Goal: Task Accomplishment & Management: Manage account settings

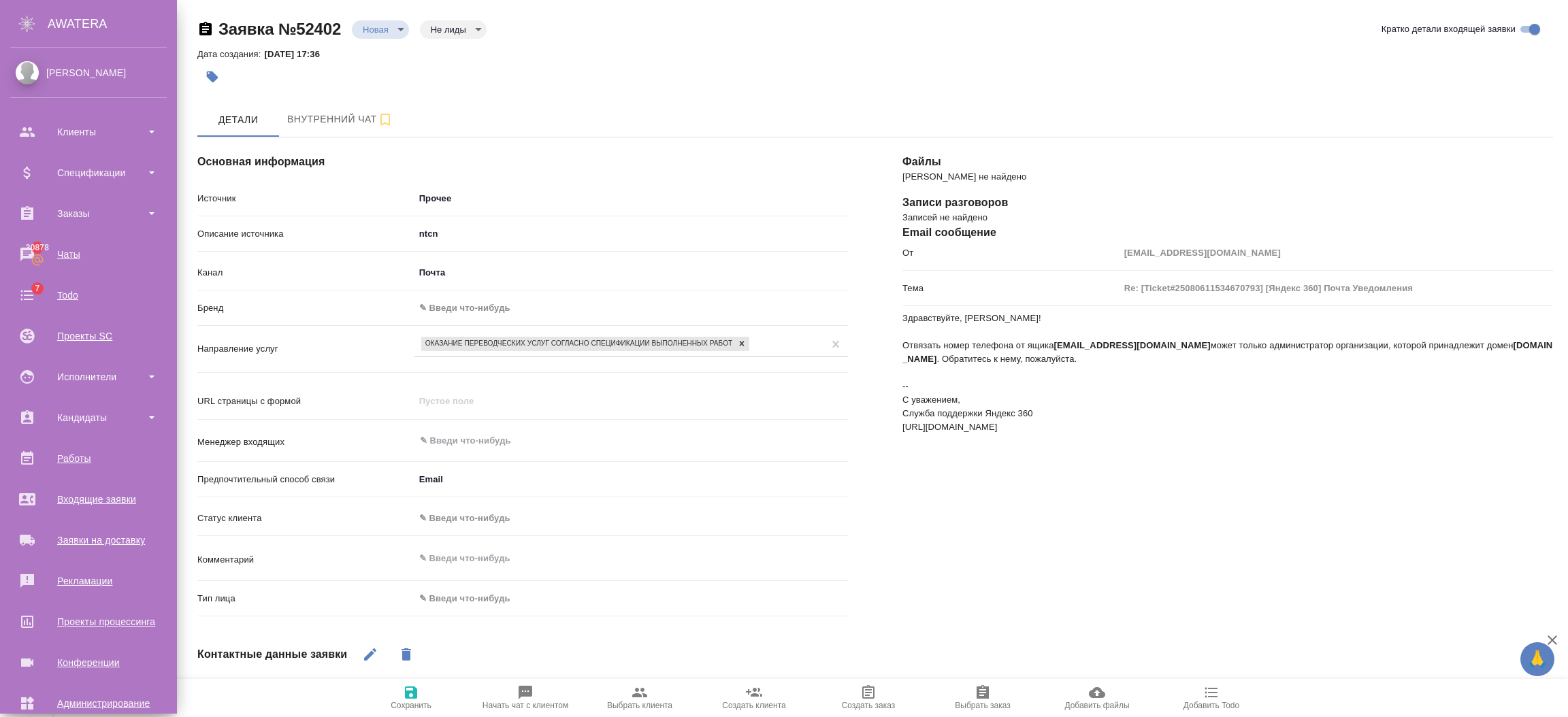
select select "RU"
click at [64, 137] on div "Клиенты" at bounding box center [88, 132] width 157 height 20
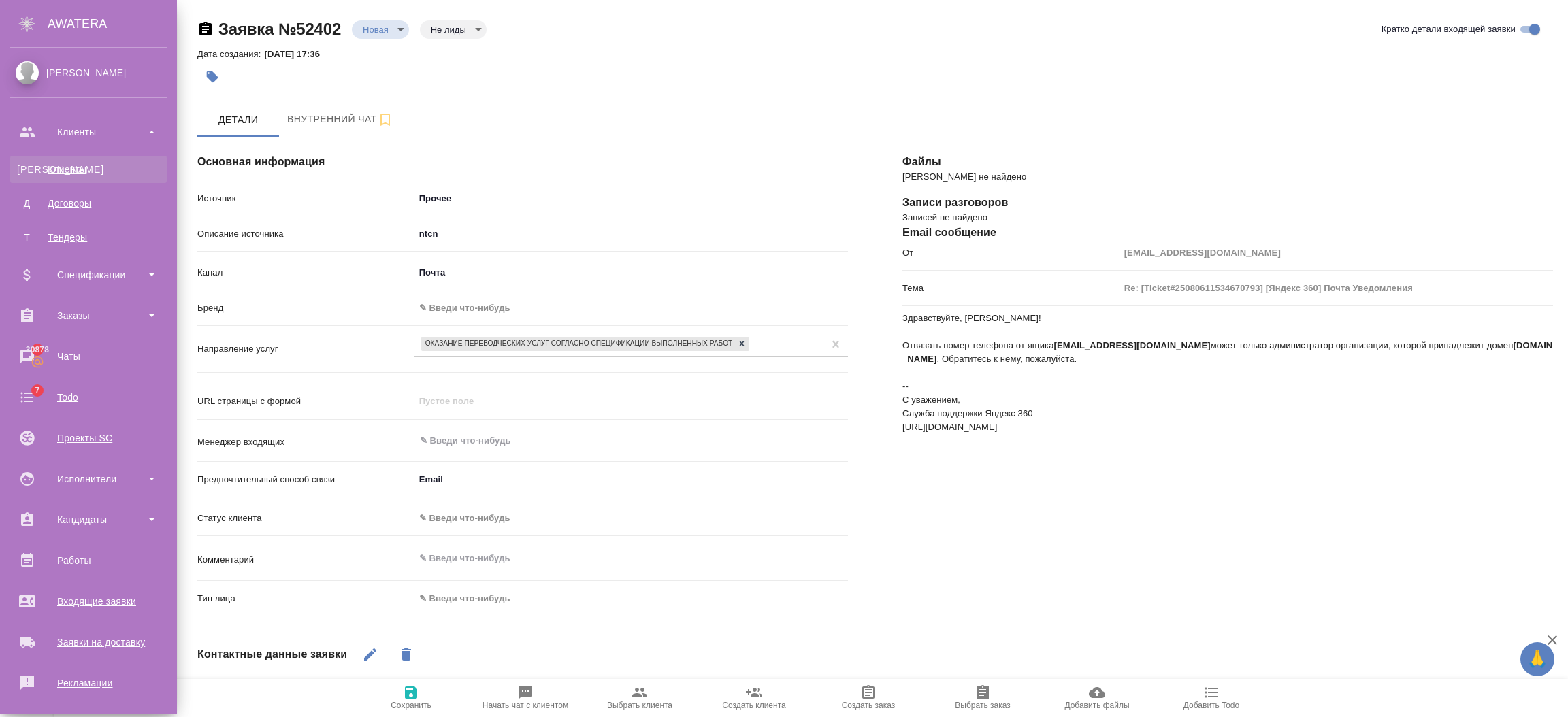
click at [116, 163] on div "Клиенты" at bounding box center [87, 169] width 143 height 14
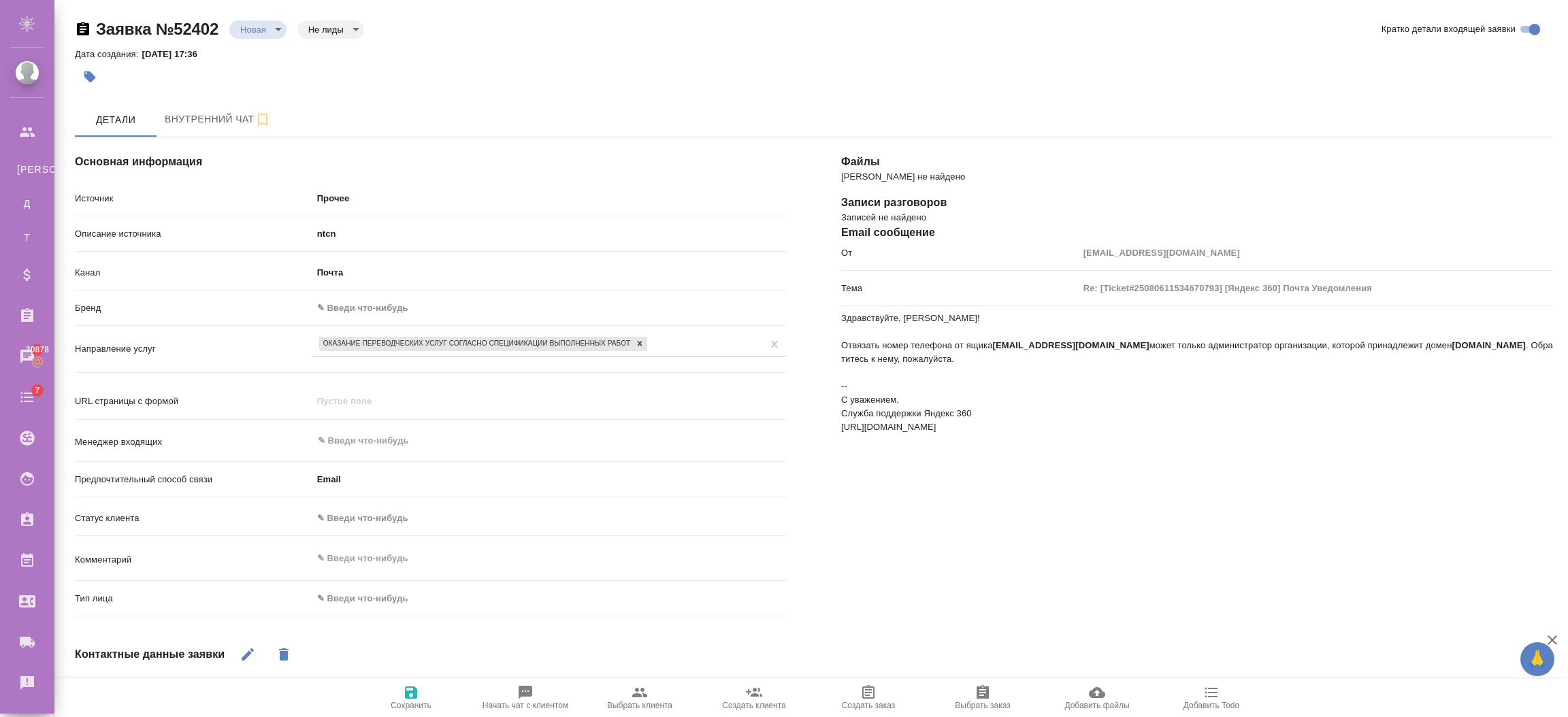
select select "RU"
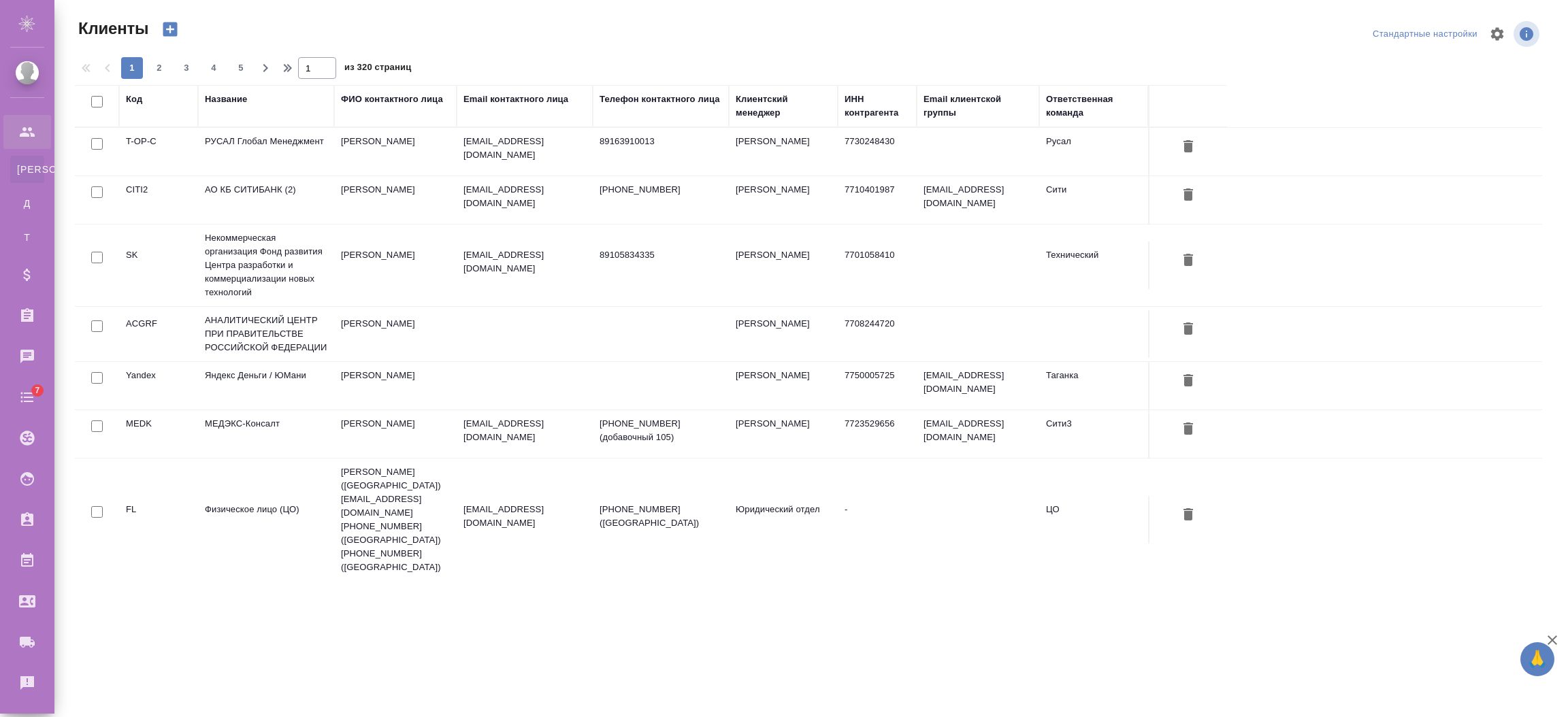
click at [214, 106] on div "Название" at bounding box center [265, 107] width 122 height 28
click at [217, 98] on div "Название" at bounding box center [226, 99] width 42 height 14
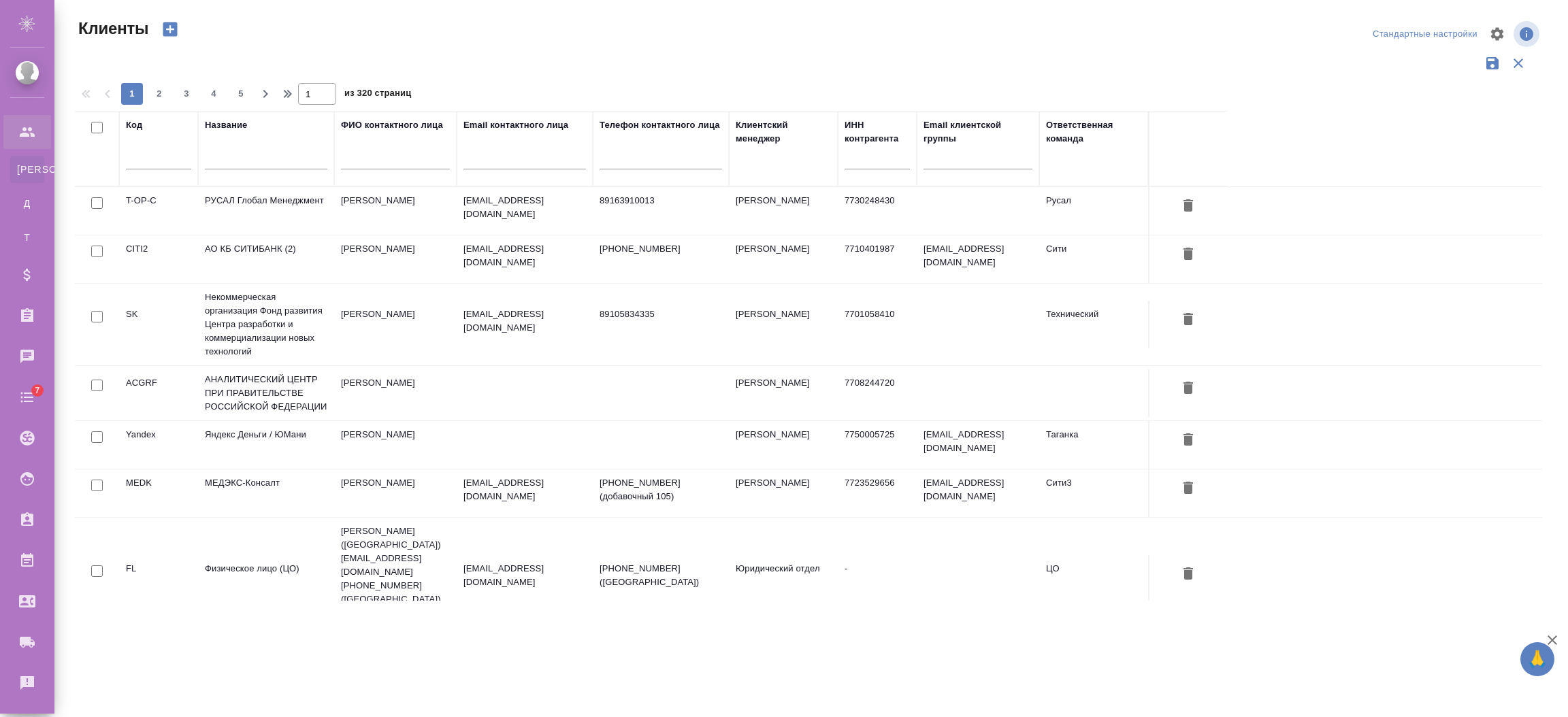
click at [254, 154] on input "text" at bounding box center [265, 161] width 122 height 17
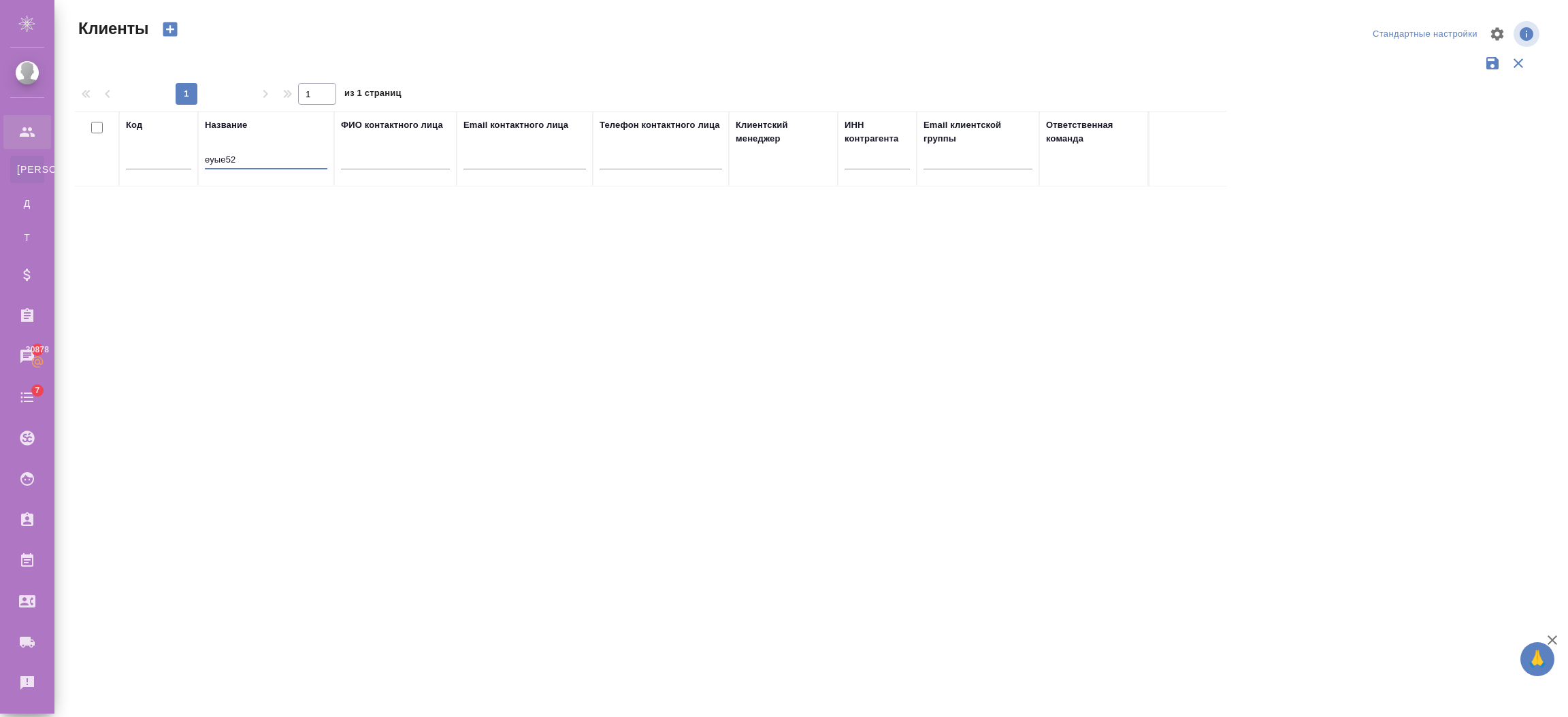
drag, startPoint x: 251, startPoint y: 155, endPoint x: 134, endPoint y: 163, distance: 117.3
click at [134, 163] on tr "Код Название еуые52 ФИО контактного лица Email контактного лица Телефон контакт…" at bounding box center [650, 148] width 1152 height 75
type input "test52"
click at [203, 210] on td "test52" at bounding box center [266, 211] width 136 height 48
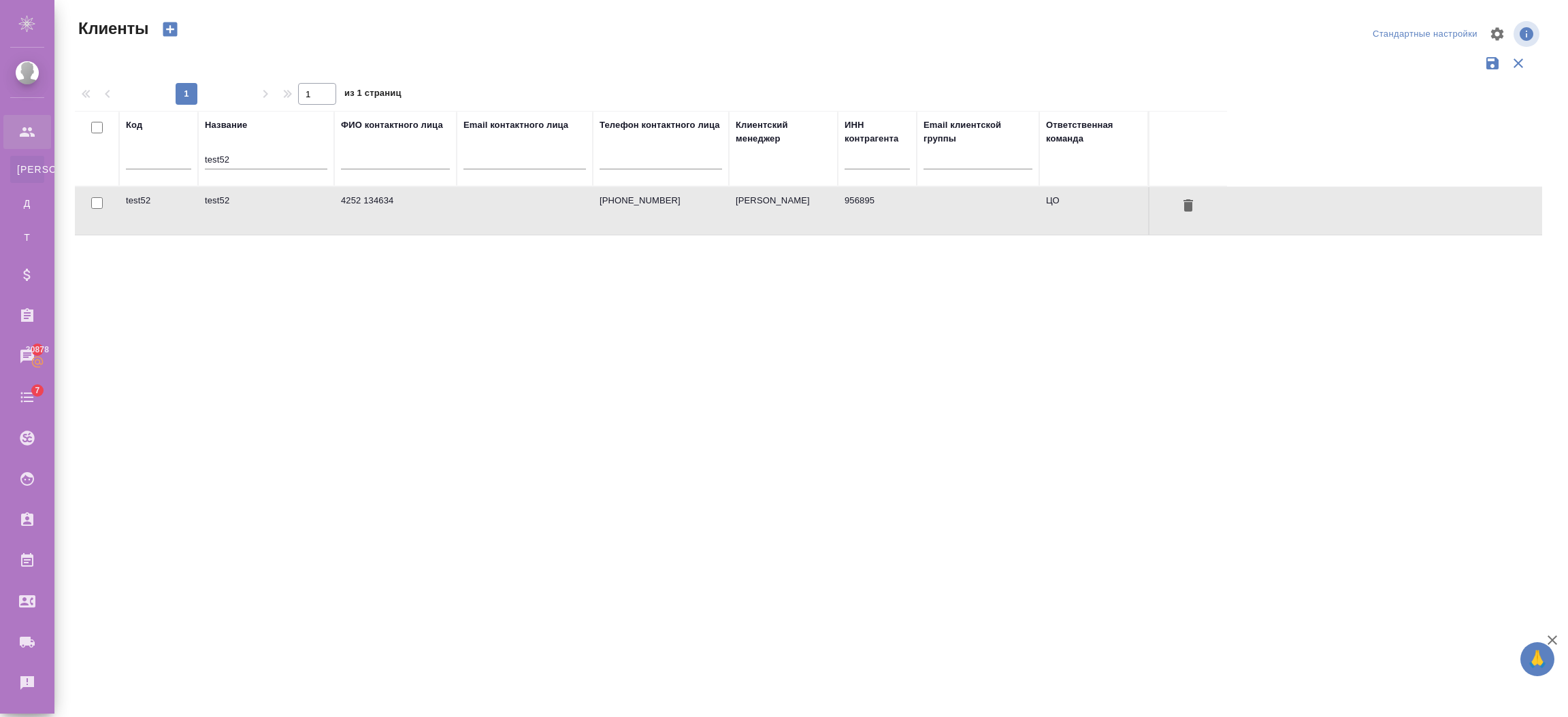
click at [203, 210] on td "test52" at bounding box center [266, 211] width 136 height 48
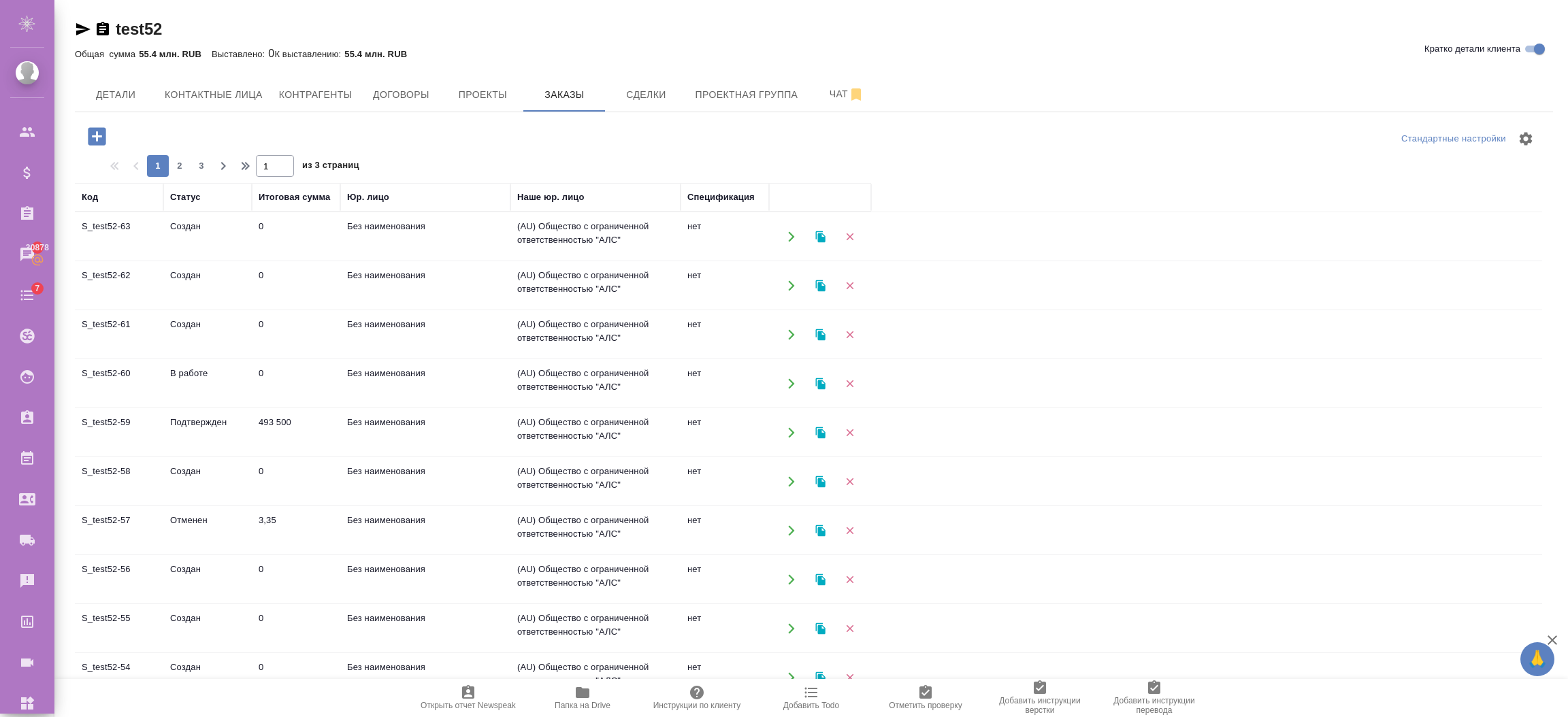
click at [358, 322] on td "Без наименования" at bounding box center [425, 335] width 170 height 48
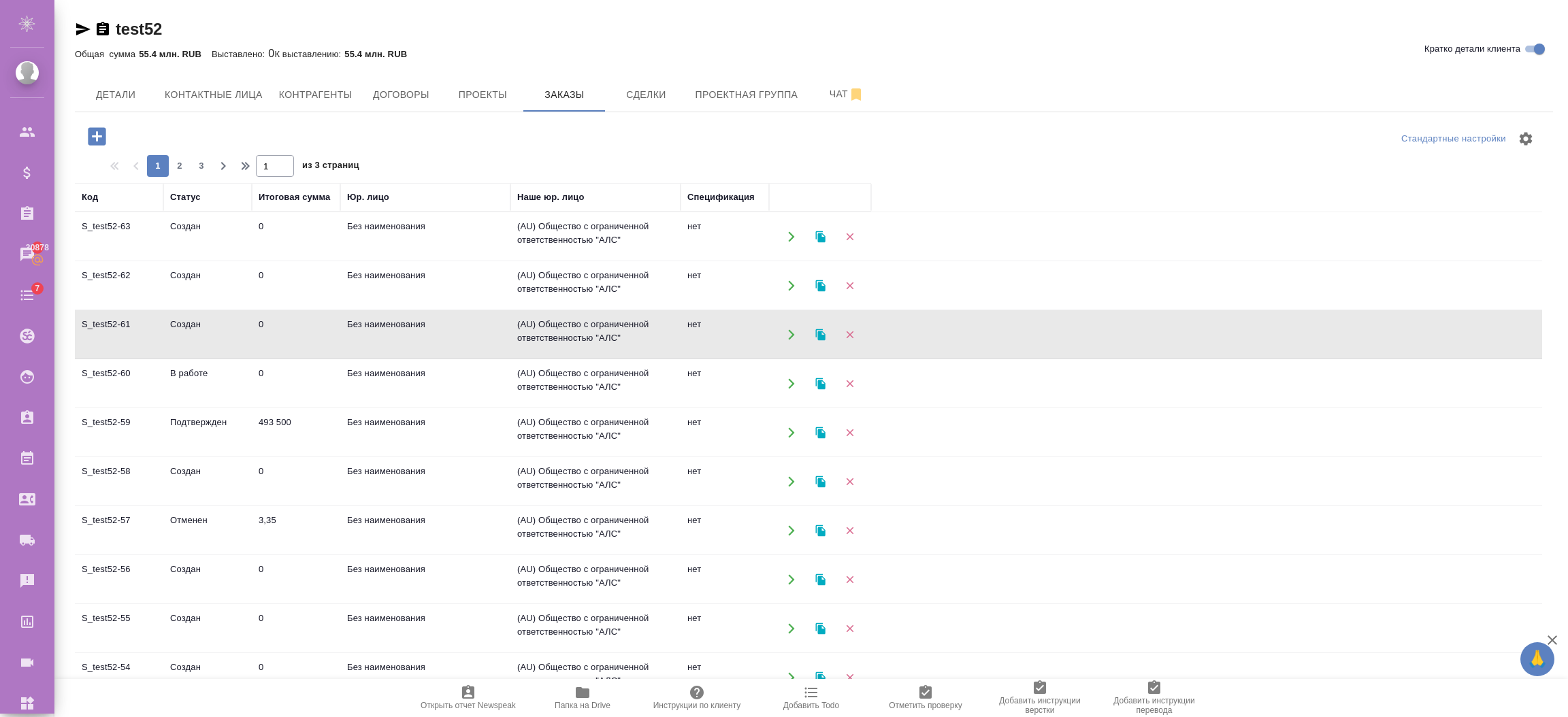
click at [276, 277] on td "0" at bounding box center [296, 286] width 88 height 48
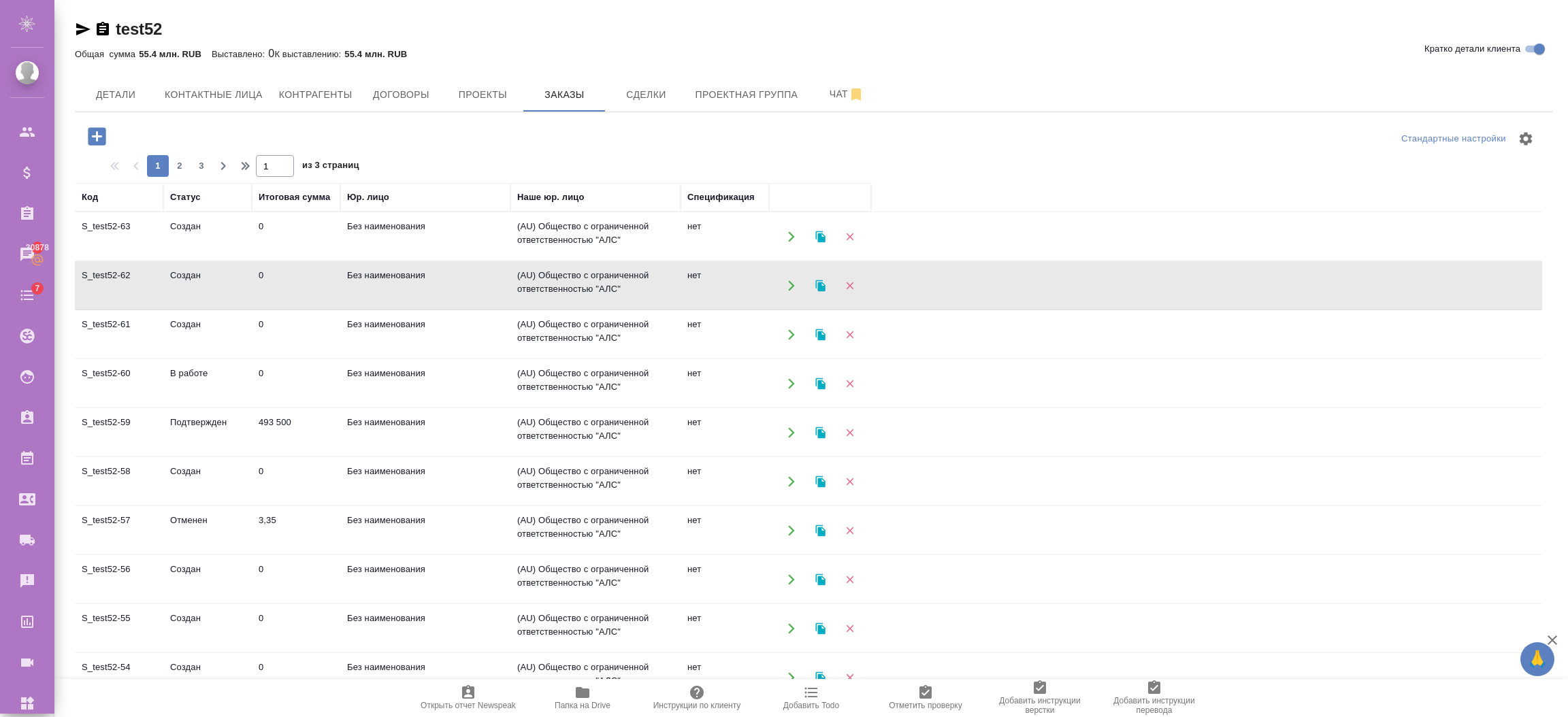
click at [276, 277] on td "0" at bounding box center [296, 286] width 88 height 48
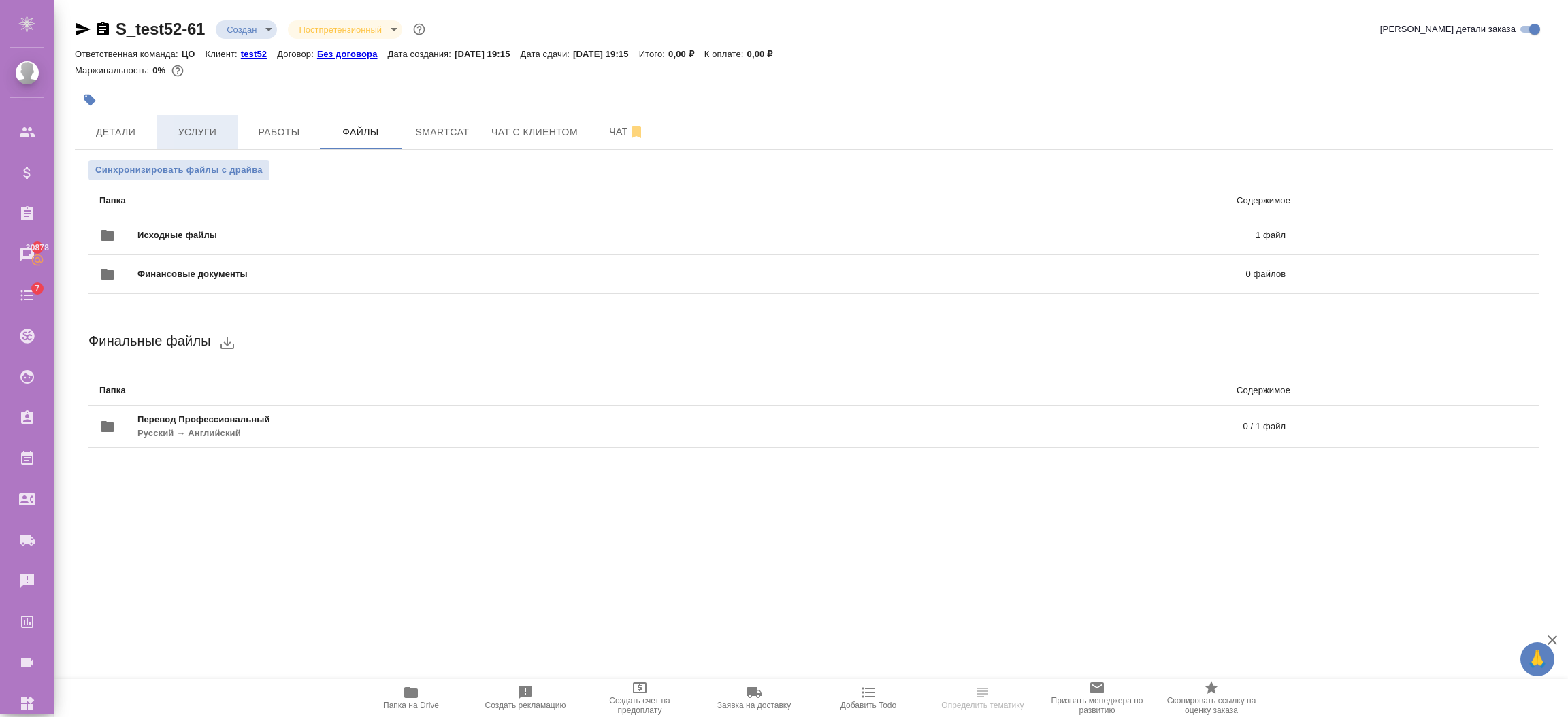
click at [203, 126] on span "Услуги" at bounding box center [197, 133] width 65 height 17
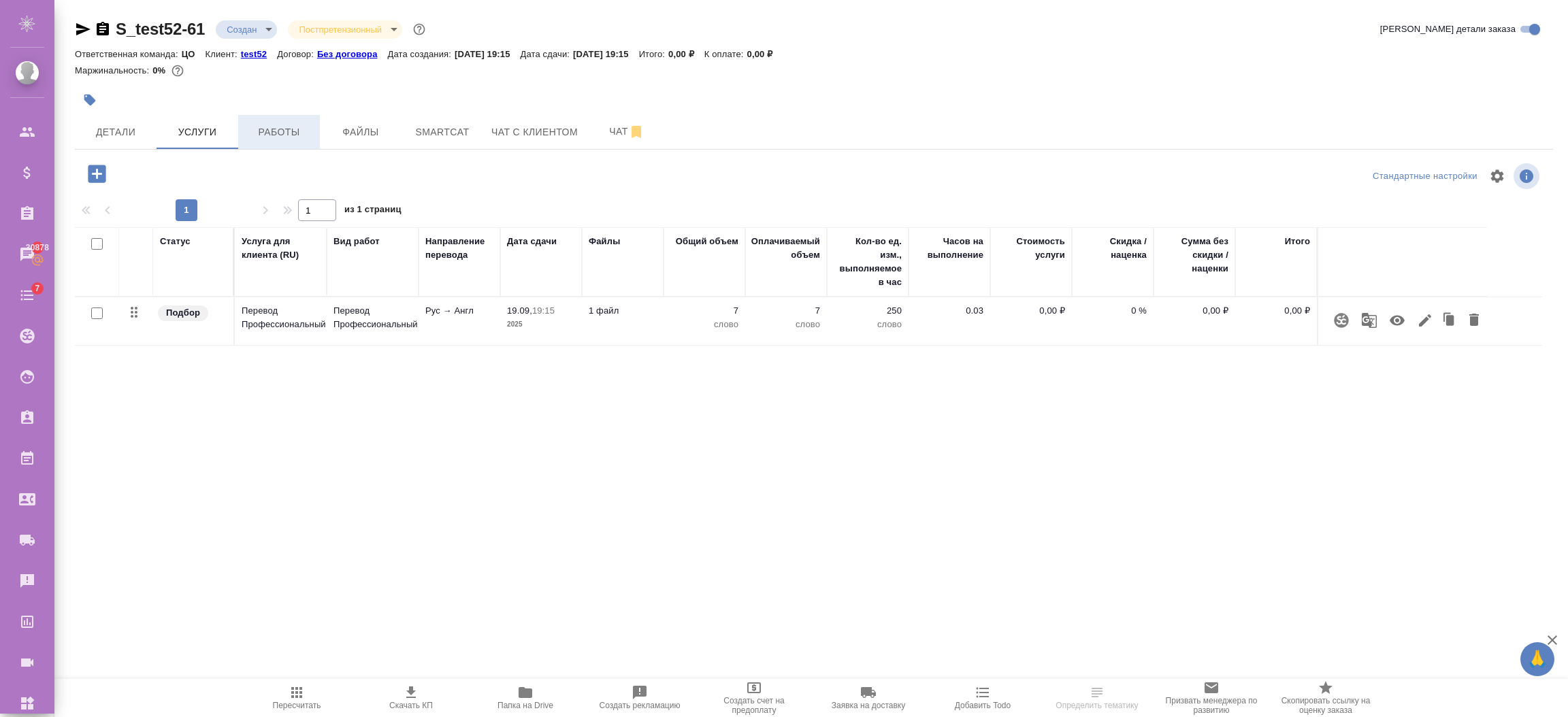
click at [288, 129] on span "Работы" at bounding box center [279, 133] width 65 height 17
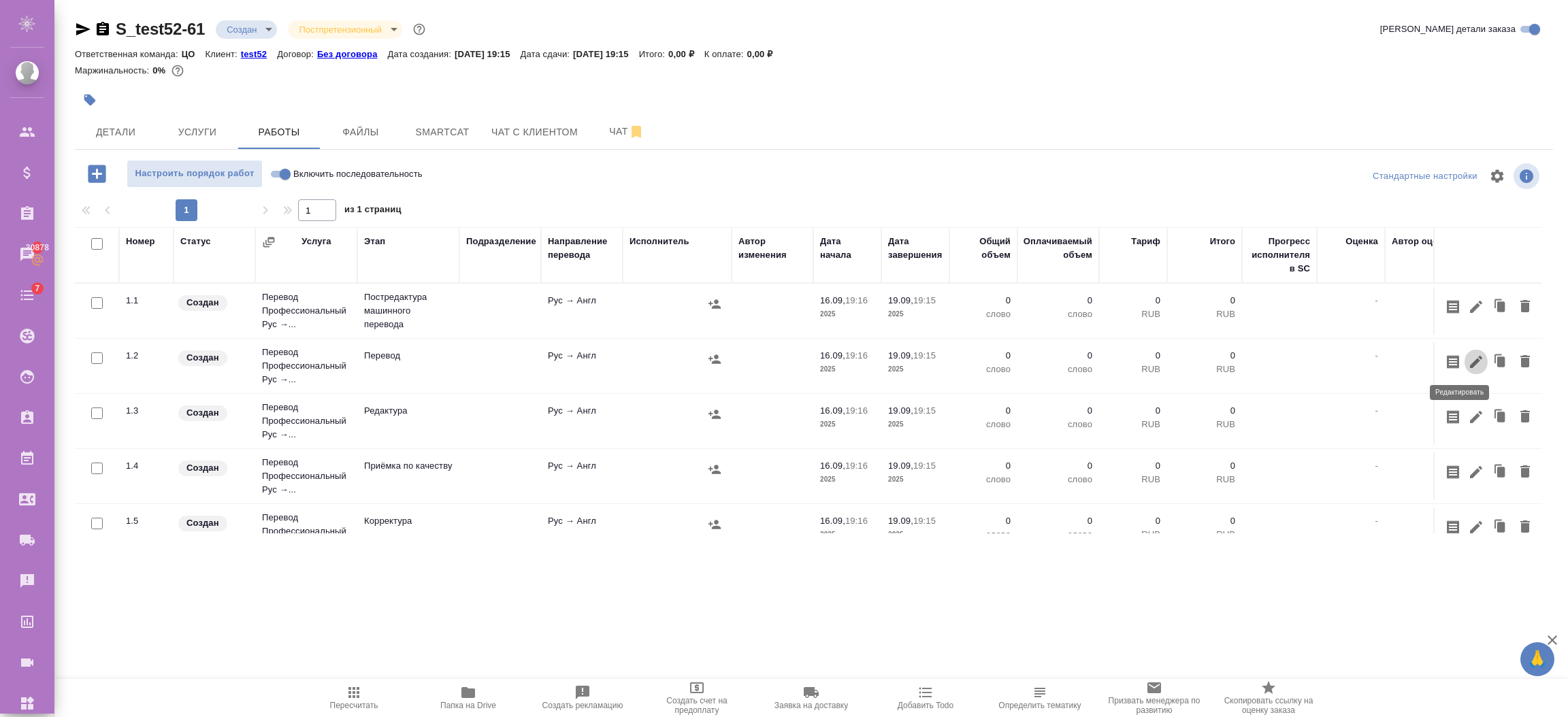
click at [1469, 359] on icon "button" at bounding box center [1475, 362] width 12 height 12
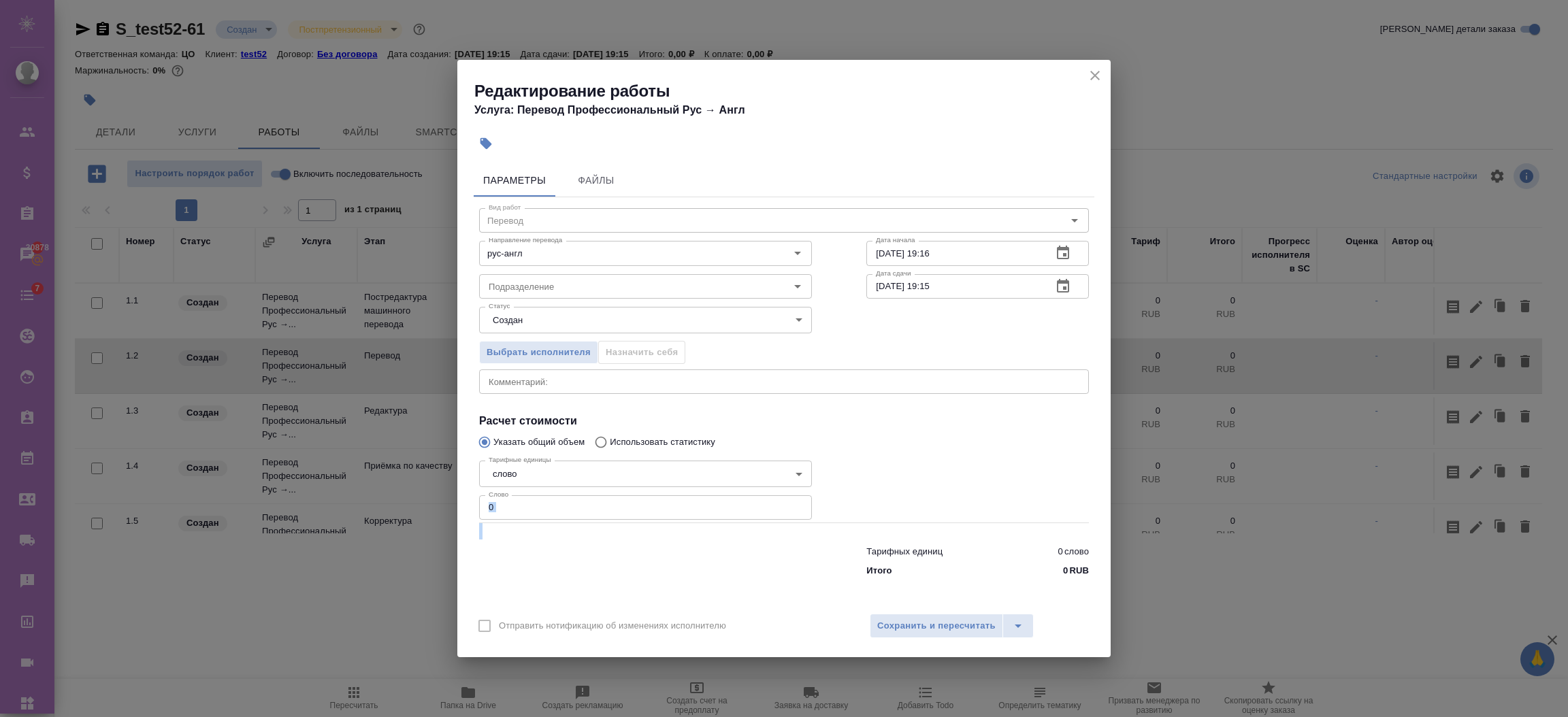
drag, startPoint x: 540, startPoint y: 521, endPoint x: 481, endPoint y: 500, distance: 62.6
click at [483, 502] on div "Вид работ Перевод Вид работ Направление перевода рус-англ Направление перевода …" at bounding box center [784, 389] width 621 height 386
click at [474, 505] on div "Тарифные единицы слово 5a8b1489cc6b4906c91bfd90 Тарифные единицы Слово 0 Слово" at bounding box center [645, 489] width 388 height 121
click at [497, 507] on input "0" at bounding box center [645, 507] width 332 height 25
drag, startPoint x: 505, startPoint y: 509, endPoint x: 464, endPoint y: 513, distance: 41.2
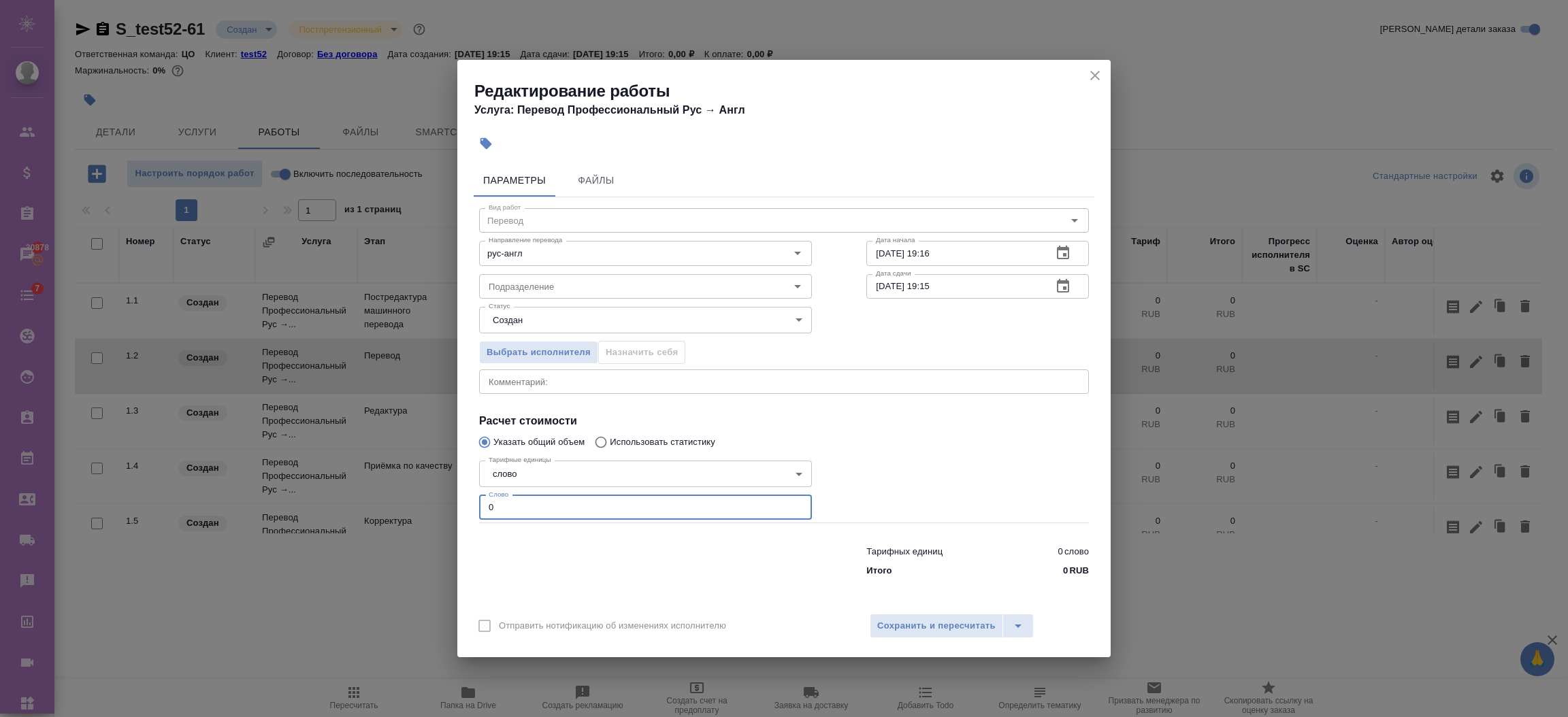
click at [464, 513] on div "Параметры Файлы Вид работ Перевод Вид работ Направление перевода рус-англ Напра…" at bounding box center [784, 381] width 654 height 446
type input "7"
click at [885, 617] on button "Сохранить и пересчитать" at bounding box center [936, 626] width 134 height 25
click at [886, 617] on button "Сохранить и пересчитать" at bounding box center [936, 626] width 134 height 25
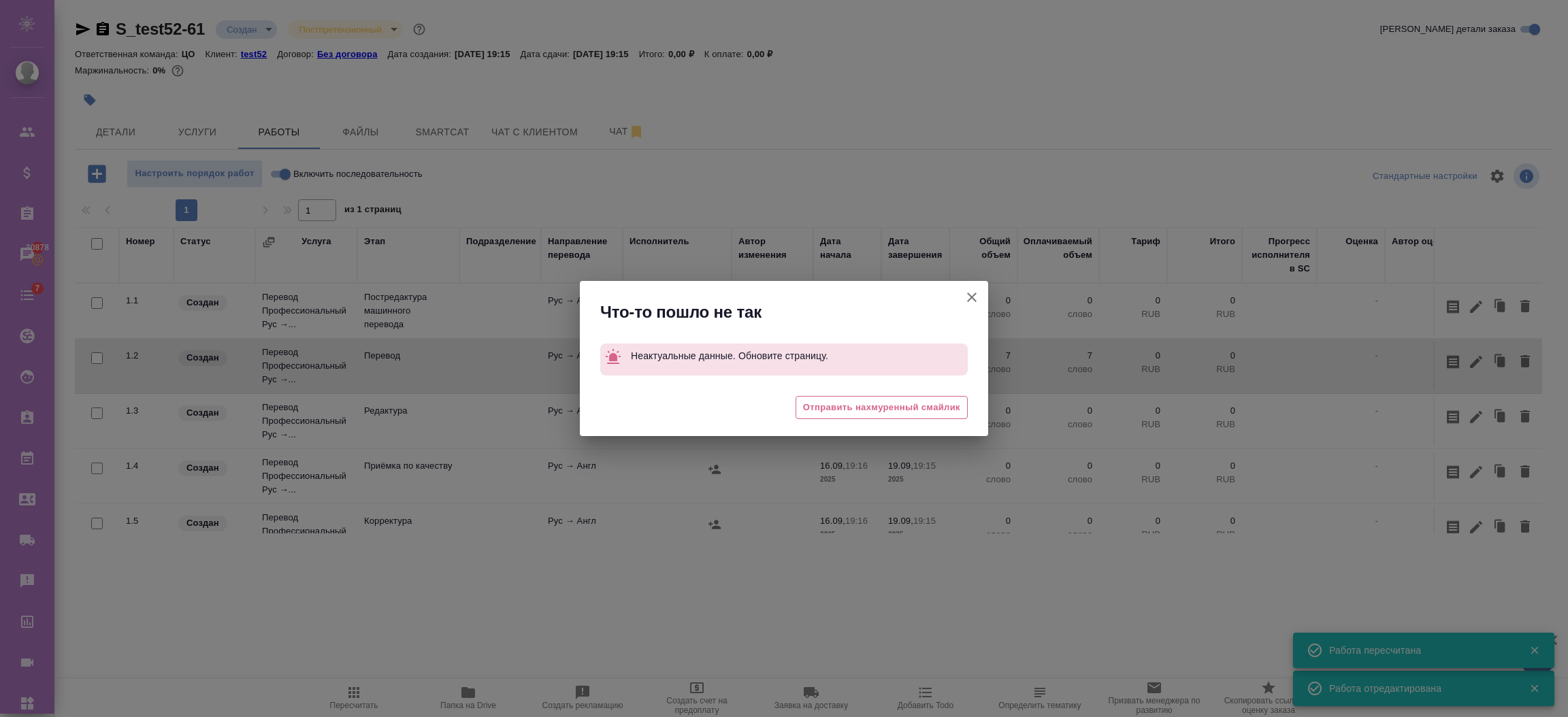
click at [974, 291] on icon "button" at bounding box center [972, 297] width 17 height 17
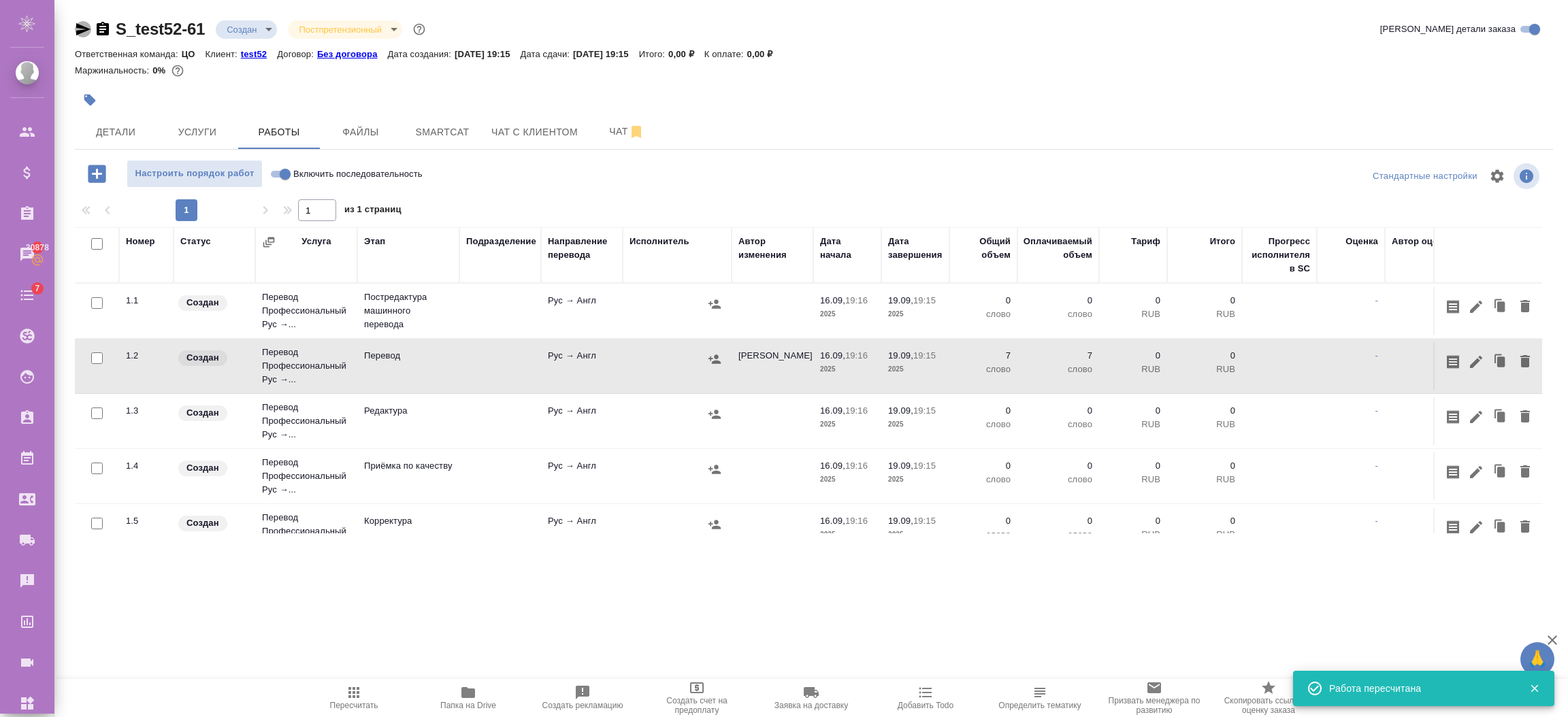
click at [77, 30] on icon "button" at bounding box center [83, 29] width 17 height 17
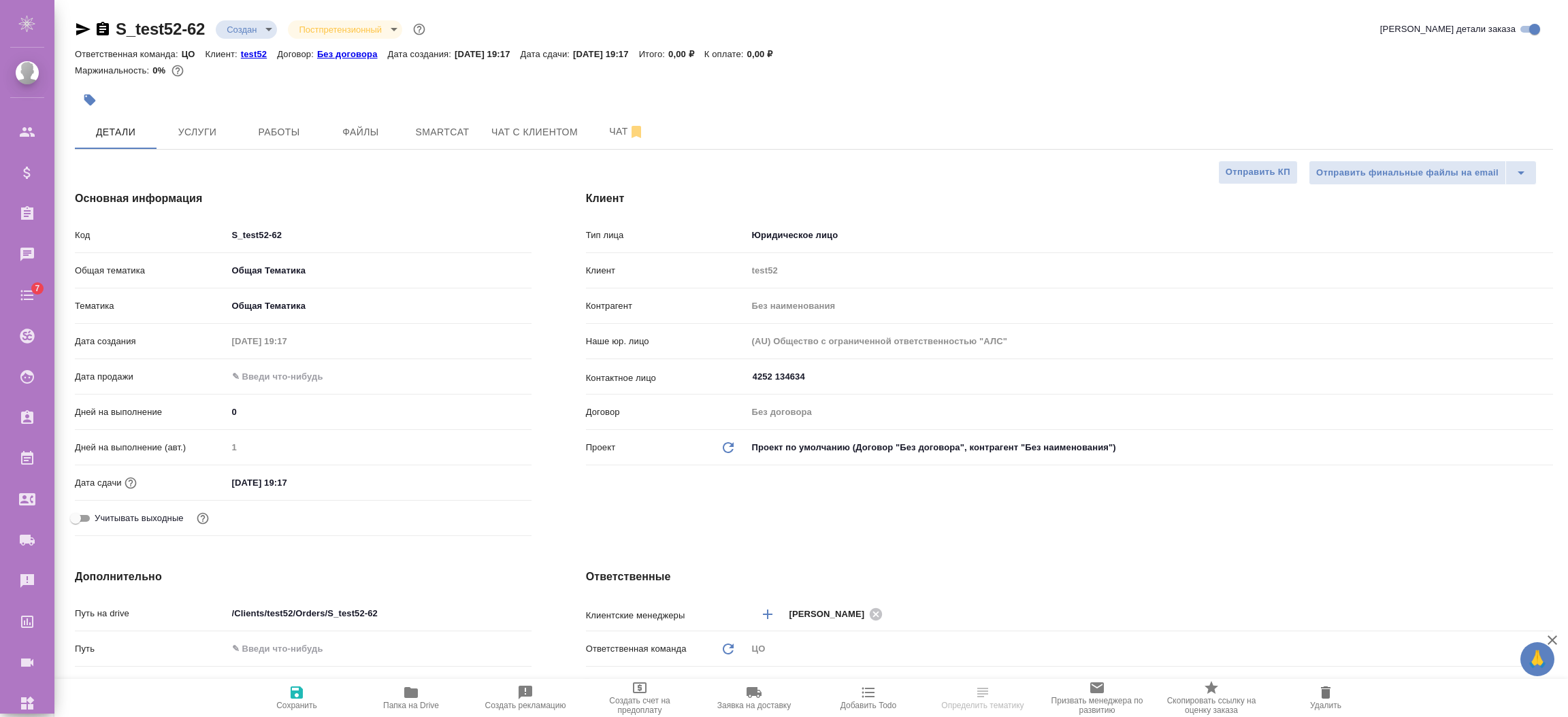
select select "RU"
click at [345, 124] on span "Файлы" at bounding box center [360, 133] width 65 height 17
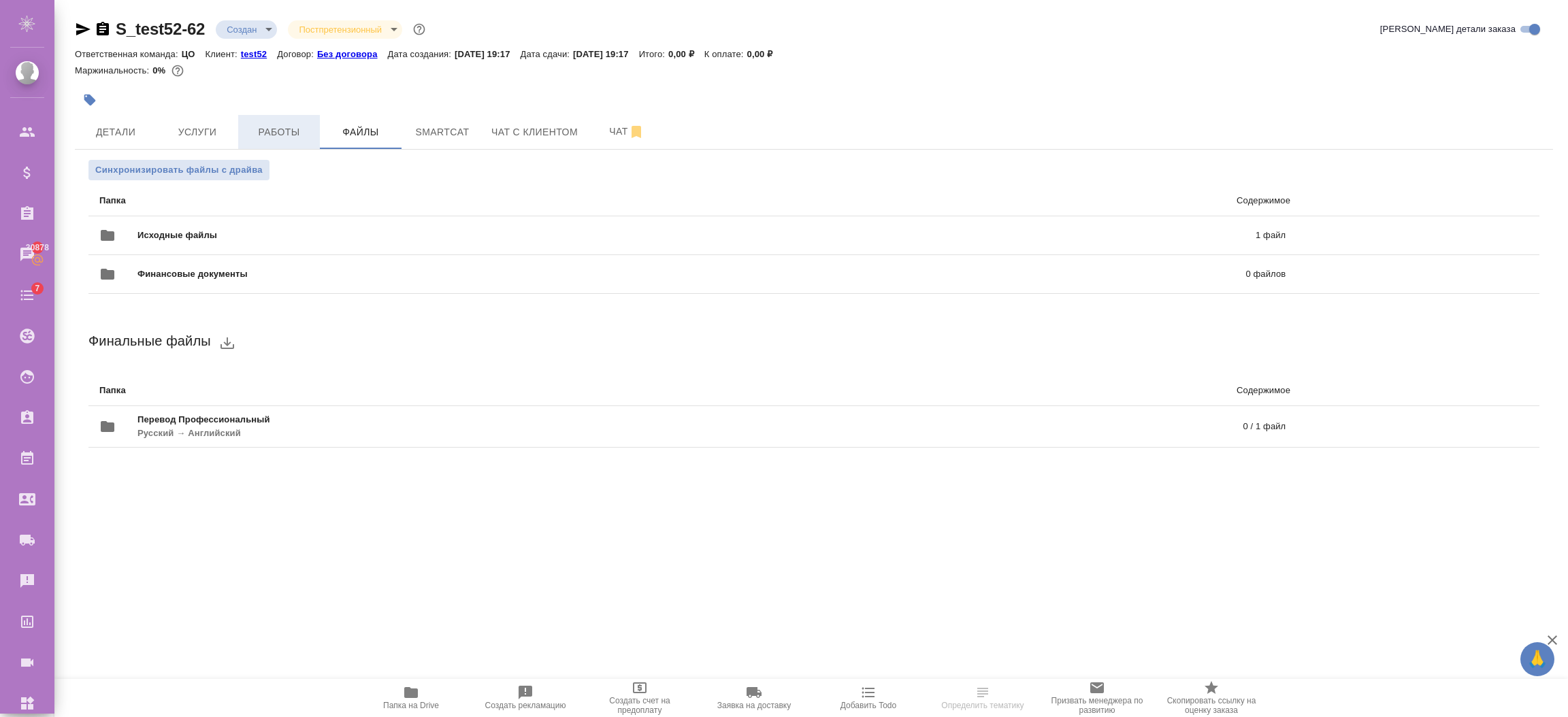
click at [293, 128] on span "Работы" at bounding box center [279, 133] width 65 height 17
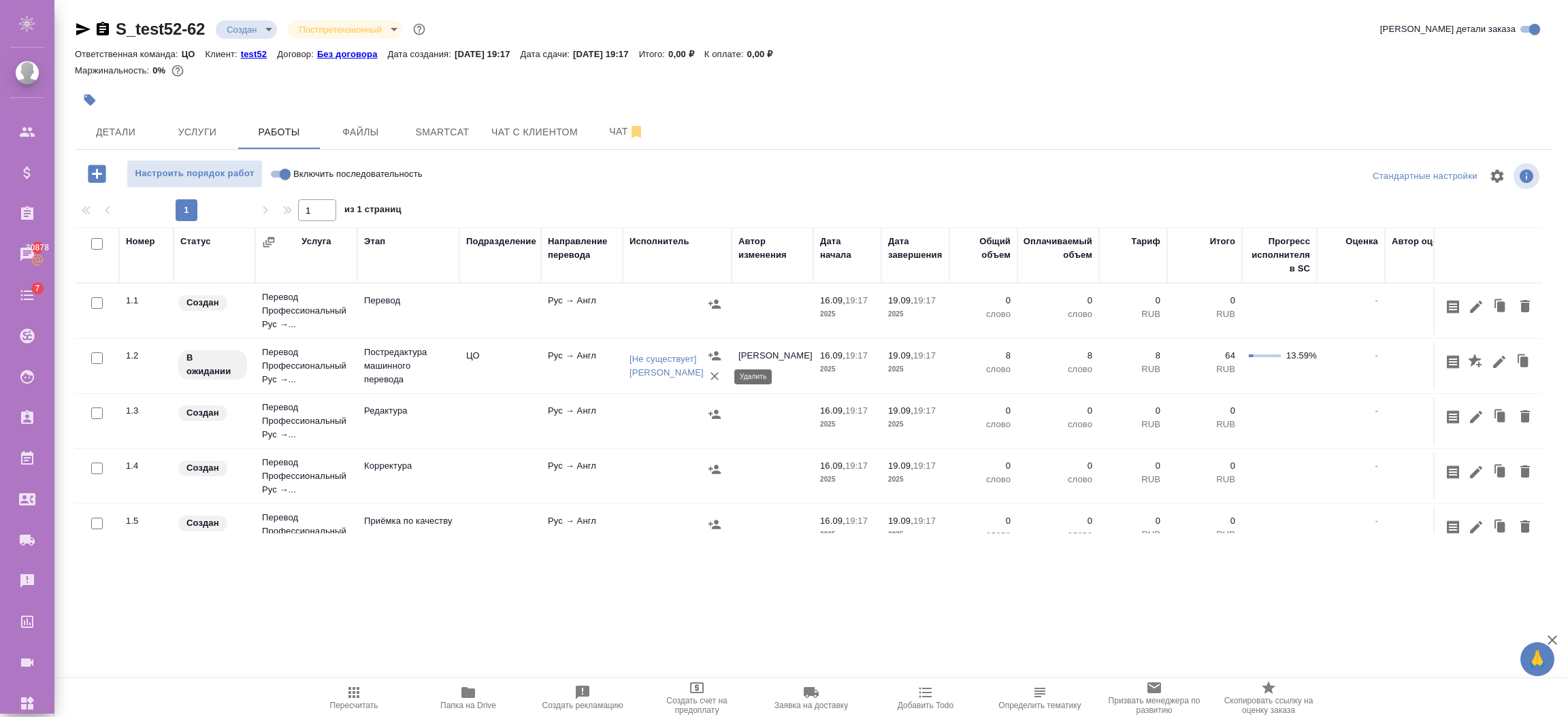
click at [711, 372] on icon "button" at bounding box center [714, 376] width 14 height 14
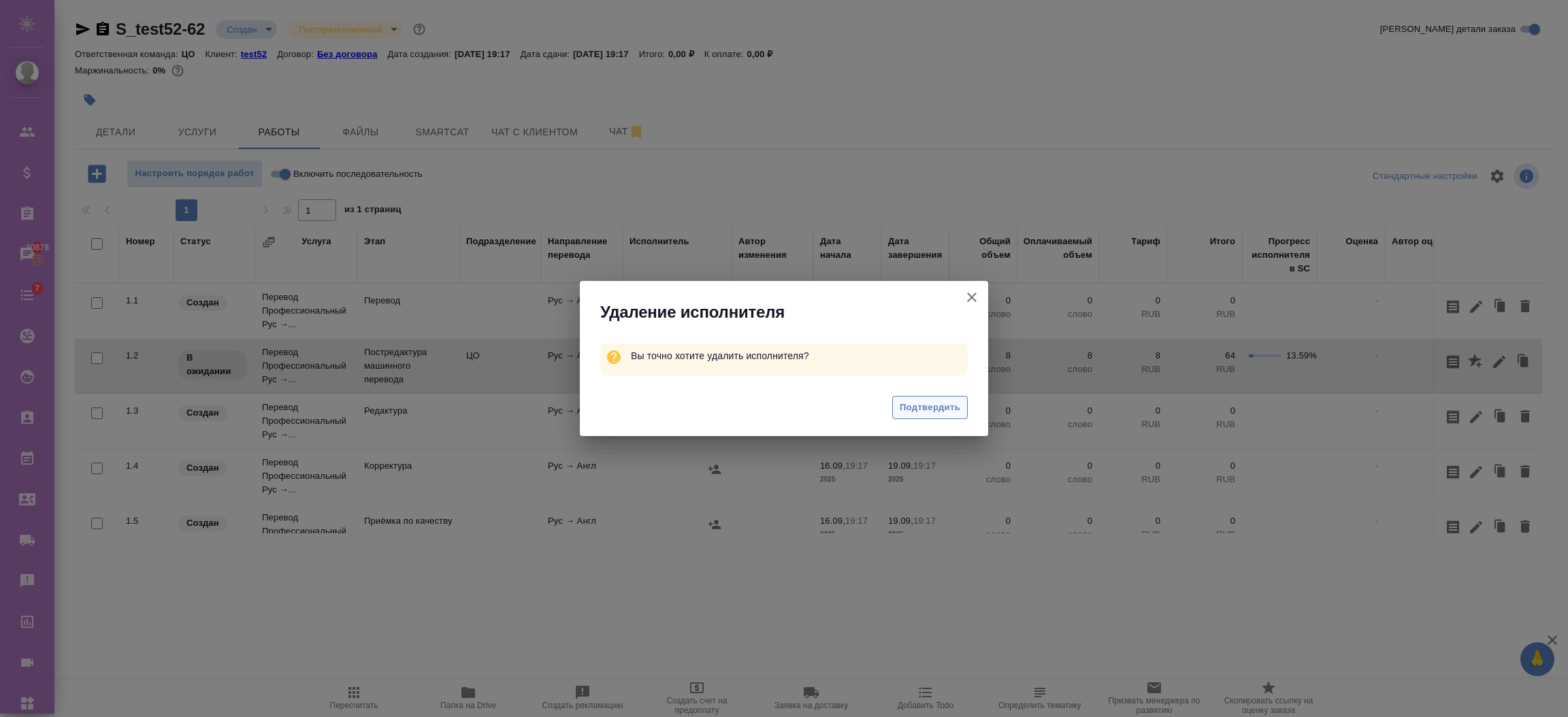
click at [946, 403] on span "Подтвердить" at bounding box center [930, 408] width 61 height 16
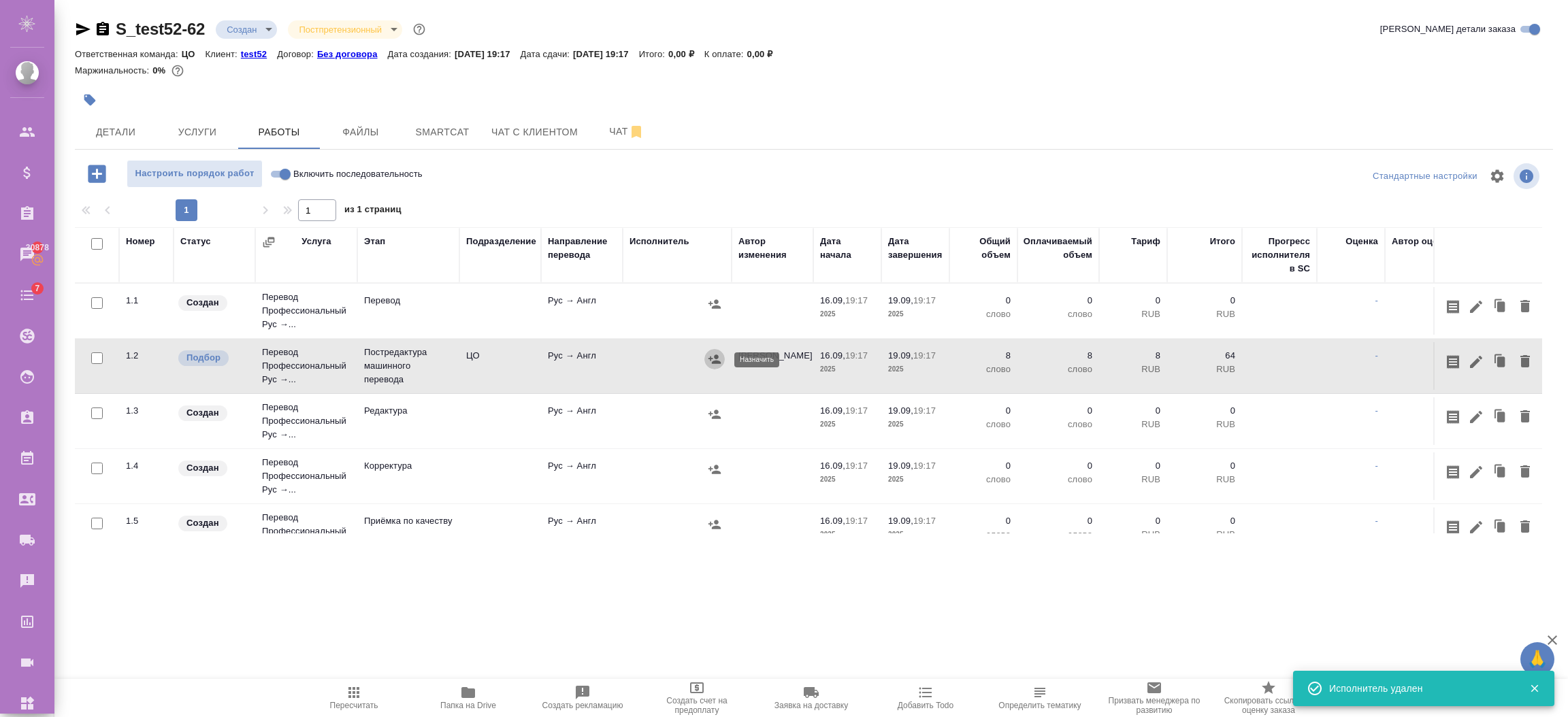
click at [721, 353] on icon "button" at bounding box center [714, 359] width 14 height 14
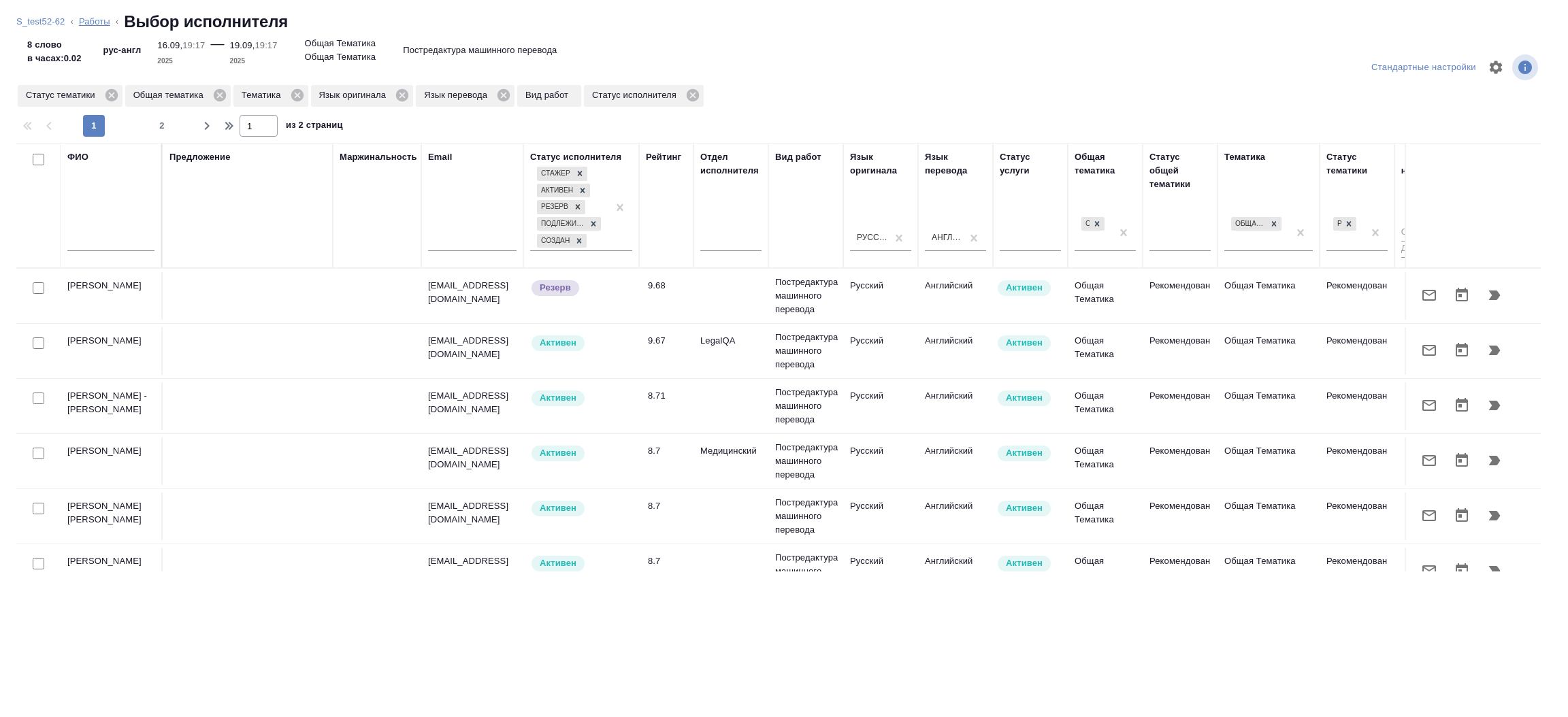
click at [95, 20] on link "Работы" at bounding box center [95, 21] width 31 height 10
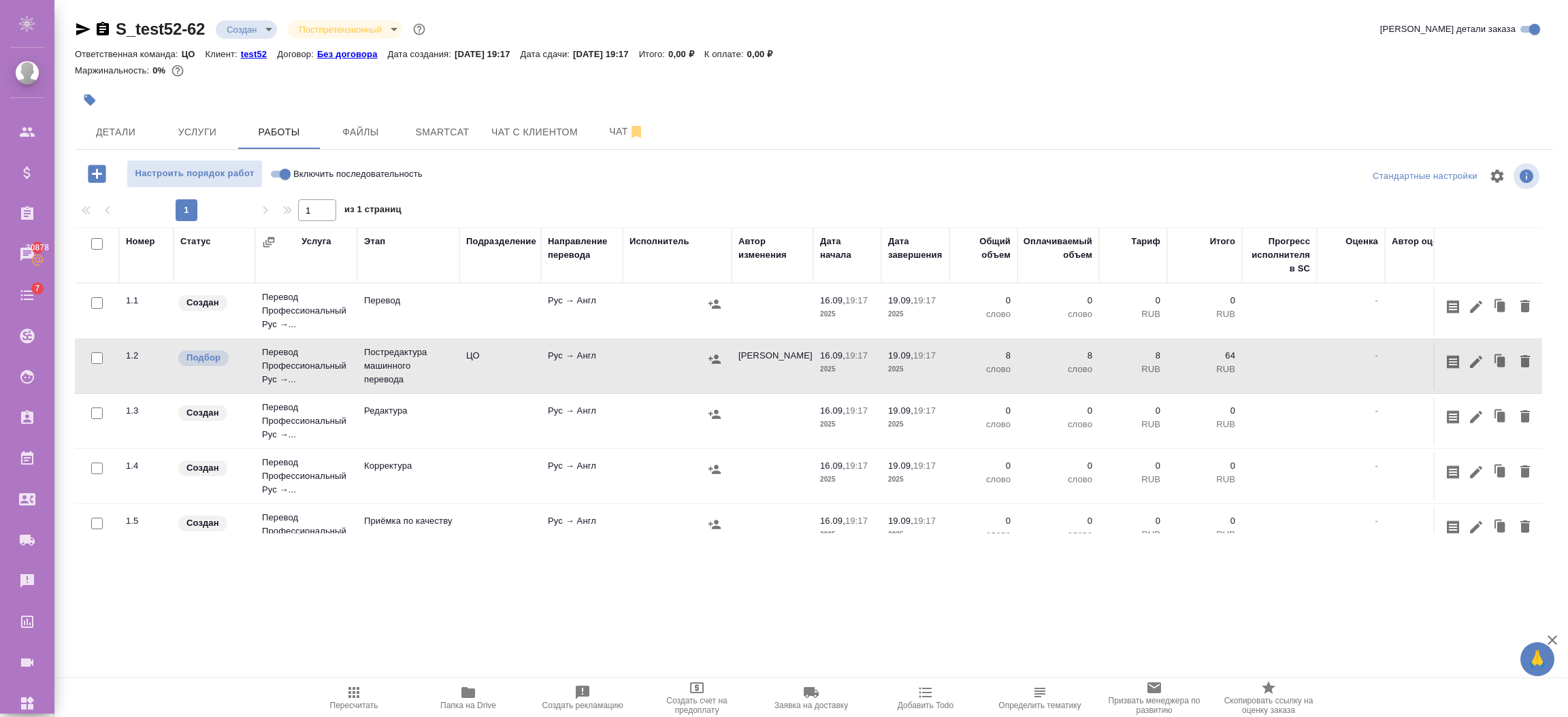
click at [1468, 355] on icon "button" at bounding box center [1476, 362] width 17 height 17
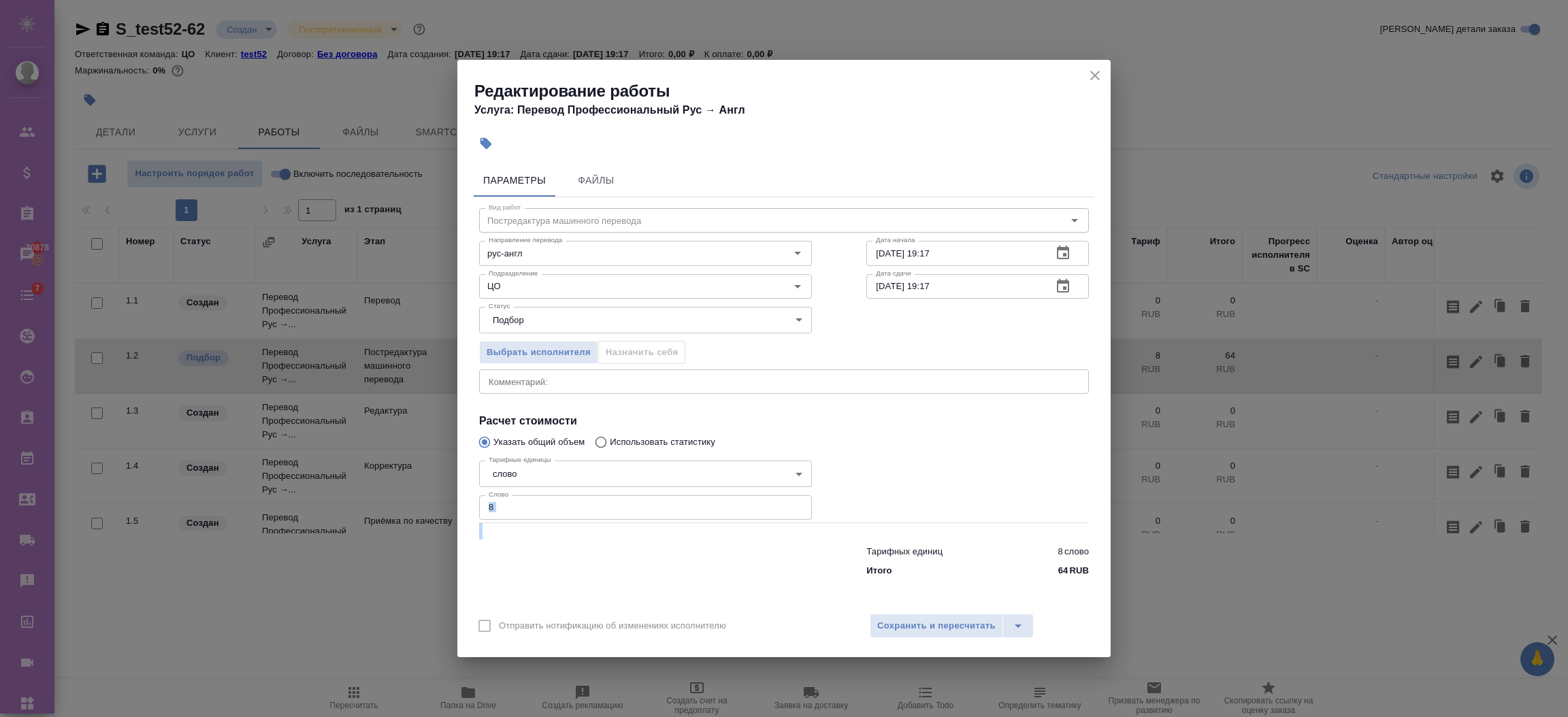
drag, startPoint x: 512, startPoint y: 523, endPoint x: 489, endPoint y: 516, distance: 24.0
click at [489, 516] on div "Вид работ Постредактура машинного перевода Вид работ Направление перевода рус-а…" at bounding box center [784, 389] width 621 height 386
click at [587, 512] on input "8" at bounding box center [645, 507] width 332 height 25
click at [581, 505] on input "8" at bounding box center [645, 507] width 332 height 25
click at [536, 541] on div at bounding box center [645, 558] width 388 height 54
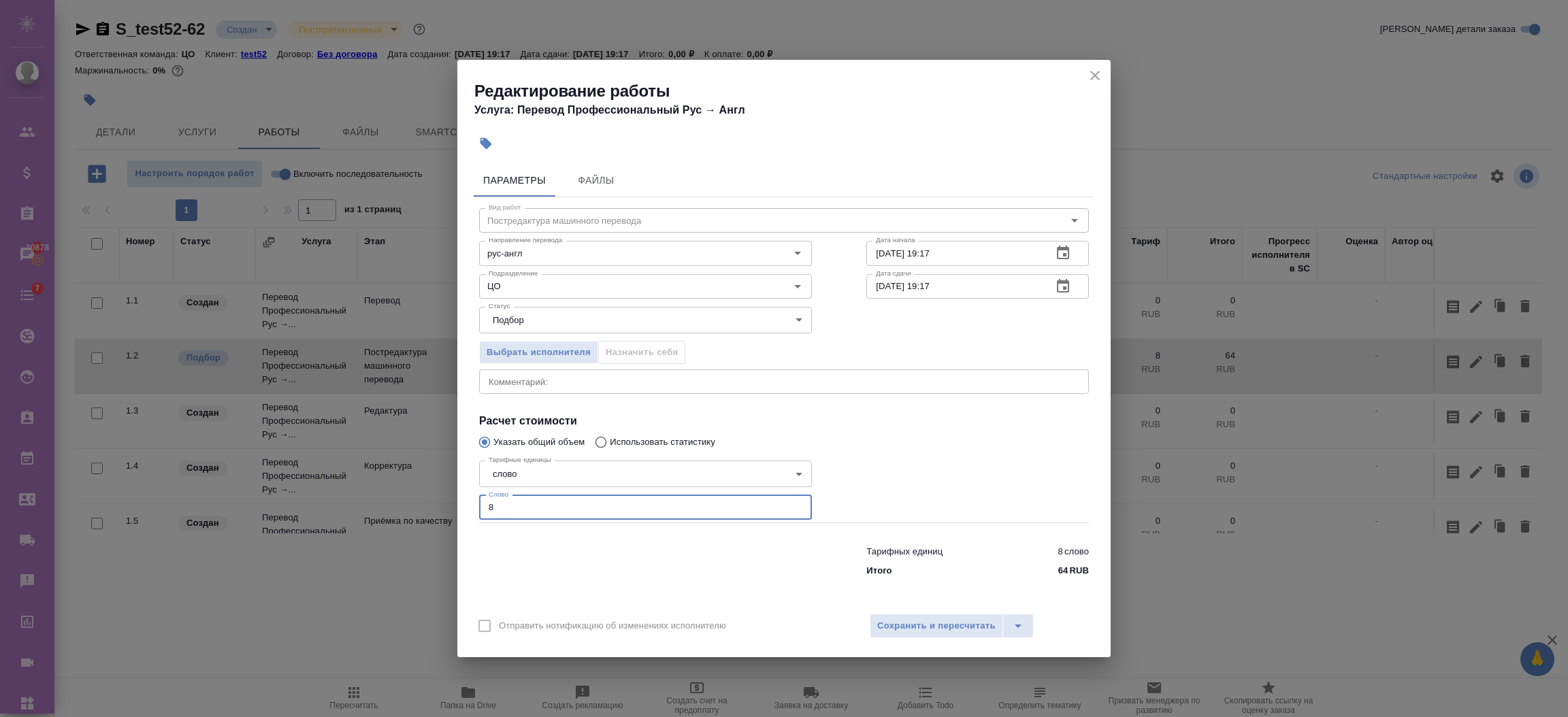
drag, startPoint x: 541, startPoint y: 512, endPoint x: 425, endPoint y: 512, distance: 116.0
click at [426, 513] on div "Редактирование работы Услуга: Перевод Профессиональный Рус → Англ Параметры Фай…" at bounding box center [784, 358] width 1568 height 717
type input "9"
click at [899, 615] on button "Сохранить и пересчитать" at bounding box center [936, 626] width 134 height 25
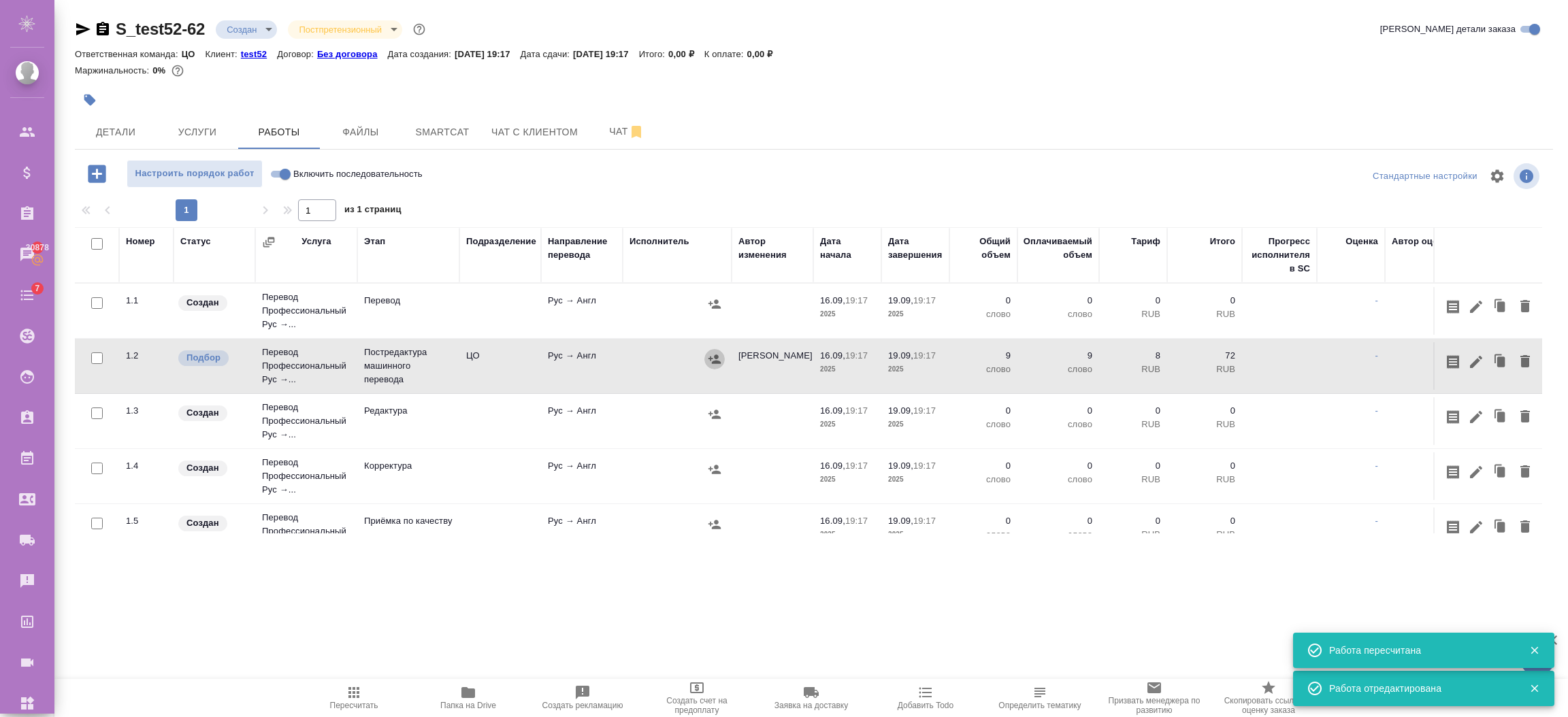
click at [713, 358] on icon "button" at bounding box center [714, 359] width 14 height 14
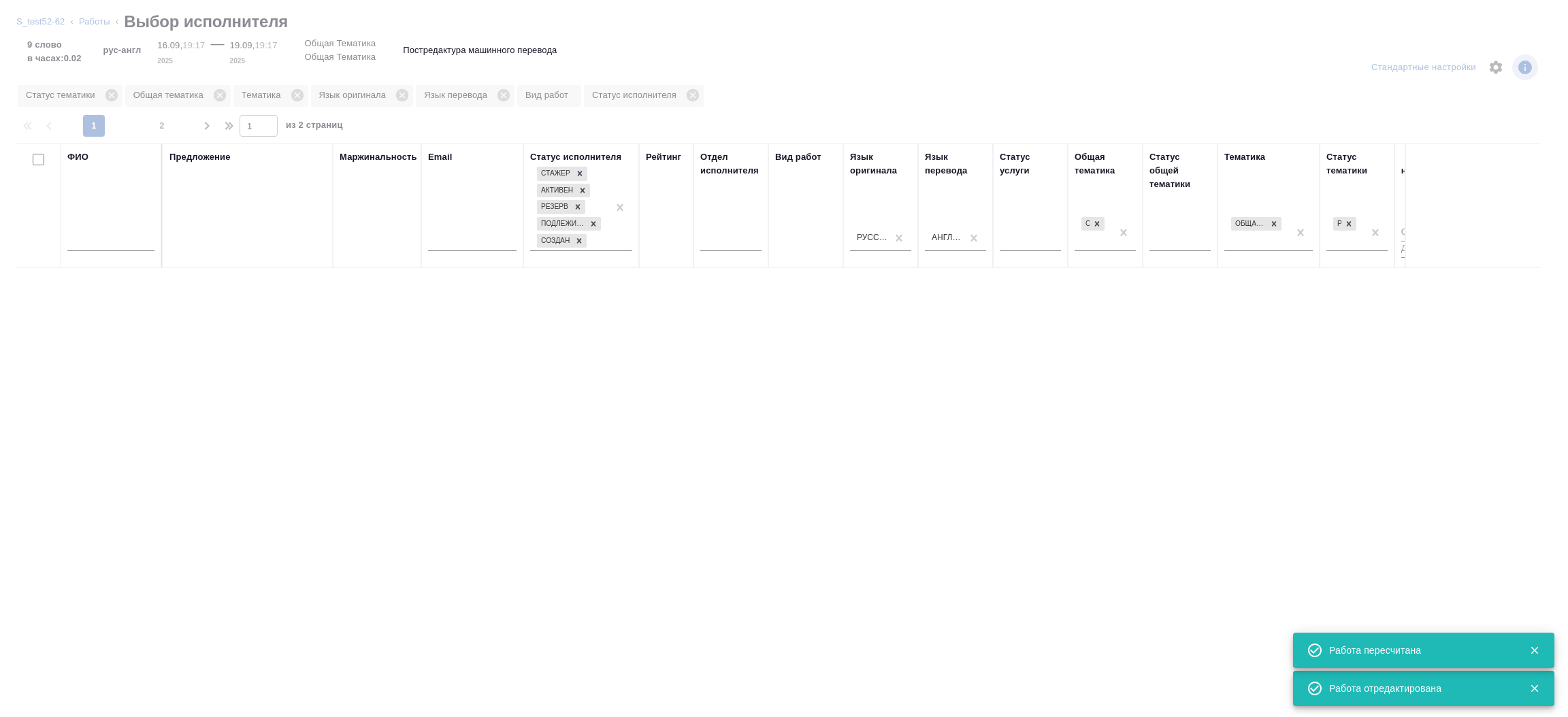
click at [120, 234] on input "text" at bounding box center [110, 242] width 87 height 17
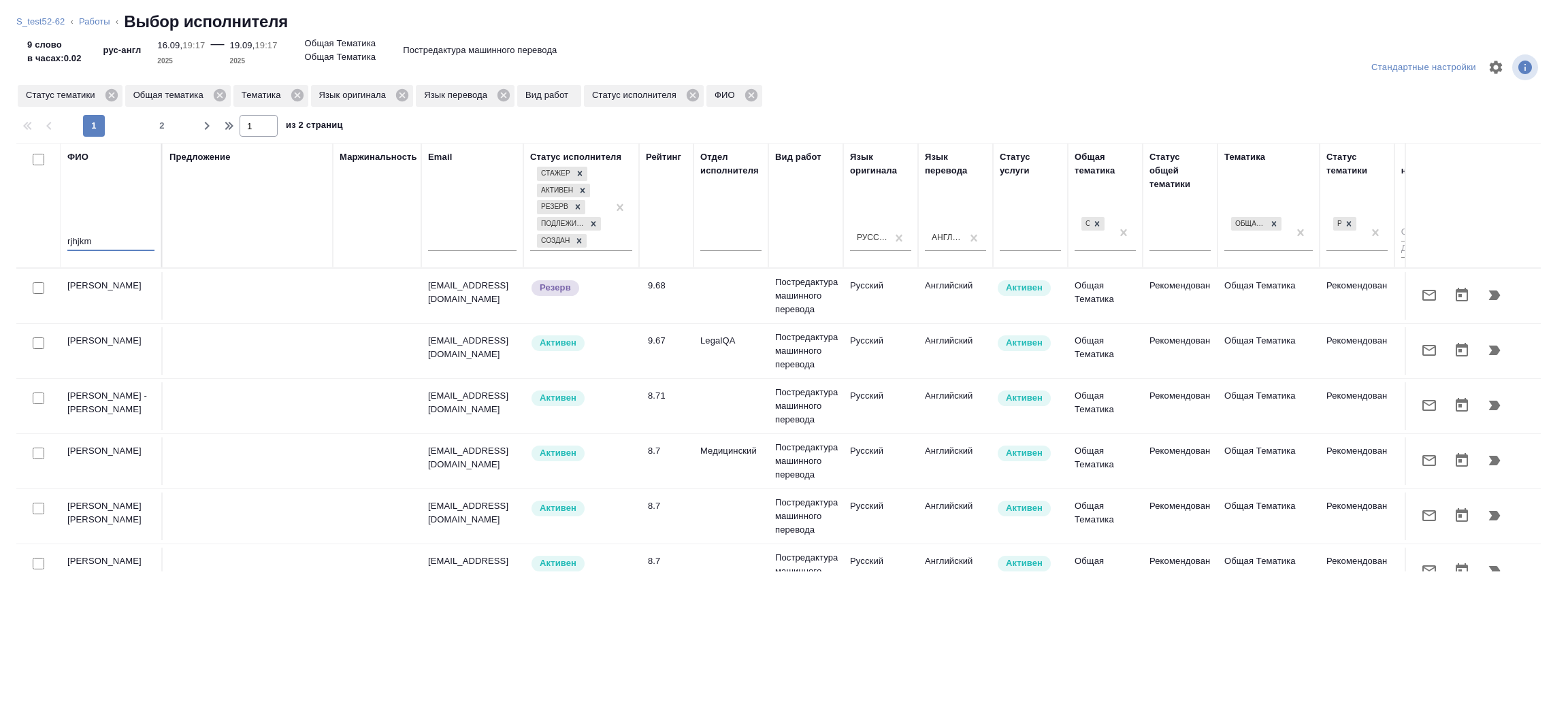
drag, startPoint x: 103, startPoint y: 242, endPoint x: 25, endPoint y: 238, distance: 78.1
click at [25, 238] on tr "ФИО rjhjkm Предложение Маржинальность Email Статус исполнителя Стажер Активен Р…" at bounding box center [1005, 205] width 1977 height 125
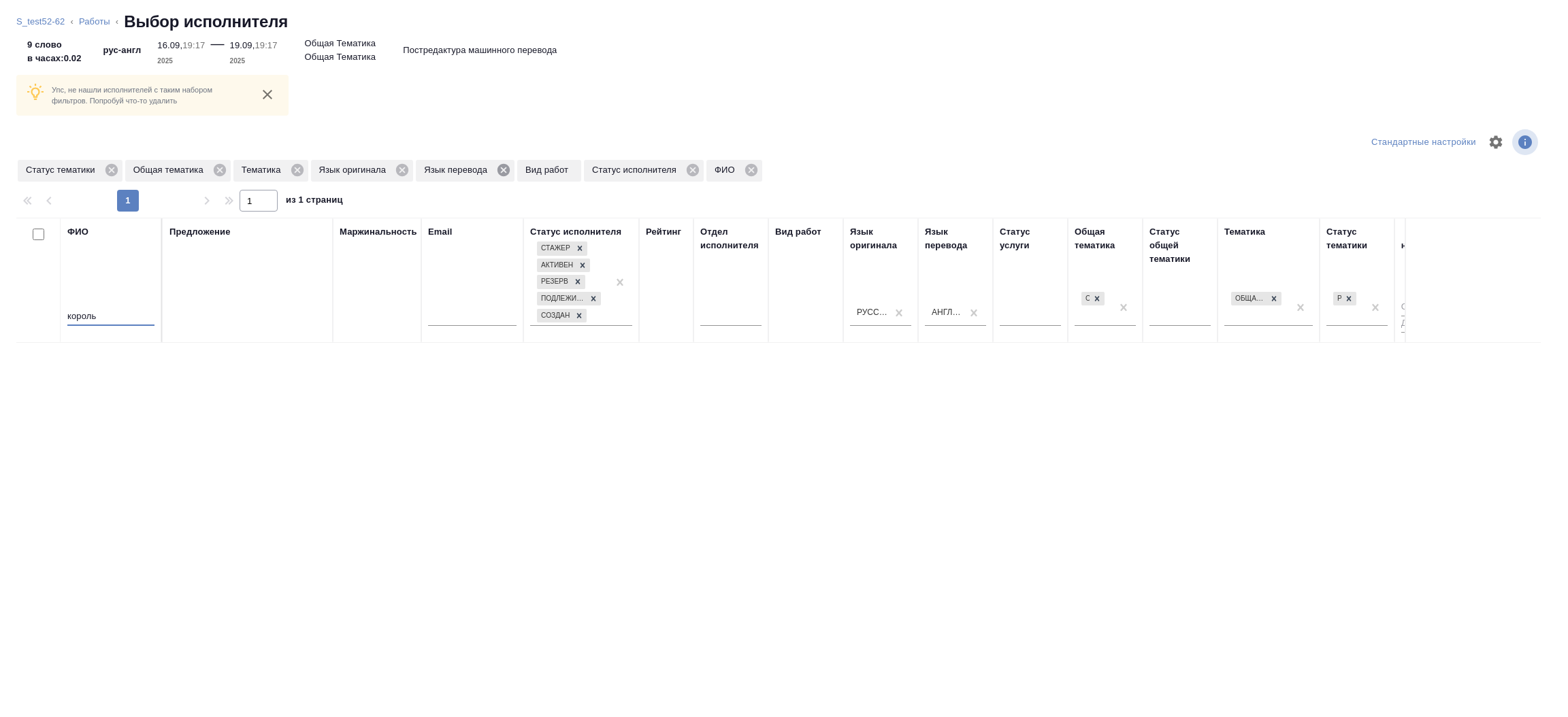
type input "король"
click at [505, 167] on icon at bounding box center [503, 169] width 12 height 12
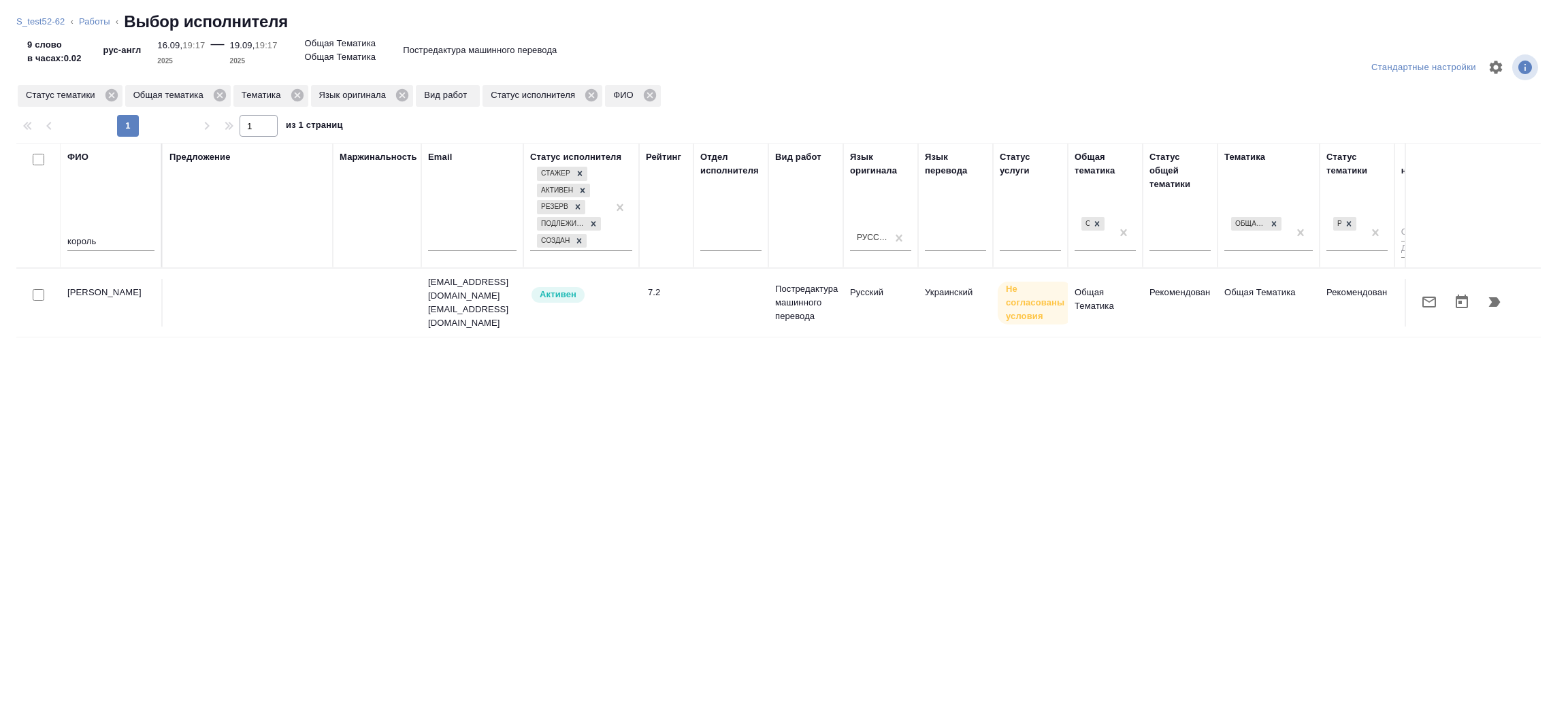
click at [401, 169] on div "Маржинальность" at bounding box center [377, 205] width 75 height 110
click at [296, 95] on icon at bounding box center [296, 95] width 12 height 12
click at [218, 95] on icon at bounding box center [219, 95] width 12 height 12
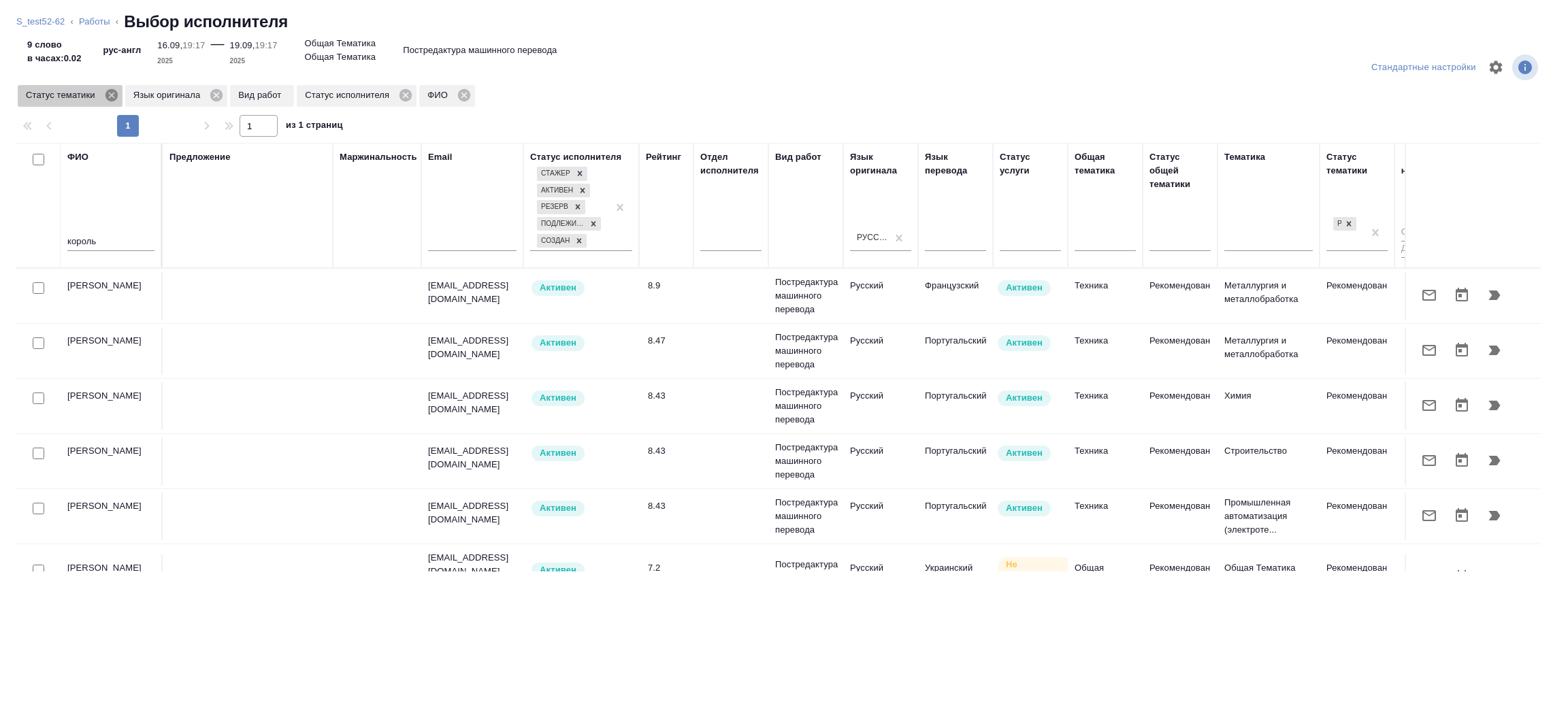
click at [108, 91] on icon at bounding box center [110, 95] width 12 height 12
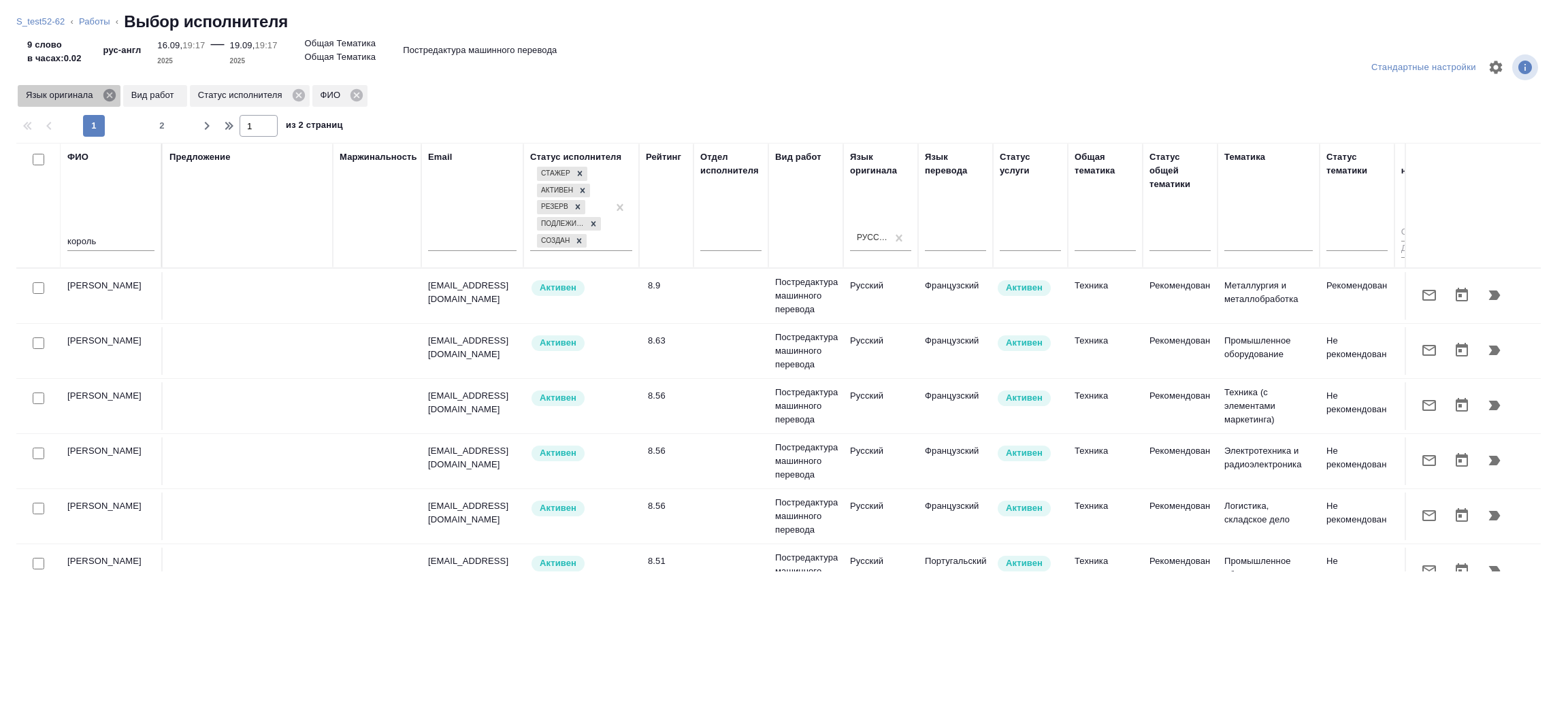
click at [103, 98] on icon at bounding box center [110, 95] width 15 height 15
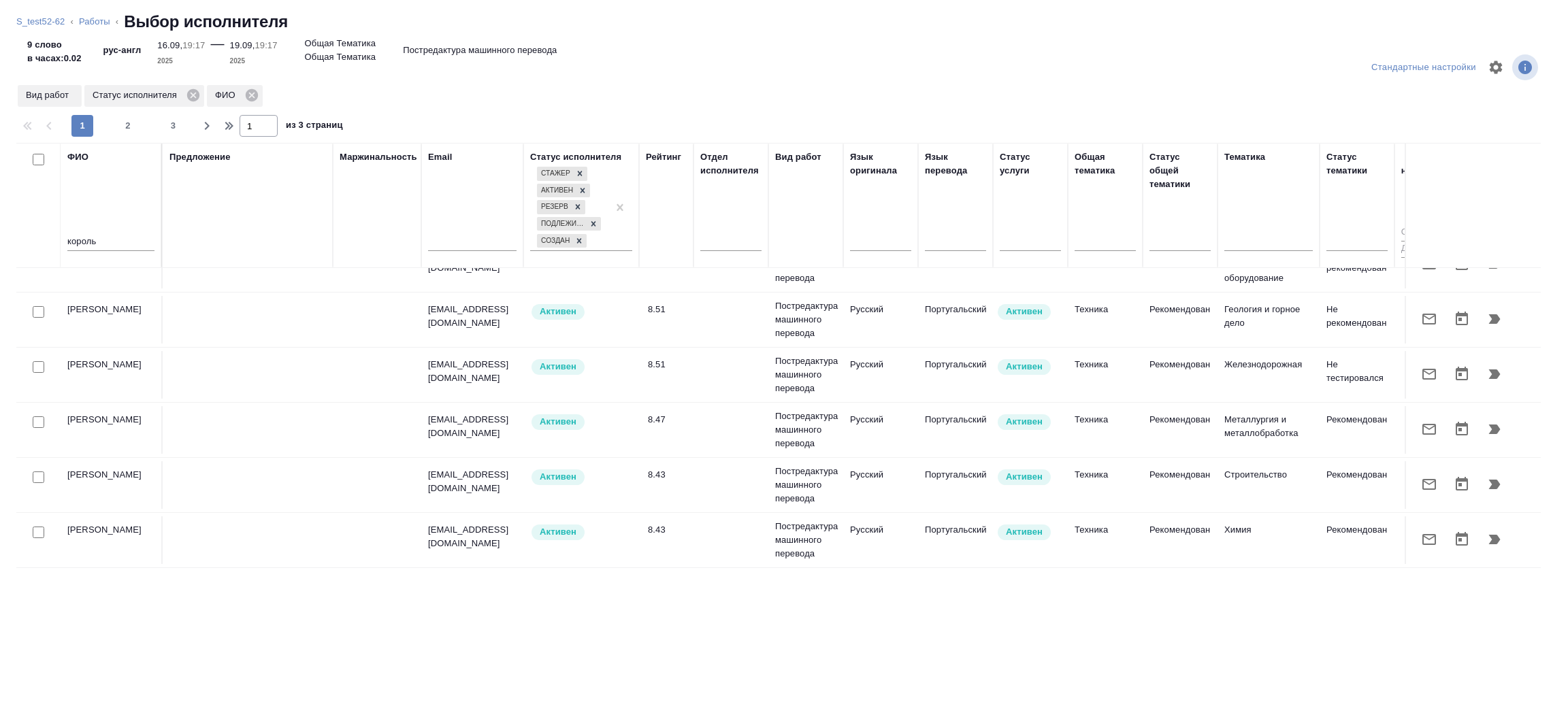
scroll to position [380, 0]
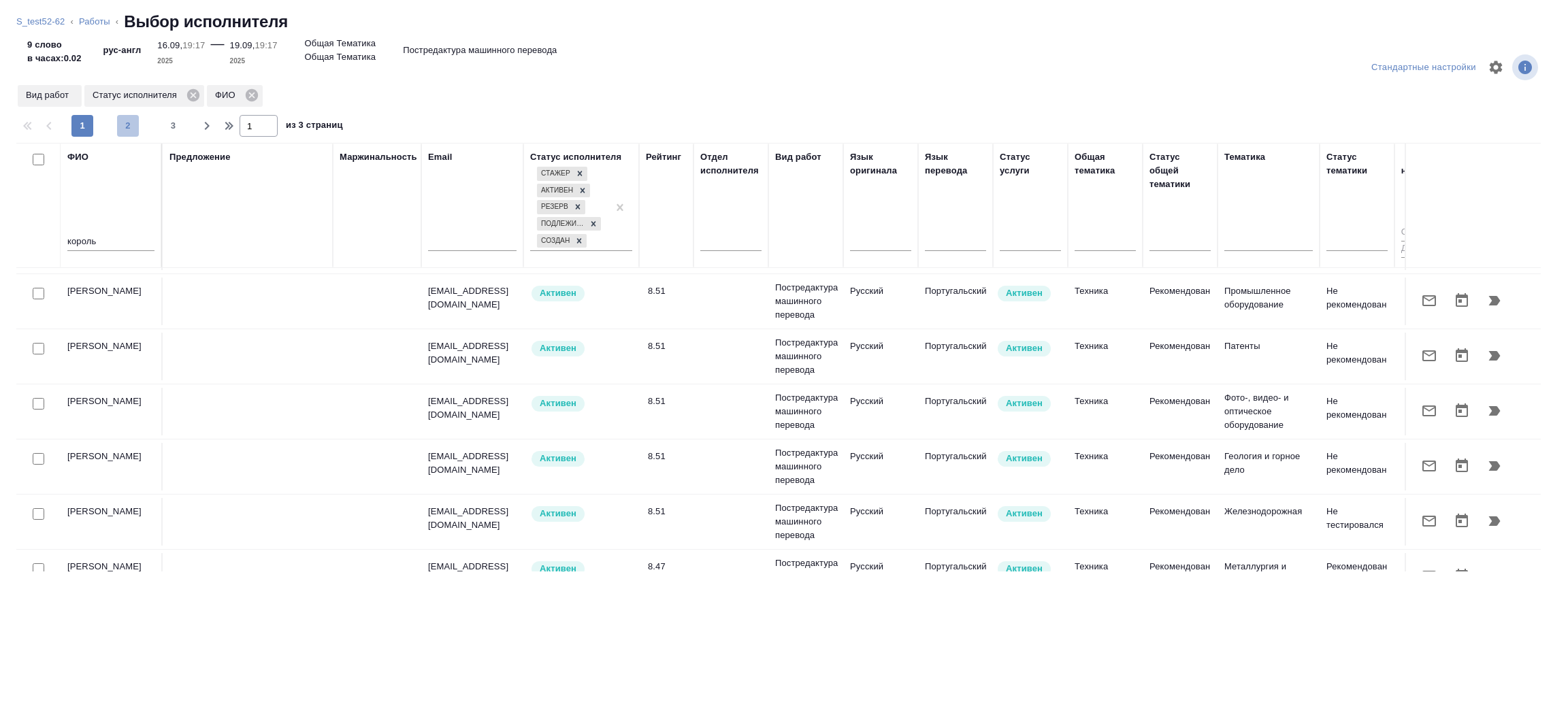
click at [125, 118] on button "2" at bounding box center [128, 126] width 22 height 22
type input "2"
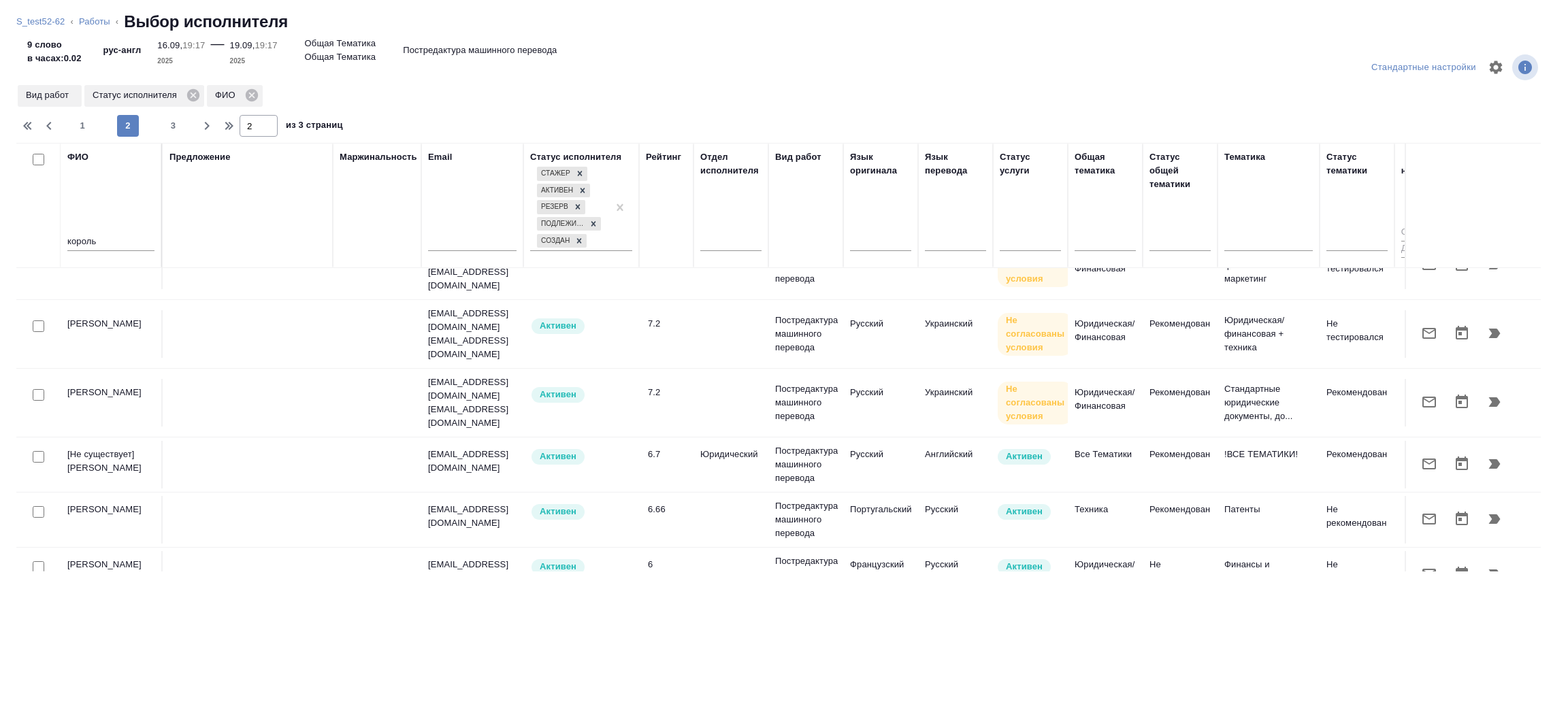
scroll to position [408, 0]
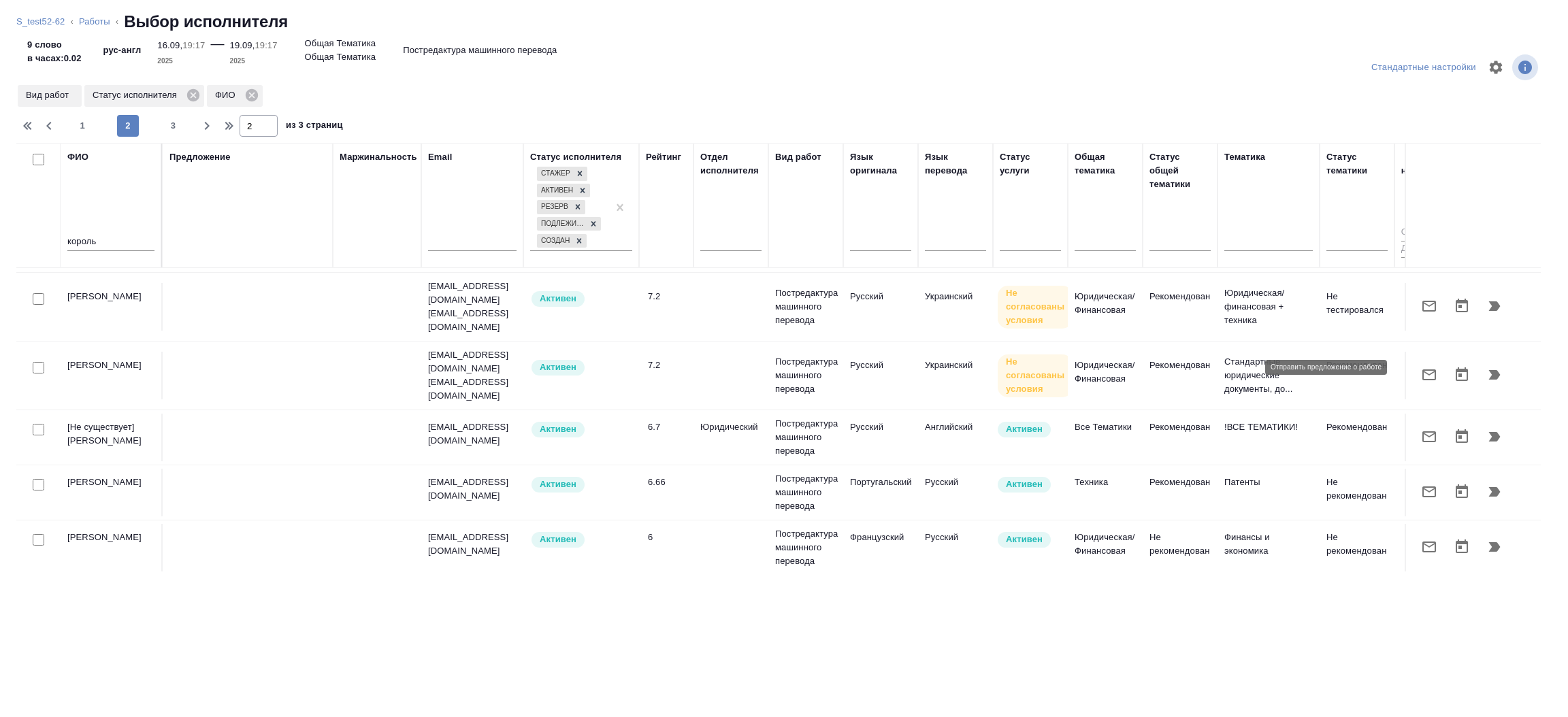
click at [1423, 432] on icon "button" at bounding box center [1429, 437] width 14 height 11
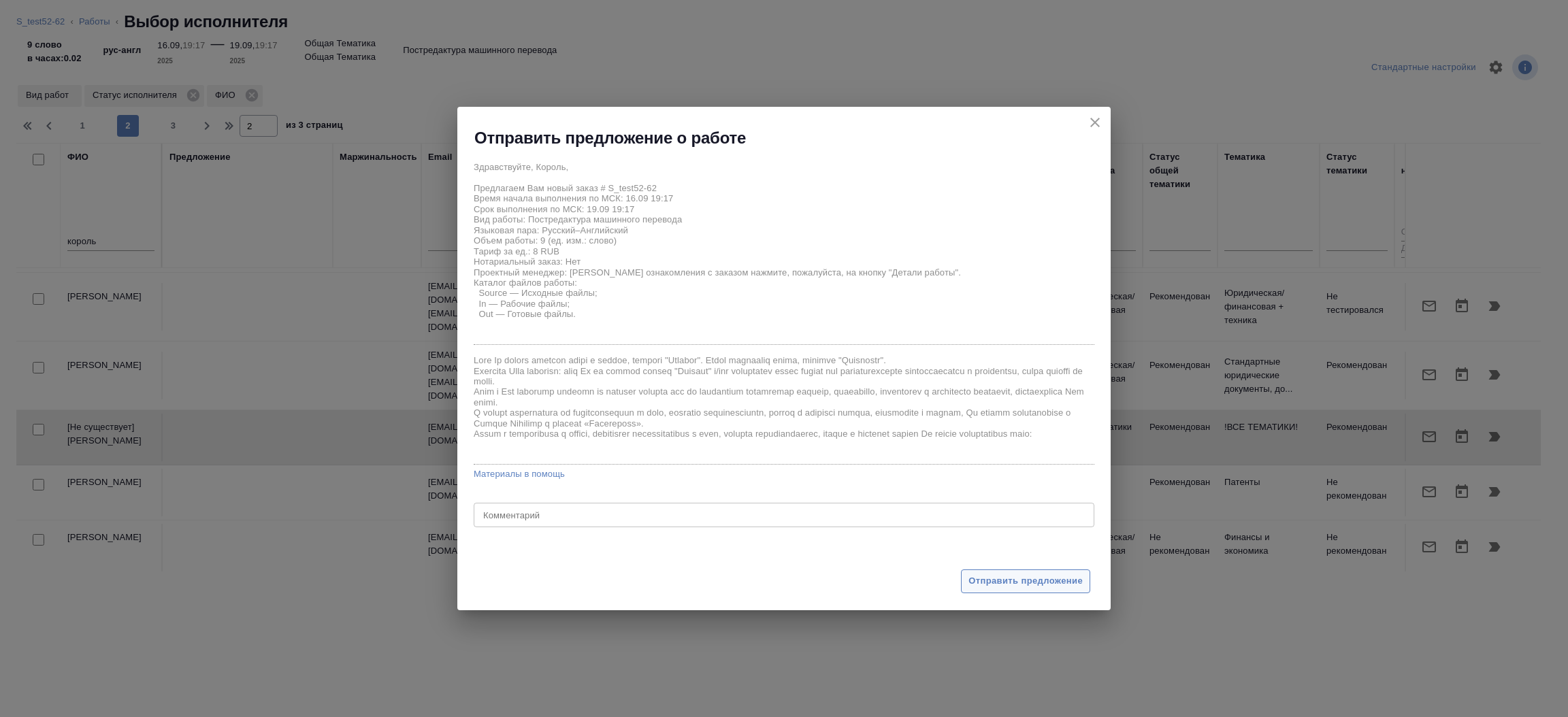
click at [1009, 583] on span "Отправить предложение" at bounding box center [1026, 581] width 114 height 16
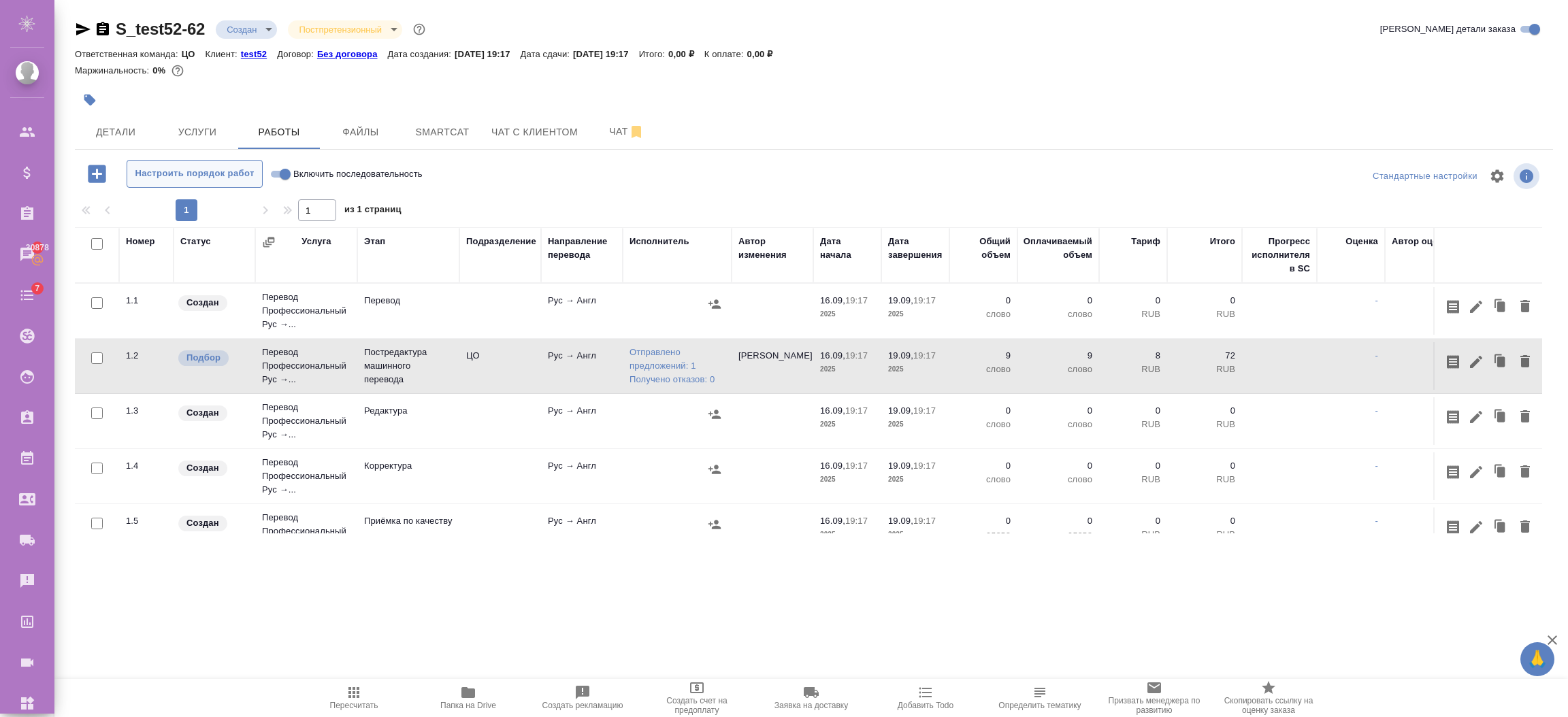
click at [242, 175] on span "Настроить порядок работ" at bounding box center [195, 173] width 122 height 16
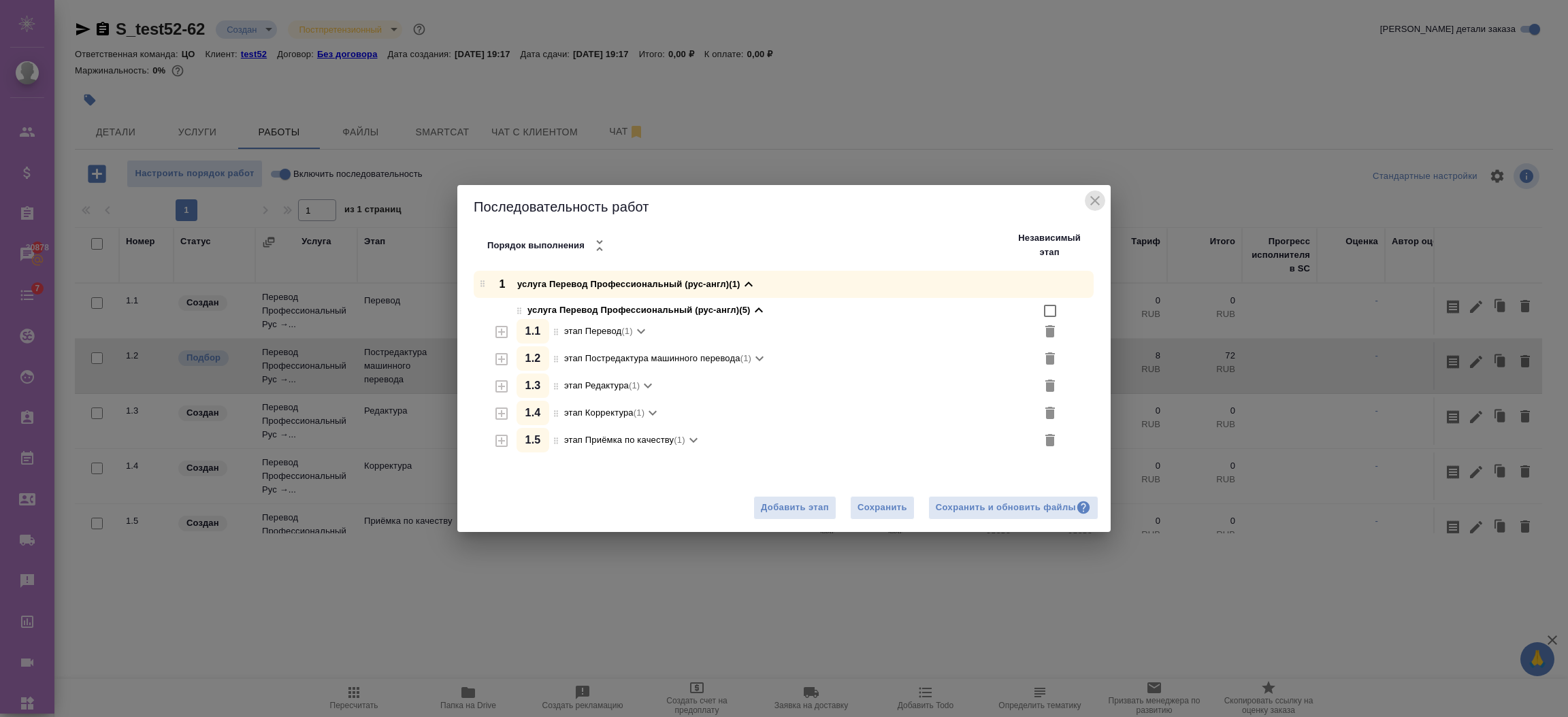
click at [1096, 198] on icon "close" at bounding box center [1095, 201] width 17 height 17
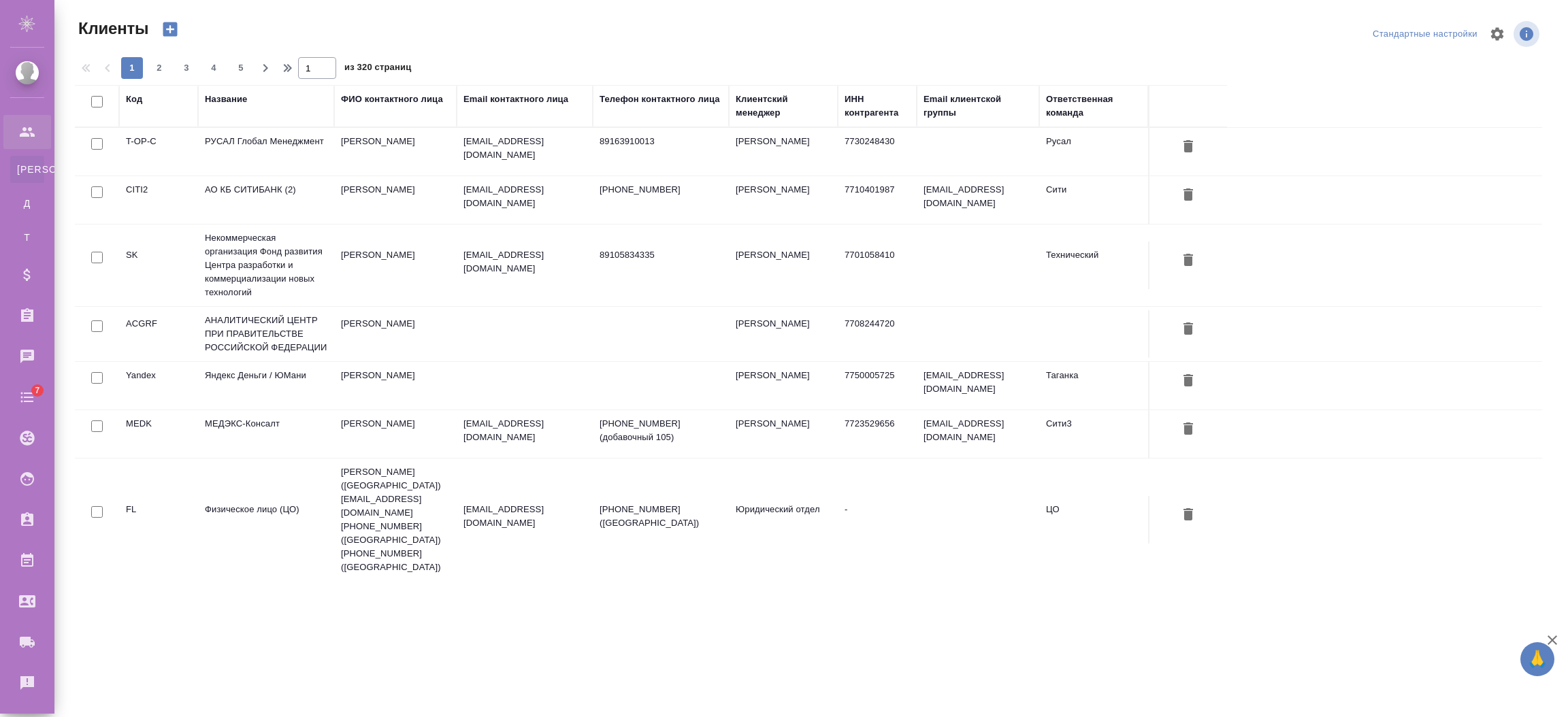
select select "RU"
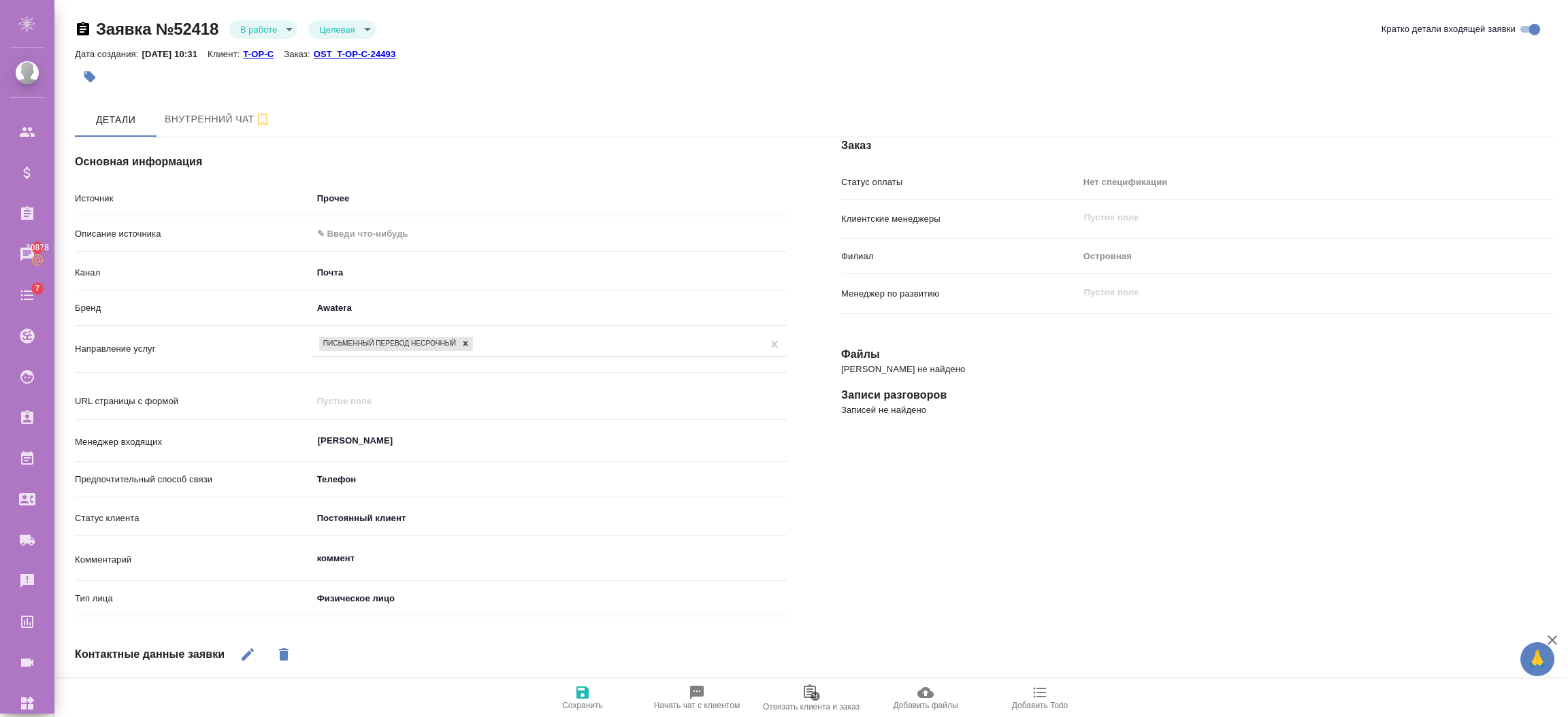
select select "RU"
click at [1002, 549] on div "Заказ Статус оплаты Нет спецификации new Клиентские менеджеры ​ Филиал Островна…" at bounding box center [1197, 532] width 766 height 843
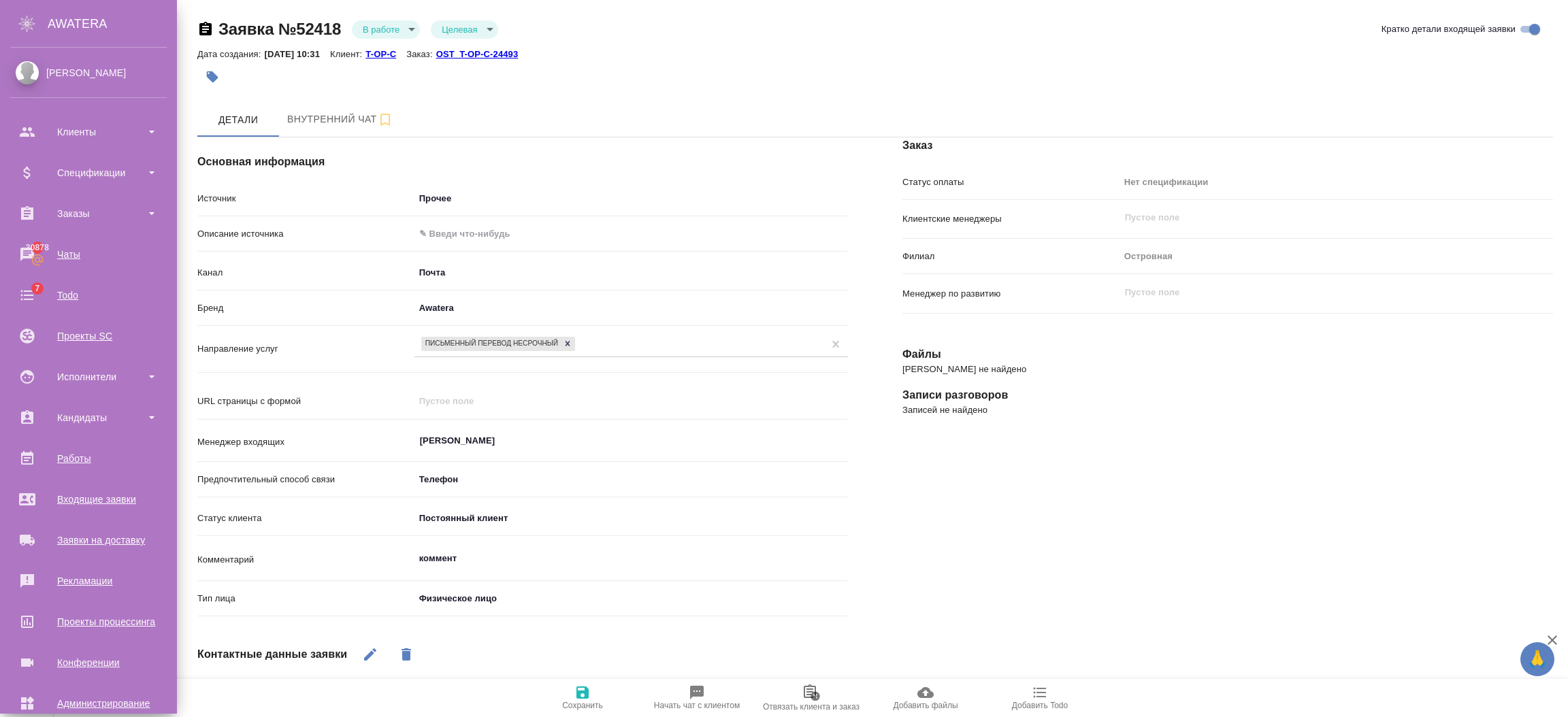
scroll to position [66, 0]
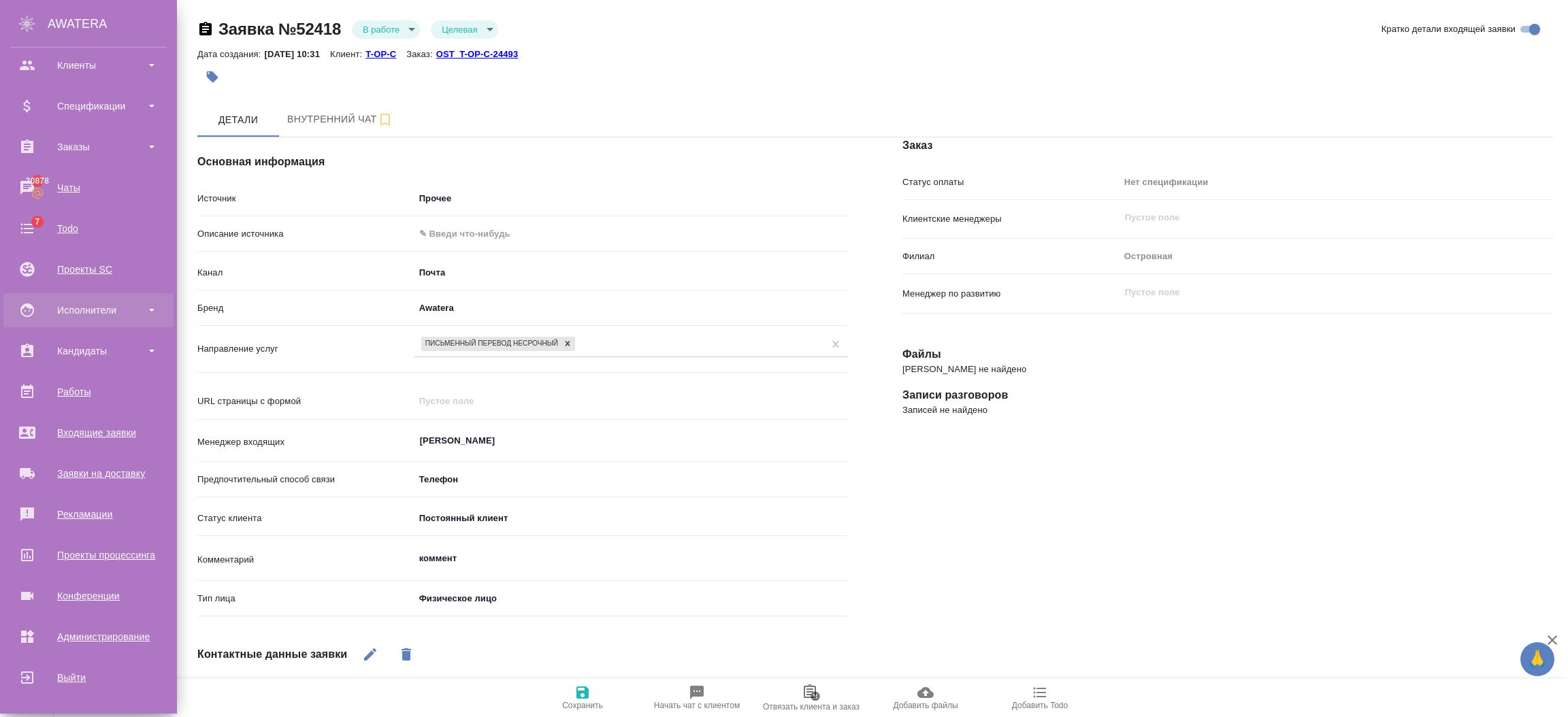
click at [42, 309] on div "Исполнители" at bounding box center [88, 310] width 157 height 20
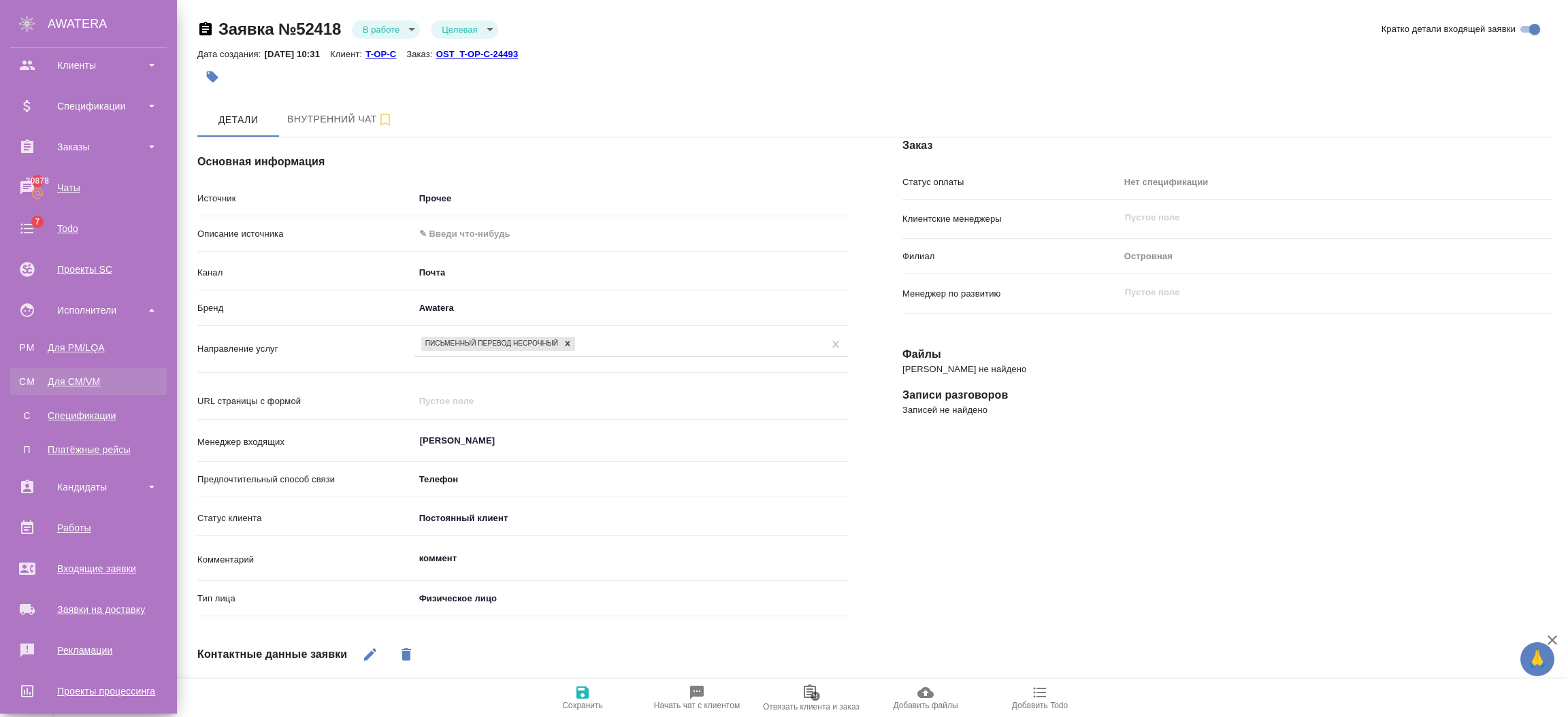
click at [96, 373] on link "CM Для CM/VM" at bounding box center [88, 382] width 157 height 28
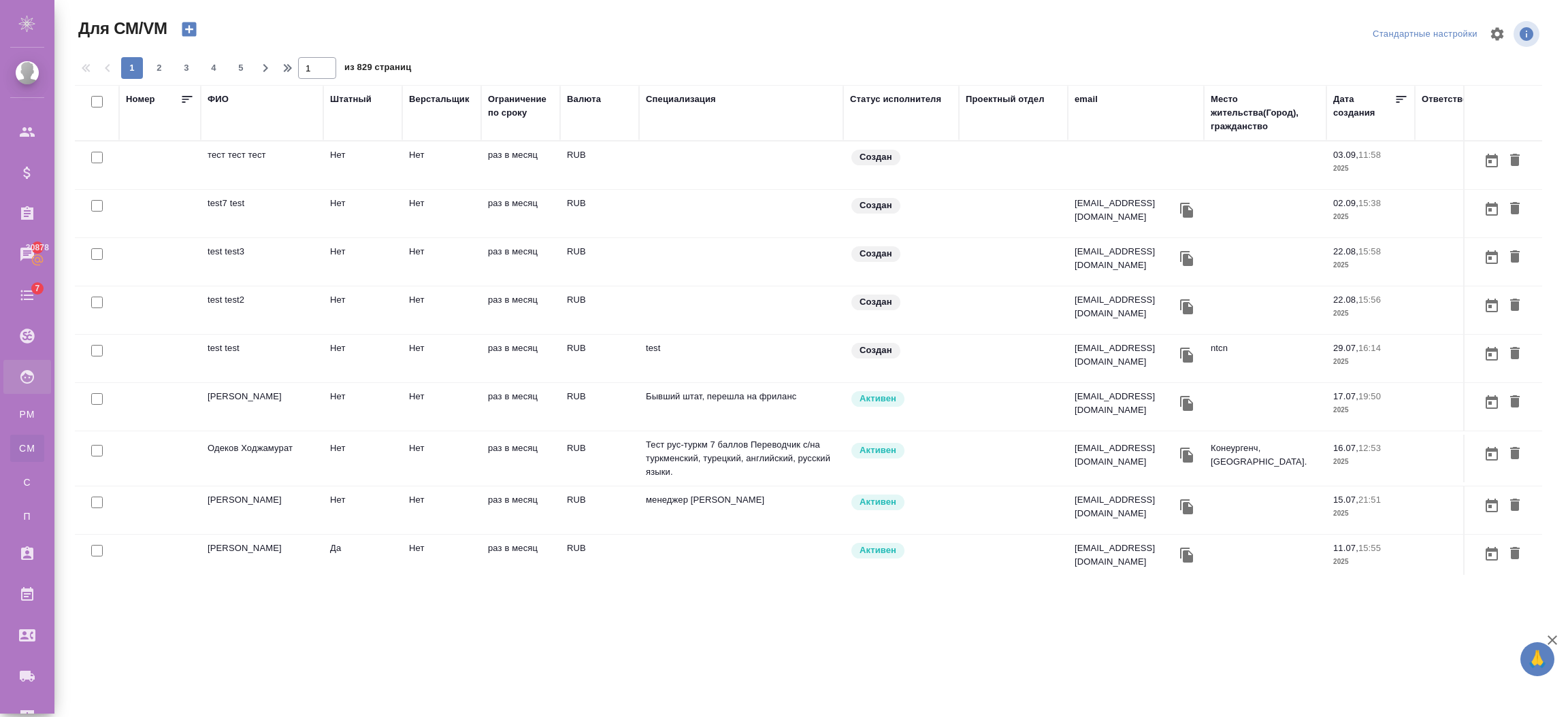
click at [215, 99] on div "ФИО" at bounding box center [217, 99] width 21 height 14
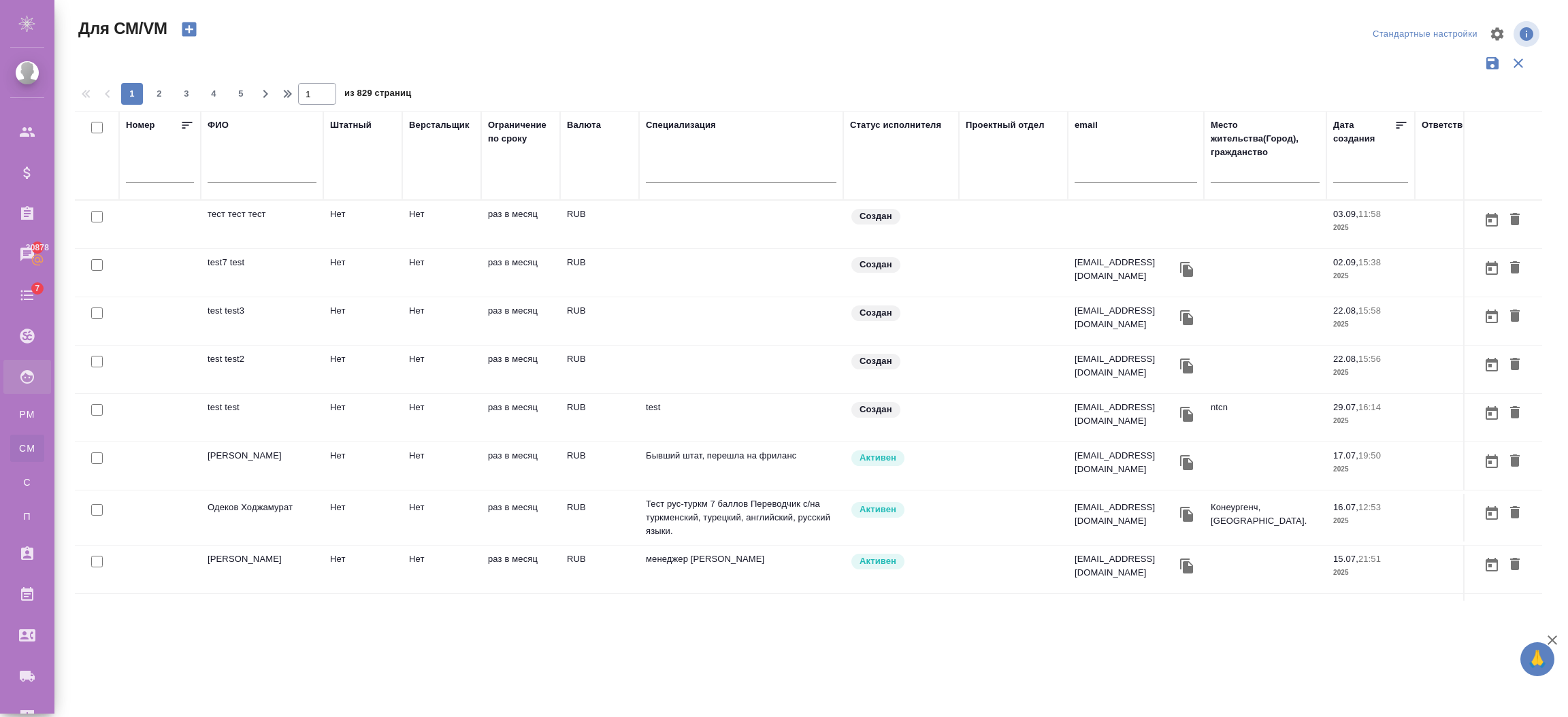
click at [231, 160] on div at bounding box center [261, 176] width 109 height 33
click at [239, 179] on input "text" at bounding box center [261, 174] width 109 height 17
type input "король"
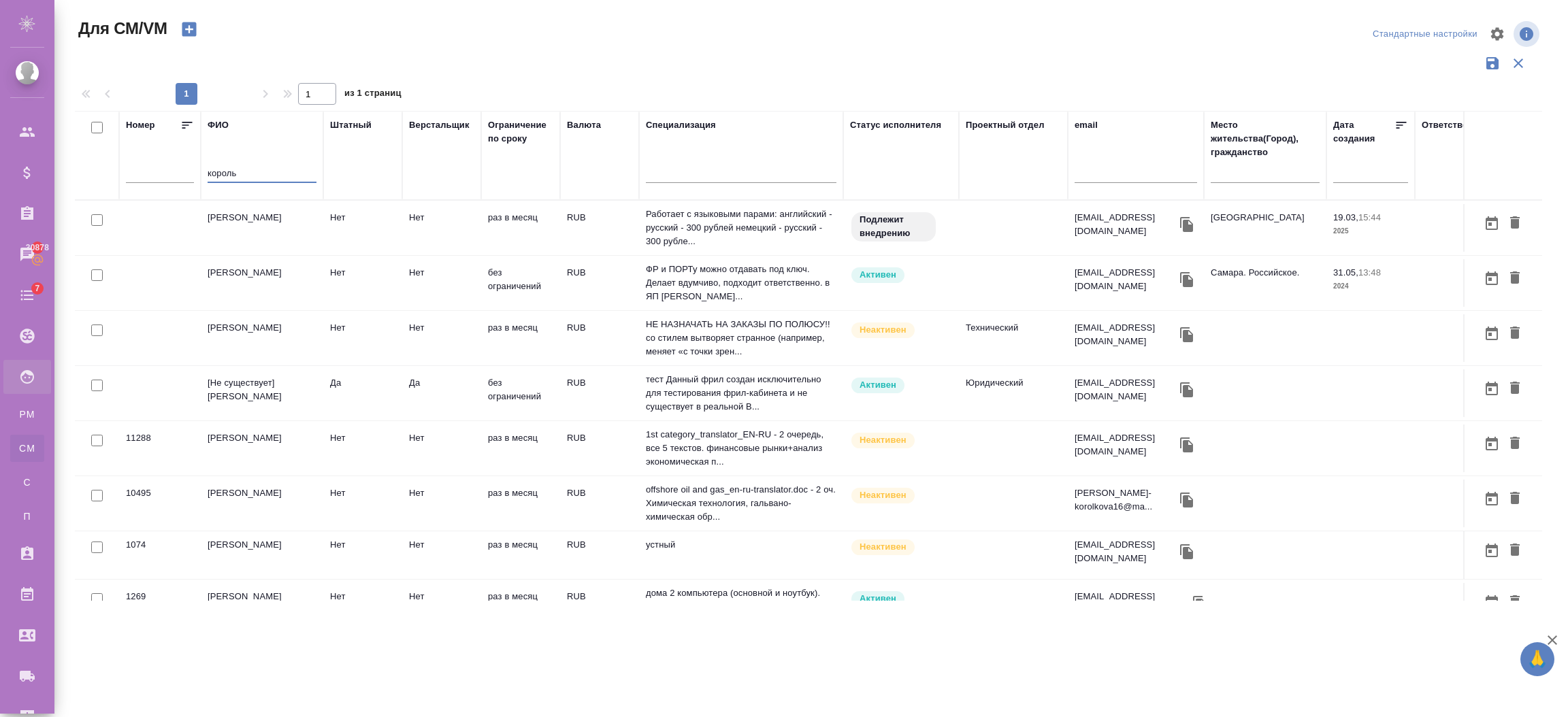
click at [231, 399] on td "[Не существует] [PERSON_NAME]" at bounding box center [261, 393] width 122 height 48
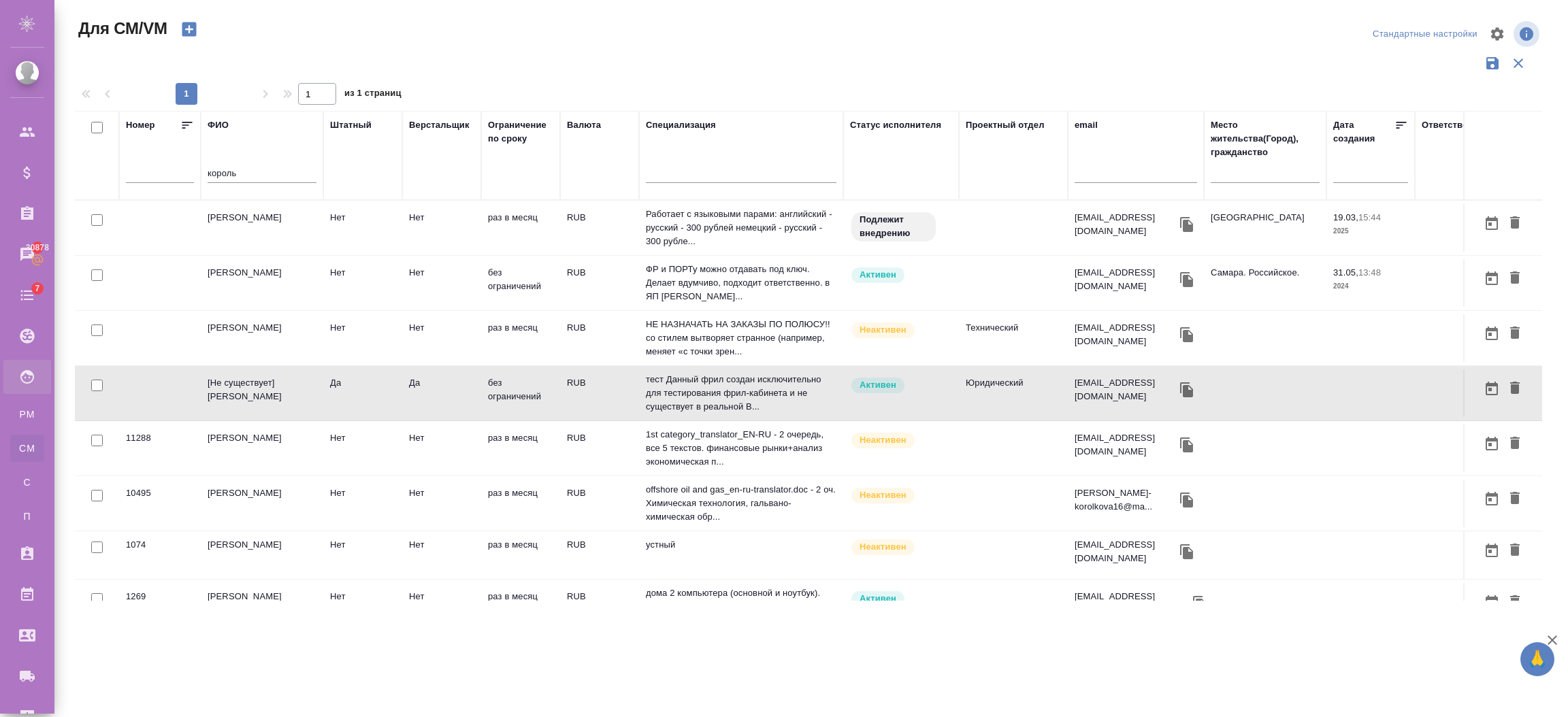
click at [231, 399] on td "[Не существует] [PERSON_NAME]" at bounding box center [261, 393] width 122 height 48
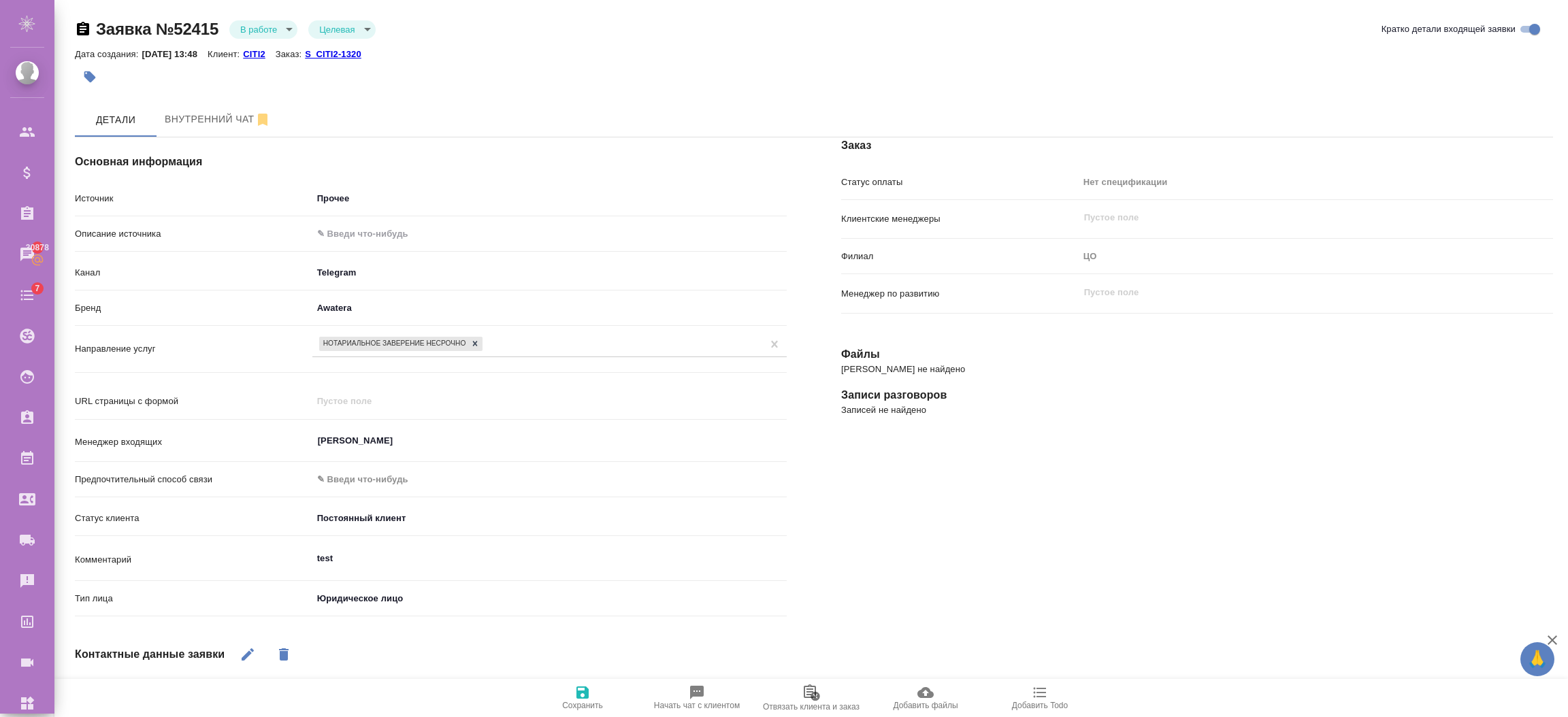
select select "RU"
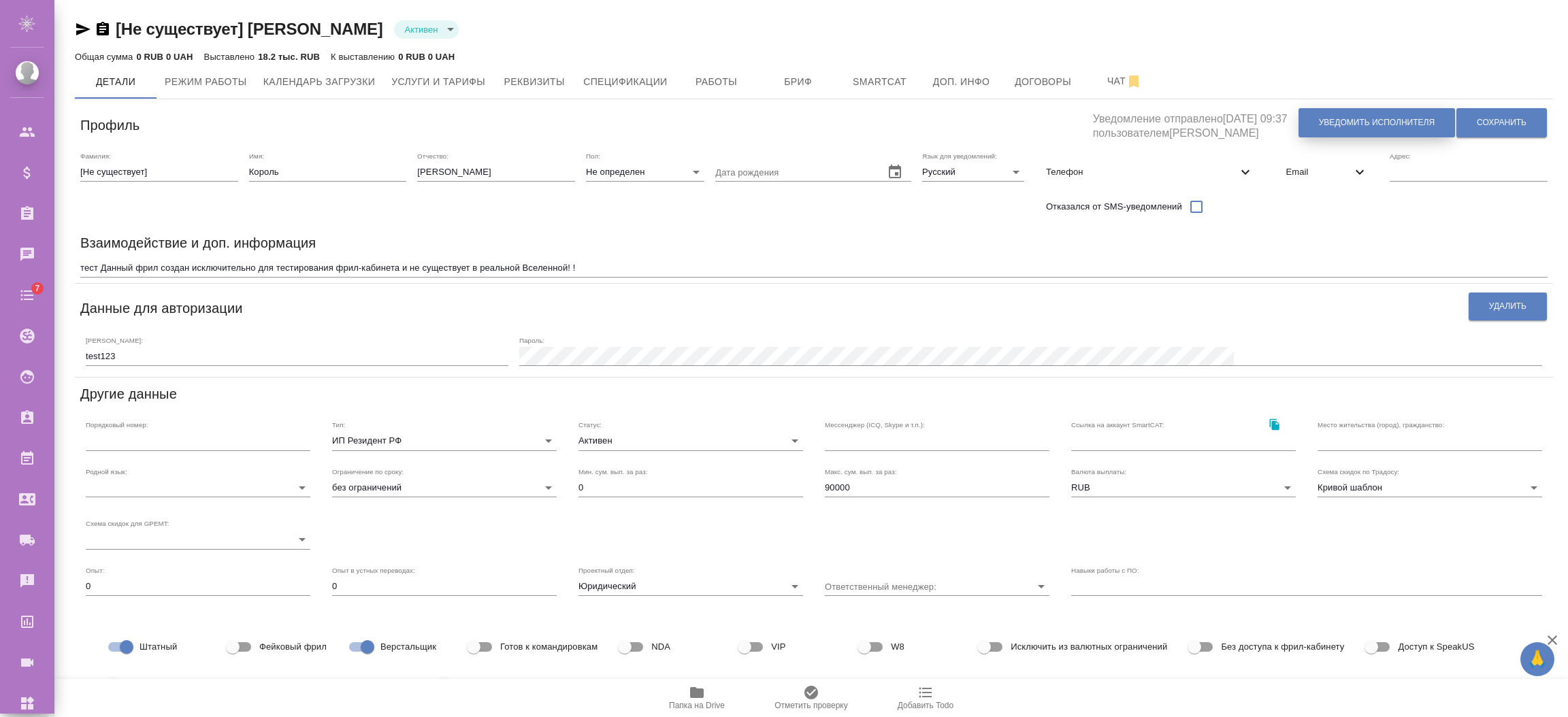
click at [1336, 117] on span "Уведомить исполнителя" at bounding box center [1376, 122] width 116 height 12
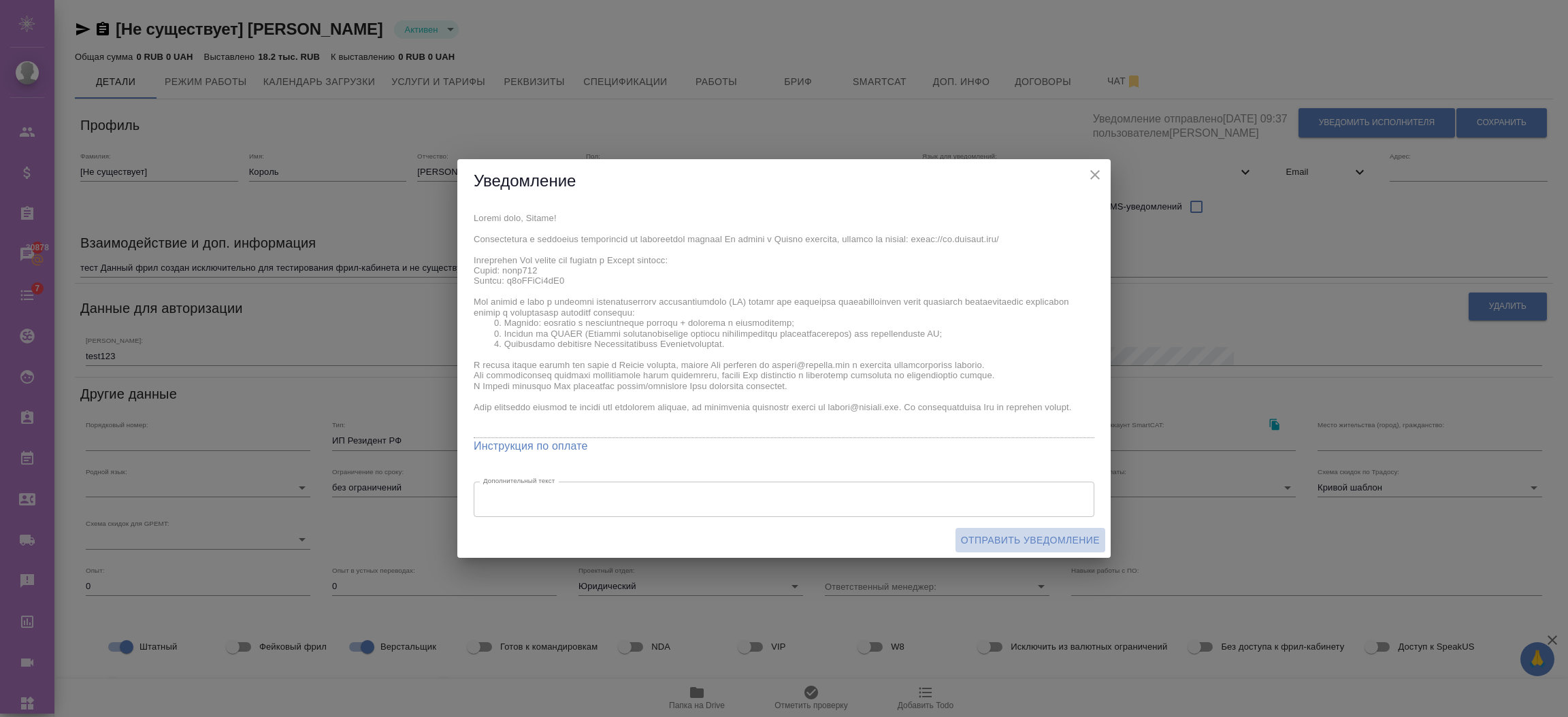
click at [1005, 542] on span "Отправить уведомление" at bounding box center [1030, 540] width 139 height 17
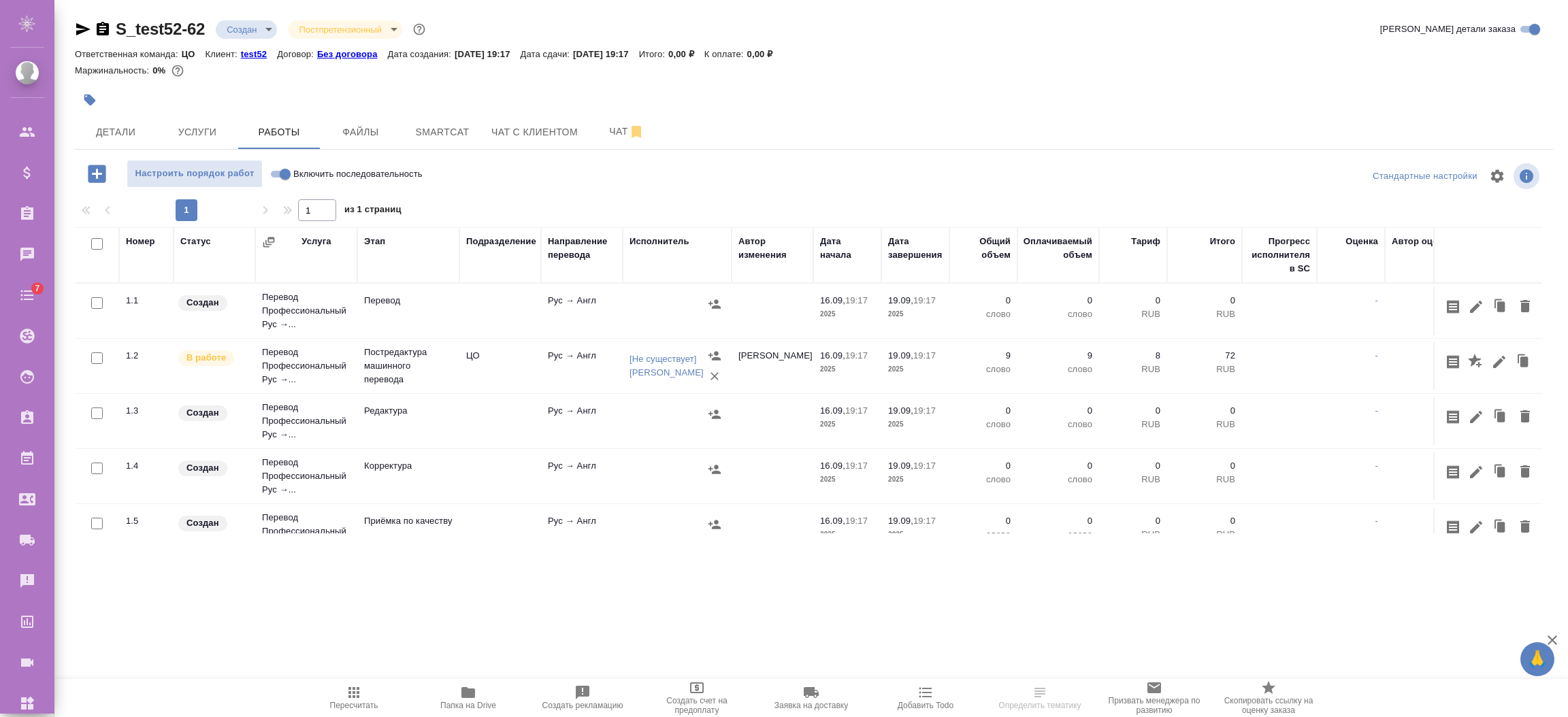
click at [717, 375] on icon "button" at bounding box center [714, 376] width 14 height 14
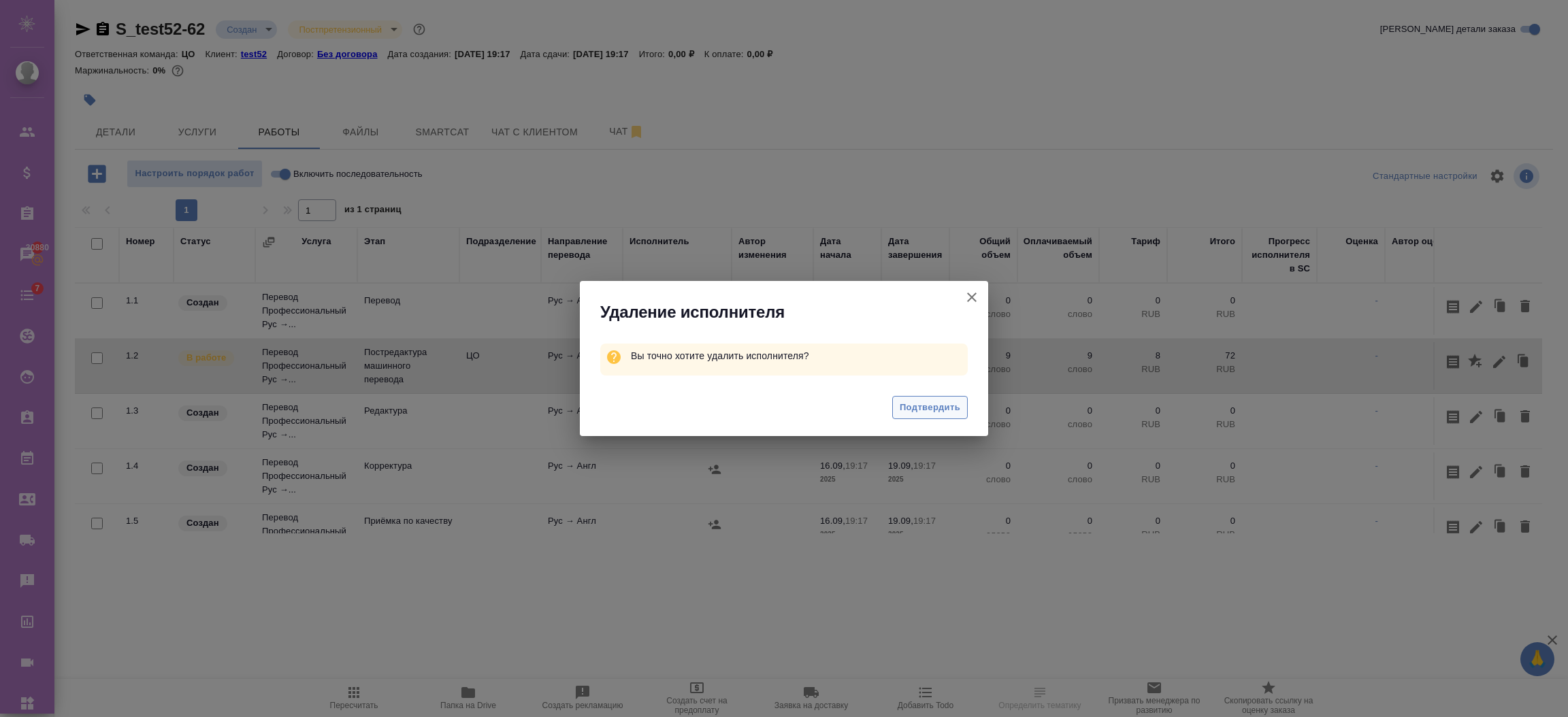
click at [922, 406] on span "Подтвердить" at bounding box center [930, 408] width 61 height 16
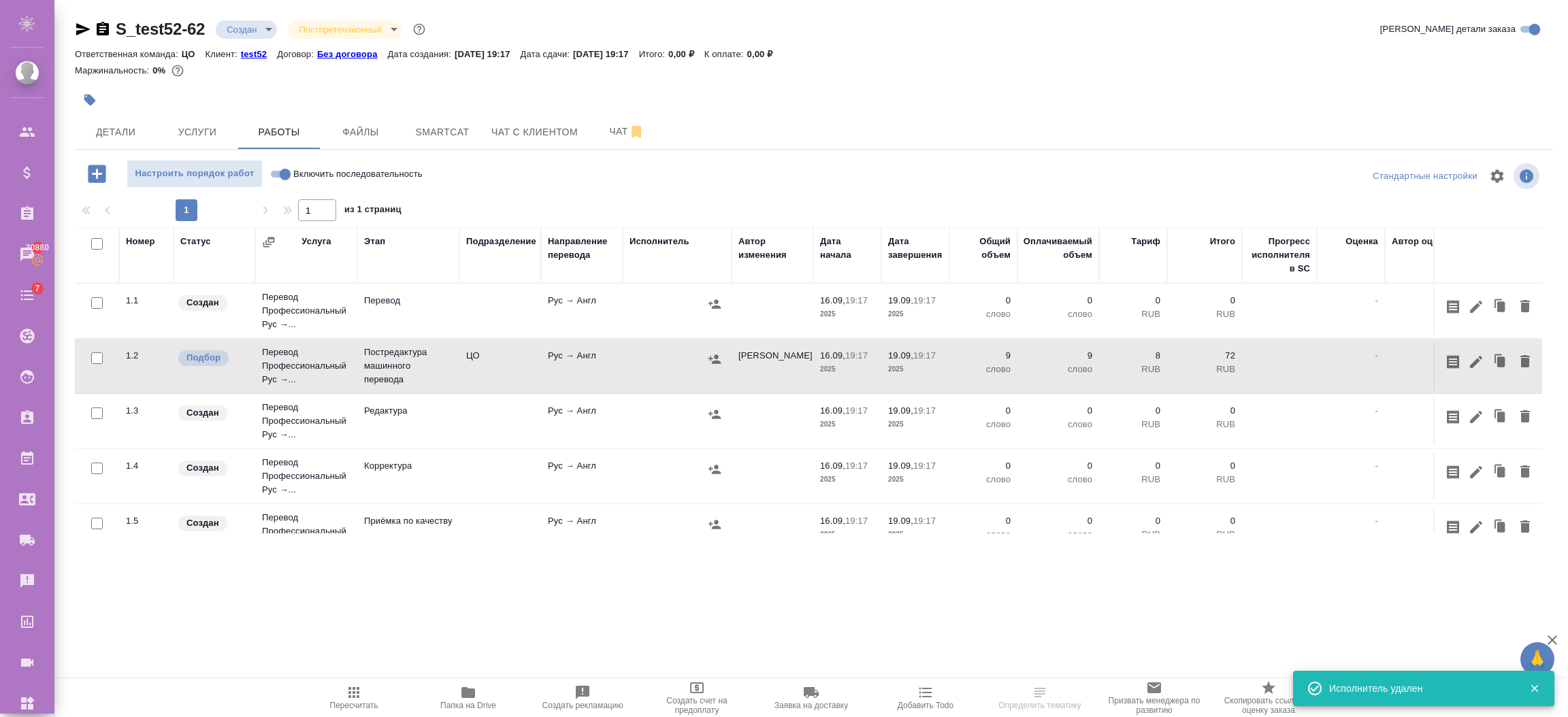
click at [635, 369] on div at bounding box center [677, 359] width 95 height 20
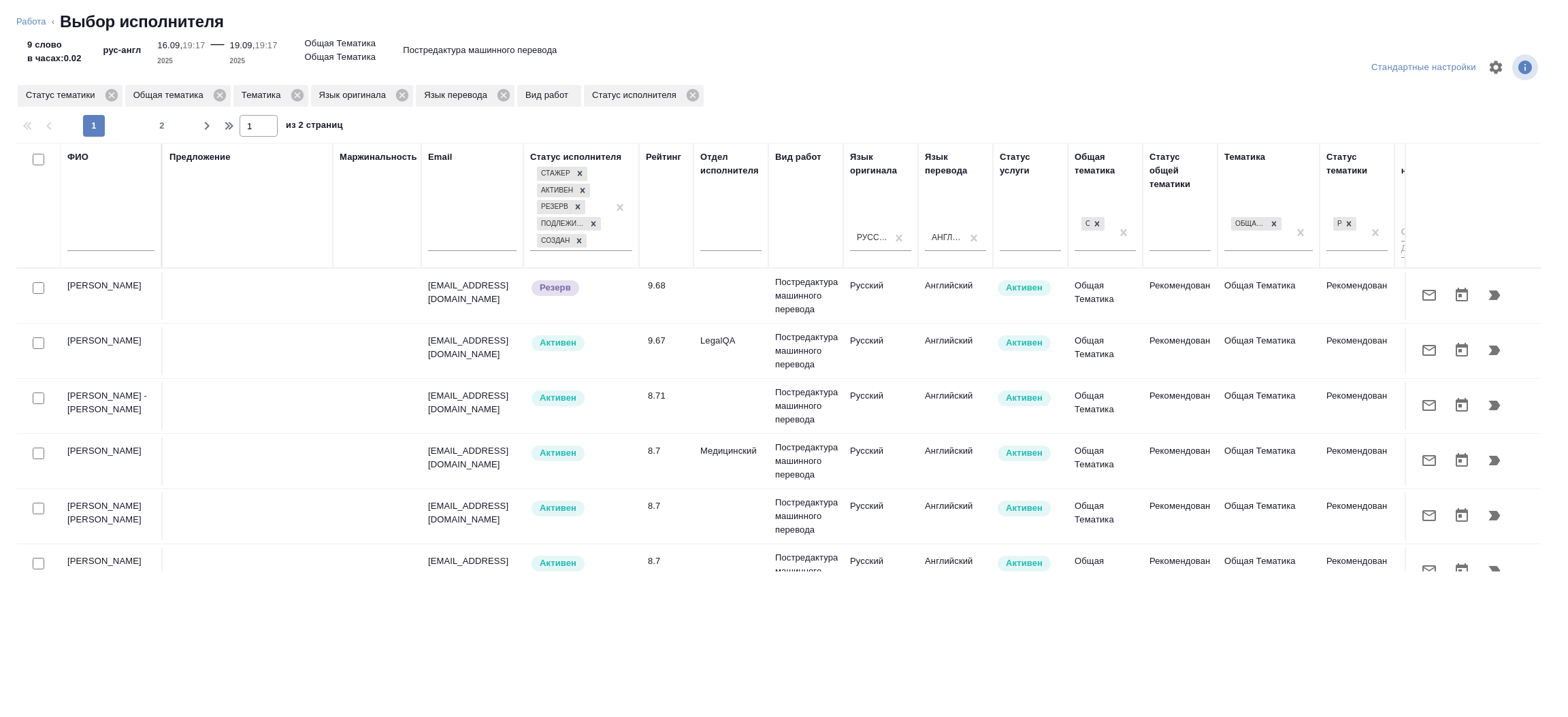
click at [116, 238] on input "text" at bounding box center [110, 242] width 87 height 17
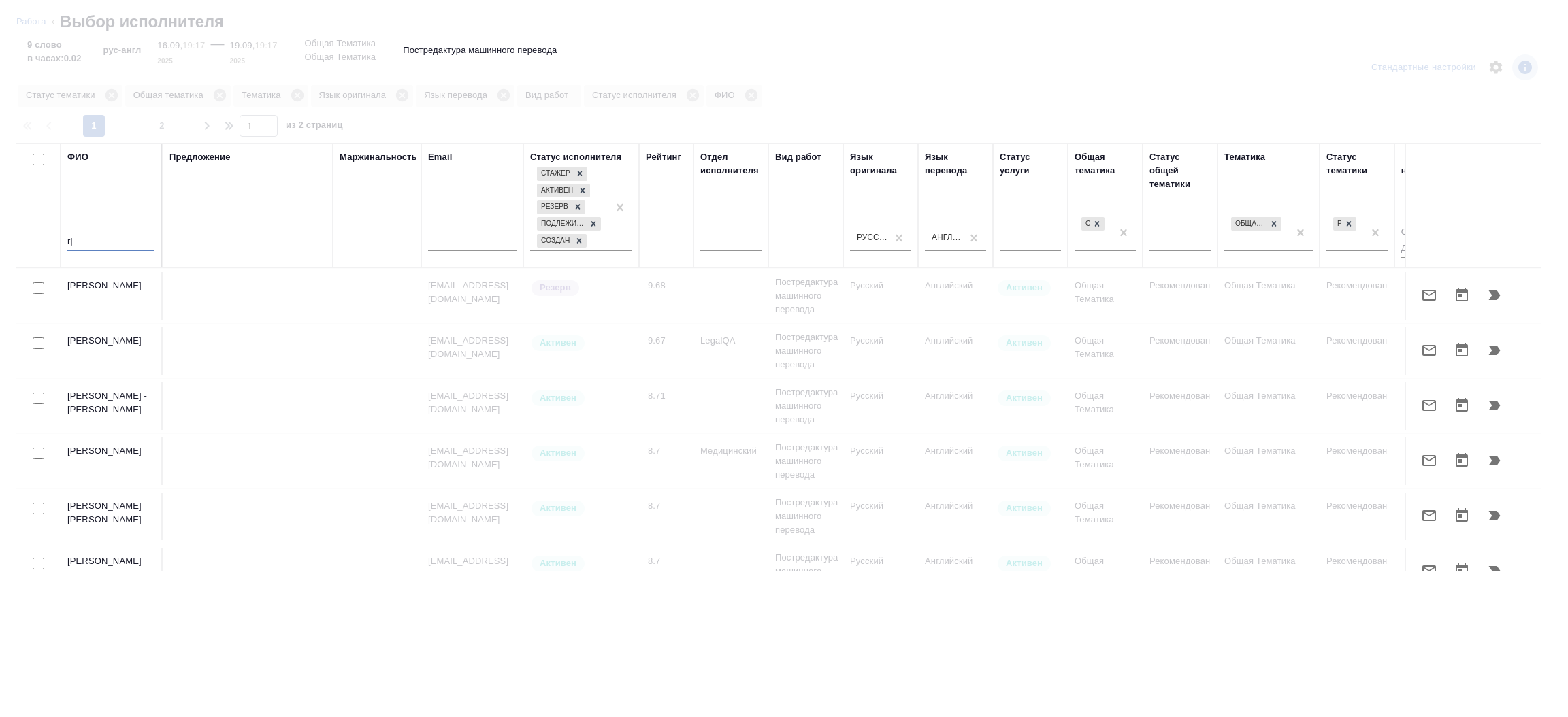
type input "r"
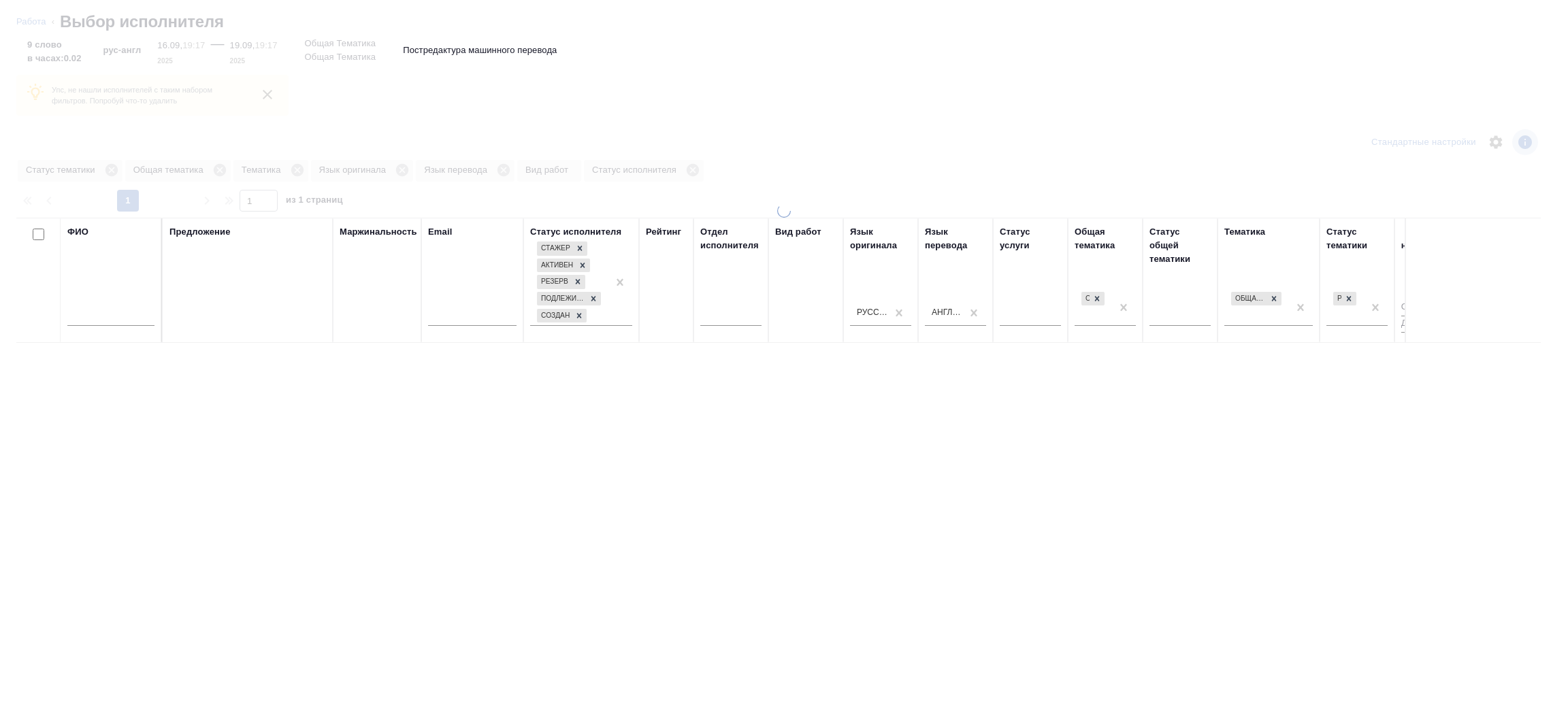
click at [113, 237] on div "ФИО" at bounding box center [110, 281] width 87 height 110
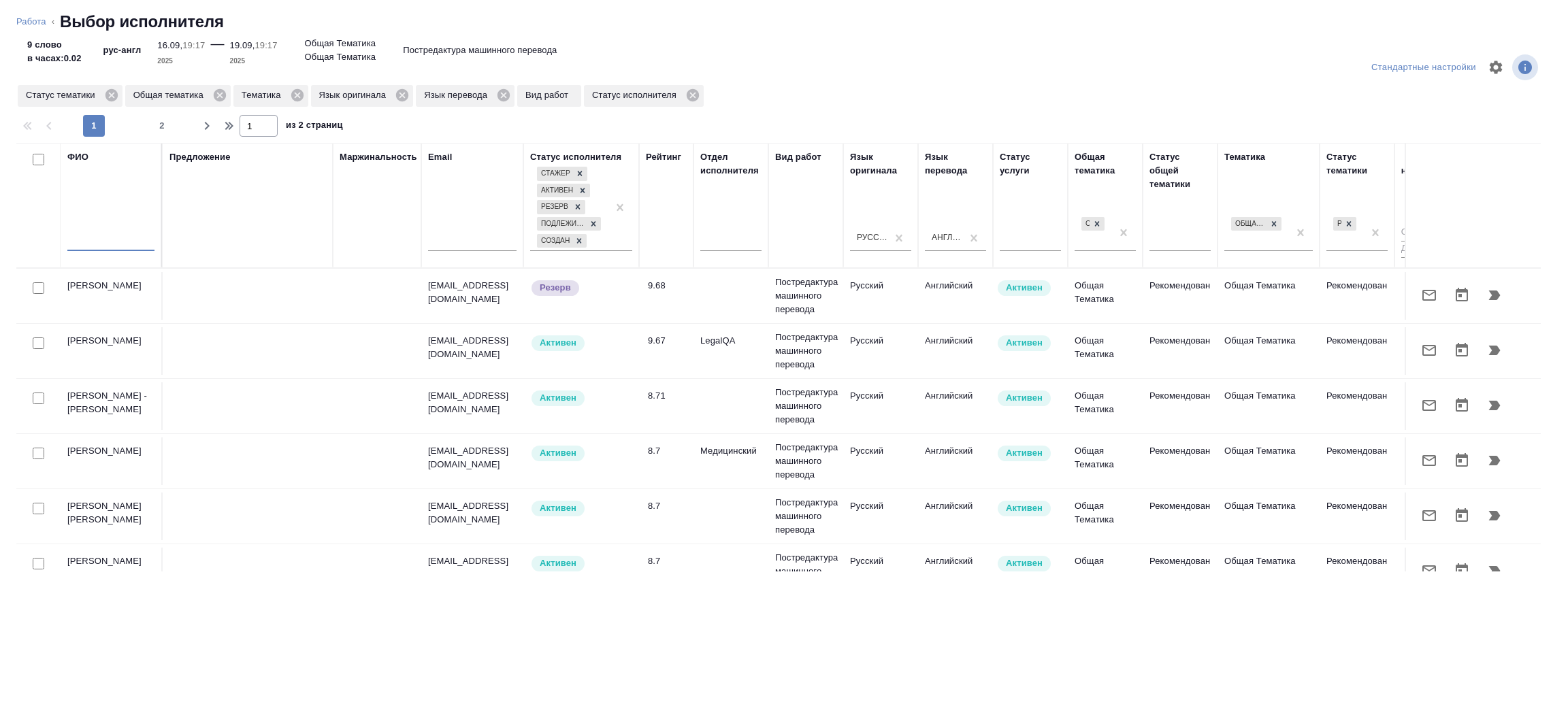
click at [113, 236] on input "text" at bounding box center [110, 242] width 87 height 17
type input "r"
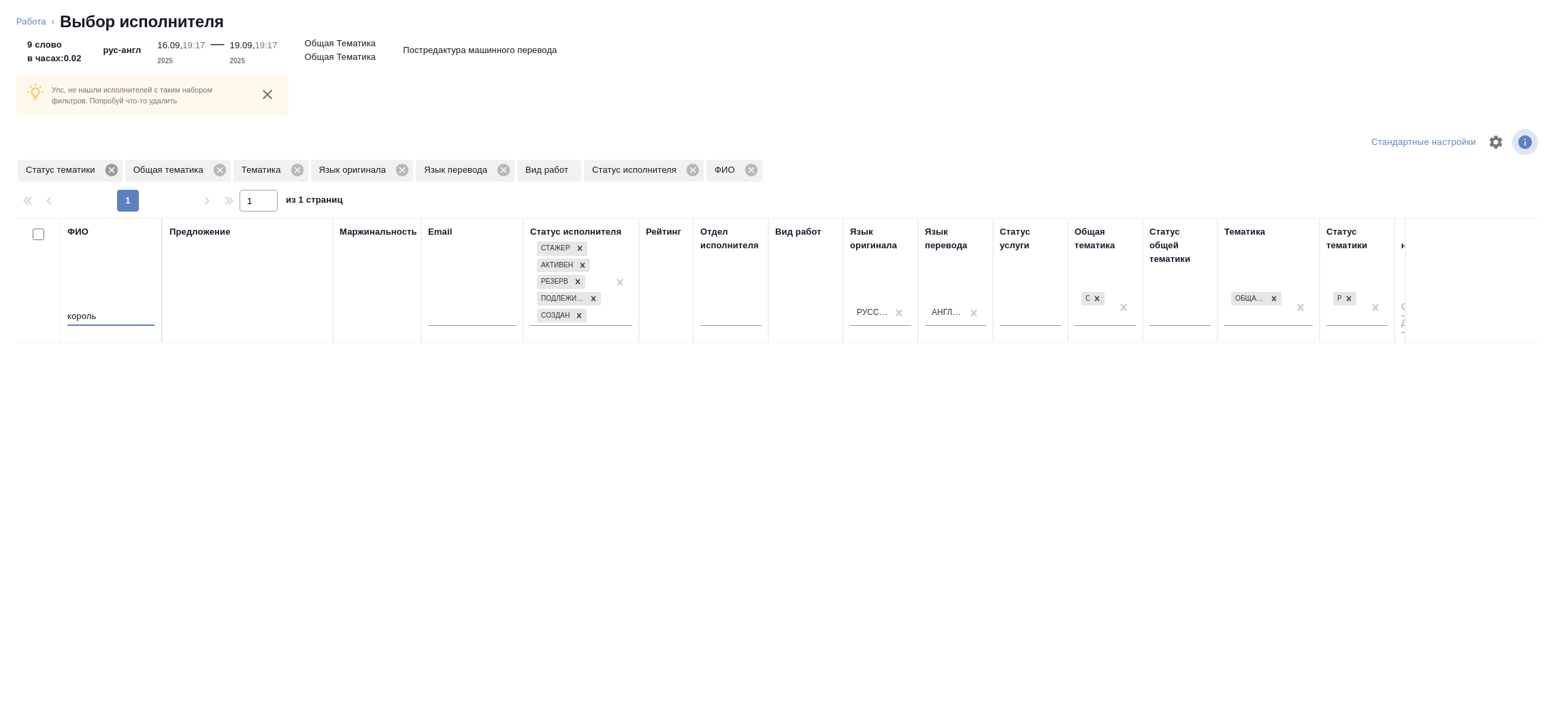
type input "король"
click at [109, 166] on icon at bounding box center [110, 169] width 12 height 12
click at [109, 166] on icon at bounding box center [111, 169] width 12 height 12
click at [85, 168] on icon at bounding box center [81, 169] width 12 height 12
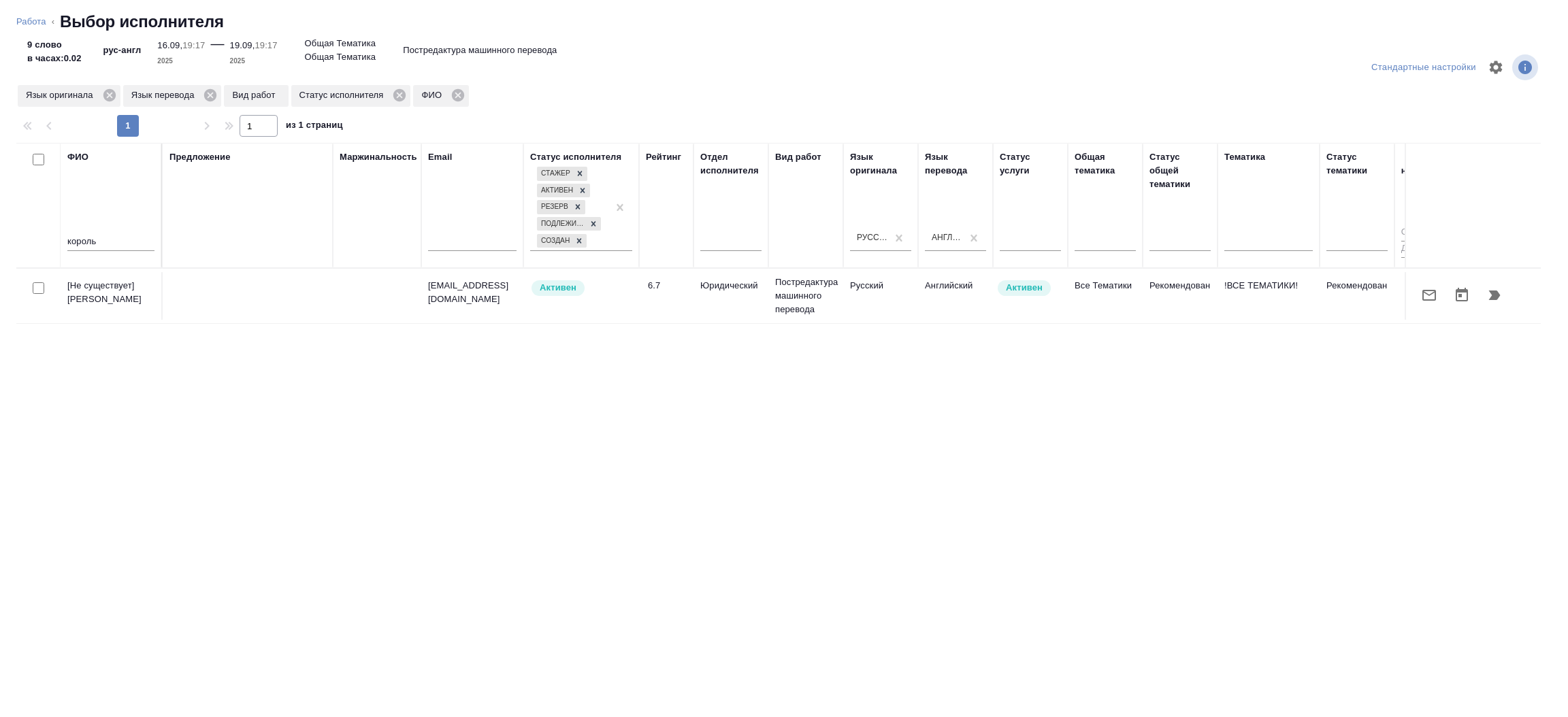
click at [1431, 294] on icon "button" at bounding box center [1429, 295] width 14 height 11
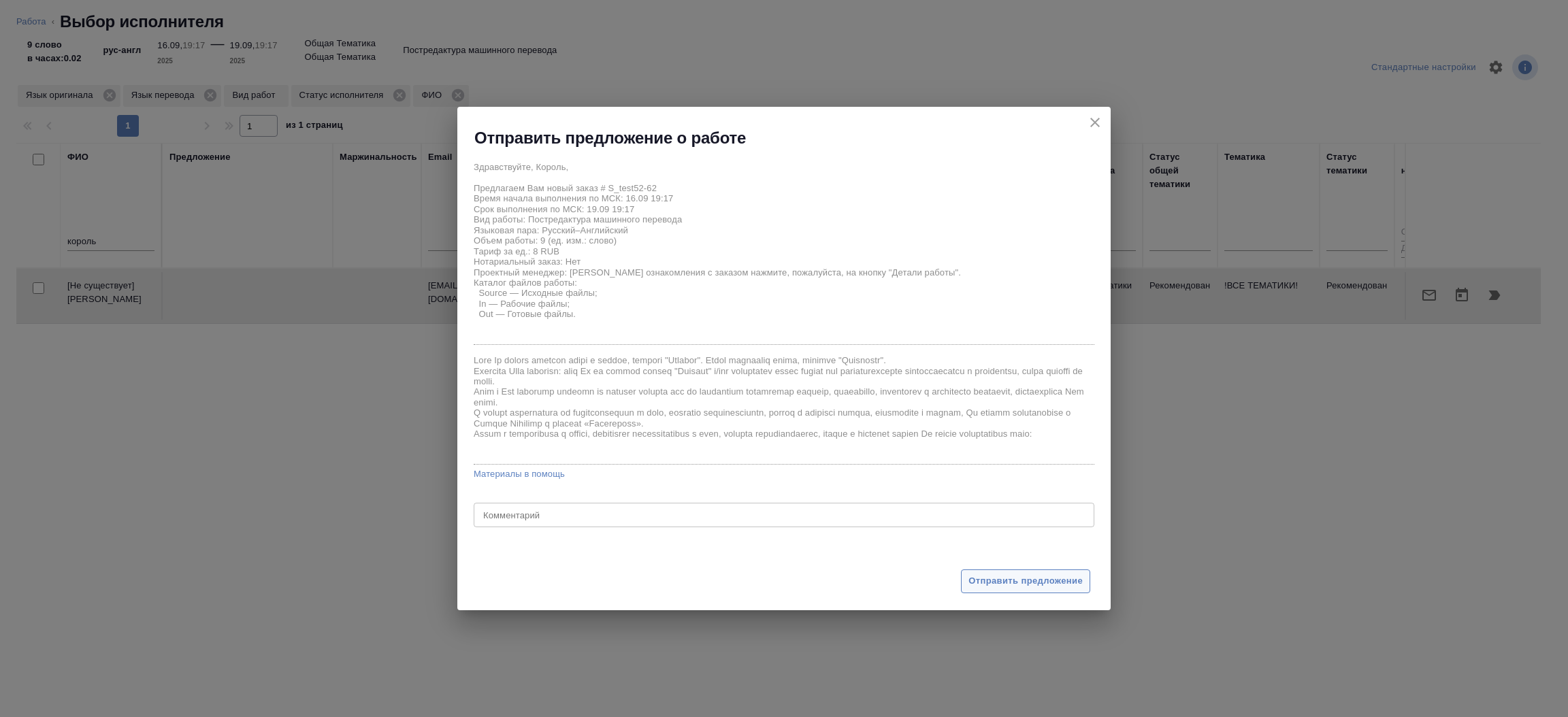
click at [1020, 574] on span "Отправить предложение" at bounding box center [1026, 581] width 114 height 16
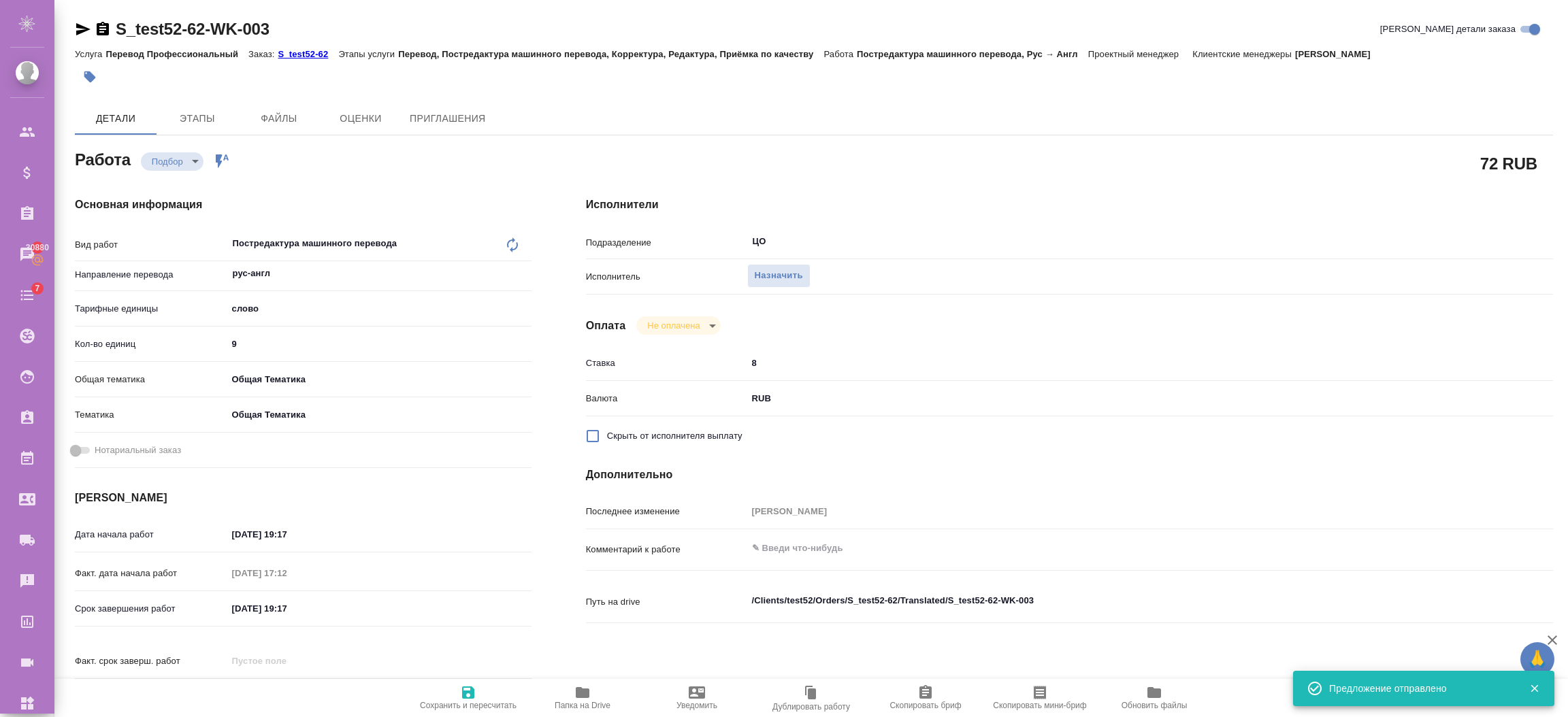
type input "recruiting"
type input "рус-англ"
type input "5a8b1489cc6b4906c91bfd90"
type input "9"
type input "obtem"
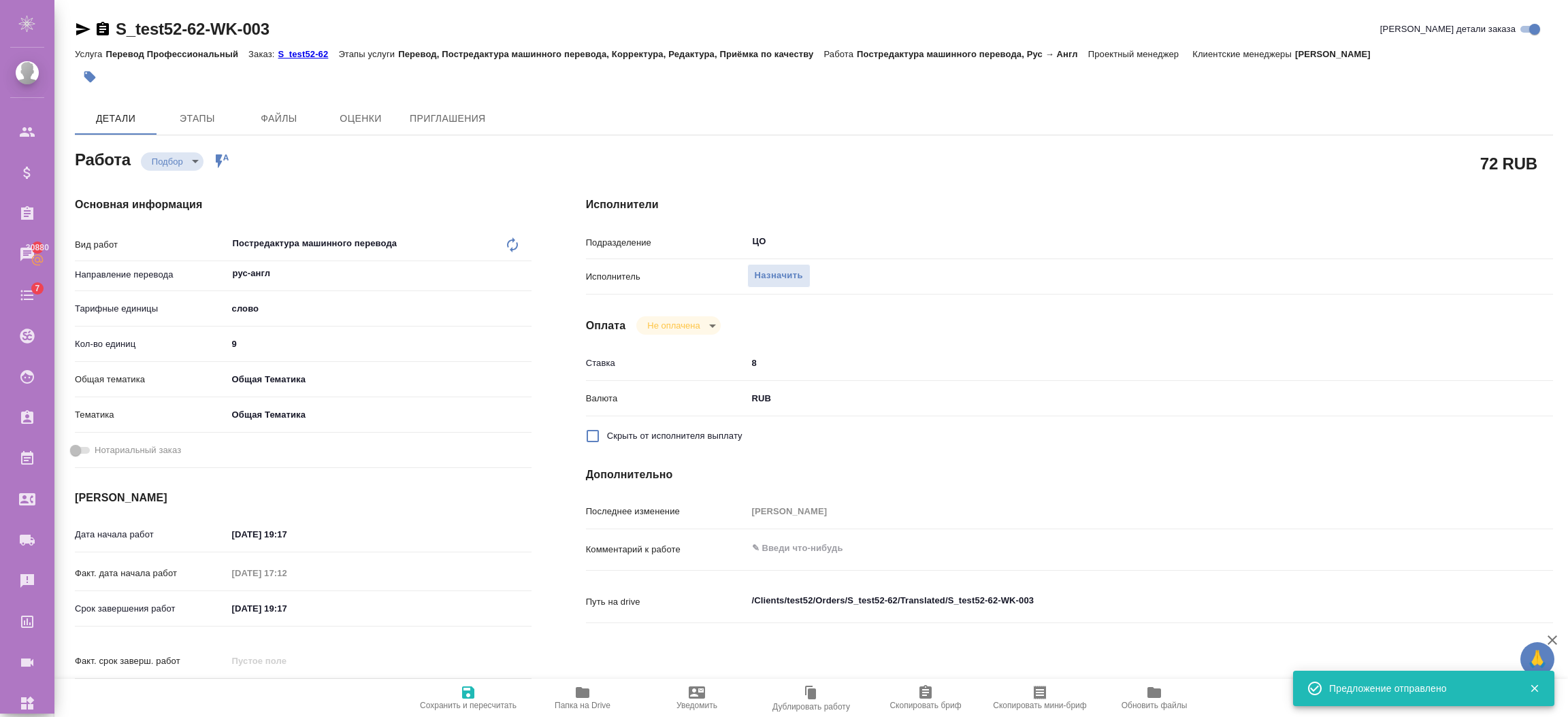
type input "6012b1ca196b0e5c9229a120"
type input "16.09.2025 19:17"
type input "30.09.2025 17:12"
type input "19.09.2025 19:17"
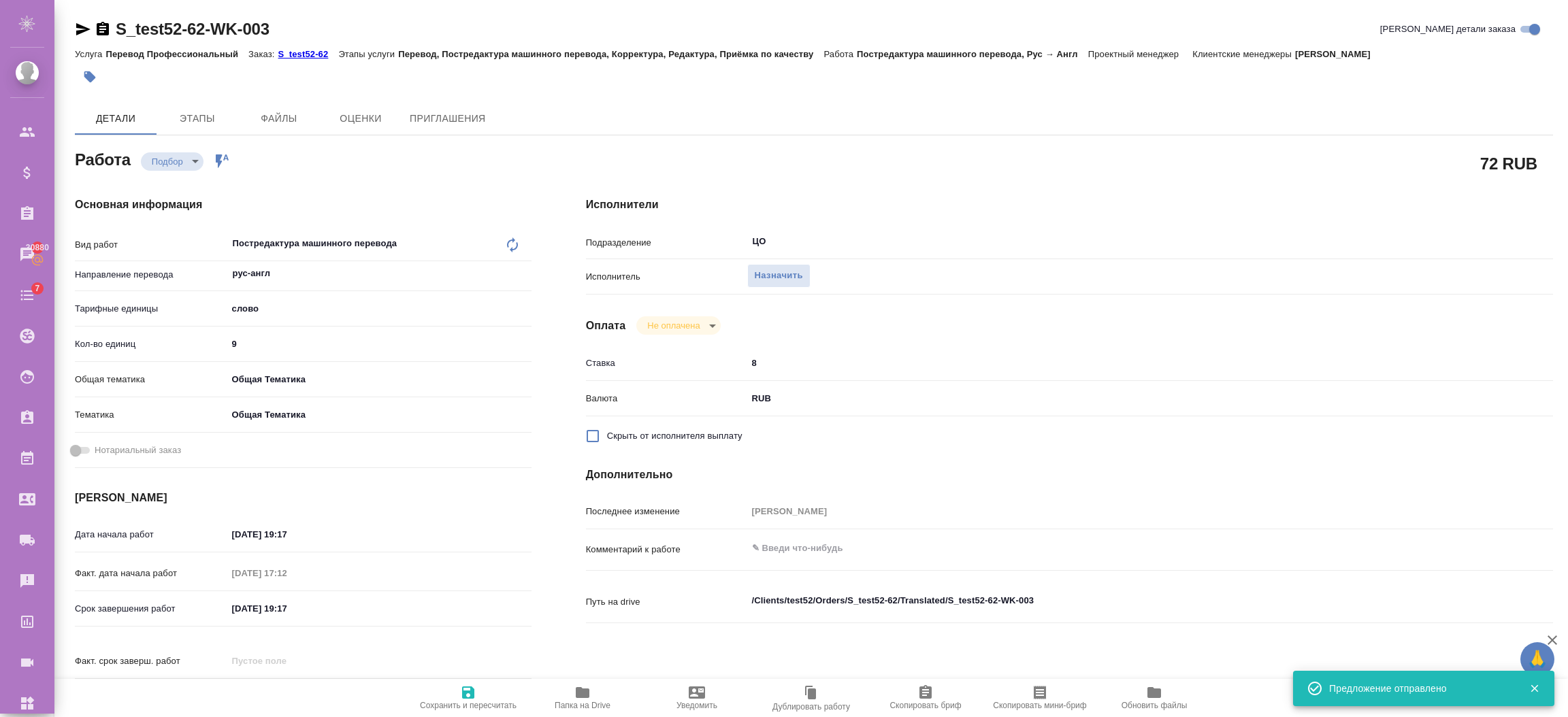
type input "ЦО"
type input "notPayed"
type input "8"
type input "RUB"
type input "[PERSON_NAME]"
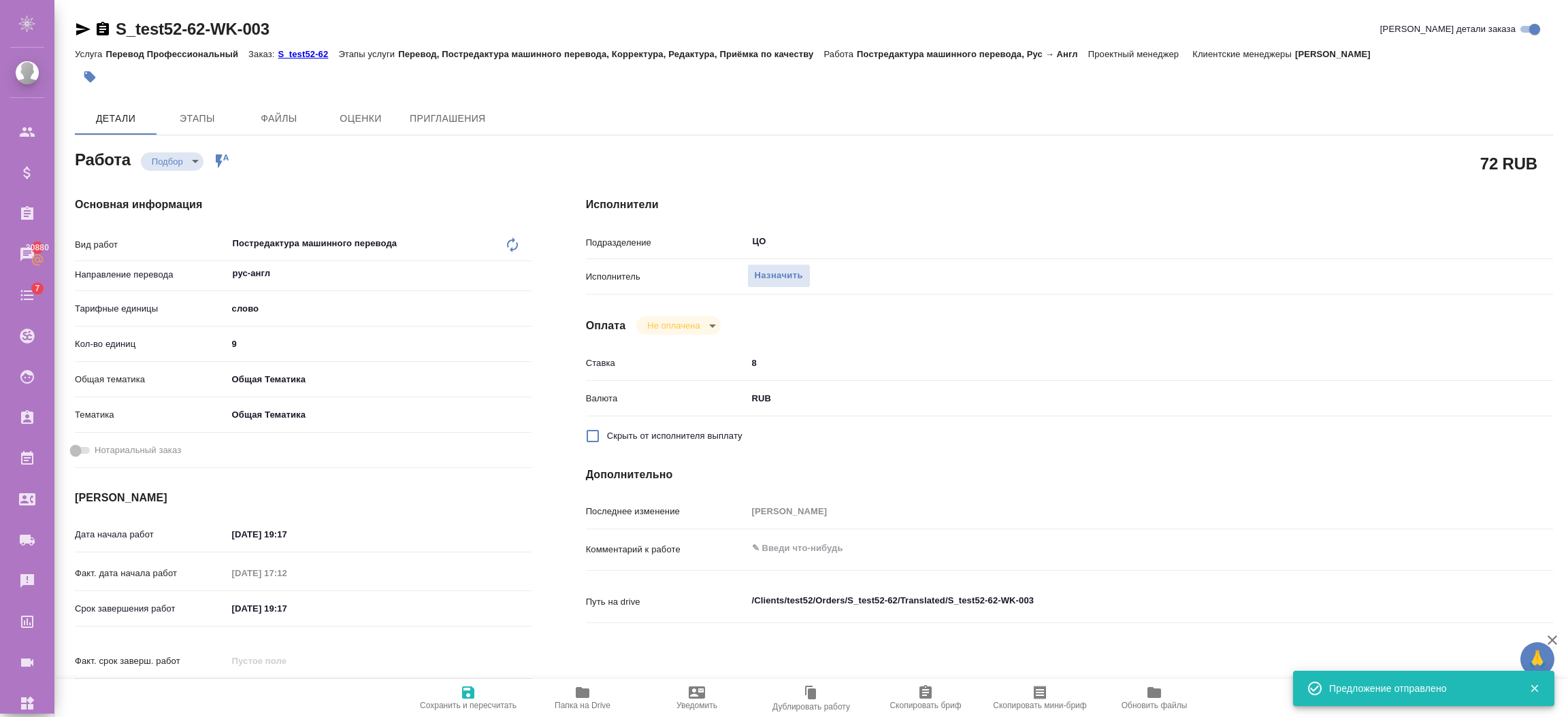
type input "S_test52-62"
type input "Перевод Профессиональный"
type input "Перевод, Постредактура машинного перевода, Корректура, Редактура, Приёмка по ка…"
type input "[PERSON_NAME]"
type input "/Clients/test52/Orders/S_test52-62"
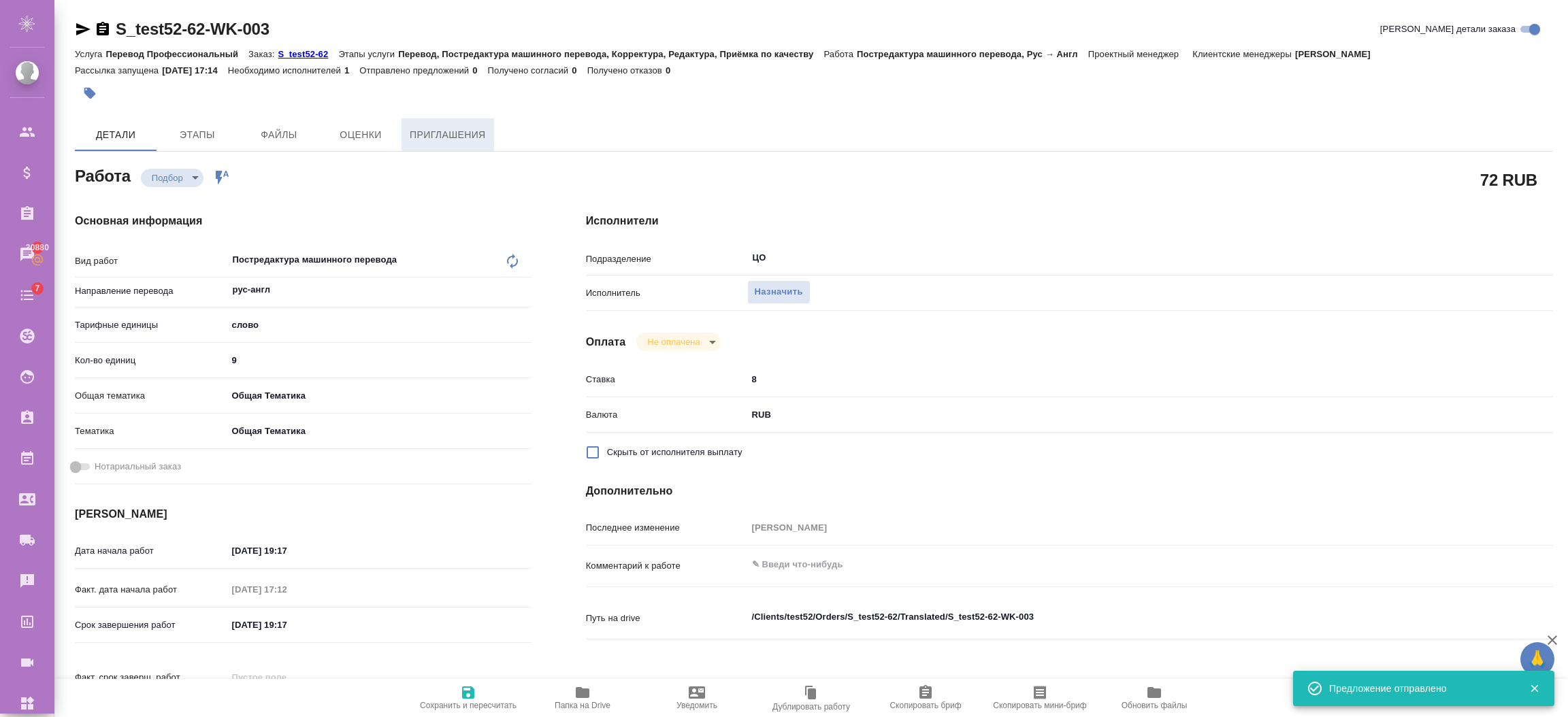
click at [470, 140] on span "Приглашения" at bounding box center [447, 134] width 76 height 17
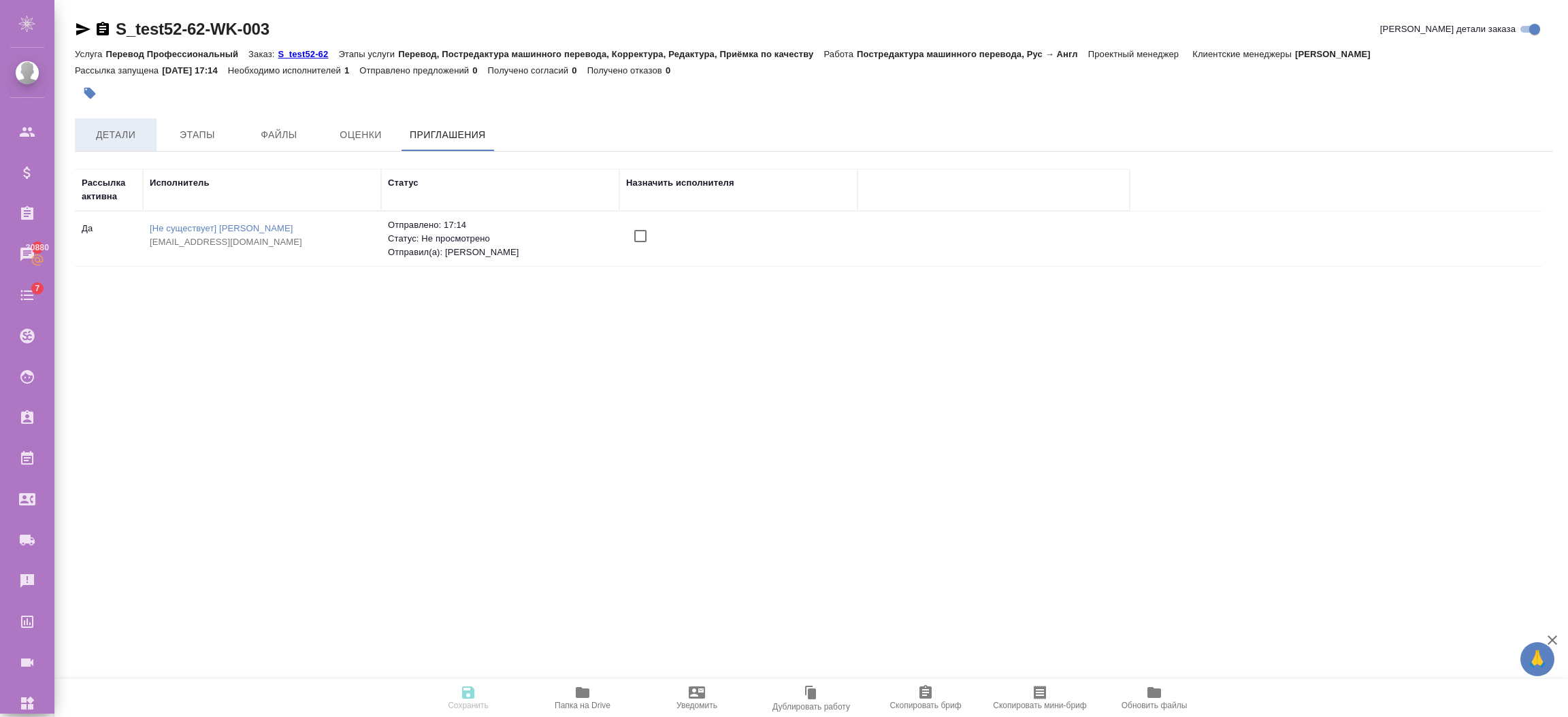
click at [132, 126] on span "Детали" at bounding box center [115, 134] width 65 height 17
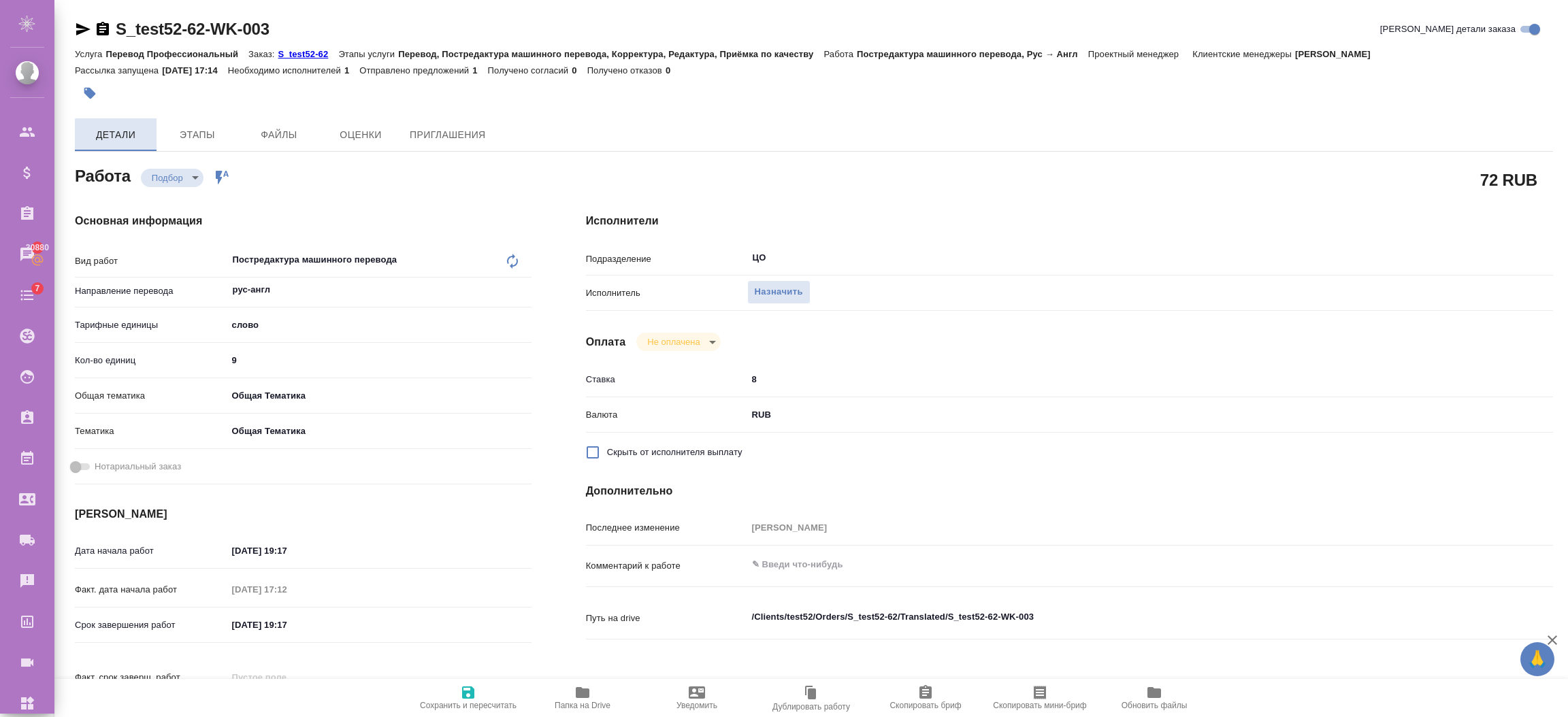
type textarea "x"
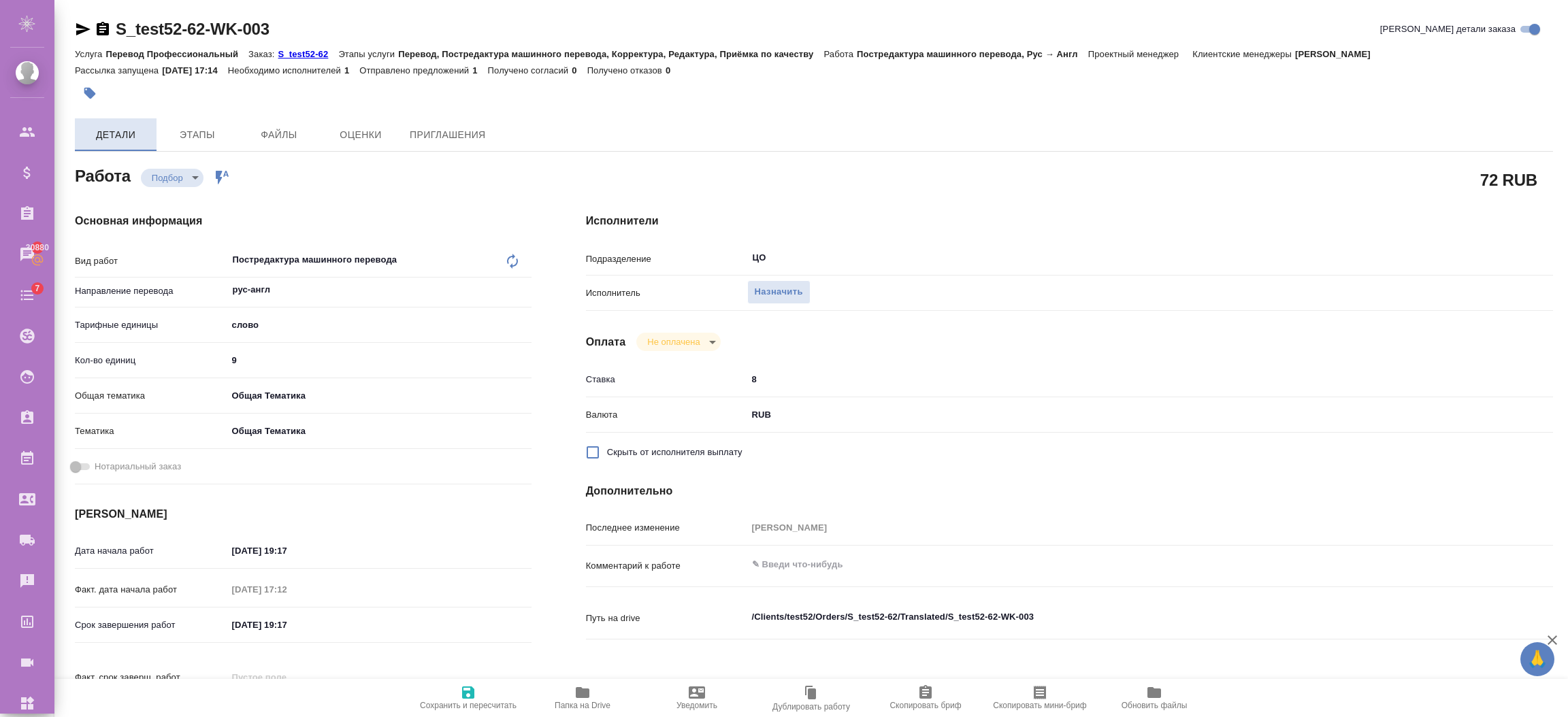
type textarea "x"
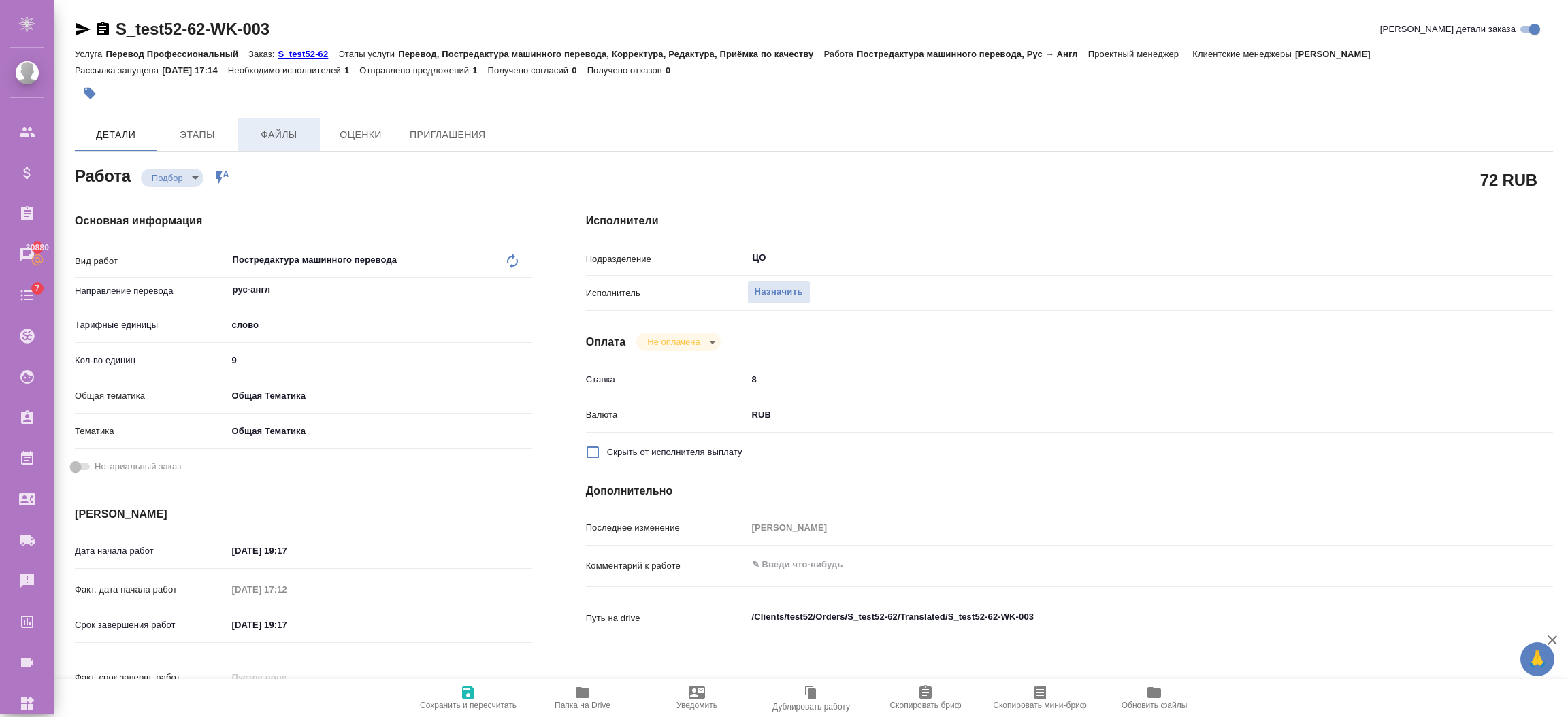
type textarea "x"
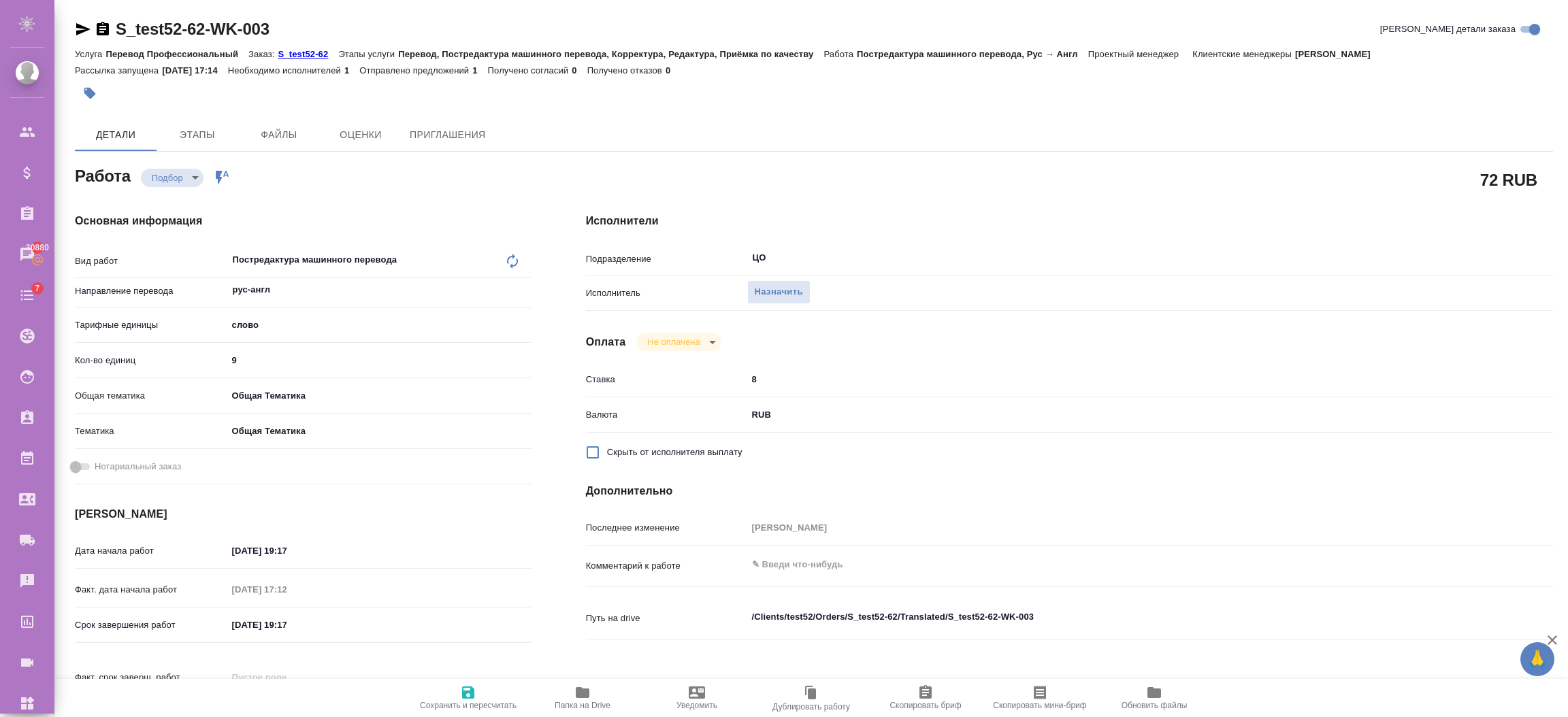
type textarea "x"
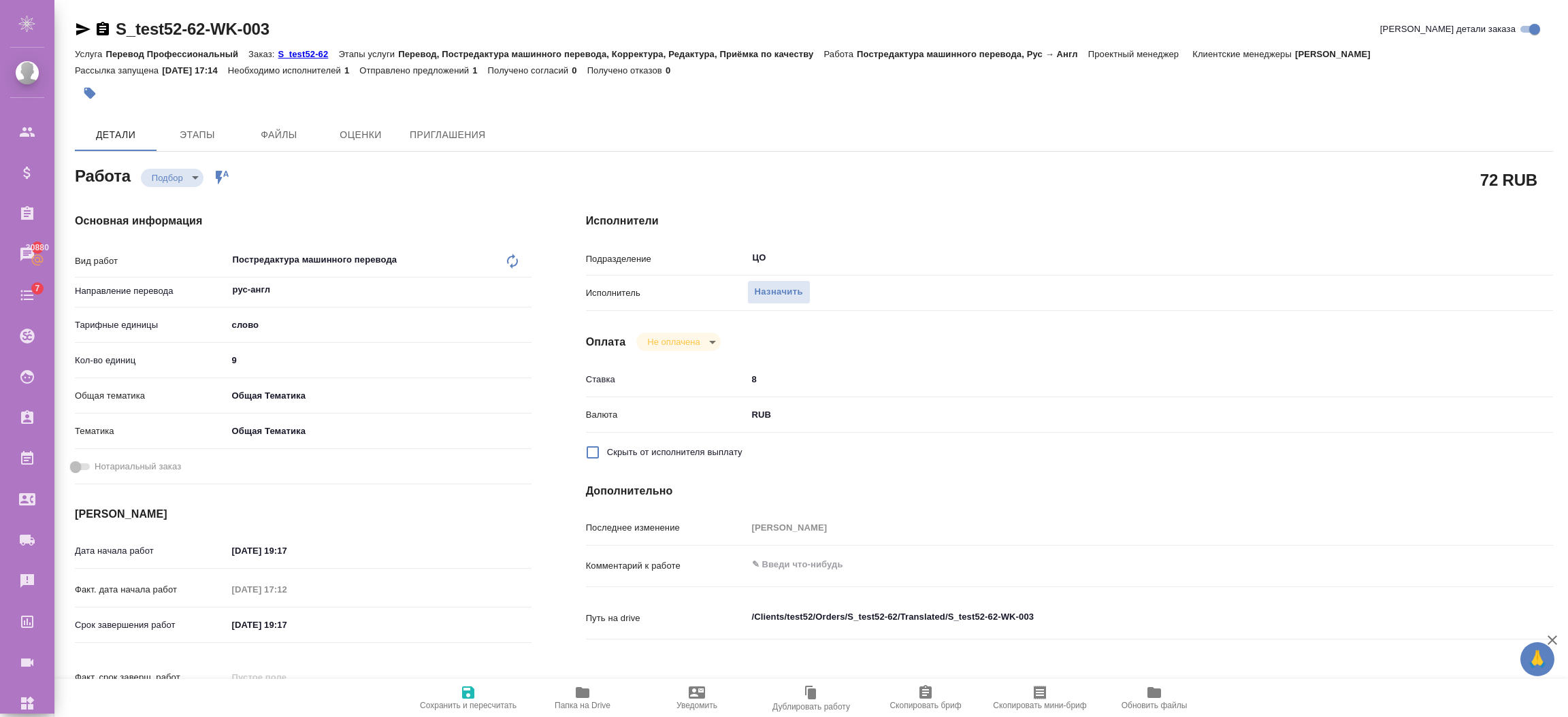
type textarea "x"
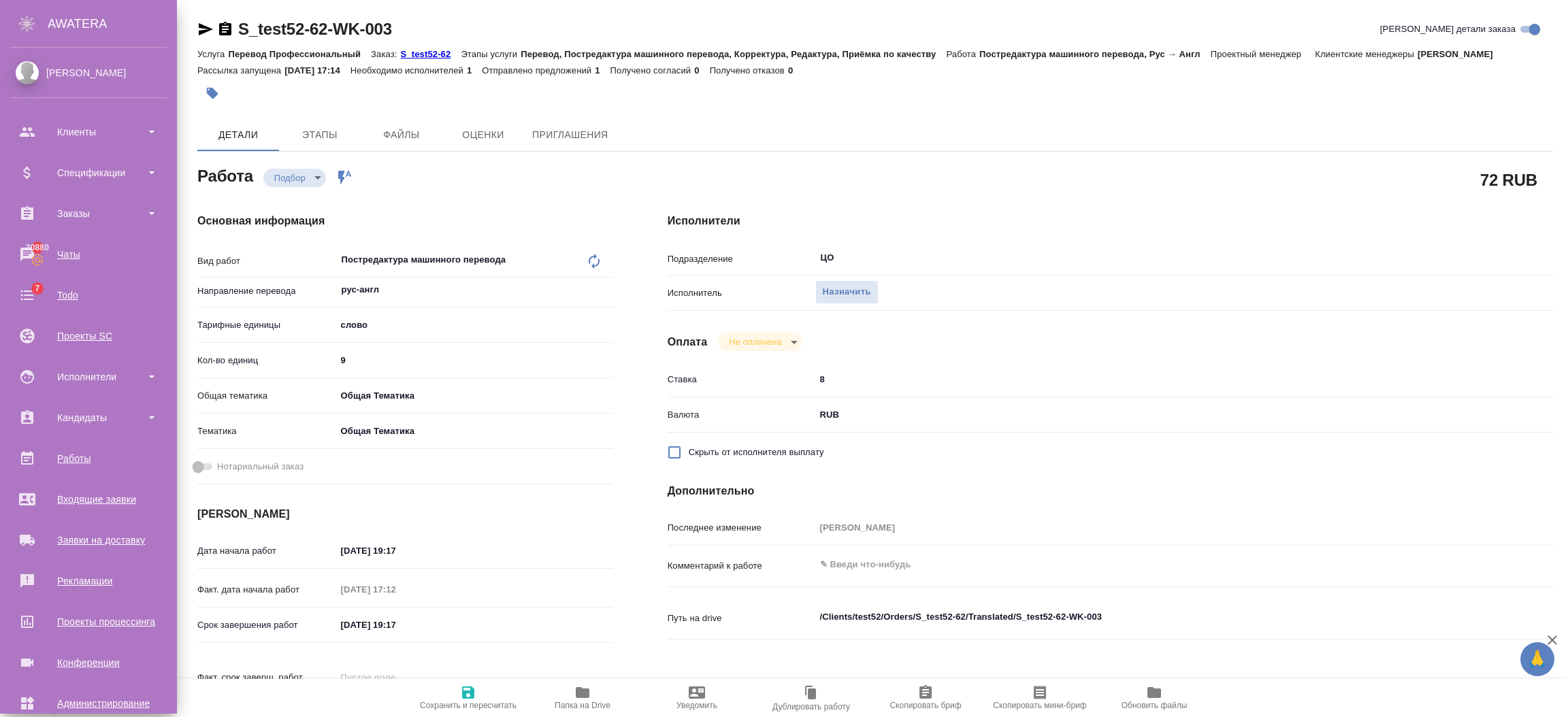
type textarea "x"
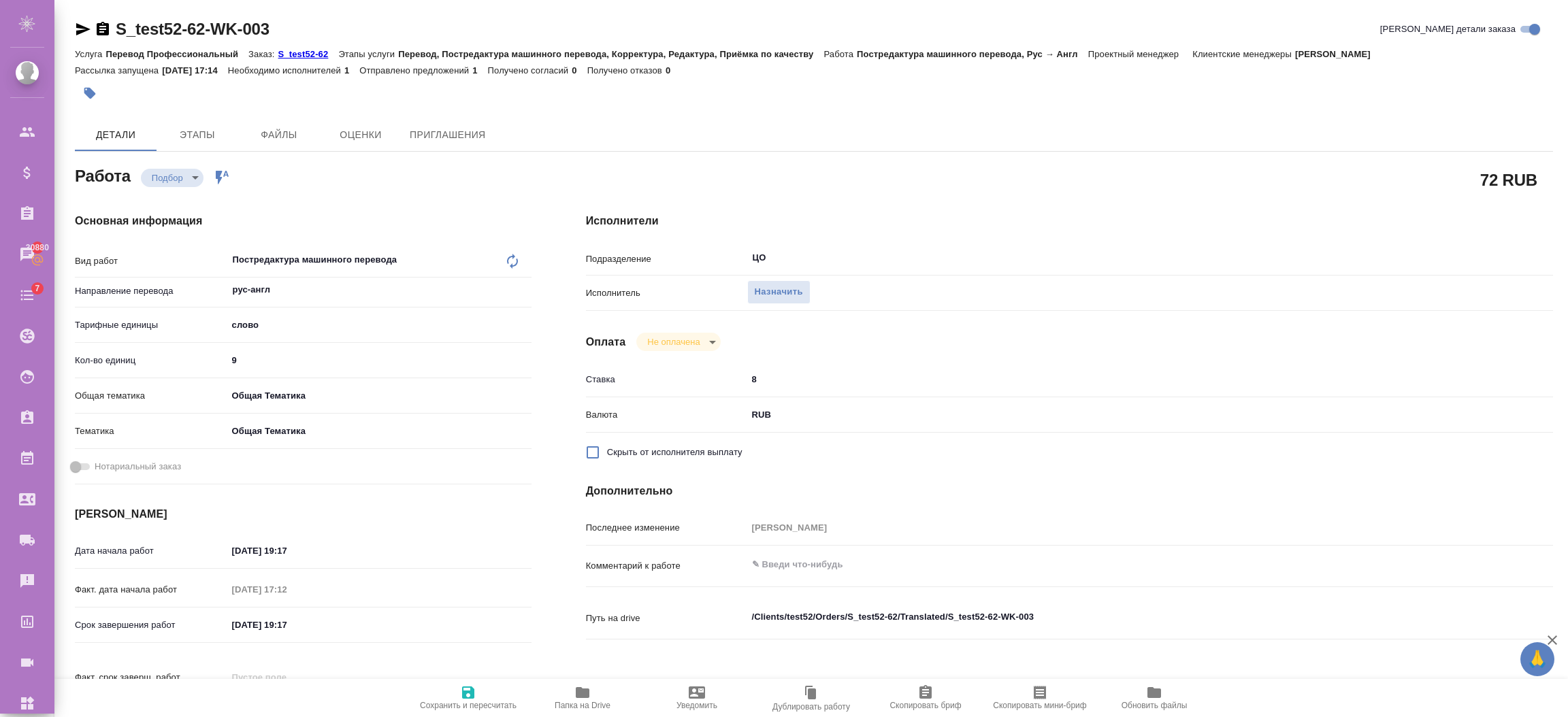
click at [294, 49] on p "S_test52-62" at bounding box center [308, 53] width 61 height 10
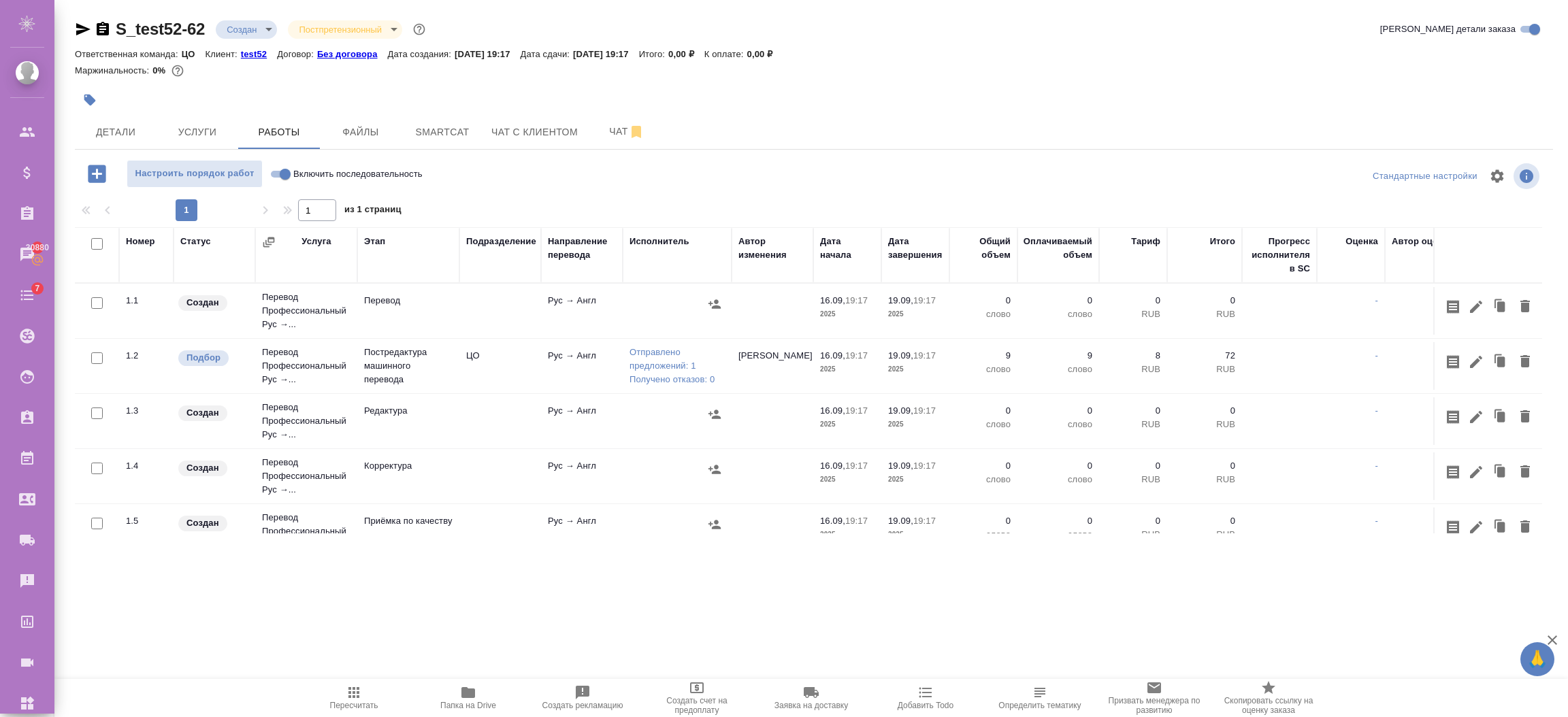
click at [250, 54] on p "test52" at bounding box center [259, 53] width 36 height 10
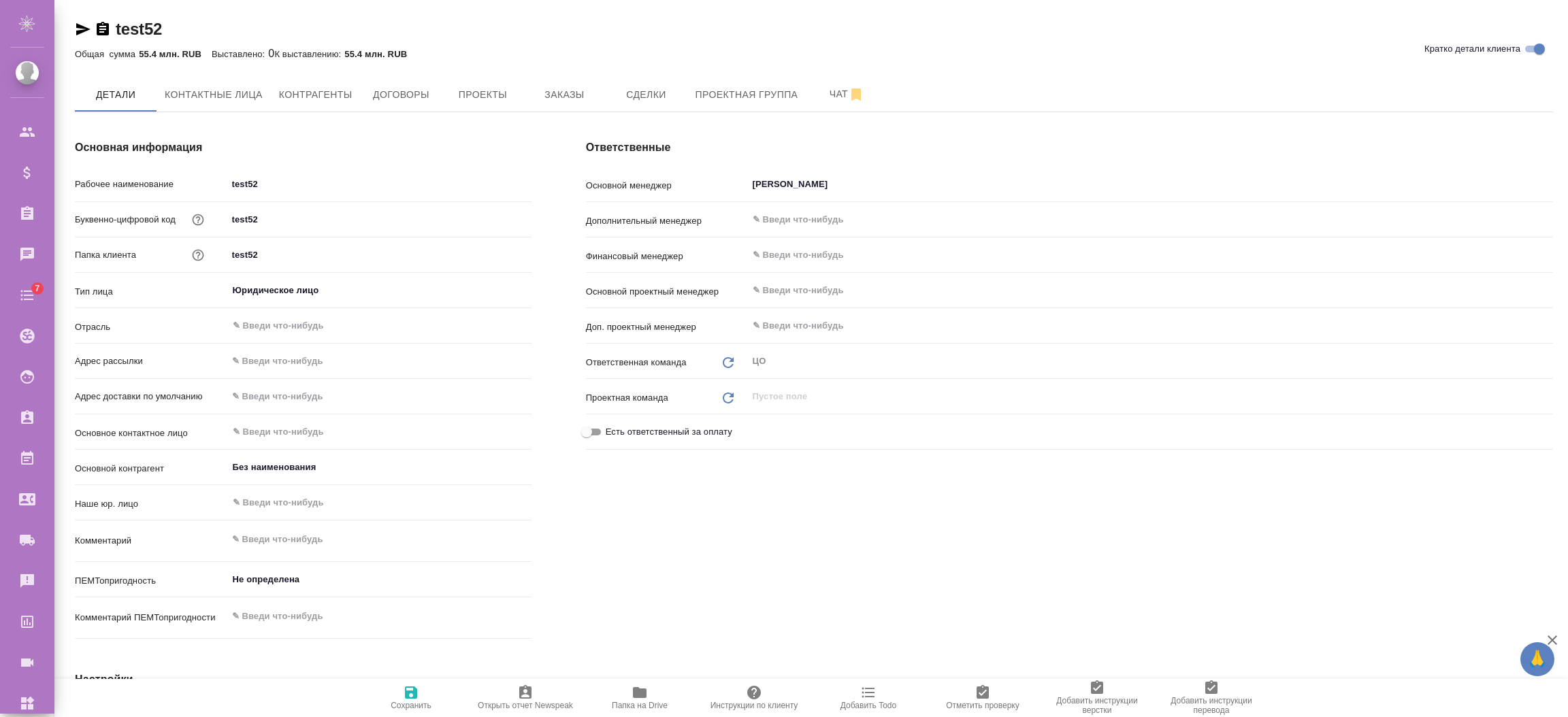
type textarea "x"
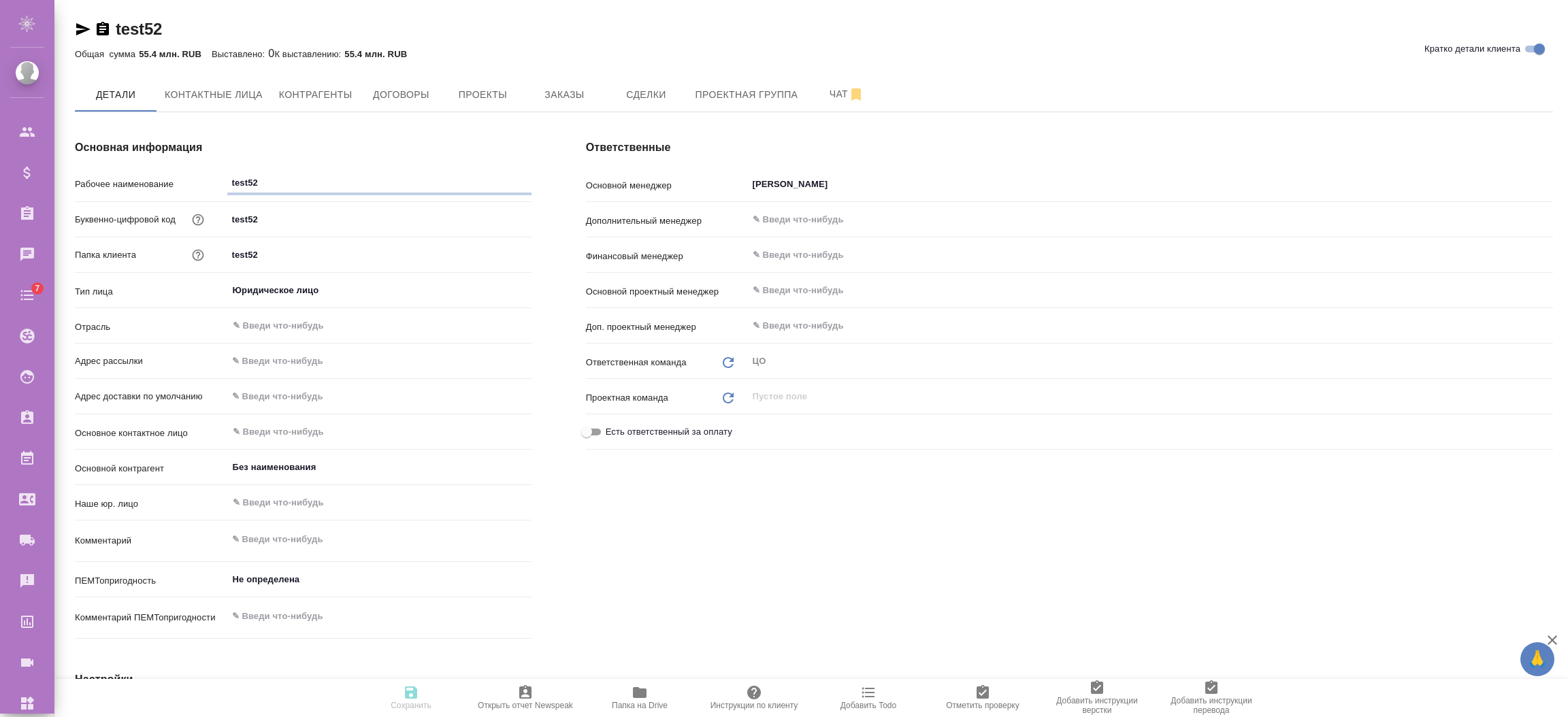
type textarea "x"
click at [548, 88] on span "Заказы" at bounding box center [563, 95] width 65 height 17
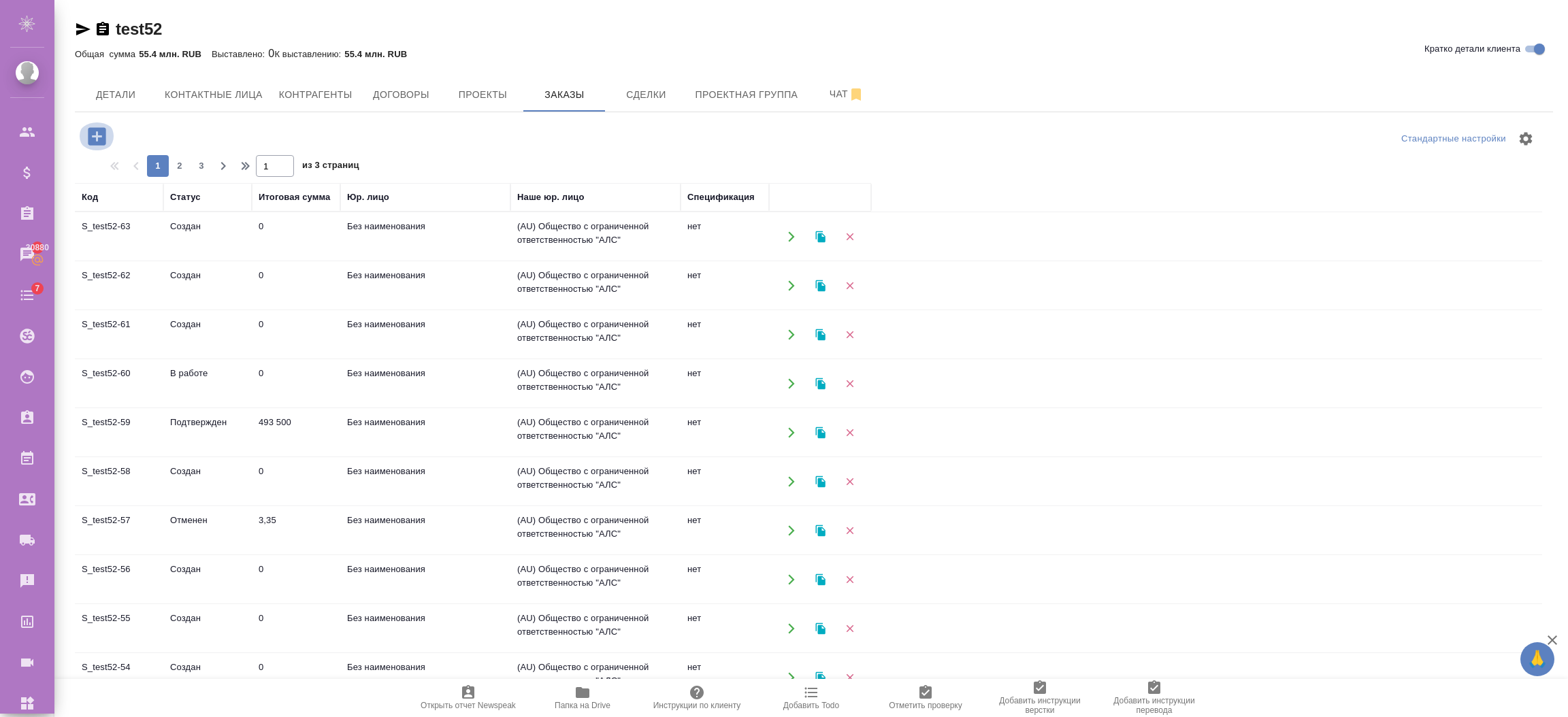
click at [103, 133] on icon "button" at bounding box center [96, 135] width 17 height 17
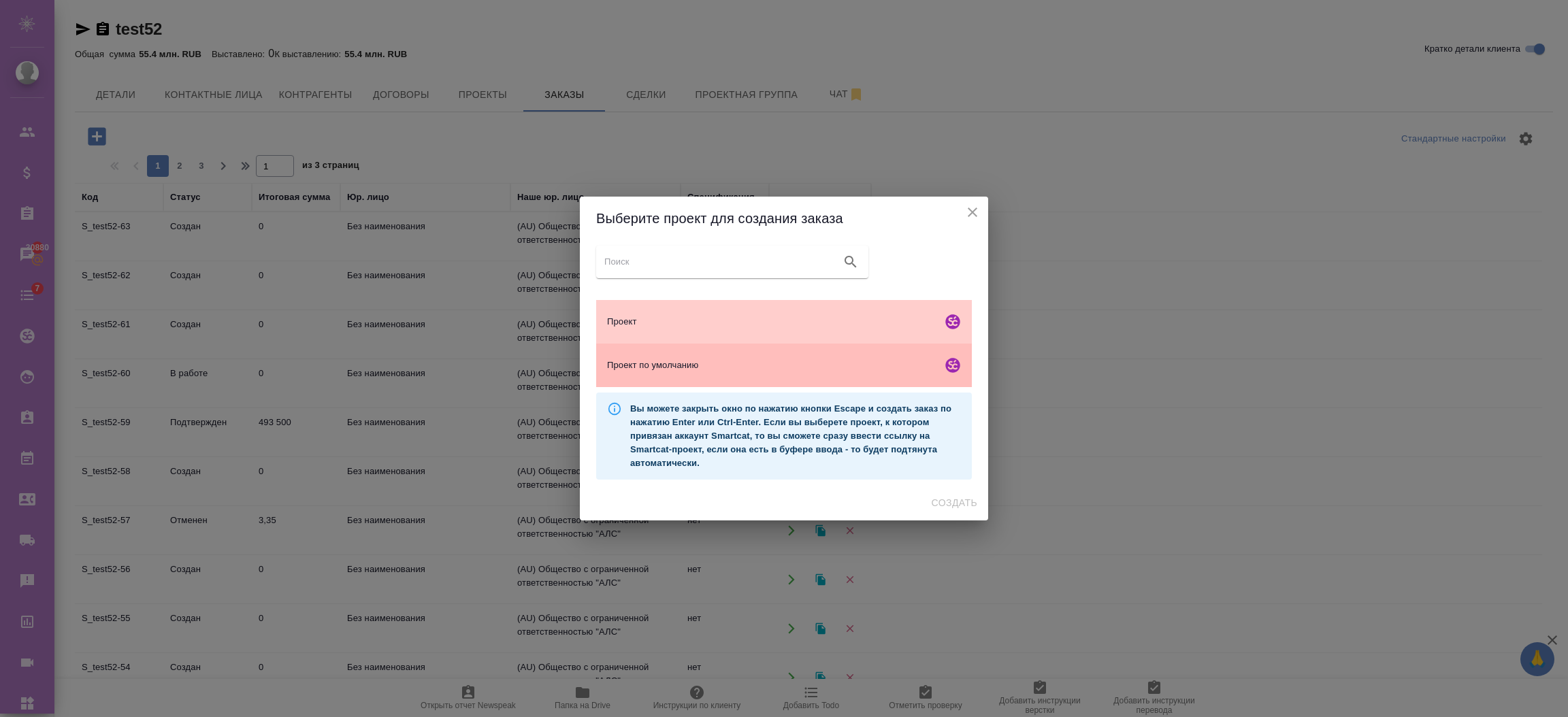
click at [755, 364] on span "Проект по умолчанию" at bounding box center [772, 364] width 330 height 14
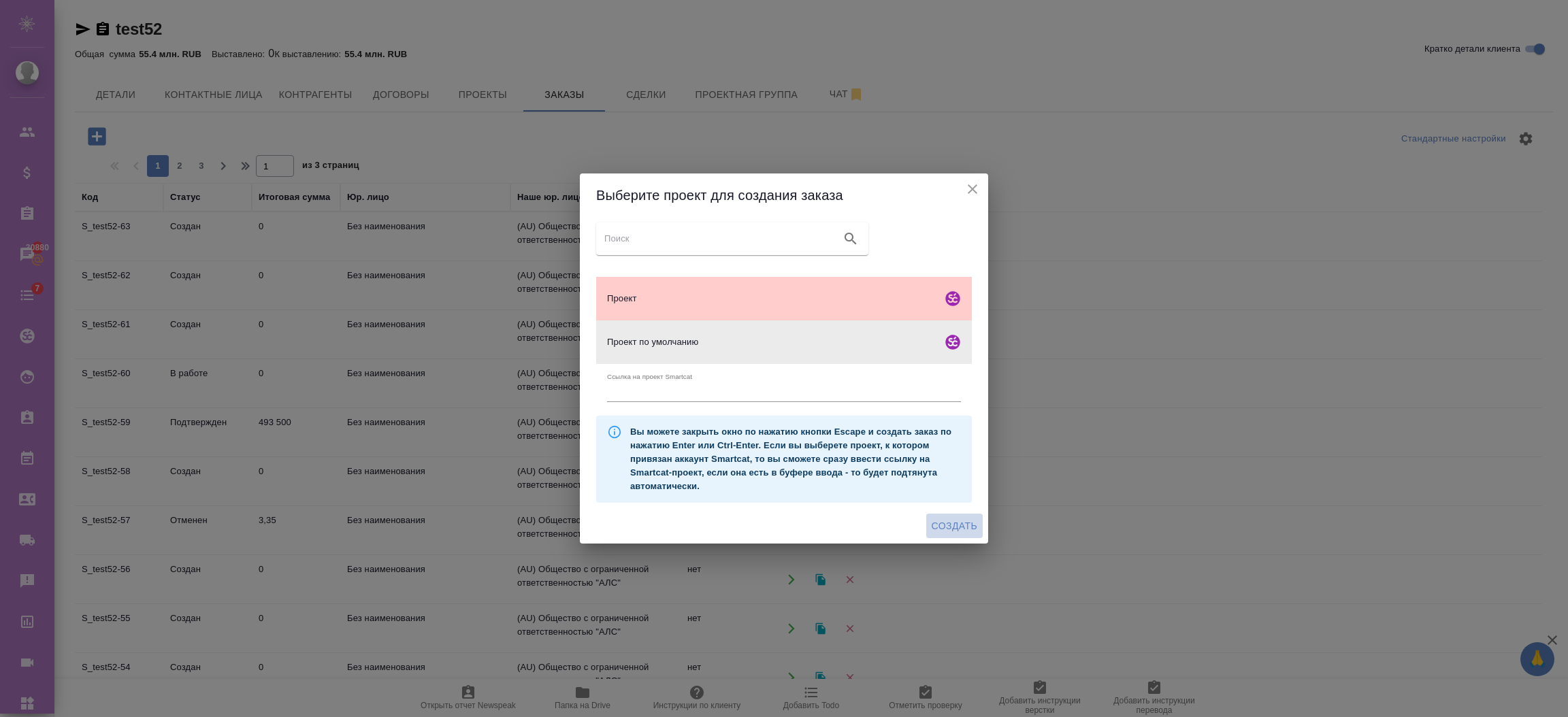
click at [958, 520] on span "Создать" at bounding box center [955, 526] width 46 height 17
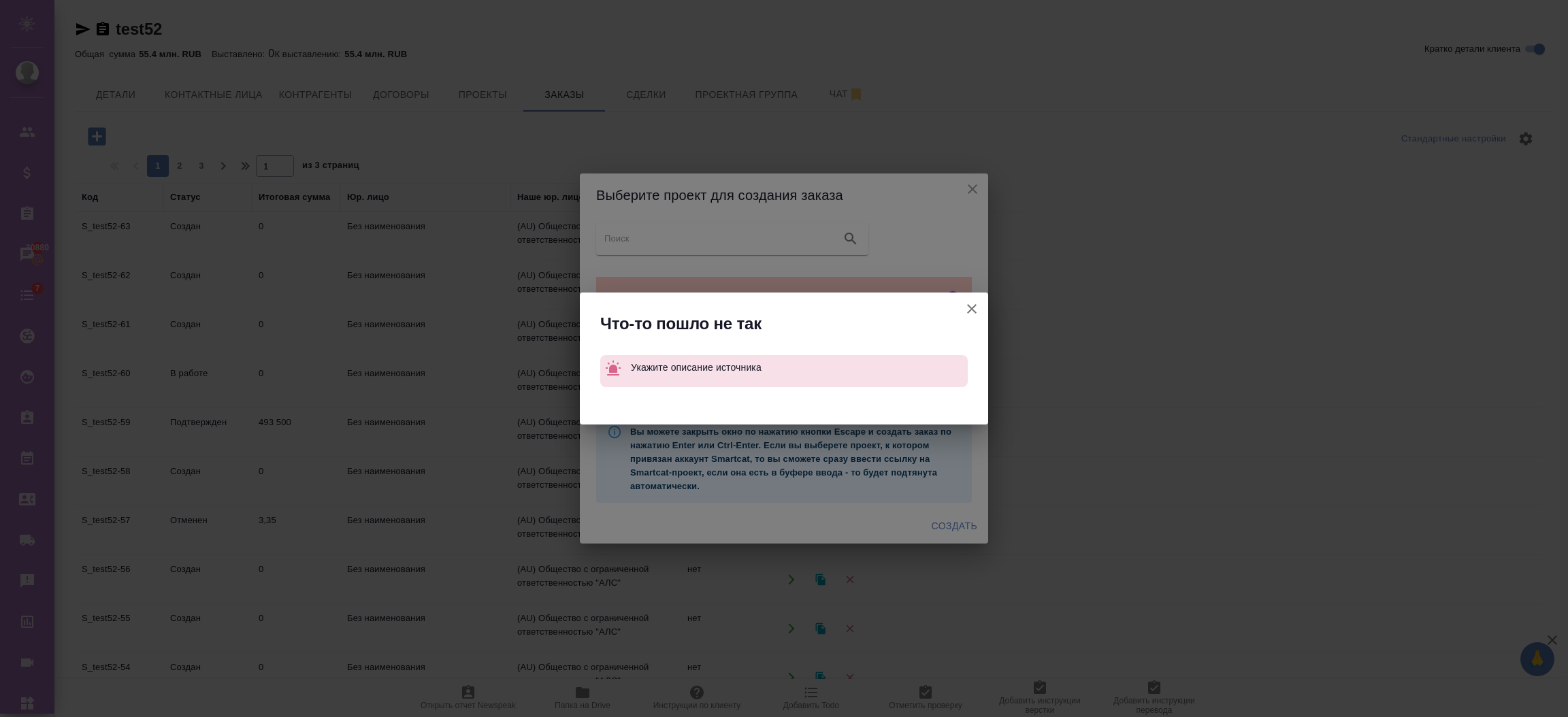
click at [982, 309] on button "Ссылка на проект Smartcat" at bounding box center [971, 308] width 32 height 32
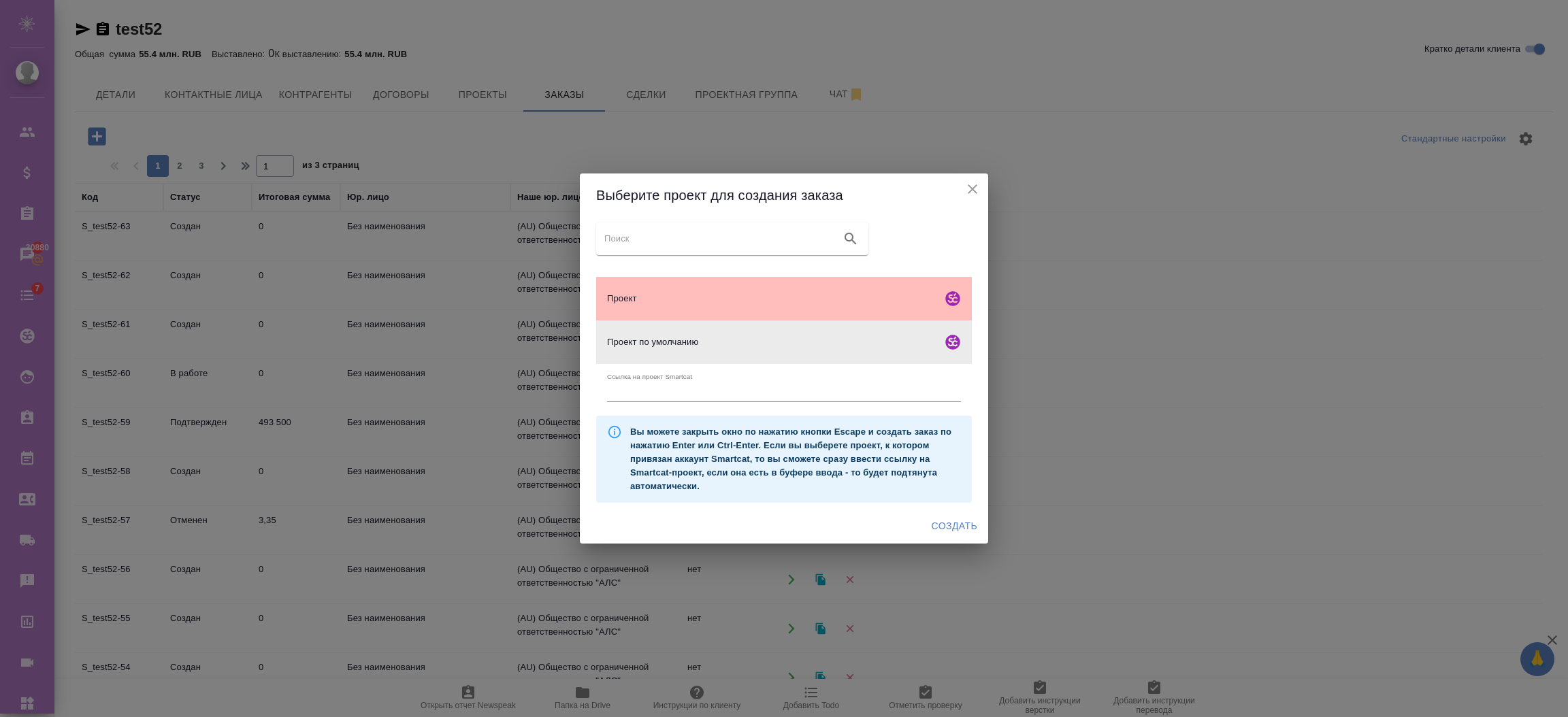
click at [695, 296] on span "Проект" at bounding box center [772, 298] width 330 height 14
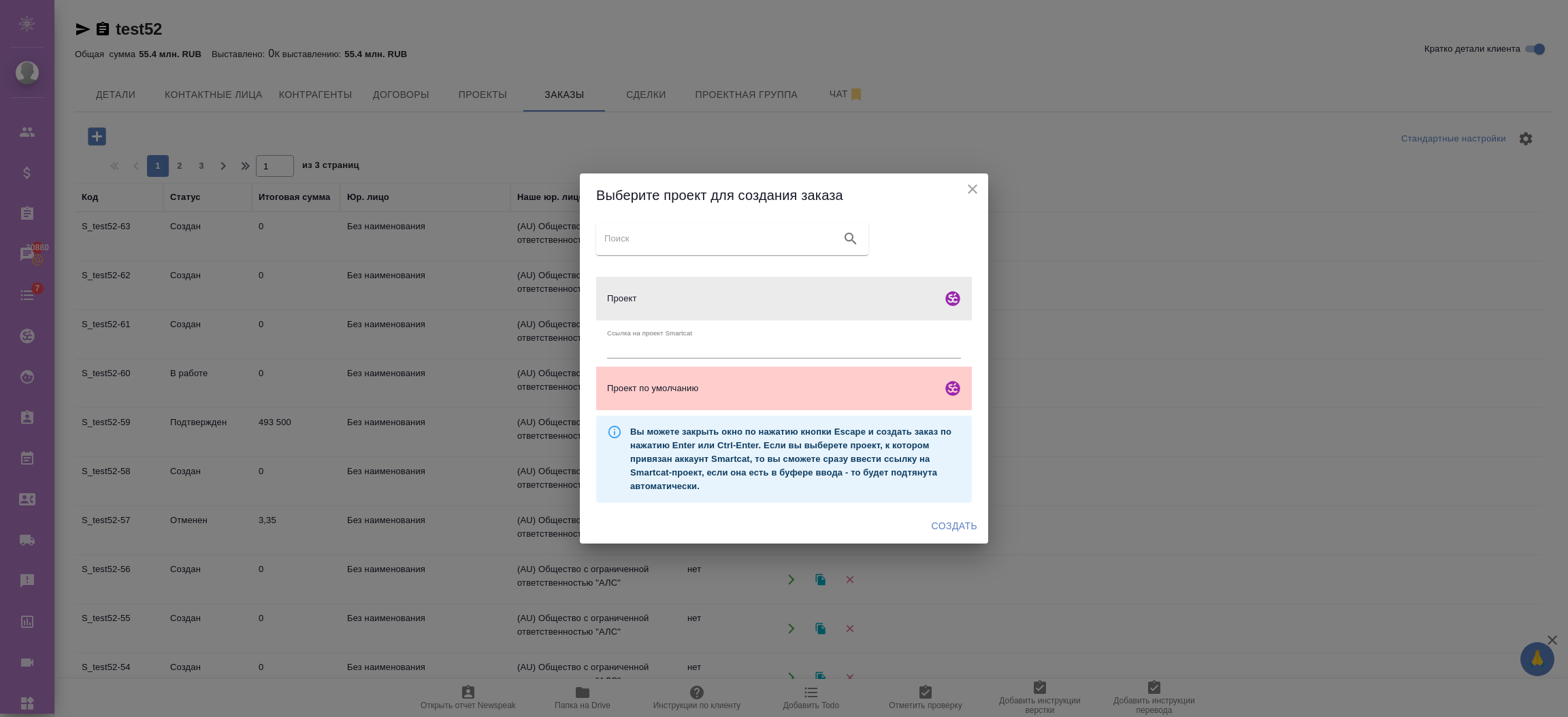
click at [937, 528] on span "Создать" at bounding box center [955, 526] width 46 height 17
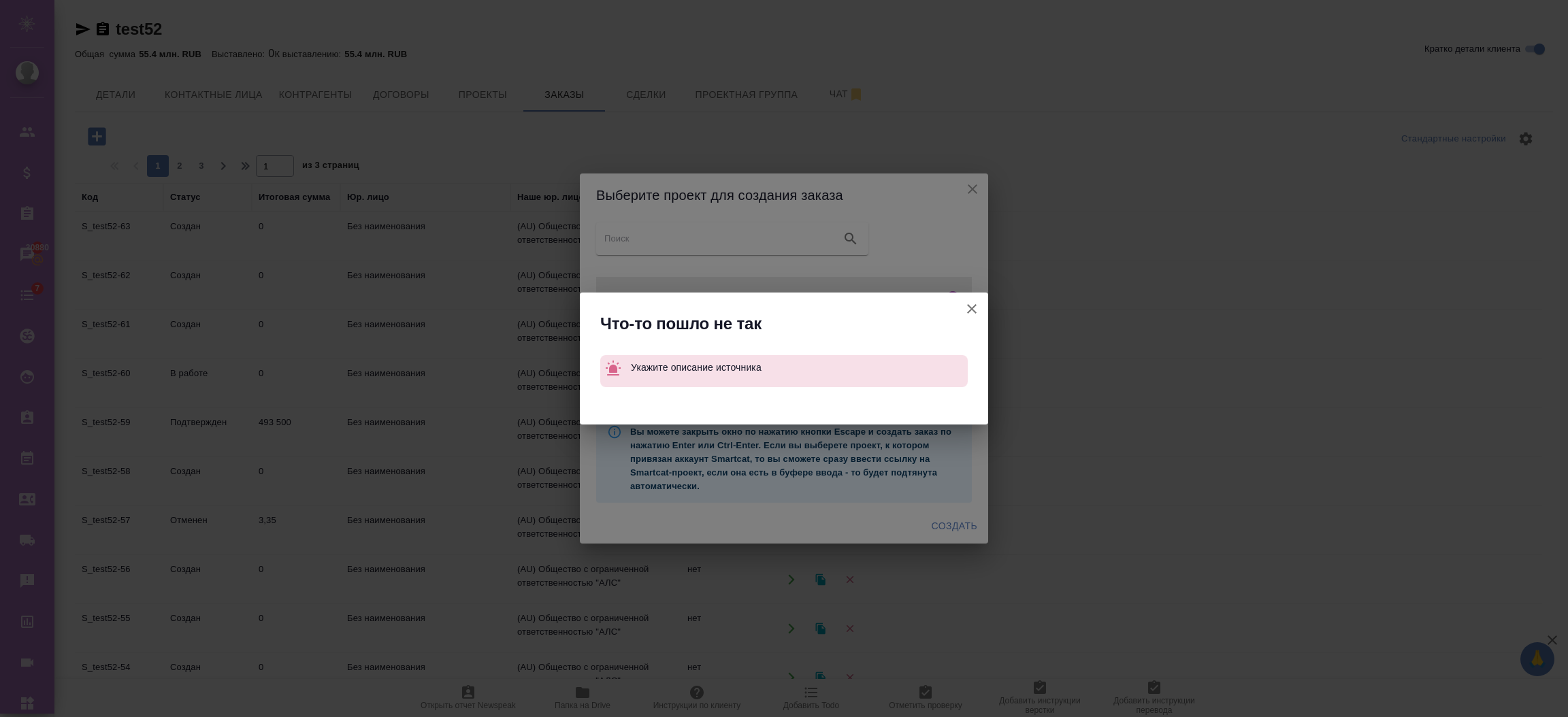
click at [972, 310] on icon "button" at bounding box center [971, 308] width 9 height 9
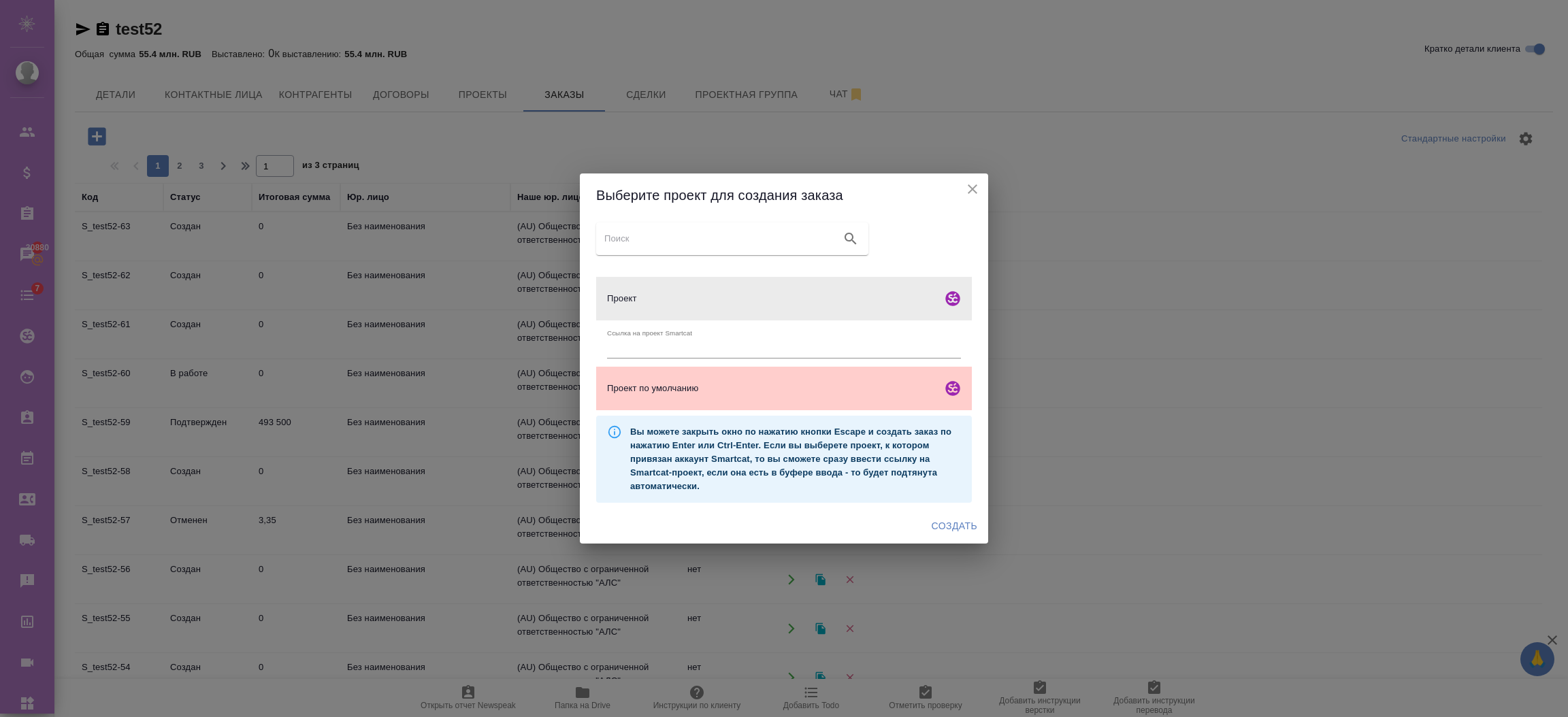
click at [971, 191] on icon "close" at bounding box center [972, 190] width 17 height 17
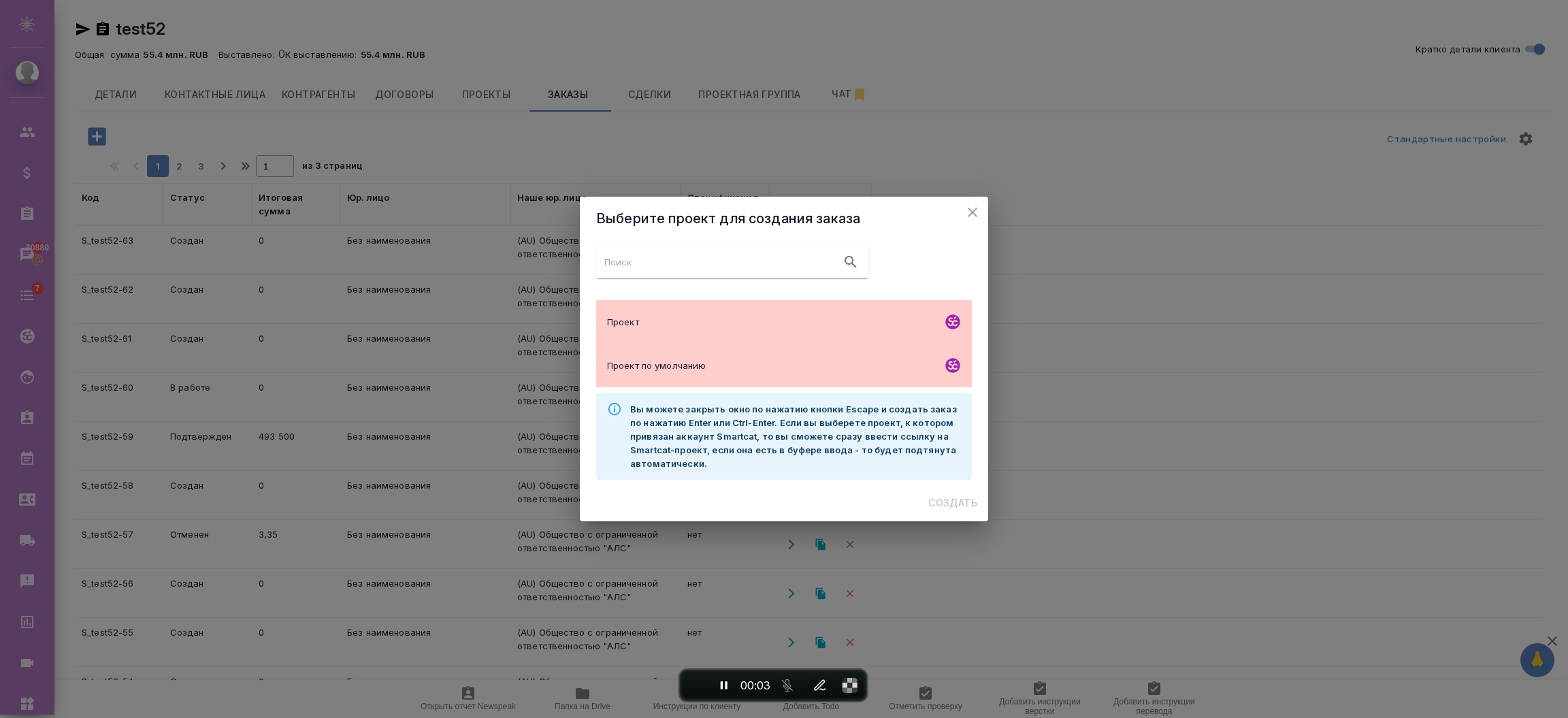
click at [734, 361] on span "Проект по умолчанию" at bounding box center [772, 365] width 330 height 14
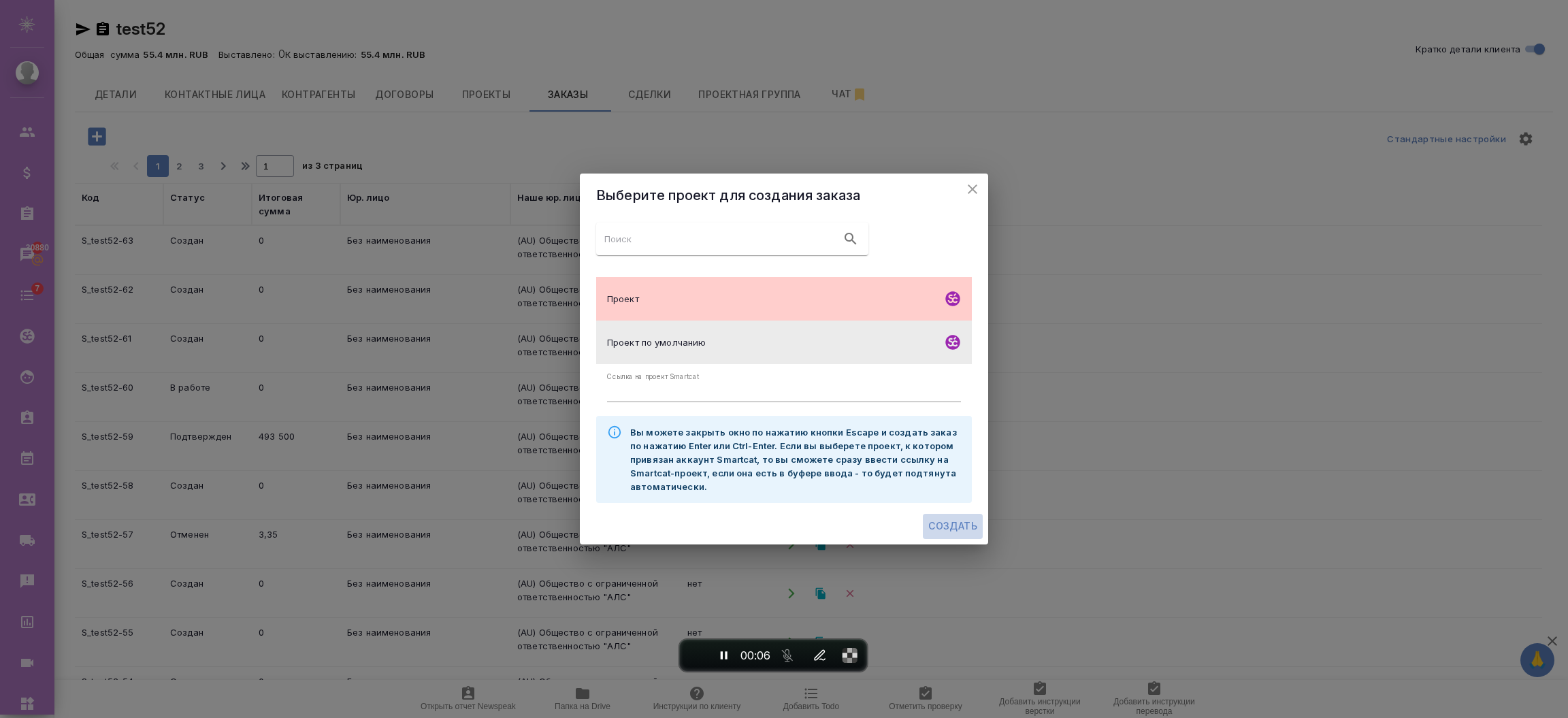
click at [937, 522] on span "Создать" at bounding box center [952, 526] width 49 height 17
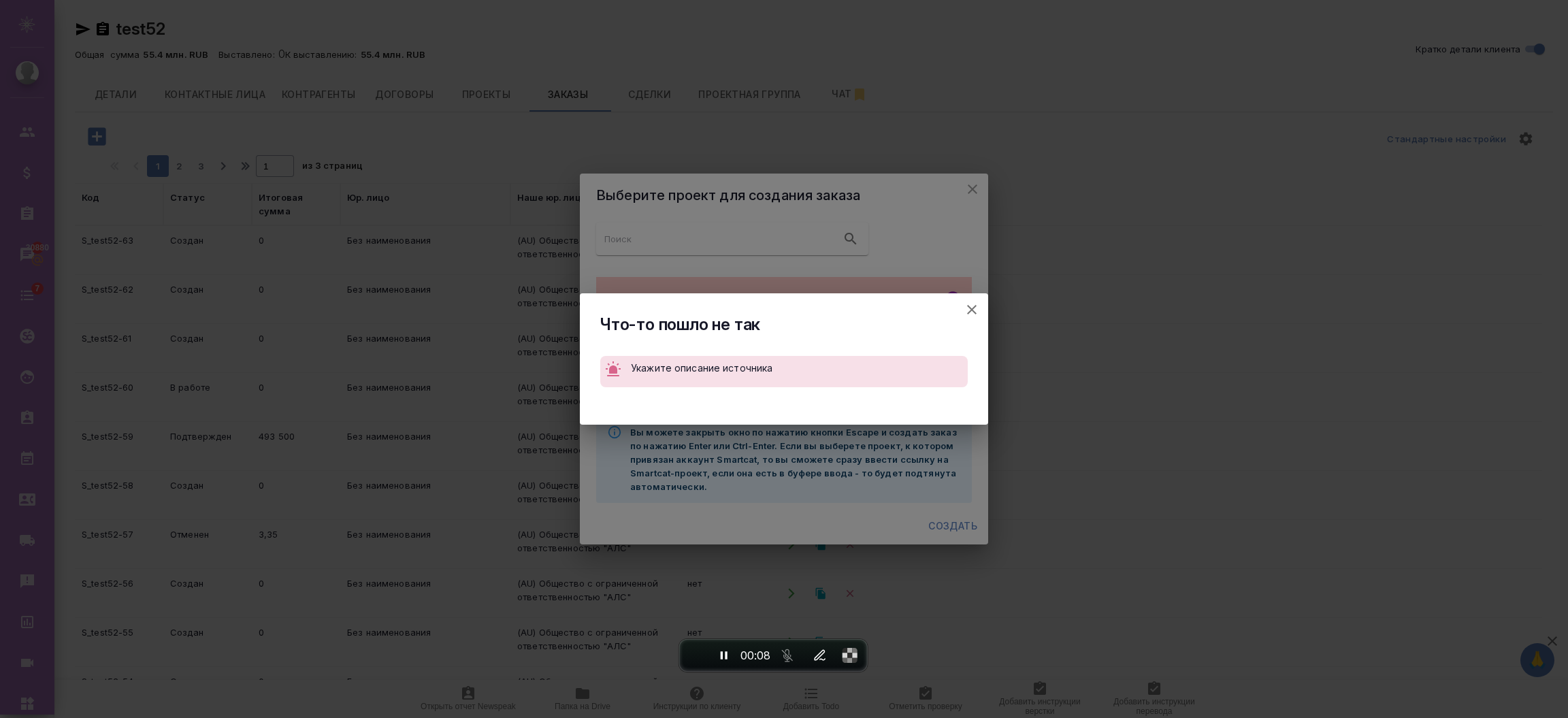
click at [970, 307] on icon "button" at bounding box center [971, 309] width 9 height 9
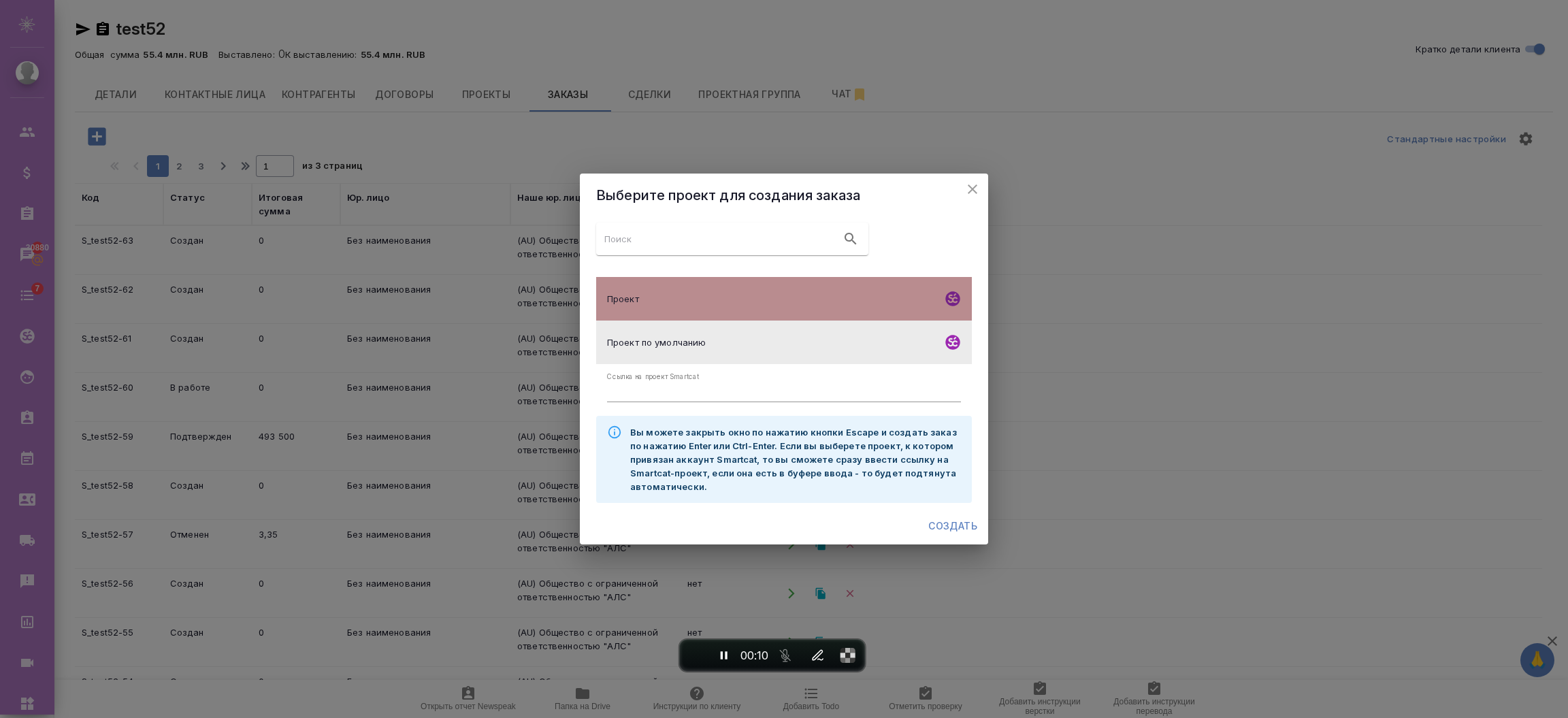
click at [685, 284] on div "Проект" at bounding box center [784, 298] width 376 height 43
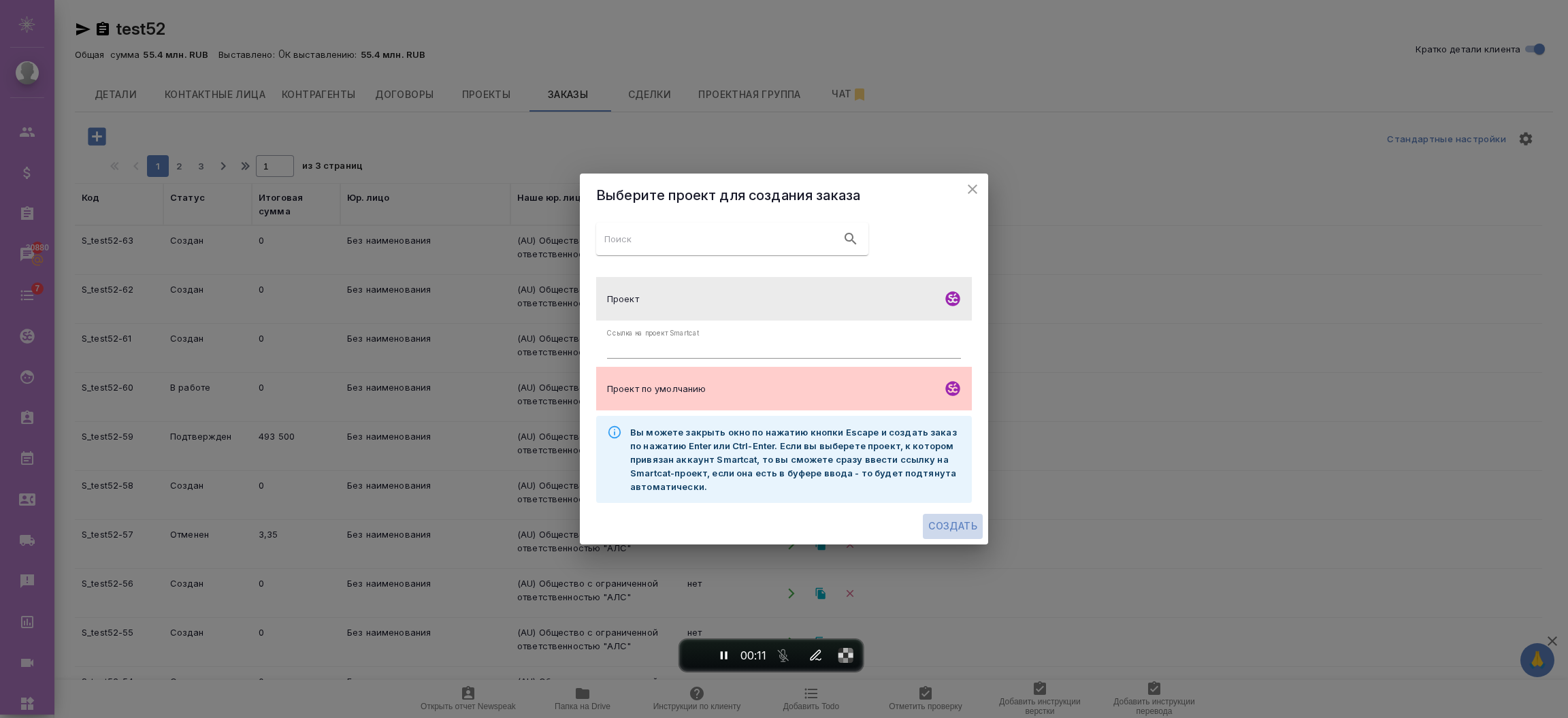
click at [943, 526] on span "Создать" at bounding box center [952, 526] width 49 height 17
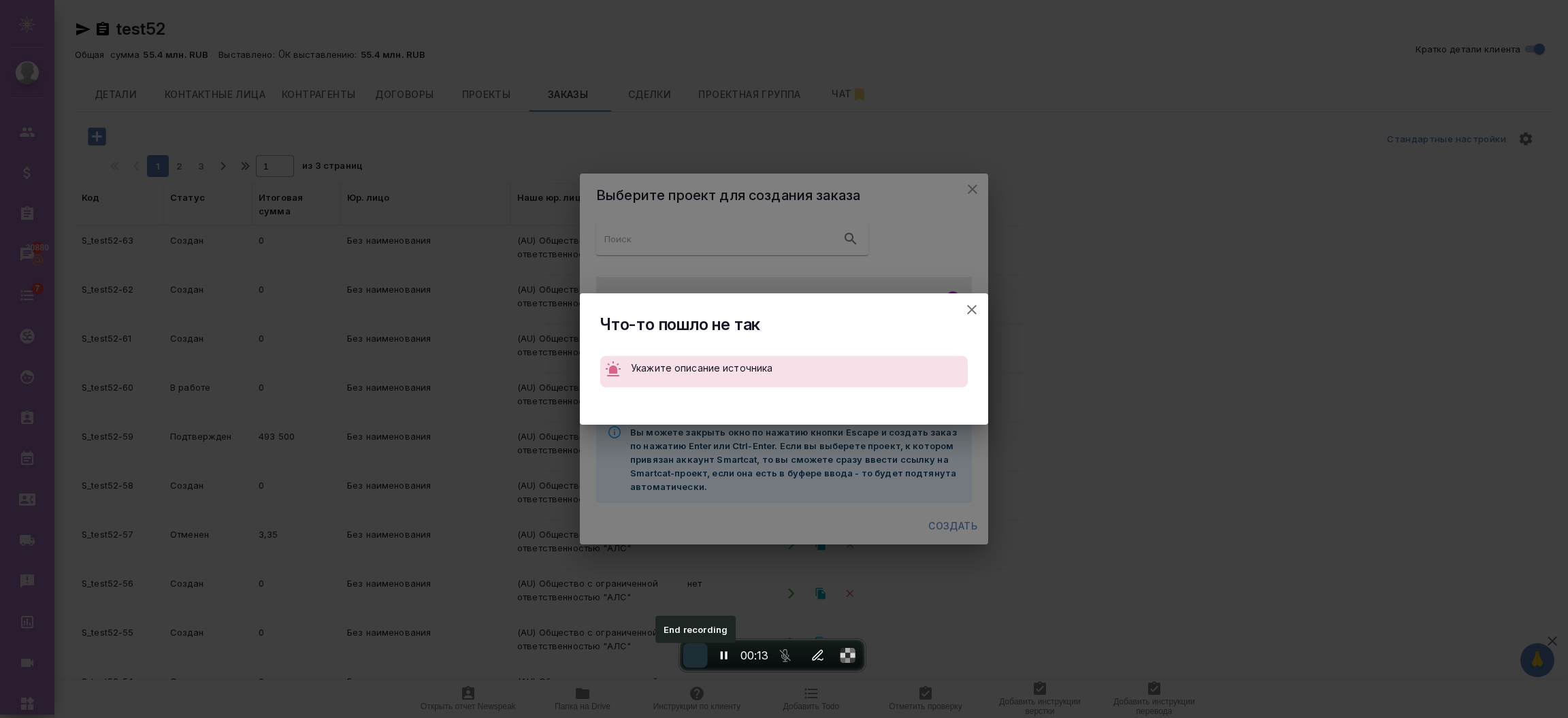
click at [695, 655] on span "End recording" at bounding box center [695, 655] width 0 height 0
click at [974, 309] on icon "button" at bounding box center [972, 309] width 17 height 17
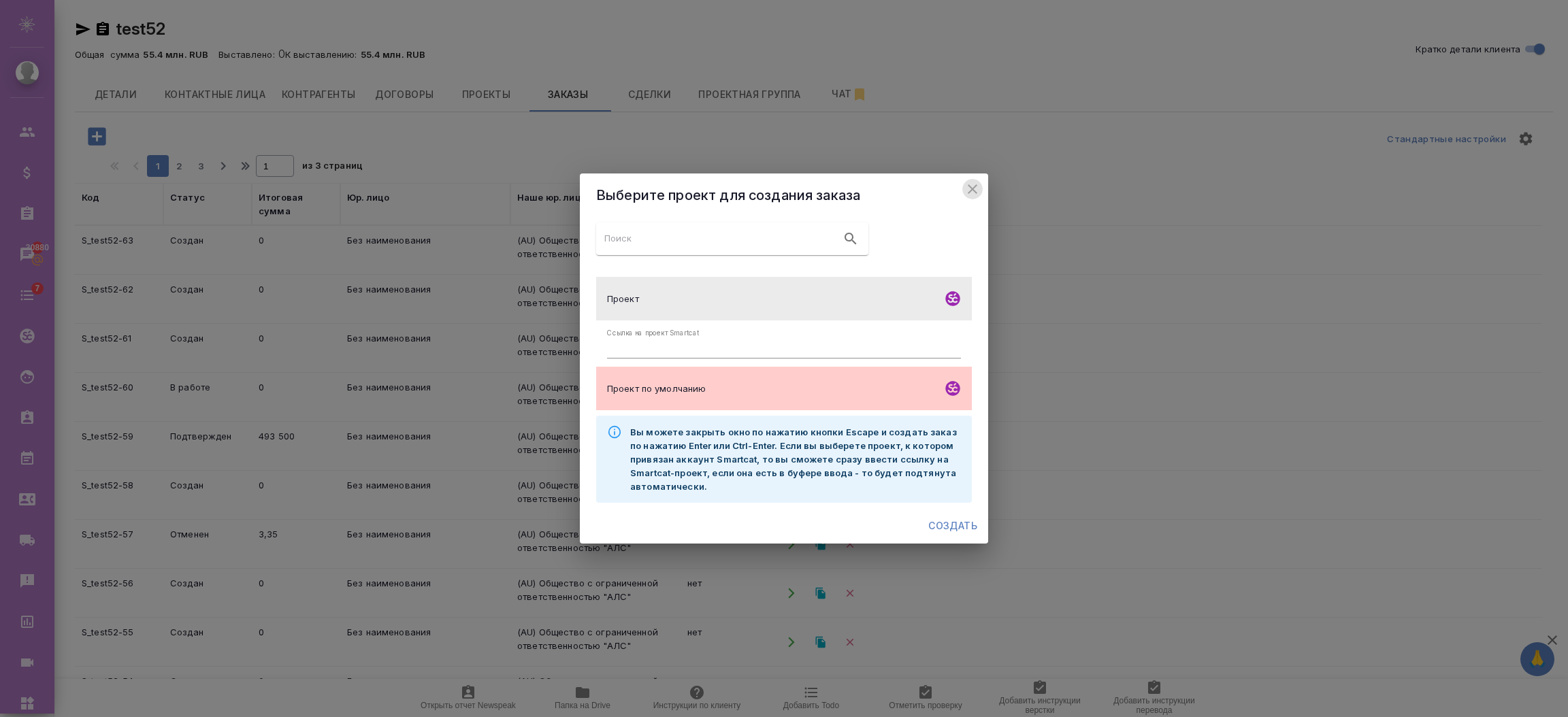
click at [972, 182] on icon "close" at bounding box center [972, 190] width 17 height 17
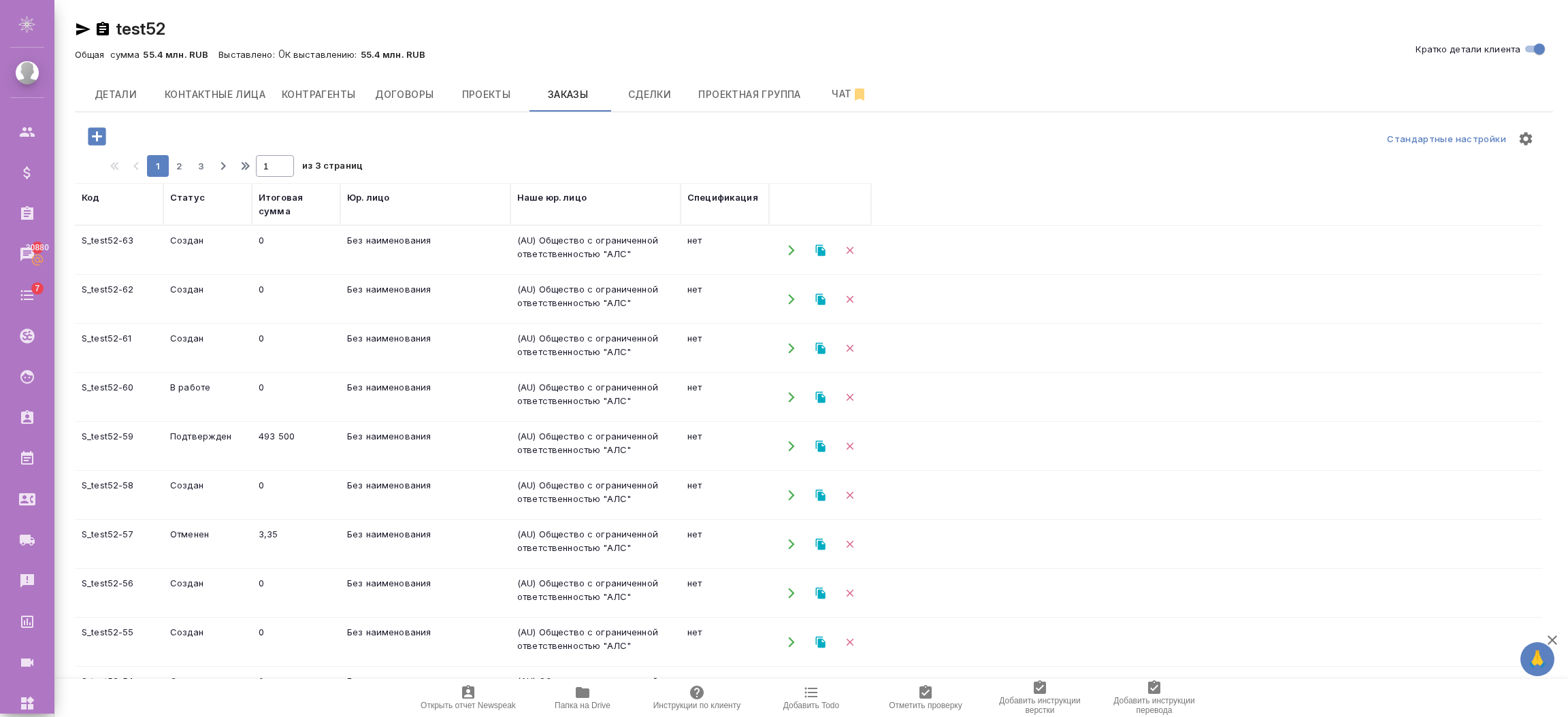
click at [81, 24] on icon "button" at bounding box center [83, 29] width 17 height 17
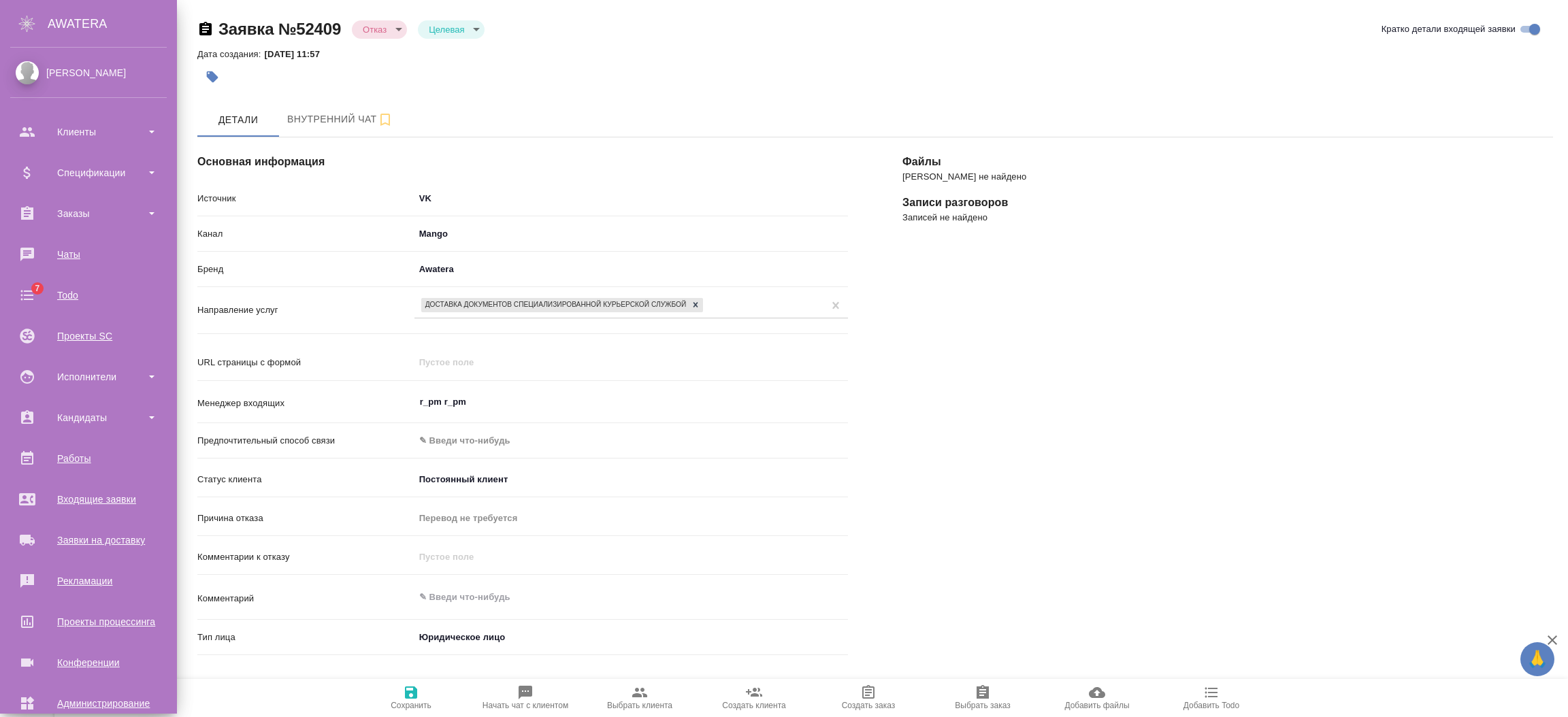
select select "RU"
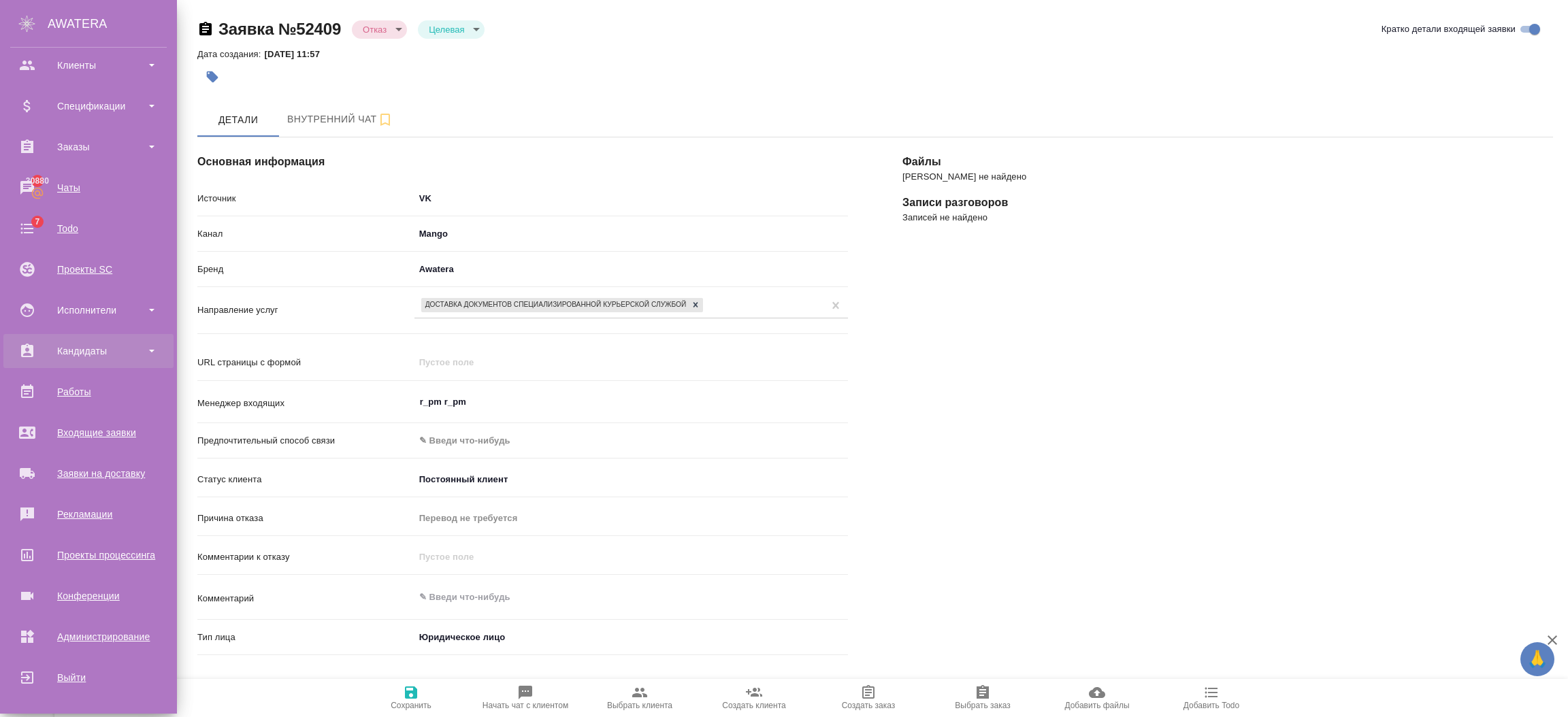
click at [95, 347] on div "Кандидаты" at bounding box center [88, 351] width 157 height 20
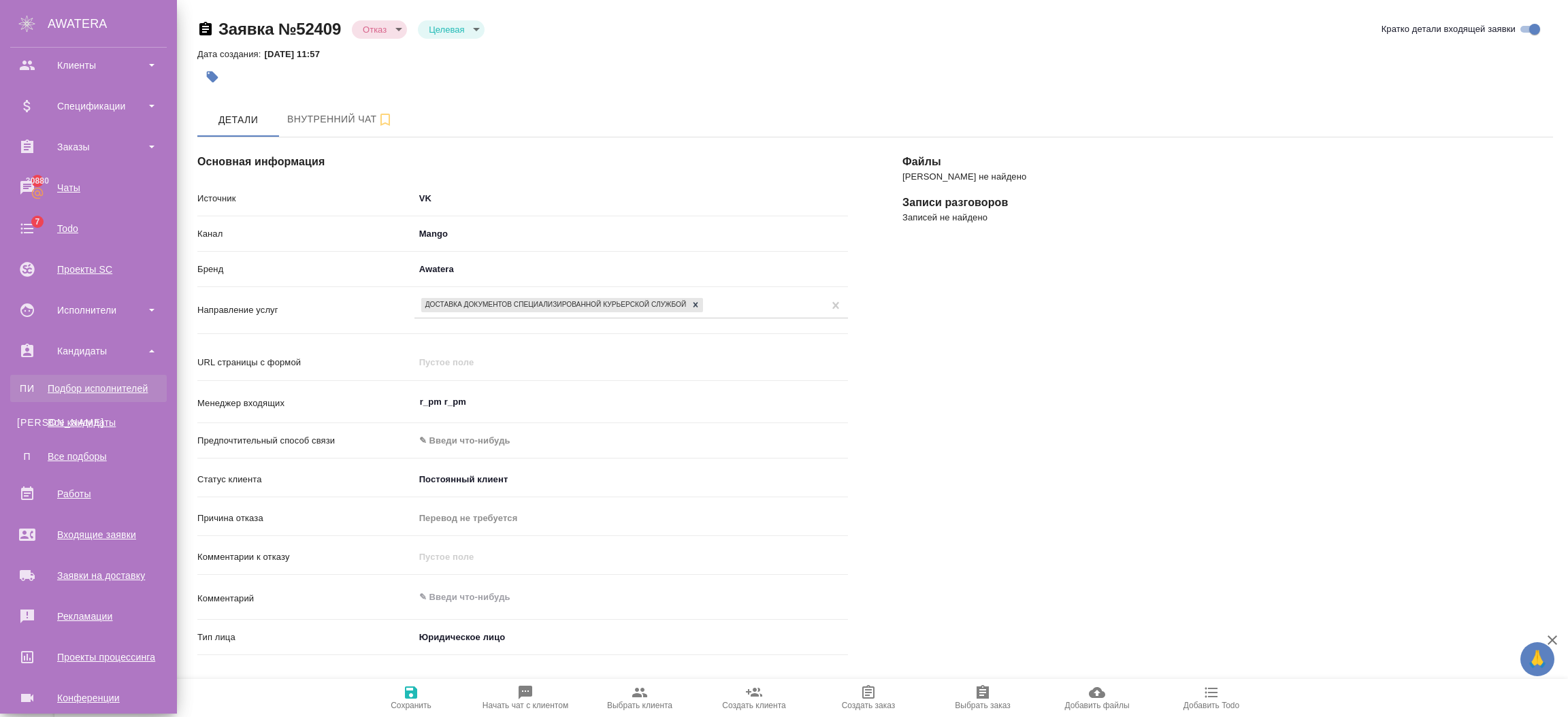
click at [87, 387] on div "Подбор исполнителей" at bounding box center [87, 388] width 143 height 14
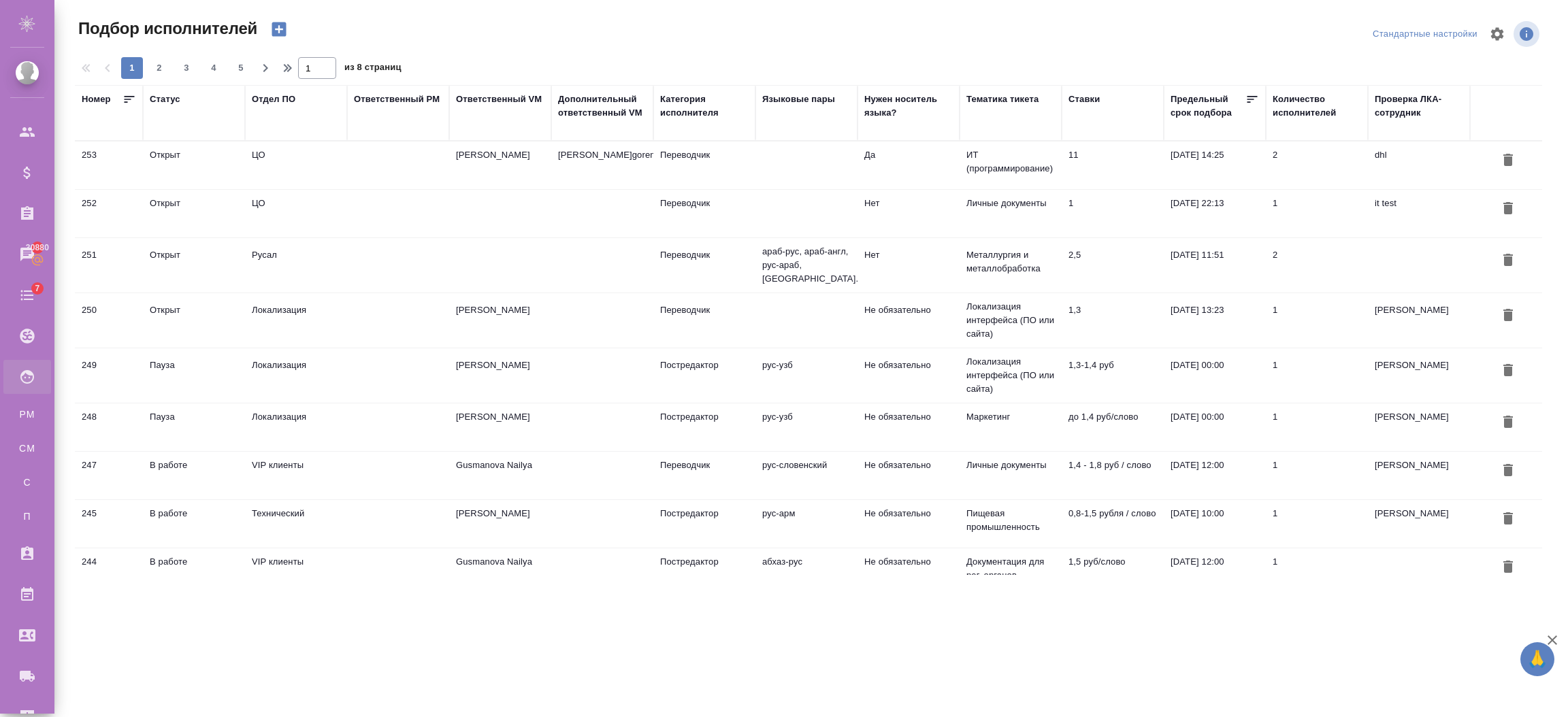
click at [421, 207] on td at bounding box center [398, 214] width 102 height 48
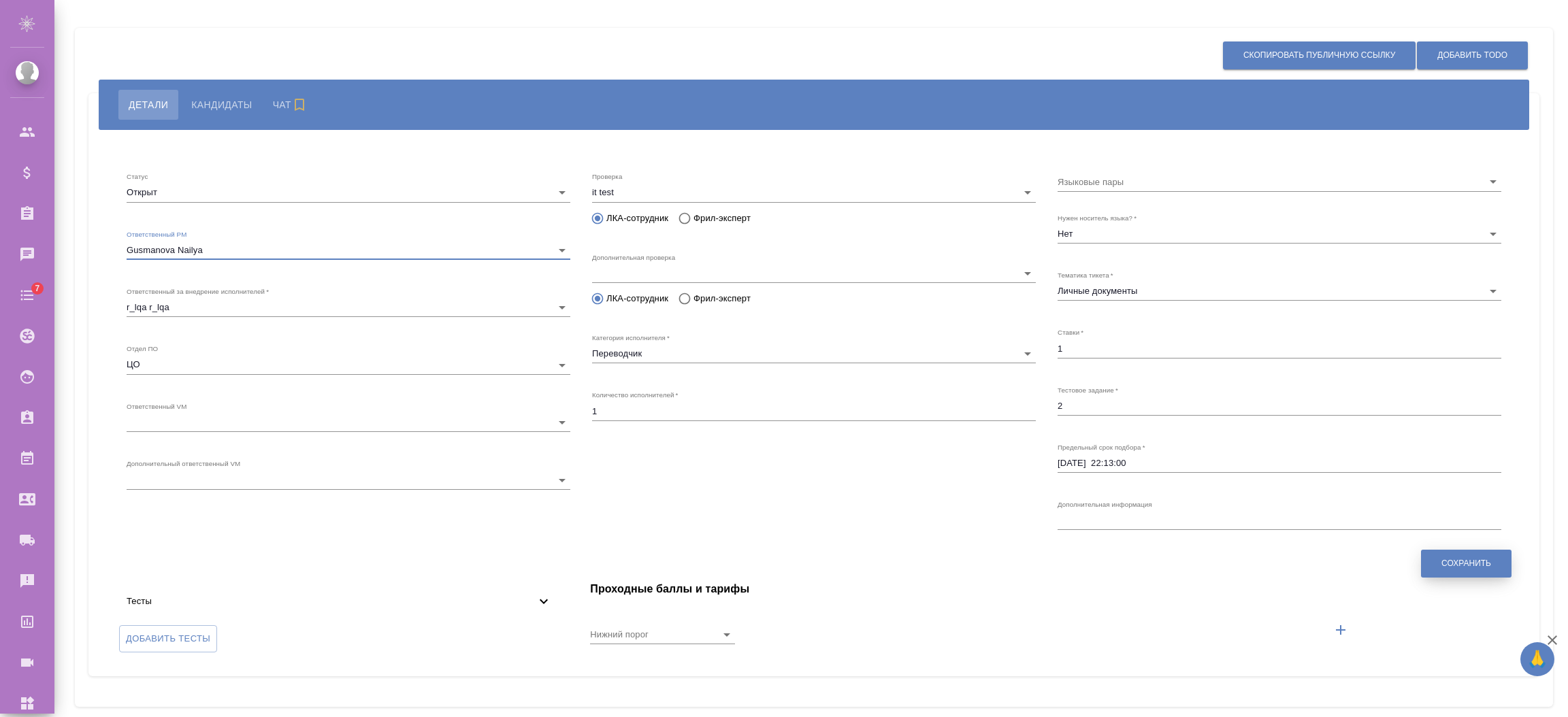
click at [1441, 558] on span "Сохранить" at bounding box center [1466, 563] width 50 height 12
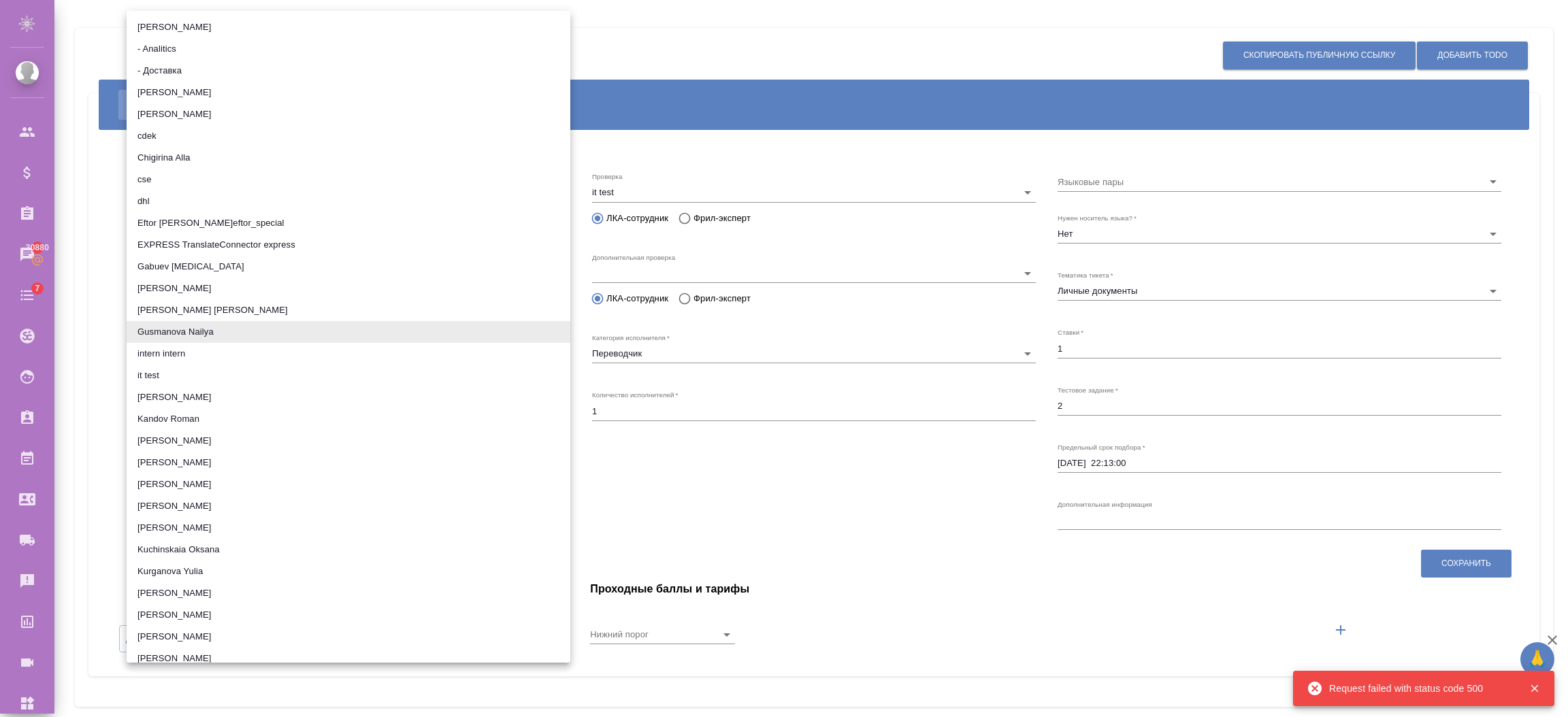
click at [187, 481] on li "[PERSON_NAME]" at bounding box center [348, 484] width 444 height 22
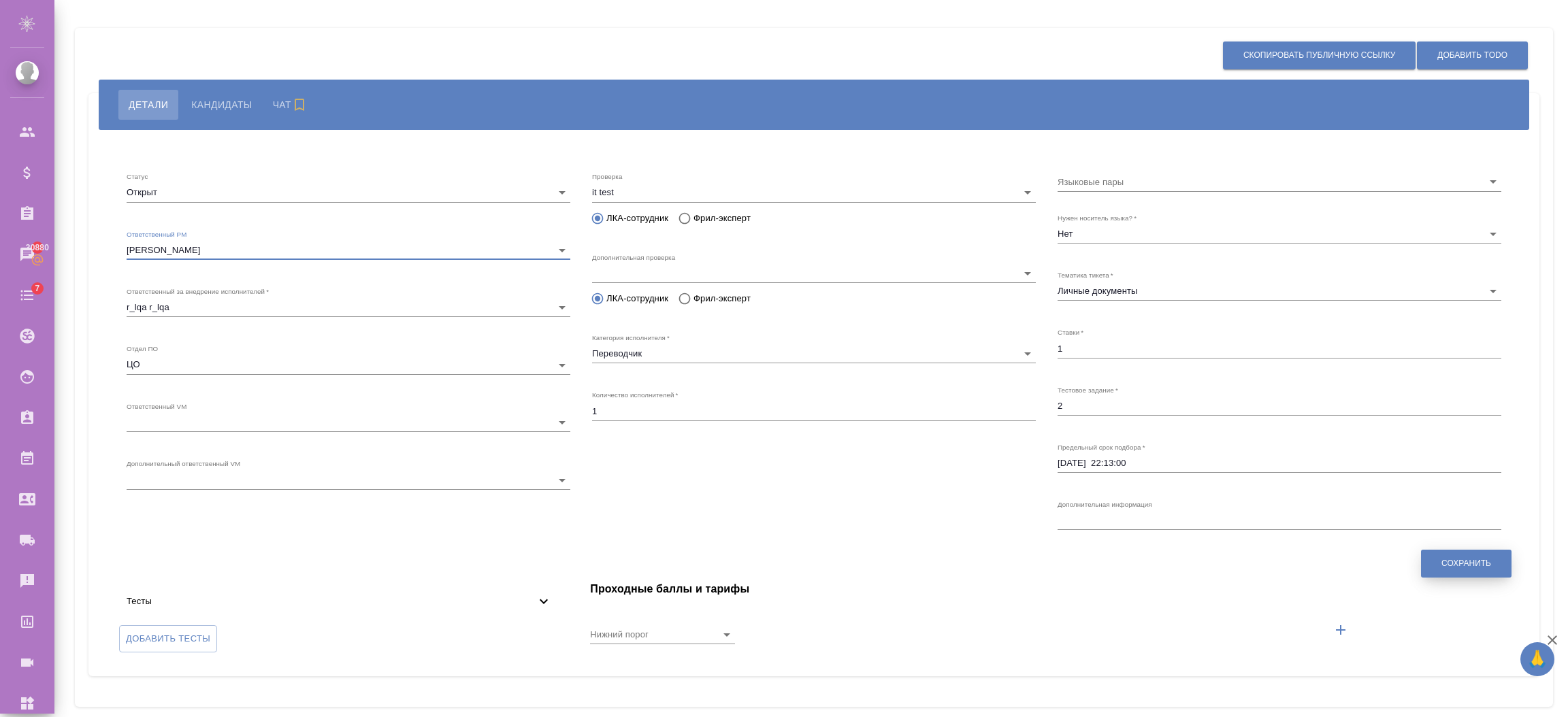
click at [1491, 557] on button "Сохранить" at bounding box center [1466, 563] width 90 height 28
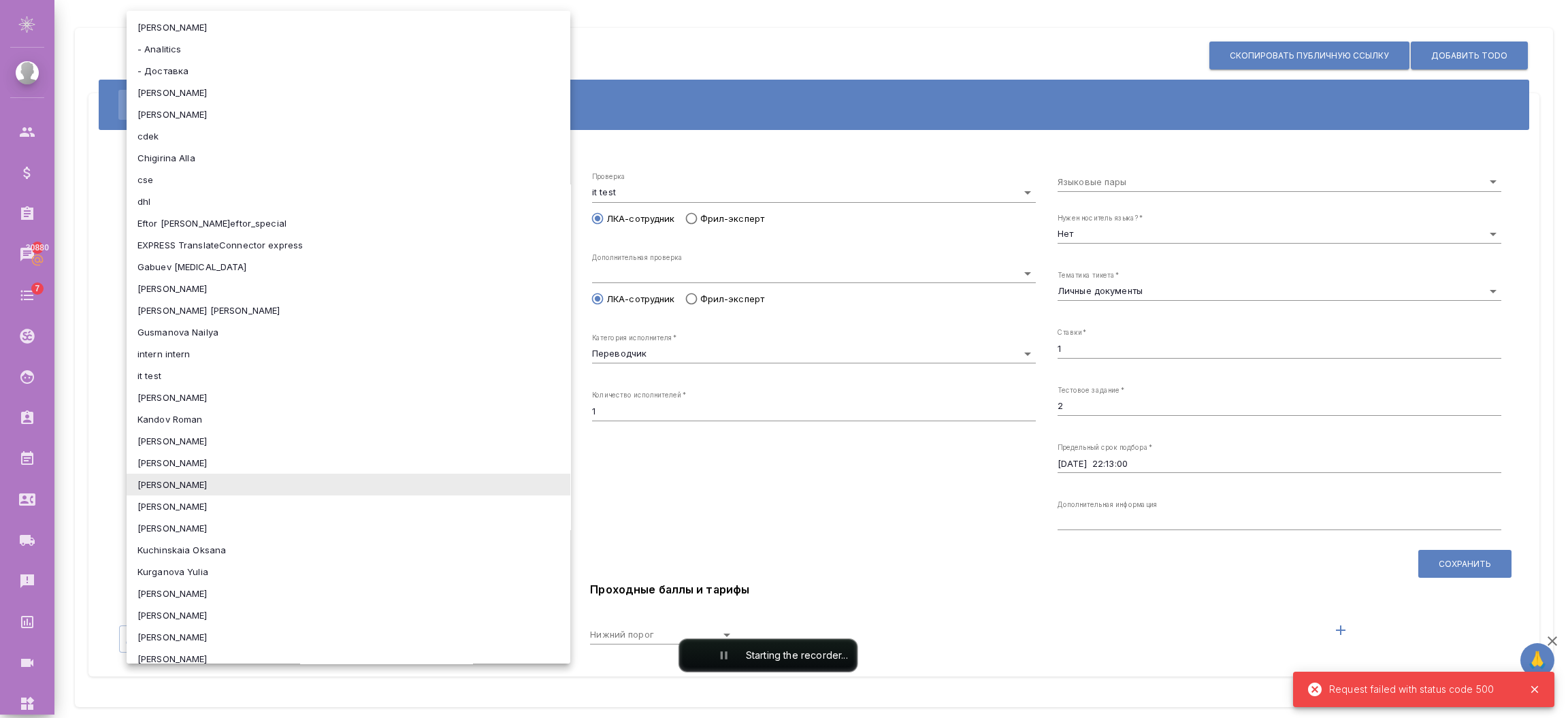
click at [239, 345] on li "intern intern" at bounding box center [348, 353] width 444 height 22
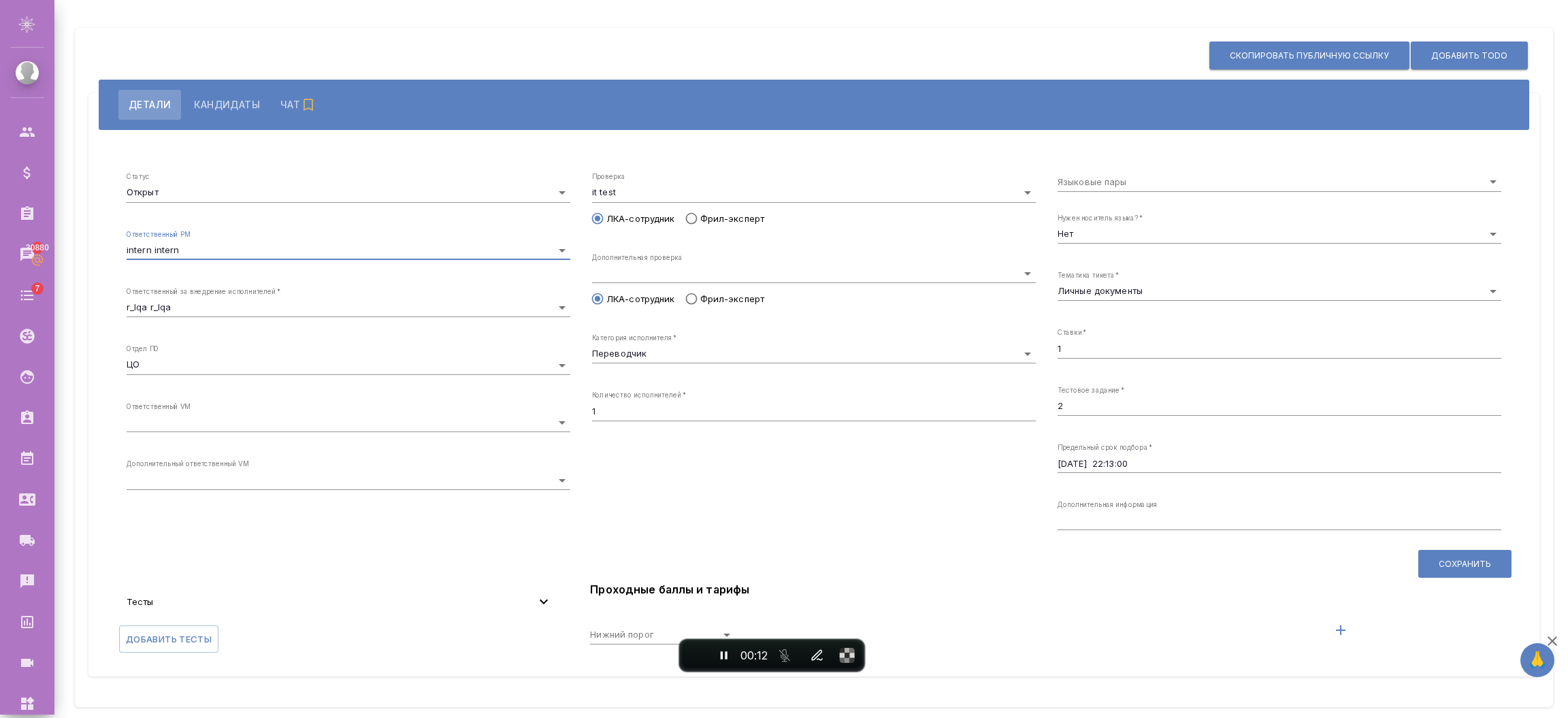
click at [279, 239] on div "Ответственный PM intern intern 65c9df207bb425f394bd77d6" at bounding box center [348, 245] width 444 height 30
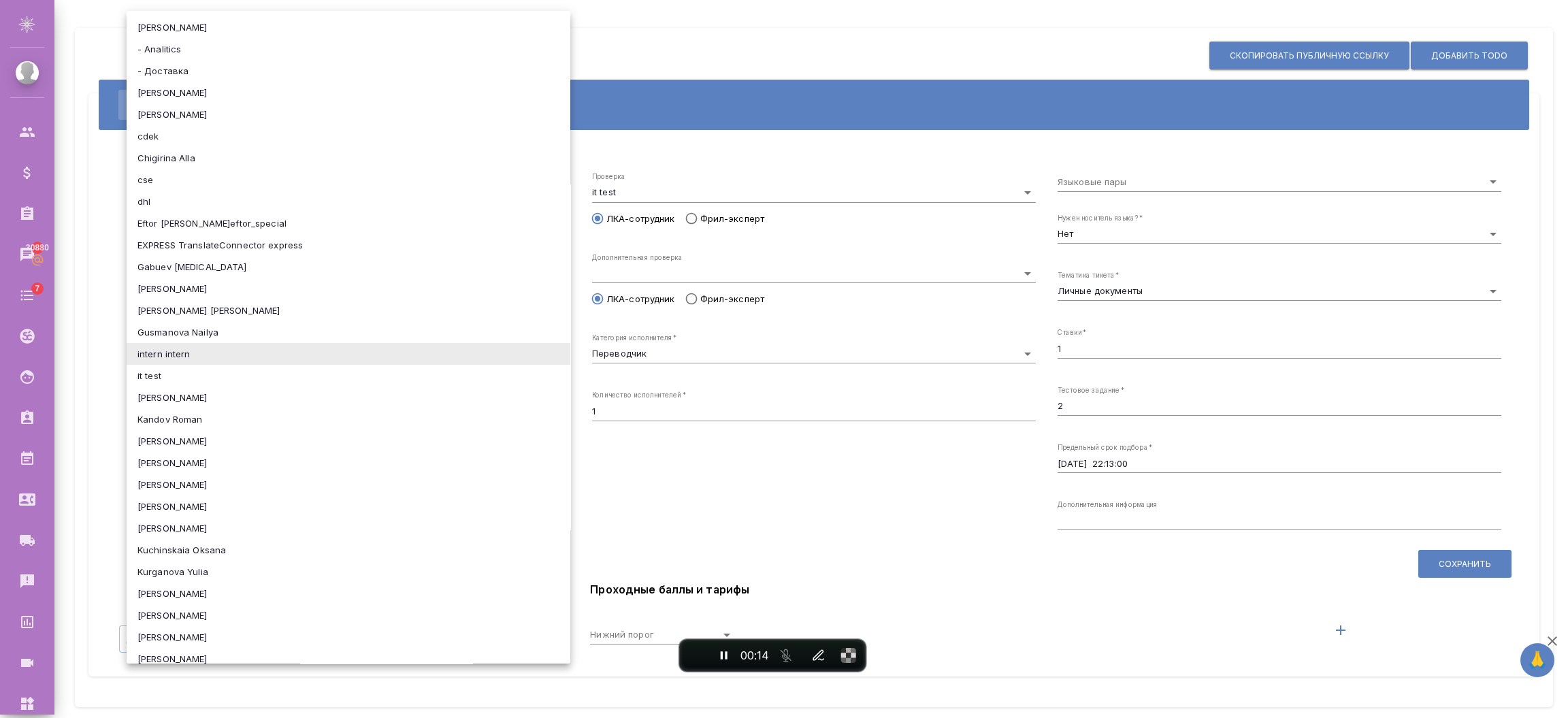
click at [147, 370] on li "it test" at bounding box center [348, 376] width 444 height 22
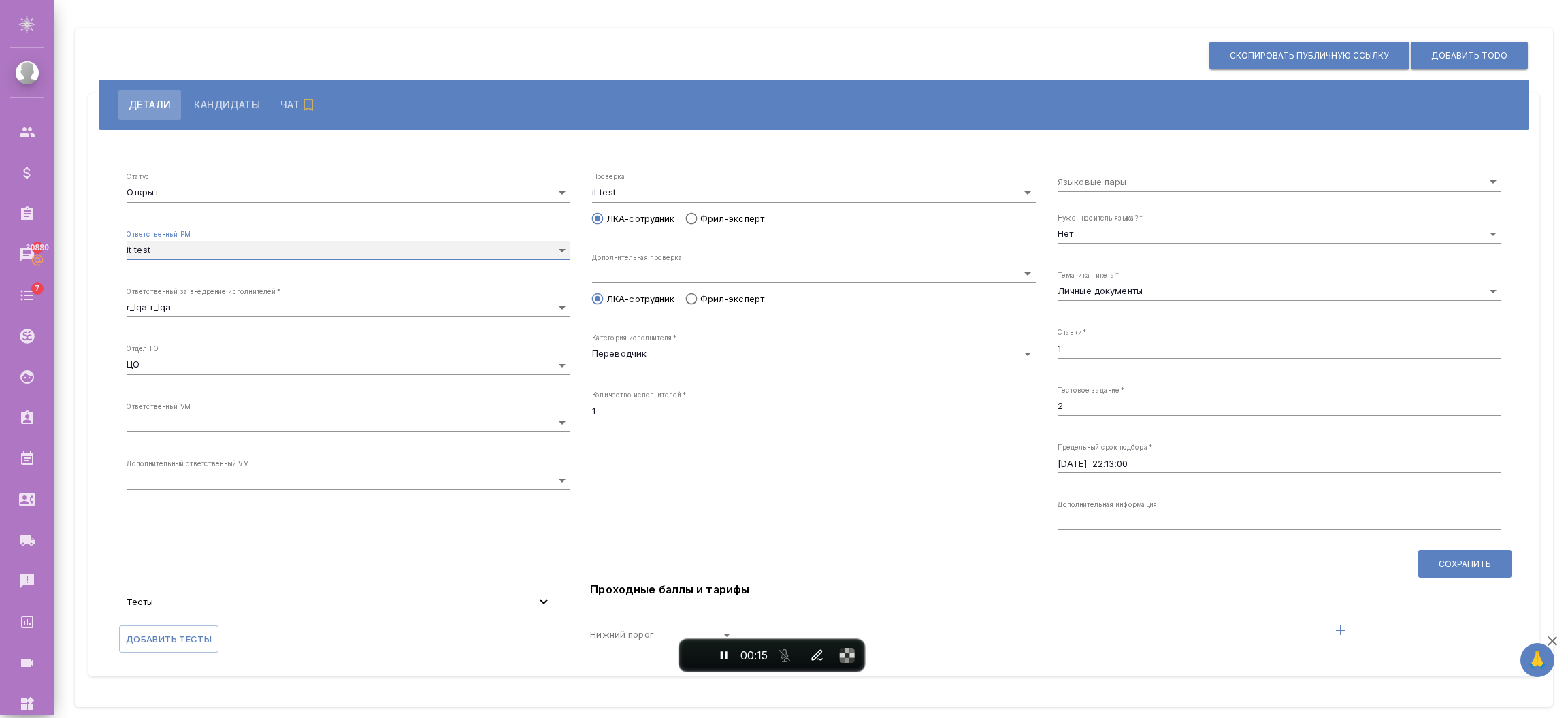
type input "5ee1e3ffd1b18641fc845ea2"
click at [1448, 559] on span "Сохранить" at bounding box center [1464, 563] width 52 height 12
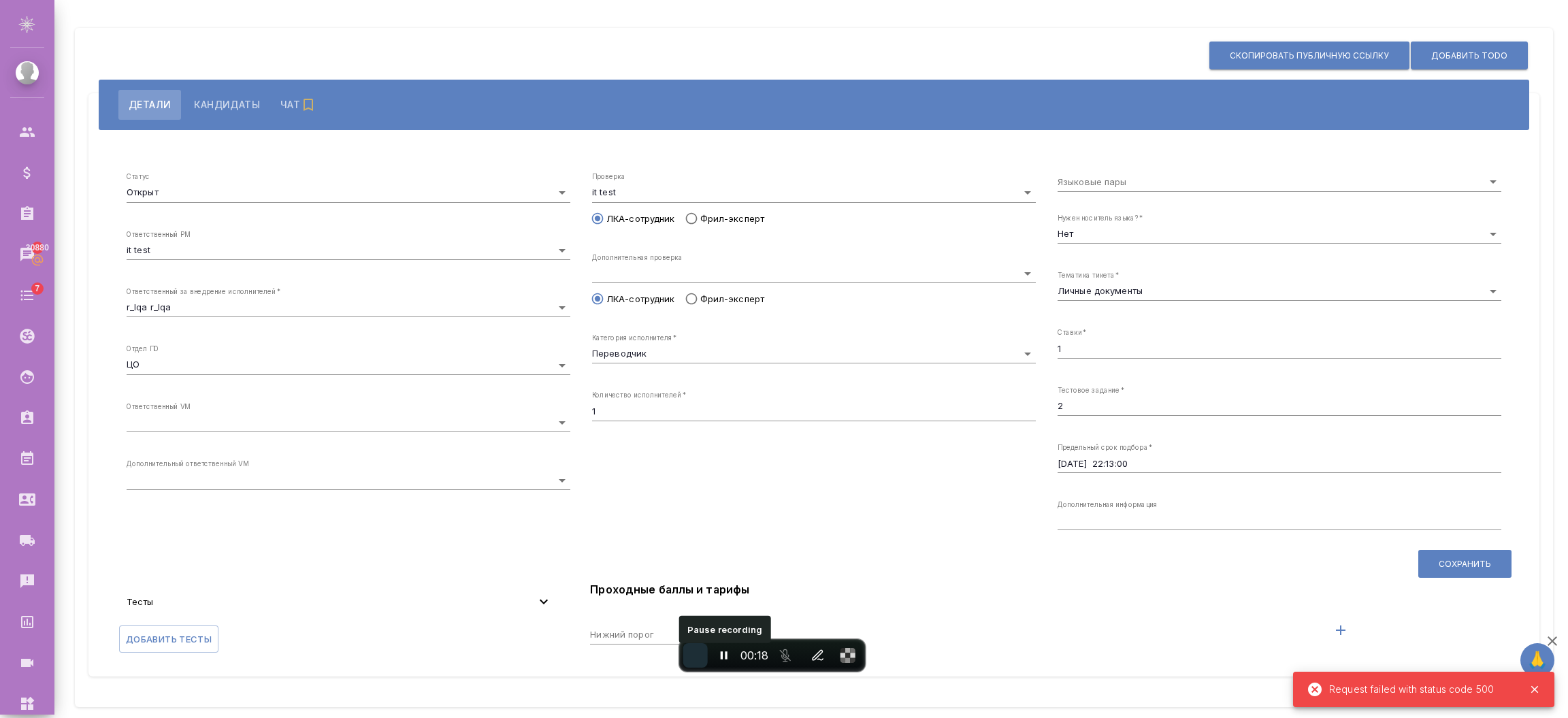
click at [702, 655] on button "End recording" at bounding box center [695, 654] width 25 height 25
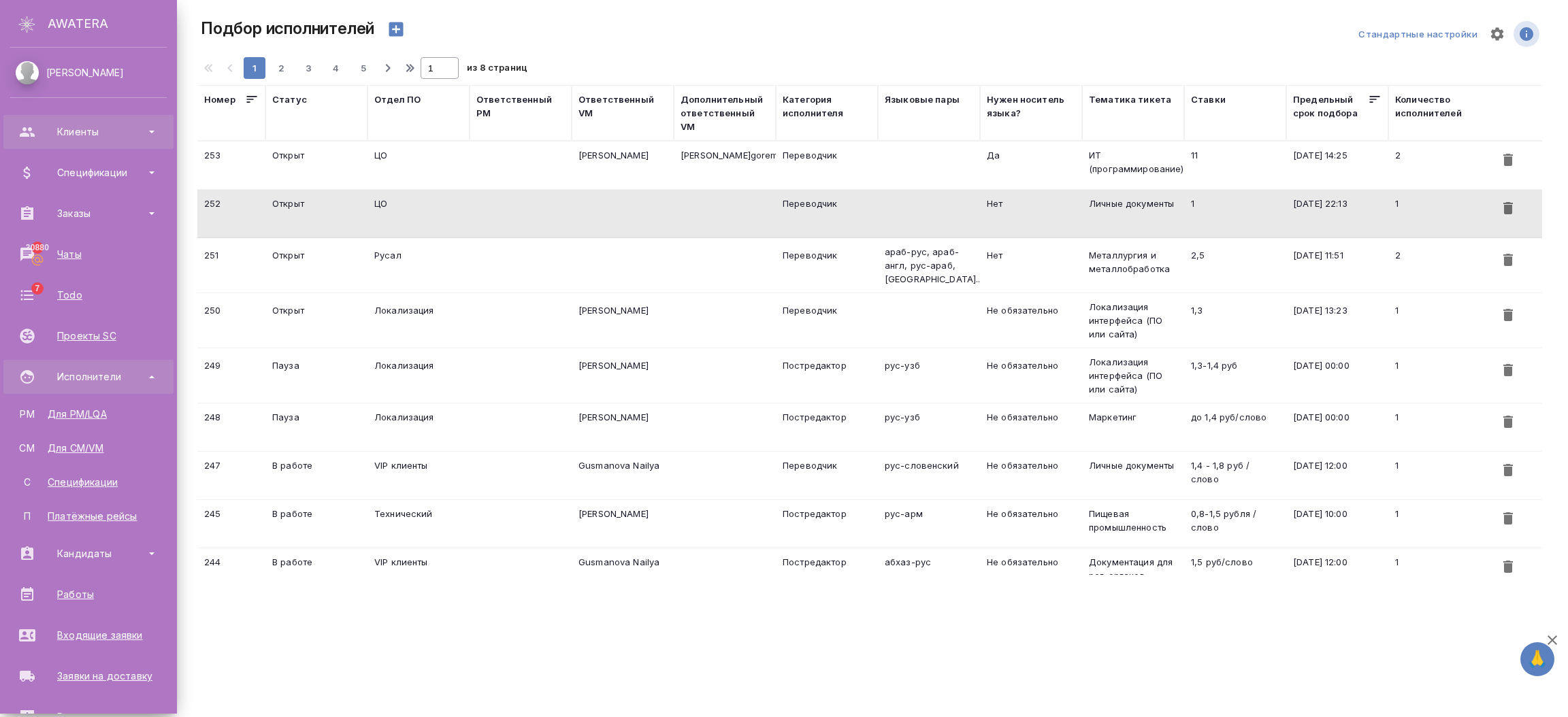
click at [32, 124] on icon at bounding box center [28, 133] width 17 height 17
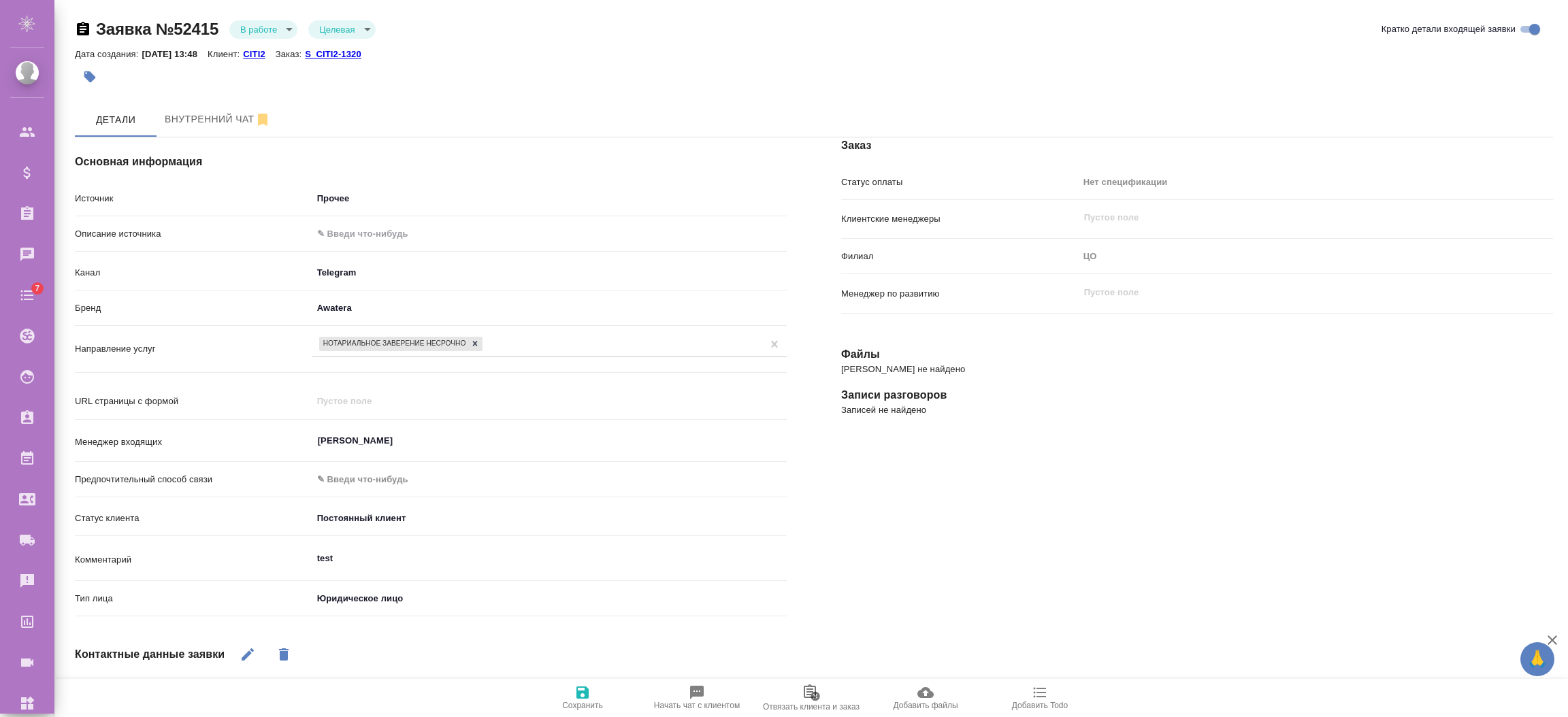
select select "RU"
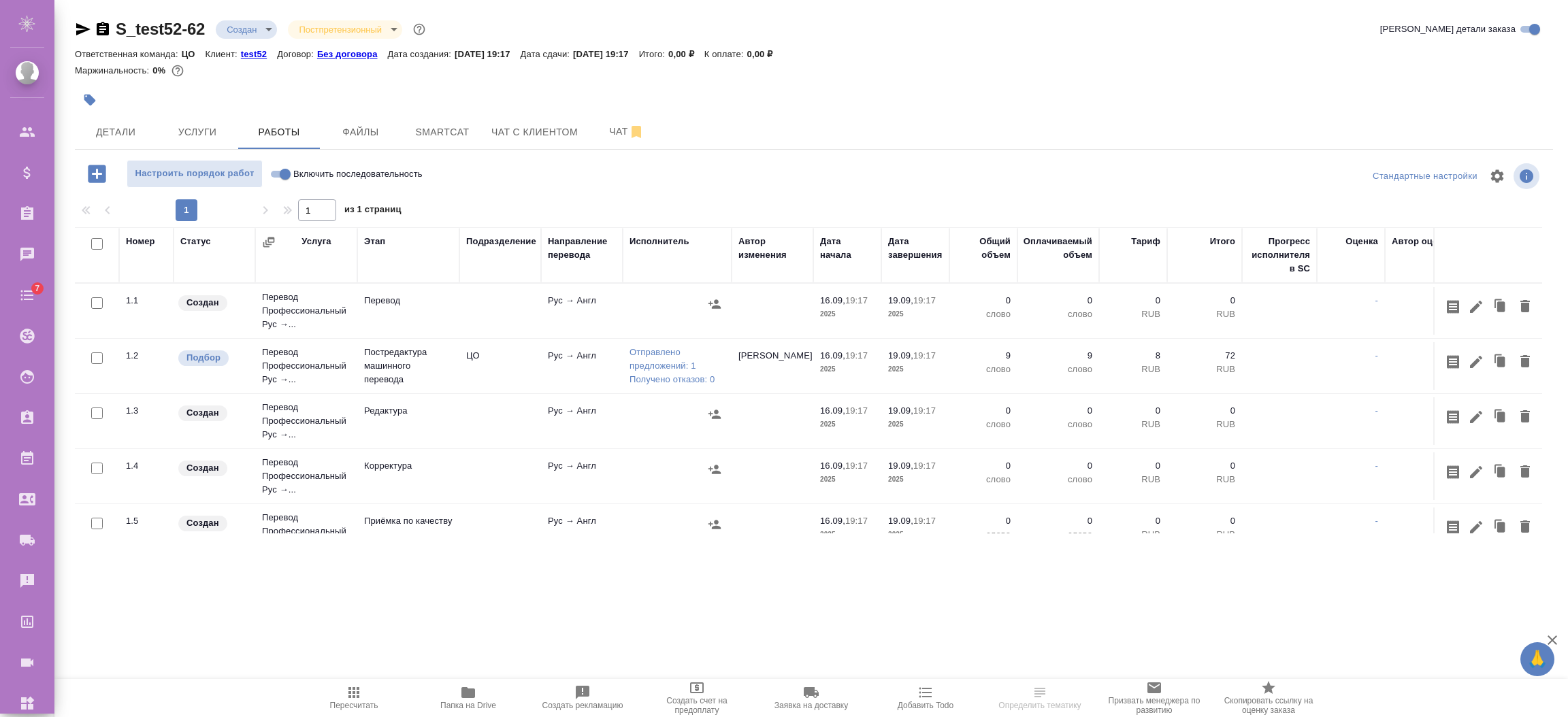
click at [259, 55] on p "test52" at bounding box center [259, 53] width 36 height 10
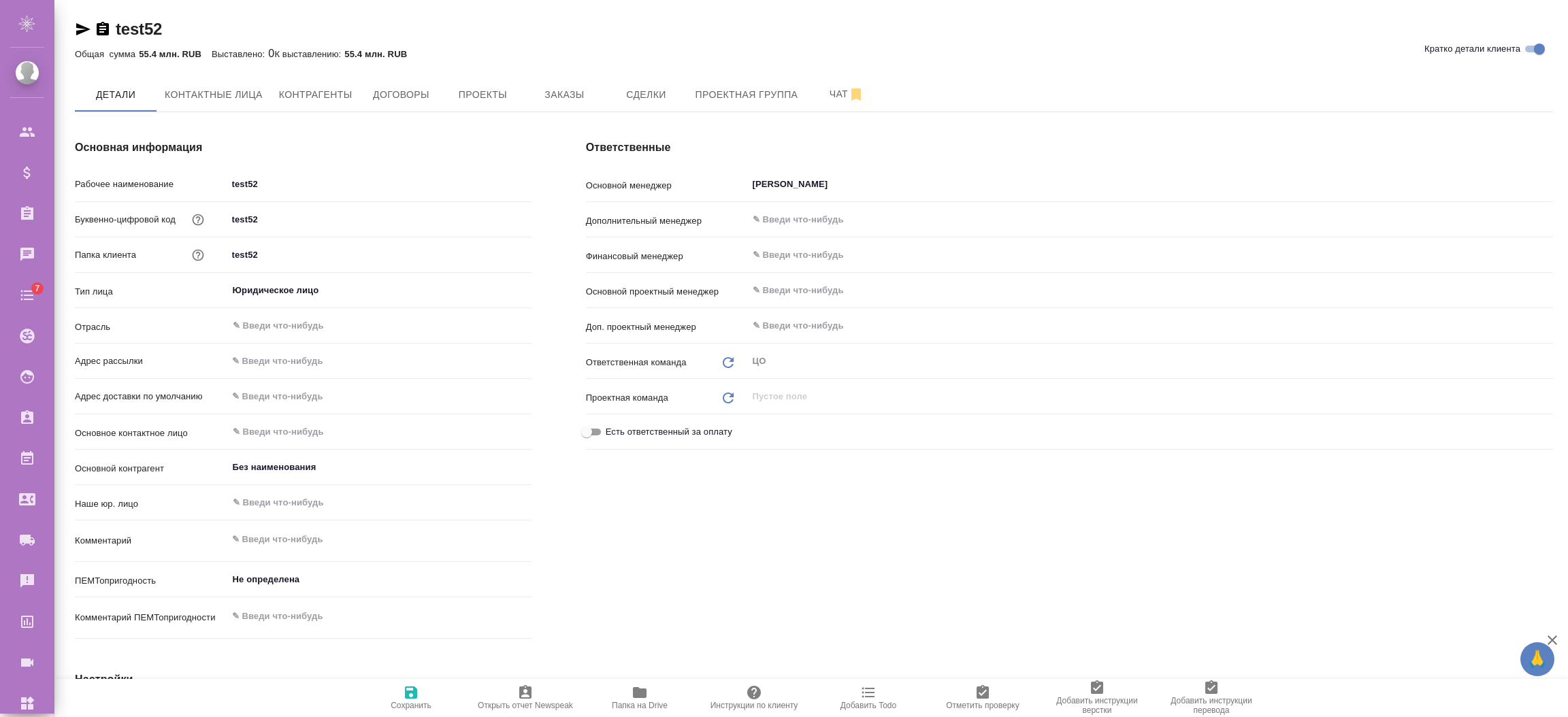
type textarea "x"
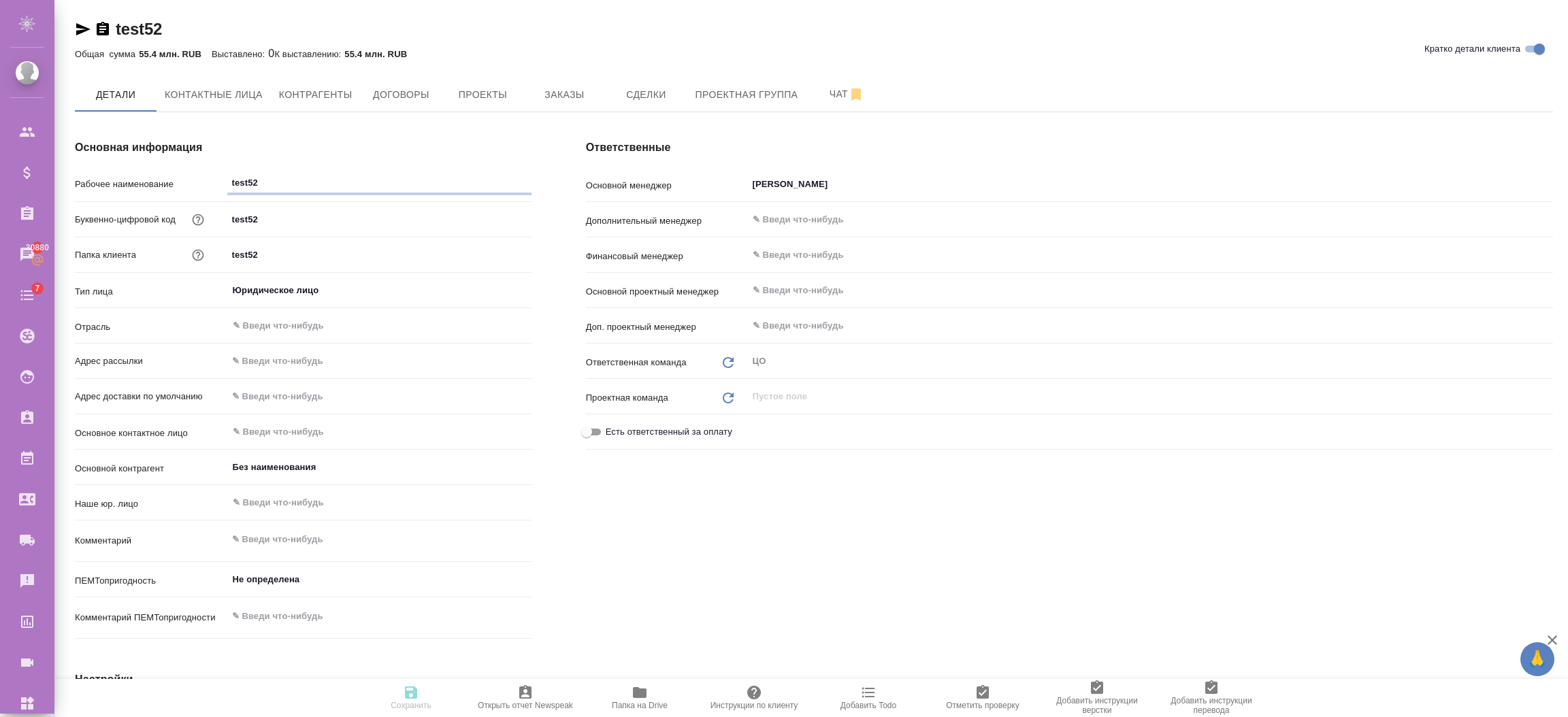
type textarea "x"
click at [548, 94] on span "Заказы" at bounding box center [563, 95] width 65 height 17
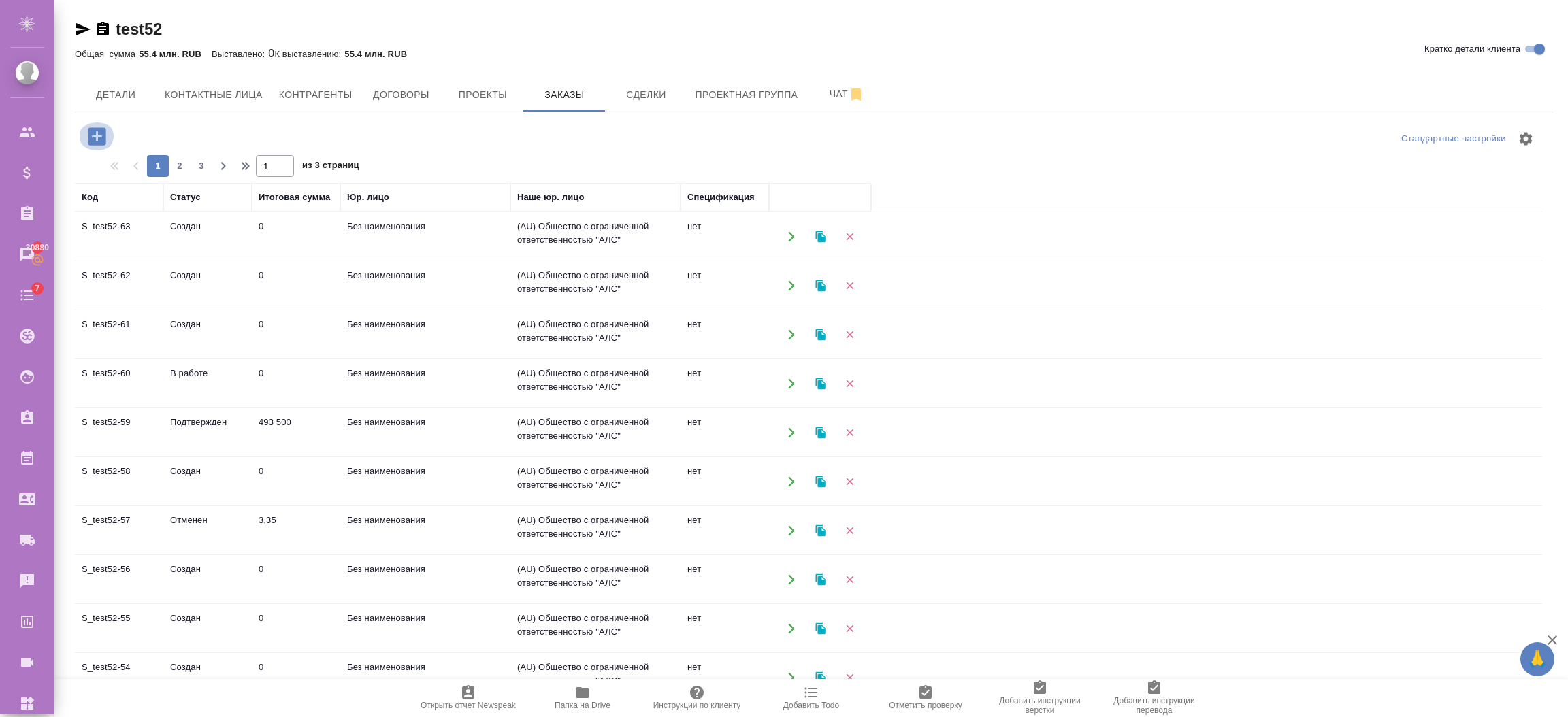
click at [100, 137] on icon "button" at bounding box center [97, 136] width 24 height 24
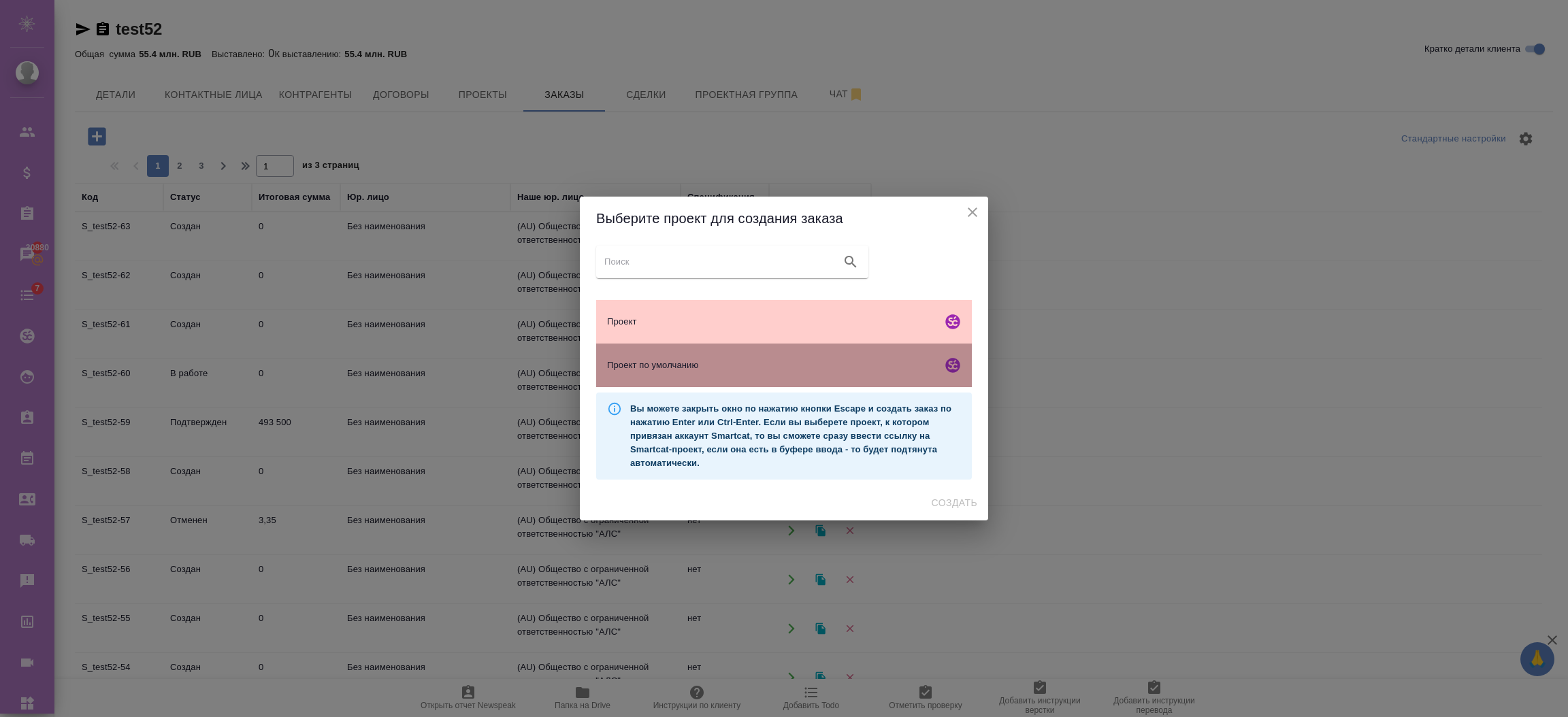
click at [714, 345] on div "Проект по умолчанию" at bounding box center [784, 364] width 376 height 43
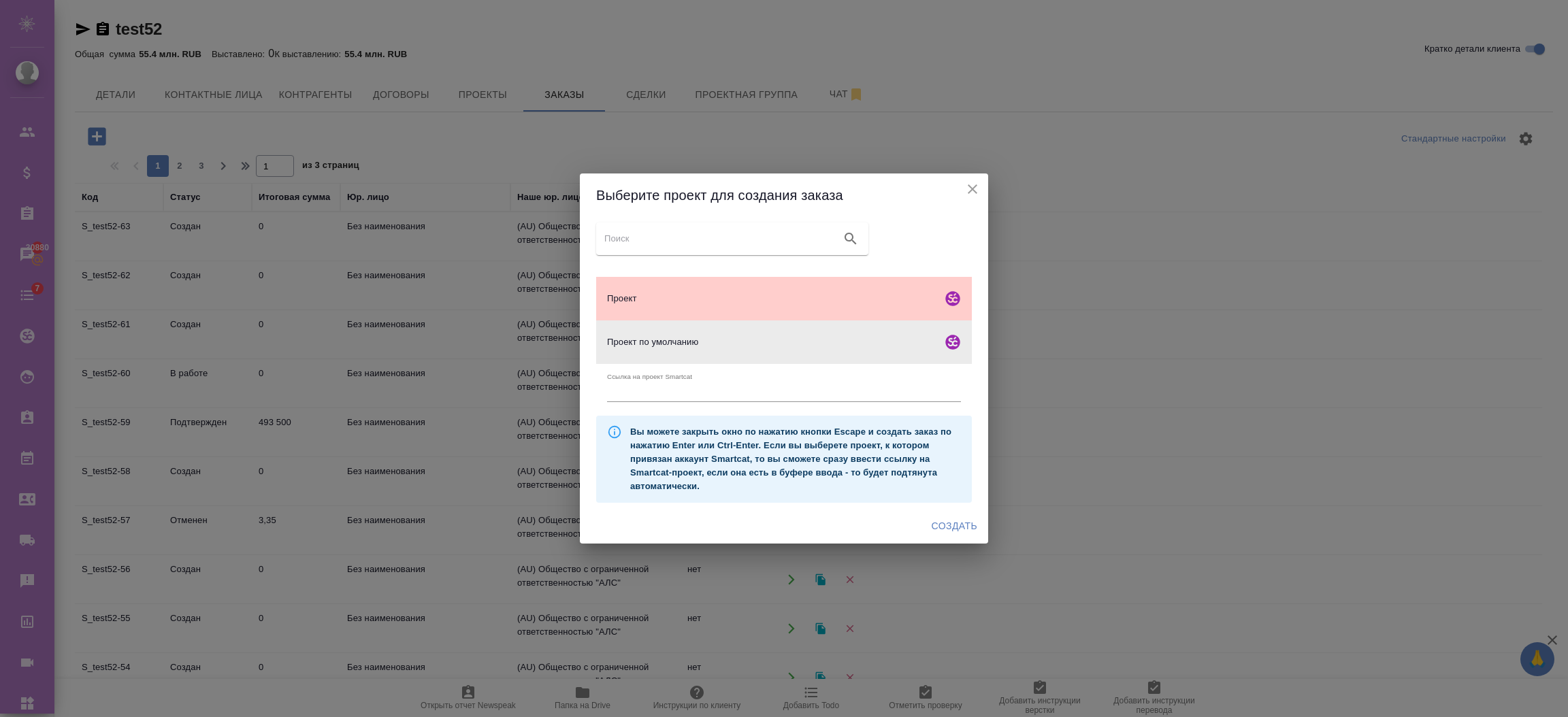
click at [946, 520] on span "Создать" at bounding box center [955, 526] width 46 height 17
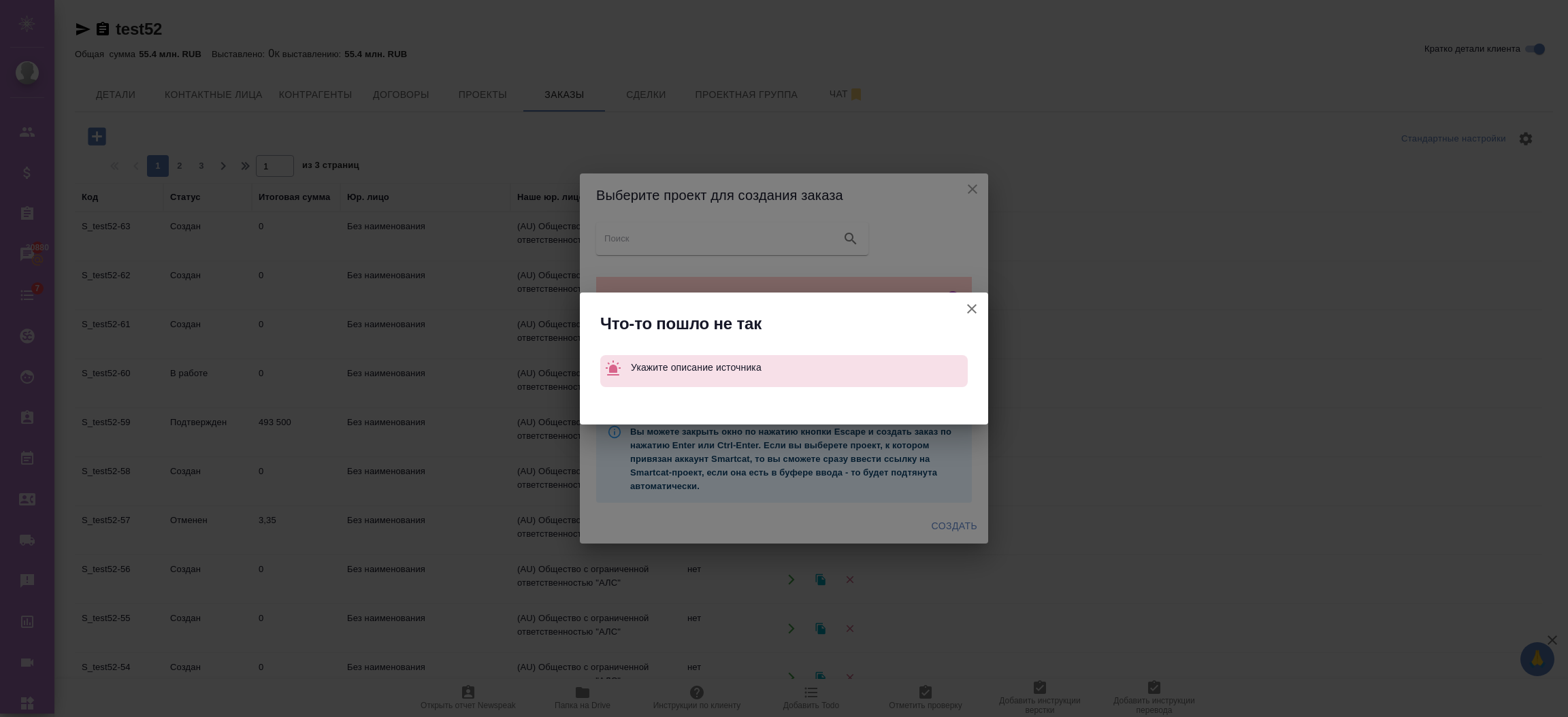
click at [970, 310] on icon "button" at bounding box center [971, 308] width 9 height 9
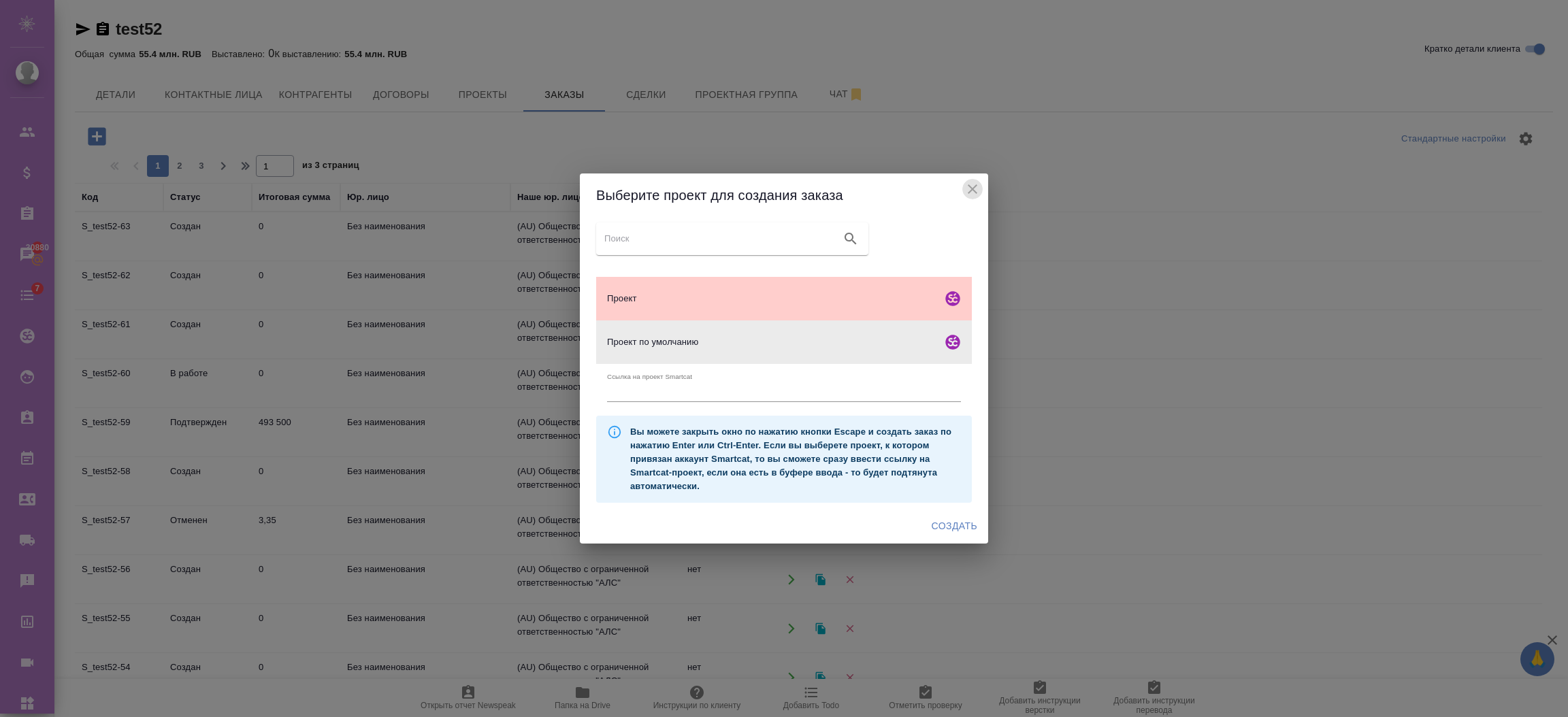
click at [965, 188] on icon "close" at bounding box center [972, 190] width 17 height 17
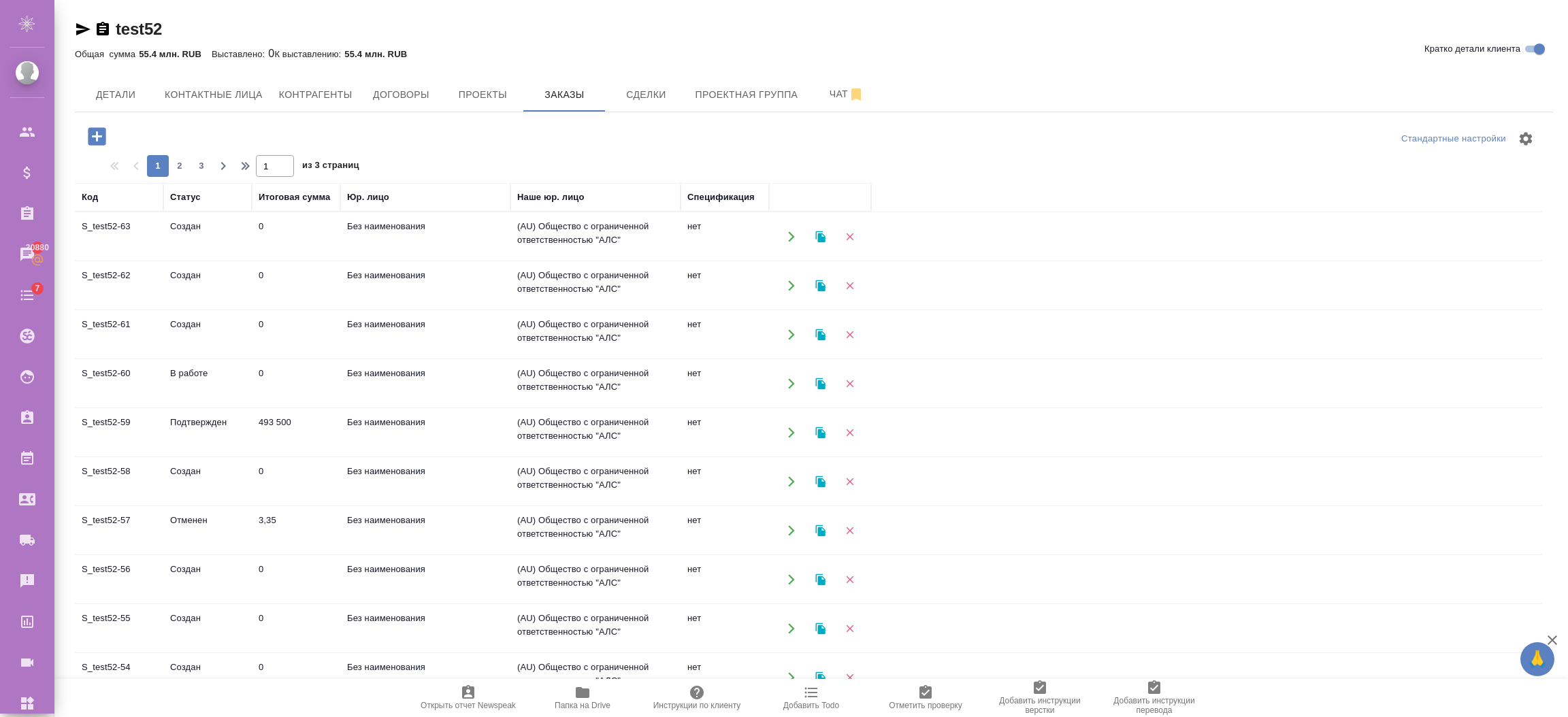
click at [280, 291] on td "0" at bounding box center [296, 286] width 88 height 48
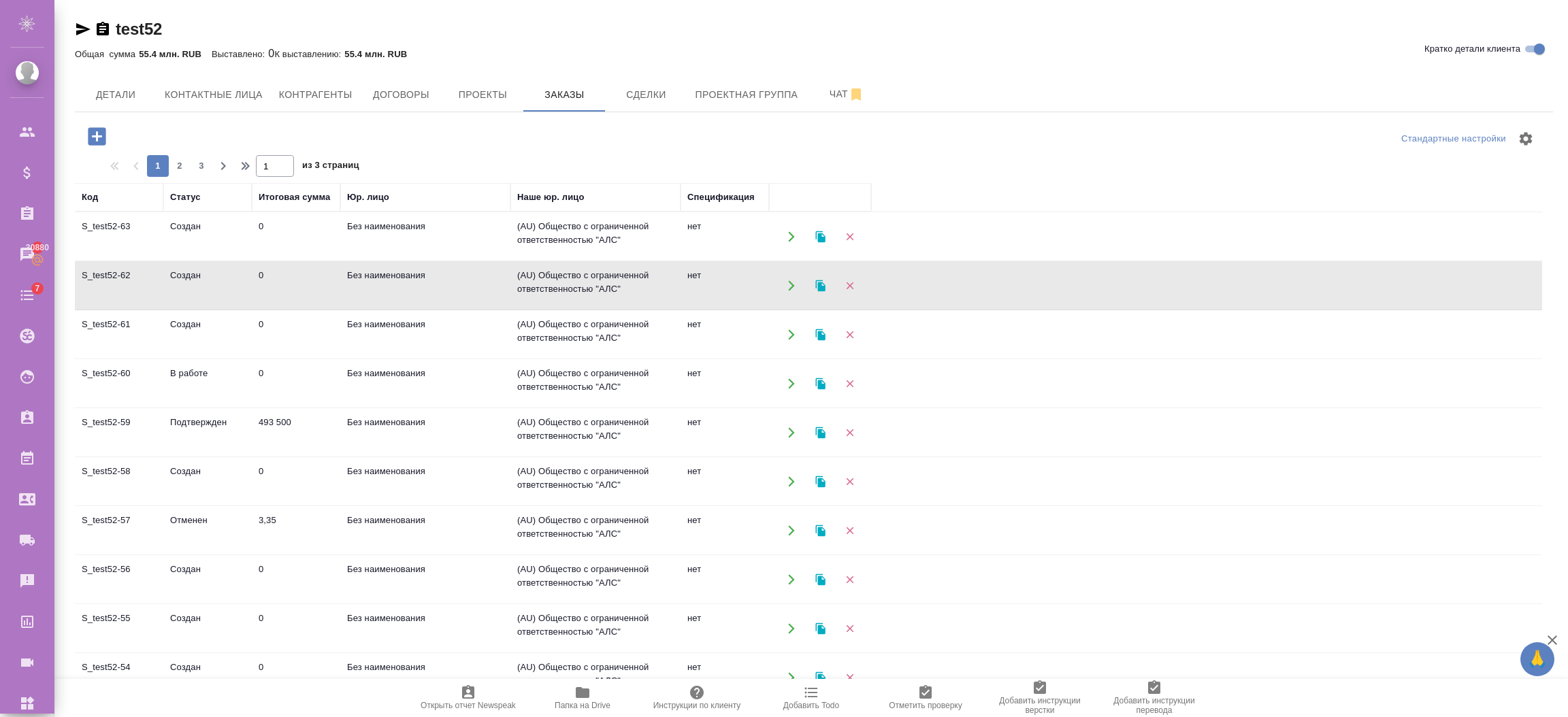
click at [280, 291] on td "0" at bounding box center [296, 286] width 88 height 48
click at [287, 237] on td "0" at bounding box center [296, 237] width 88 height 48
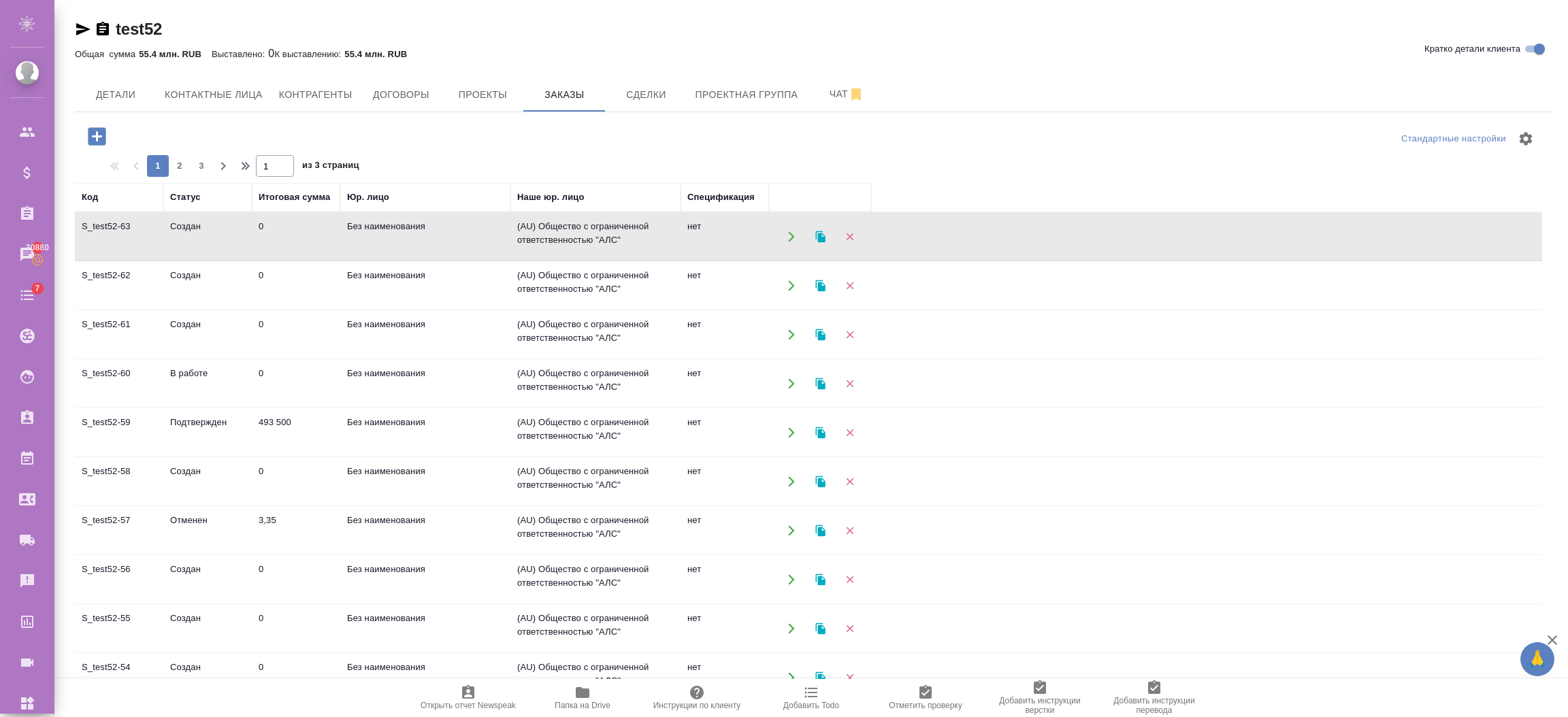
click at [287, 237] on td "0" at bounding box center [296, 237] width 88 height 48
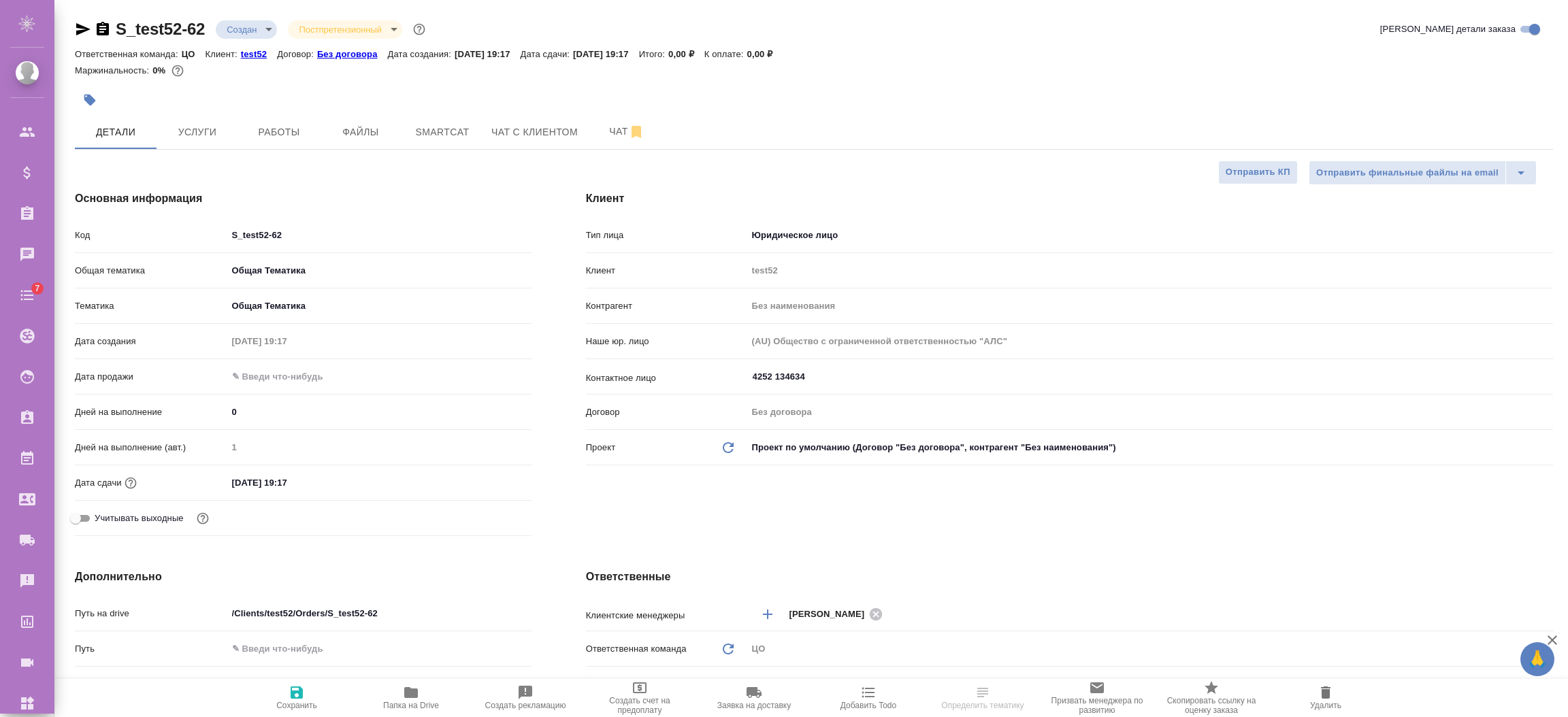
select select "RU"
type textarea "x"
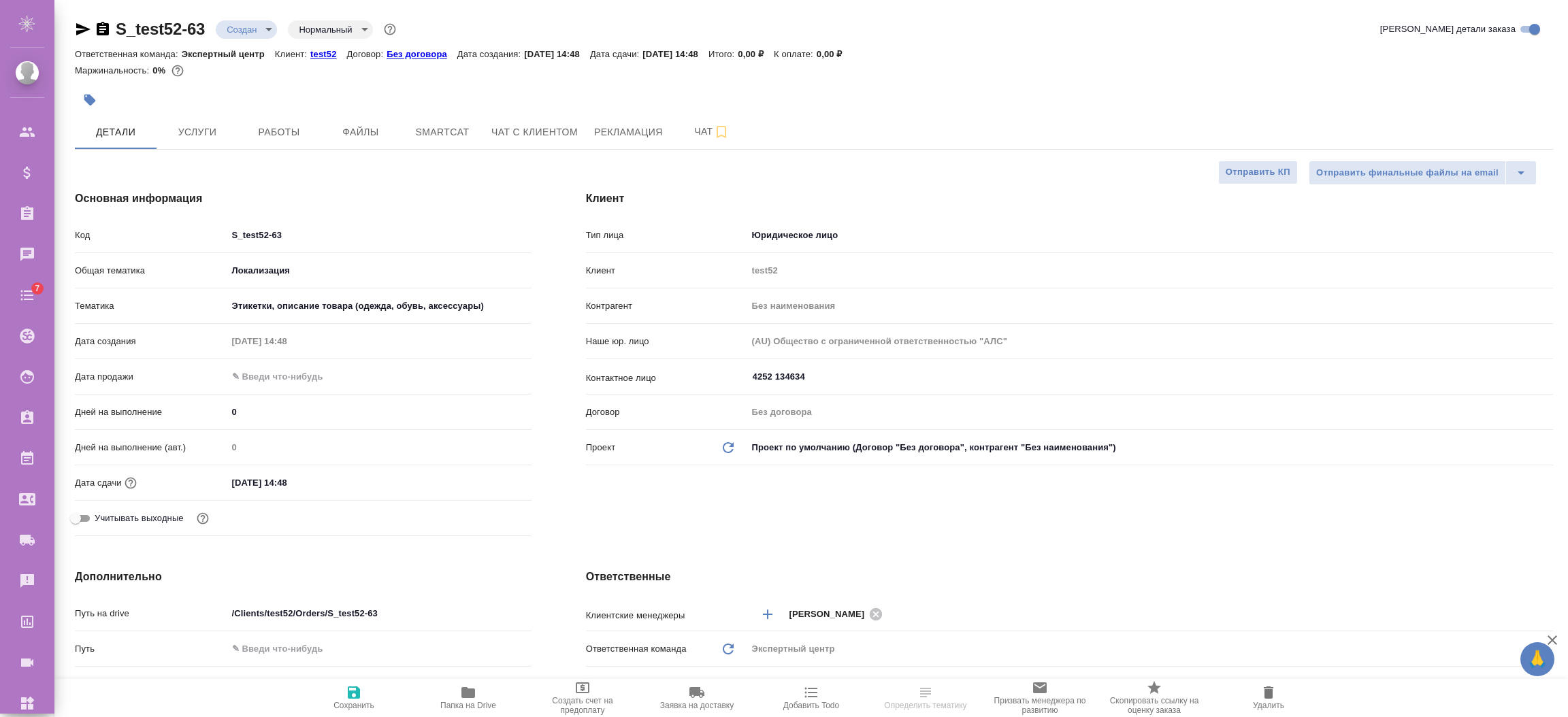
select select "RU"
click at [179, 133] on span "Услуги" at bounding box center [197, 133] width 65 height 17
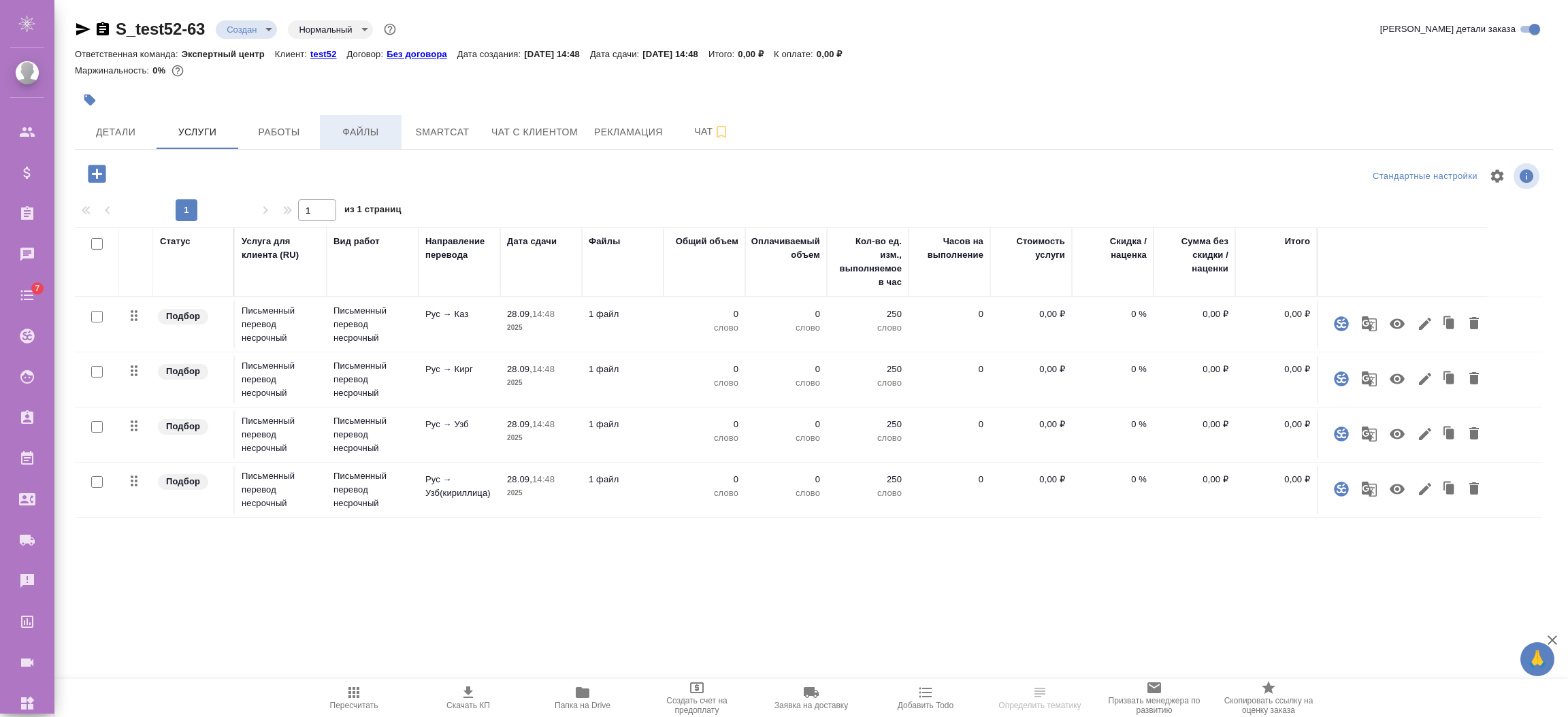
click at [368, 131] on span "Файлы" at bounding box center [360, 133] width 65 height 17
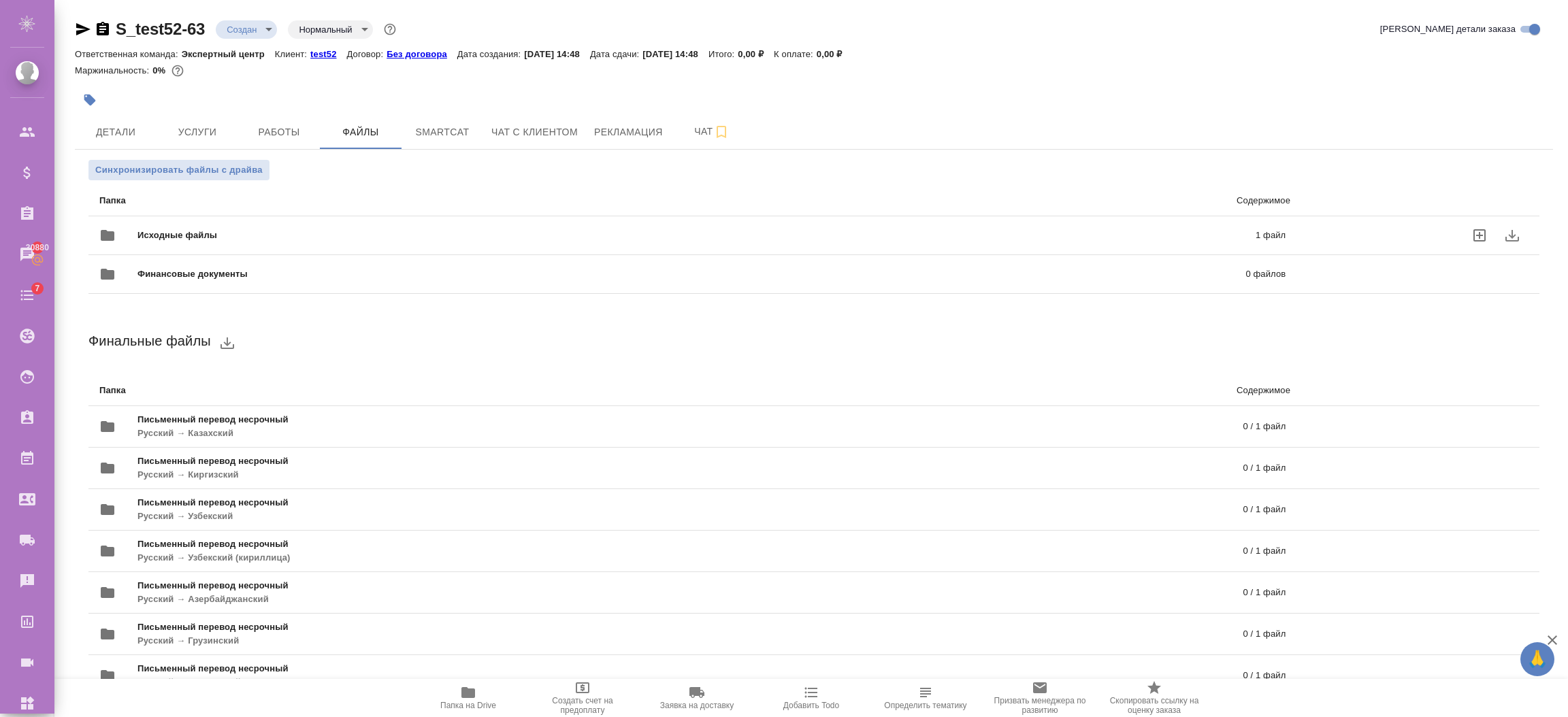
click at [1479, 235] on icon "uploadFiles" at bounding box center [1479, 235] width 12 height 12
click at [0, 0] on input "uploadFiles" at bounding box center [0, 0] width 0 height 0
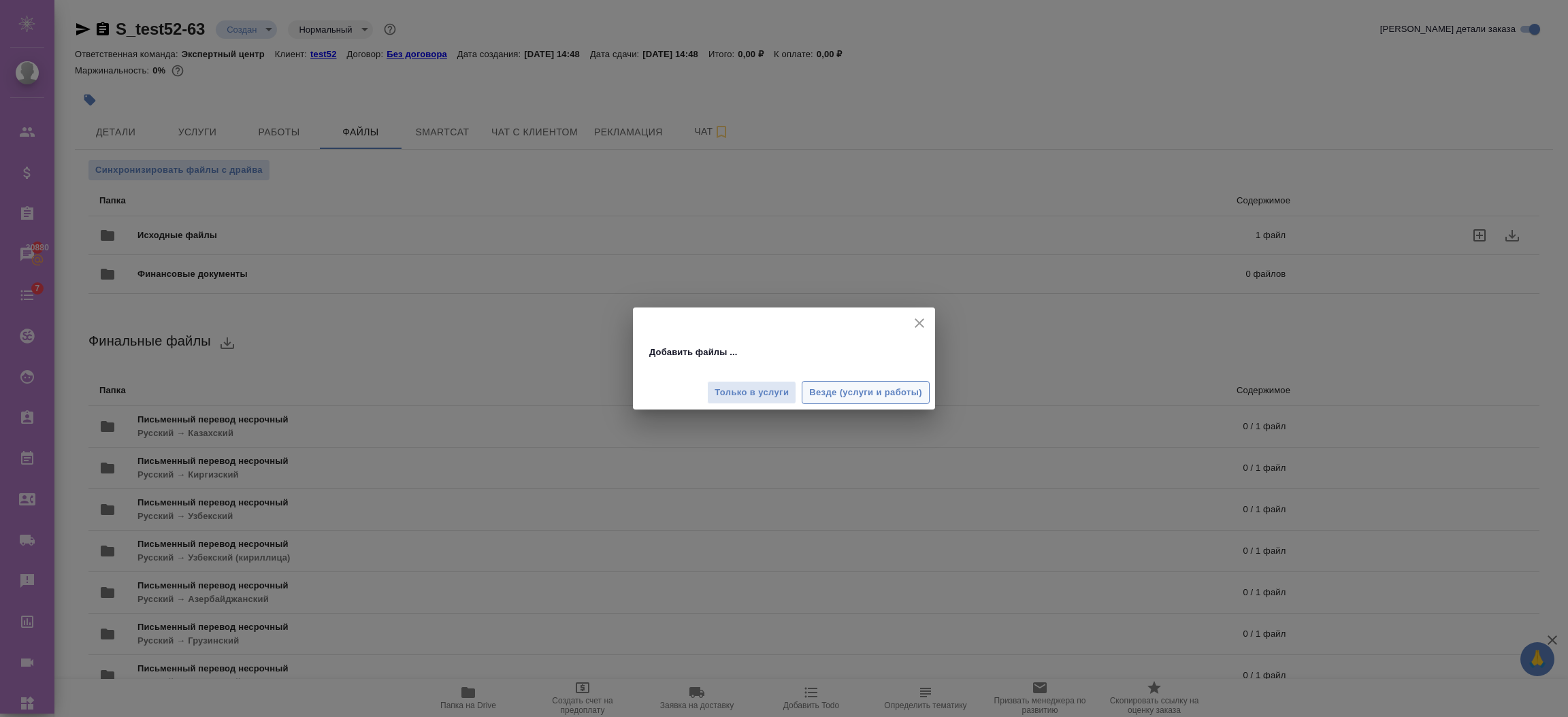
click at [821, 387] on span "Везде (услуги и работы)" at bounding box center [865, 392] width 113 height 16
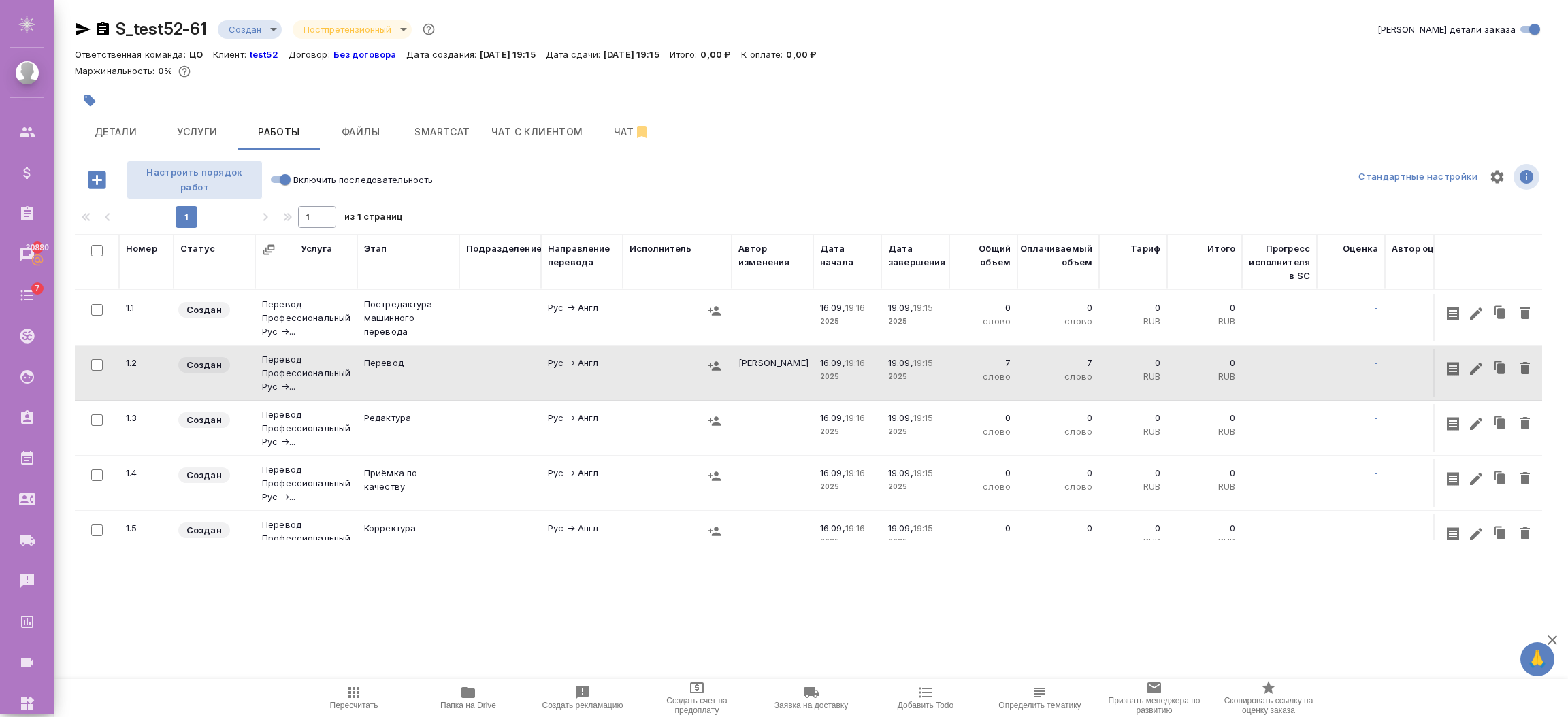
click at [611, 306] on td "Рус → Англ" at bounding box center [582, 318] width 82 height 48
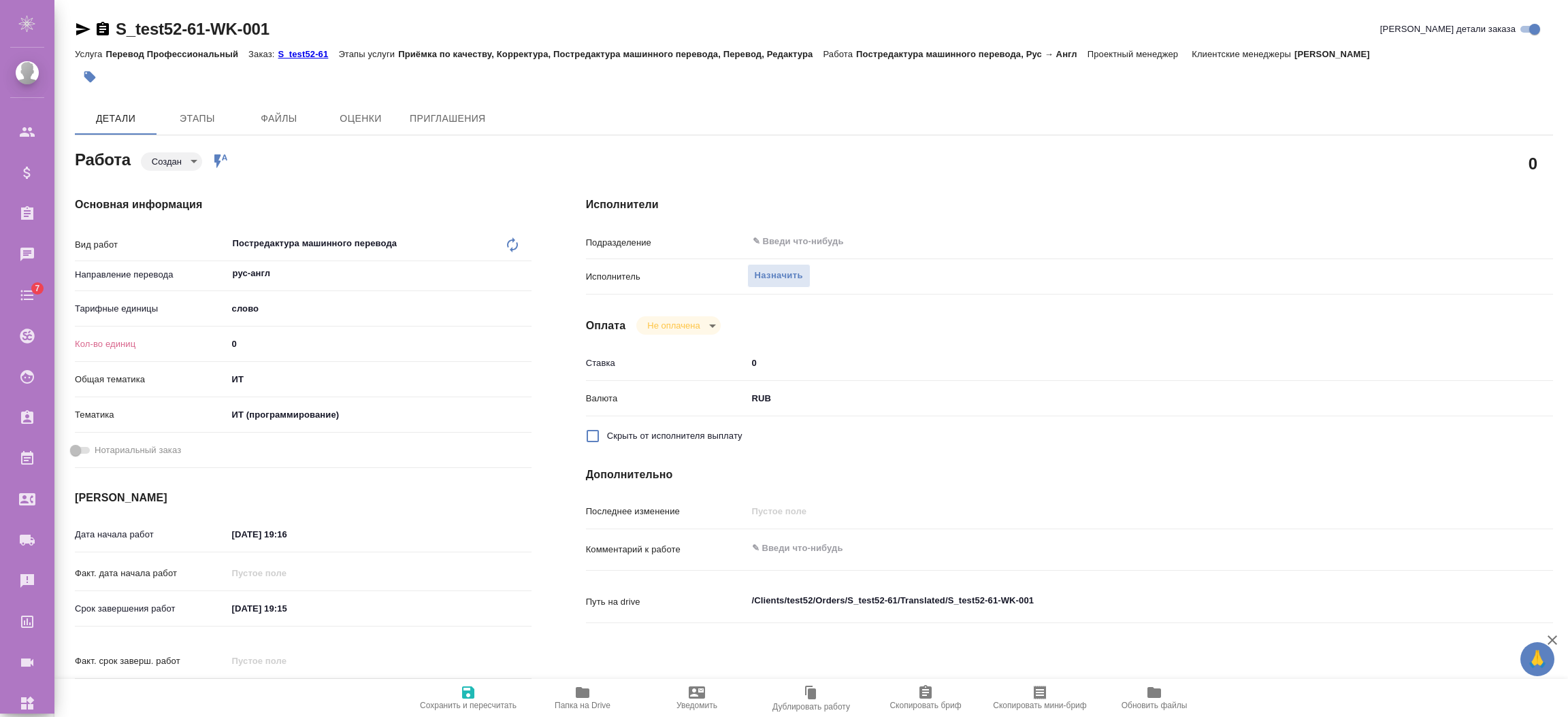
type textarea "x"
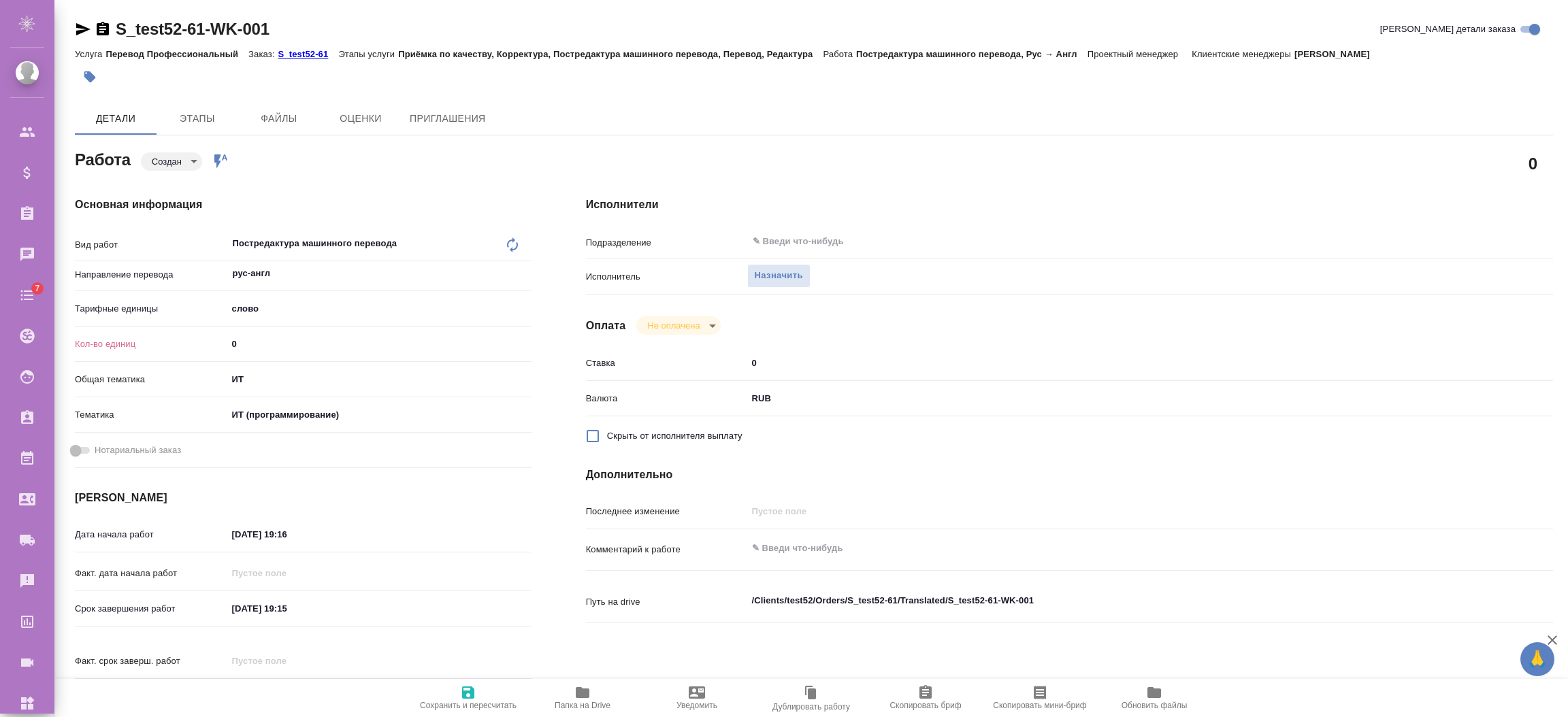
type textarea "x"
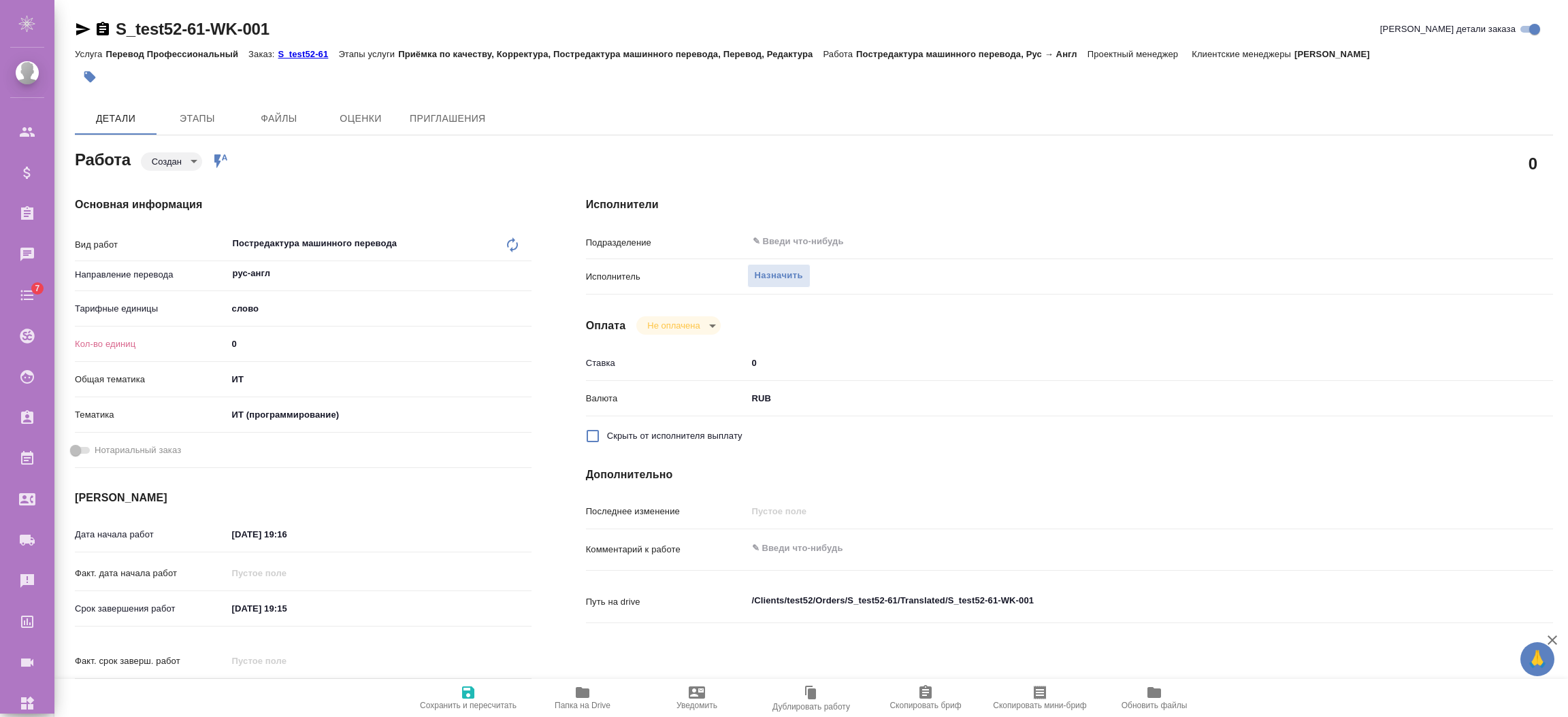
click at [468, 696] on icon "button" at bounding box center [469, 692] width 17 height 17
type textarea "x"
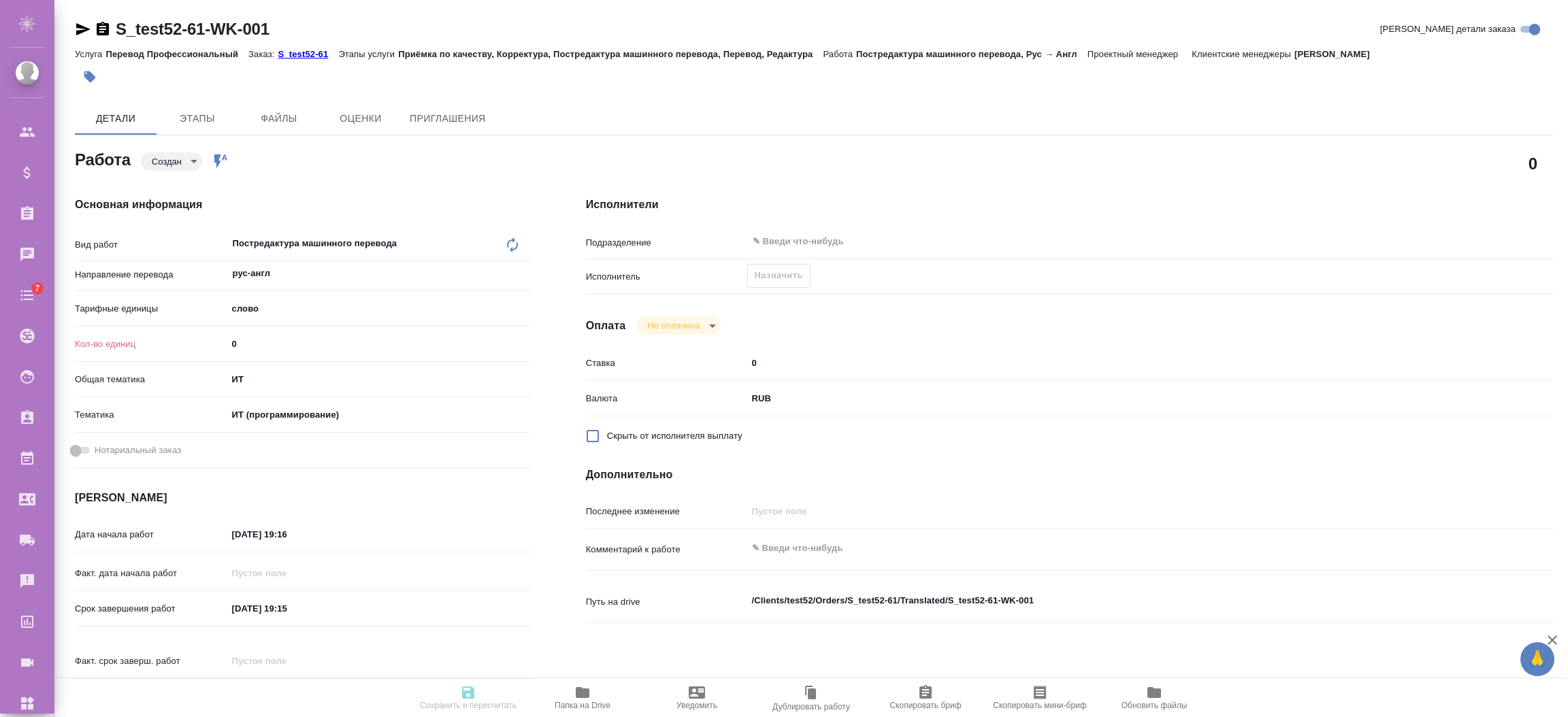
type textarea "x"
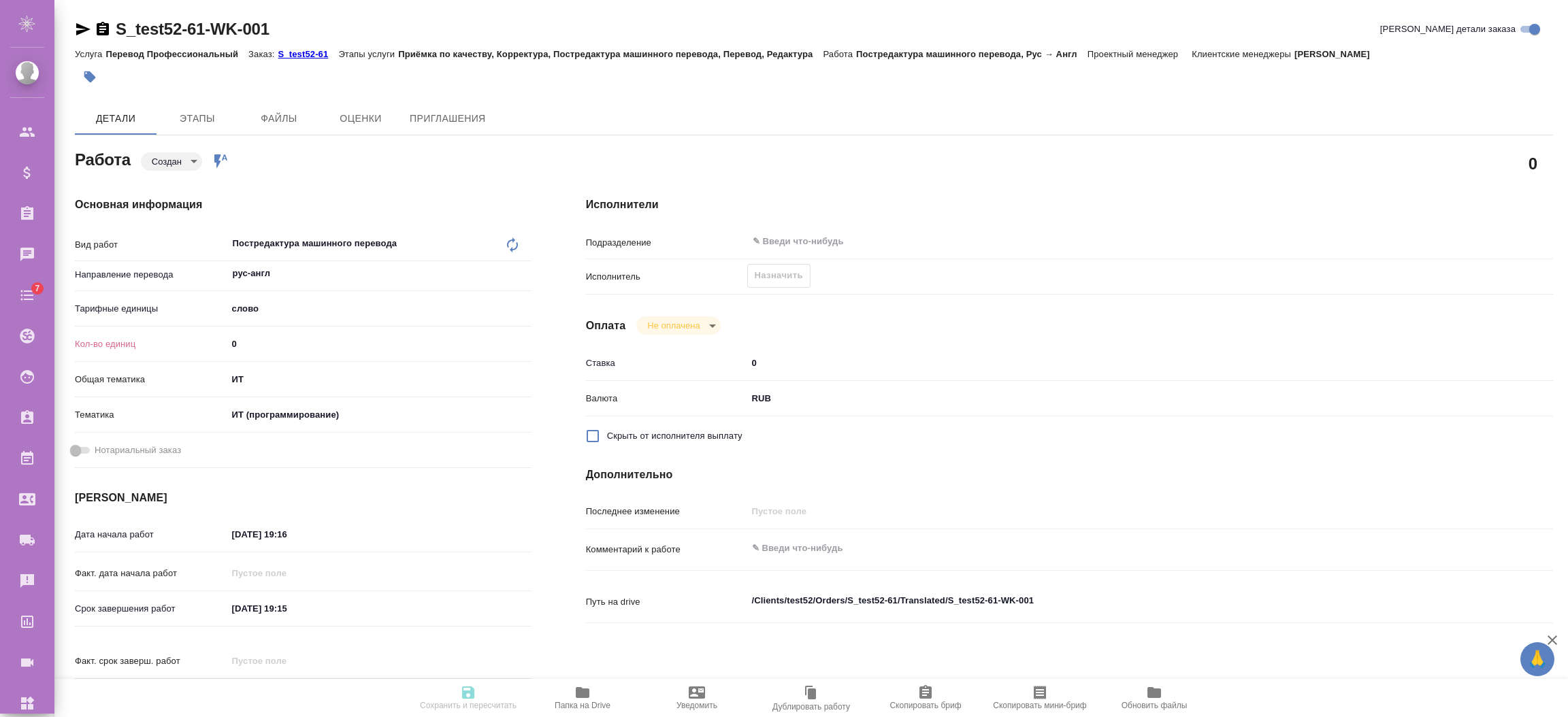
type textarea "x"
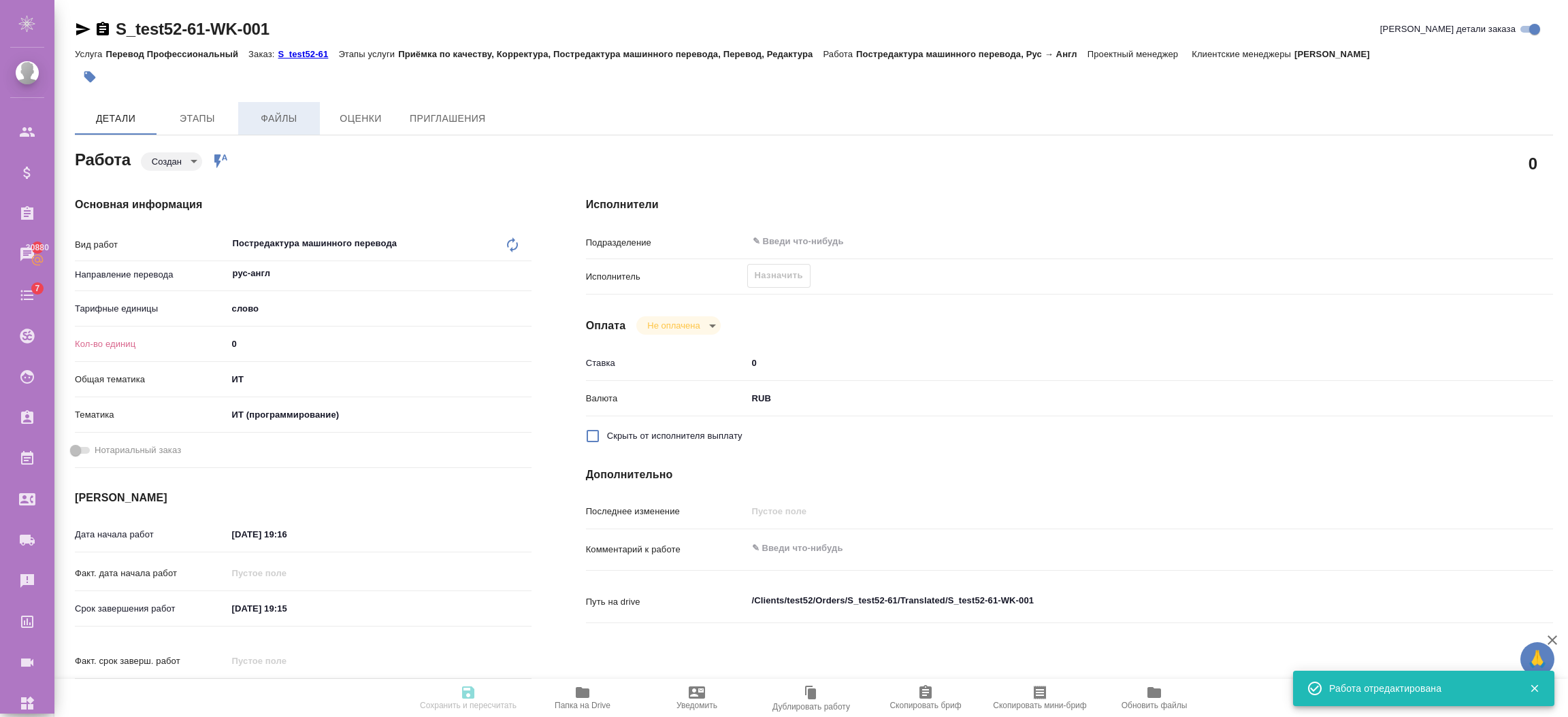
type input "created"
type textarea "Постредактура машинного перевода"
type textarea "x"
type input "рус-англ"
type input "5a8b1489cc6b4906c91bfd90"
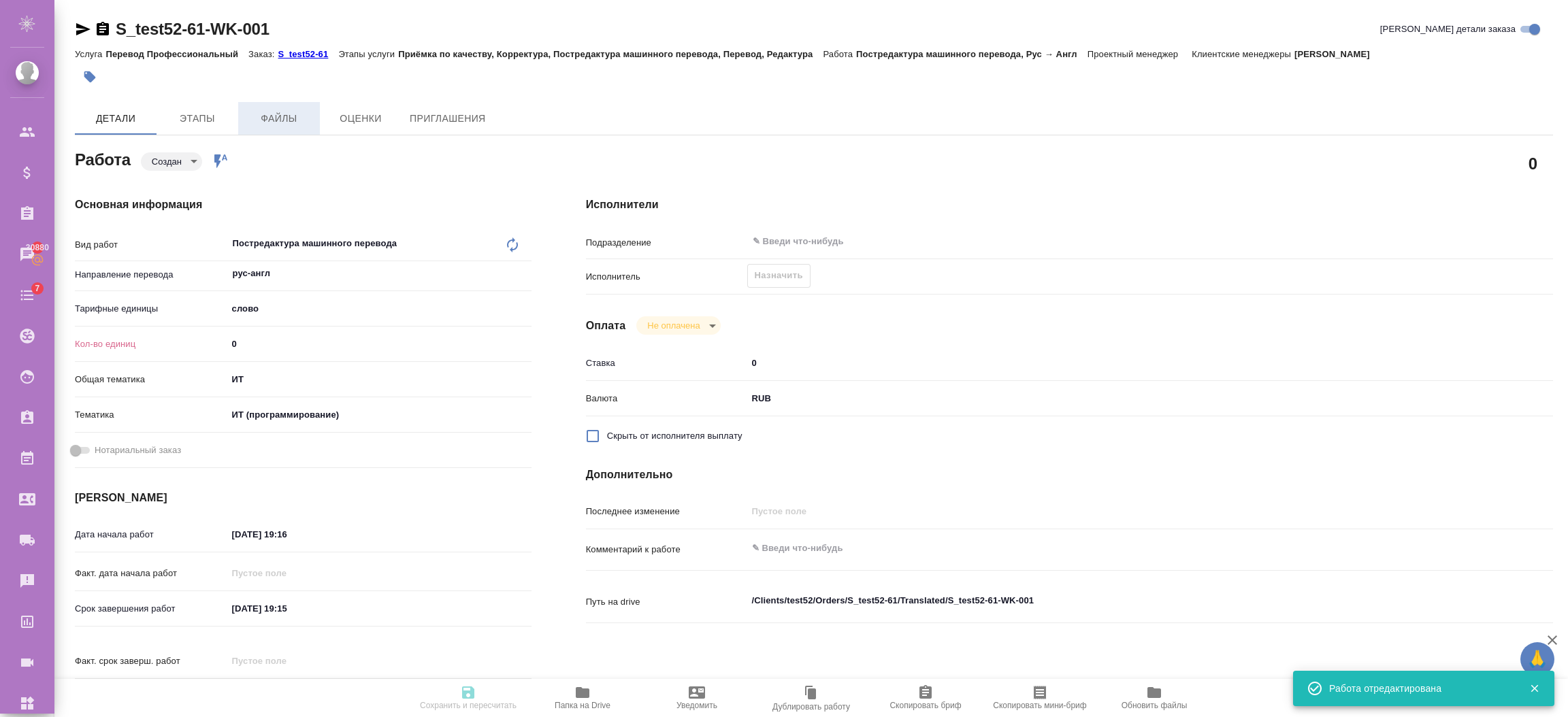
type input "0"
type input "it"
type input "5a8b8b956a9677013d343da0"
type input "[DATE] 19:16"
type input "[DATE] 19:15"
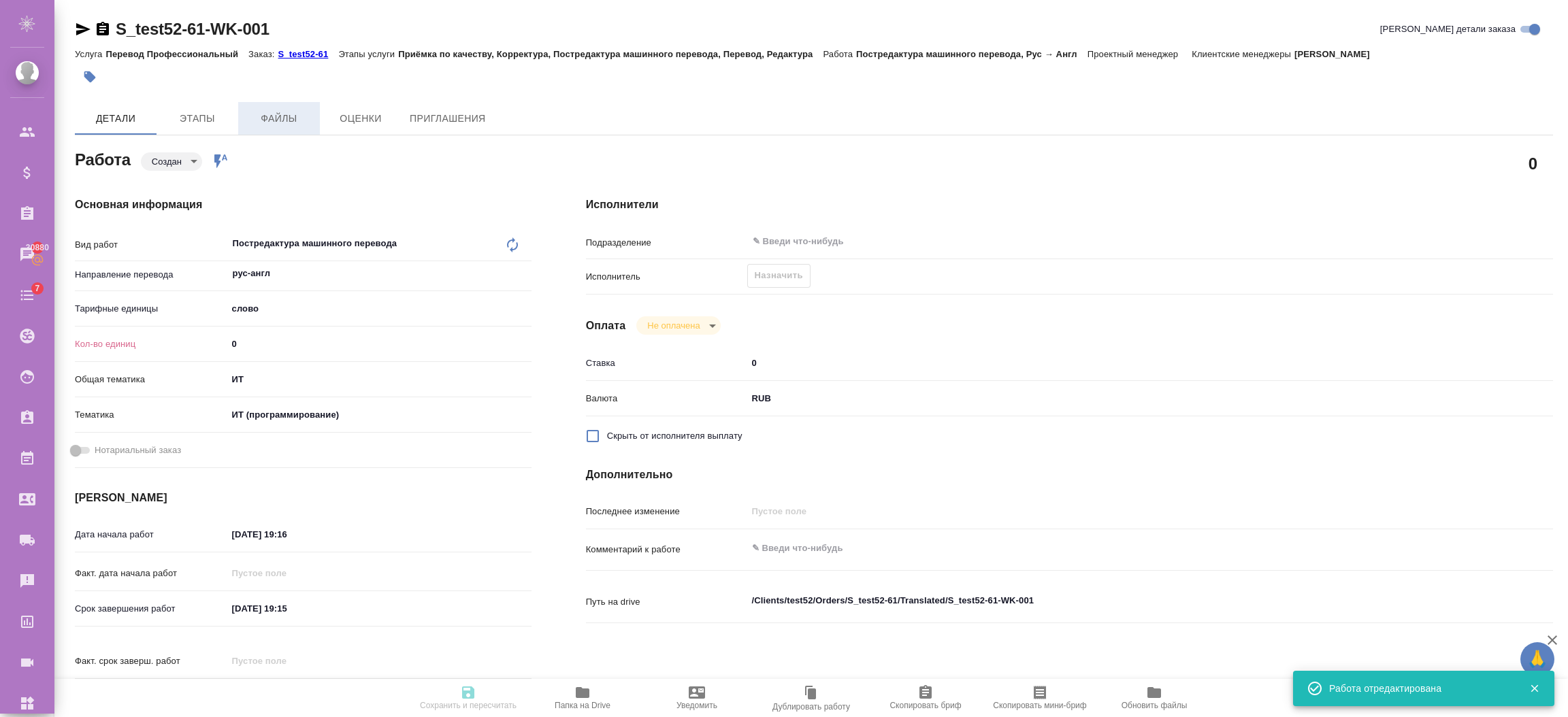
type input "[DATE] 19:15"
type input "notPayed"
type input "0"
type input "RUB"
type textarea "x"
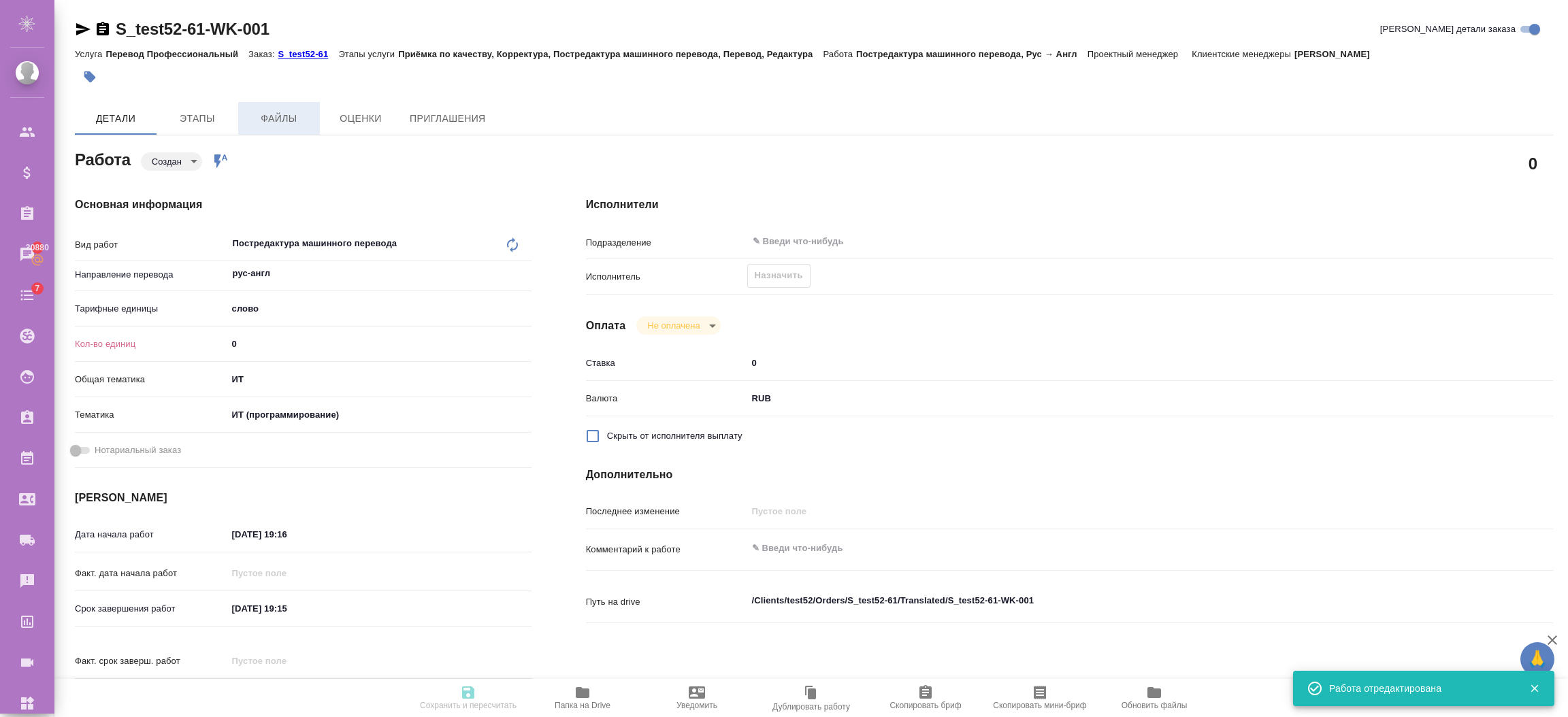
type textarea "/Clients/test52/Orders/S_test52-61/Translated/S_test52-61-WK-001"
type textarea "x"
type input "S_test52-61"
type input "Перевод Профессиональный"
type input "Приёмка по качеству, Корректура, Постредактура машинного перевода, Перевод, Ред…"
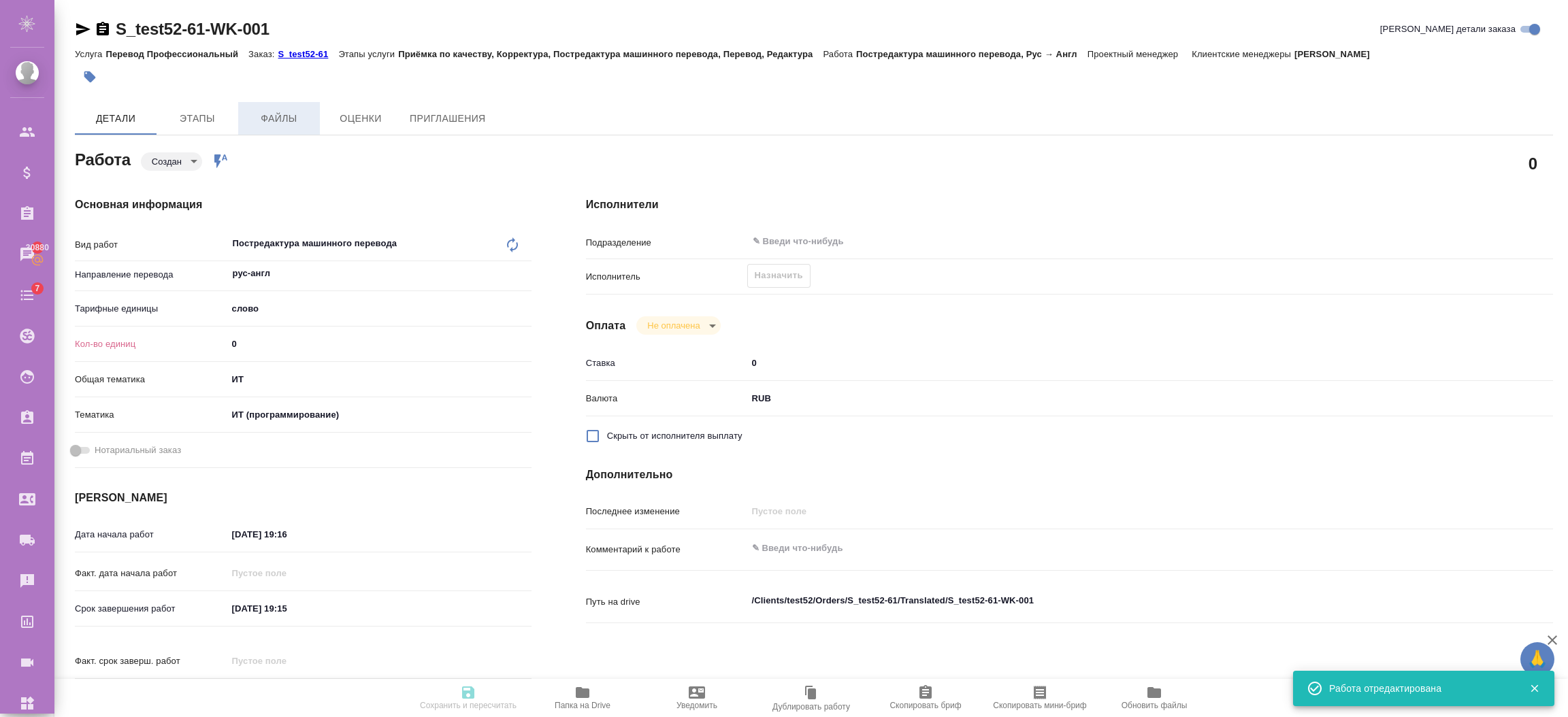
type input "[PERSON_NAME]"
type input "/Clients/test52/Orders/S_test52-61"
type textarea "x"
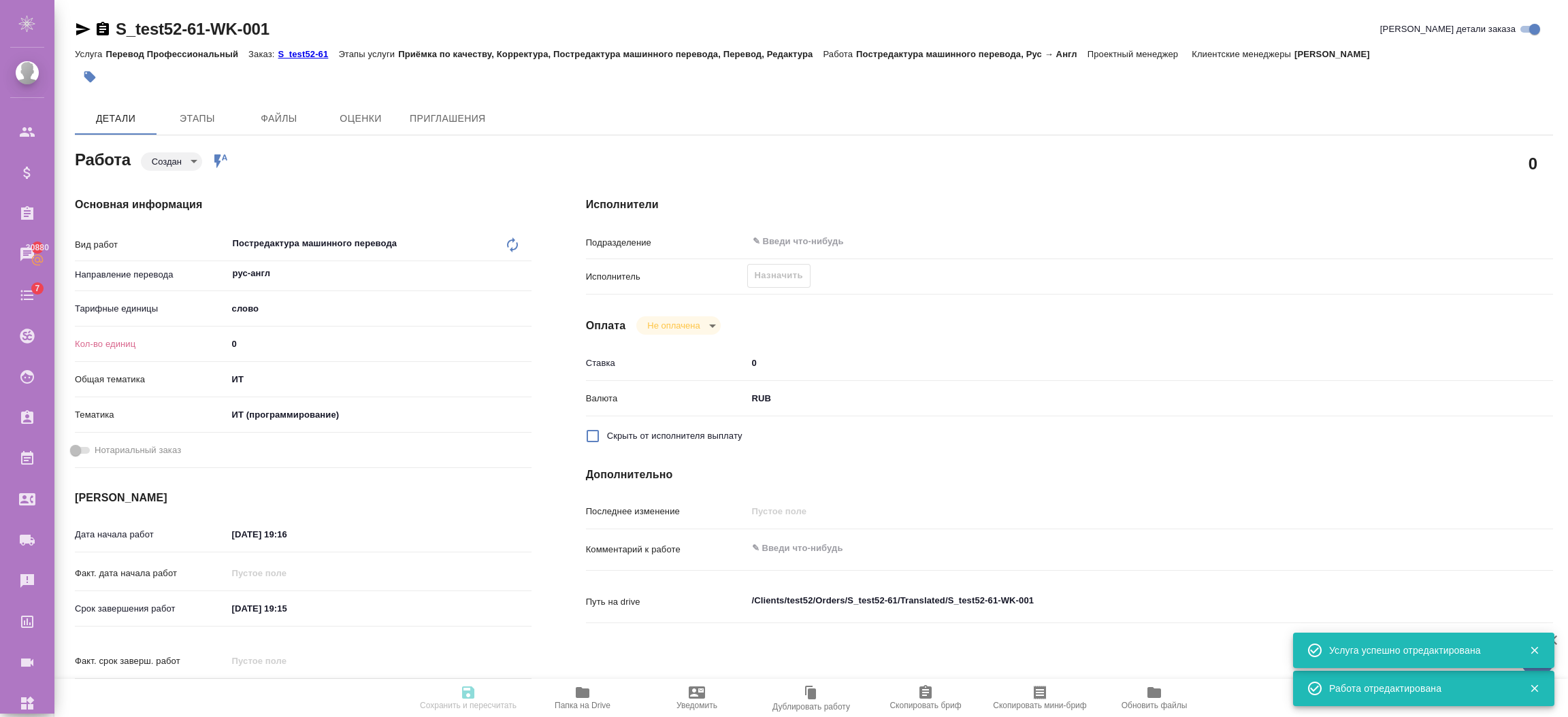
type textarea "x"
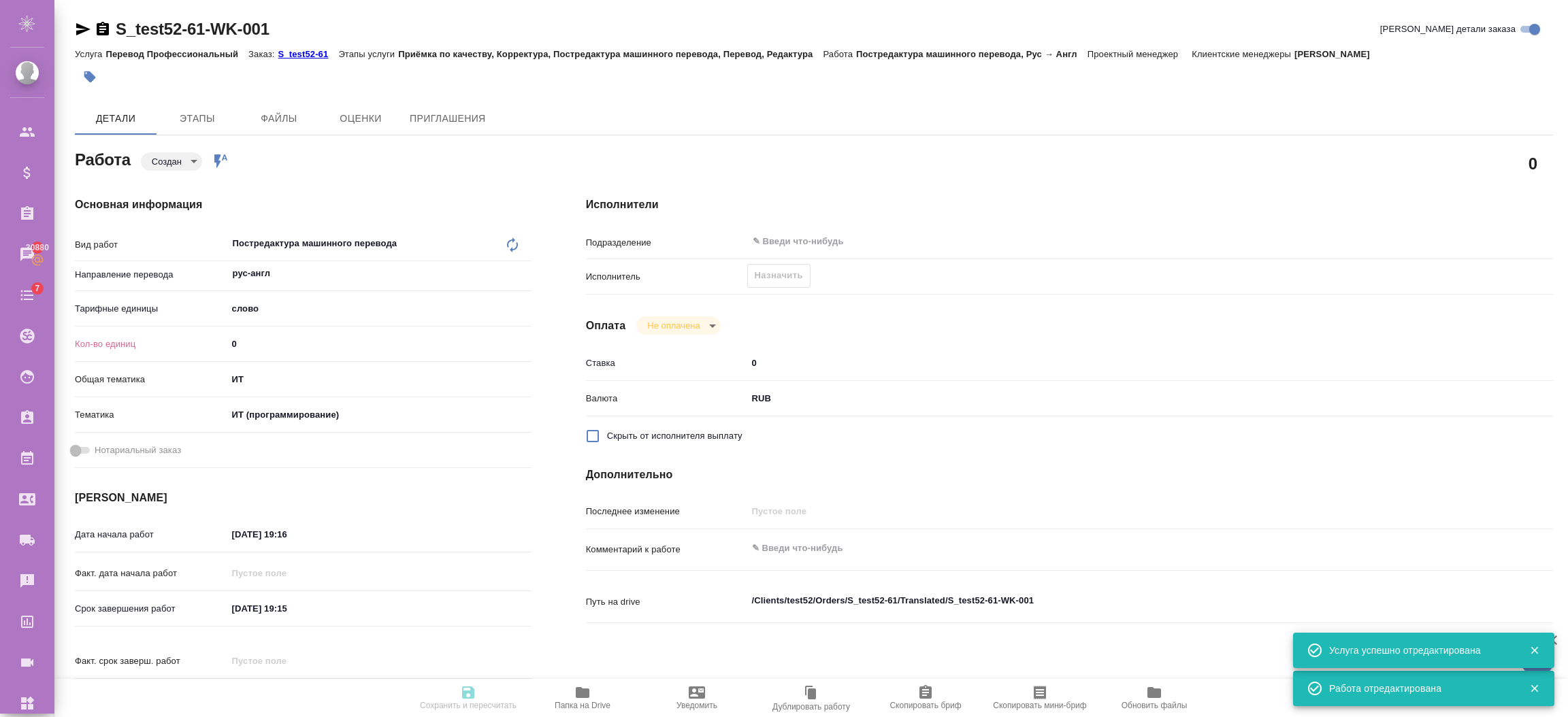
type textarea "x"
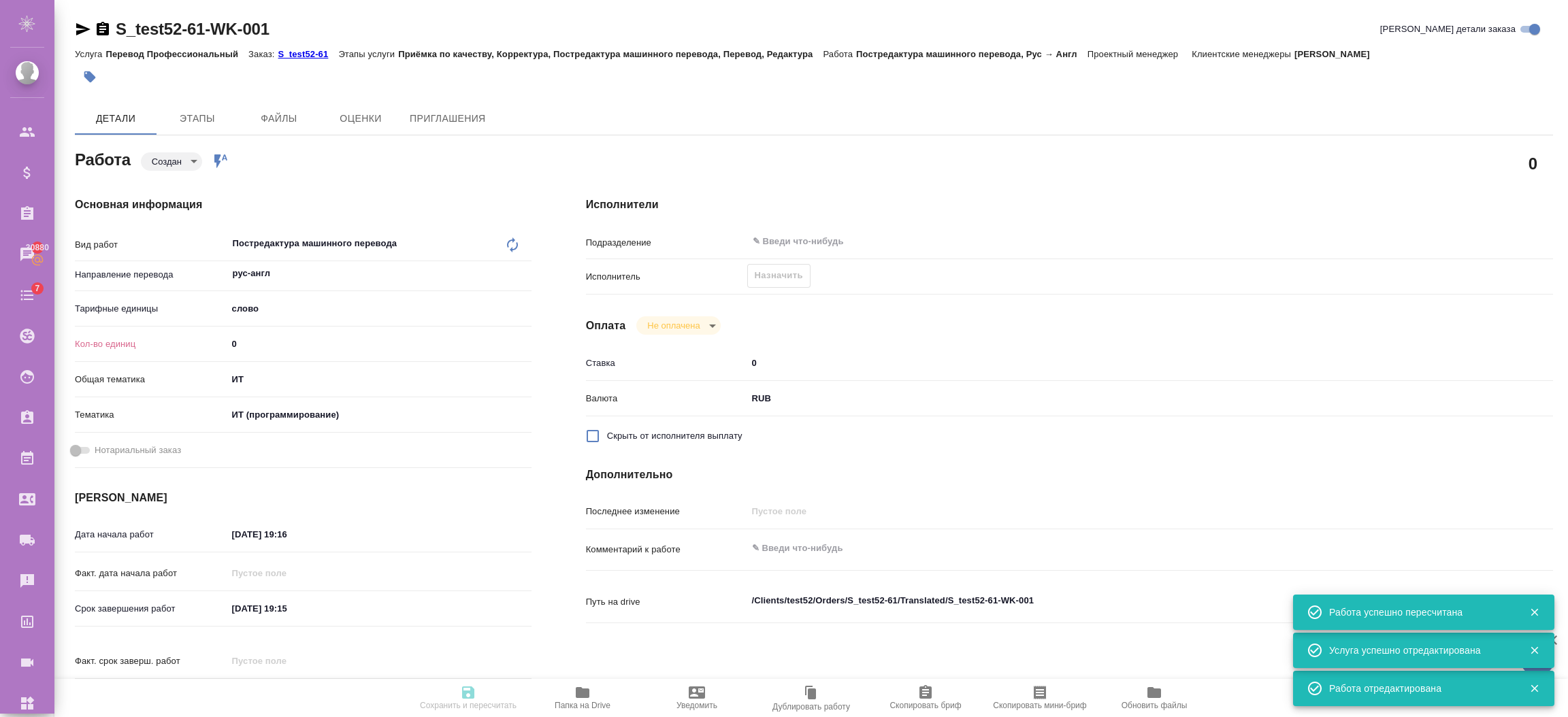
click at [301, 56] on p "S_test52-61" at bounding box center [308, 53] width 61 height 10
type input "created"
type textarea "Постредактура машинного перевода"
type textarea "x"
type input "рус-англ"
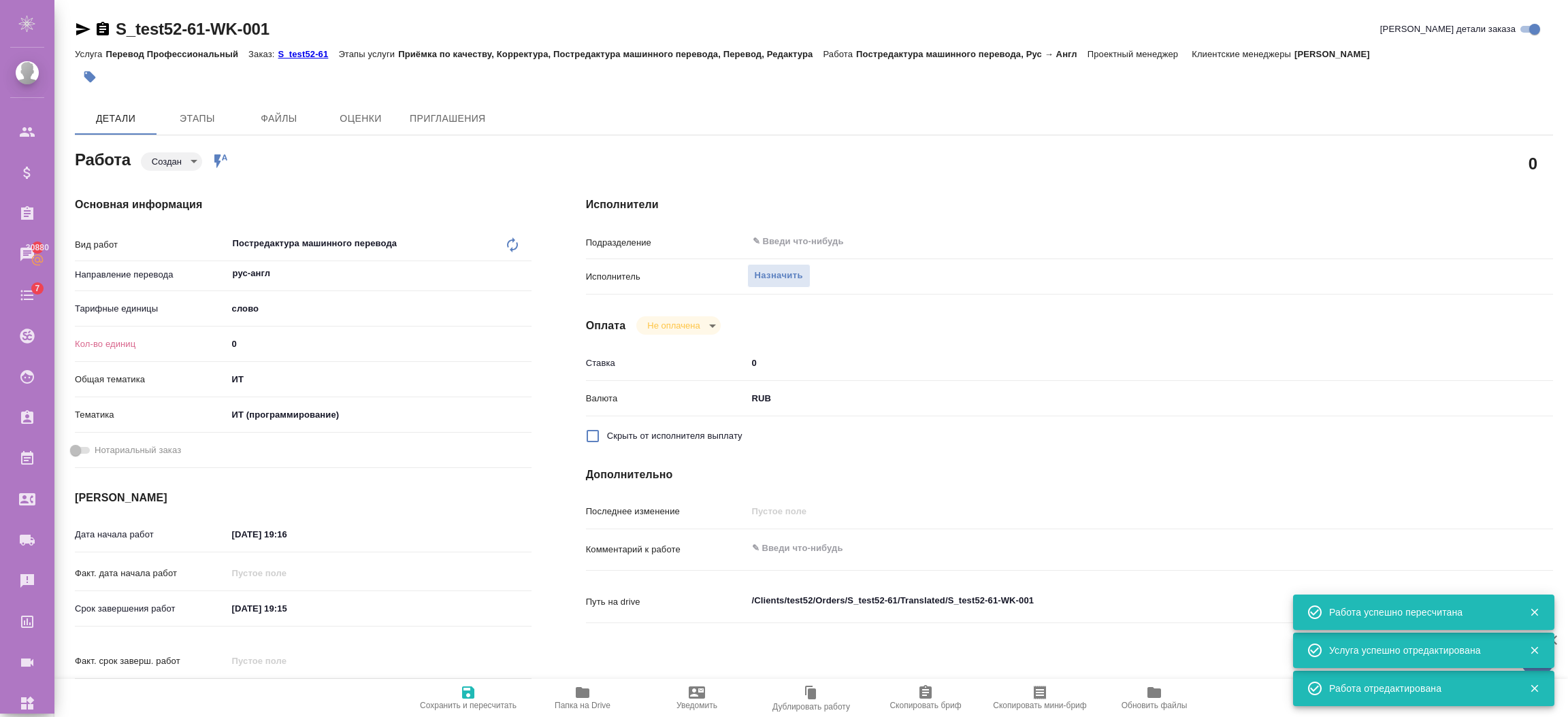
type input "5a8b1489cc6b4906c91bfd90"
type input "0"
type input "it"
type input "5a8b8b956a9677013d343da0"
type input "[DATE] 19:16"
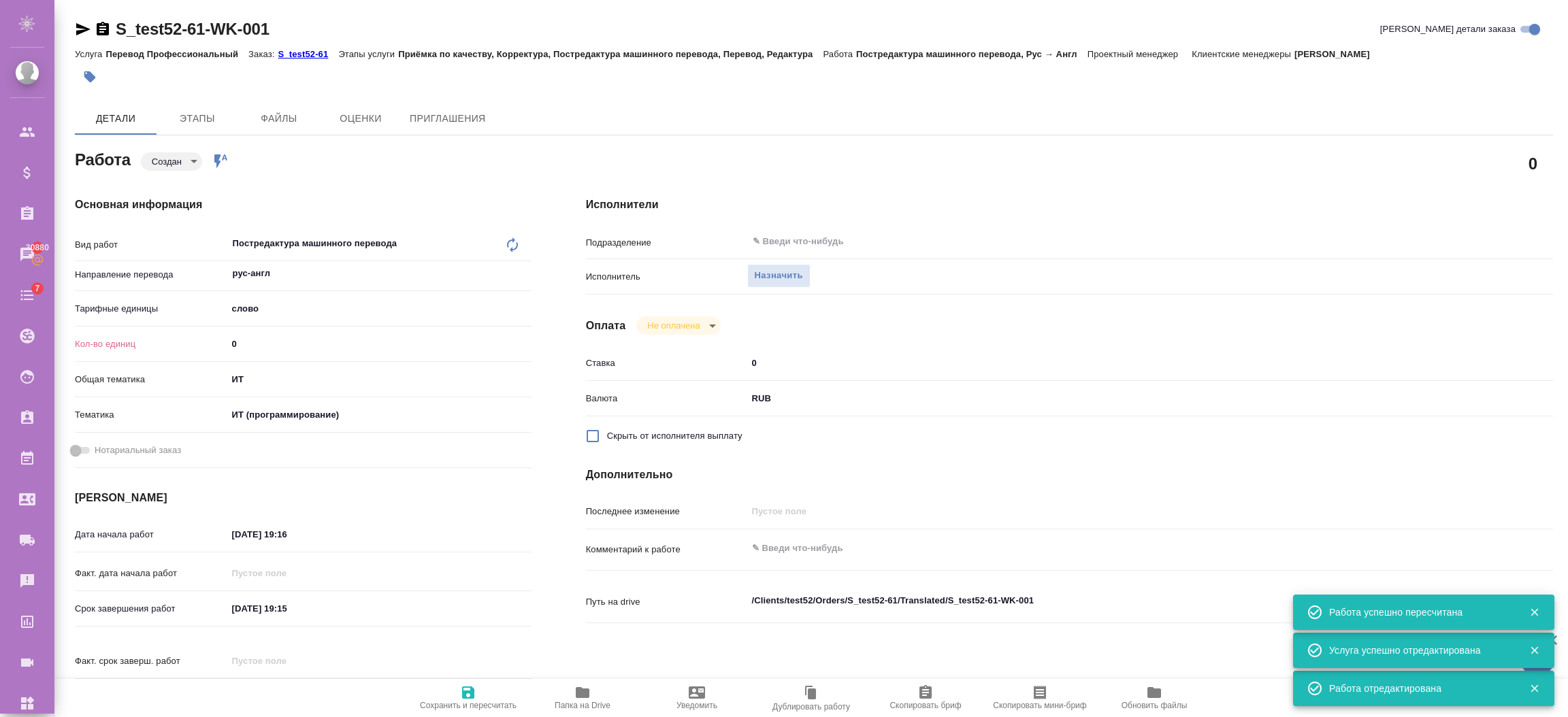
type input "[DATE] 19:15"
type input "notPayed"
type input "0"
type input "RUB"
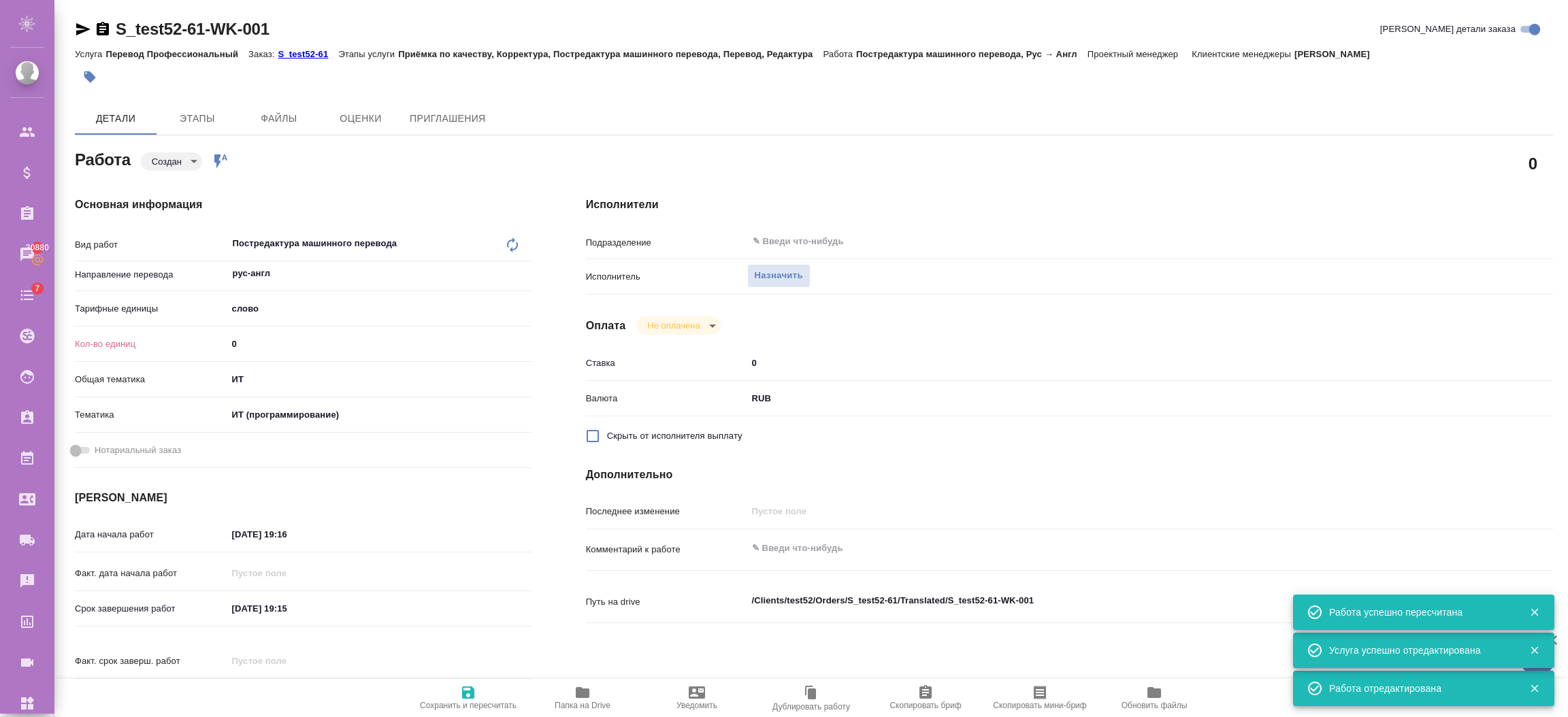
type textarea "x"
type textarea "/Clients/test52/Orders/S_test52-61/Translated/S_test52-61-WK-001"
type textarea "x"
type input "S_test52-61"
type input "Перевод Профессиональный"
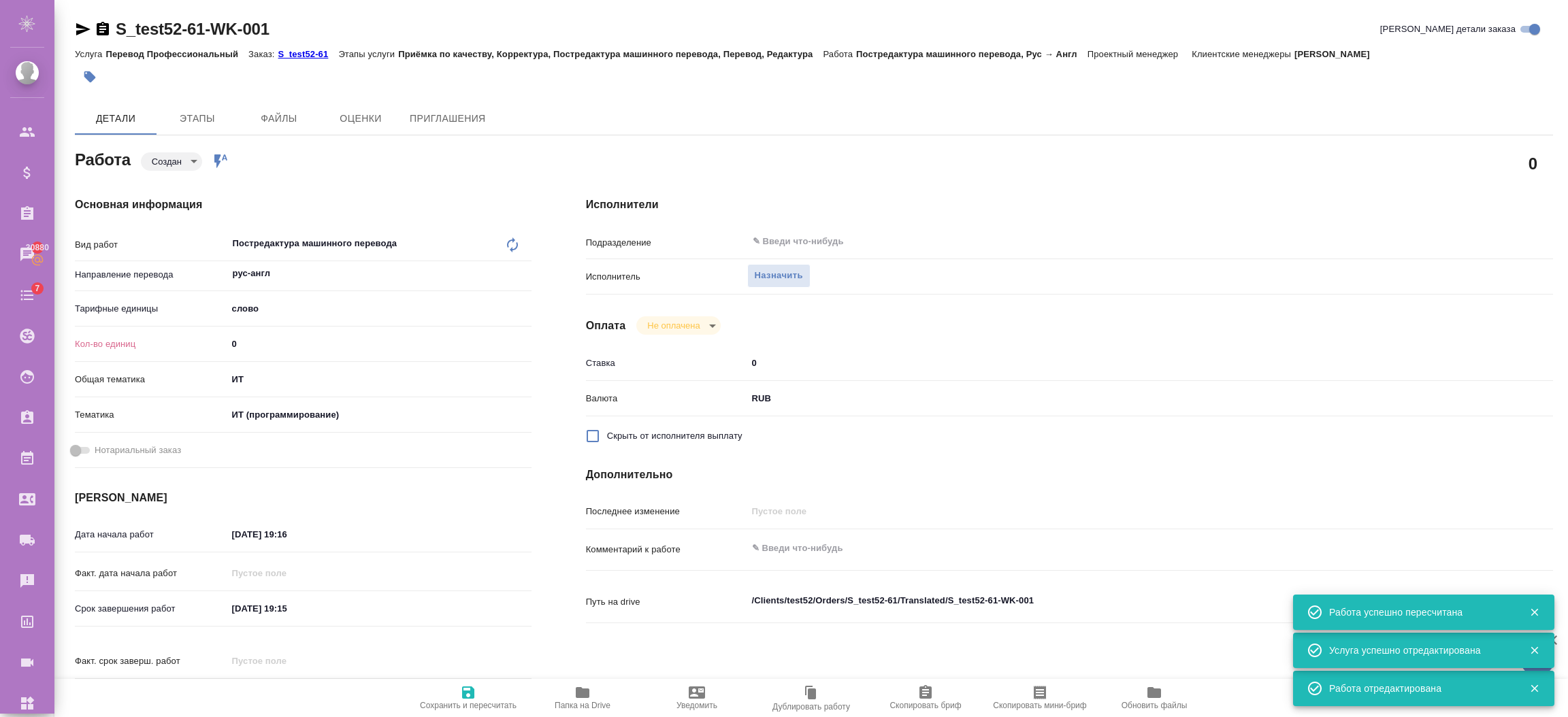
type input "Приёмка по качеству, Корректура, Постредактура машинного перевода, Перевод, Ред…"
type input "[PERSON_NAME]"
type input "/Clients/test52/Orders/S_test52-61"
type textarea "x"
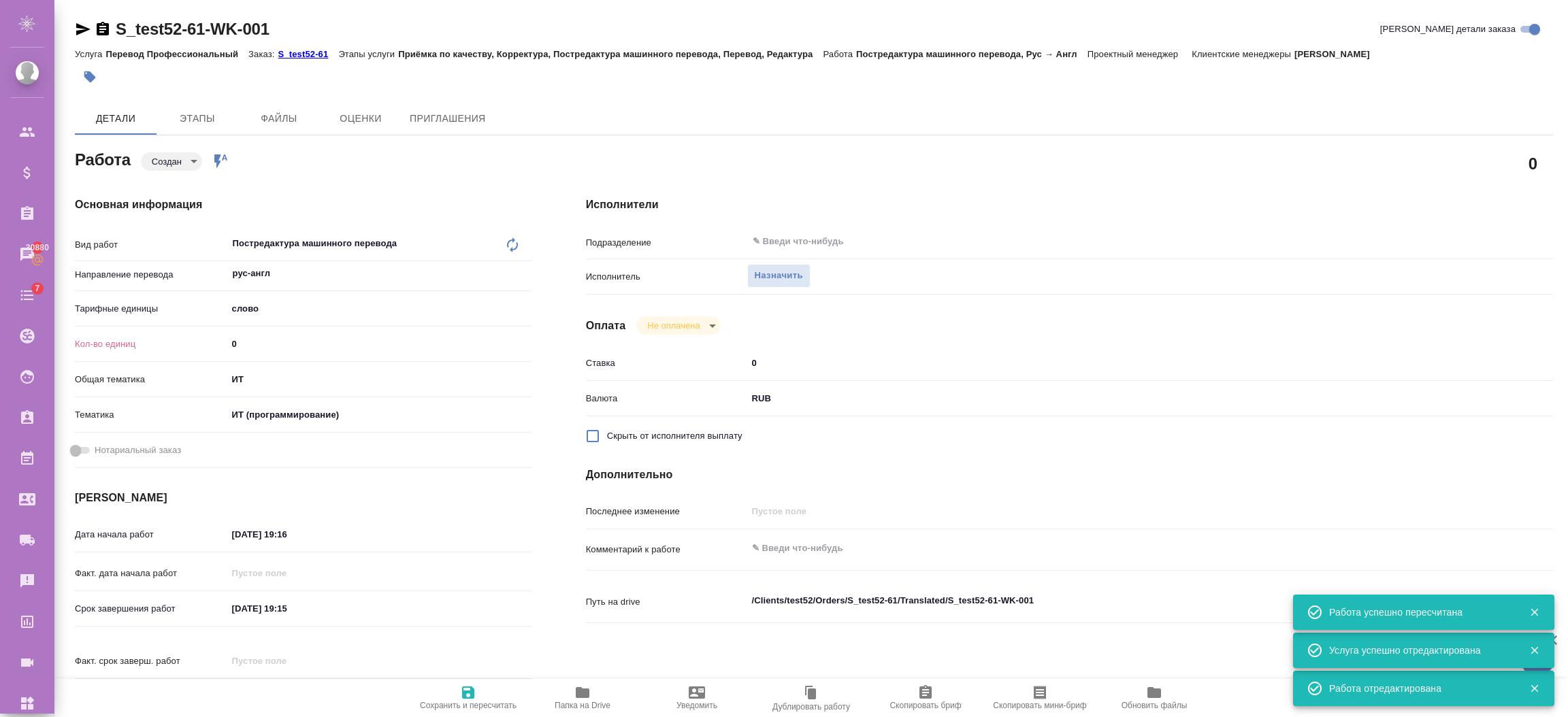
type textarea "x"
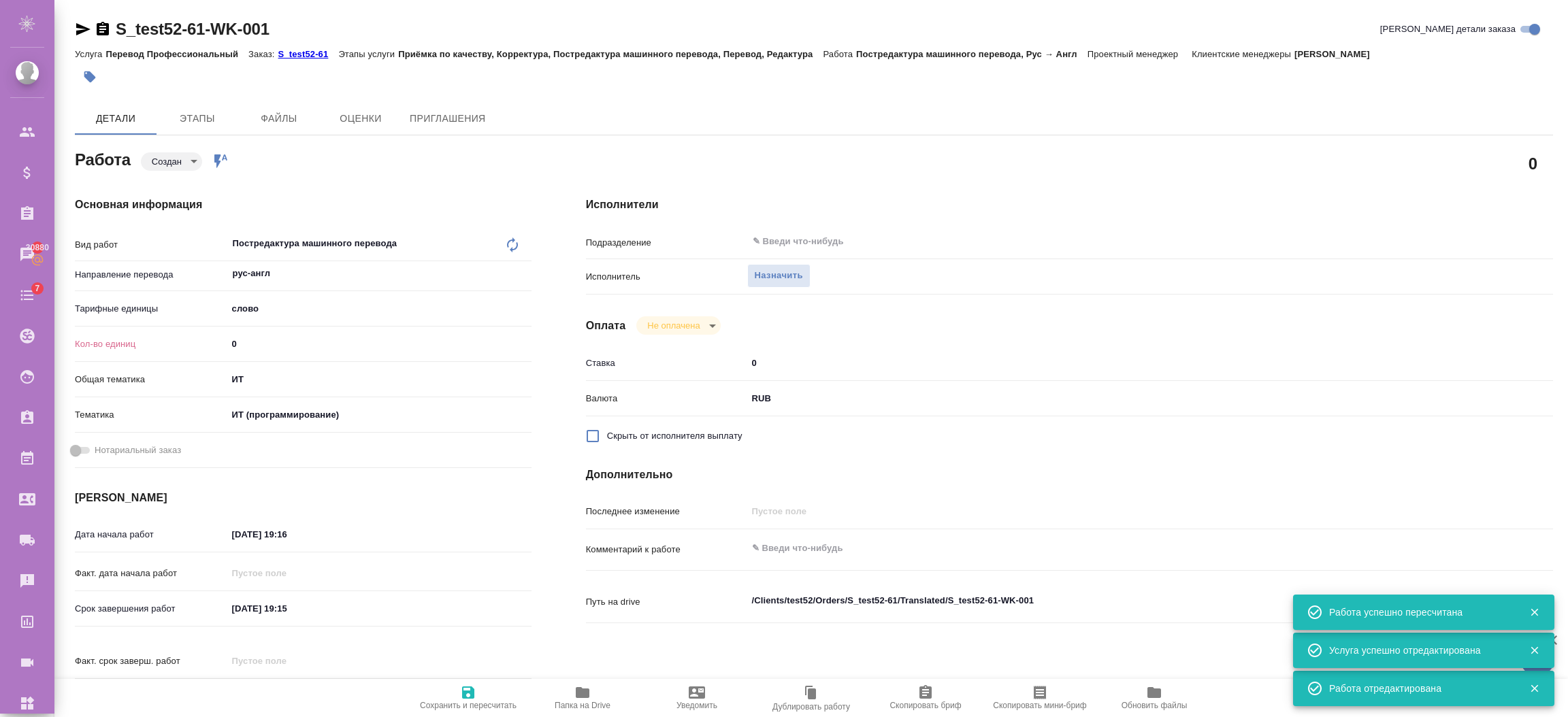
type textarea "x"
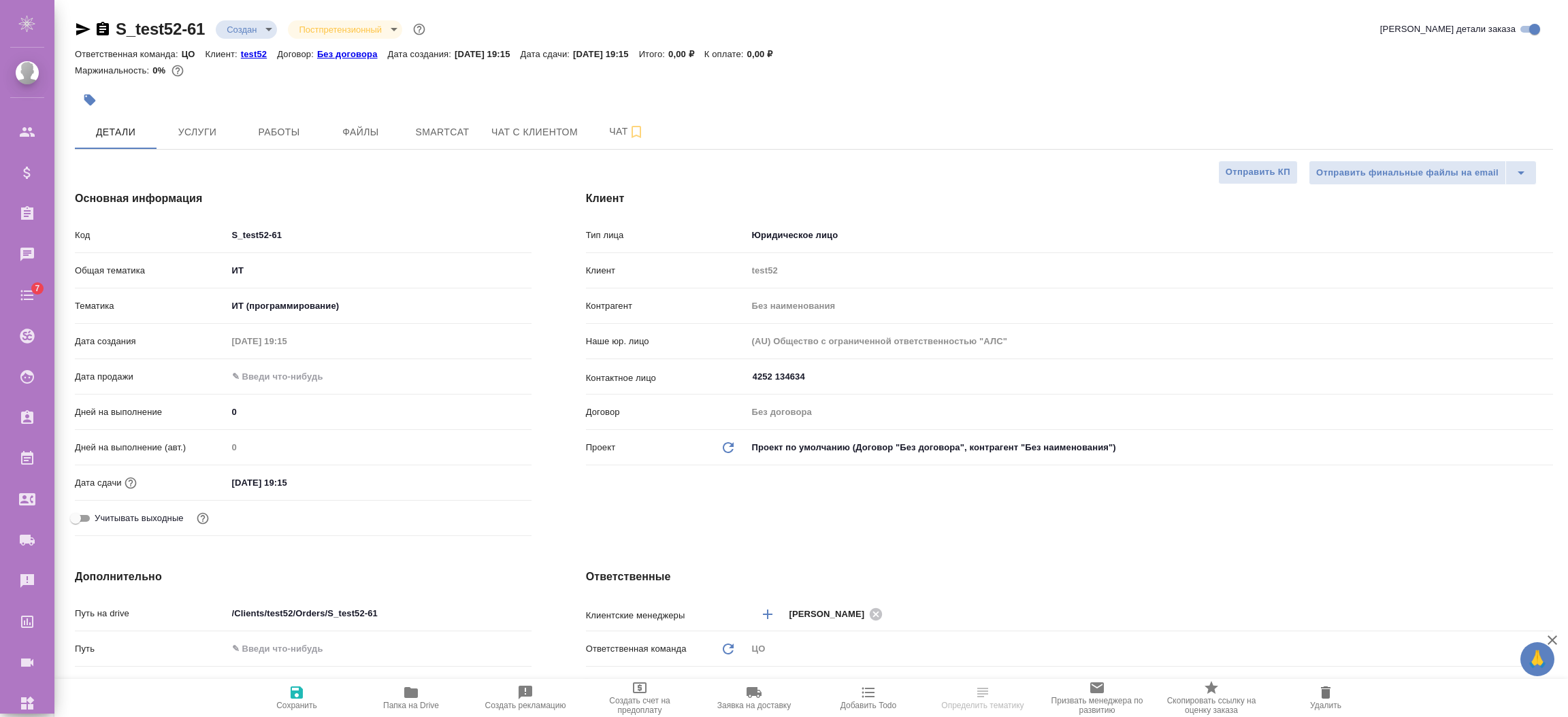
select select "RU"
type textarea "x"
click at [280, 142] on button "Работы" at bounding box center [279, 132] width 82 height 34
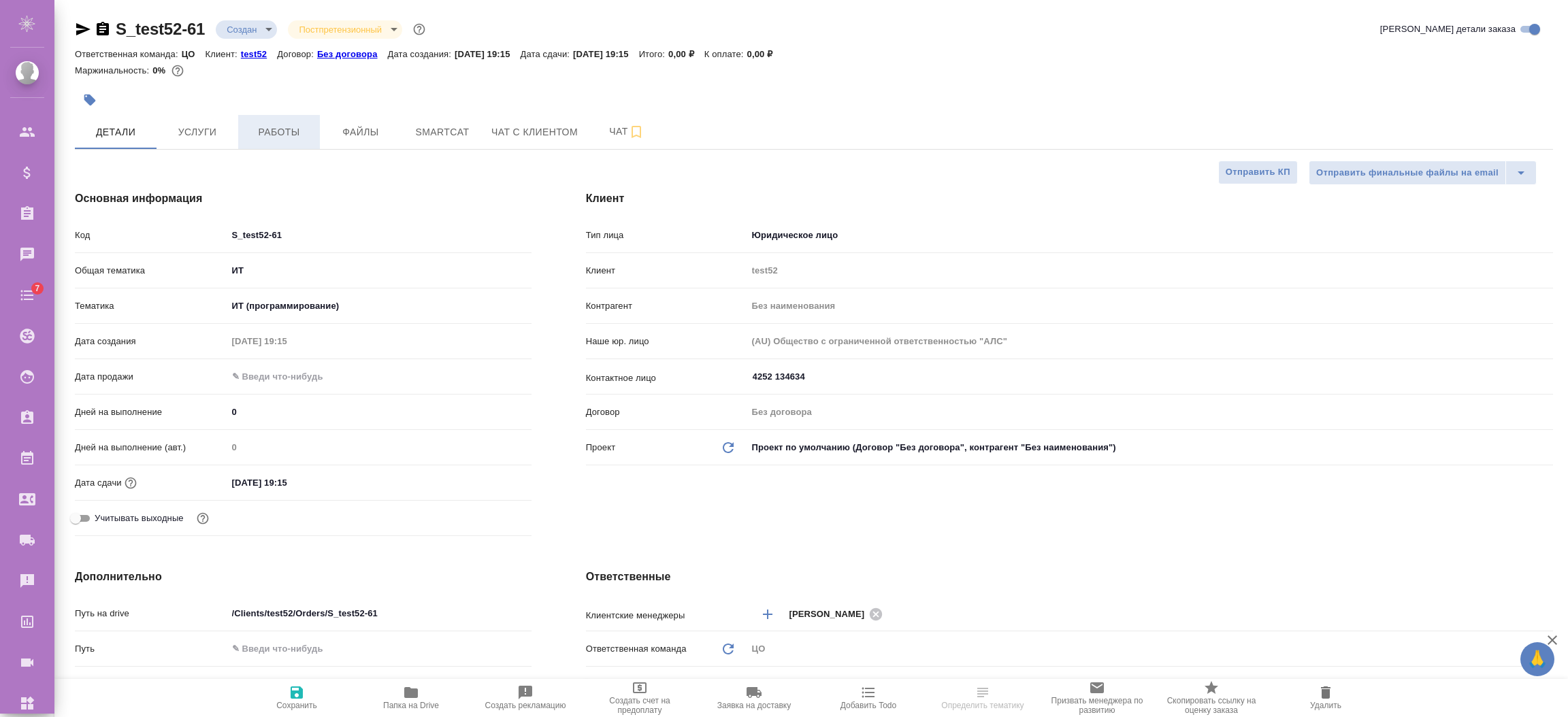
type textarea "x"
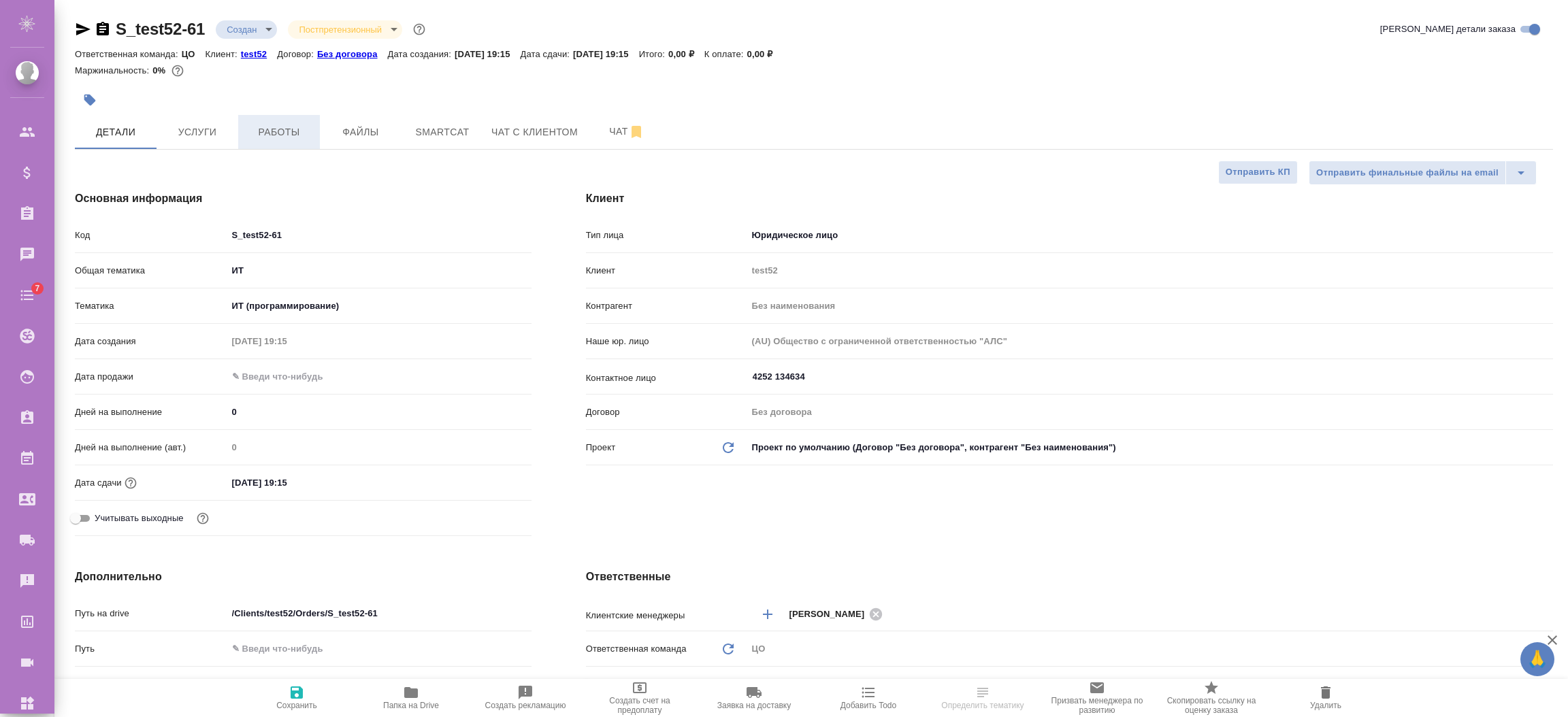
type textarea "x"
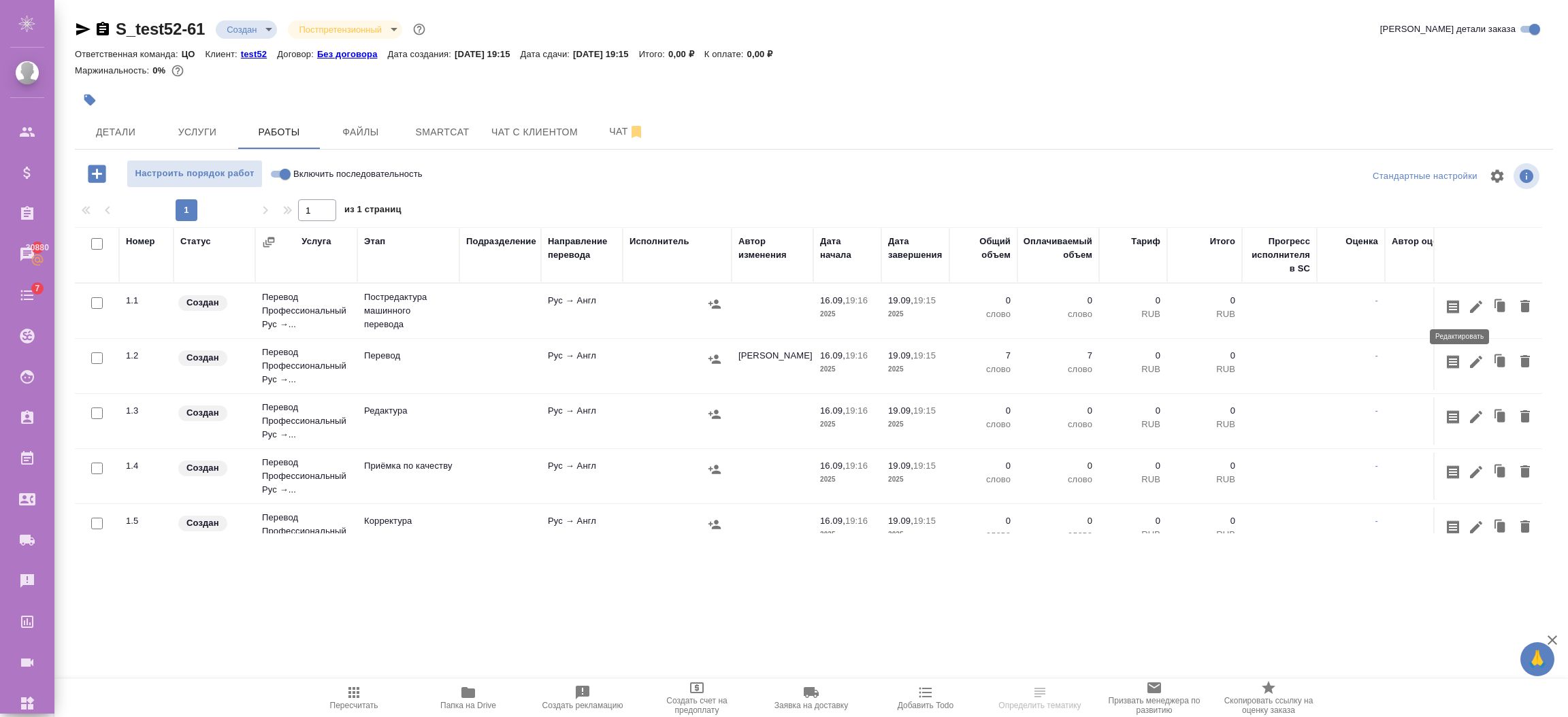
click at [1468, 302] on icon "button" at bounding box center [1476, 306] width 17 height 17
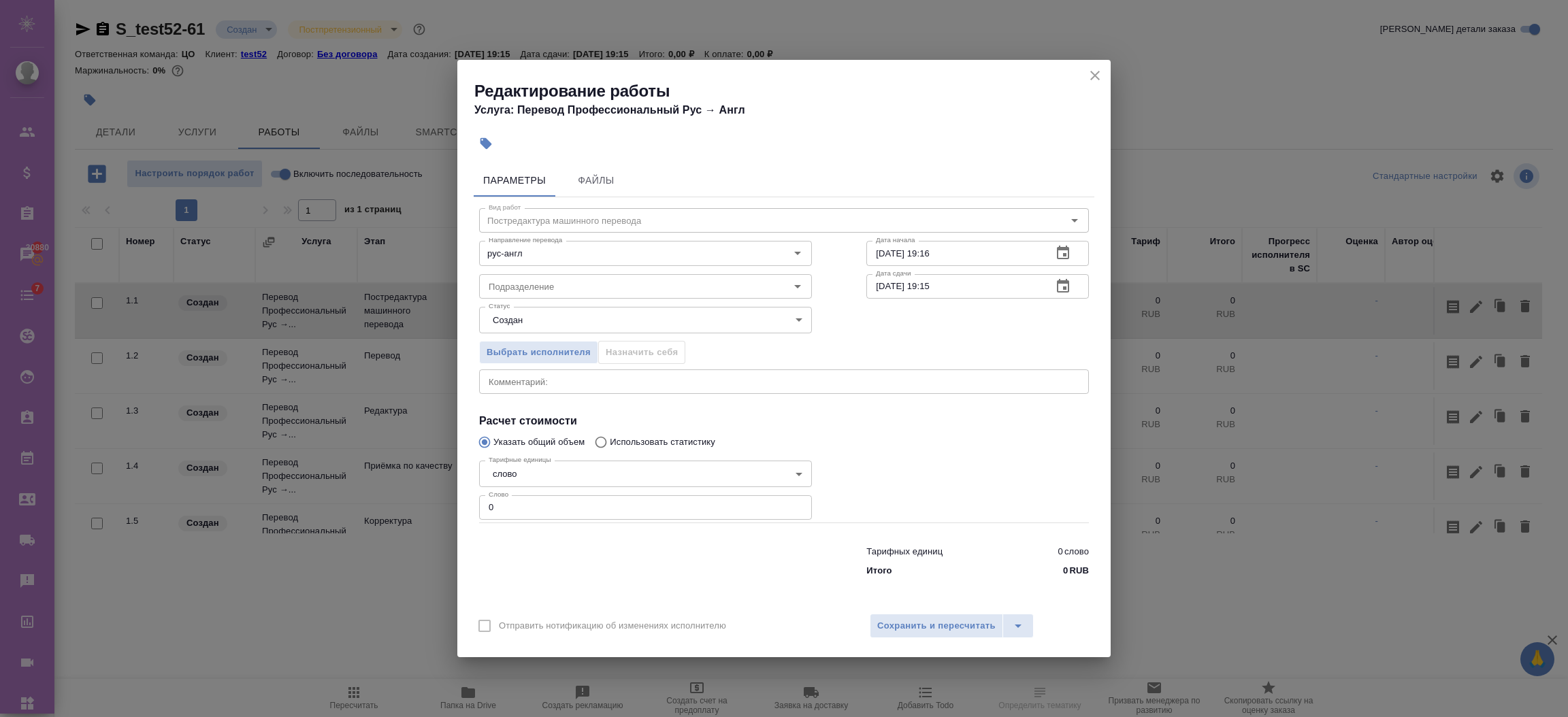
click at [428, 496] on div "Редактирование работы Услуга: Перевод Профессиональный Рус → Англ Параметры Фай…" at bounding box center [784, 358] width 1568 height 717
click at [510, 510] on input "0" at bounding box center [645, 507] width 332 height 25
drag, startPoint x: 510, startPoint y: 510, endPoint x: 463, endPoint y: 506, distance: 47.2
click at [463, 506] on div "Параметры Файлы Вид работ Постредактура машинного перевода Вид работ Направлени…" at bounding box center [784, 381] width 654 height 446
type input "9"
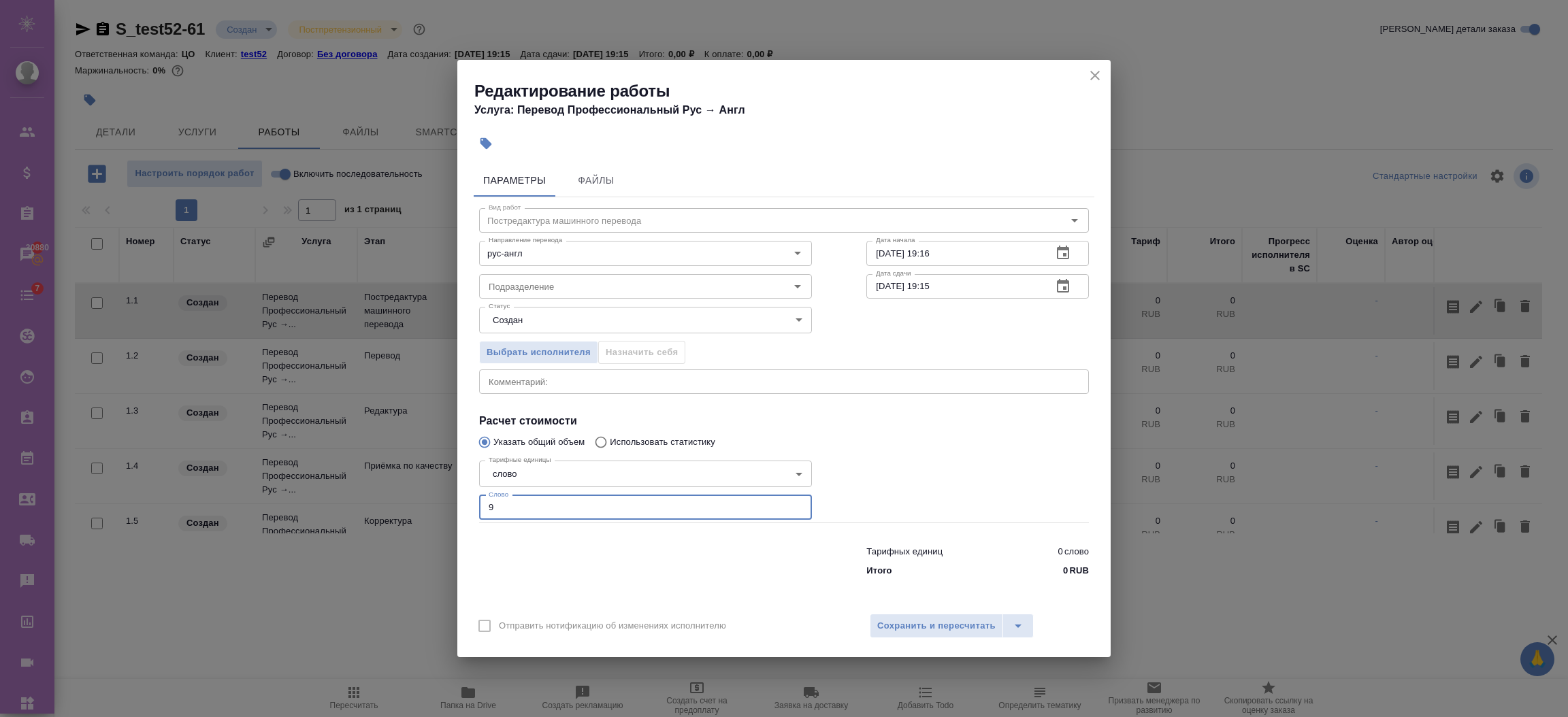
click at [876, 608] on div "Отправить нотификацию об изменениях исполнителю Сохранить и пересчитать" at bounding box center [784, 630] width 654 height 52
click at [887, 615] on button "Сохранить и пересчитать" at bounding box center [936, 626] width 134 height 25
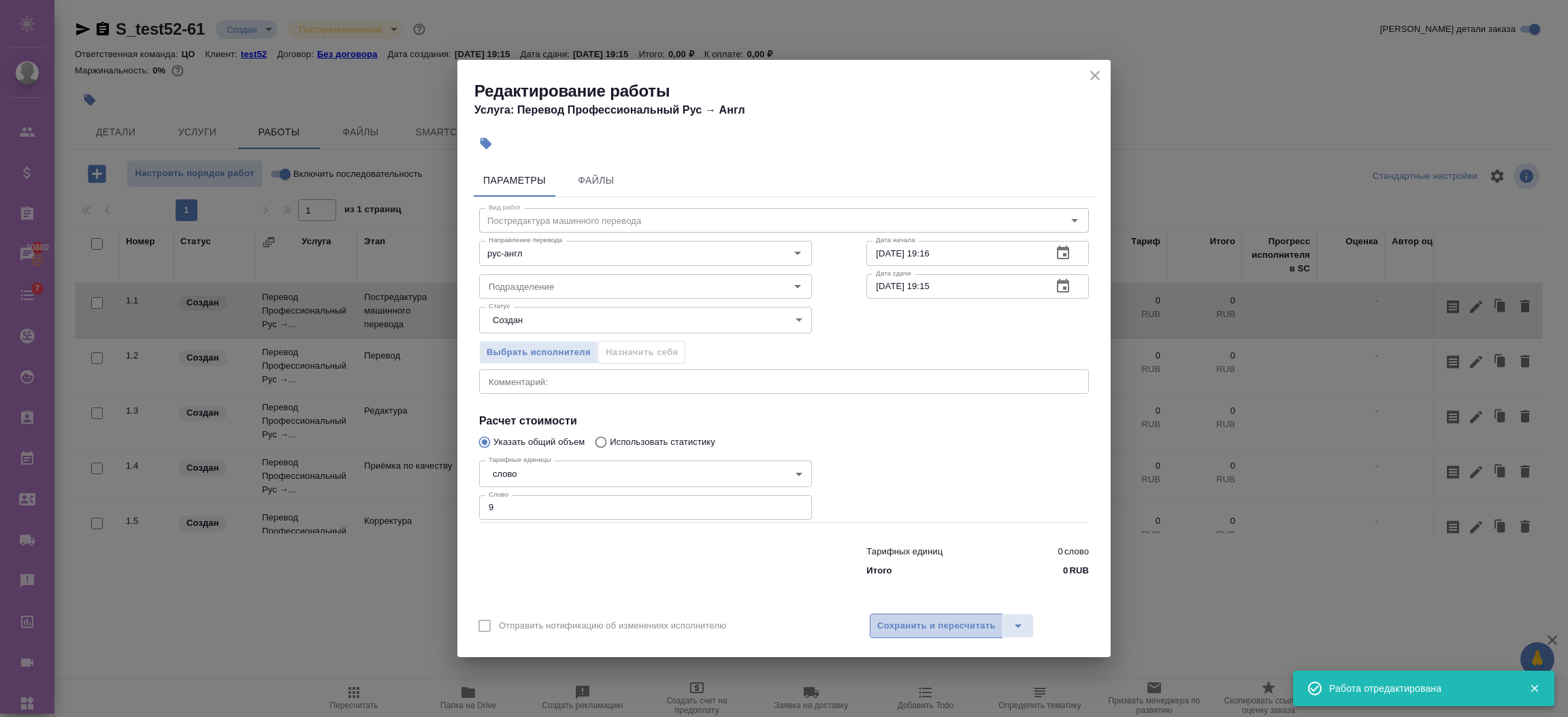
click at [888, 624] on span "Сохранить и пересчитать" at bounding box center [936, 626] width 119 height 16
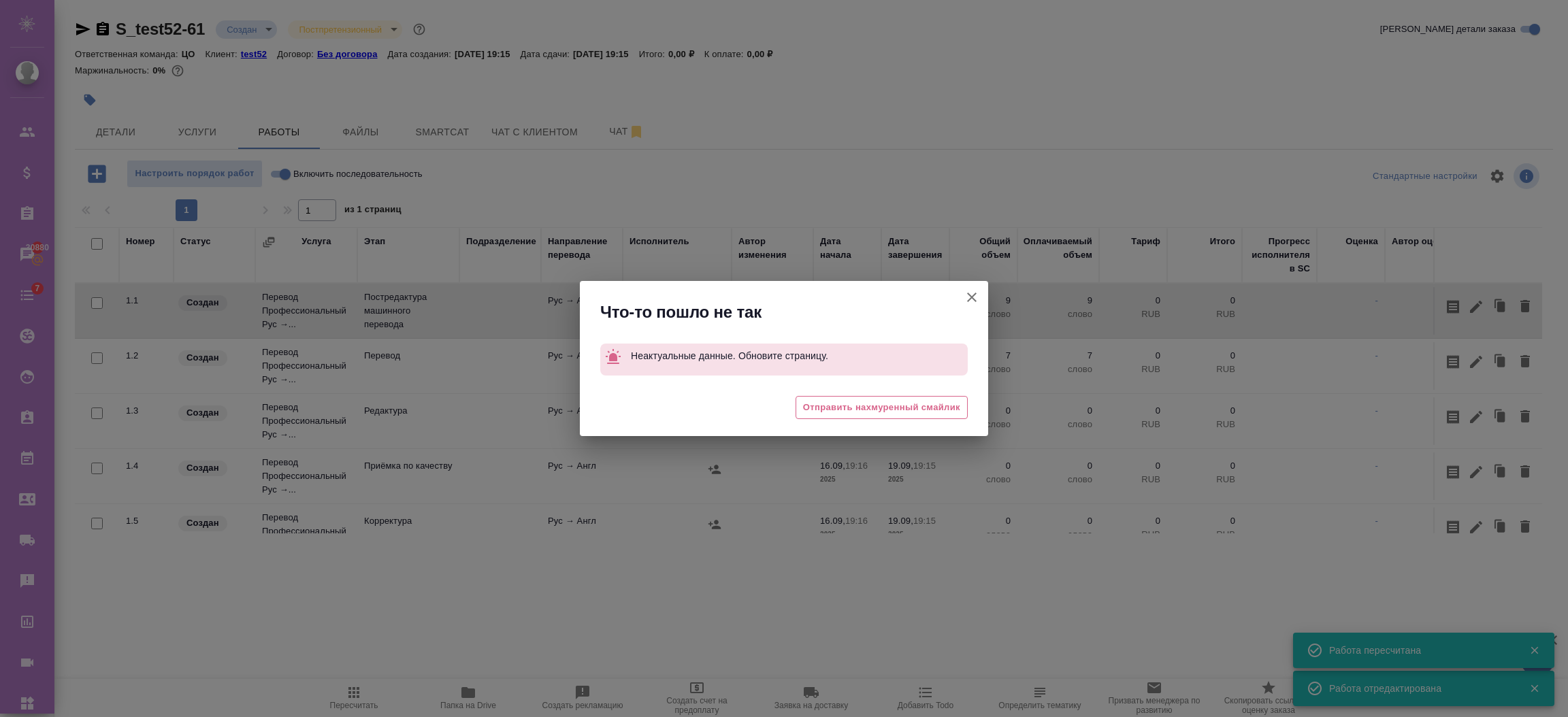
click at [971, 293] on icon "button" at bounding box center [972, 297] width 17 height 17
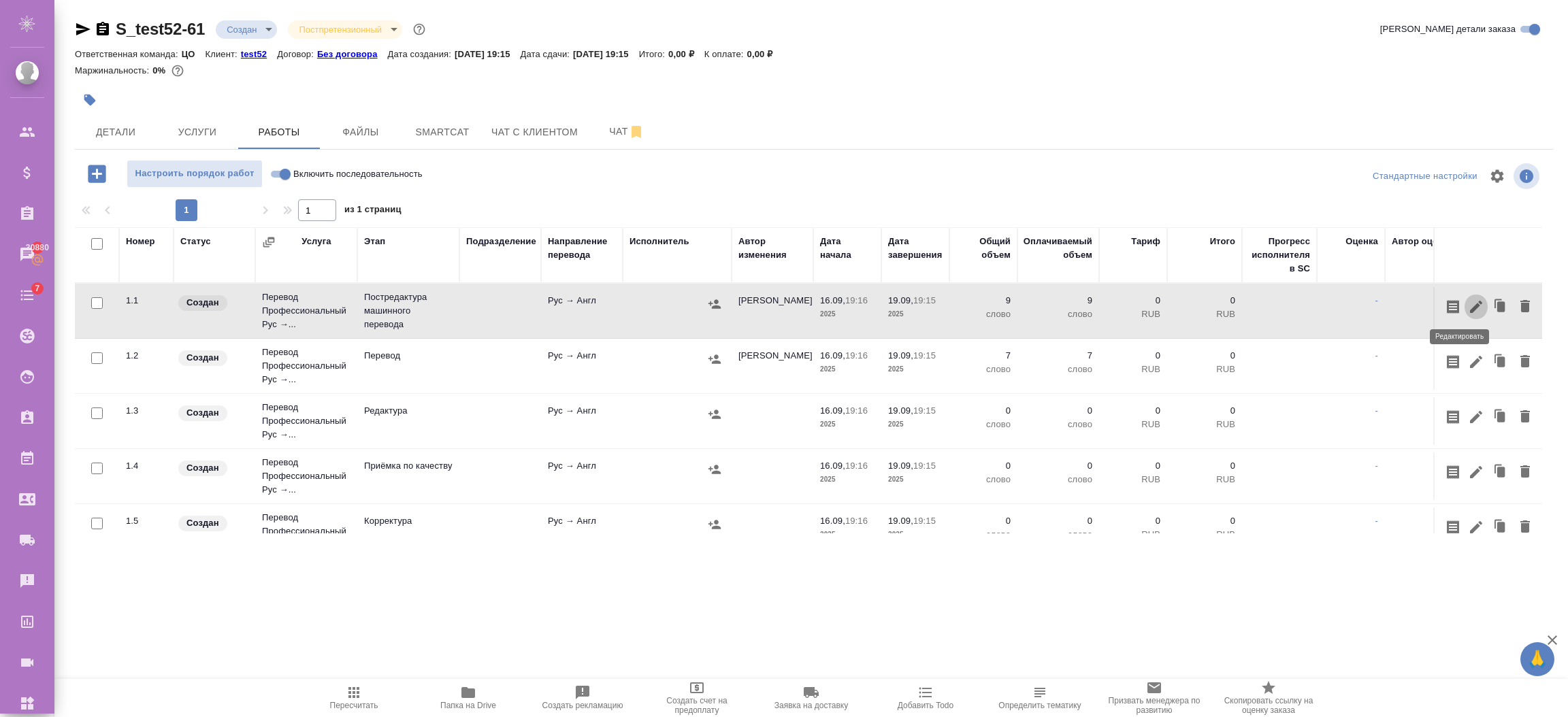
click at [1468, 302] on icon "button" at bounding box center [1476, 306] width 17 height 17
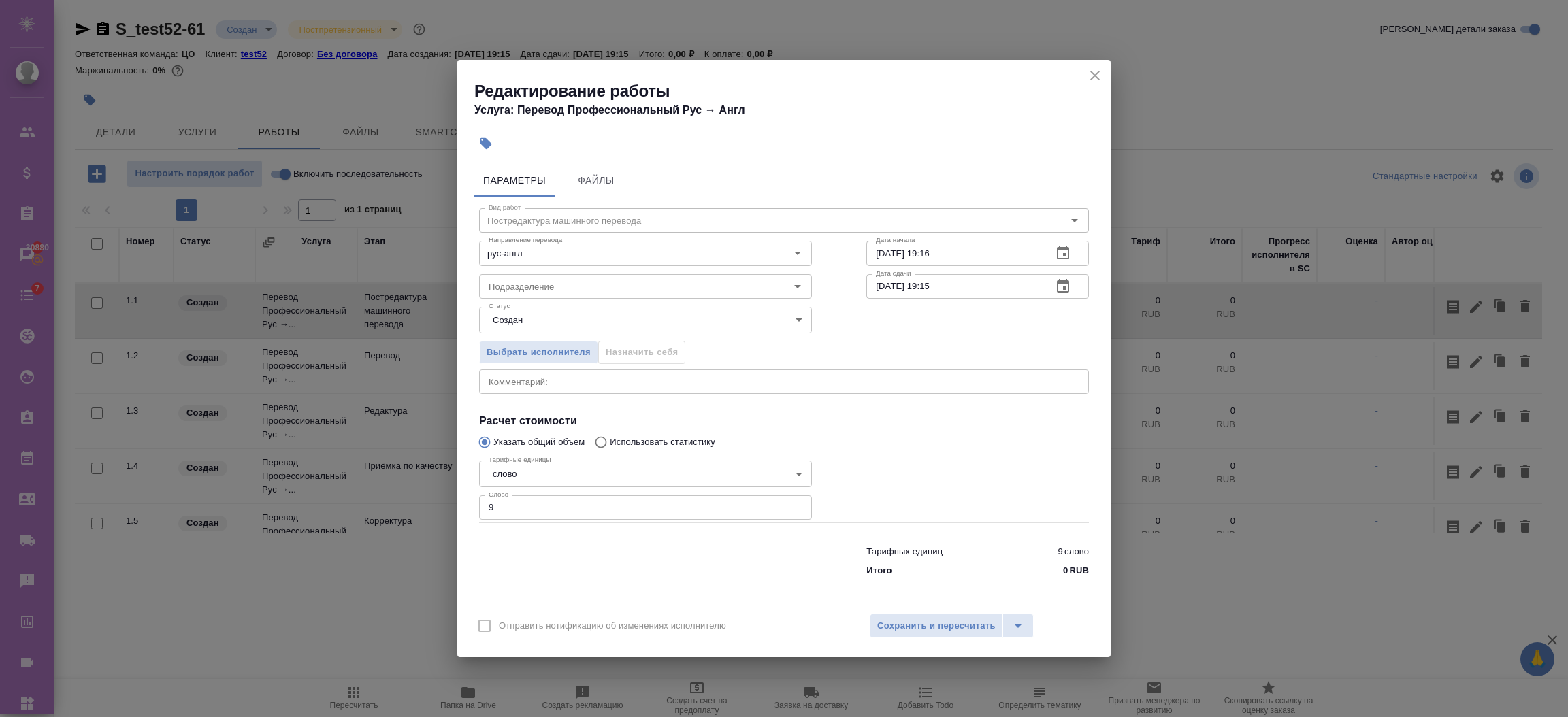
click at [534, 504] on input "9" at bounding box center [645, 507] width 332 height 25
click at [483, 510] on input "9" at bounding box center [645, 507] width 332 height 25
type input "8"
click at [975, 619] on span "Сохранить и пересчитать" at bounding box center [936, 626] width 119 height 16
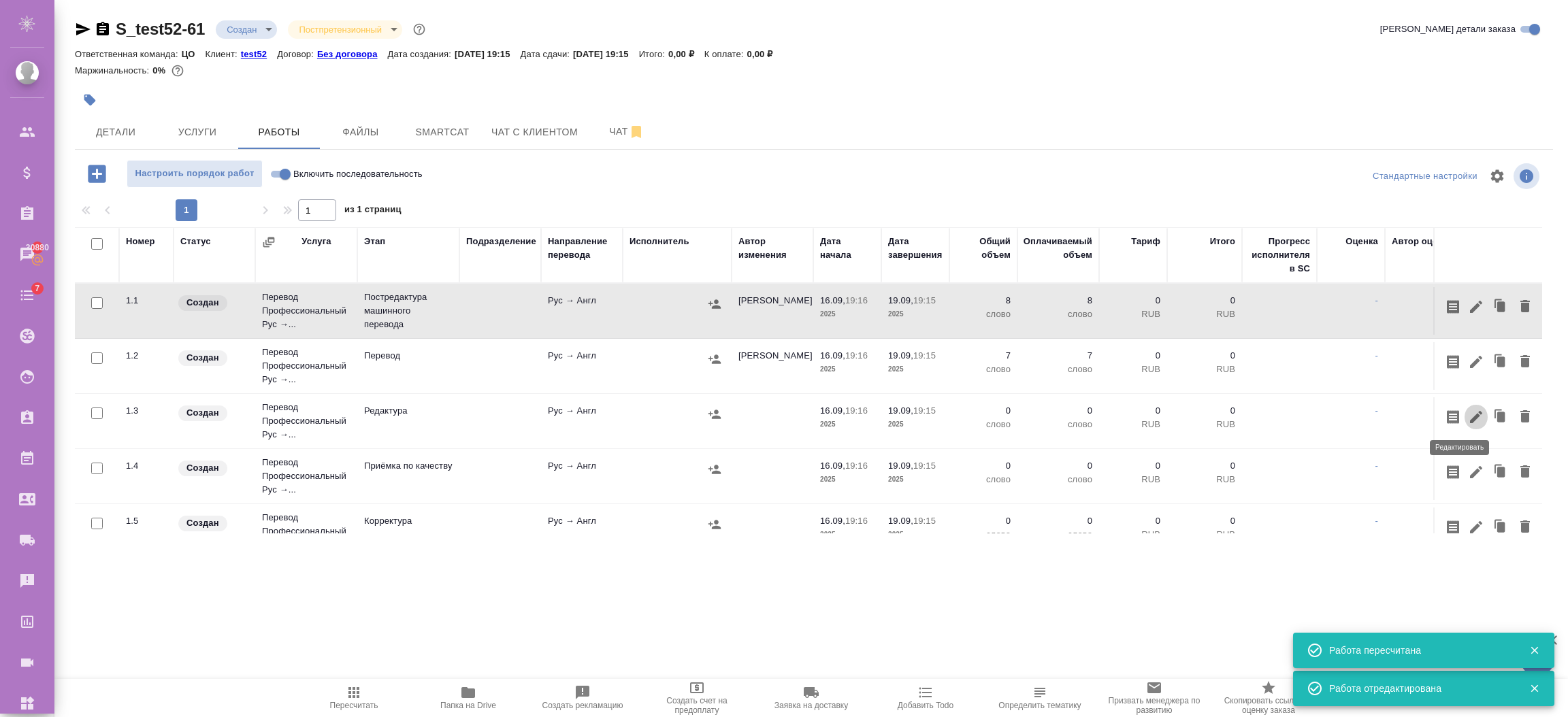
click at [1468, 422] on icon "button" at bounding box center [1476, 417] width 17 height 17
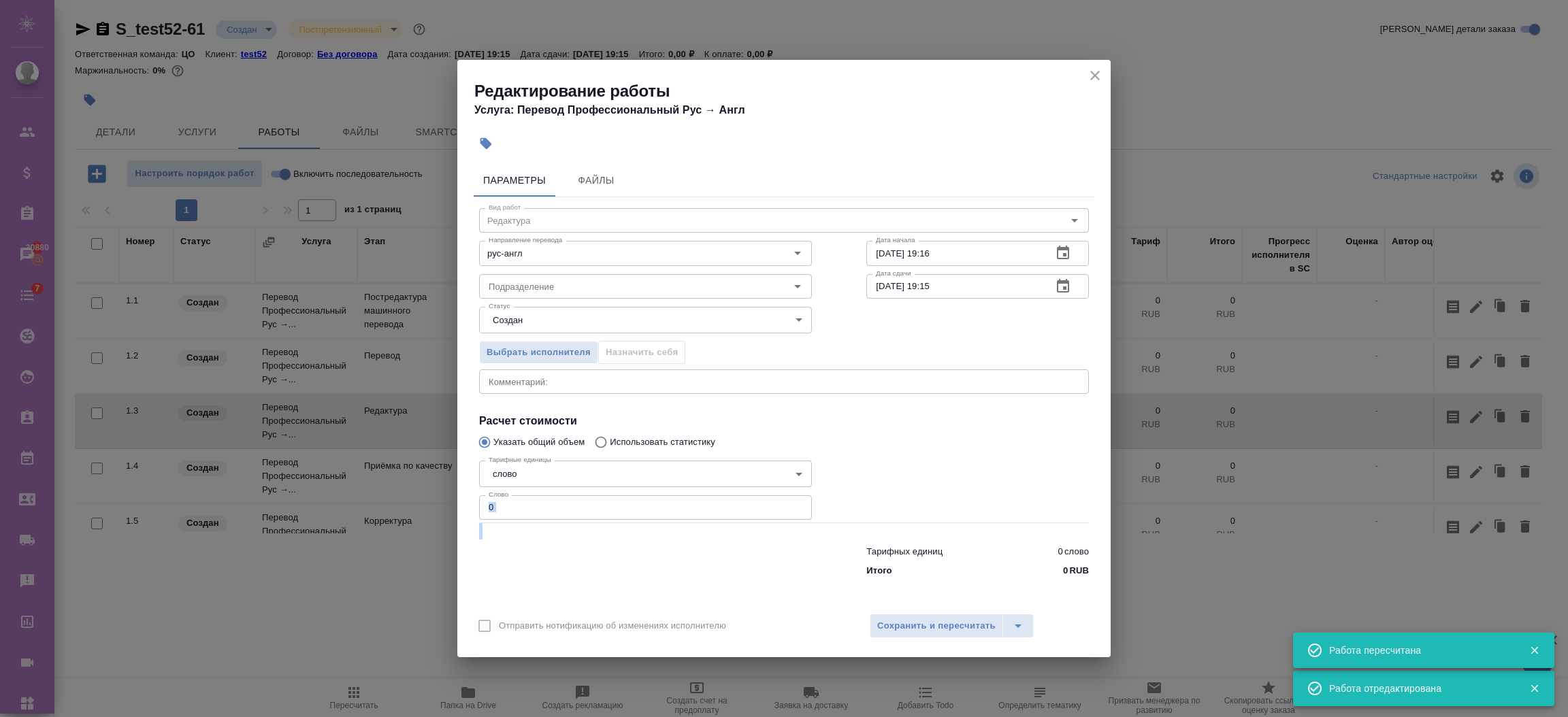
drag, startPoint x: 536, startPoint y: 521, endPoint x: 416, endPoint y: 497, distance: 122.4
click at [416, 497] on div "Редактирование работы Услуга: Перевод Профессиональный Рус → Англ Параметры Фай…" at bounding box center [784, 358] width 1568 height 717
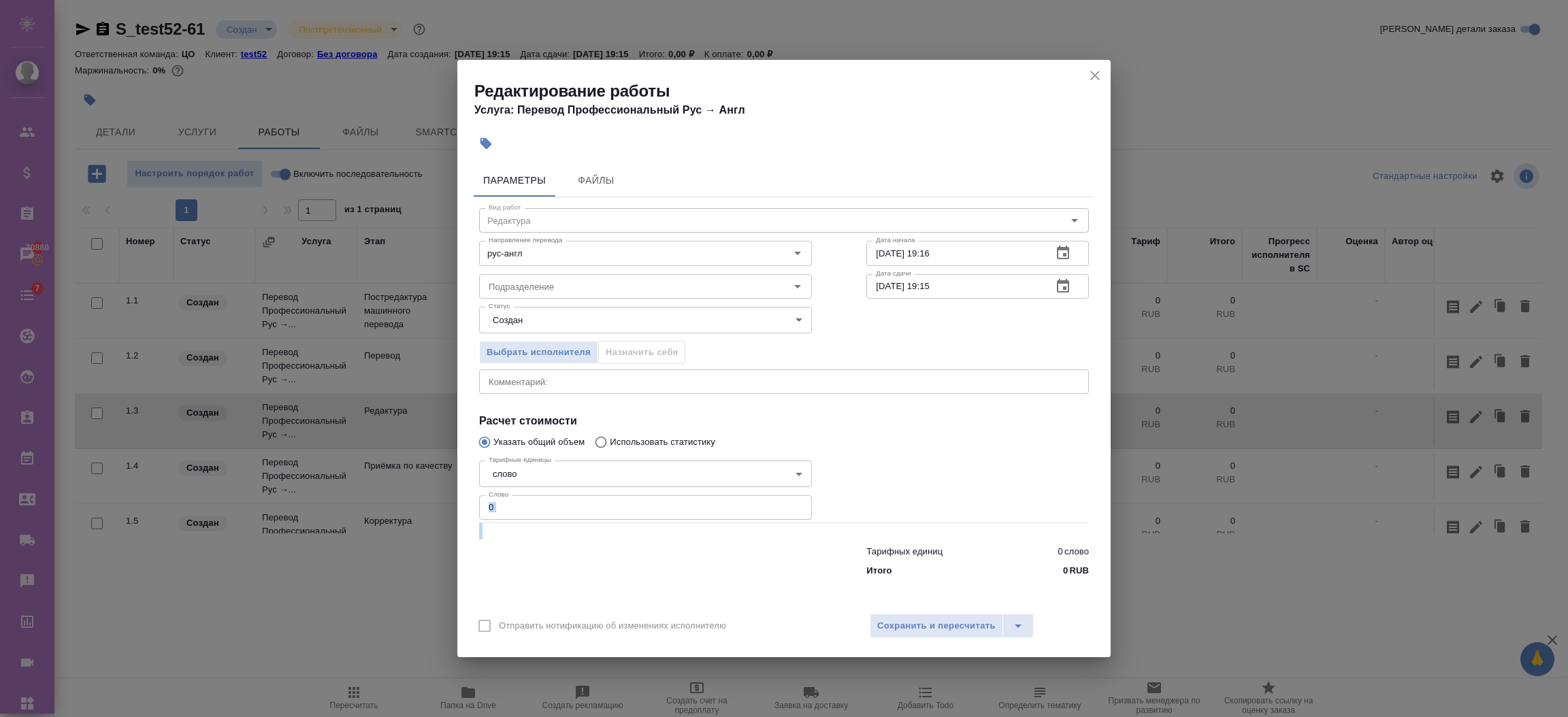
click at [502, 517] on input "0" at bounding box center [645, 507] width 332 height 25
click at [495, 540] on div at bounding box center [645, 558] width 388 height 54
click at [512, 151] on div at bounding box center [683, 144] width 426 height 30
click at [1093, 76] on icon "close" at bounding box center [1095, 75] width 9 height 9
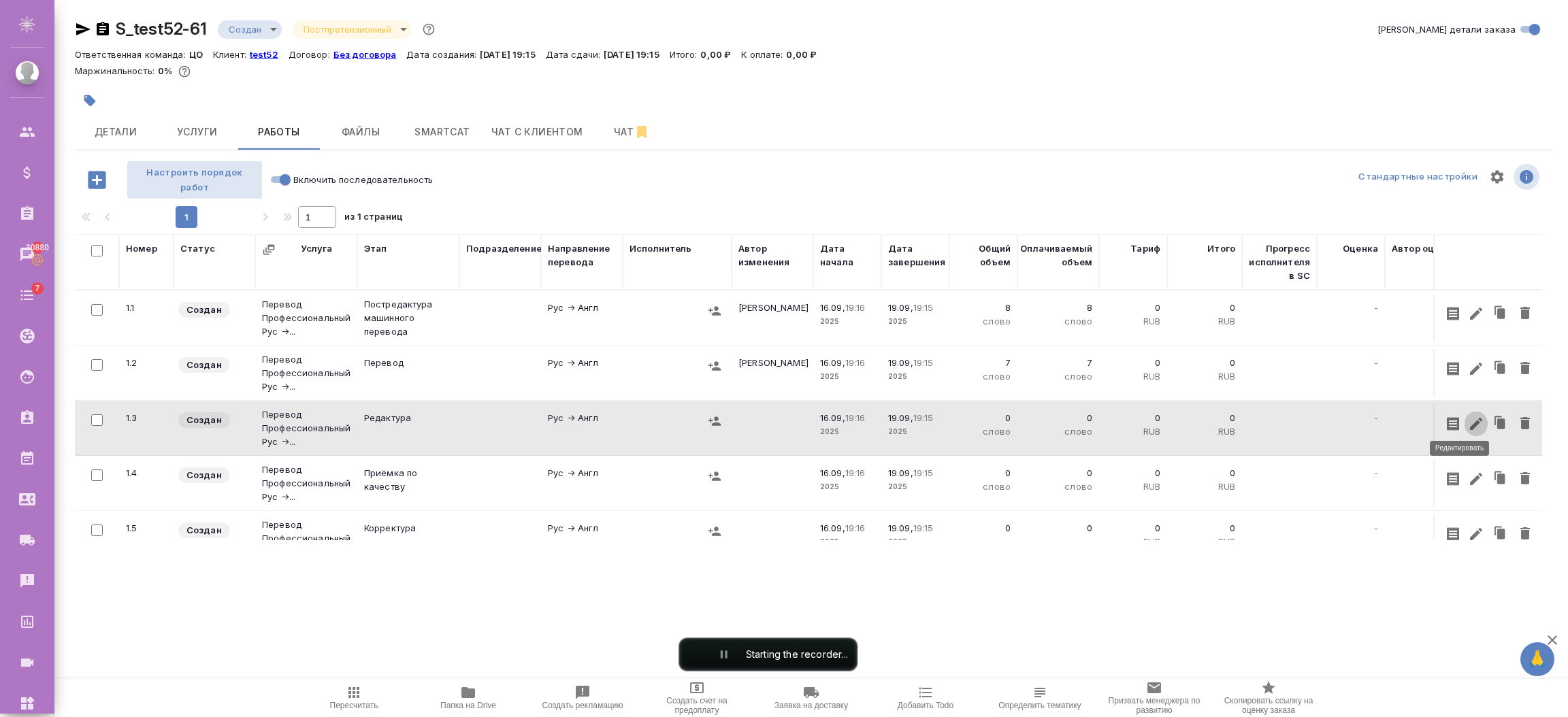
click at [1468, 416] on icon "button" at bounding box center [1476, 424] width 17 height 17
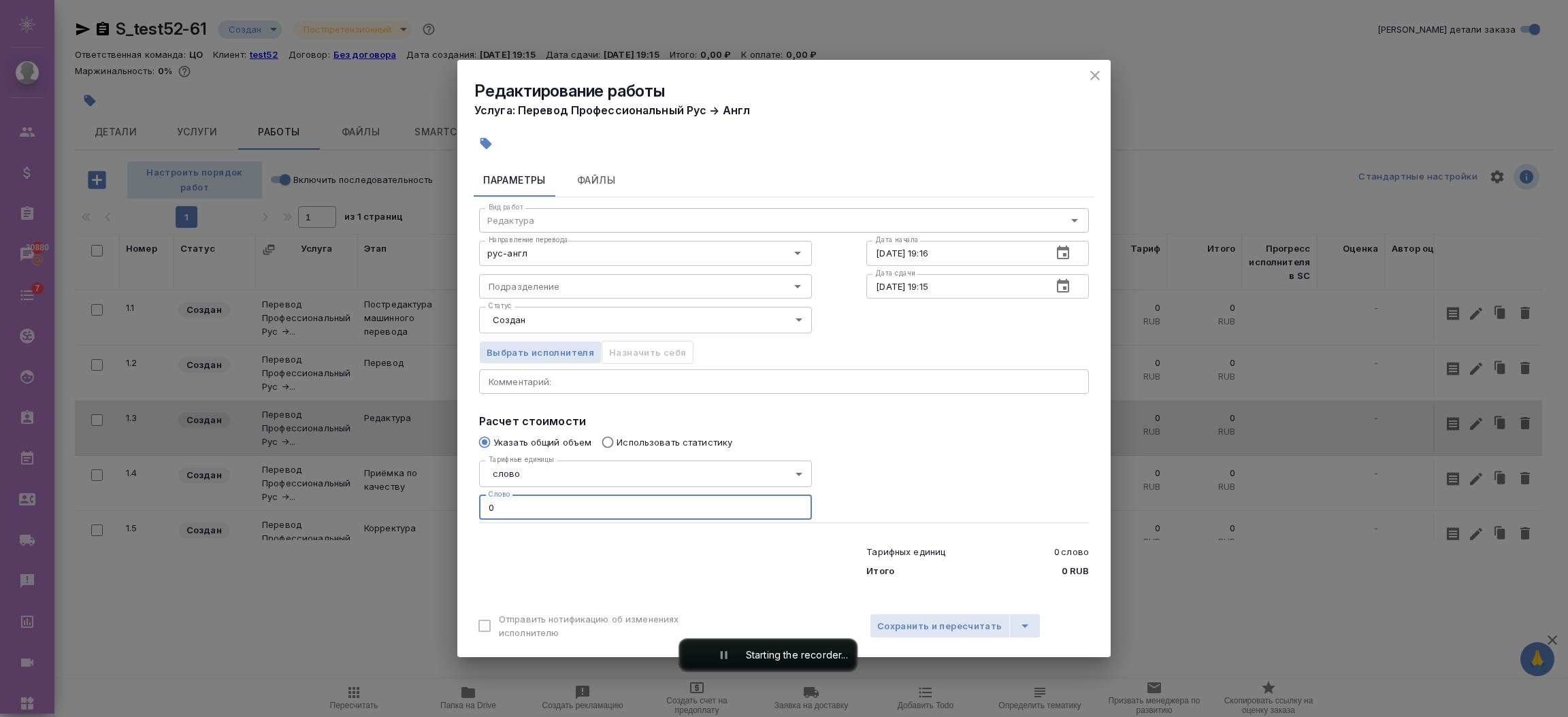
click at [430, 499] on div "Редактирование работы Услуга: Перевод Профессиональный Рус → Англ Параметры Фай…" at bounding box center [784, 358] width 1568 height 717
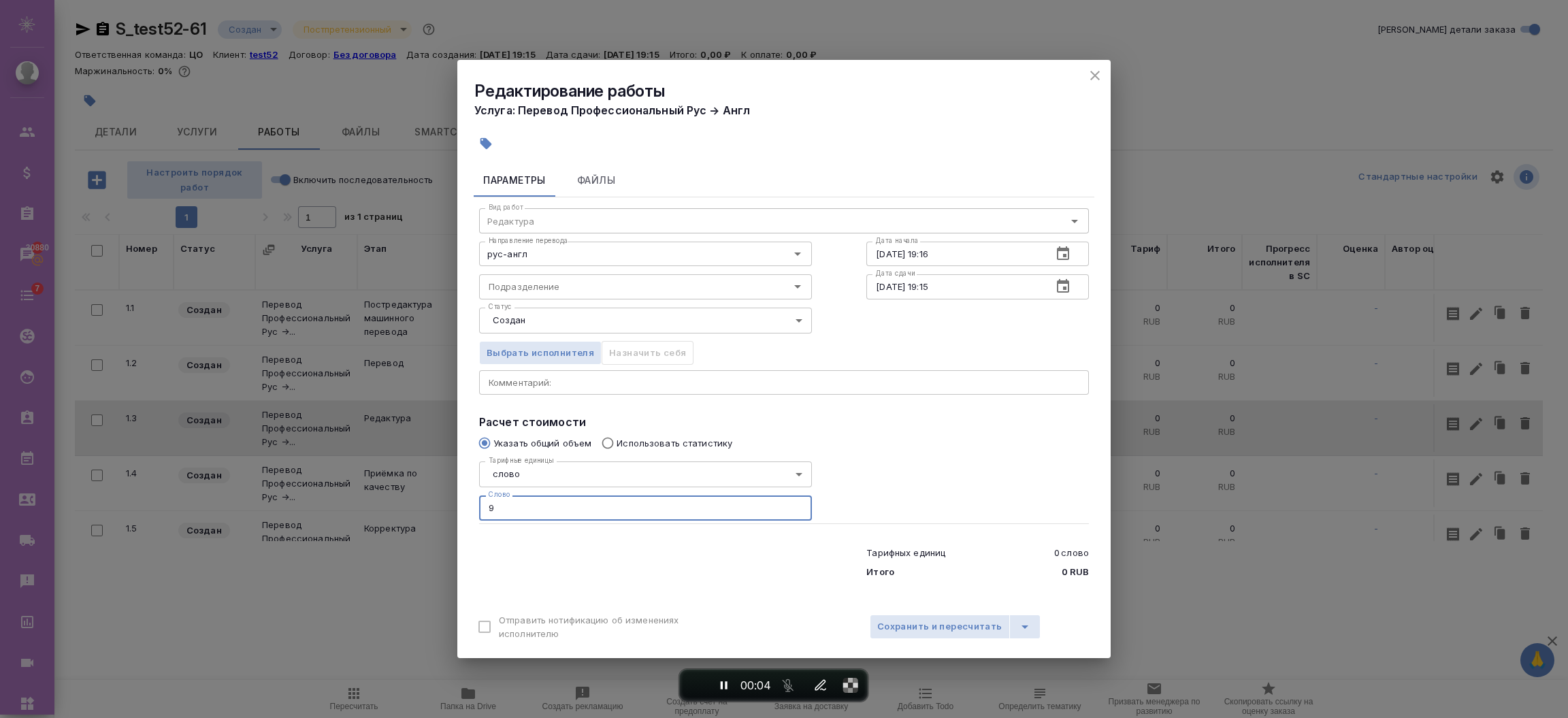
click at [512, 513] on input "9" at bounding box center [645, 507] width 332 height 25
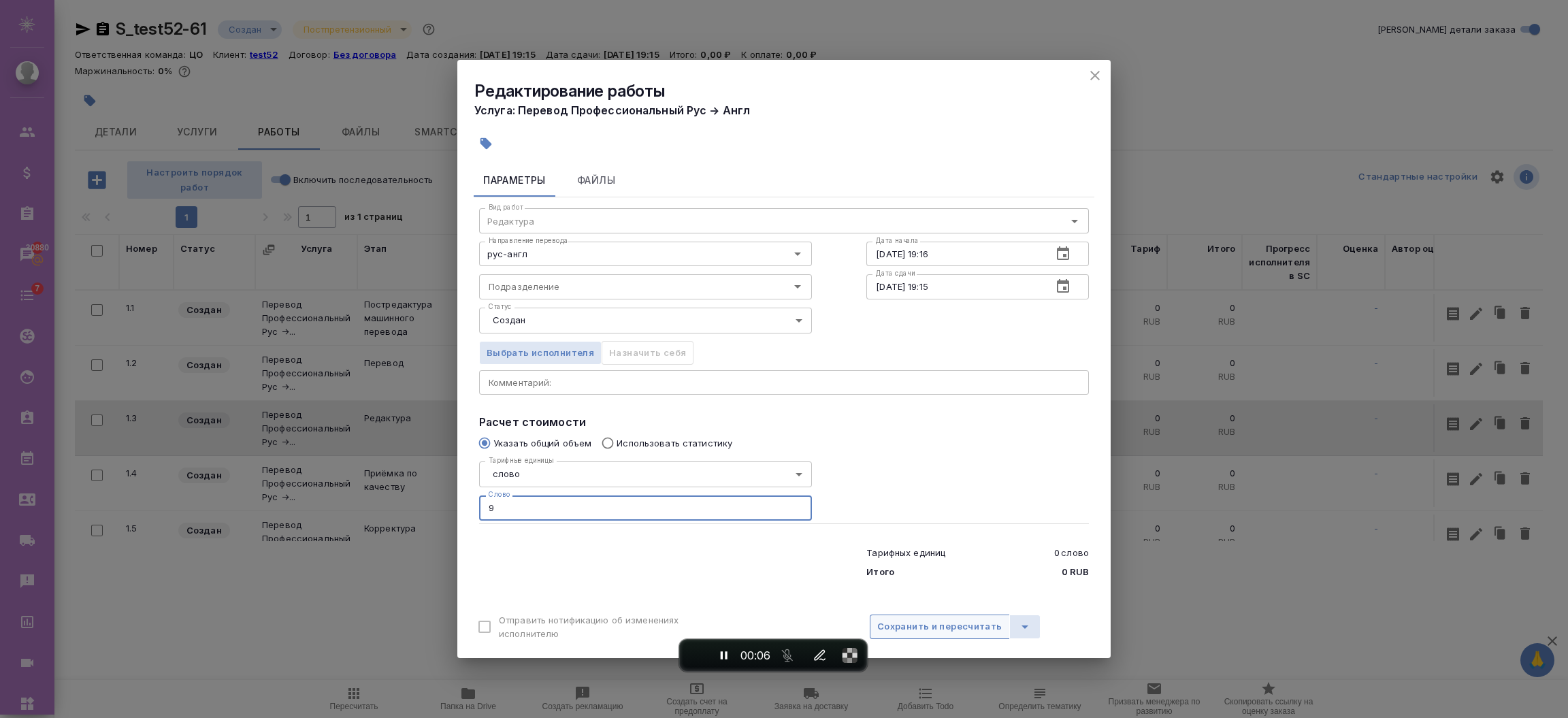
type input "9"
click at [900, 622] on span "Сохранить и пересчитать" at bounding box center [940, 626] width 125 height 16
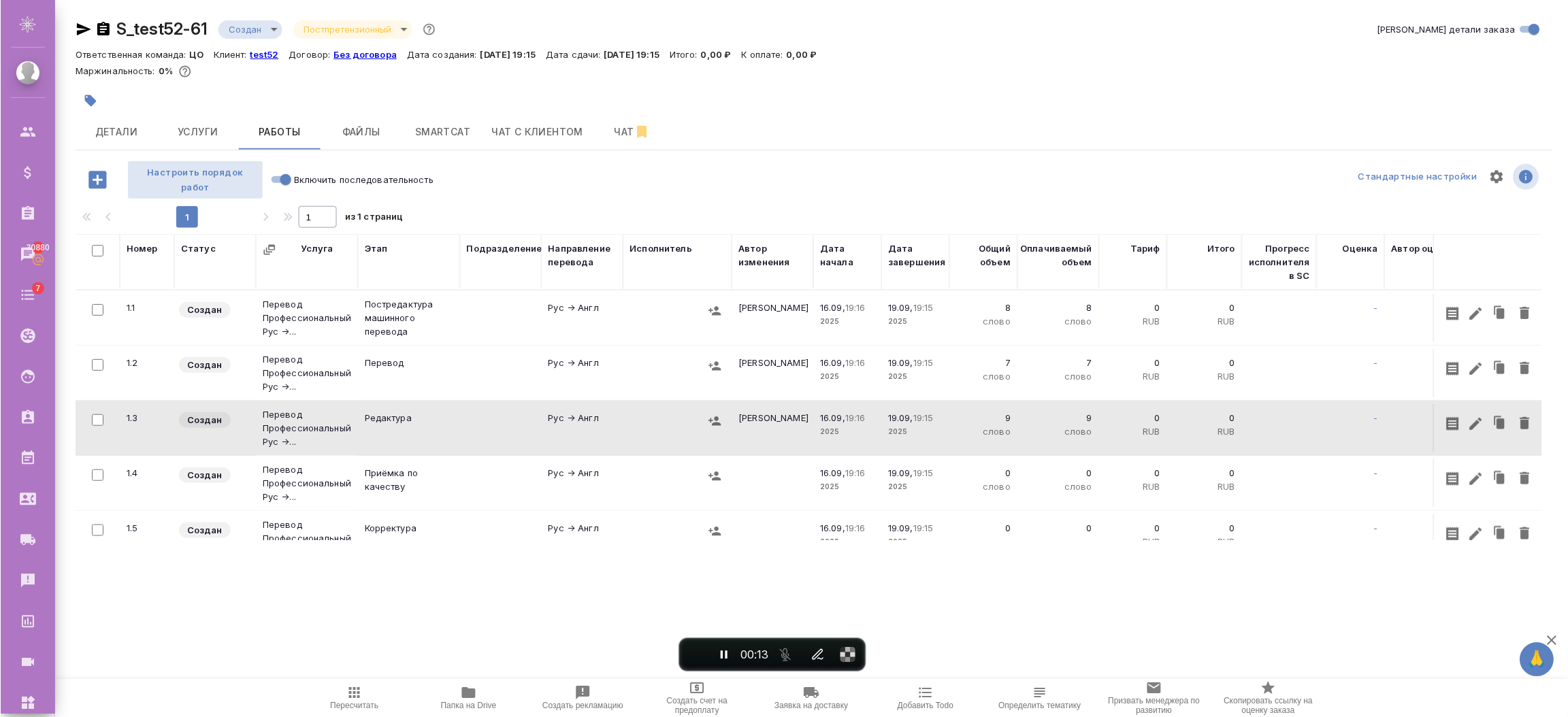
scroll to position [40, 0]
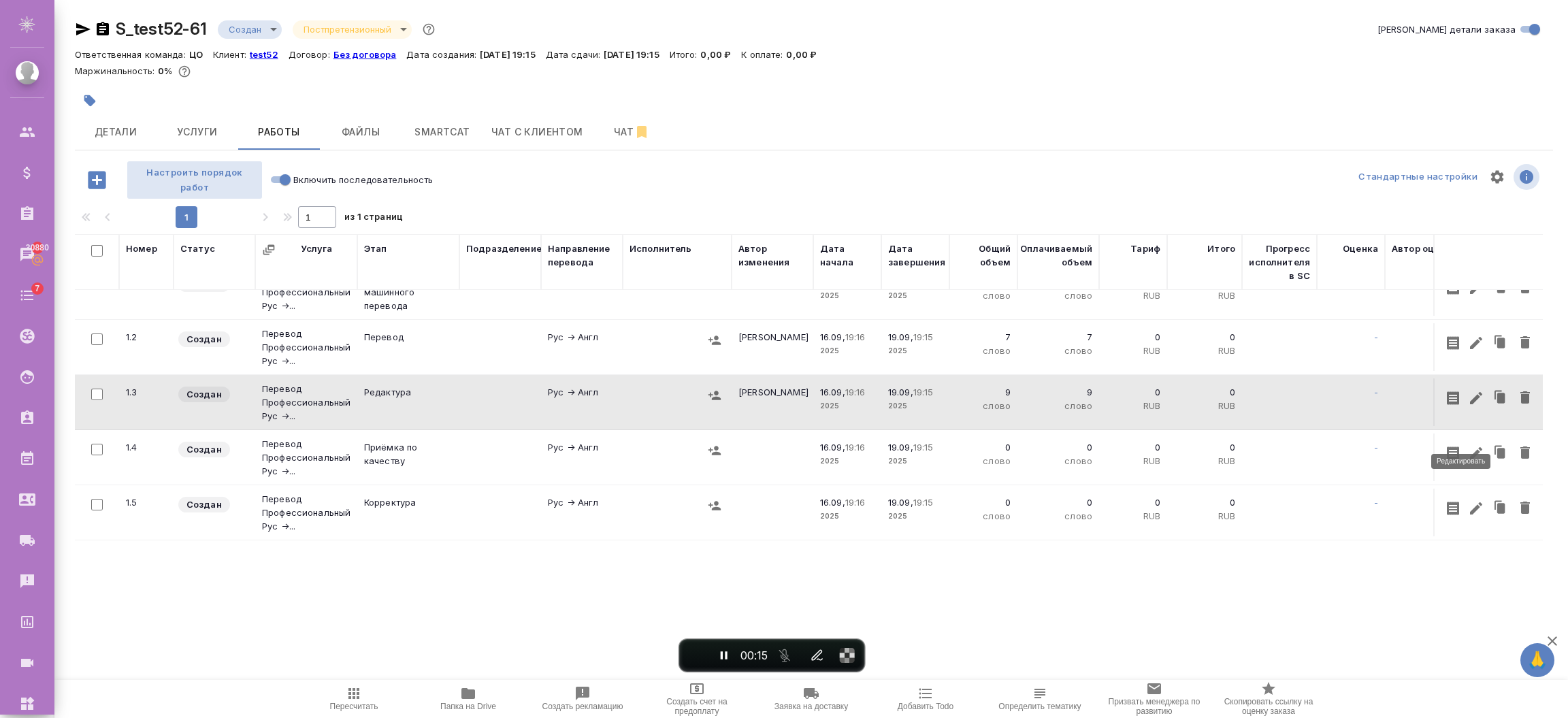
click at [1469, 447] on icon "button" at bounding box center [1475, 453] width 12 height 12
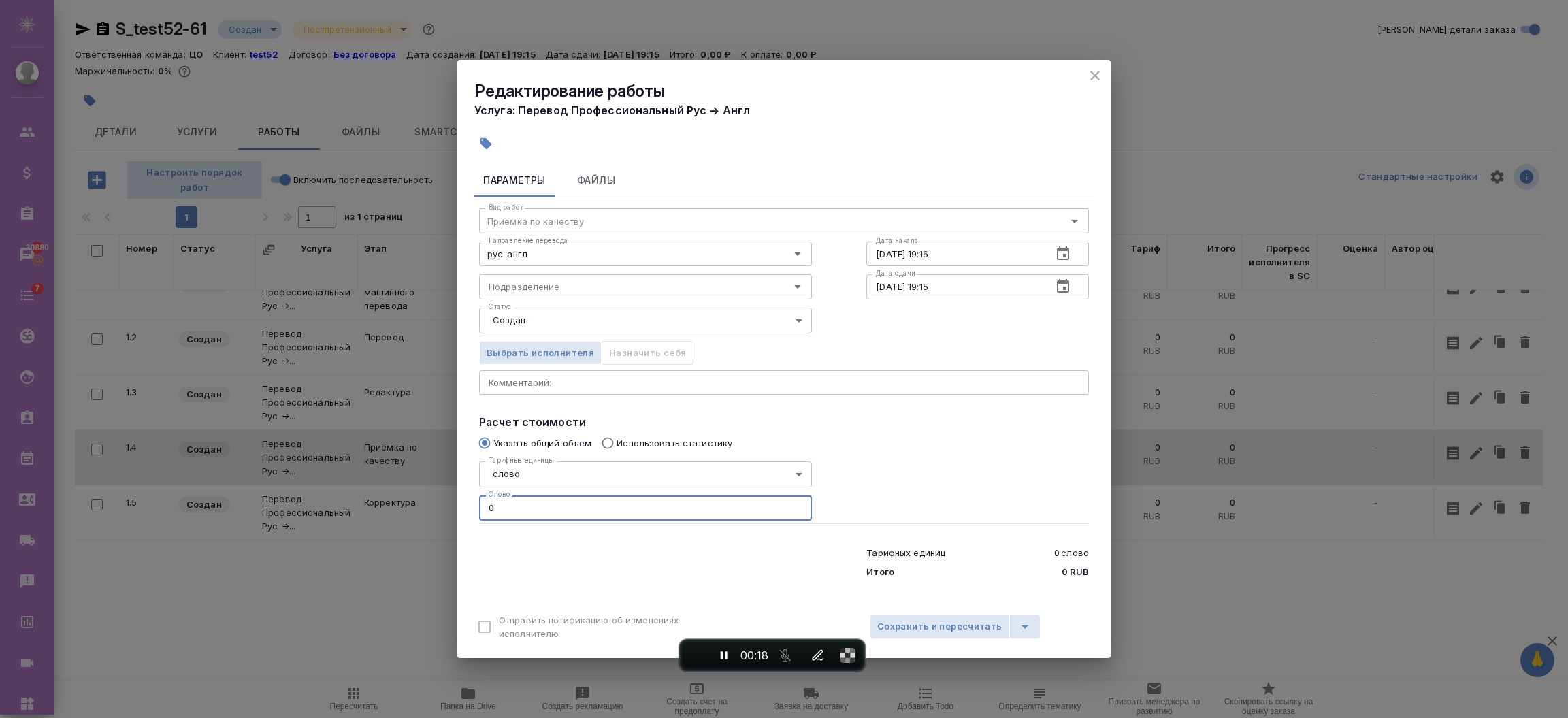
click at [444, 494] on div "Редактирование работы Услуга: Перевод Профессиональный Рус → Англ Параметры Фай…" at bounding box center [784, 359] width 1568 height 718
type input "8"
click at [930, 620] on button "Сохранить и пересчитать" at bounding box center [940, 626] width 140 height 25
click at [936, 631] on span "Сохранить и пересчитать" at bounding box center [940, 626] width 125 height 16
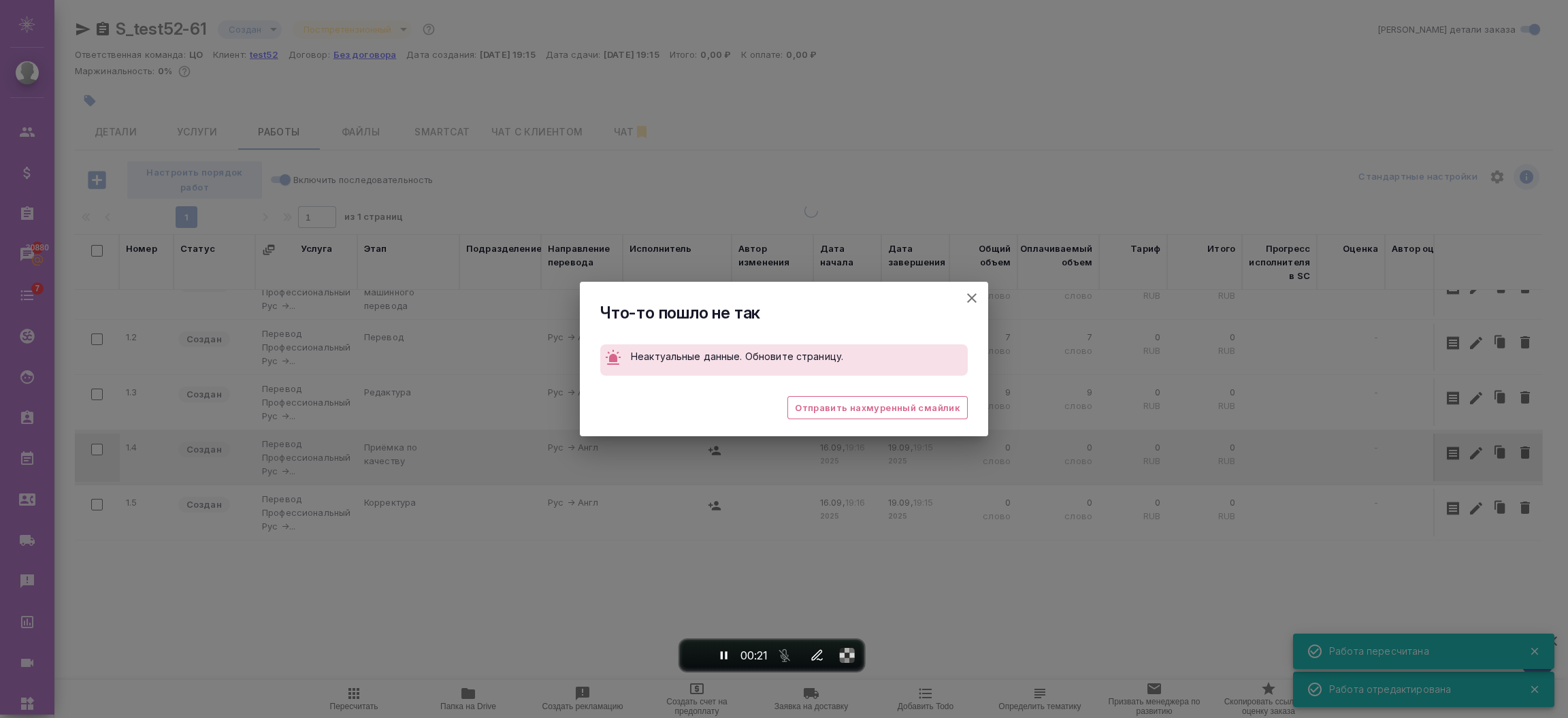
click at [695, 655] on span "End recording" at bounding box center [695, 655] width 0 height 0
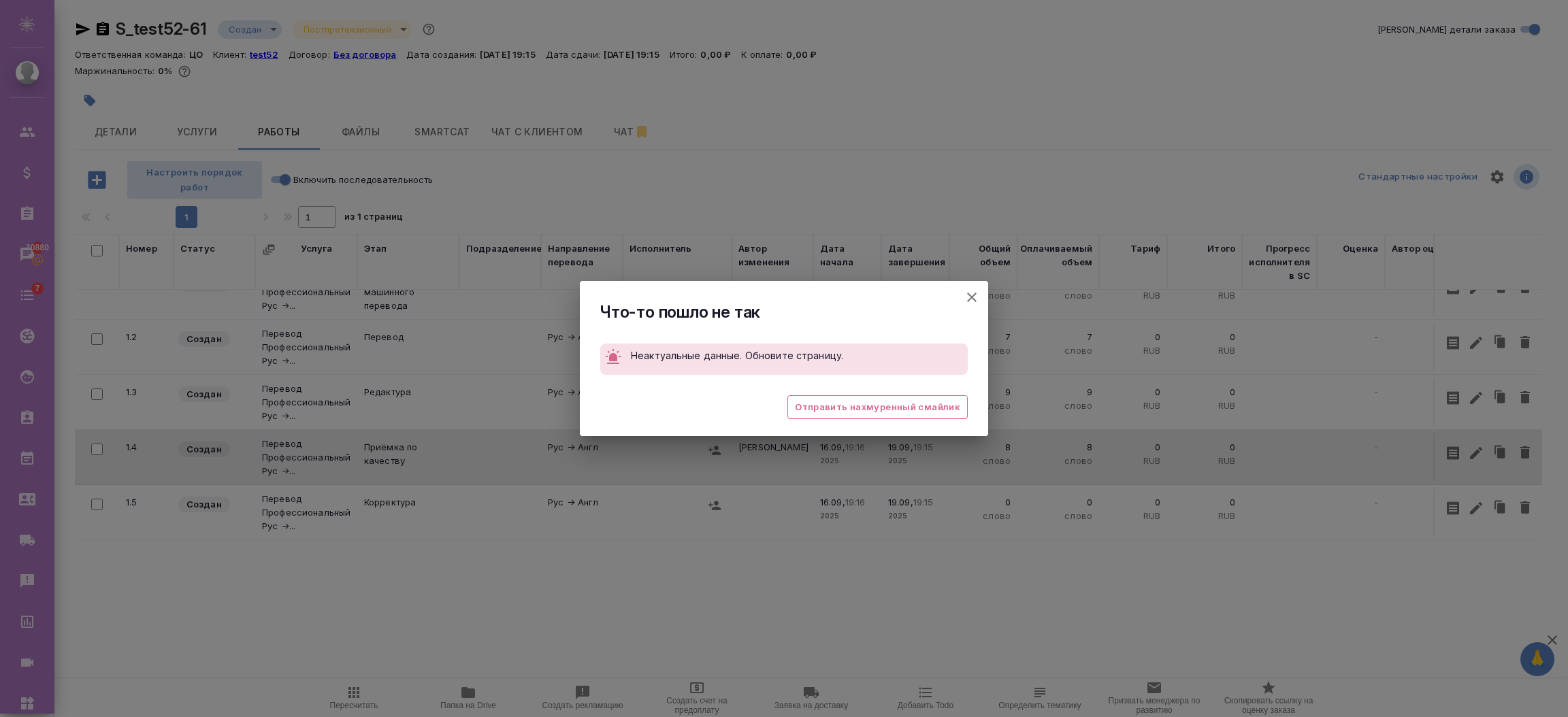
click at [974, 297] on icon "button" at bounding box center [972, 297] width 17 height 17
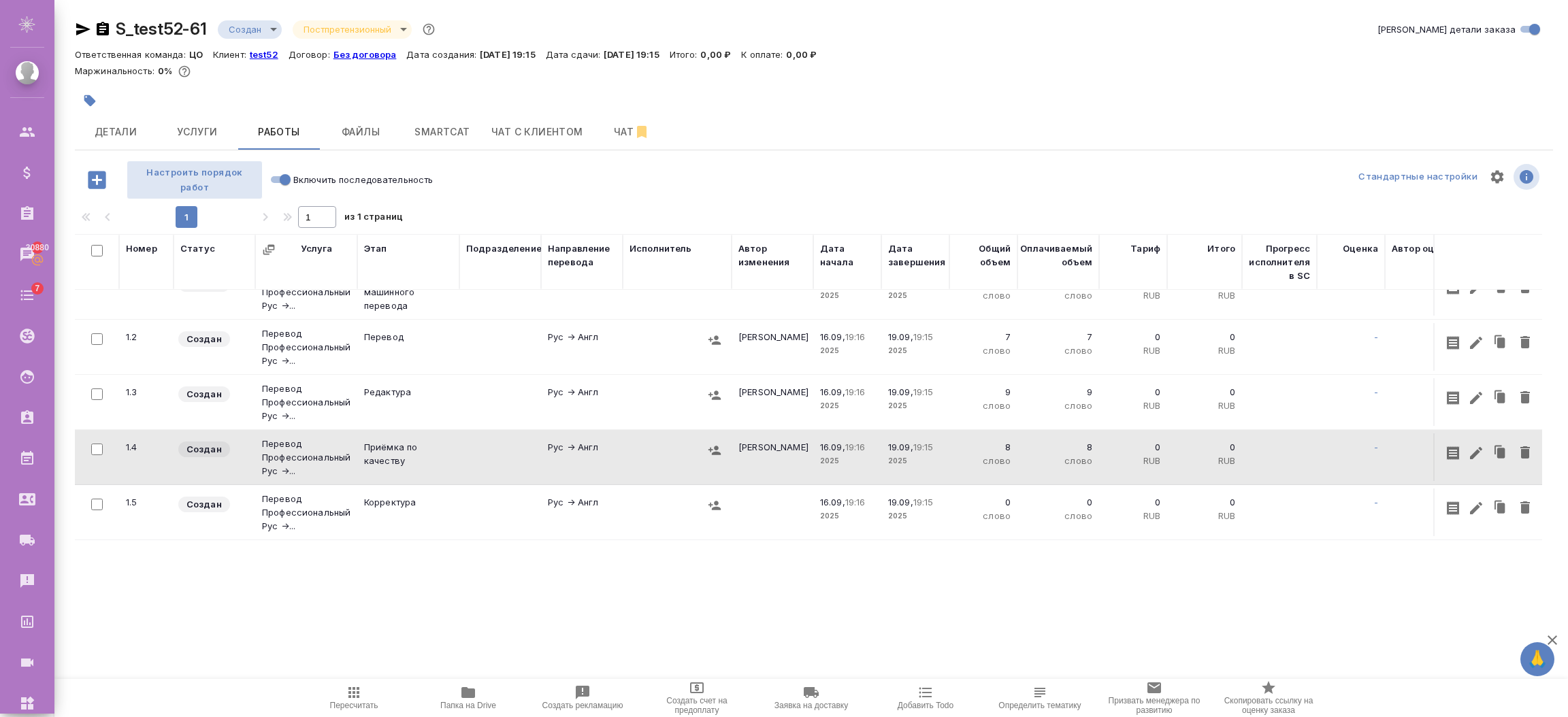
click at [84, 22] on icon "button" at bounding box center [83, 29] width 17 height 17
click at [705, 330] on button "button" at bounding box center [714, 340] width 20 height 20
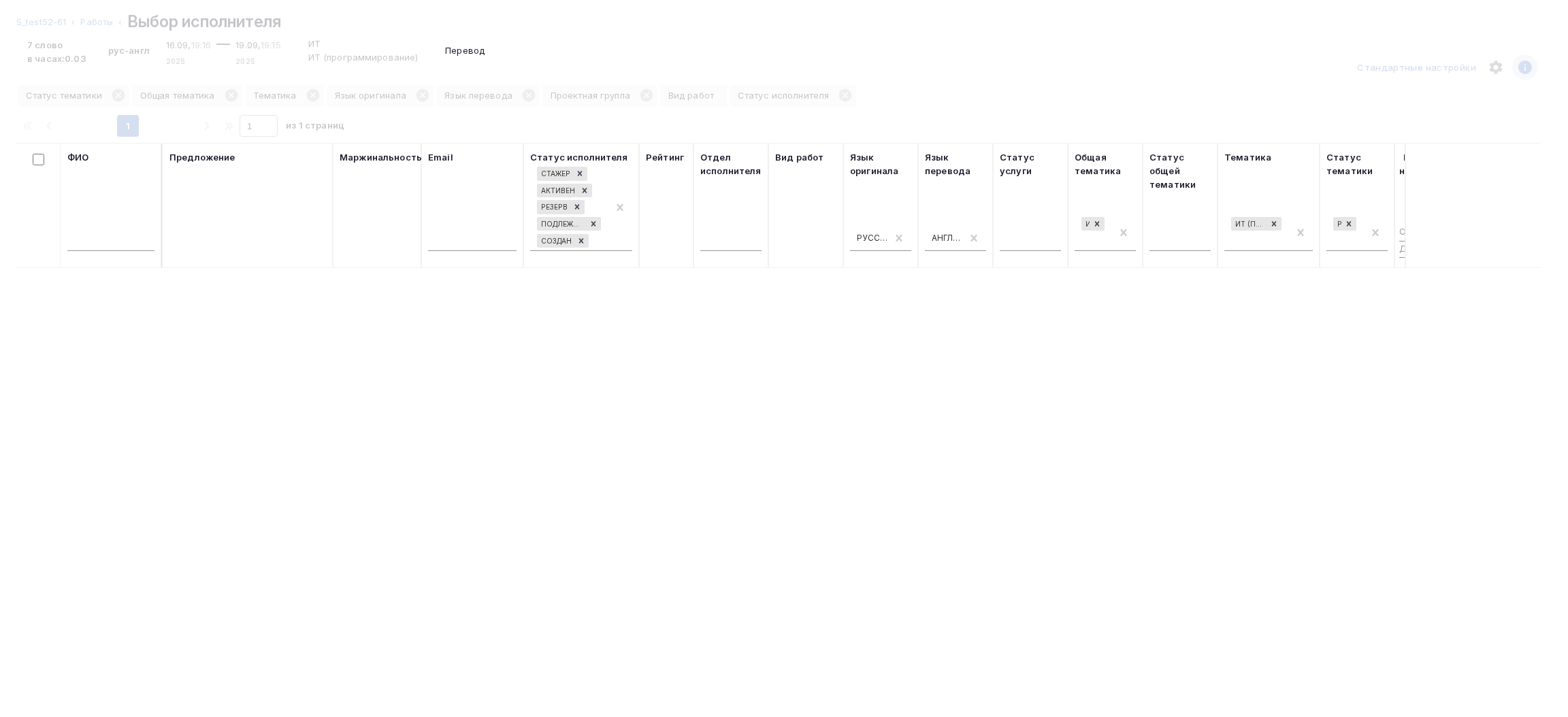
click at [116, 23] on div at bounding box center [784, 358] width 1568 height 717
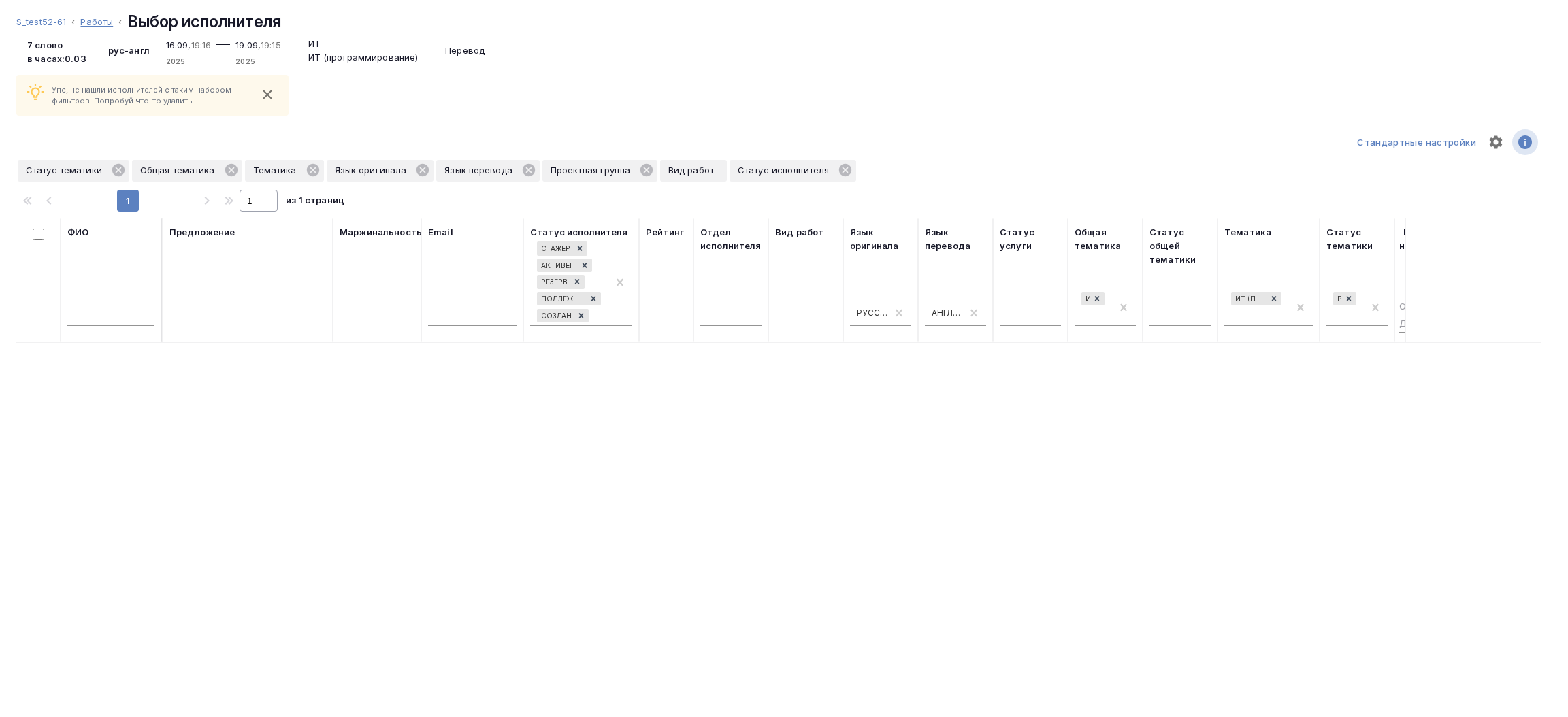
click at [99, 25] on link "Работы" at bounding box center [96, 22] width 32 height 11
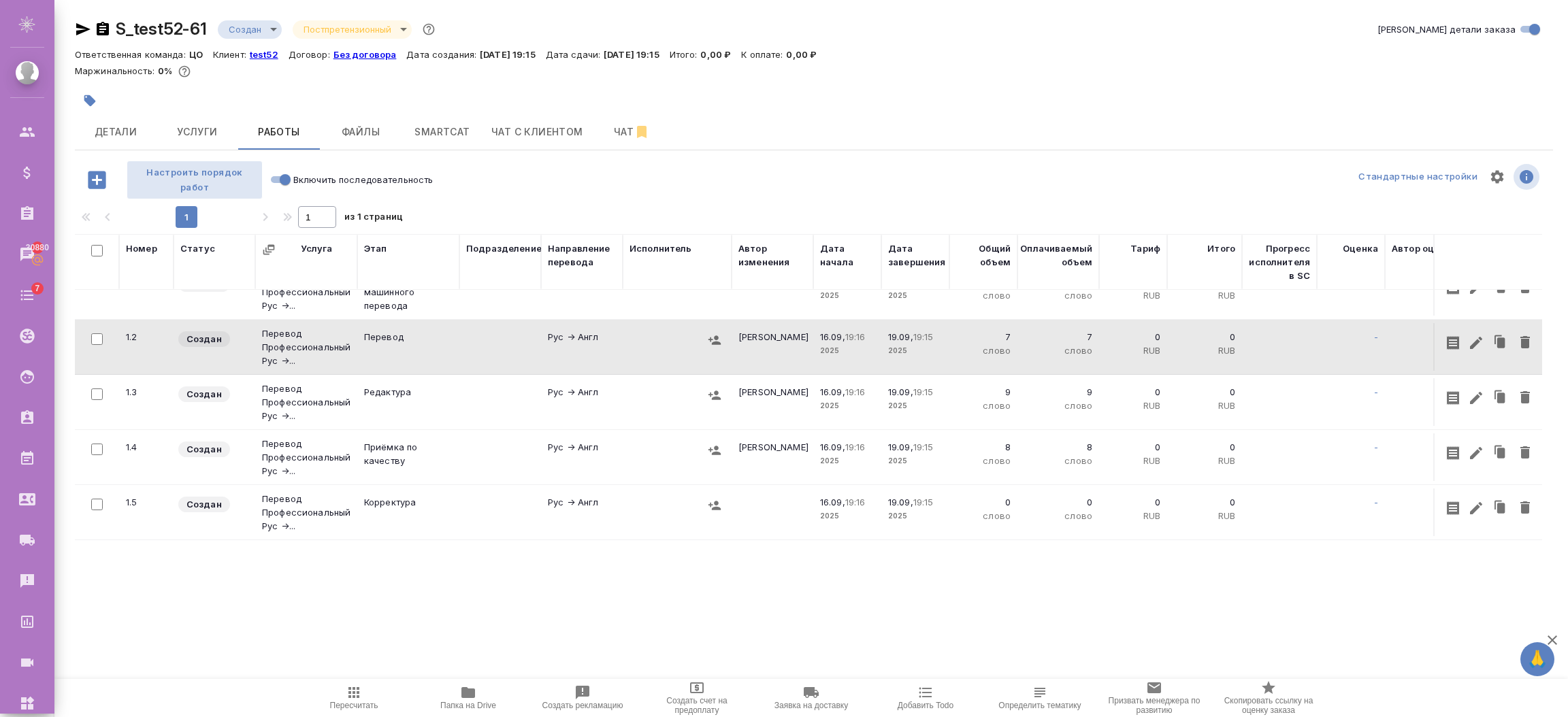
scroll to position [0, 0]
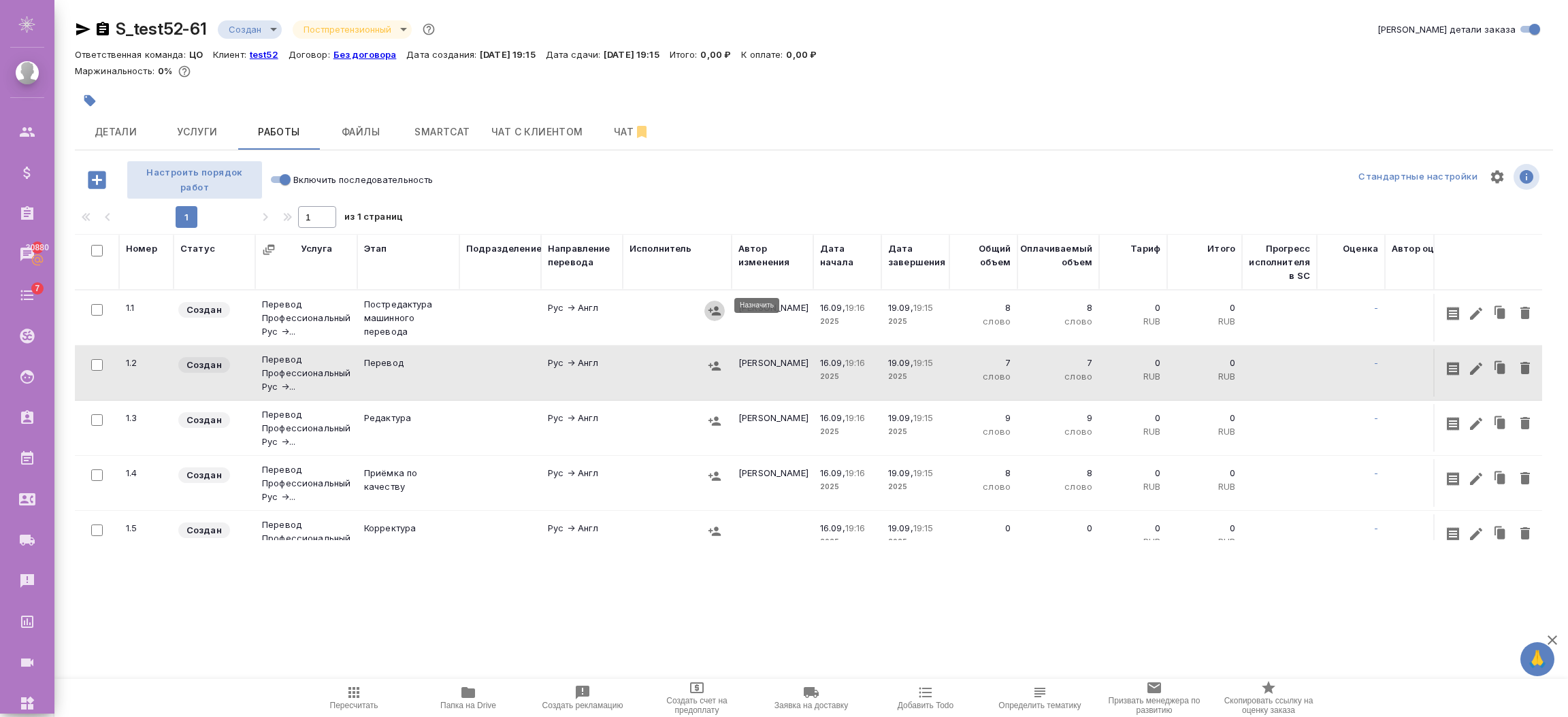
click at [712, 308] on icon "button" at bounding box center [714, 311] width 12 height 9
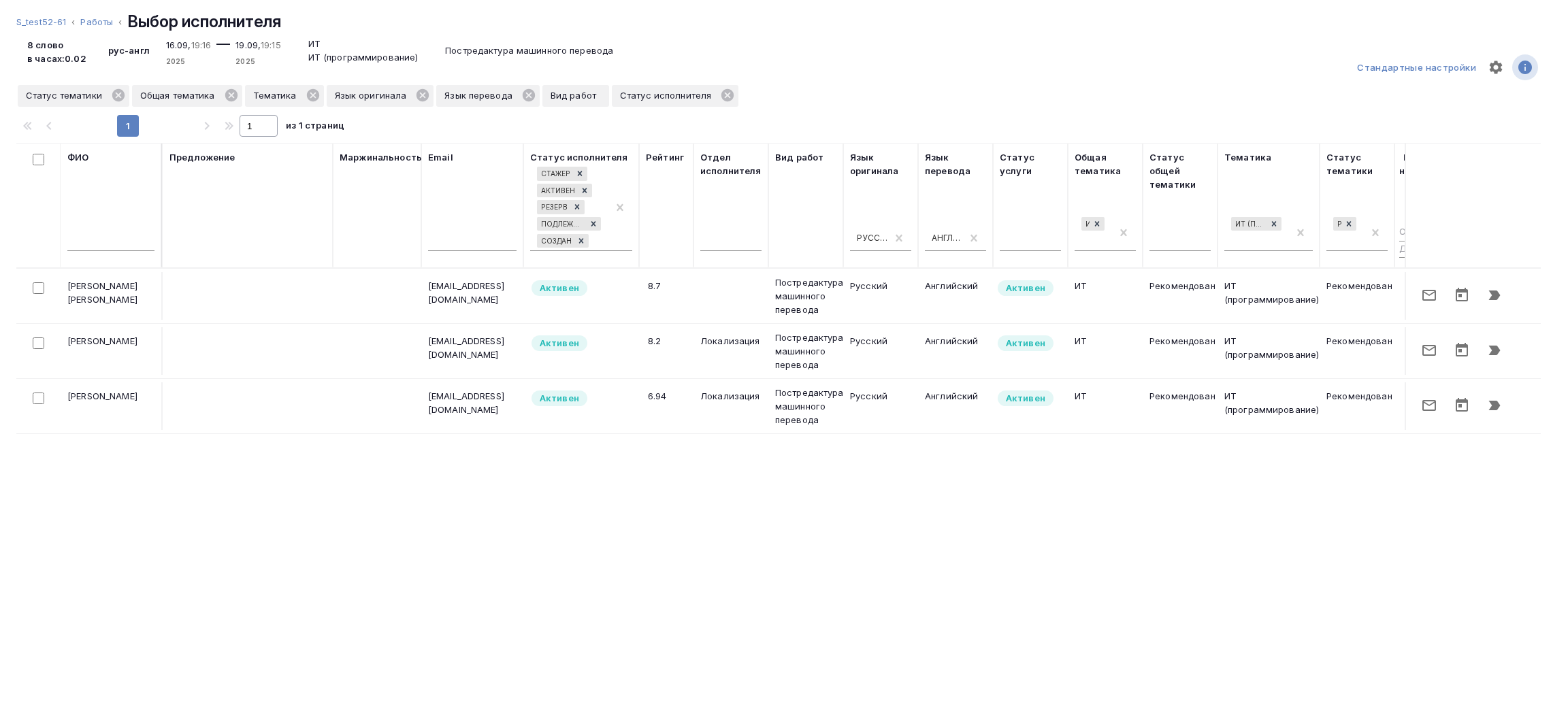
click at [81, 244] on input "text" at bounding box center [110, 242] width 87 height 17
click at [1487, 346] on icon "button" at bounding box center [1494, 351] width 17 height 17
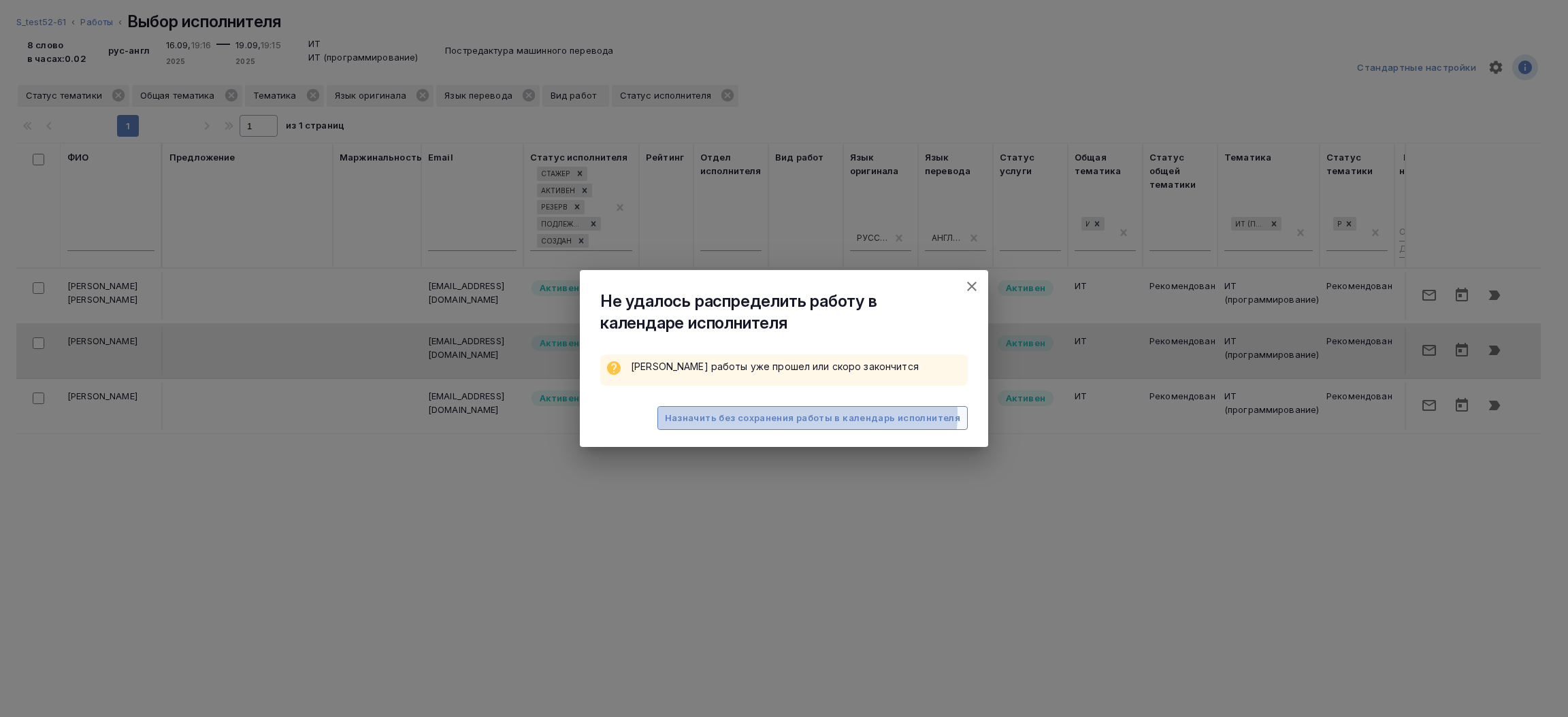
click at [795, 414] on span "Назначить без сохранения работы в календарь исполнителя" at bounding box center [812, 418] width 296 height 16
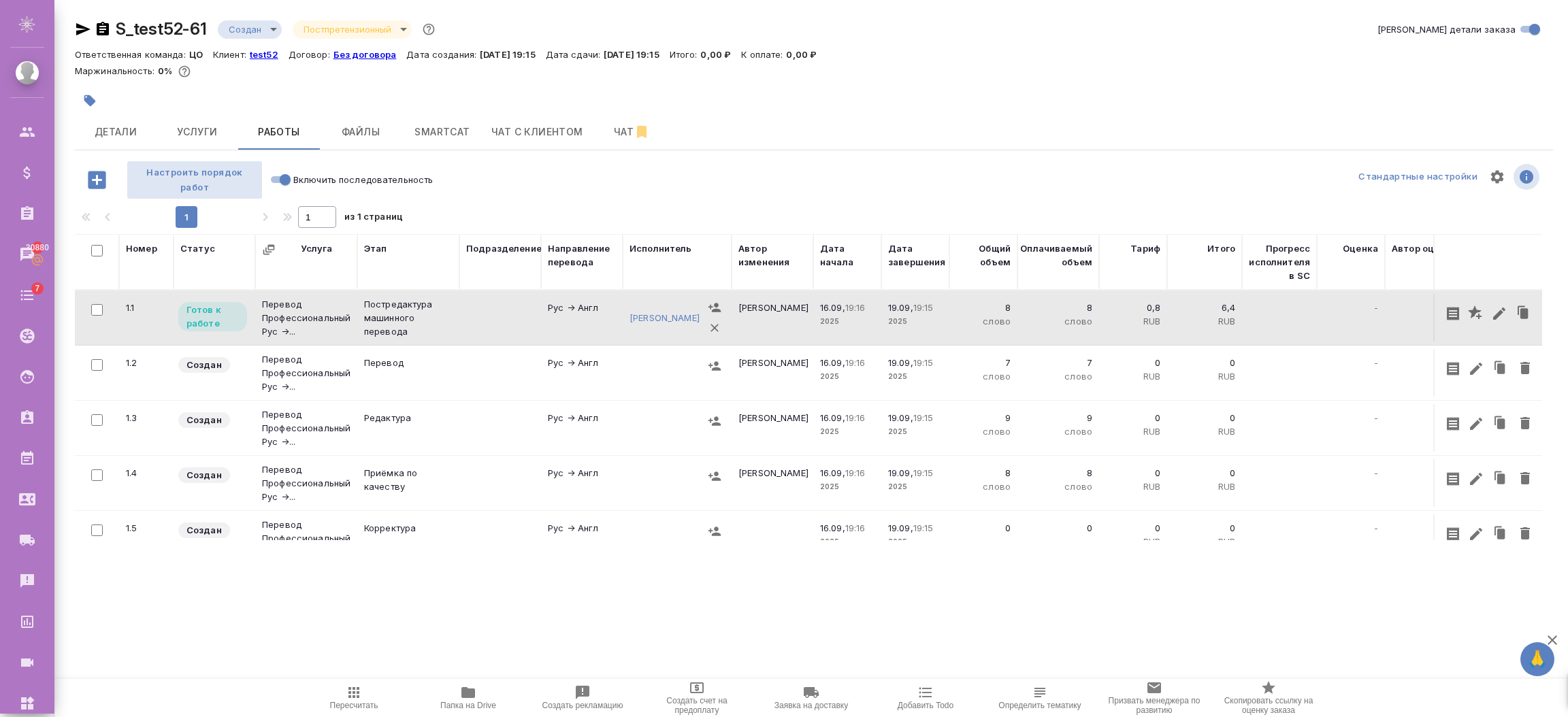
click at [797, 307] on td "[PERSON_NAME]" at bounding box center [772, 318] width 82 height 48
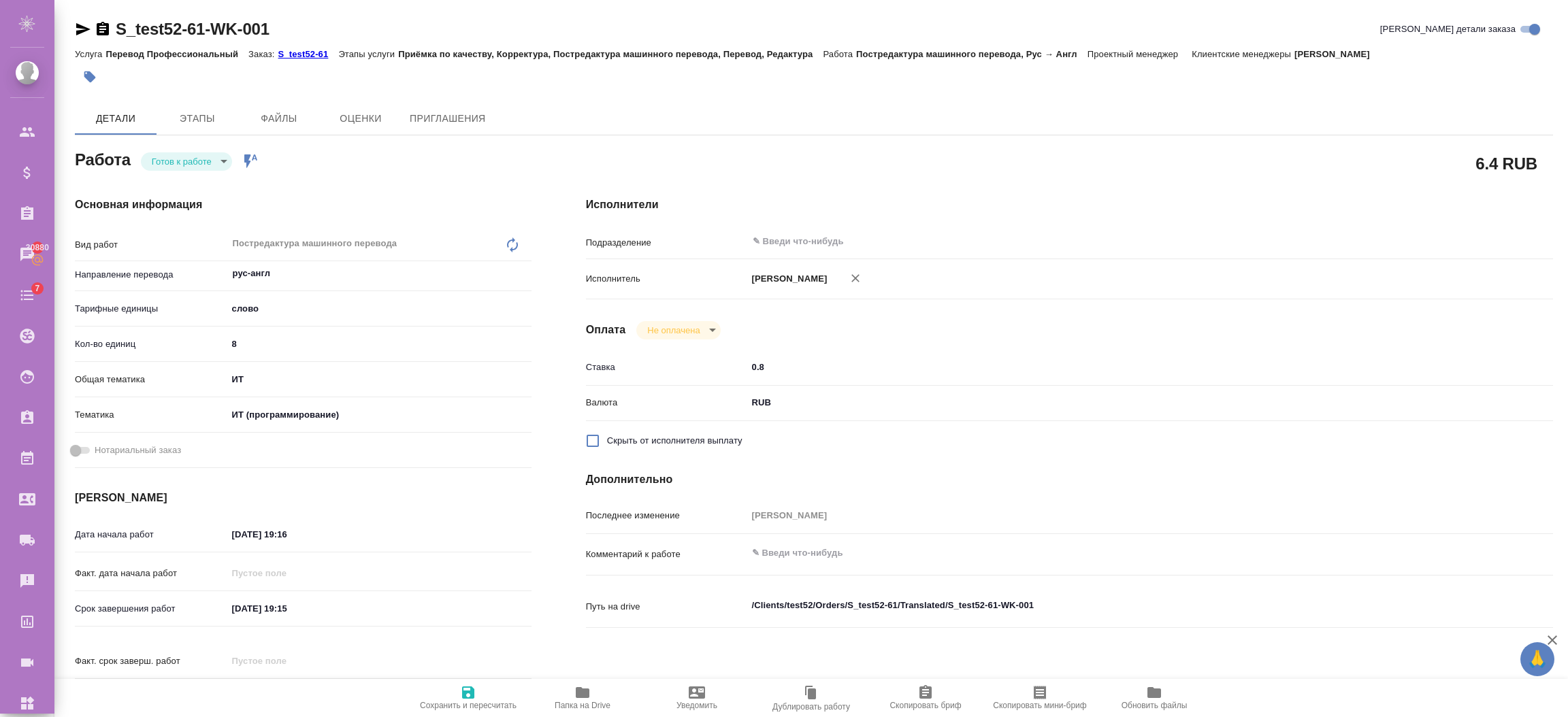
scroll to position [102, 0]
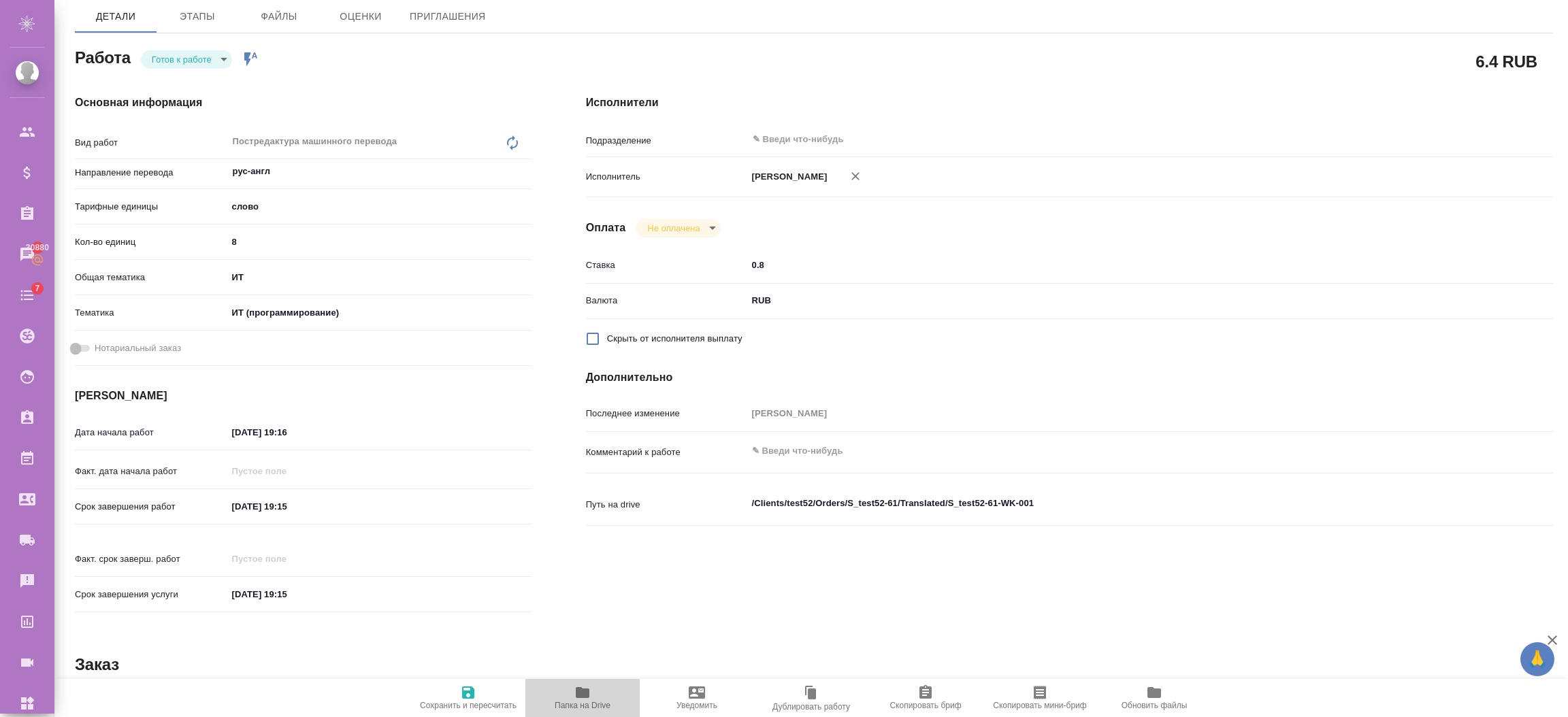
click at [568, 696] on span "Папка на Drive" at bounding box center [582, 697] width 98 height 26
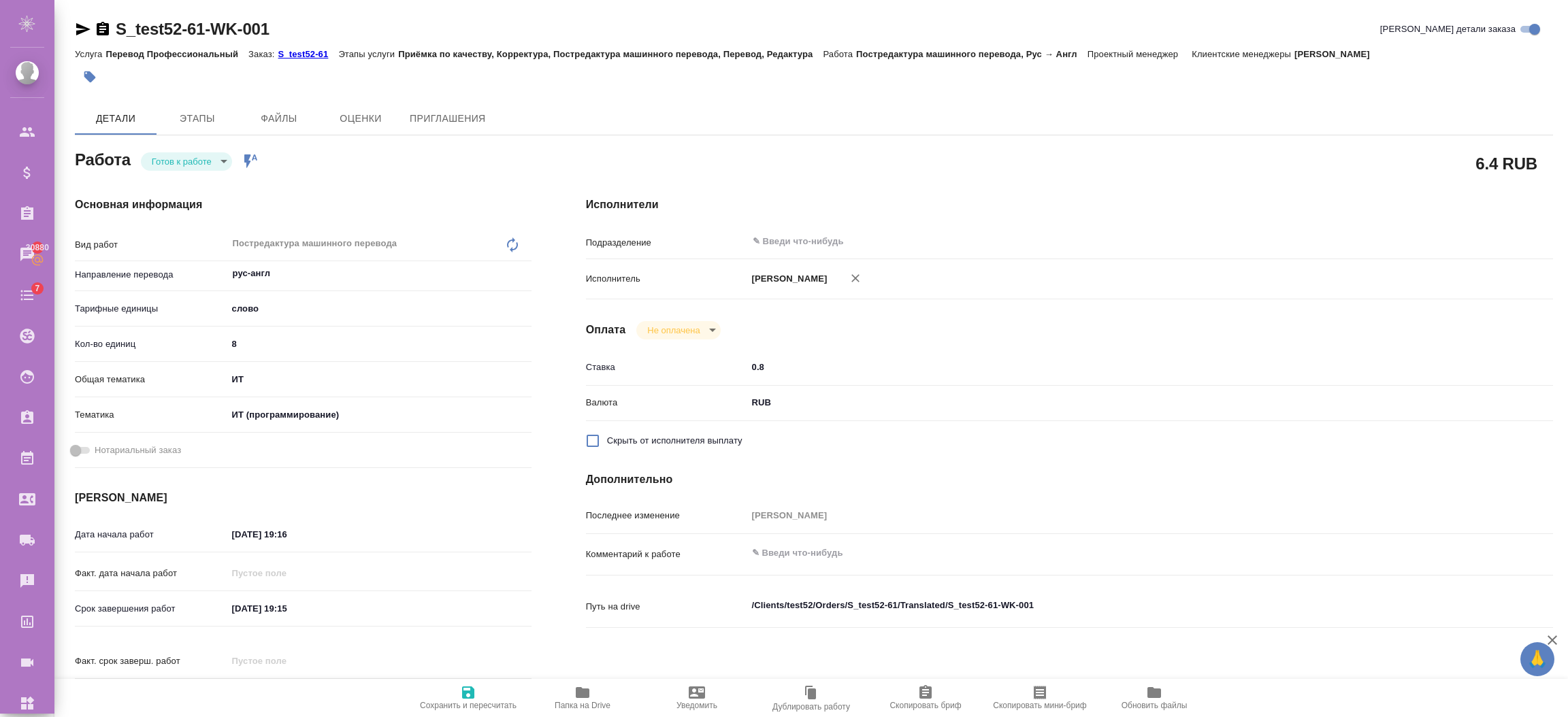
click at [573, 700] on span "Папка на Drive" at bounding box center [582, 705] width 56 height 9
click at [192, 161] on body "🙏 .cls-1 fill:#fff; AWATERA Semenets Irina Клиенты Спецификации Заказы 30880 Ча…" at bounding box center [784, 413] width 1568 height 827
click at [179, 190] on button "В работе" at bounding box center [174, 184] width 45 height 15
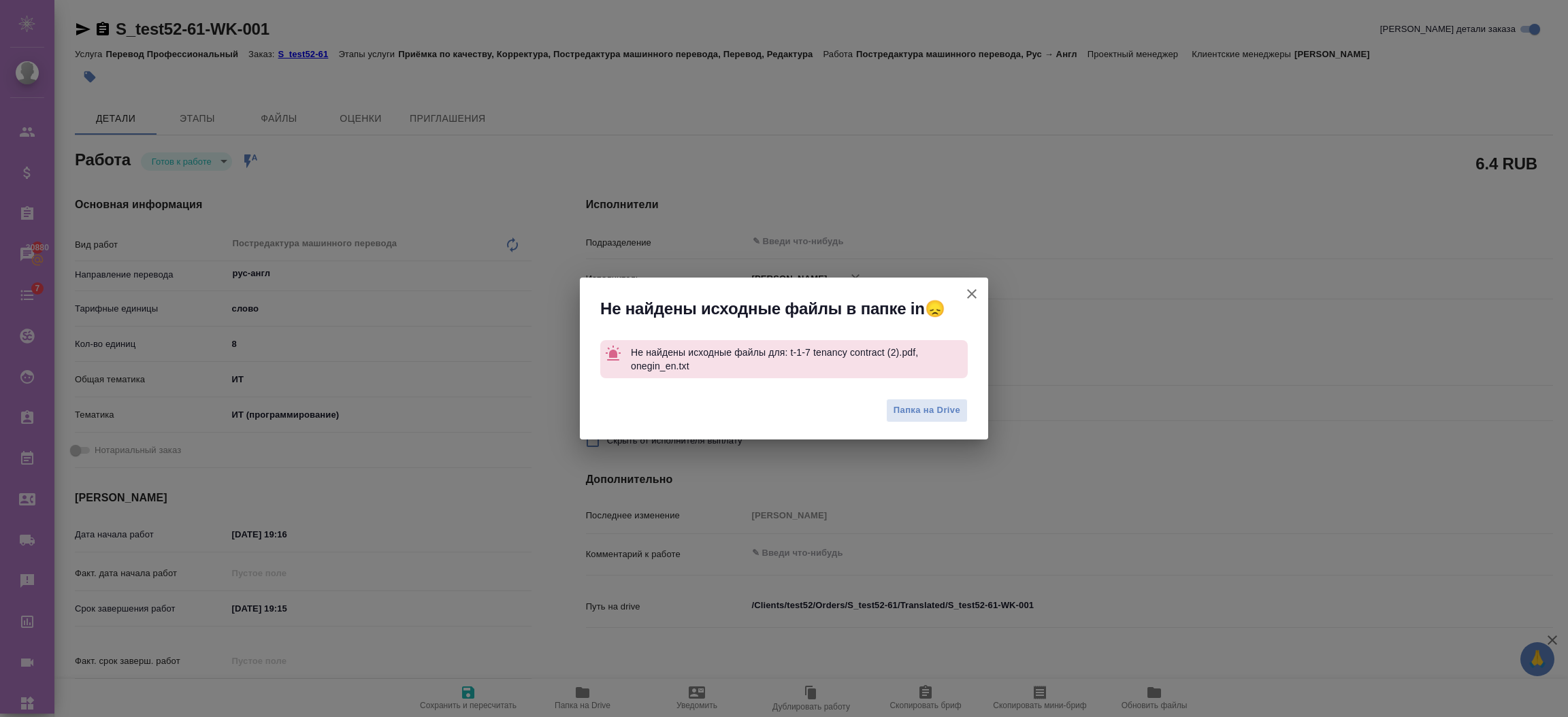
type textarea "x"
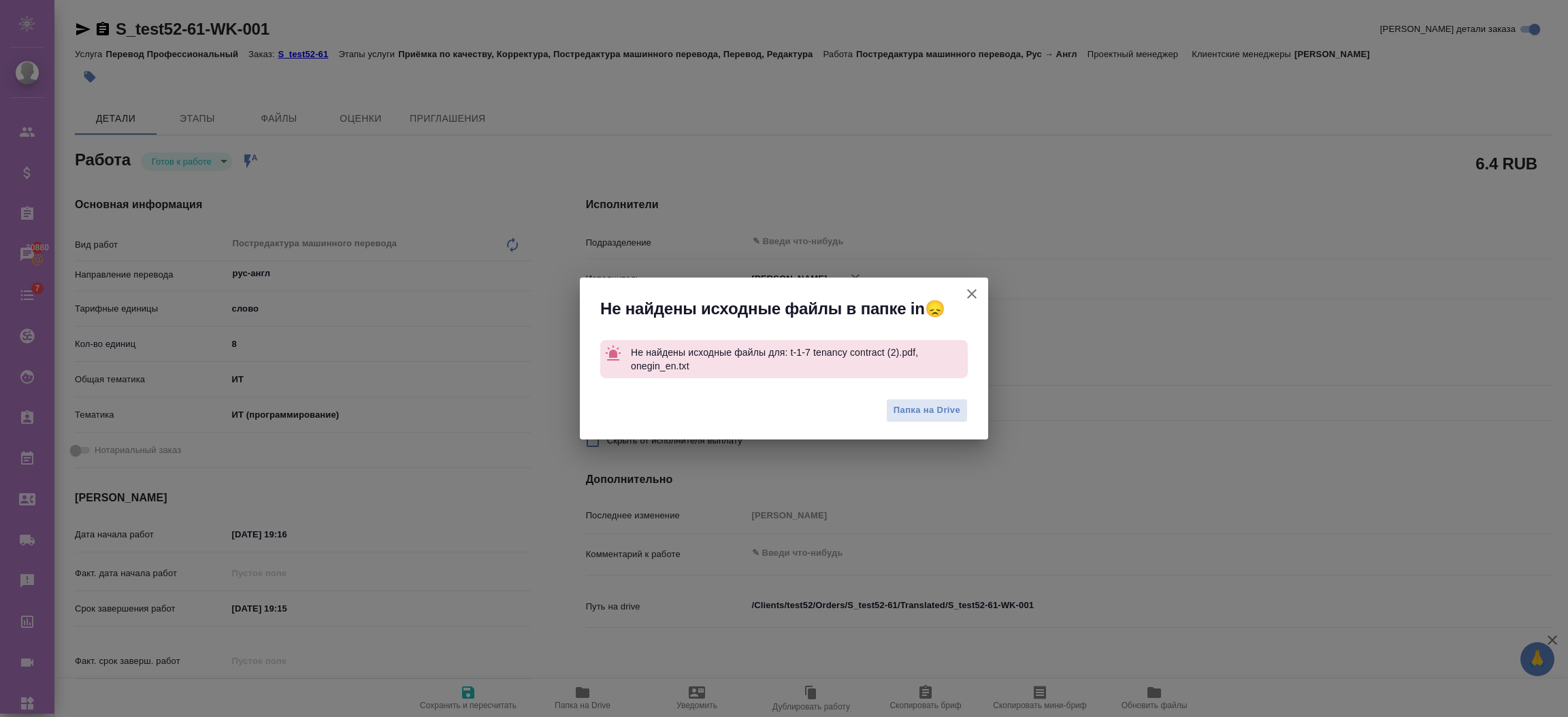
type textarea "x"
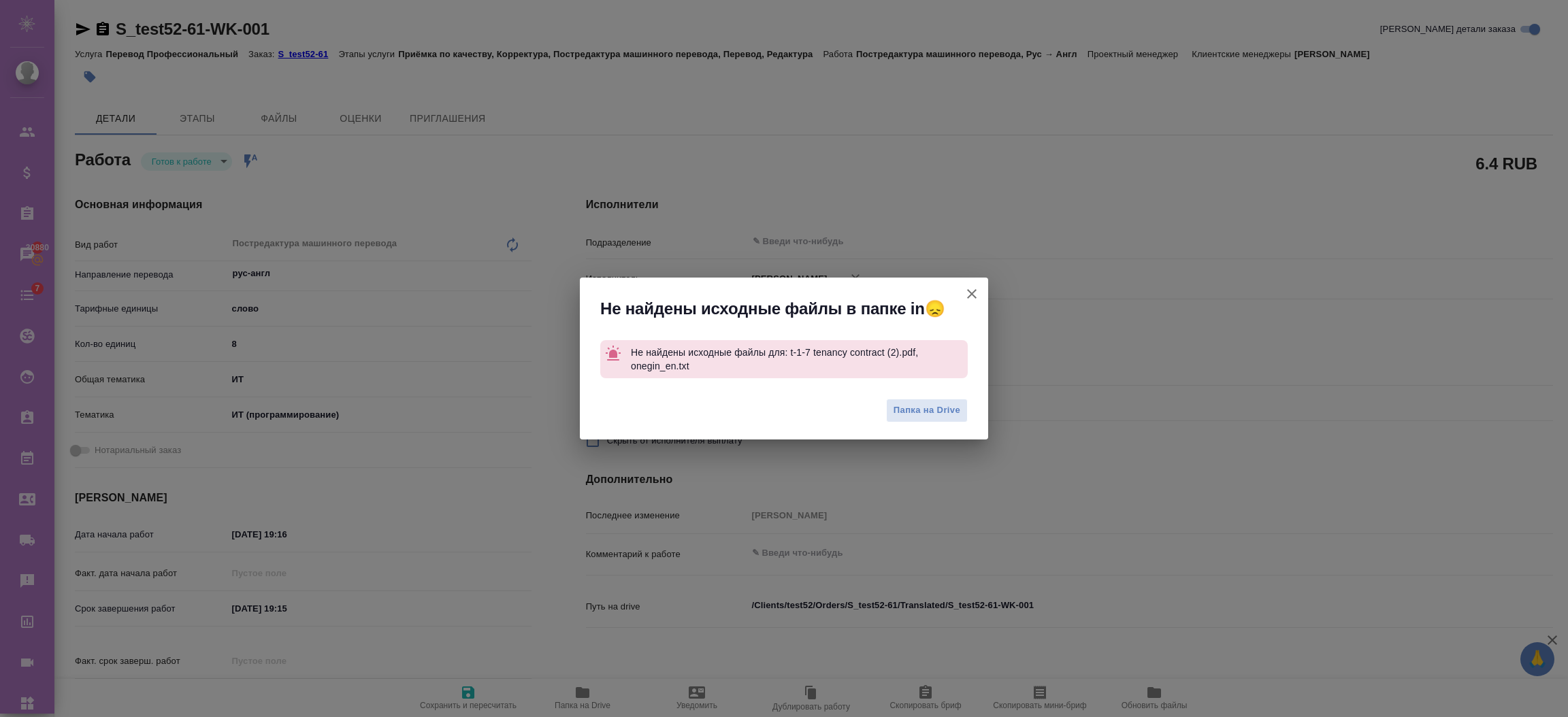
type textarea "x"
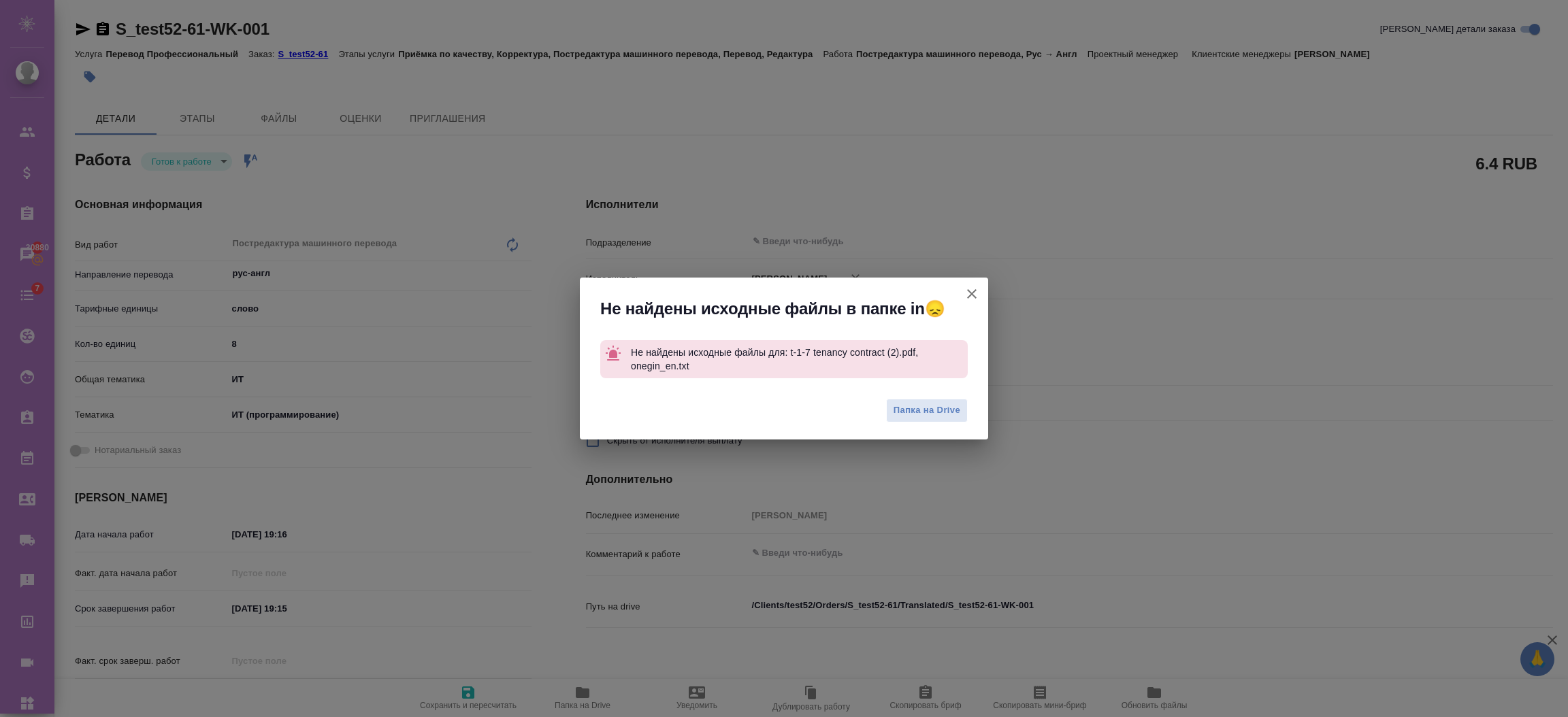
click at [970, 285] on icon "button" at bounding box center [972, 294] width 17 height 17
type textarea "x"
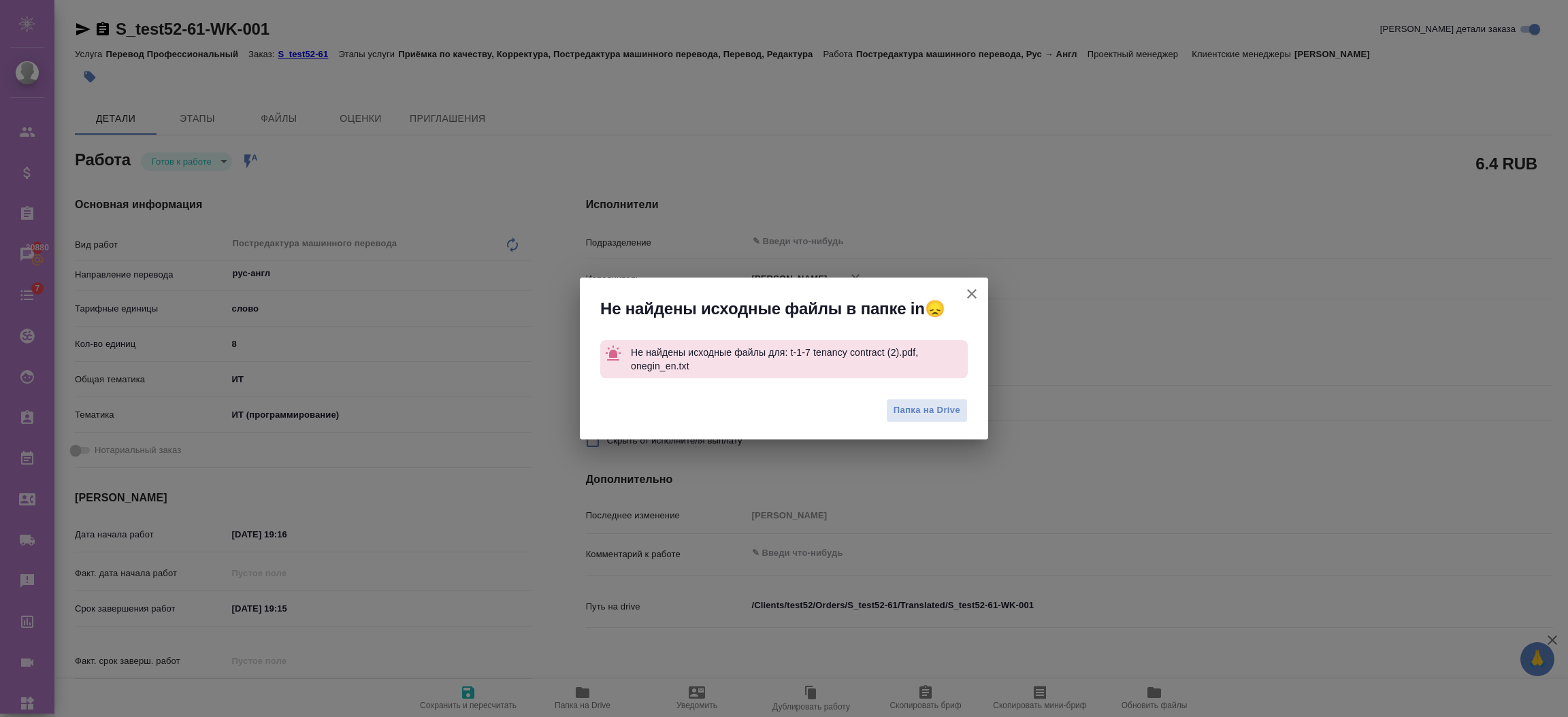
type textarea "x"
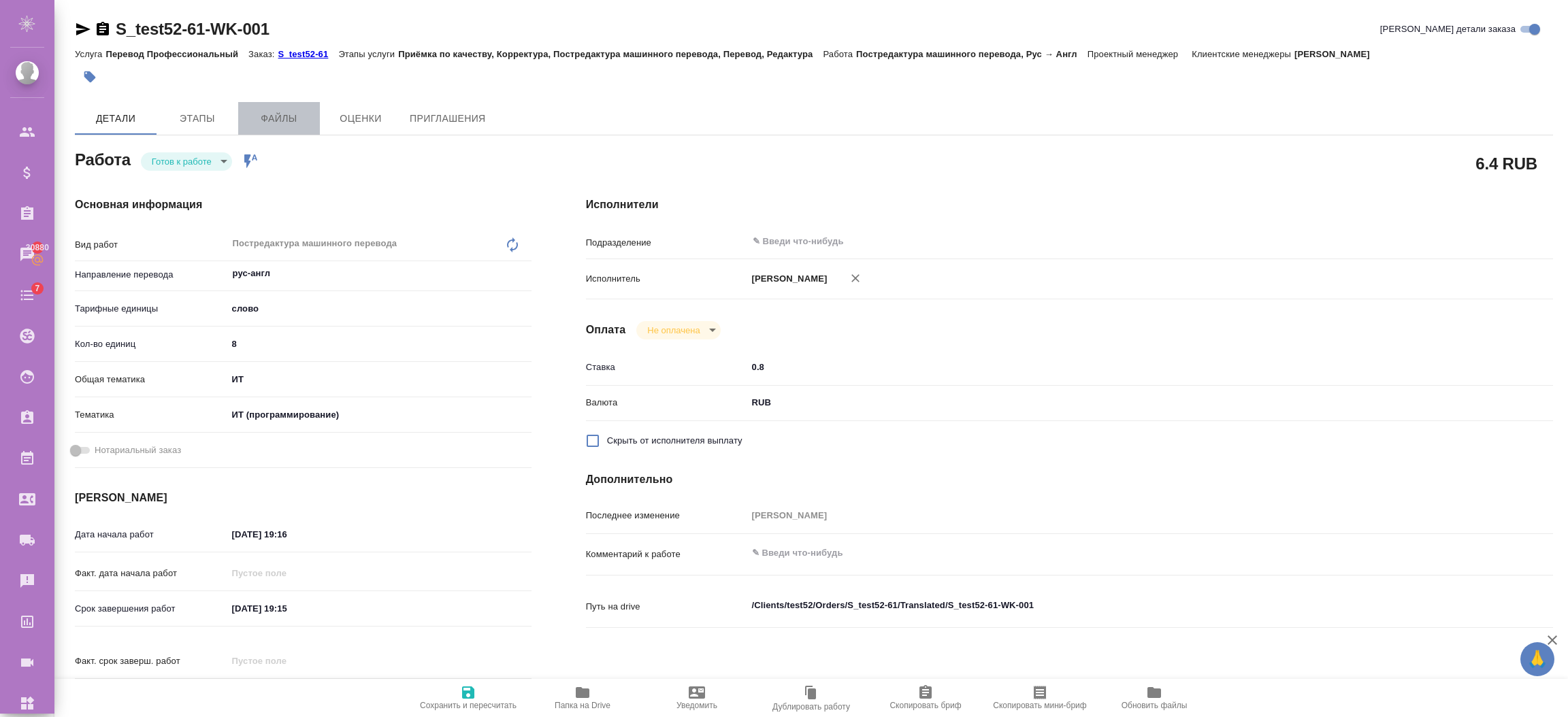
click at [301, 111] on span "Файлы" at bounding box center [279, 119] width 65 height 17
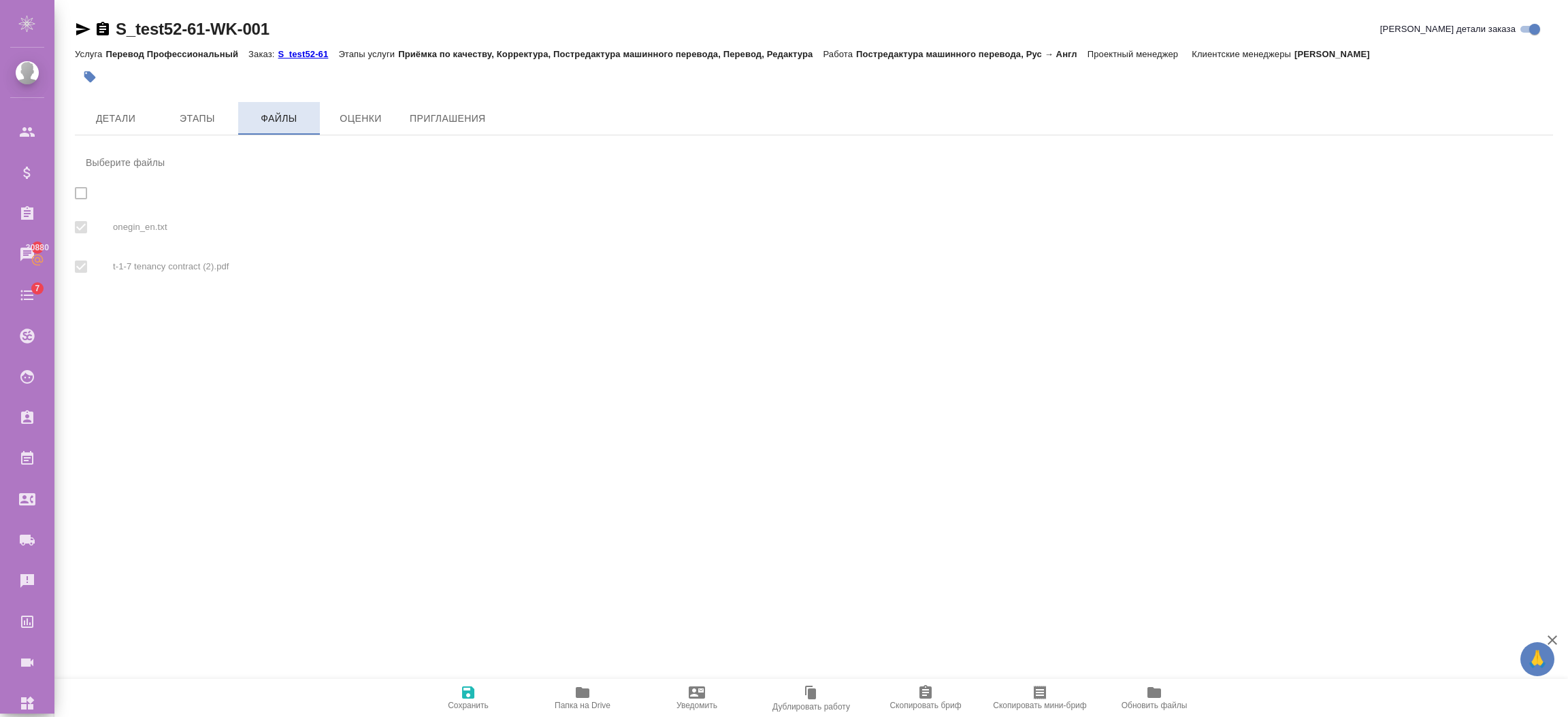
checkbox input "true"
click at [122, 113] on span "Детали" at bounding box center [115, 119] width 65 height 17
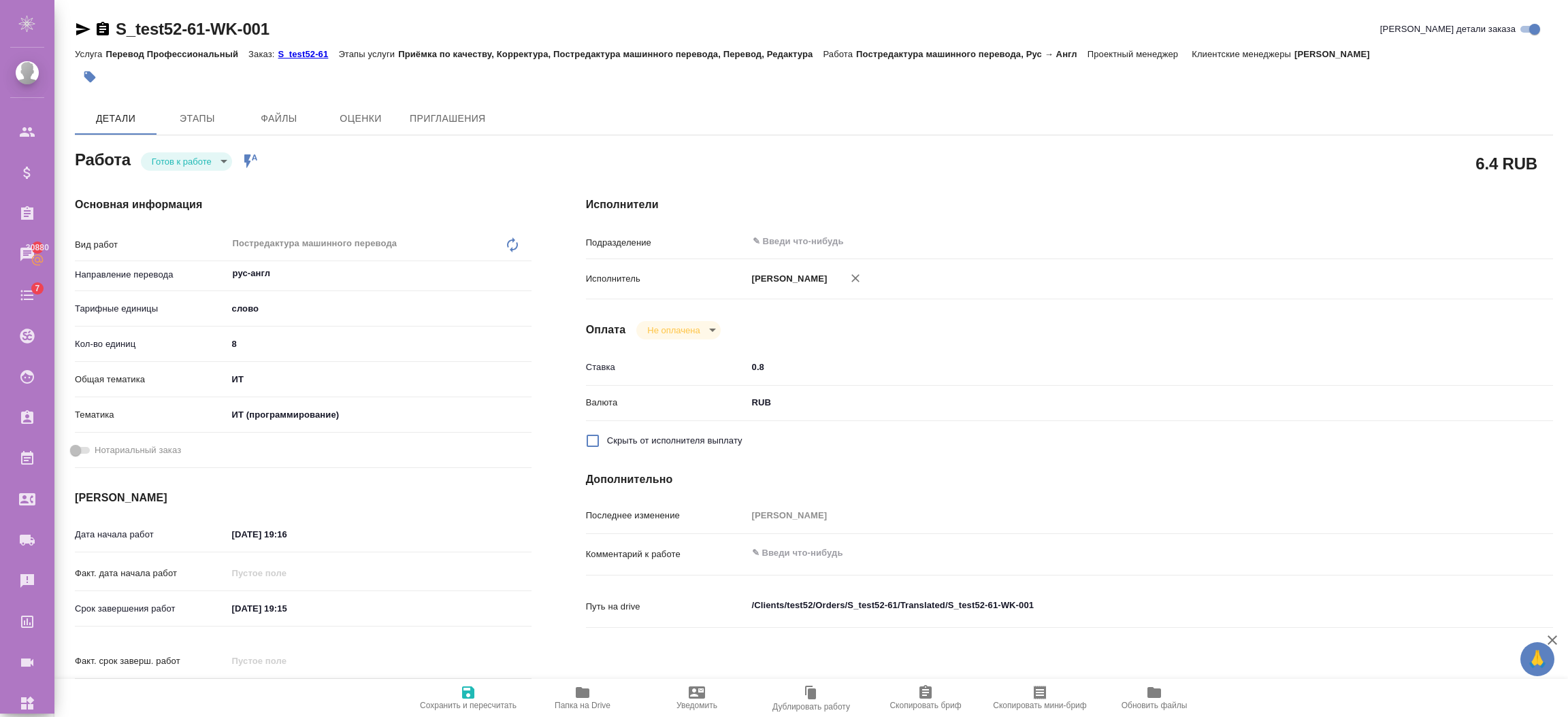
type textarea "x"
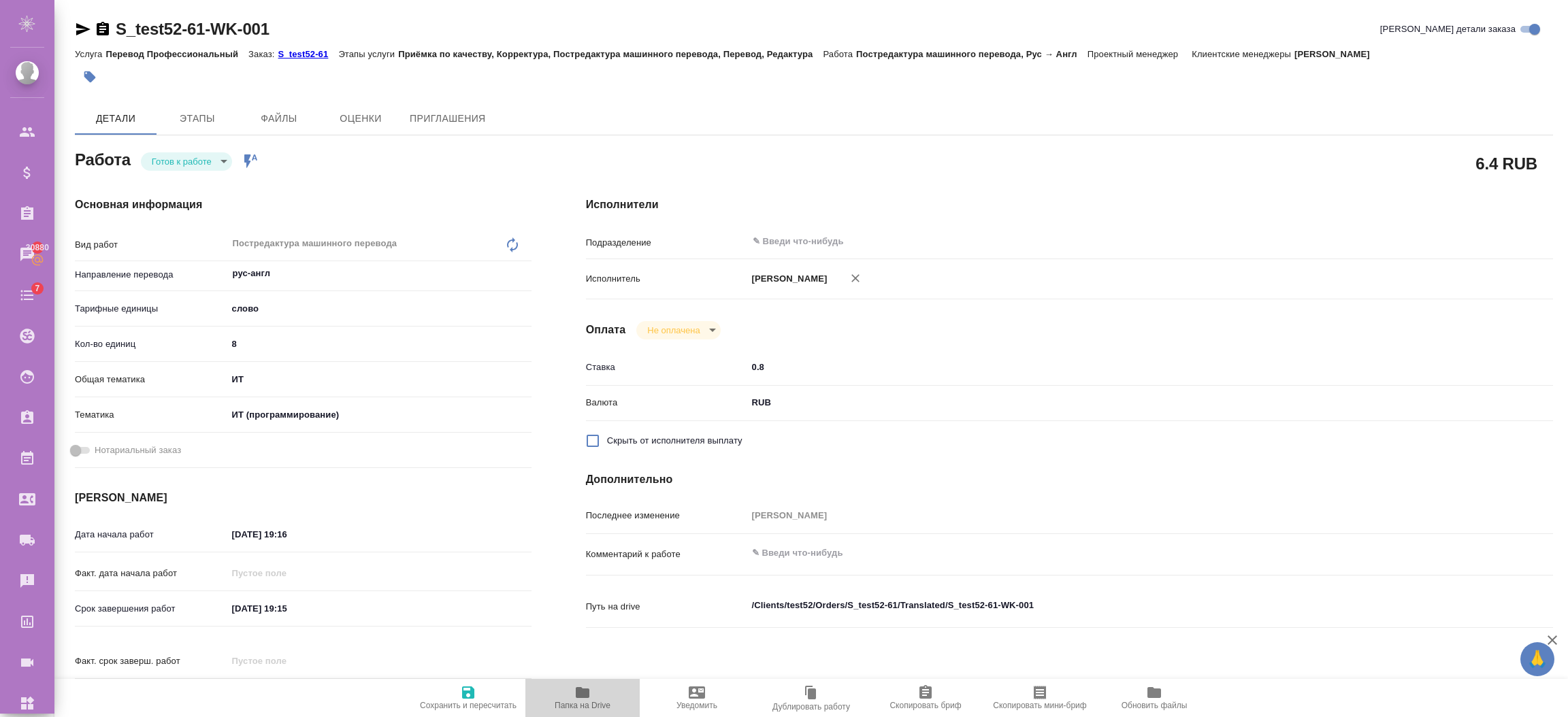
click at [583, 692] on icon "button" at bounding box center [582, 692] width 14 height 11
type textarea "x"
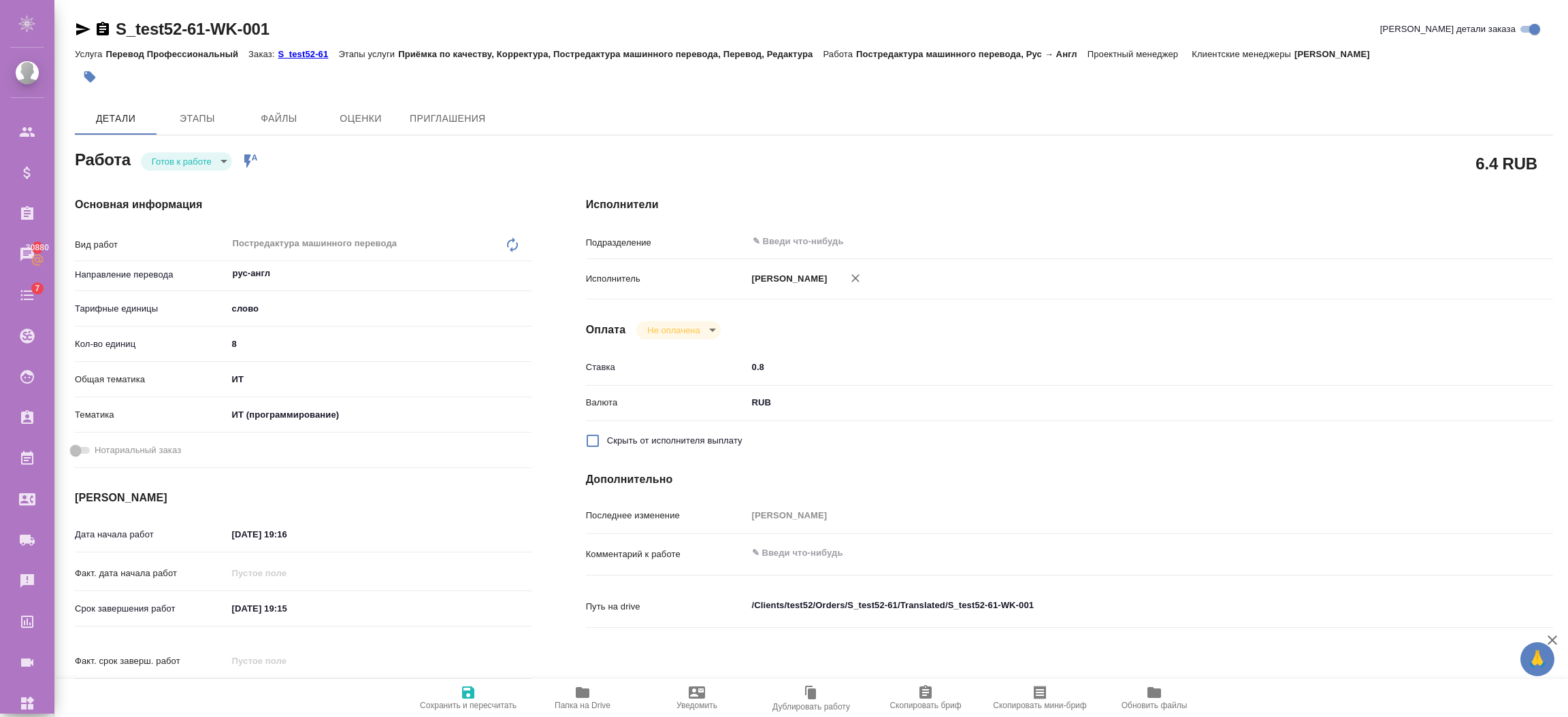
type textarea "x"
click at [317, 55] on p "S_test52-61" at bounding box center [308, 53] width 61 height 10
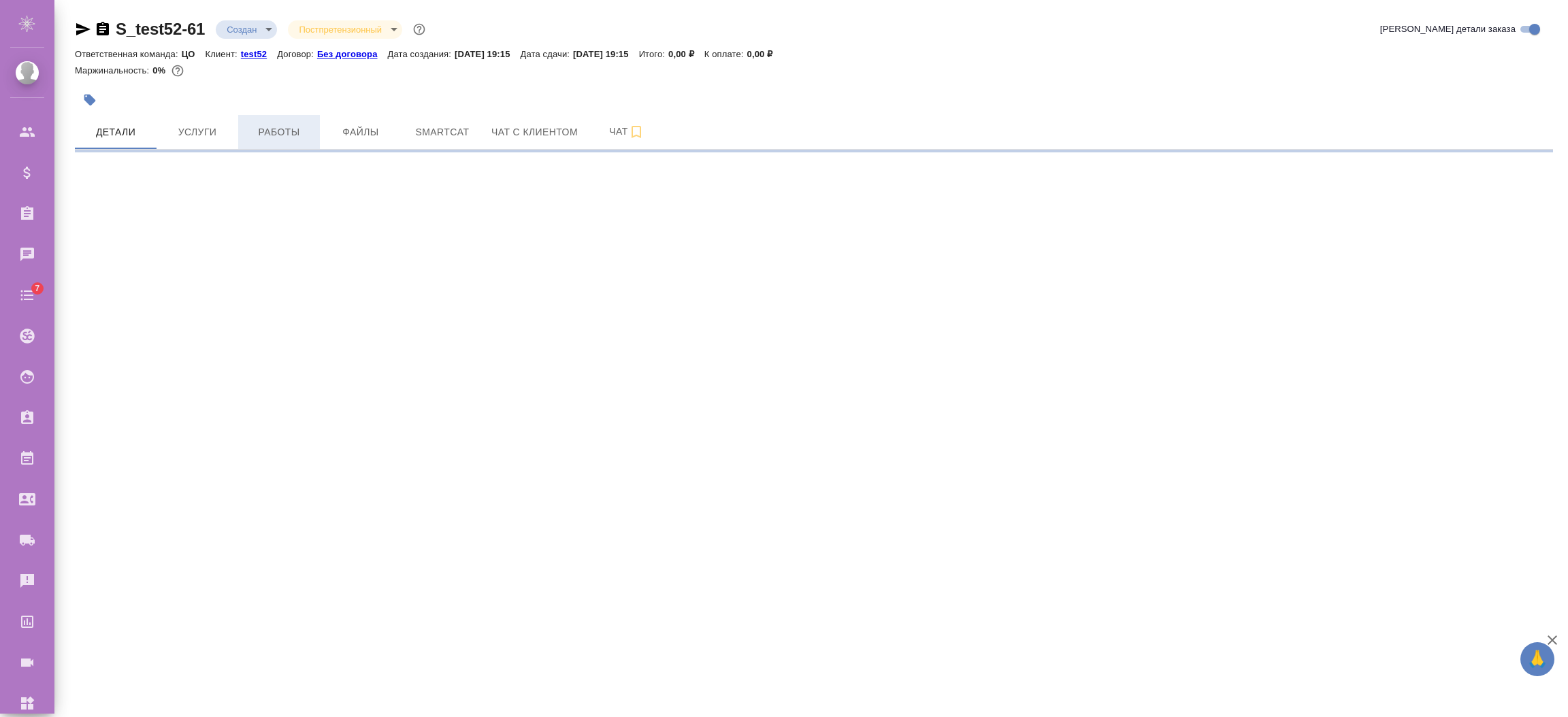
select select "RU"
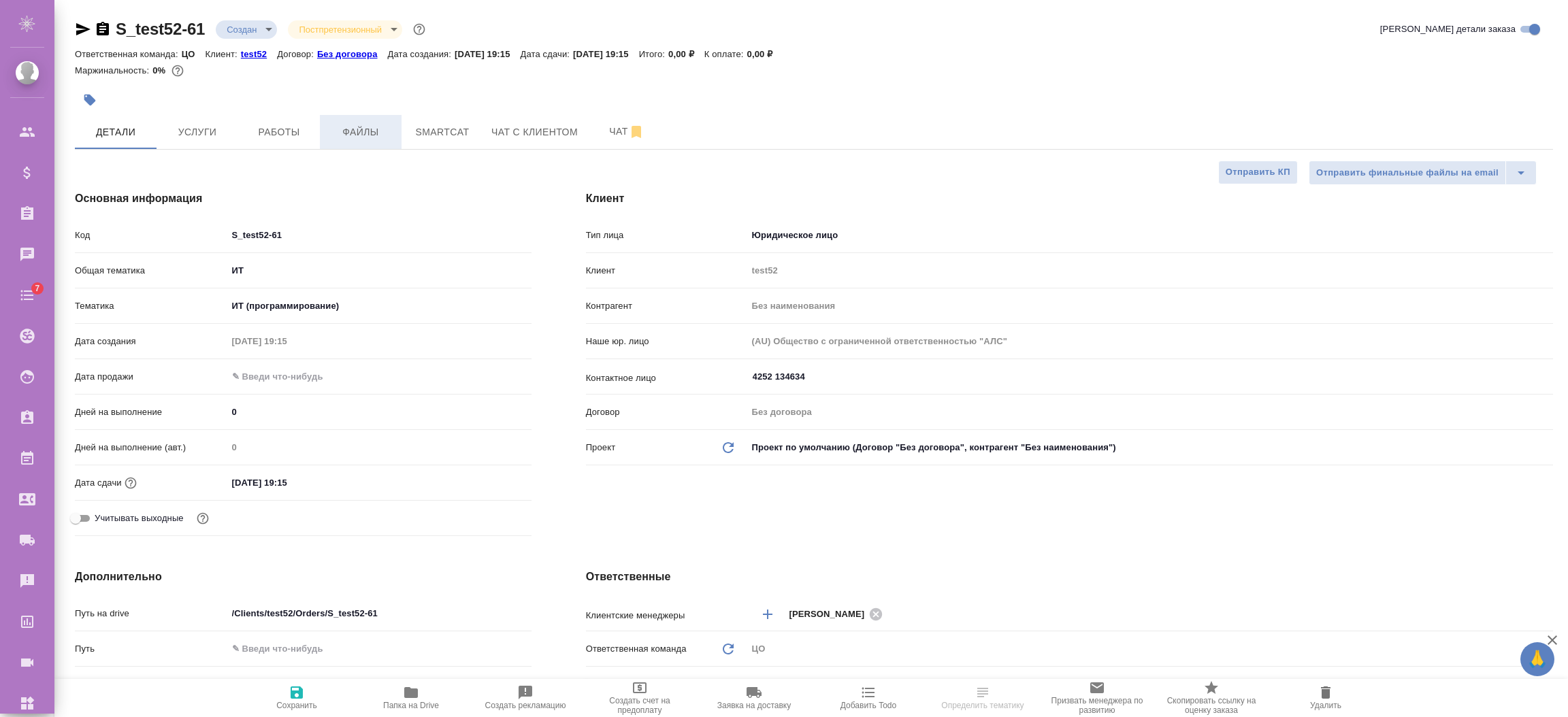
type textarea "x"
click at [348, 124] on span "Файлы" at bounding box center [360, 133] width 65 height 17
type textarea "x"
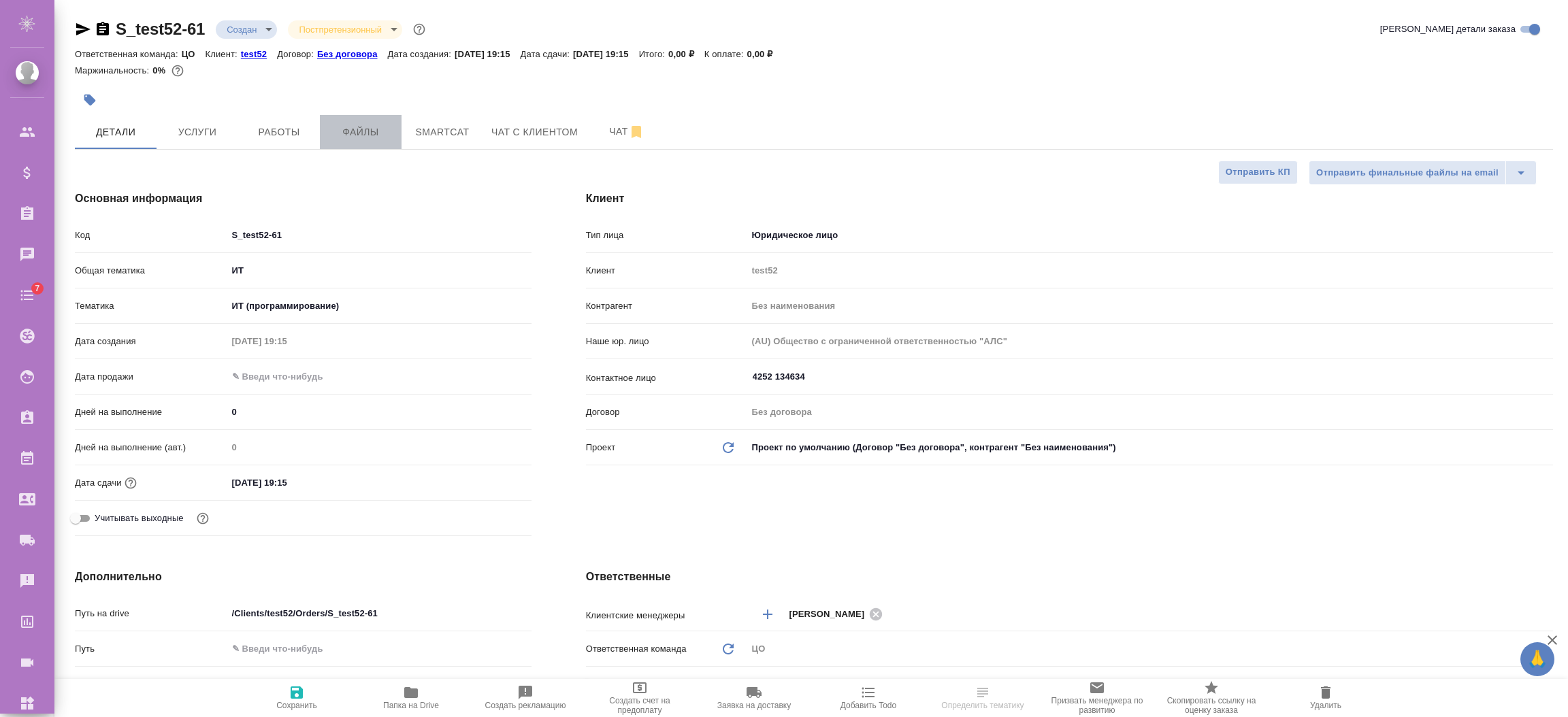
type textarea "x"
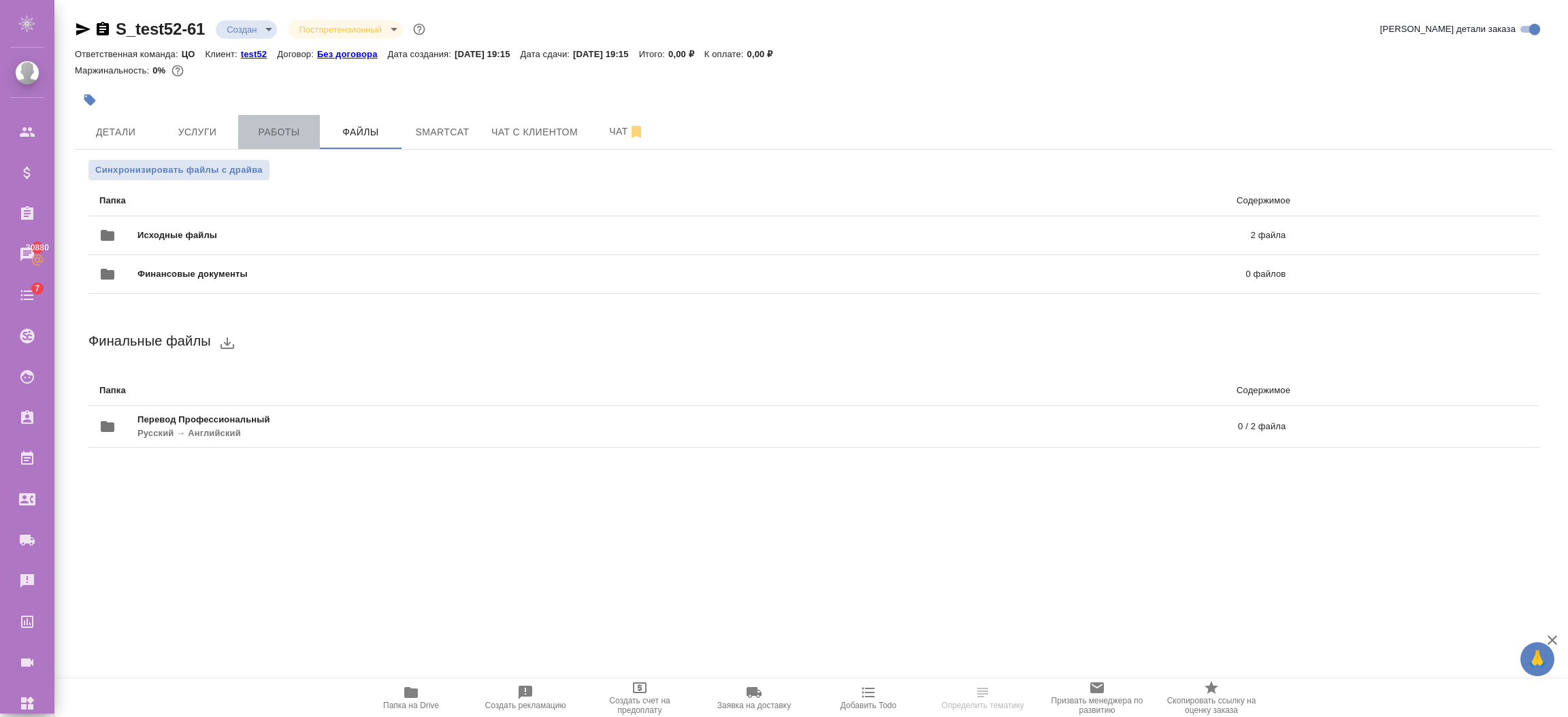
click at [264, 121] on button "Работы" at bounding box center [279, 132] width 82 height 34
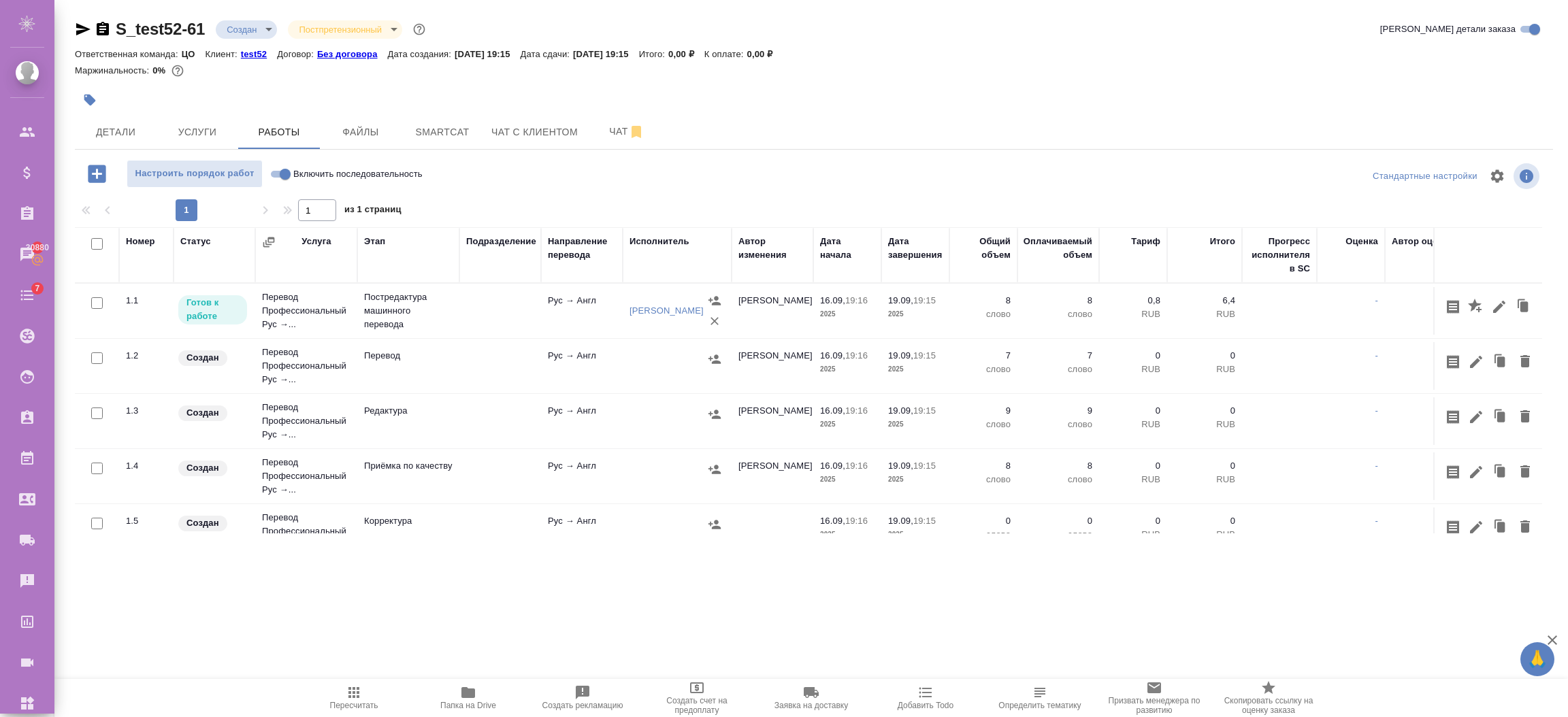
click at [573, 309] on td "Рус → Англ" at bounding box center [582, 311] width 82 height 48
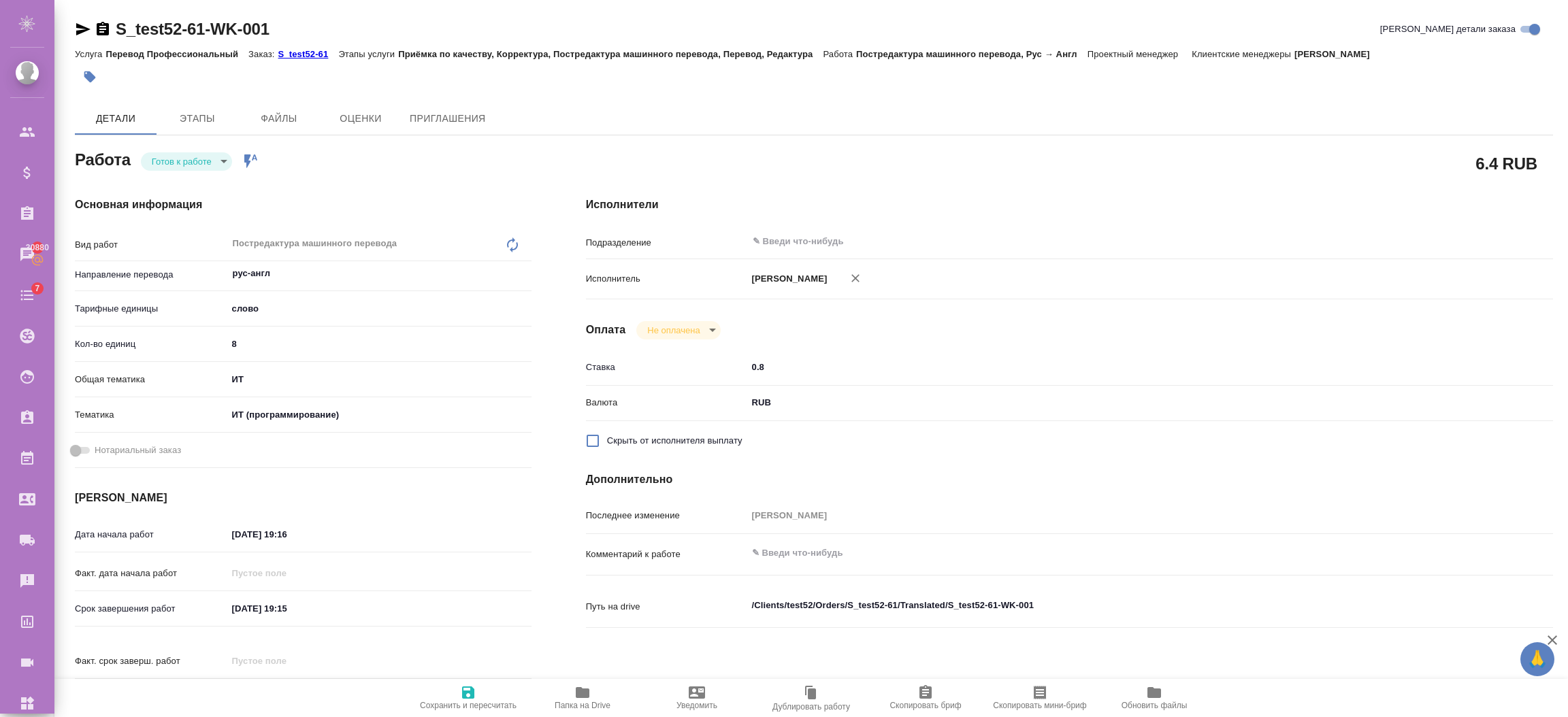
click at [218, 162] on body "🙏 .cls-1 fill:#fff; AWATERA [PERSON_NAME] Спецификации Заказы 30880 Чаты 7 Todo…" at bounding box center [784, 358] width 1568 height 717
click at [179, 181] on button "В работе" at bounding box center [174, 184] width 45 height 15
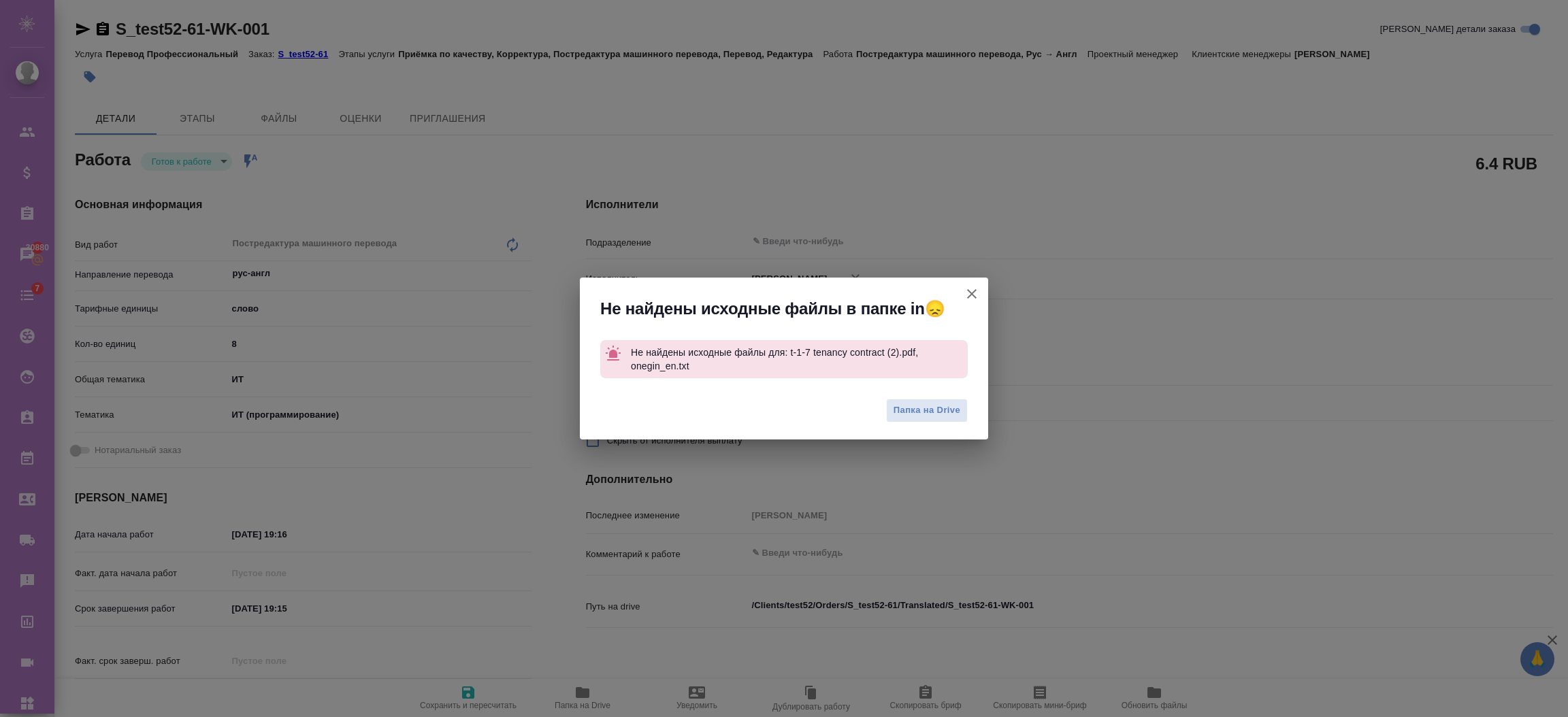
type textarea "x"
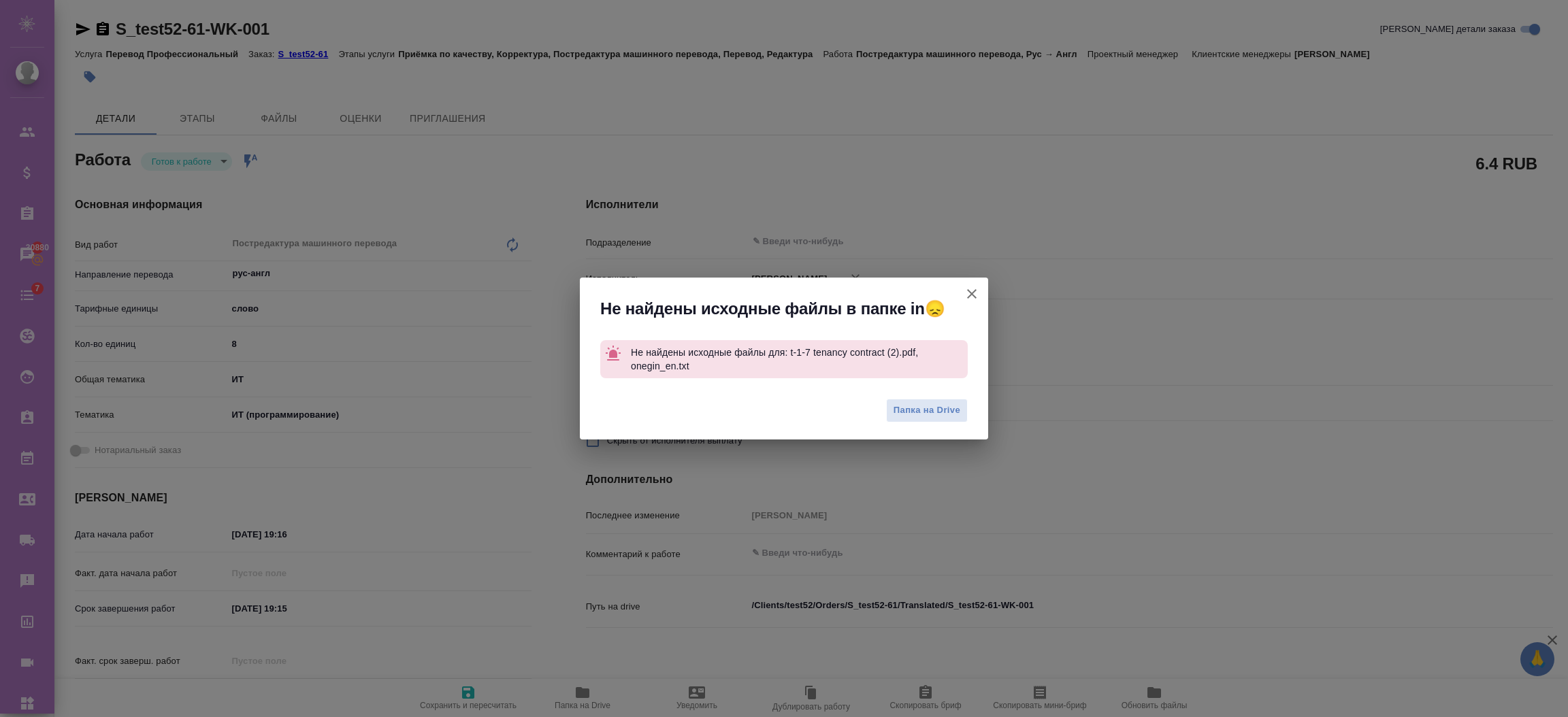
type textarea "x"
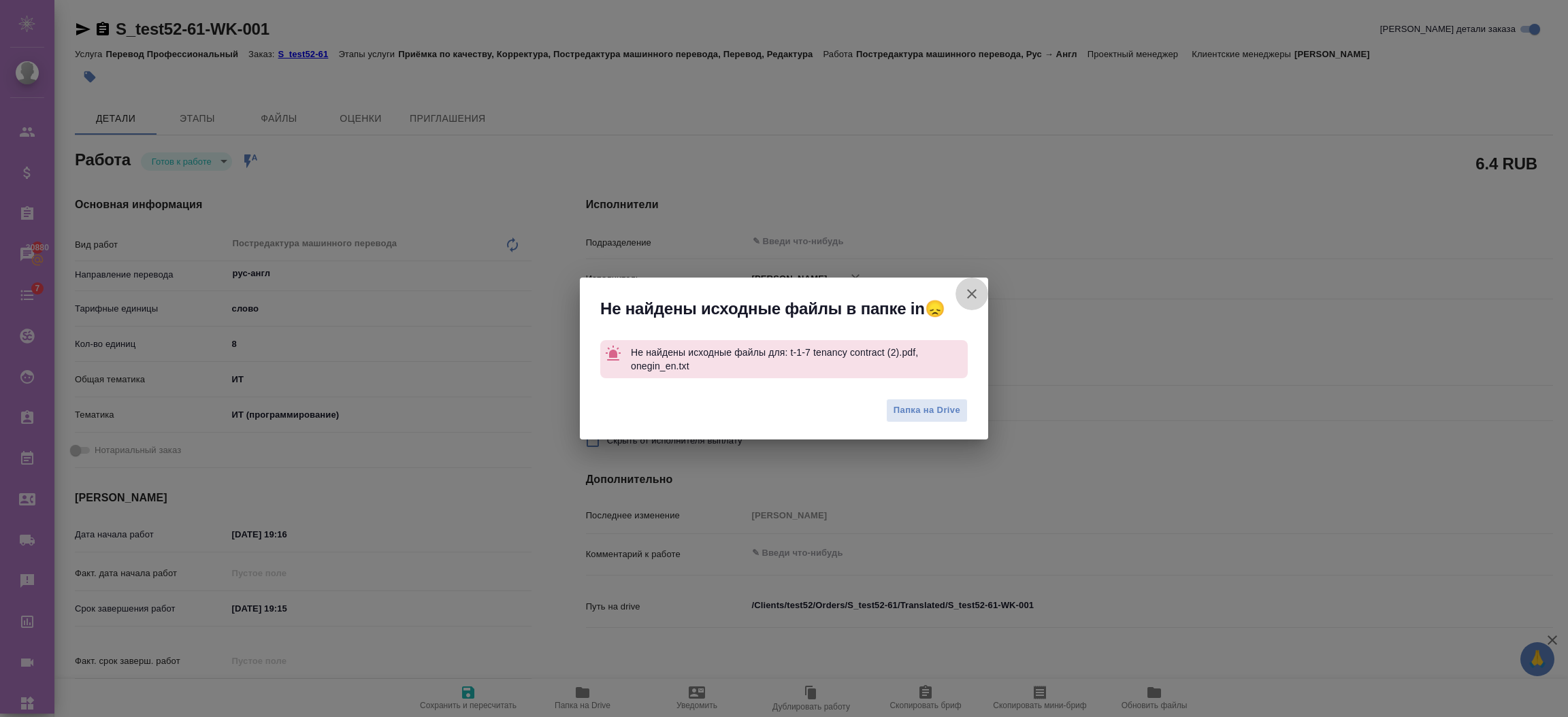
click at [970, 287] on icon "button" at bounding box center [972, 294] width 17 height 17
type textarea "x"
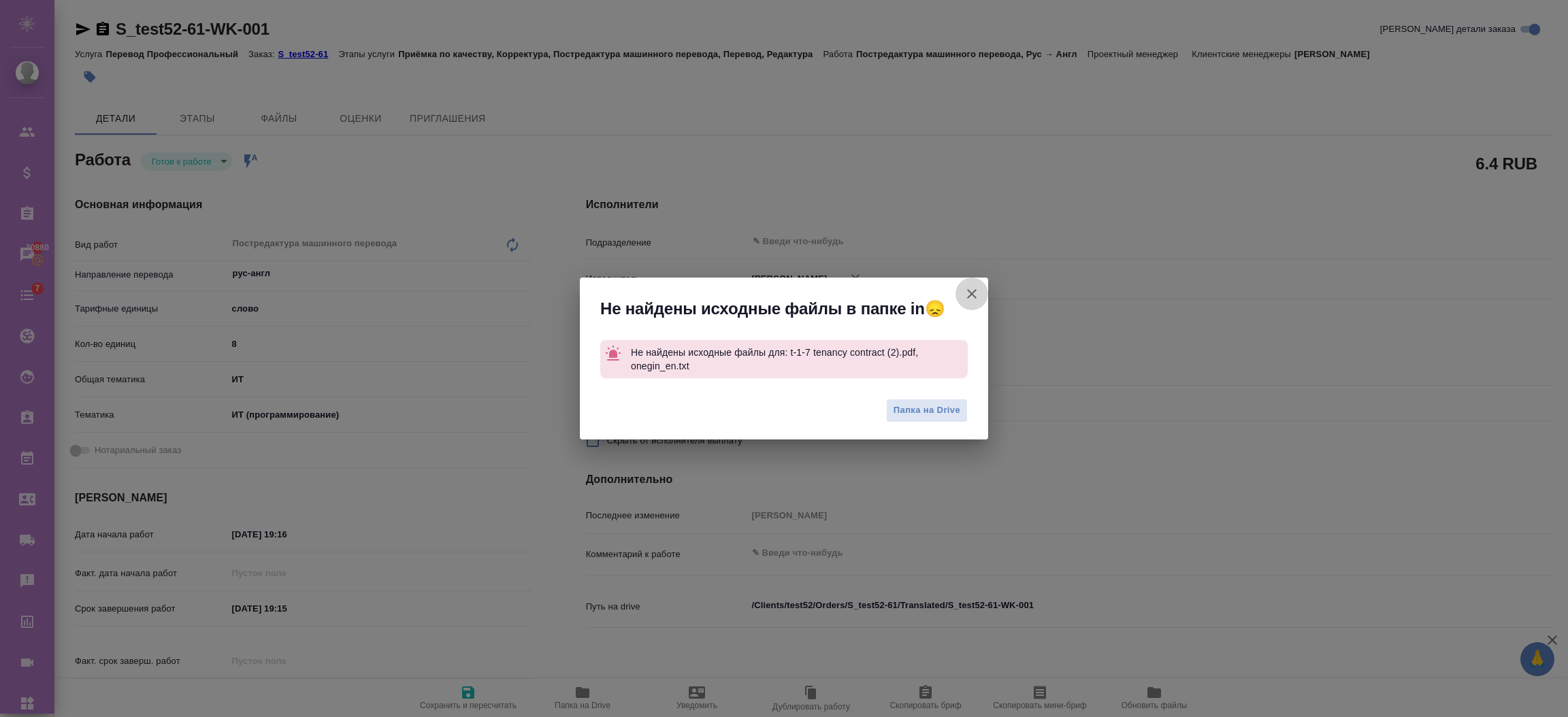
type textarea "x"
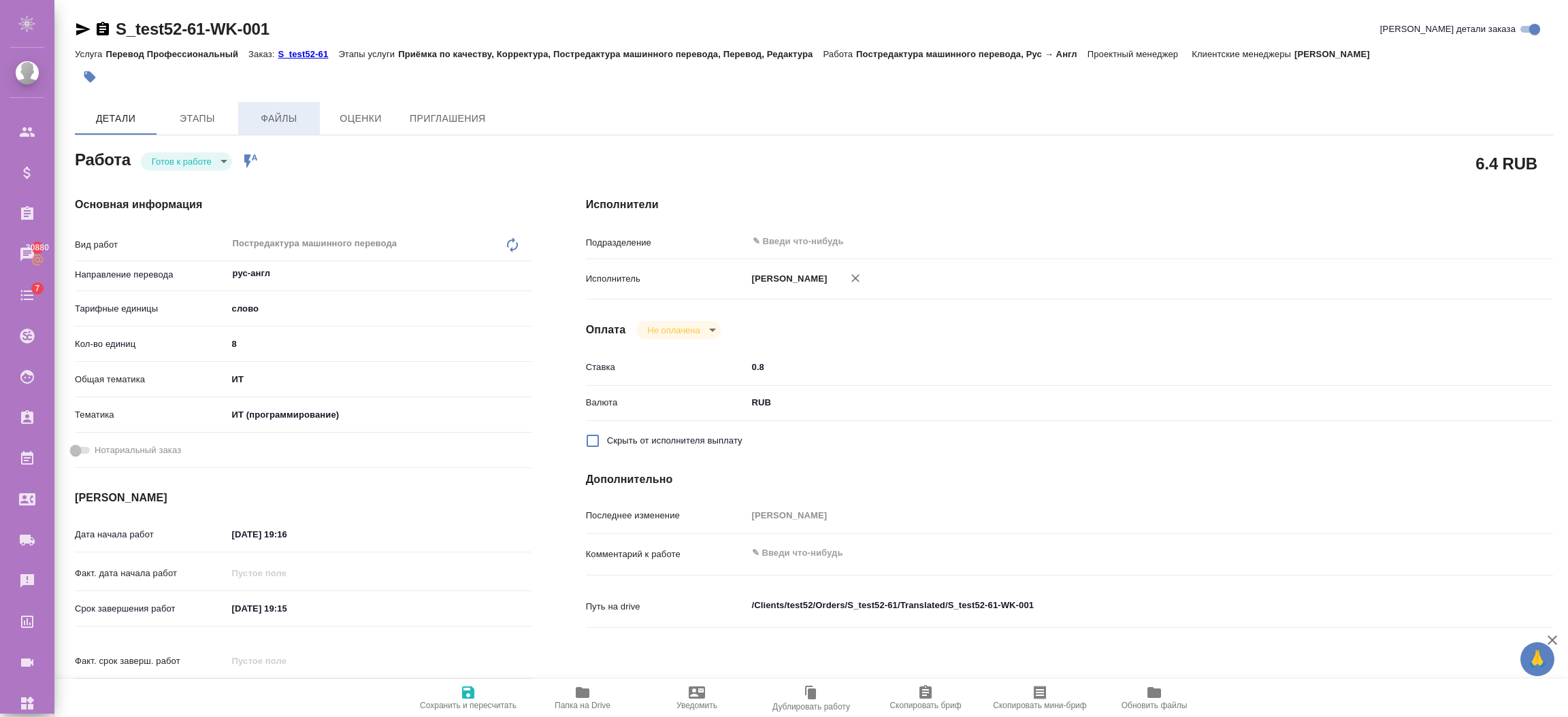
click at [272, 105] on button "Файлы" at bounding box center [279, 118] width 82 height 32
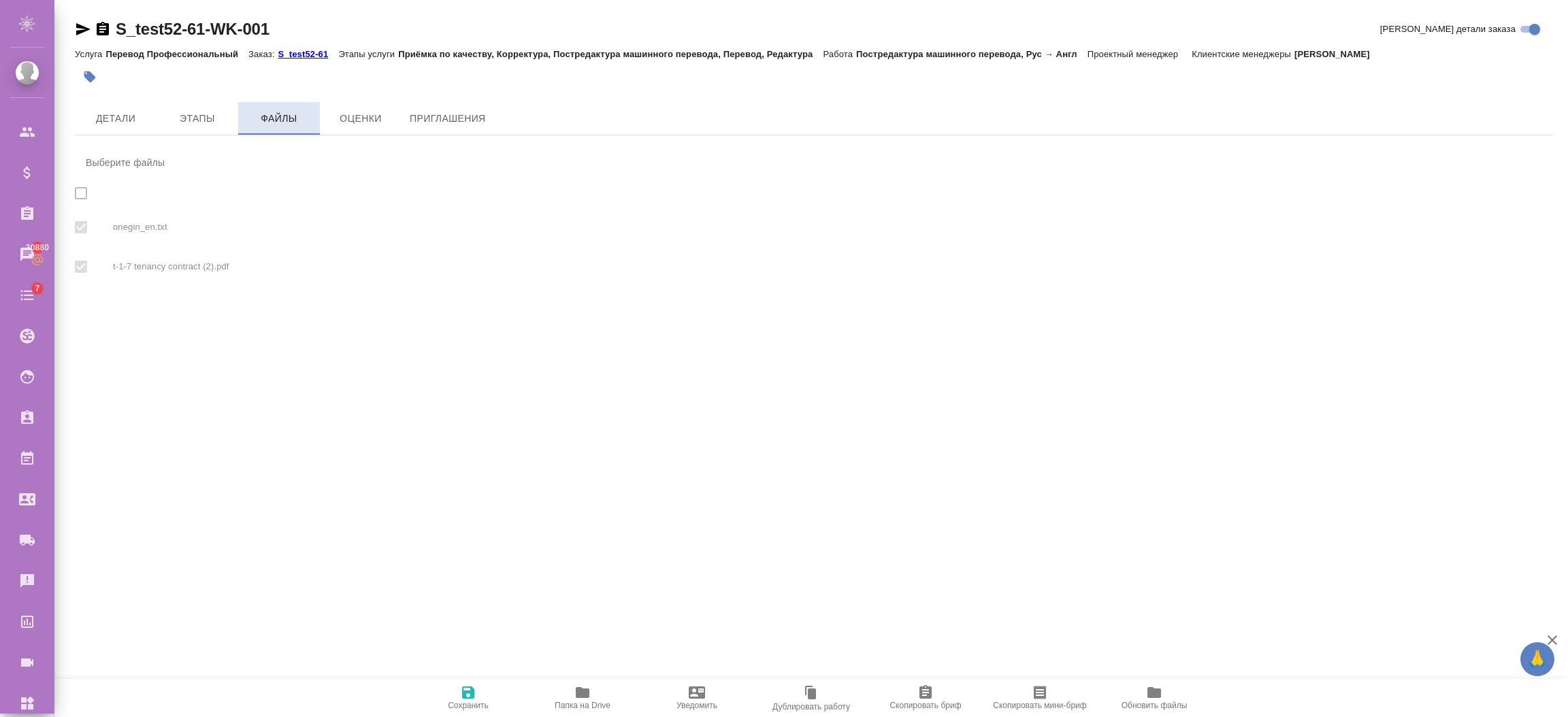
checkbox input "true"
click at [117, 120] on span "Детали" at bounding box center [115, 119] width 65 height 17
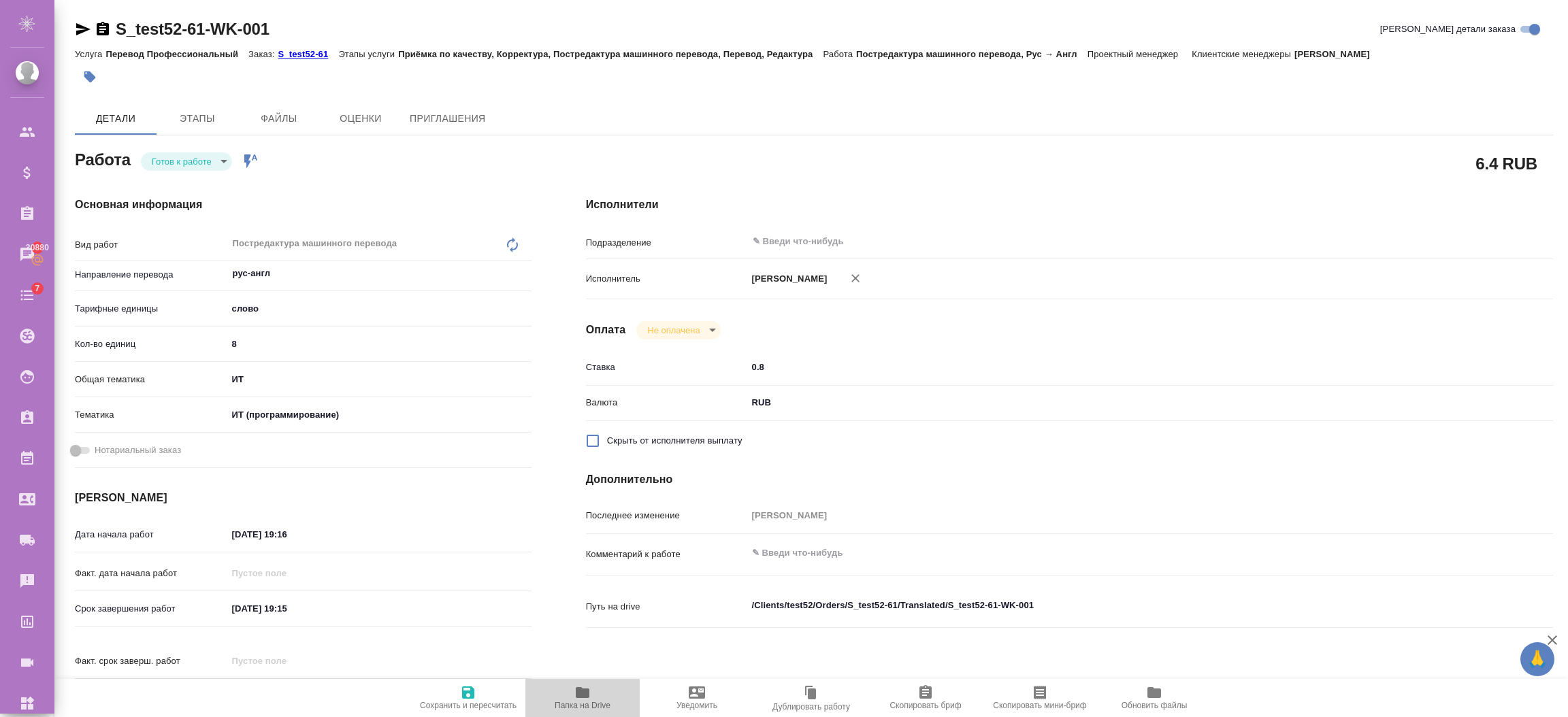
click at [582, 698] on icon "button" at bounding box center [582, 692] width 14 height 11
type textarea "x"
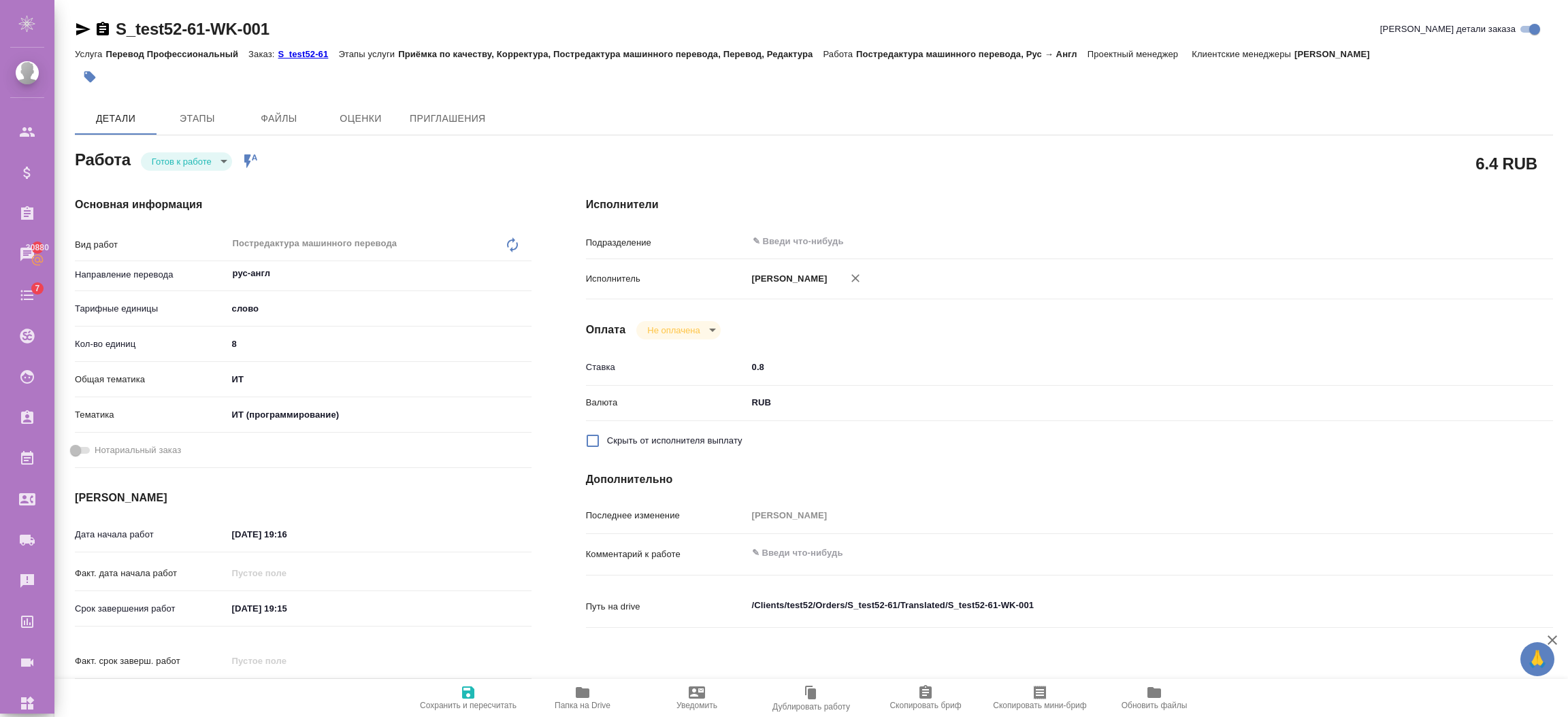
type textarea "x"
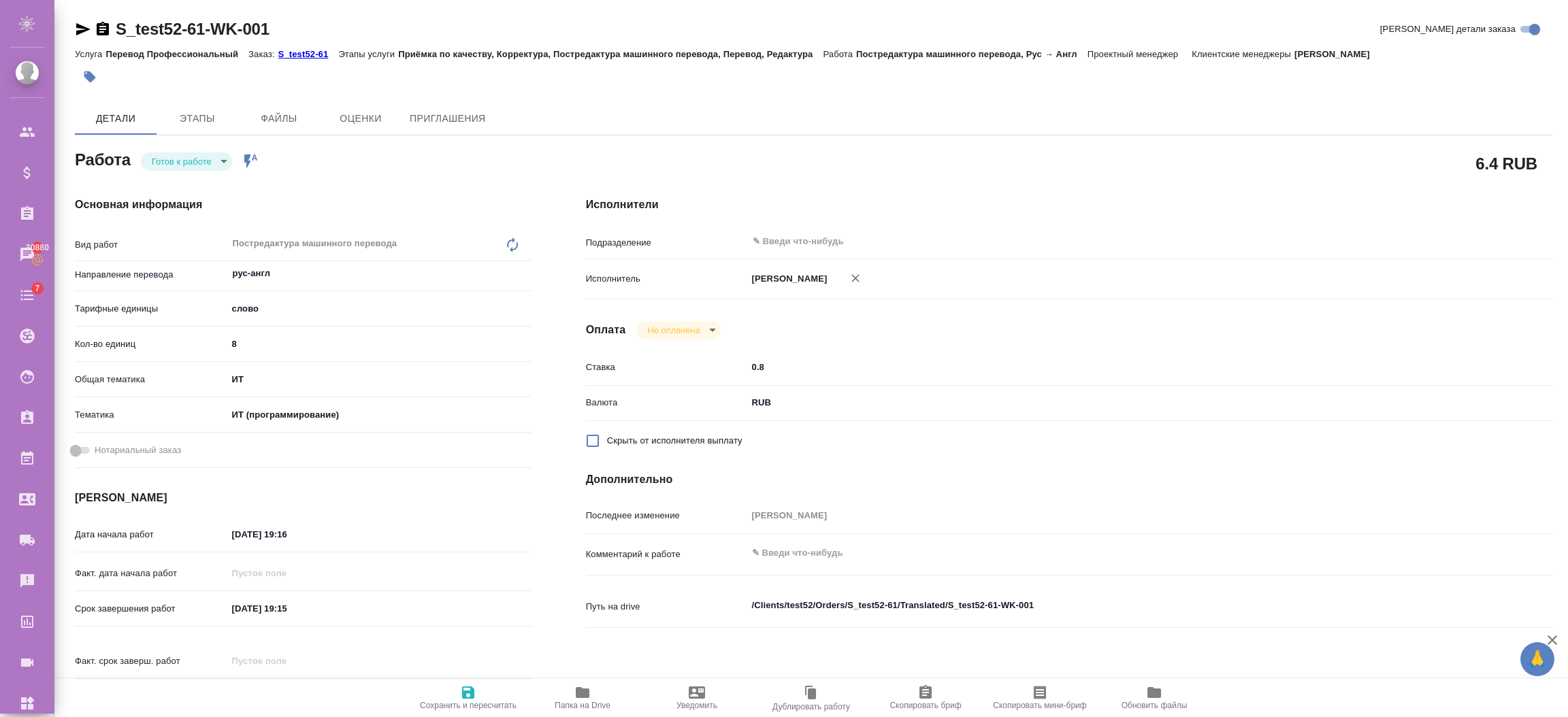
type textarea "x"
click at [215, 163] on body "🙏 .cls-1 fill:#fff; AWATERA Semenets Irina Клиенты Спецификации Заказы 30880 Ча…" at bounding box center [784, 413] width 1568 height 827
click at [192, 179] on button "В работе" at bounding box center [174, 184] width 45 height 15
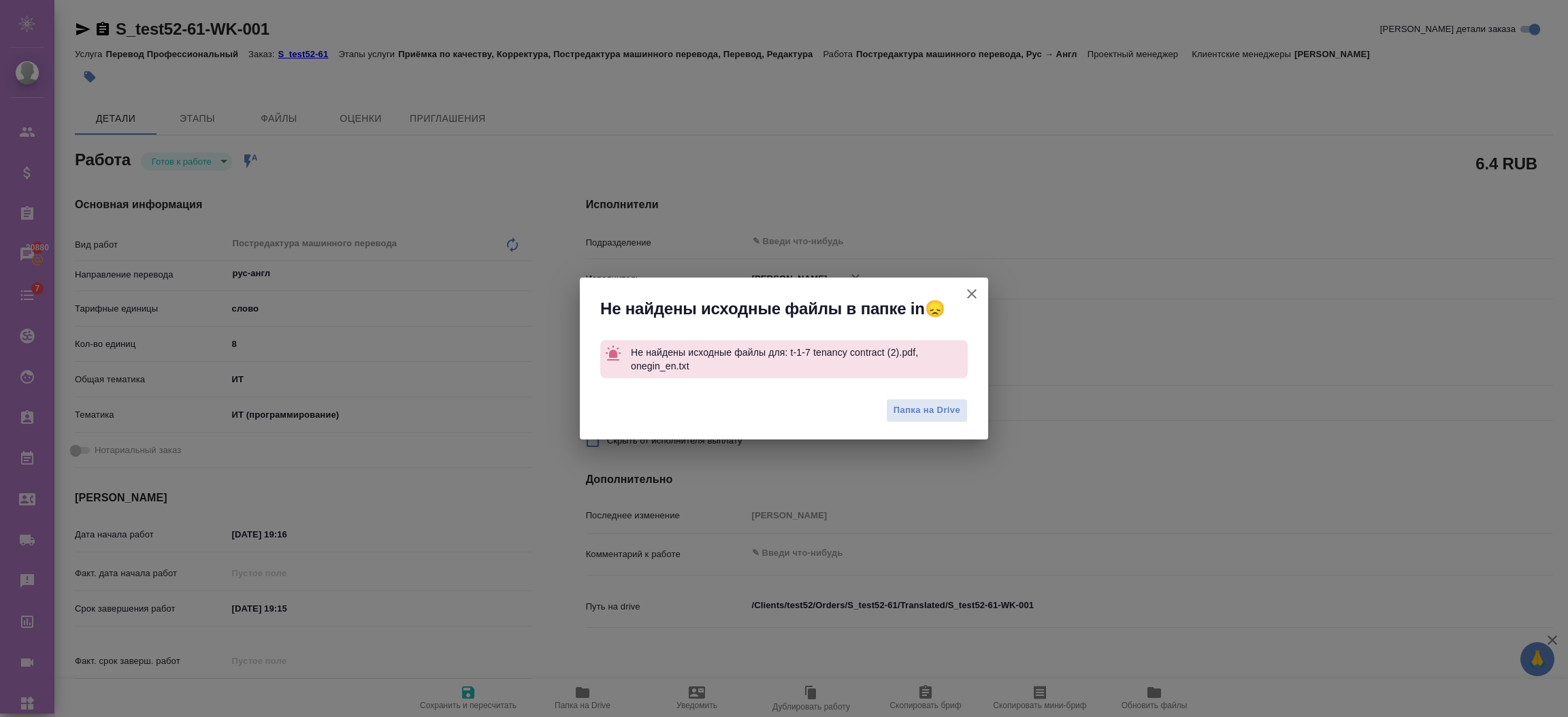
type textarea "x"
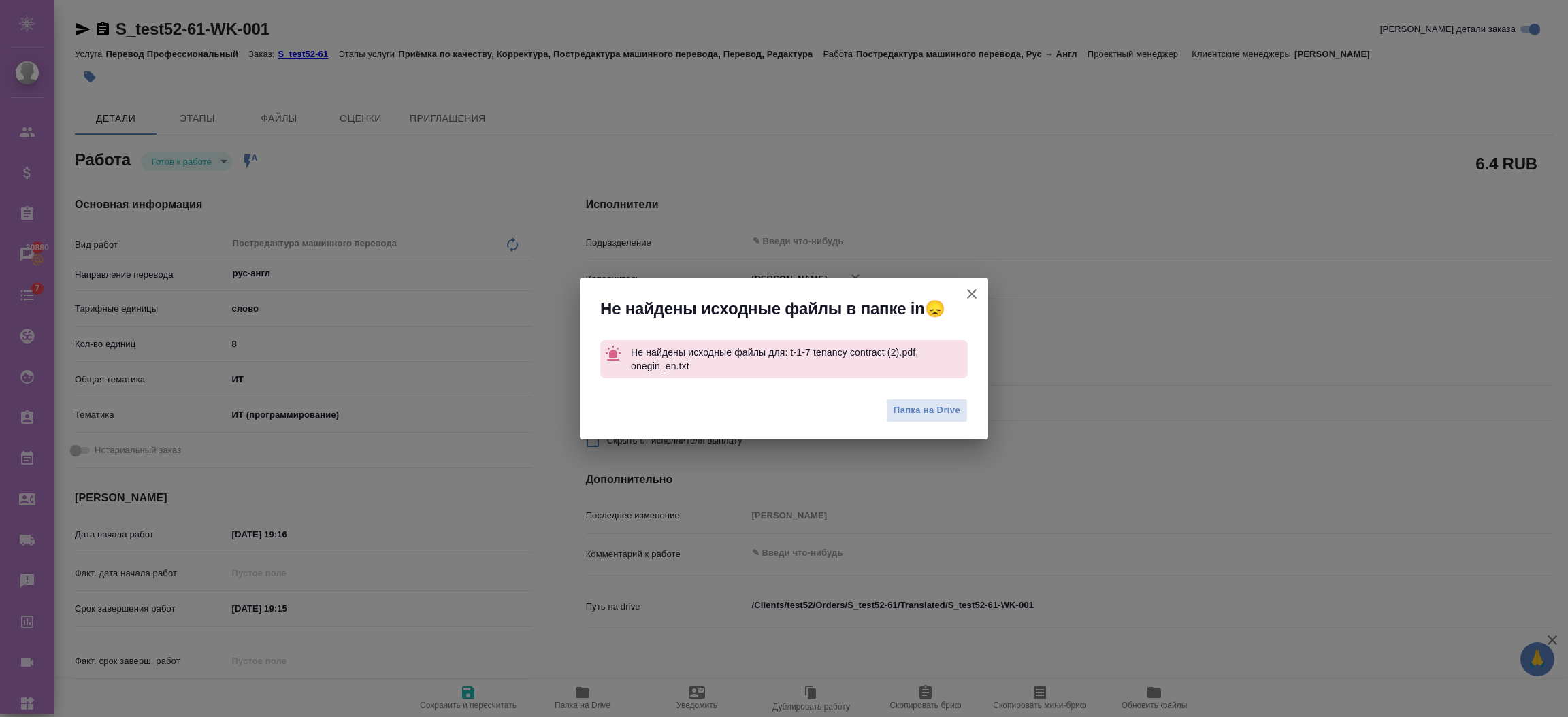
type textarea "x"
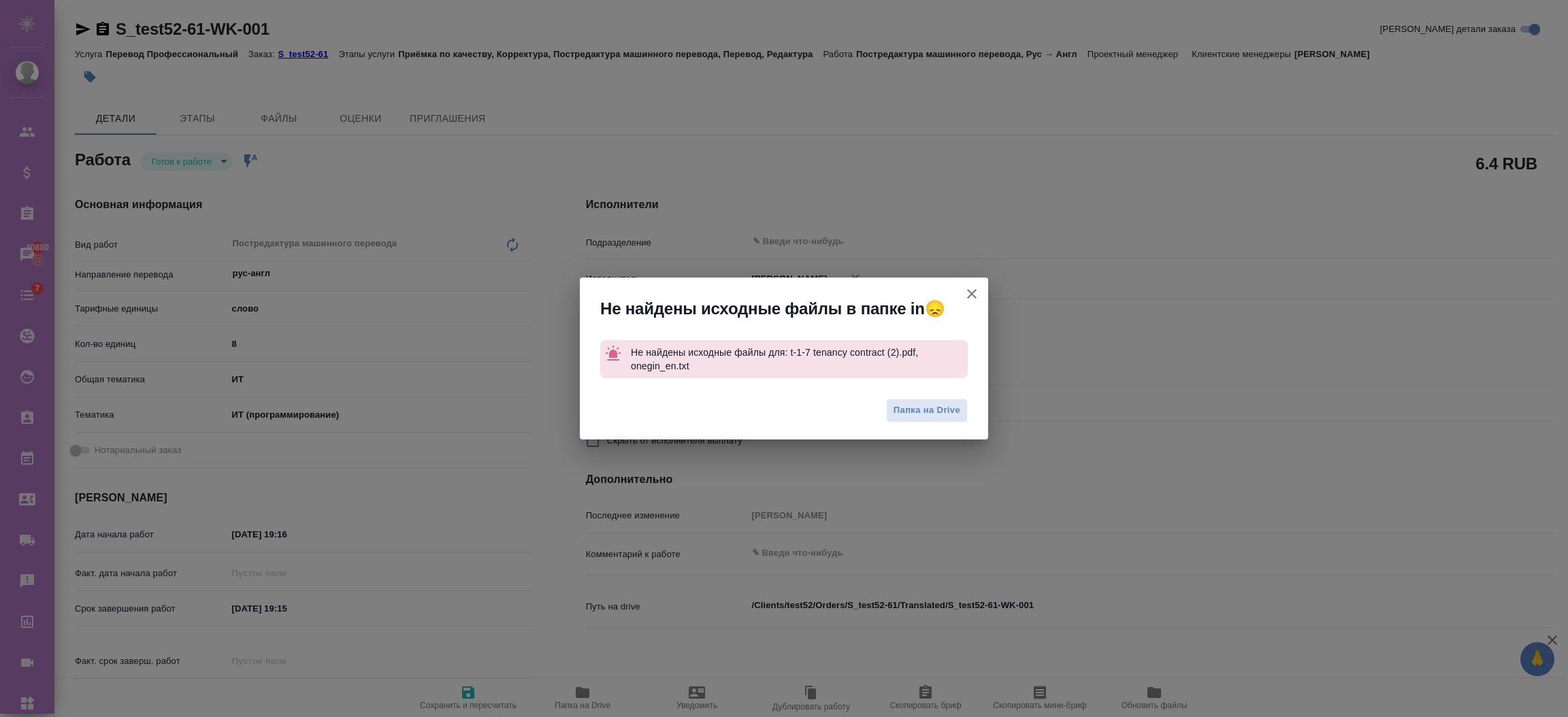
click at [967, 292] on icon "button" at bounding box center [972, 294] width 17 height 17
type textarea "x"
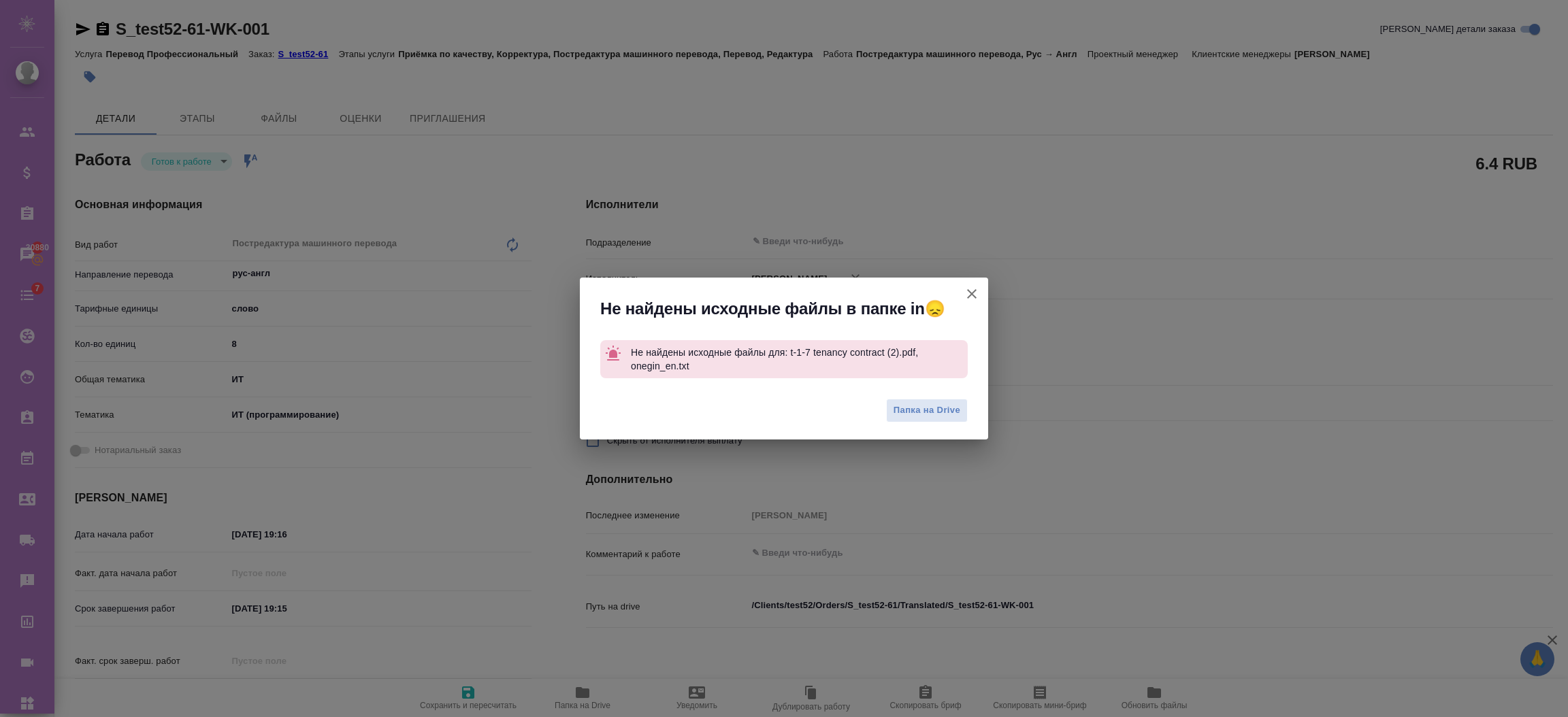
type textarea "x"
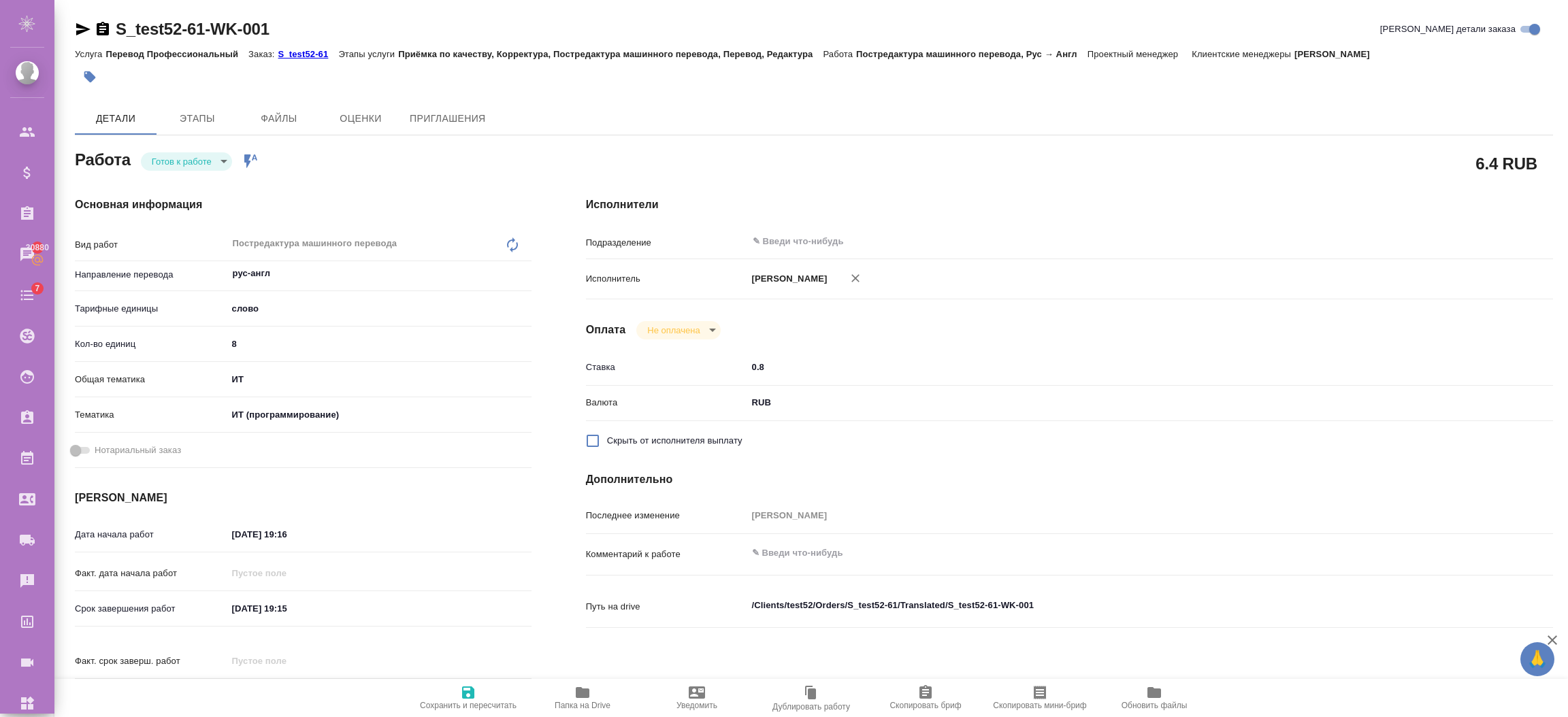
click at [223, 156] on body "🙏 .cls-1 fill:#fff; AWATERA Semenets Irina Клиенты Спецификации Заказы 30880 Ча…" at bounding box center [784, 413] width 1568 height 827
click at [182, 182] on button "В работе" at bounding box center [174, 184] width 45 height 15
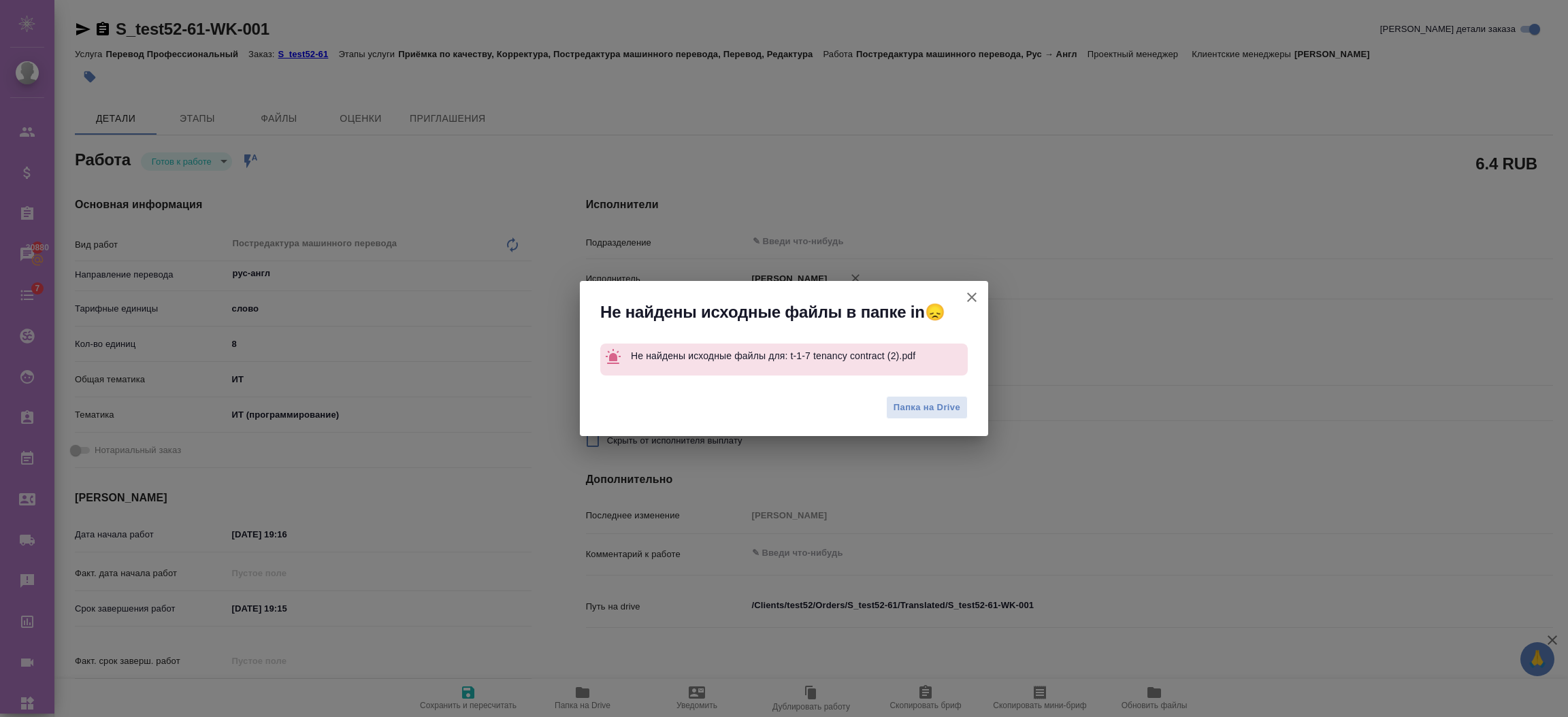
type textarea "x"
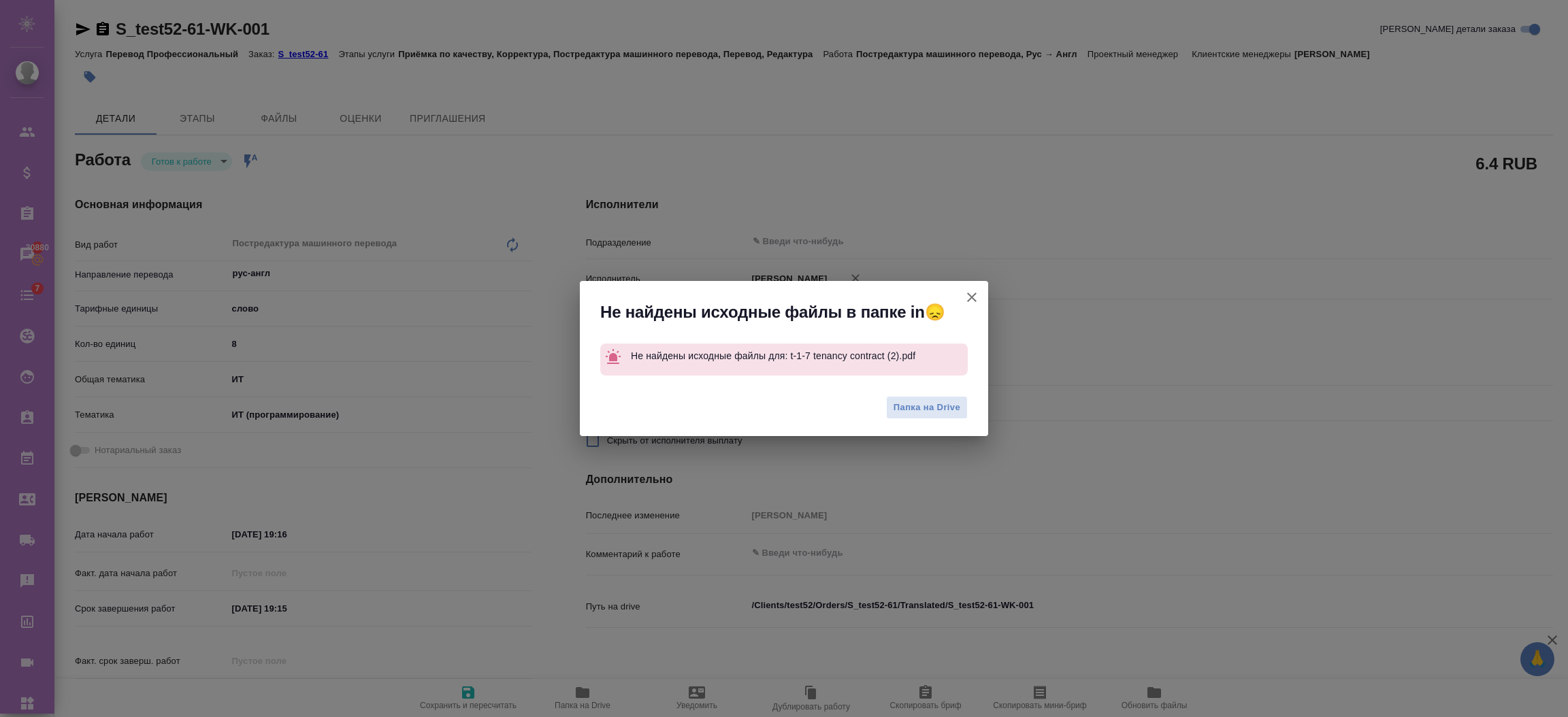
type textarea "x"
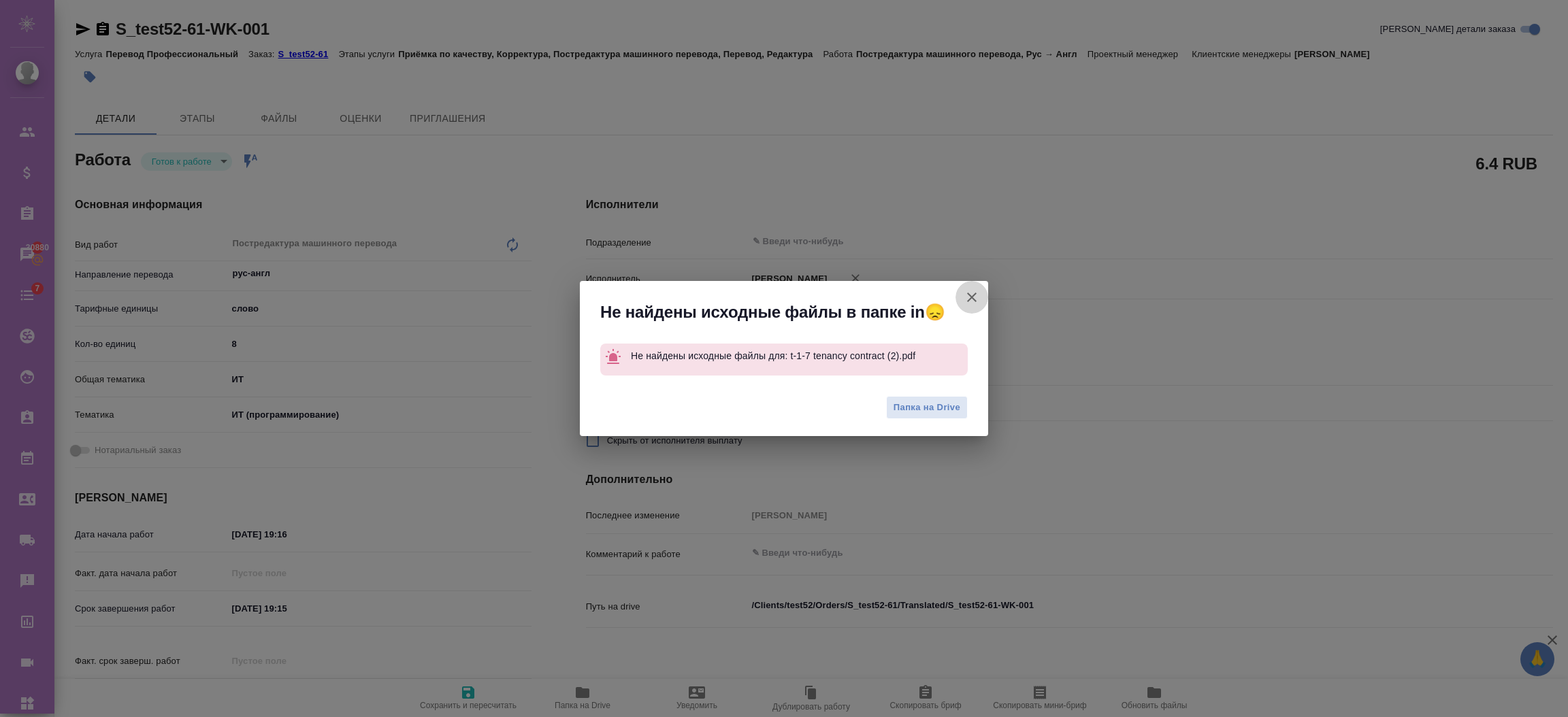
click at [970, 290] on icon "button" at bounding box center [972, 297] width 17 height 17
type textarea "x"
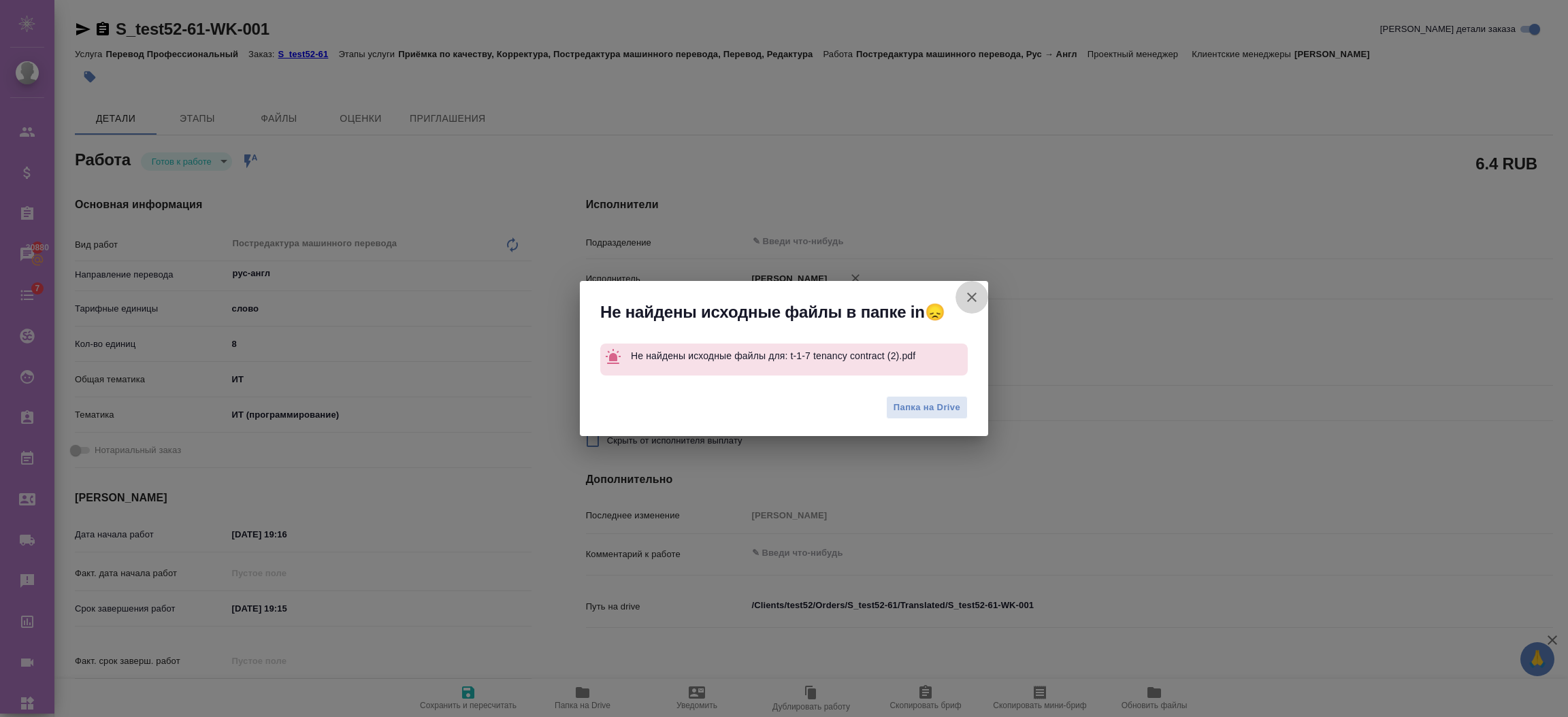
type textarea "x"
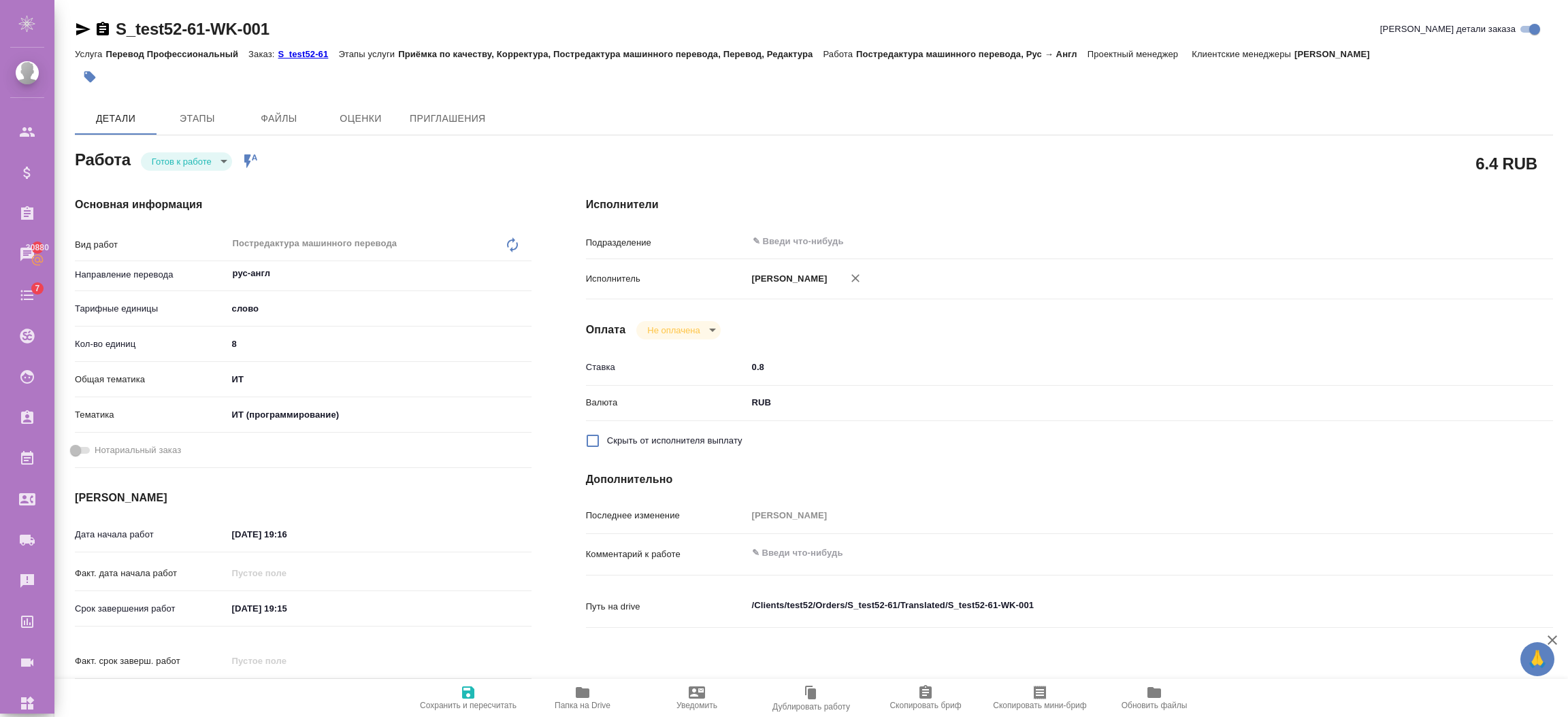
click at [210, 151] on body "🙏 .cls-1 fill:#fff; AWATERA Semenets Irina Клиенты Спецификации Заказы 30880 Ча…" at bounding box center [784, 413] width 1568 height 827
click at [177, 177] on button "В работе" at bounding box center [174, 184] width 45 height 15
type textarea "x"
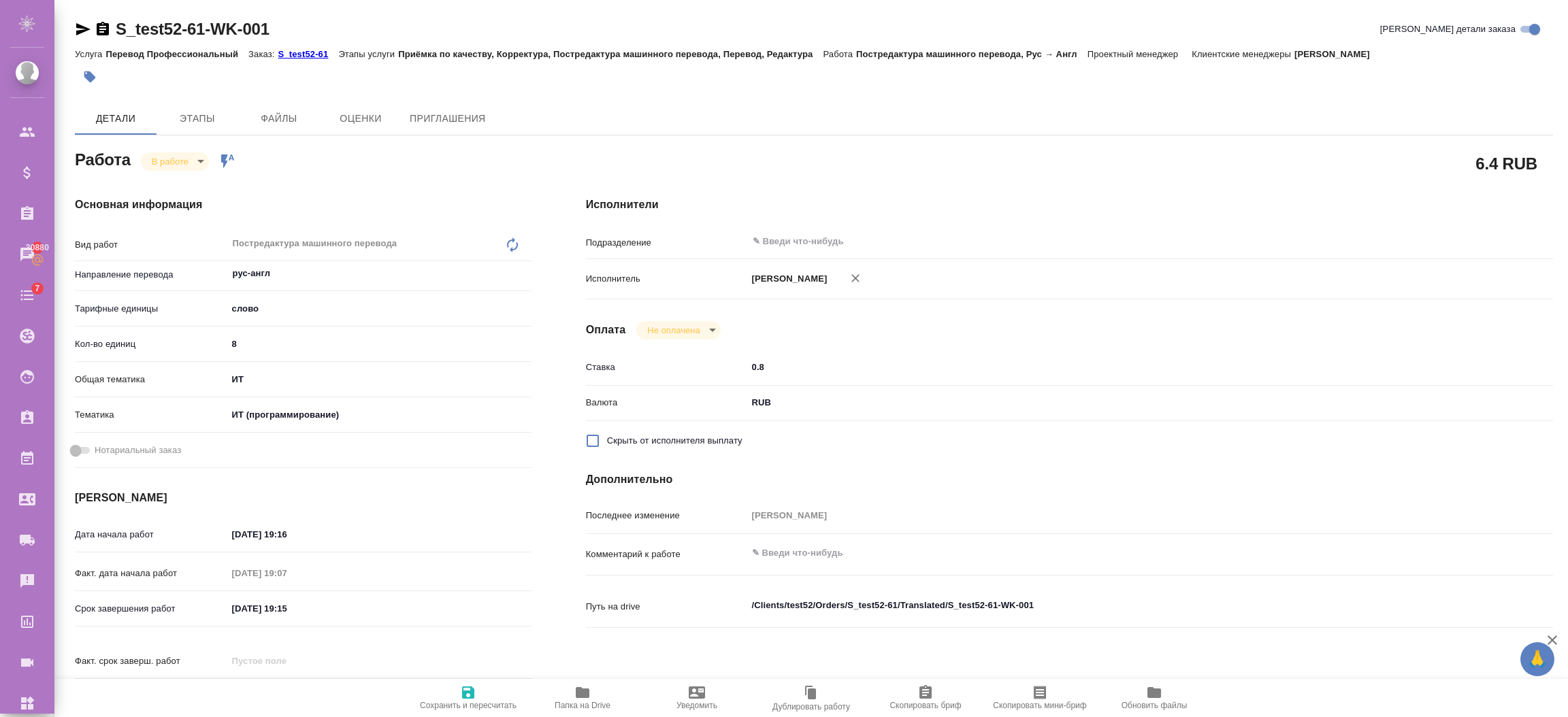
type textarea "x"
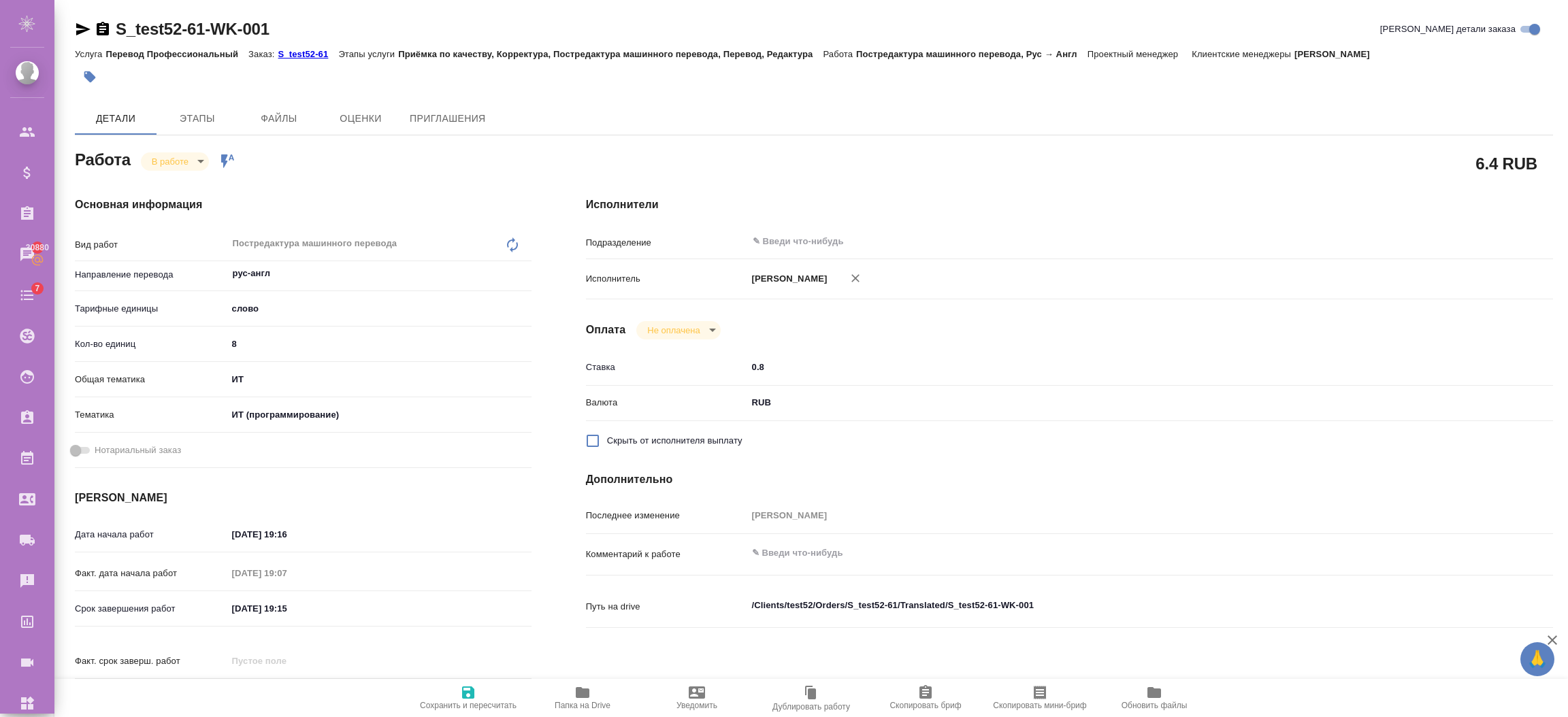
type textarea "x"
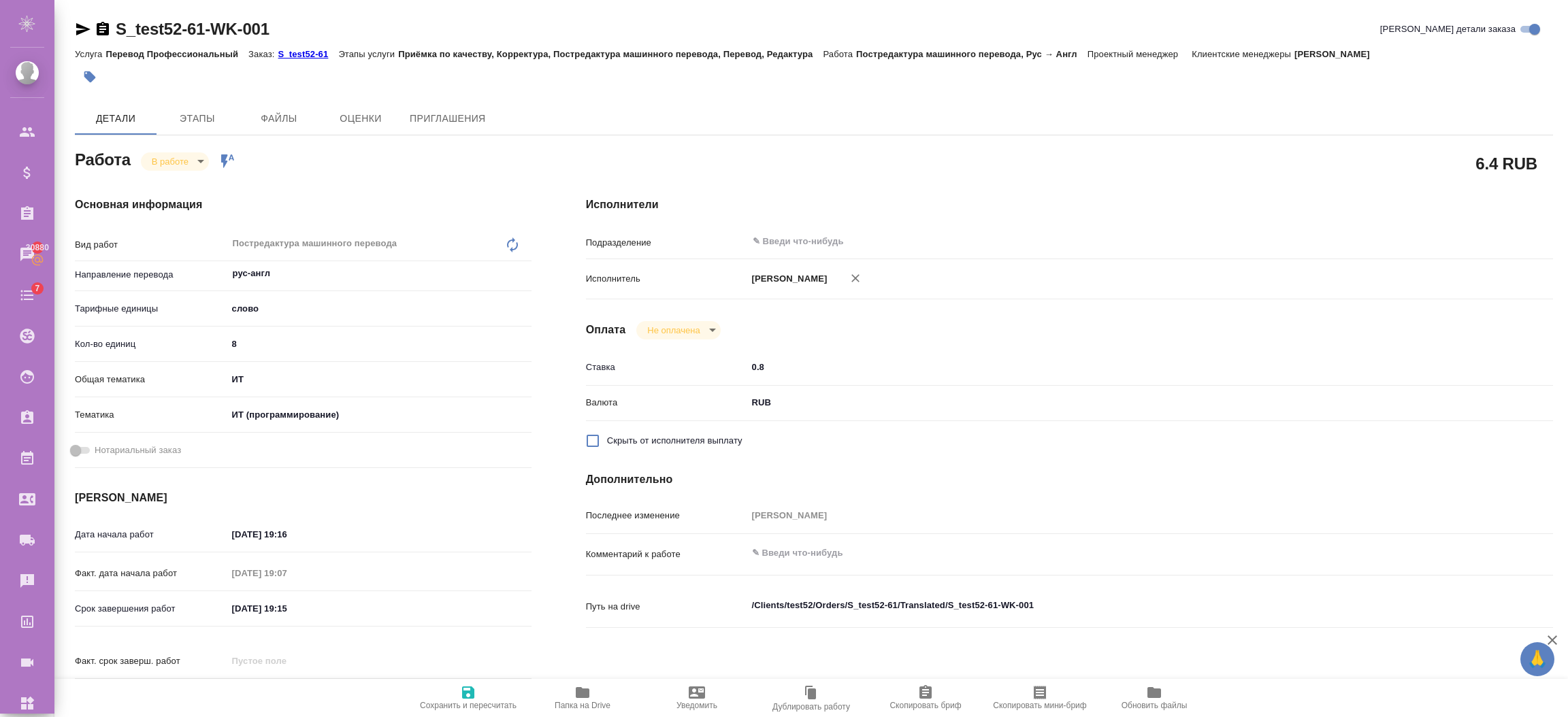
type textarea "x"
click at [1026, 161] on div "6.4 RUB" at bounding box center [1069, 163] width 967 height 34
click at [309, 49] on p "S_test52-61" at bounding box center [308, 53] width 61 height 10
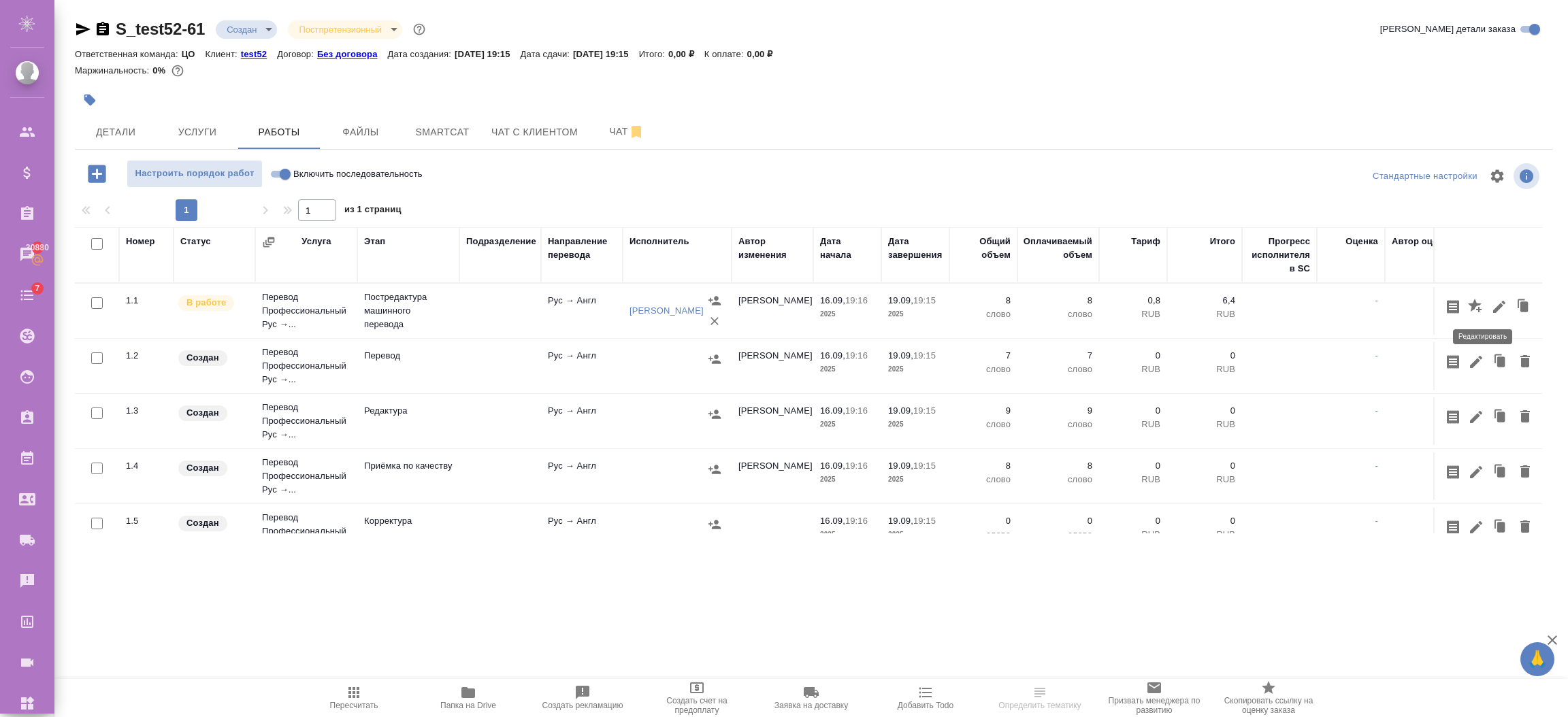
click at [1491, 305] on icon "button" at bounding box center [1499, 306] width 17 height 17
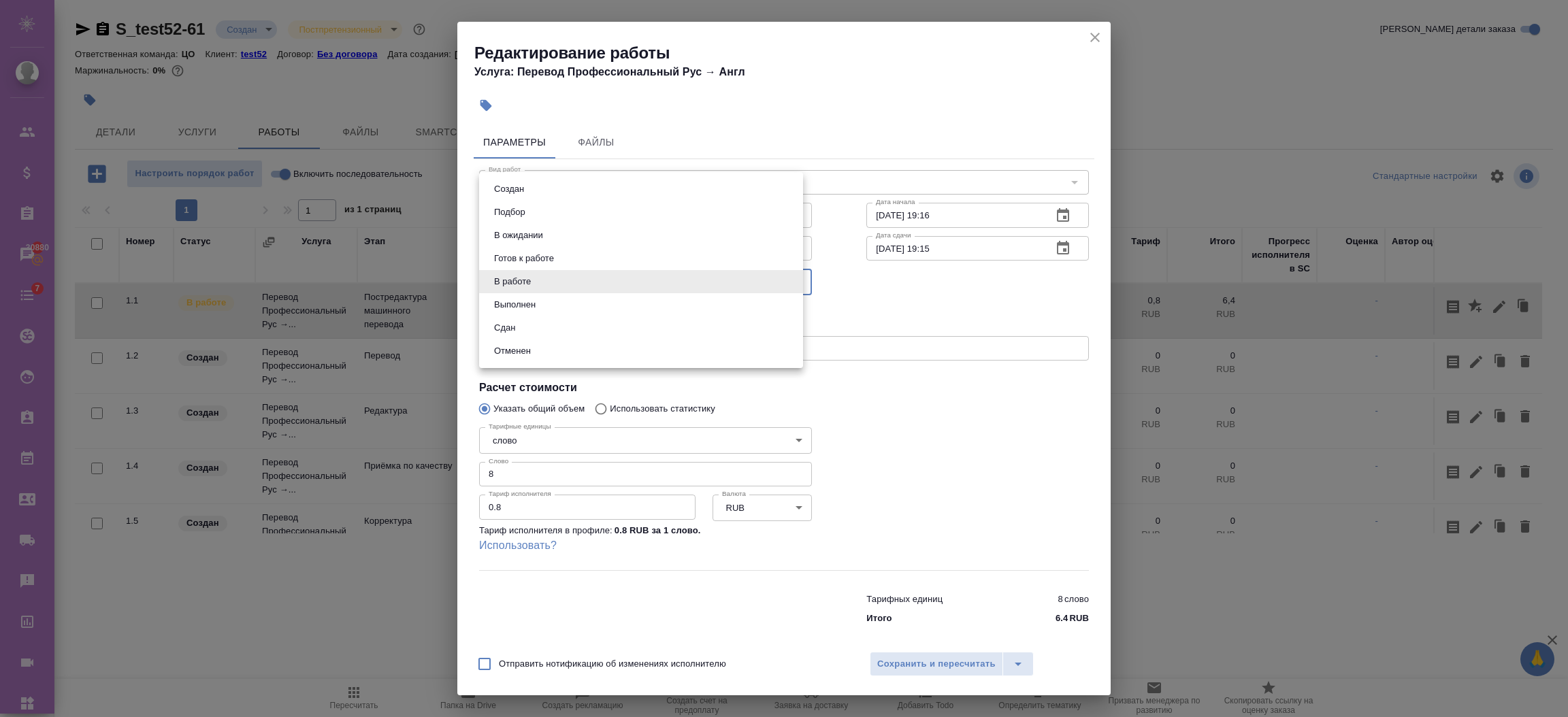
click at [593, 279] on body "🙏 .cls-1 fill:#fff; AWATERA Semenets Irina Клиенты Спецификации Заказы 30880 Ча…" at bounding box center [784, 413] width 1568 height 827
click at [1093, 39] on div at bounding box center [784, 358] width 1568 height 717
click at [1094, 32] on icon "close" at bounding box center [1095, 38] width 17 height 17
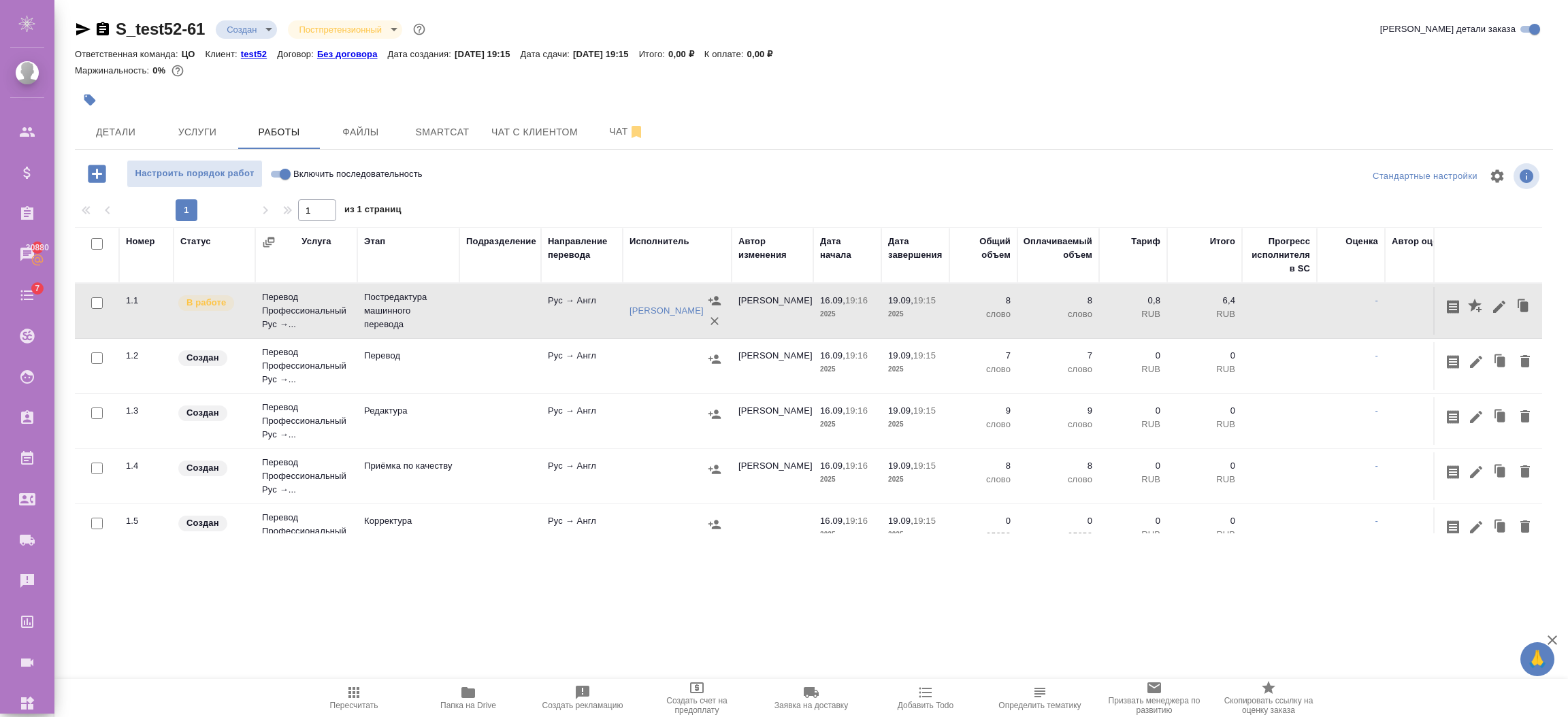
click at [1493, 304] on icon "button" at bounding box center [1499, 306] width 12 height 12
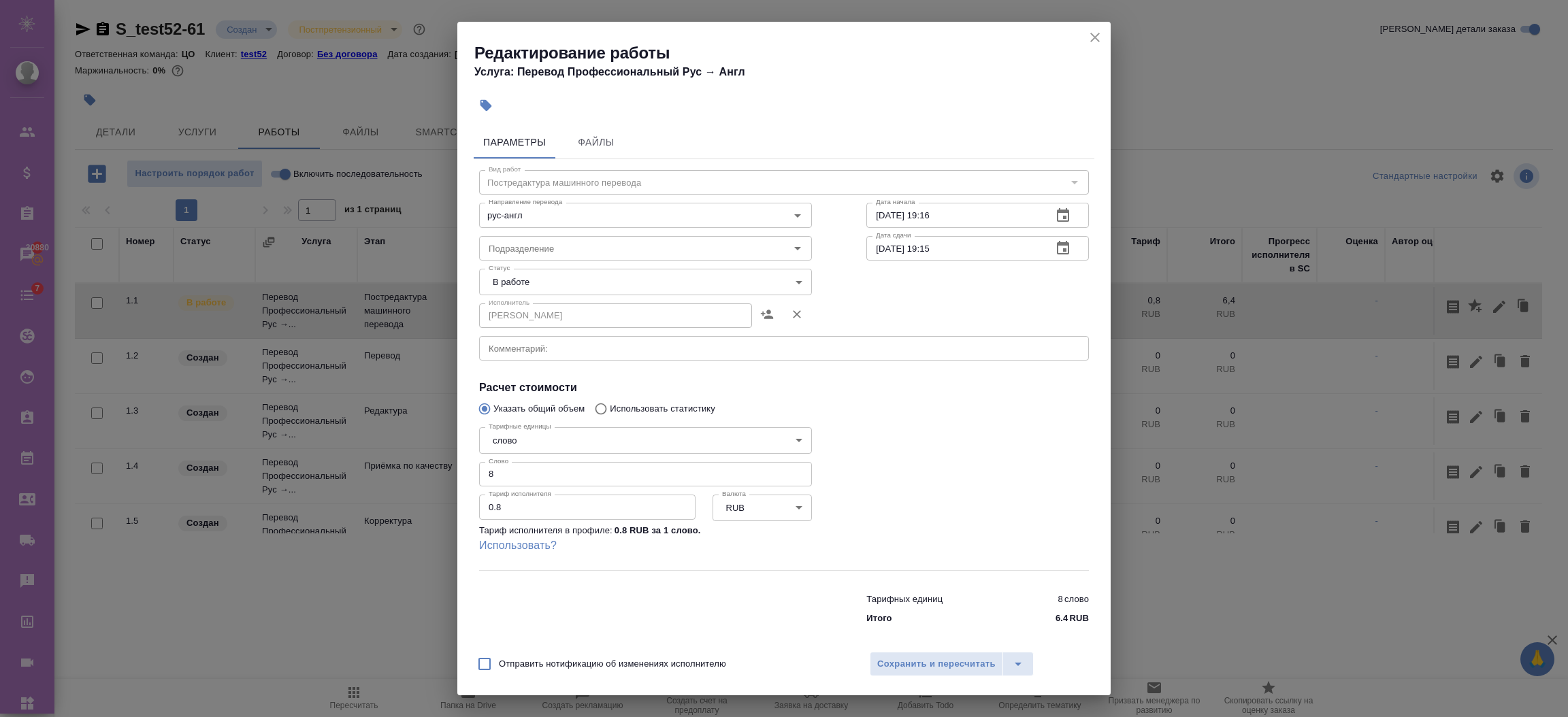
click at [550, 272] on body "🙏 .cls-1 fill:#fff; AWATERA Semenets Irina Клиенты Спецификации Заказы 30880 Ча…" at bounding box center [784, 413] width 1568 height 827
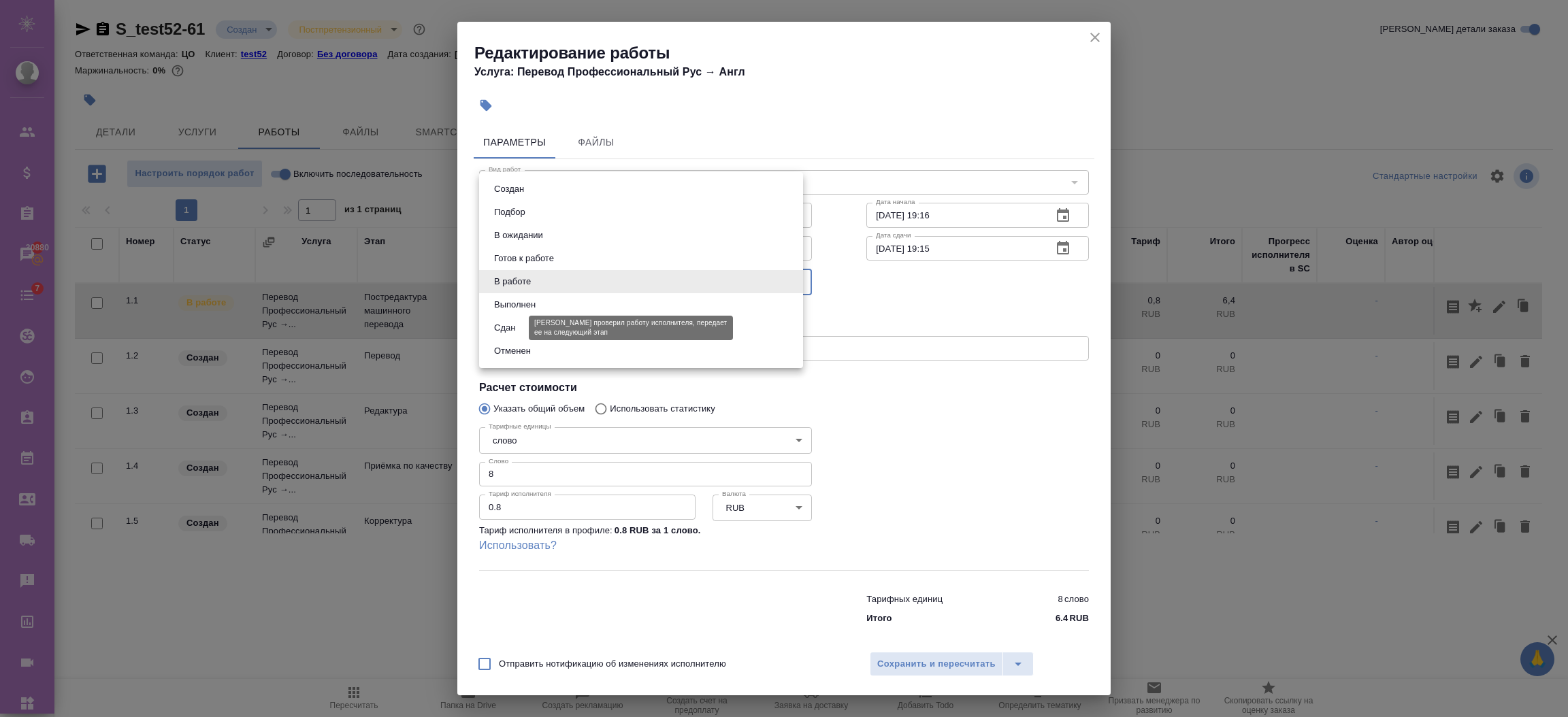
click at [508, 324] on button "Сдан" at bounding box center [505, 328] width 29 height 15
type input "closed"
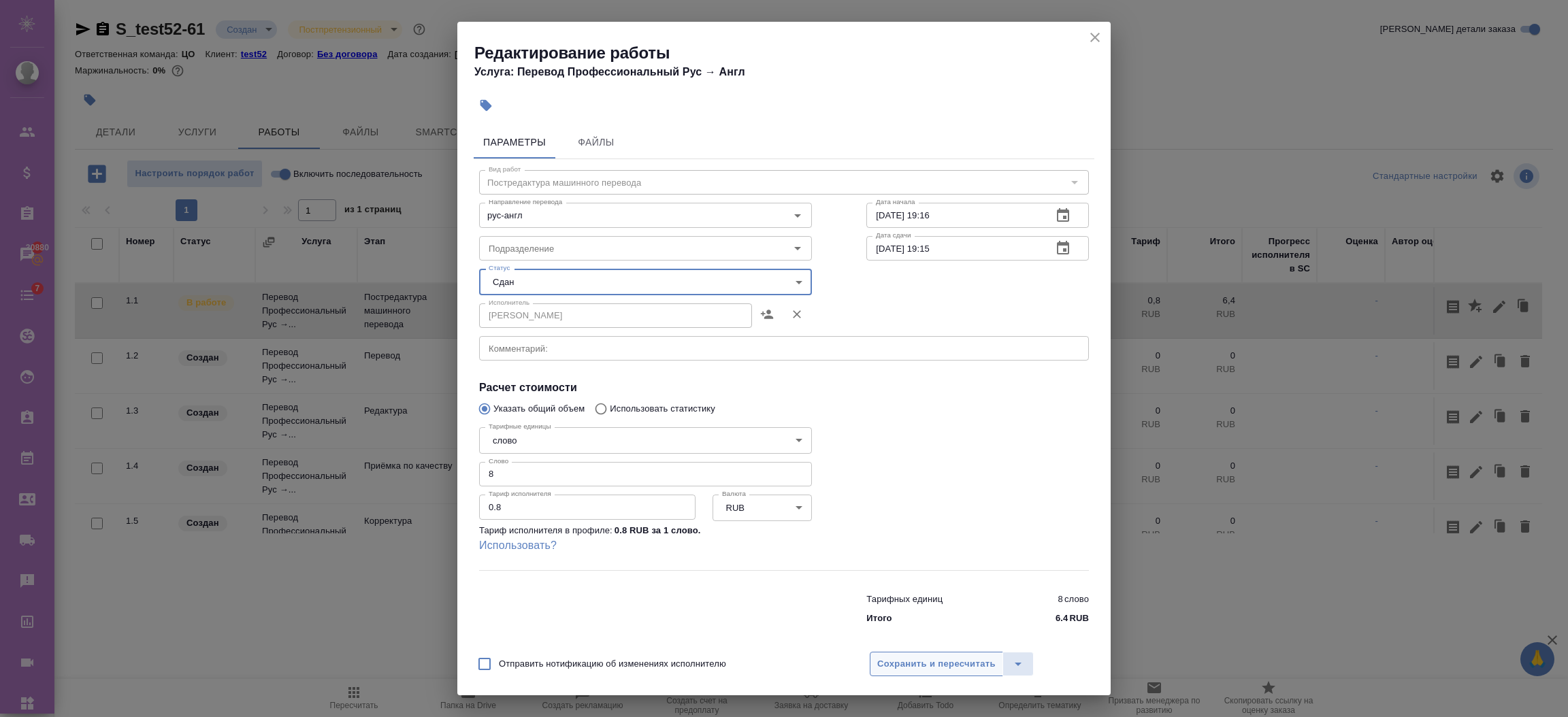
click at [924, 658] on span "Сохранить и пересчитать" at bounding box center [936, 664] width 119 height 16
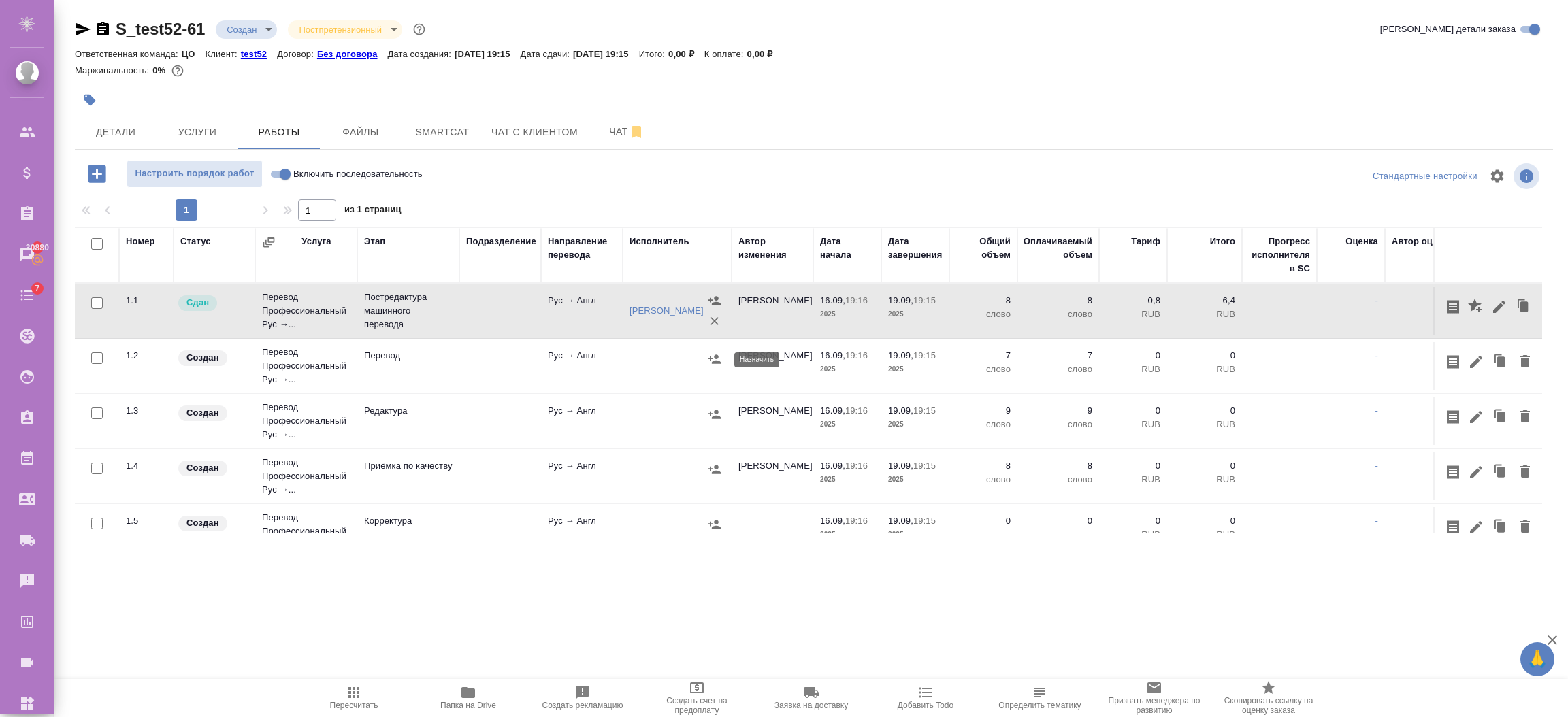
click at [715, 359] on icon "button" at bounding box center [714, 359] width 14 height 14
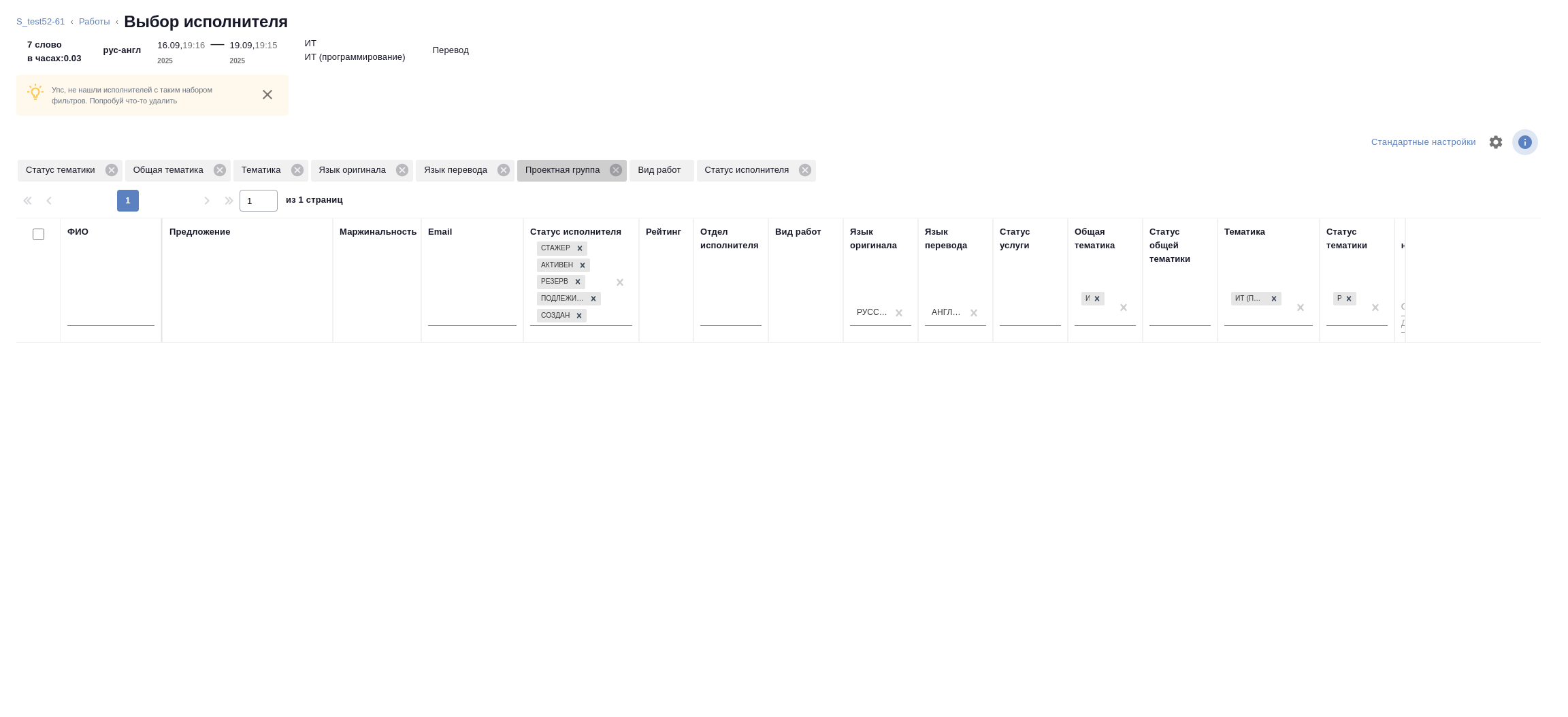
click at [617, 168] on icon at bounding box center [616, 170] width 15 height 15
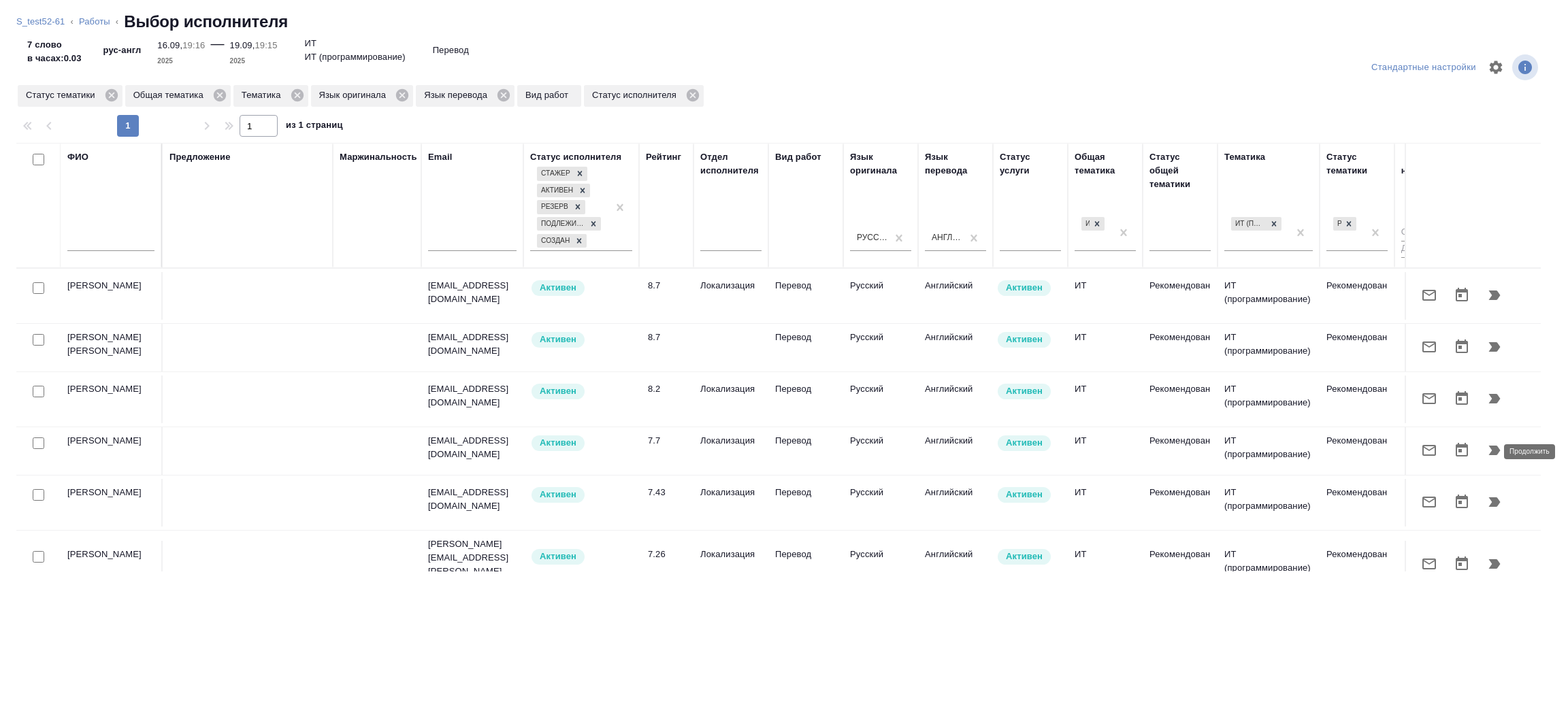
click at [1489, 453] on icon "button" at bounding box center [1494, 450] width 12 height 9
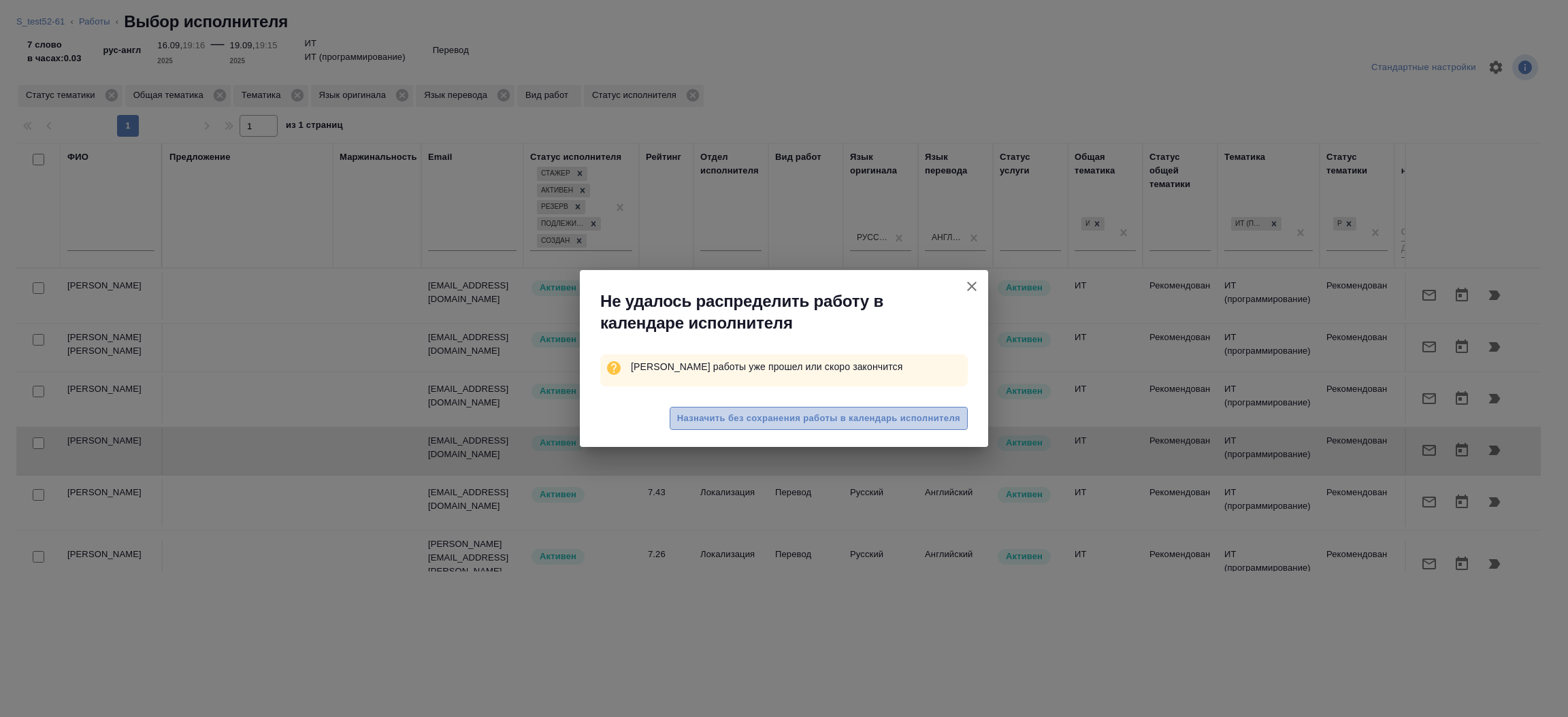
click at [796, 416] on span "Назначить без сохранения работы в календарь исполнителя" at bounding box center [818, 418] width 283 height 16
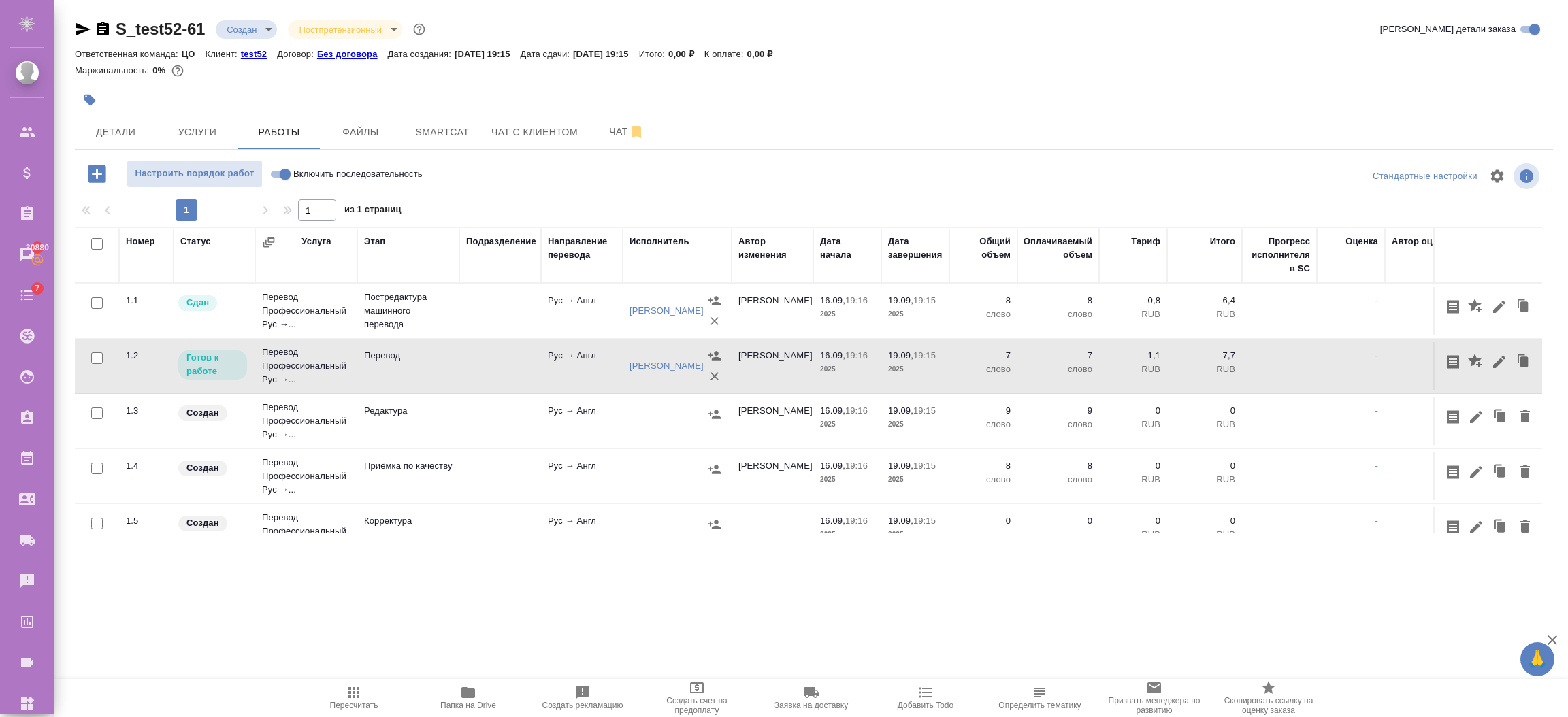
click at [550, 366] on td "Рус → Англ" at bounding box center [582, 366] width 82 height 48
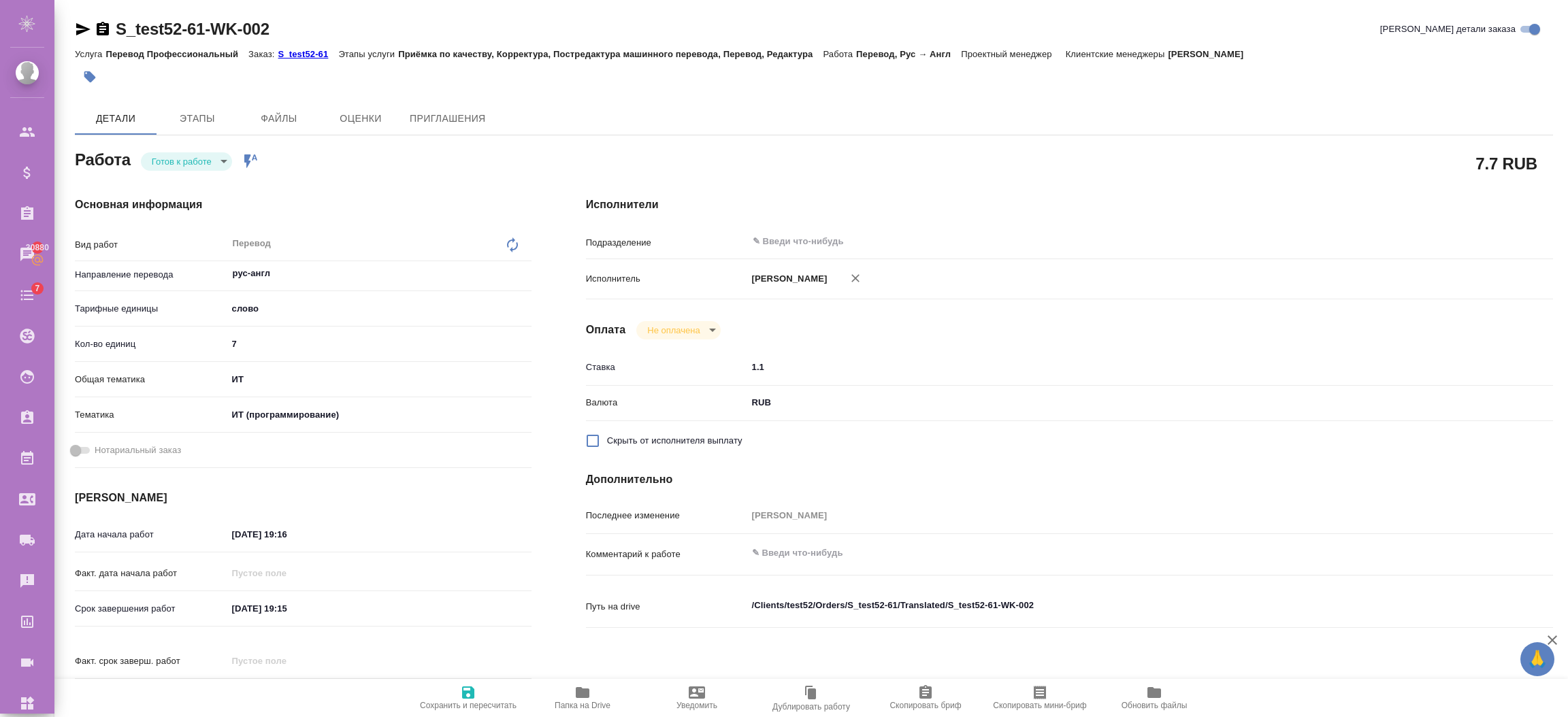
click at [217, 165] on body "🙏 .cls-1 fill:#fff; AWATERA [PERSON_NAME] Спецификации Заказы 30880 Чаты 7 Todo…" at bounding box center [784, 413] width 1568 height 827
click at [195, 178] on button "В работе" at bounding box center [174, 184] width 45 height 15
type textarea "x"
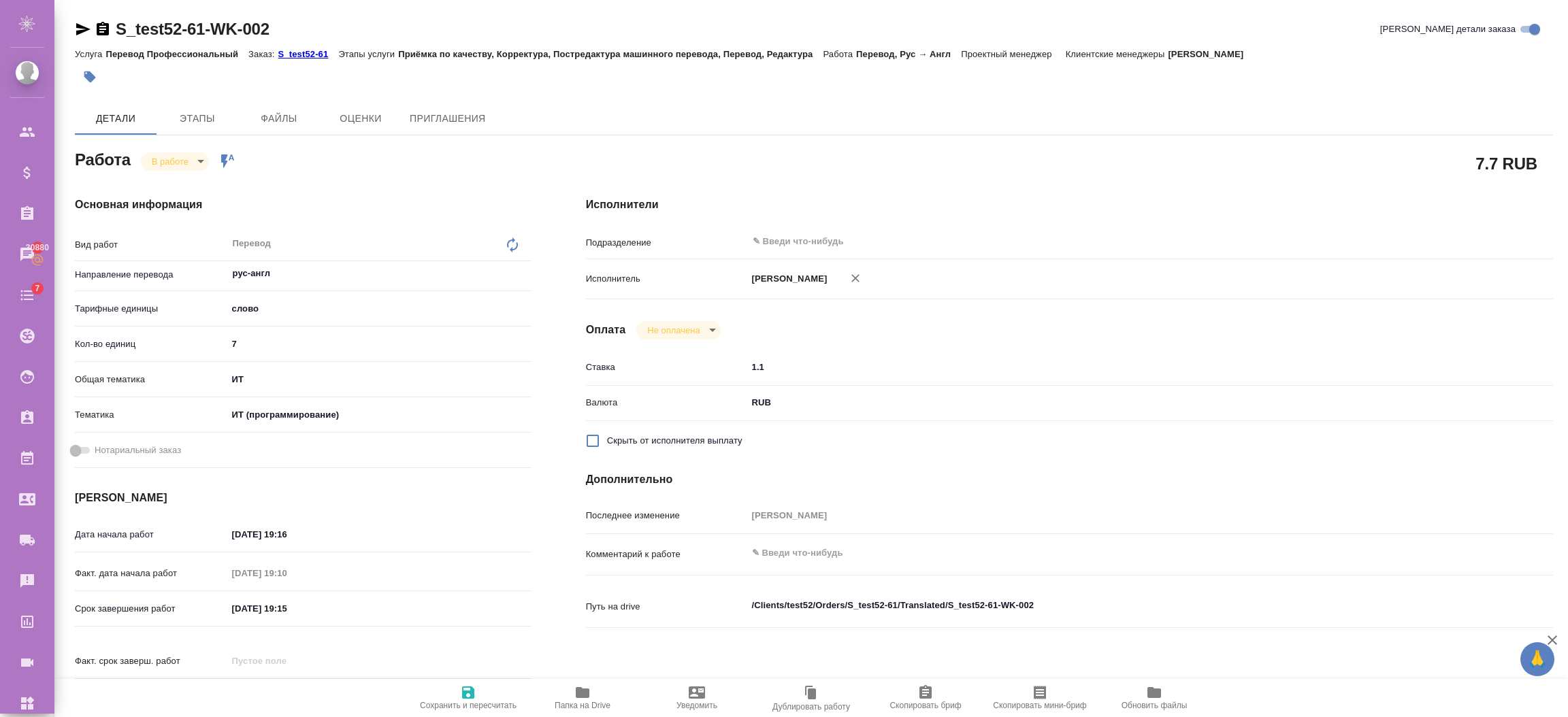
type textarea "x"
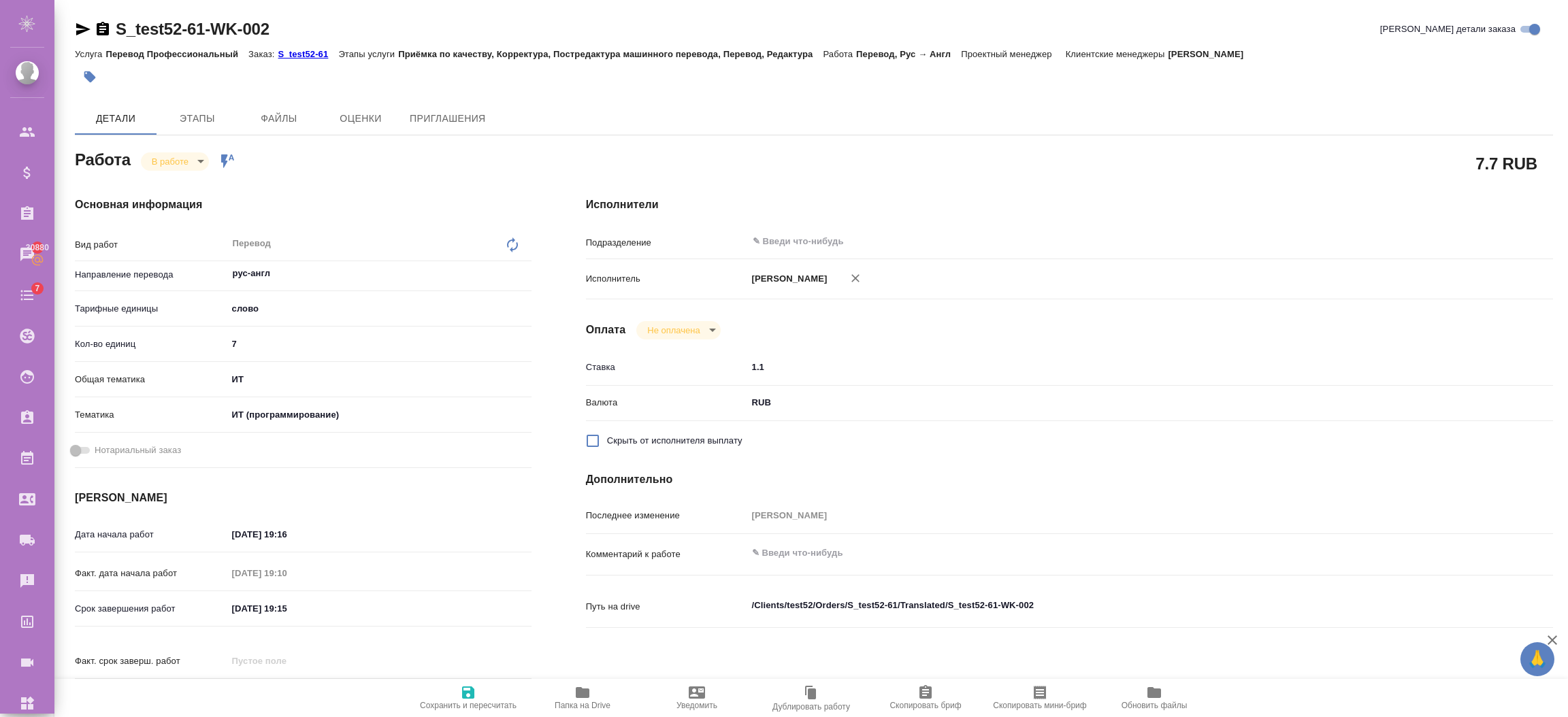
type textarea "x"
click at [474, 700] on span "Сохранить и пересчитать" at bounding box center [468, 705] width 97 height 9
type textarea "x"
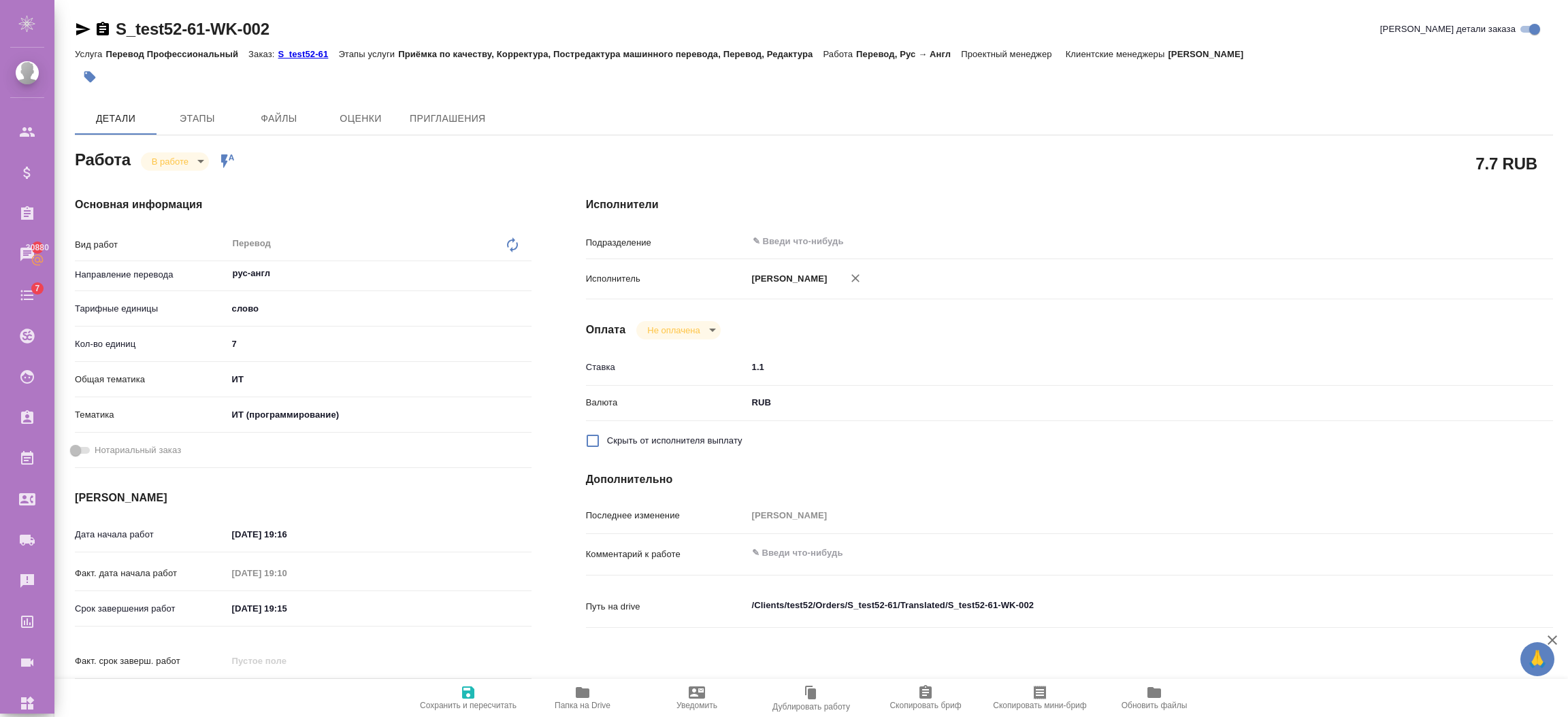
type textarea "x"
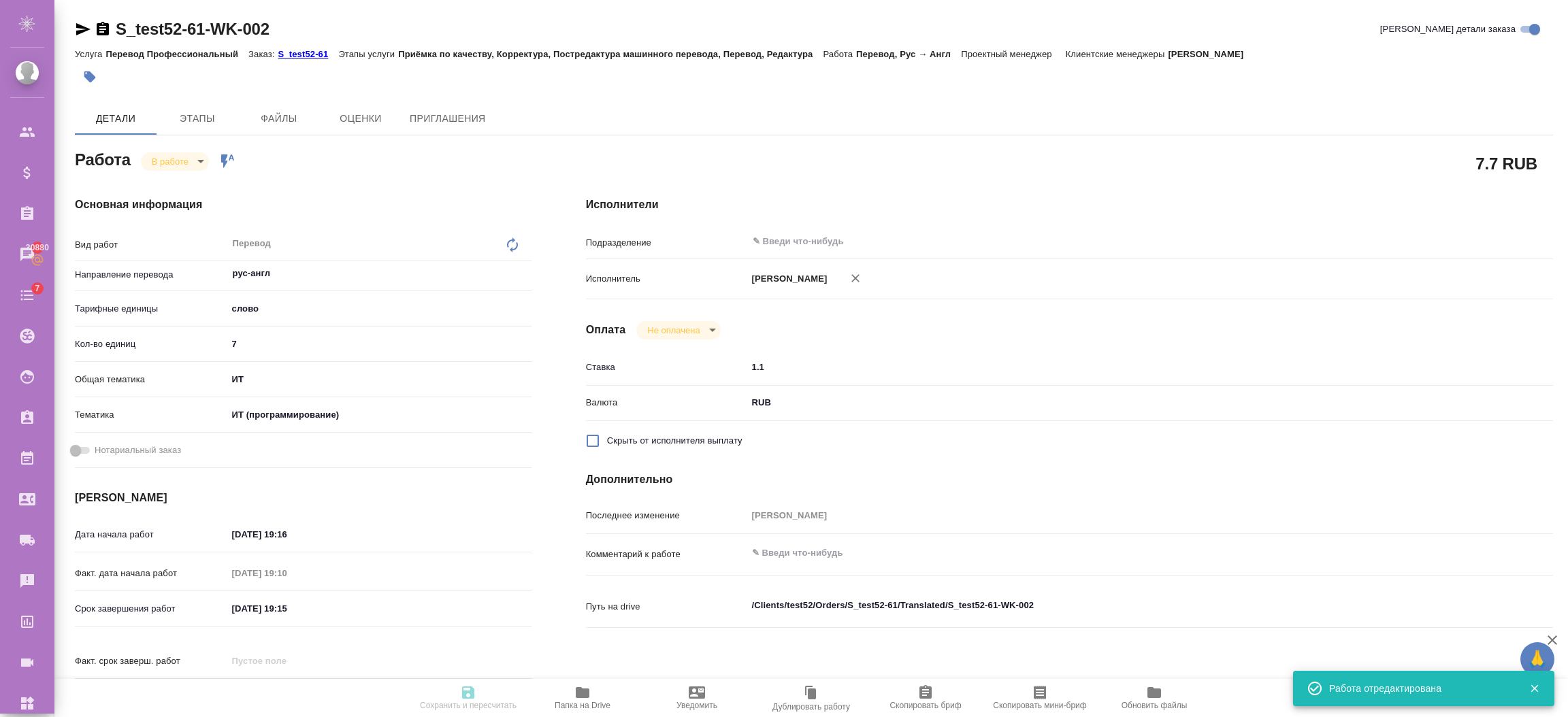
type textarea "x"
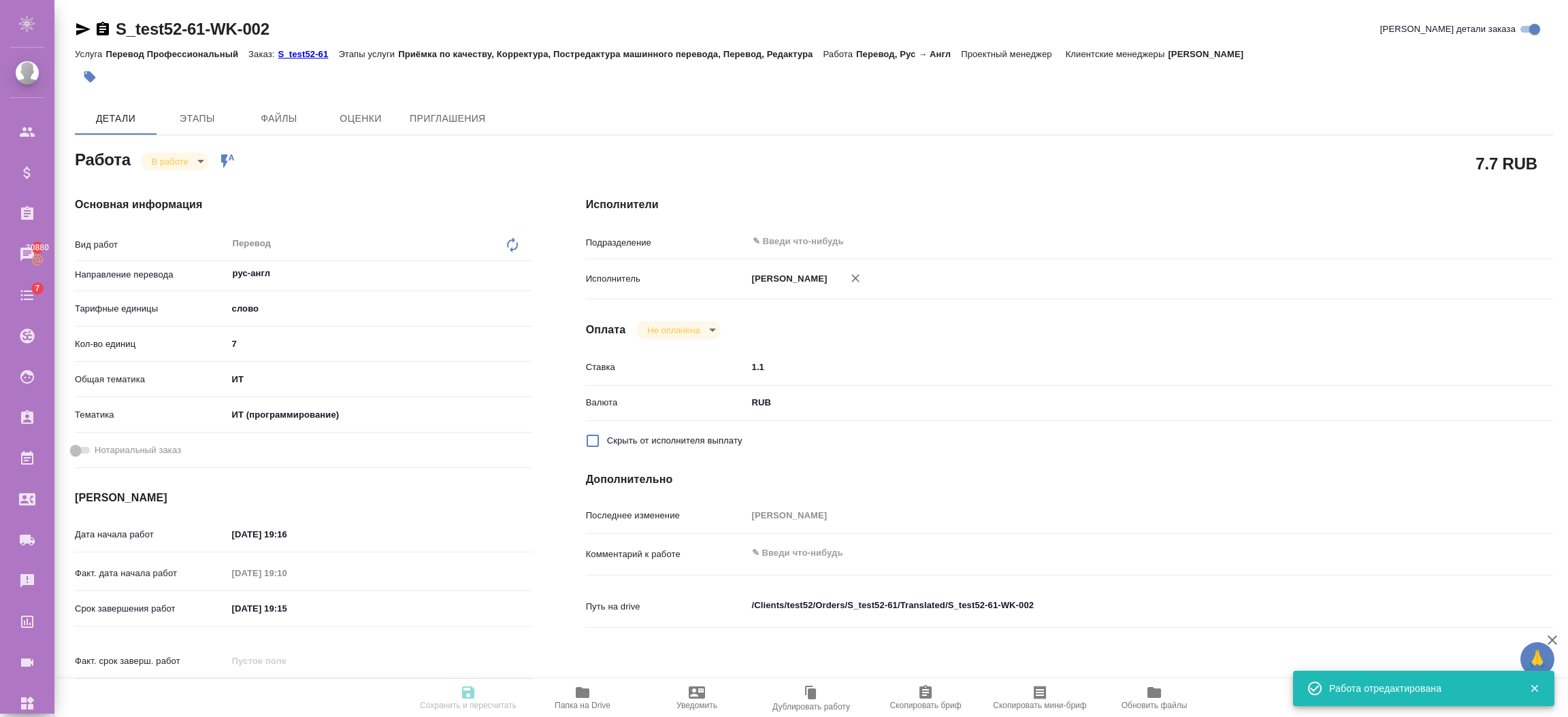
type textarea "x"
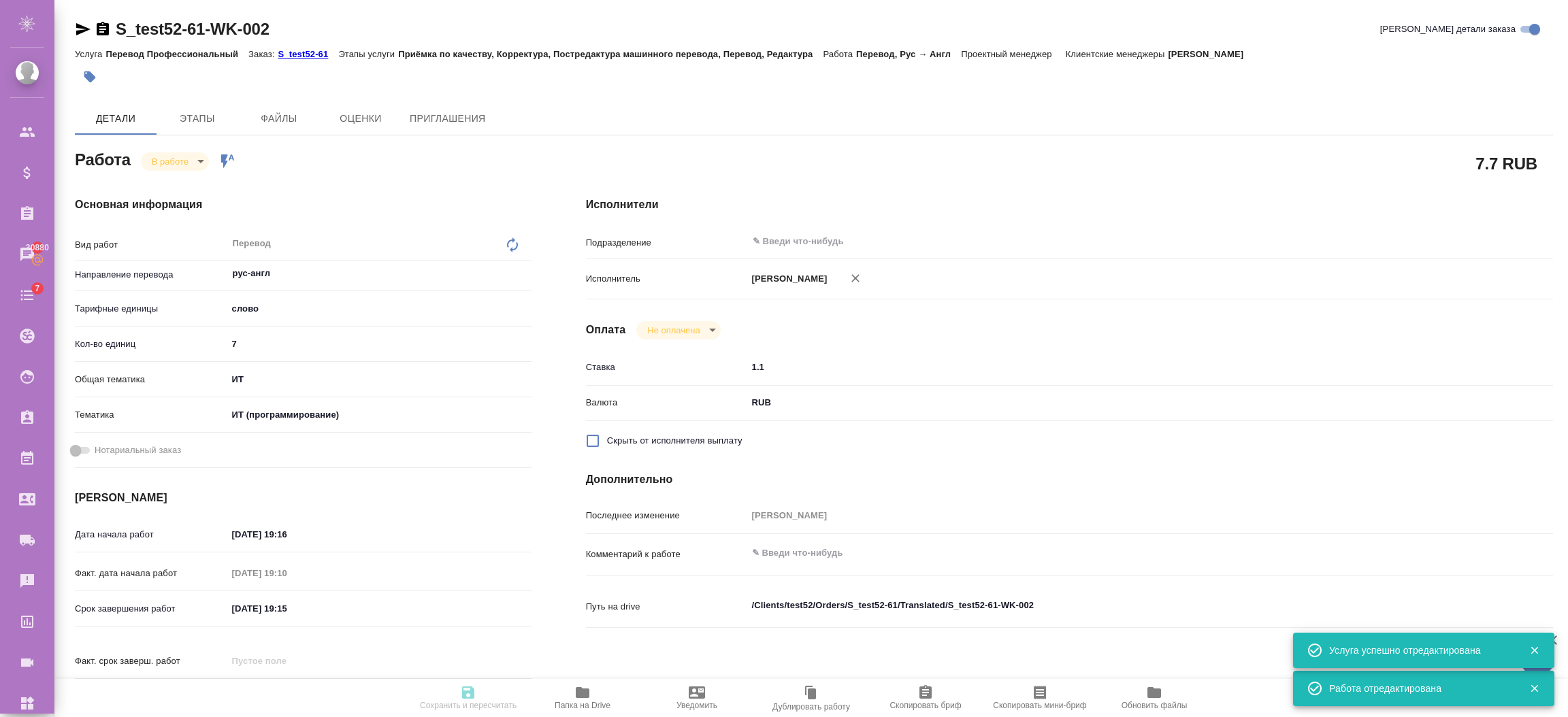
type input "inProgress"
type textarea "Перевод"
type textarea "x"
type input "рус-англ"
type input "5a8b1489cc6b4906c91bfd90"
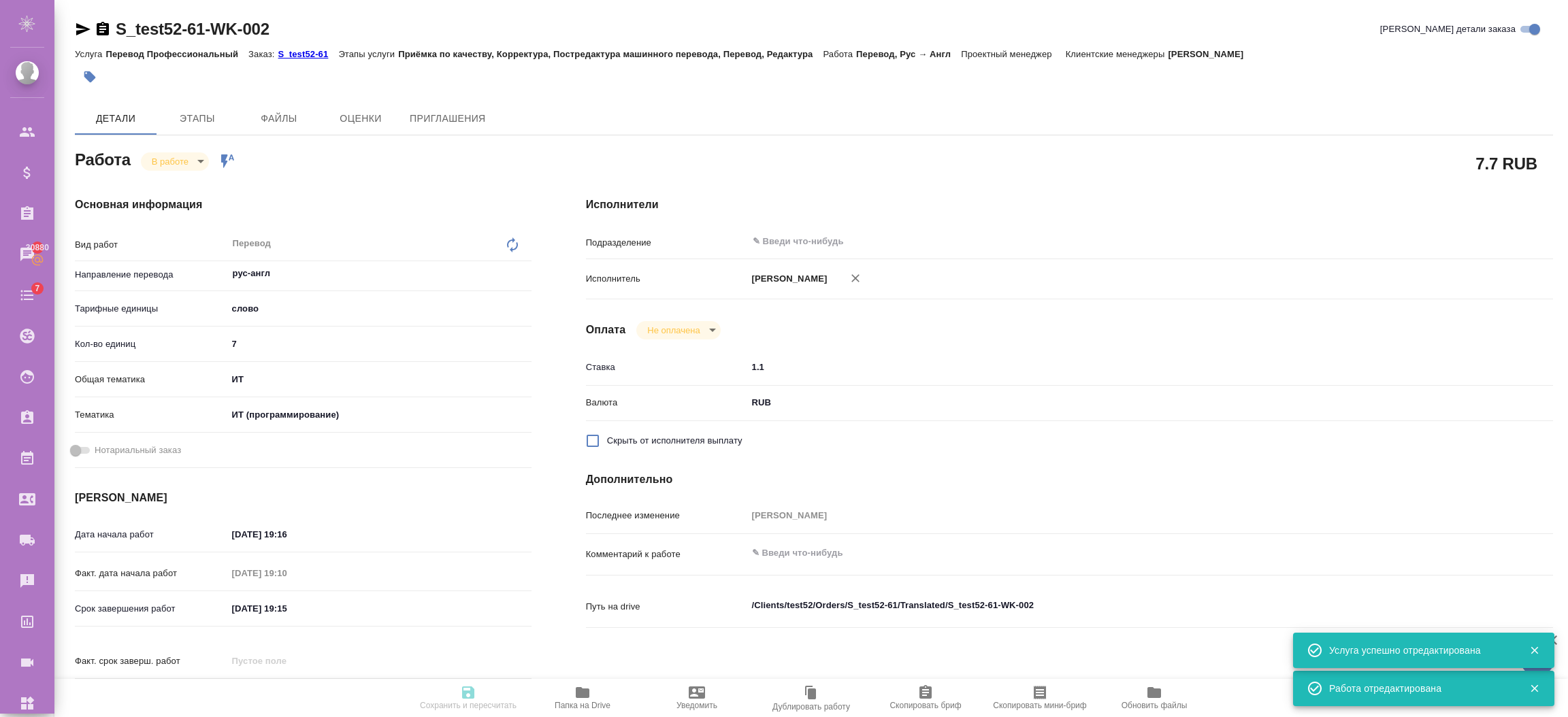
type input "7"
type input "it"
type input "5a8b8b956a9677013d343da0"
type input "[DATE] 19:16"
type input "[DATE] 19:10"
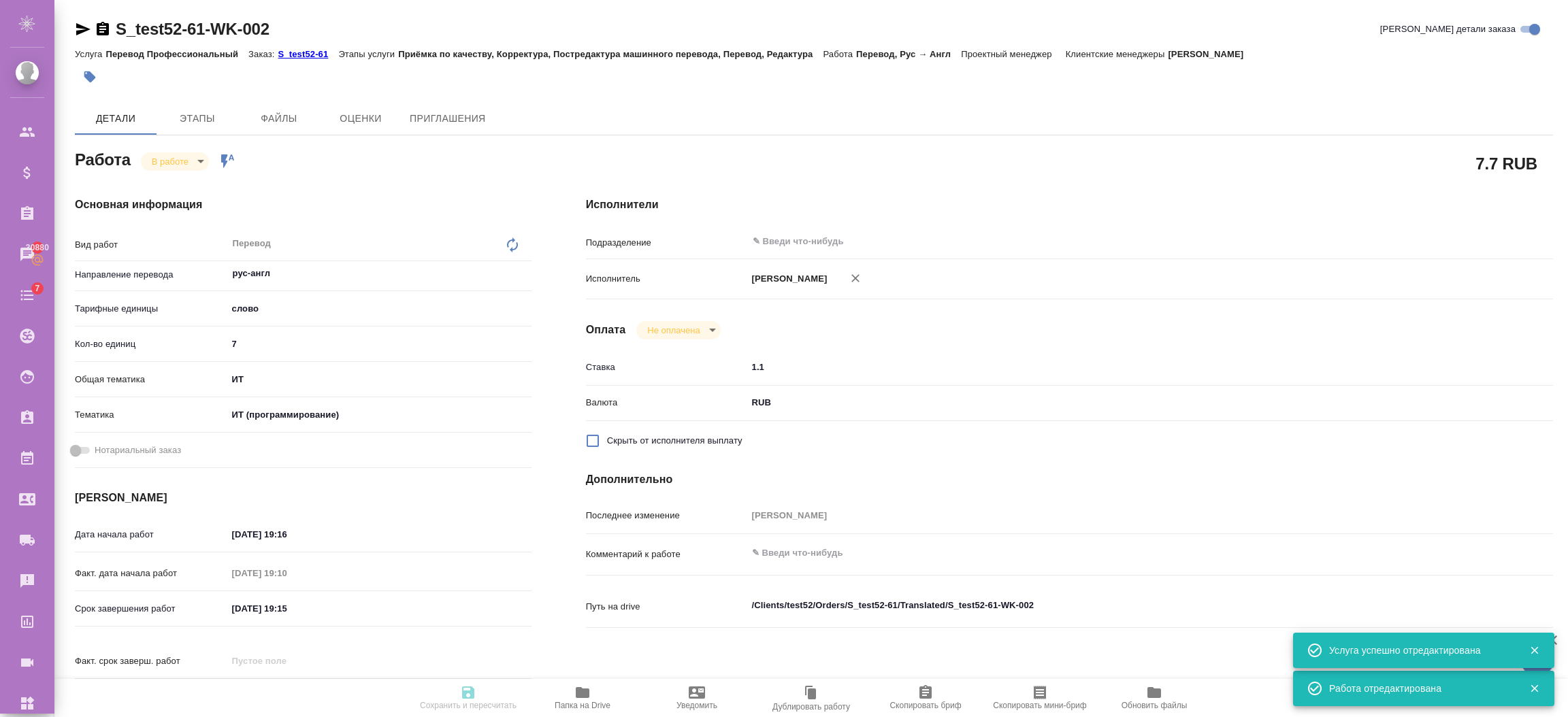
type input "[DATE] 19:15"
type input "notPayed"
type input "1.1"
type input "RUB"
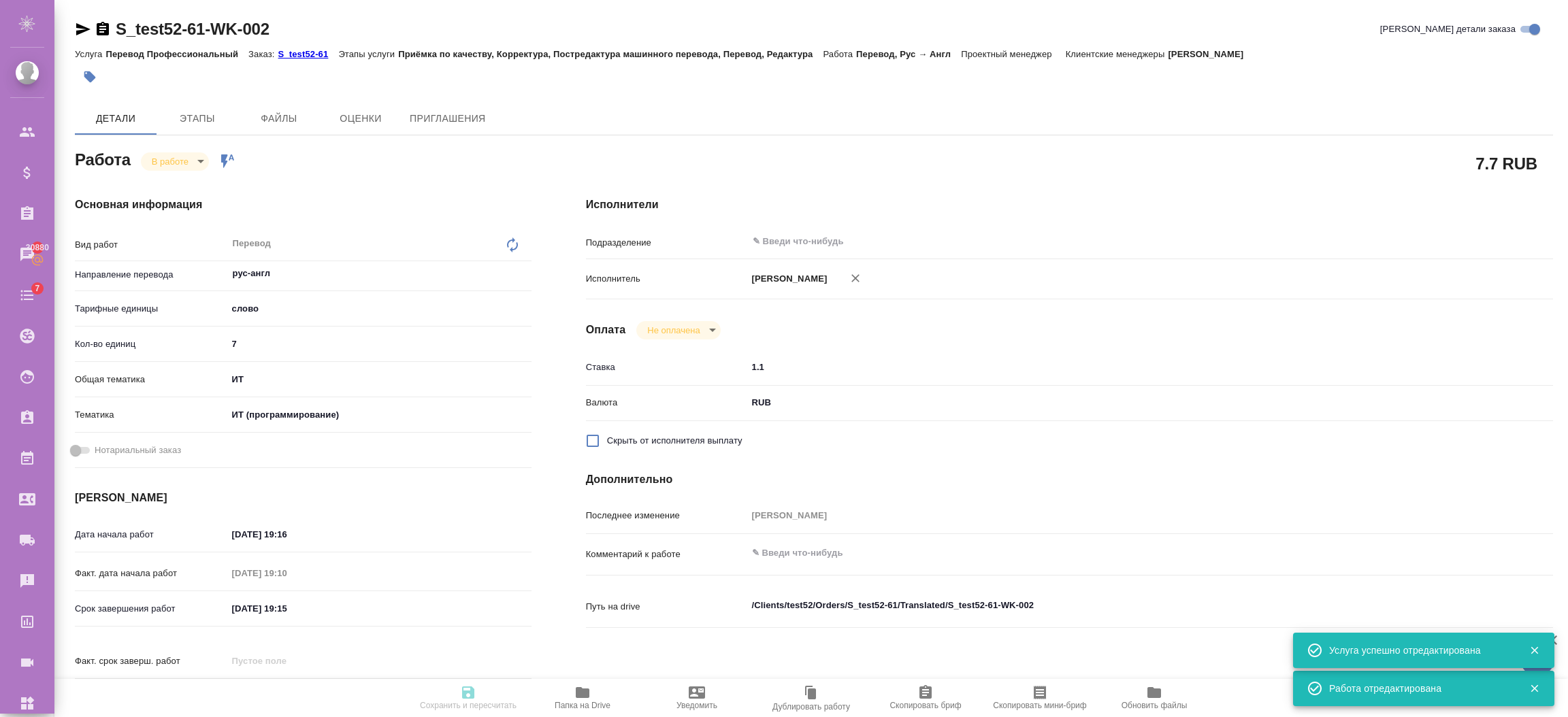
type input "[PERSON_NAME]"
type textarea "x"
type textarea "/Clients/test52/Orders/S_test52-61/Translated/S_test52-61-WK-002"
type textarea "x"
type input "S_test52-61"
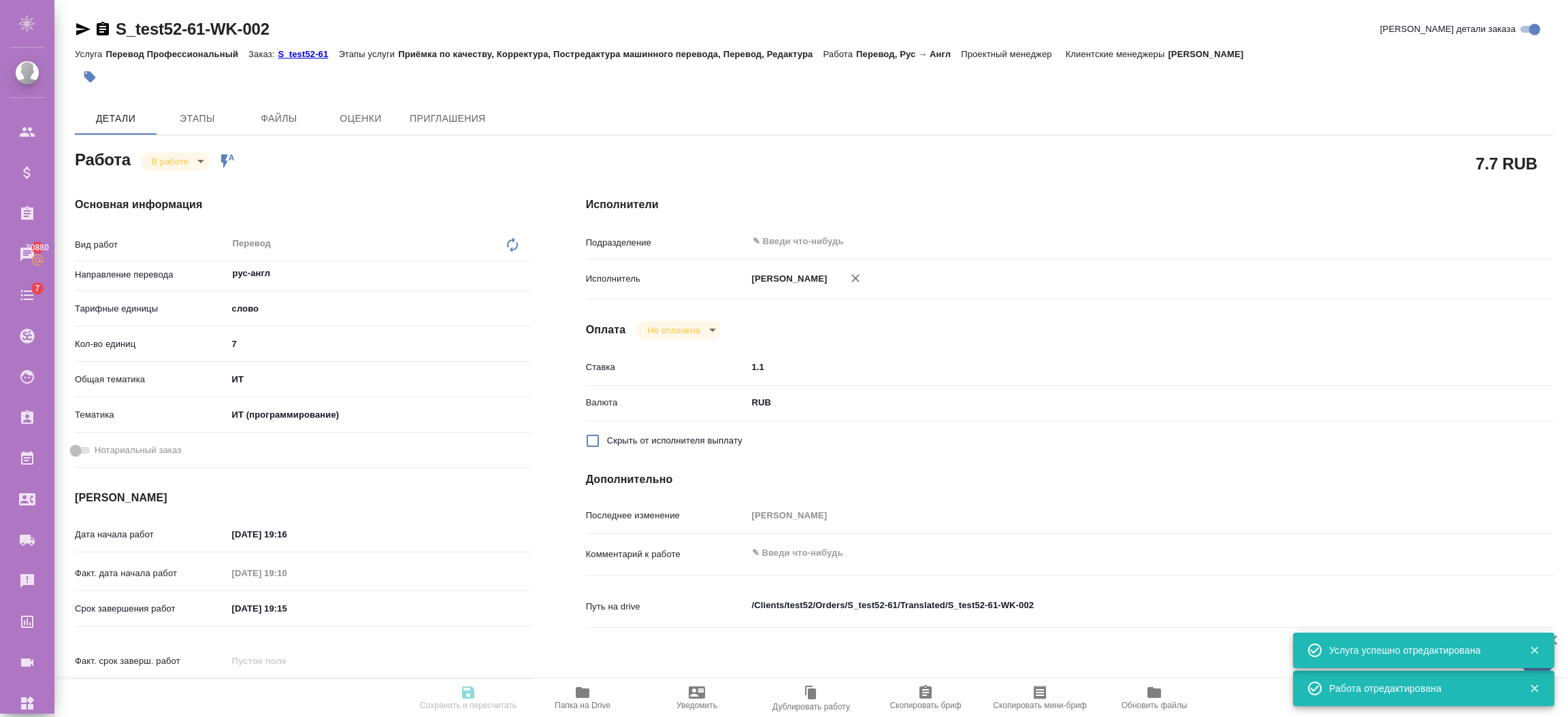
type input "Перевод Профессиональный"
type input "Приёмка по качеству, Корректура, Постредактура машинного перевода, Перевод, Ред…"
type input "[PERSON_NAME]"
type input "/Clients/test52/Orders/S_test52-61"
type textarea "x"
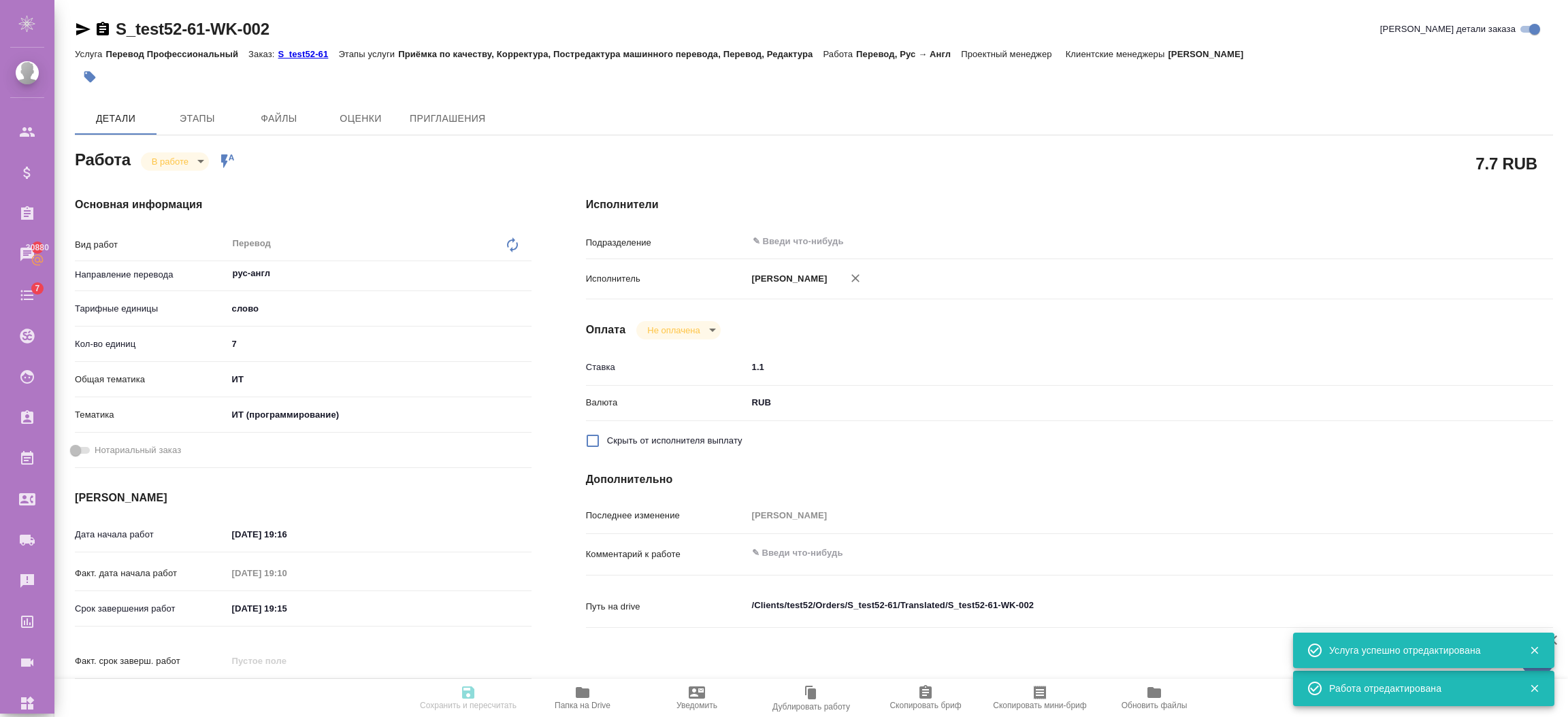
type textarea "x"
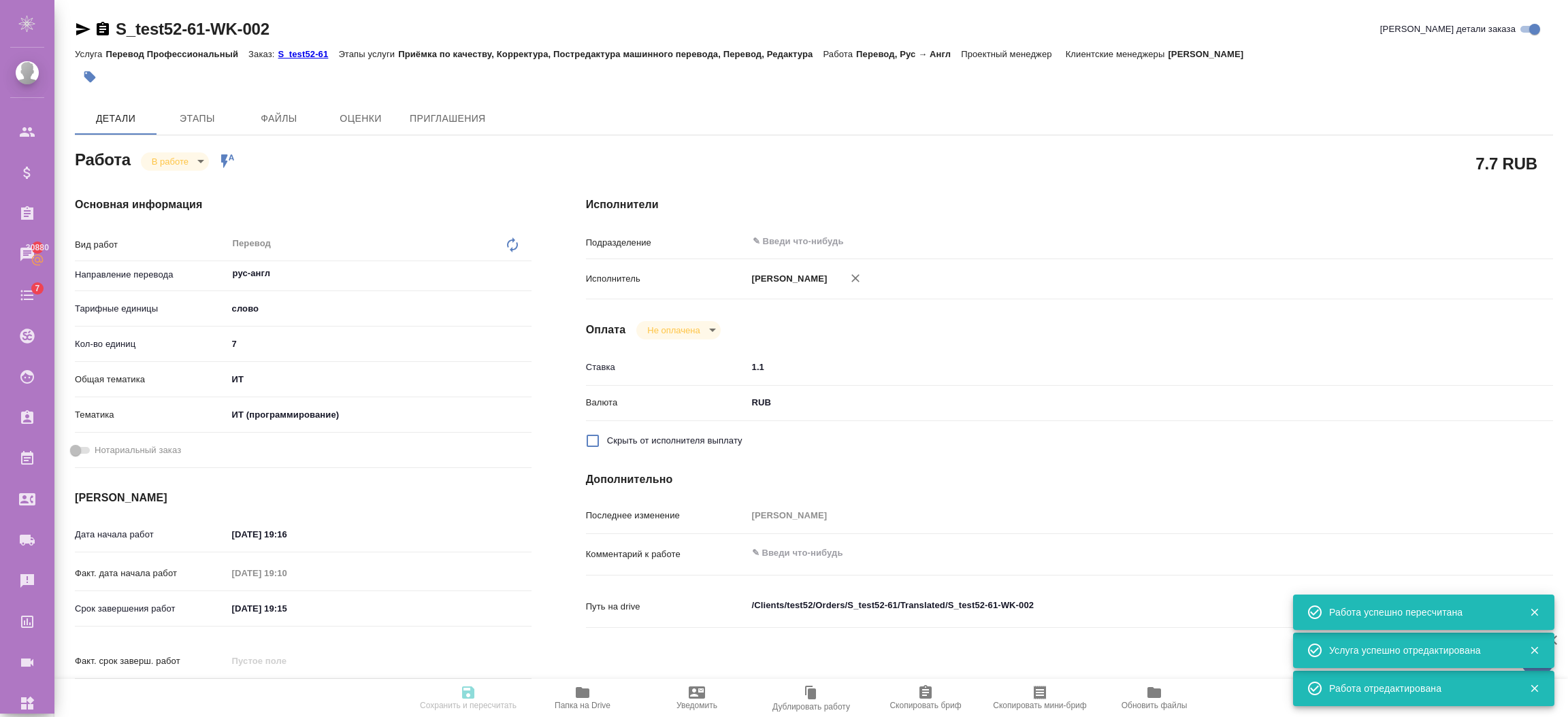
type textarea "x"
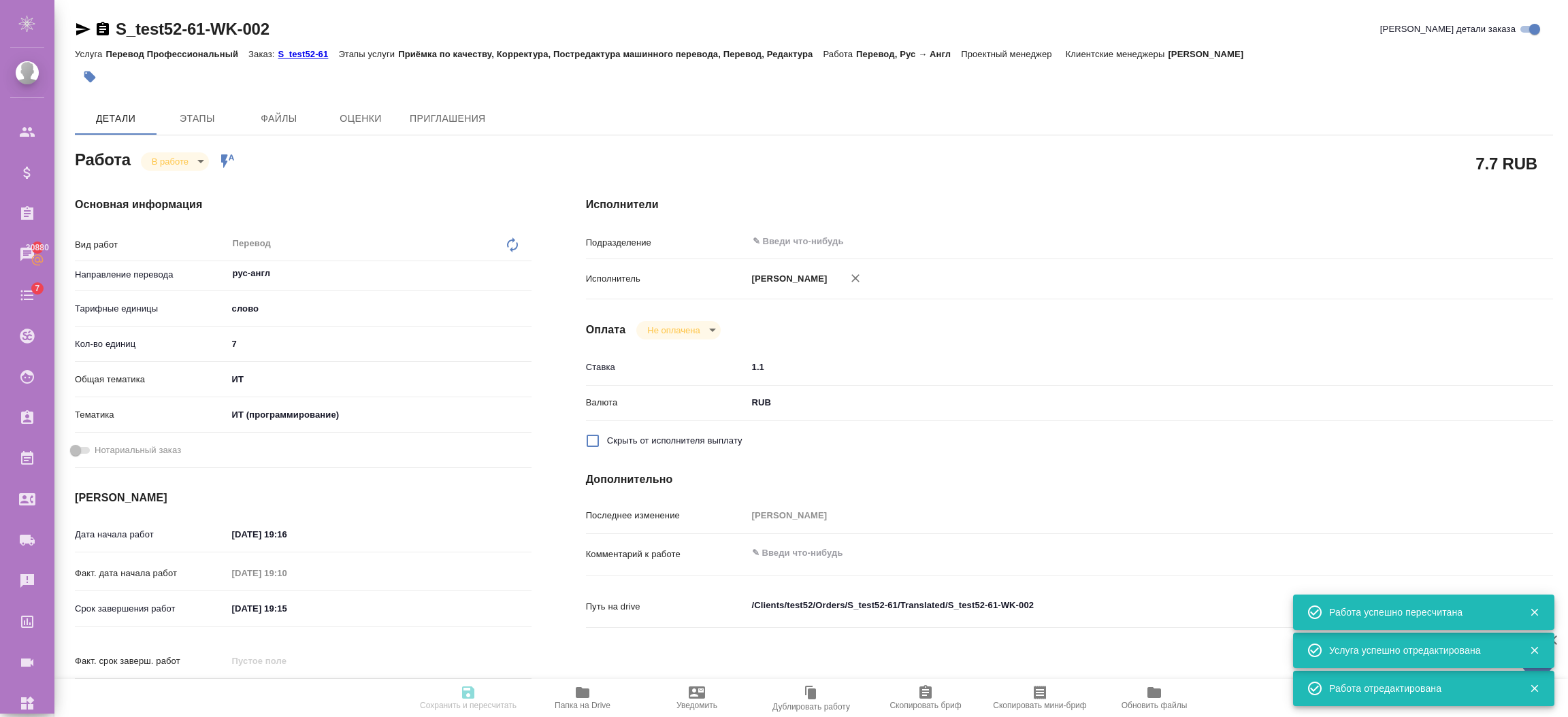
type input "inProgress"
type textarea "Перевод"
type textarea "x"
type input "рус-англ"
type input "5a8b1489cc6b4906c91bfd90"
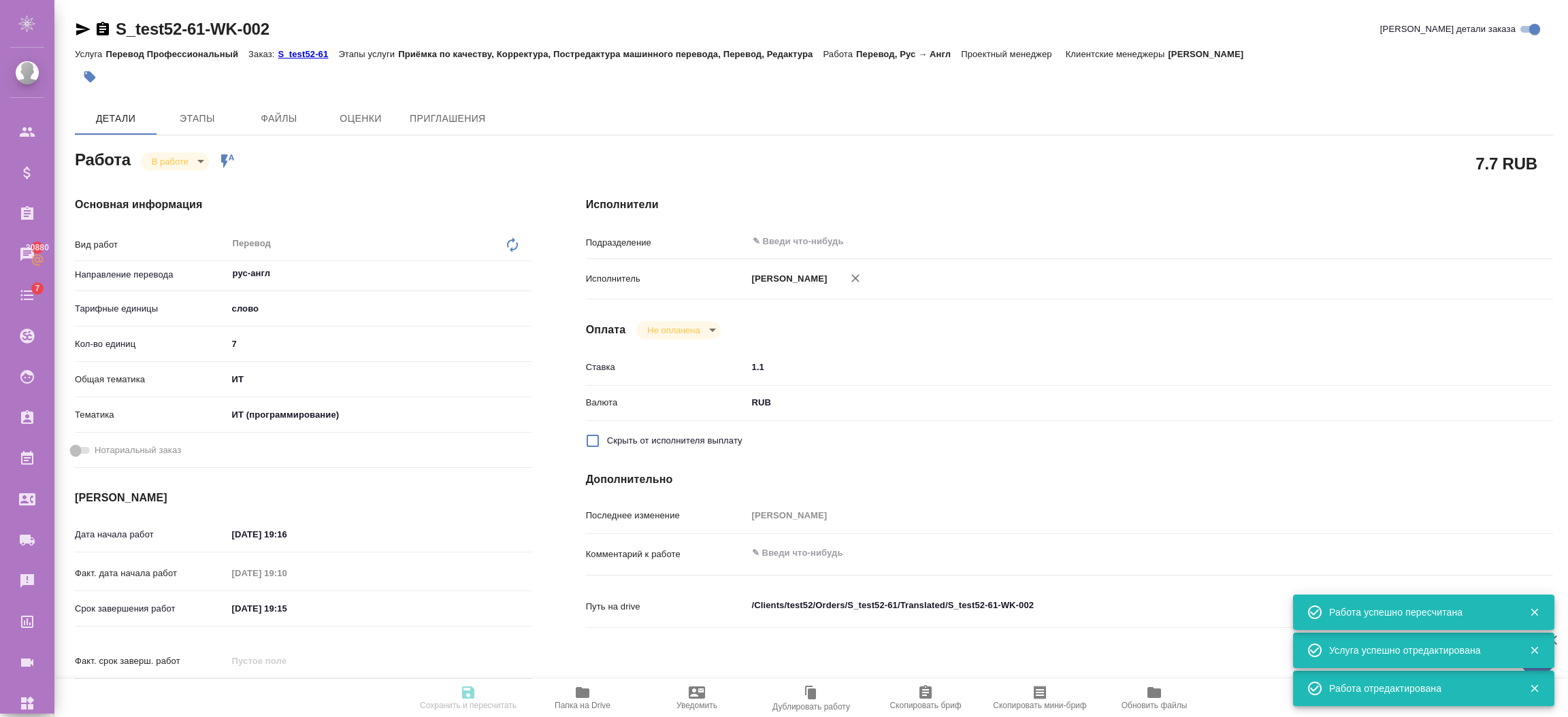
type input "7"
type input "it"
type input "5a8b8b956a9677013d343da0"
type input "[DATE] 19:16"
type input "[DATE] 19:10"
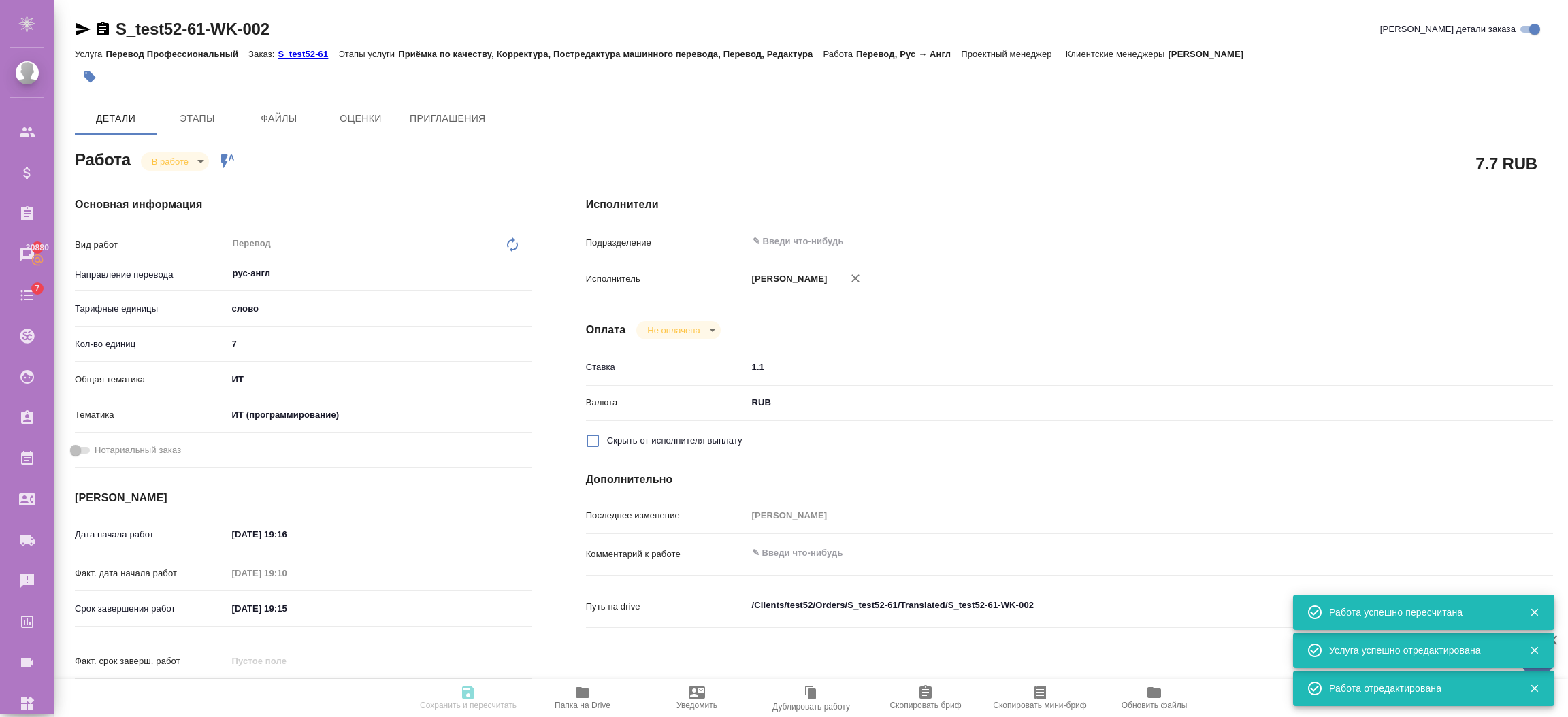
type input "[DATE] 19:15"
type input "notPayed"
type input "1.1"
type input "RUB"
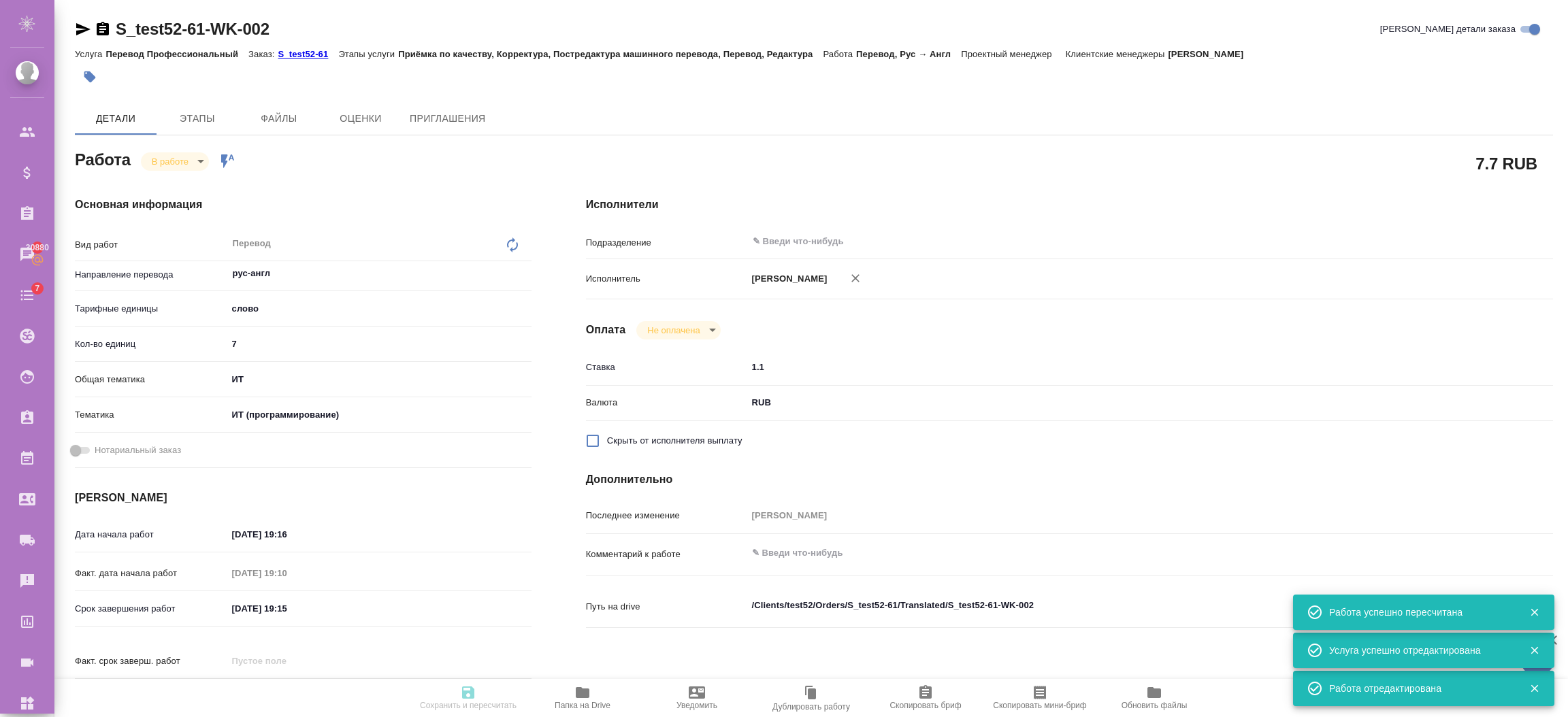
type input "[PERSON_NAME]"
type textarea "x"
type textarea "/Clients/test52/Orders/S_test52-61/Translated/S_test52-61-WK-002"
type textarea "x"
type input "S_test52-61"
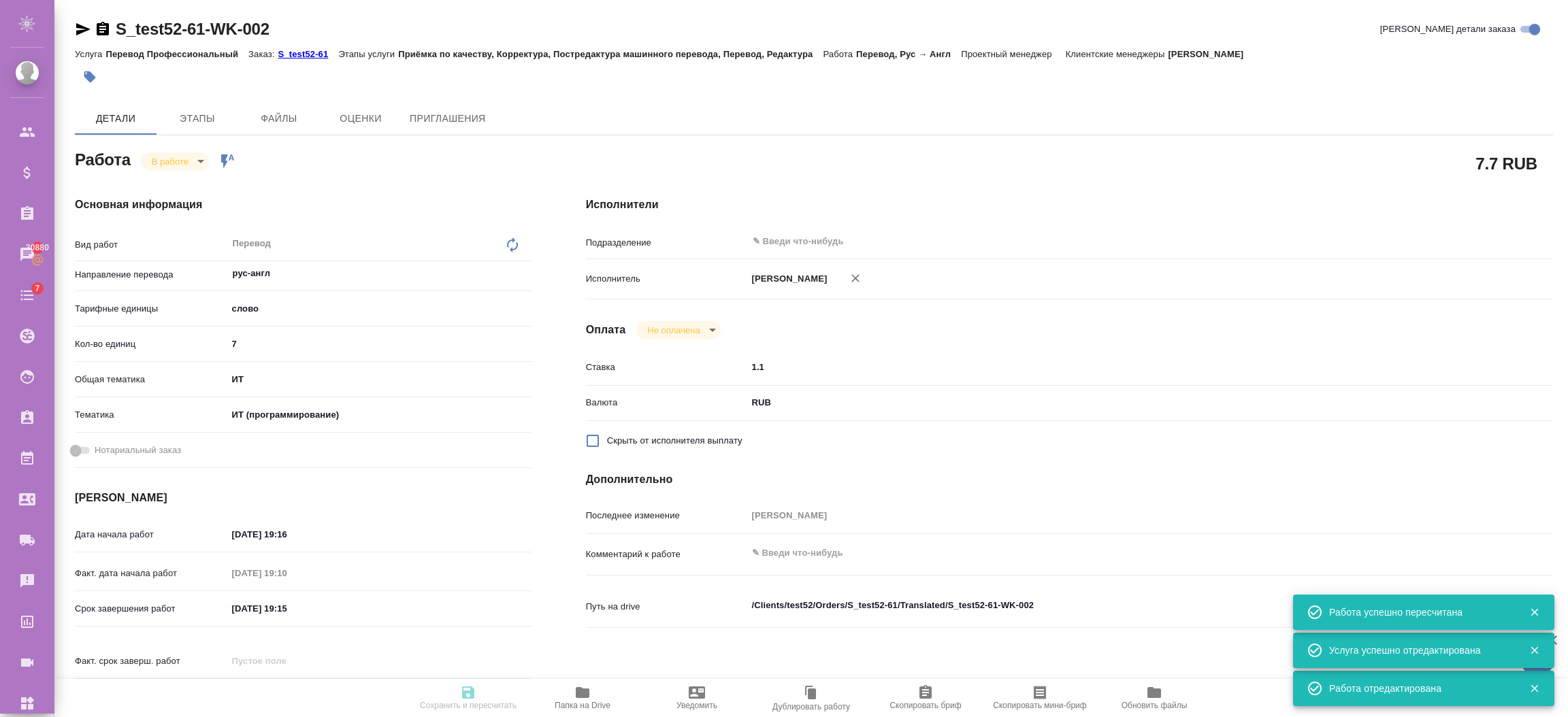
type input "Перевод Профессиональный"
type input "Приёмка по качеству, Корректура, Постредактура машинного перевода, Перевод, Ред…"
type input "[PERSON_NAME]"
type input "/Clients/test52/Orders/S_test52-61"
type textarea "x"
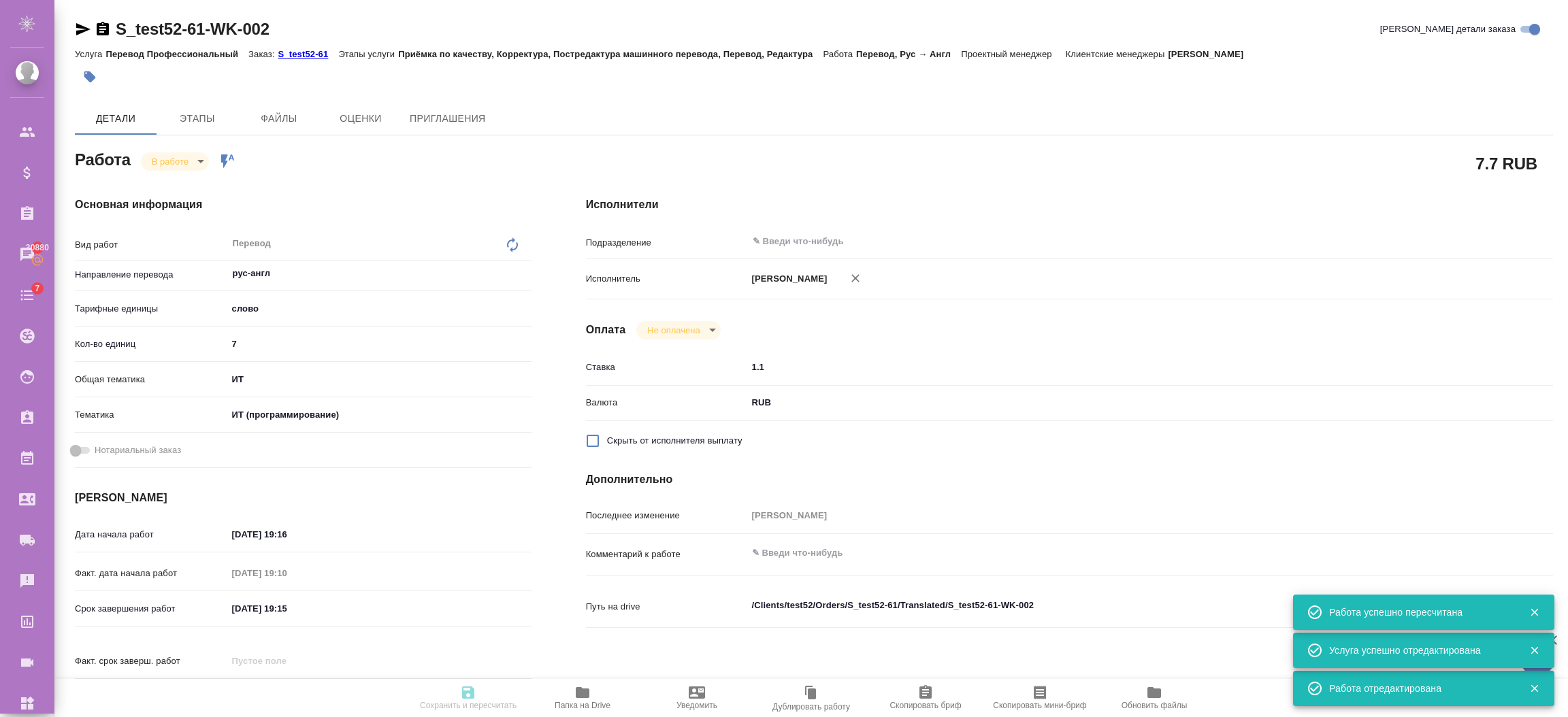
type textarea "x"
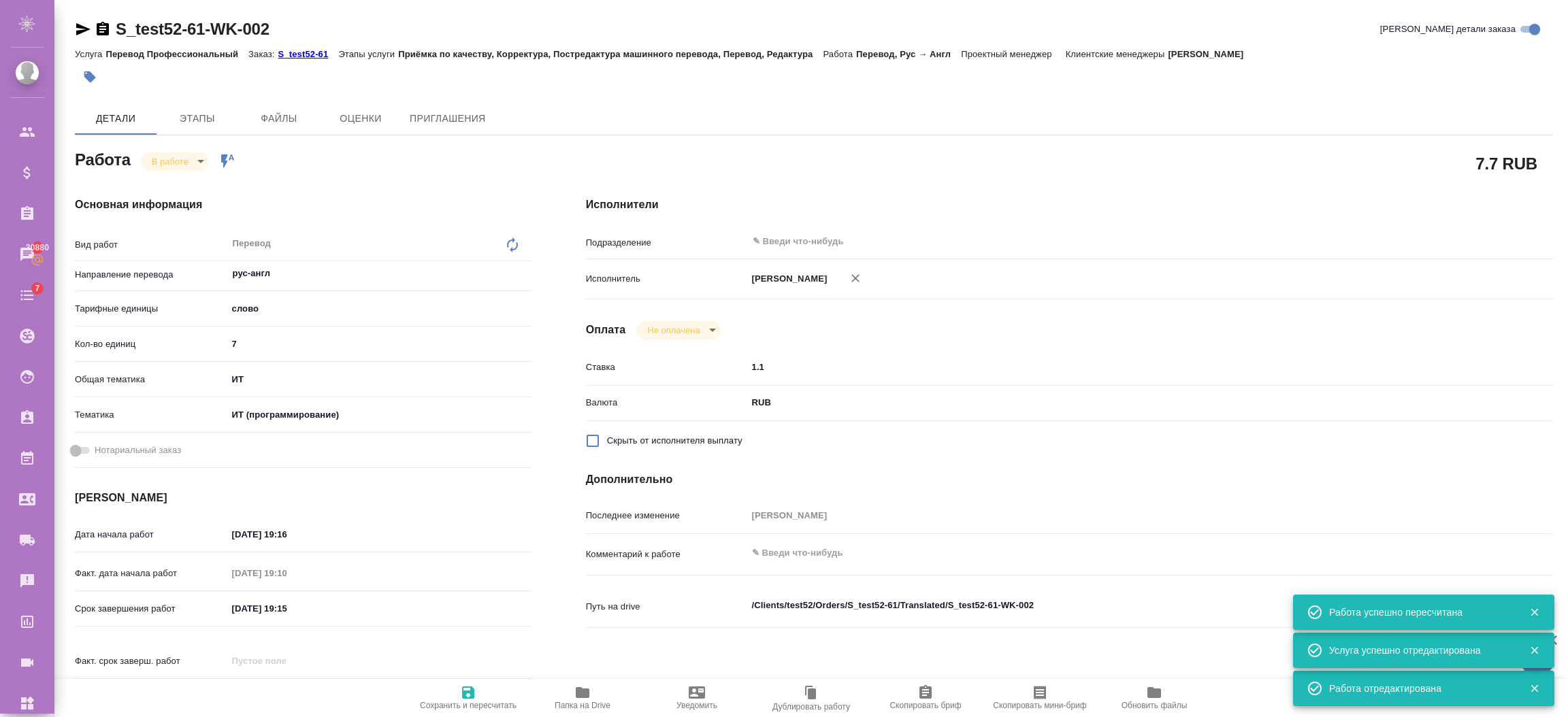
type textarea "x"
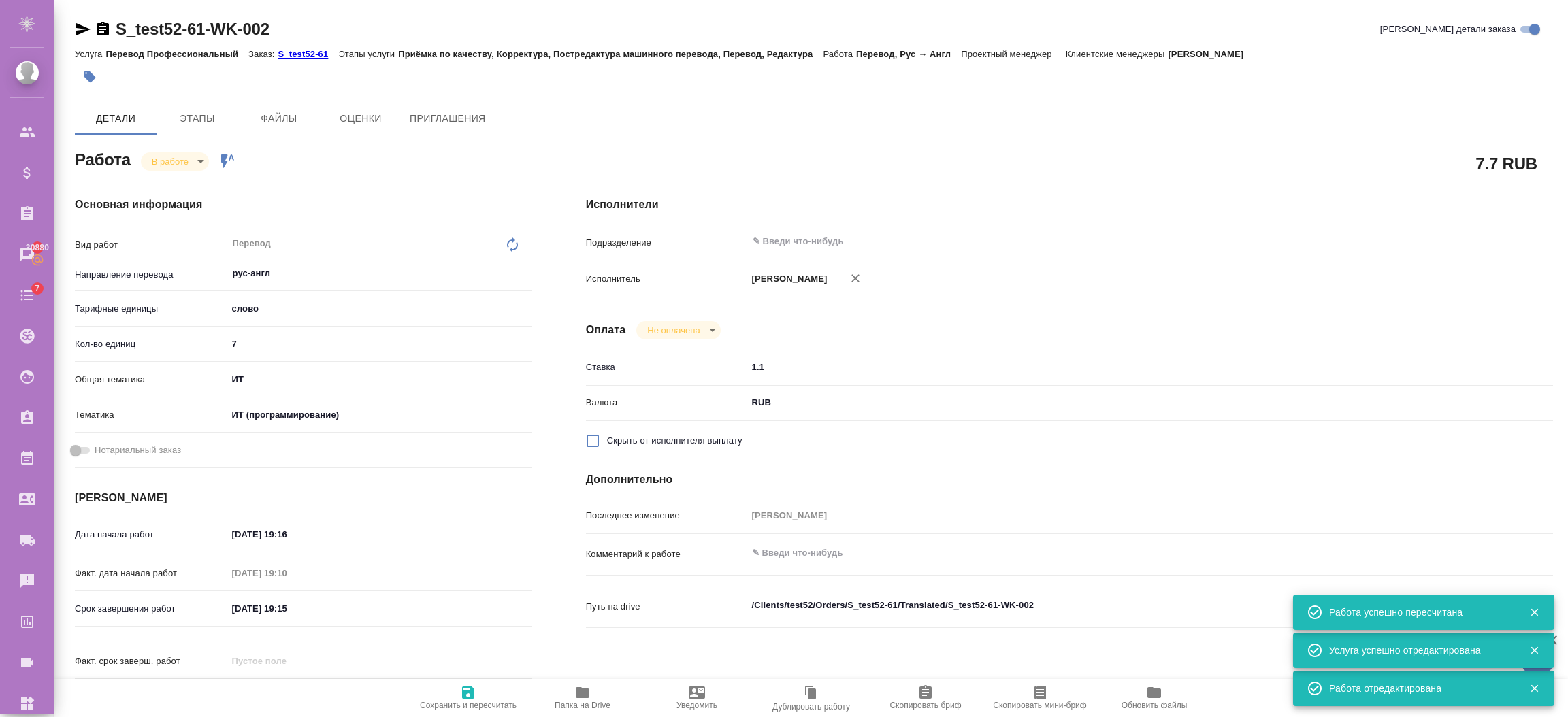
type textarea "x"
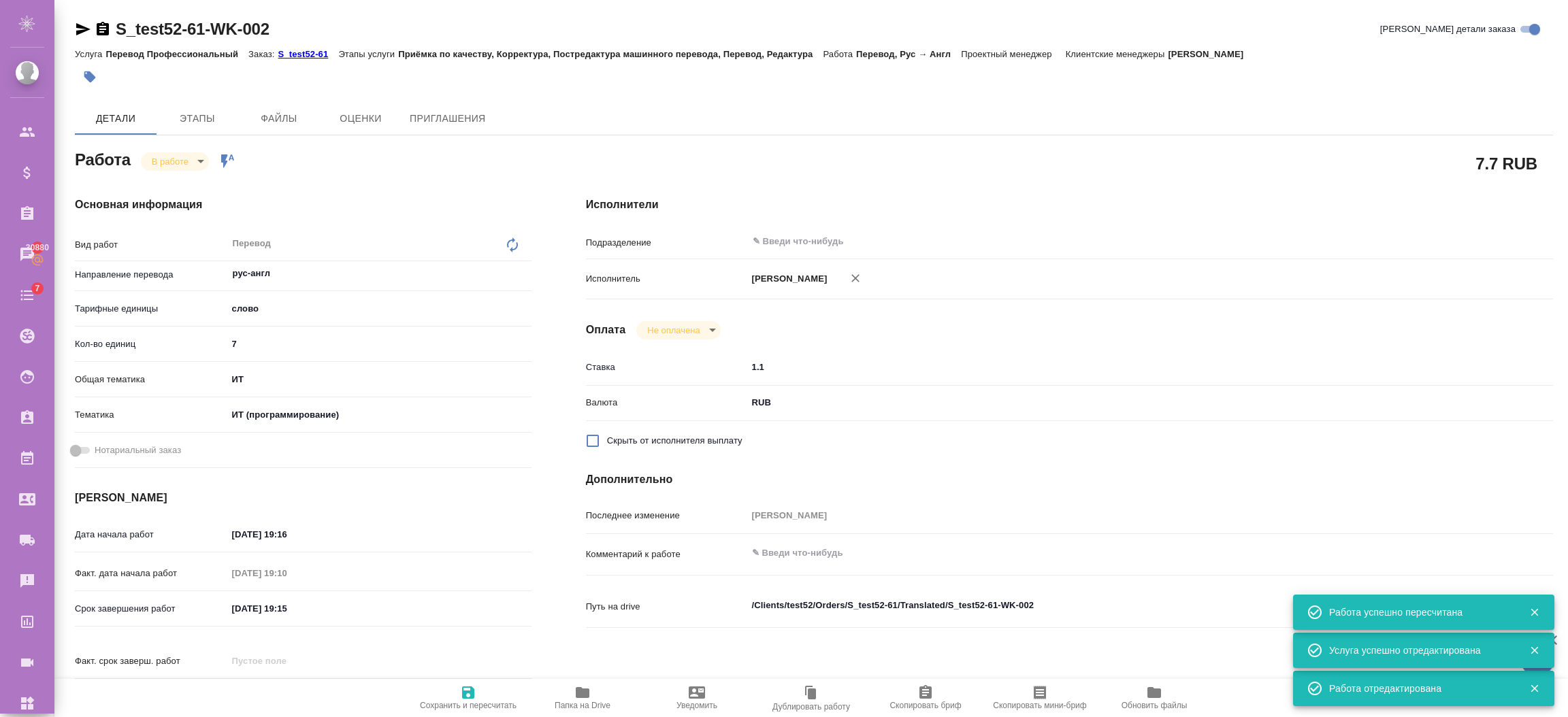
type textarea "x"
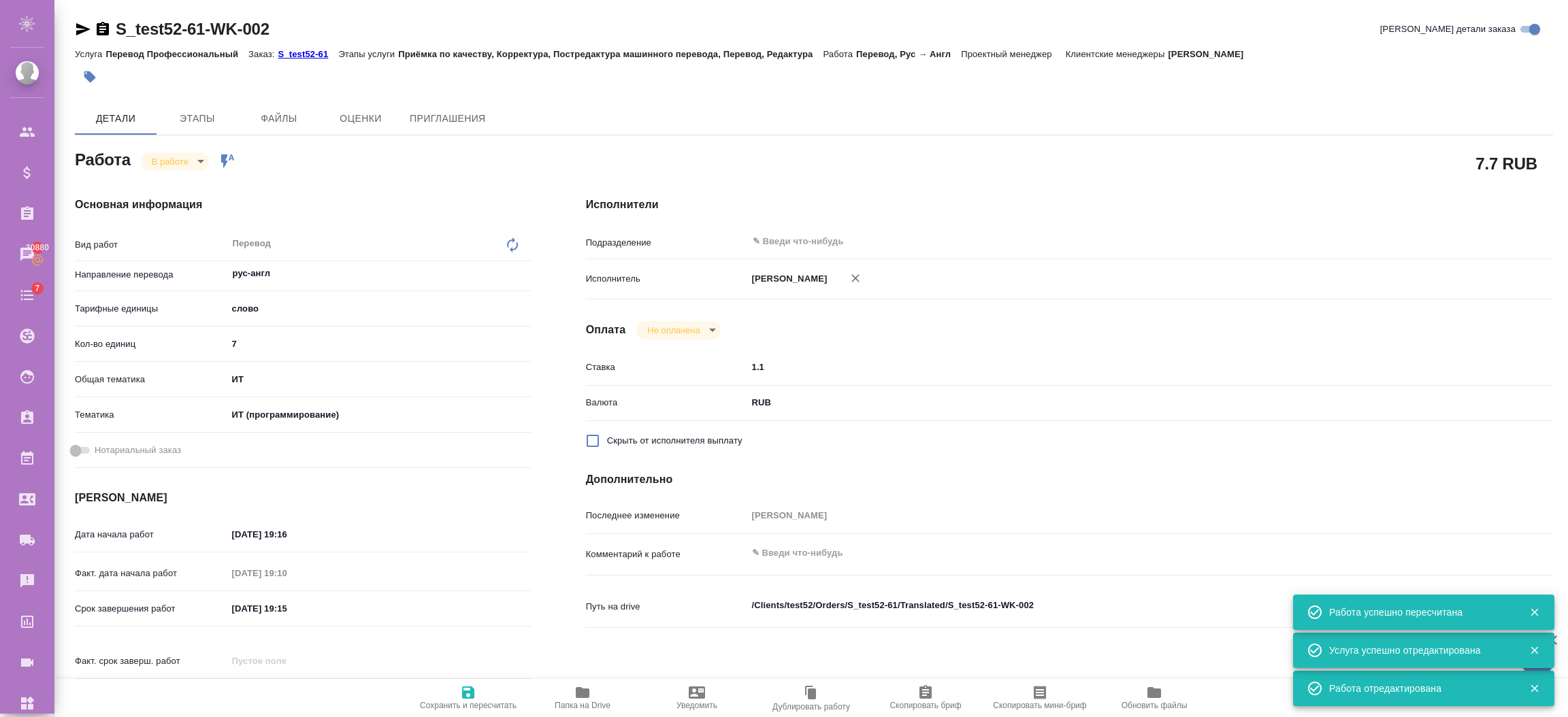
type textarea "x"
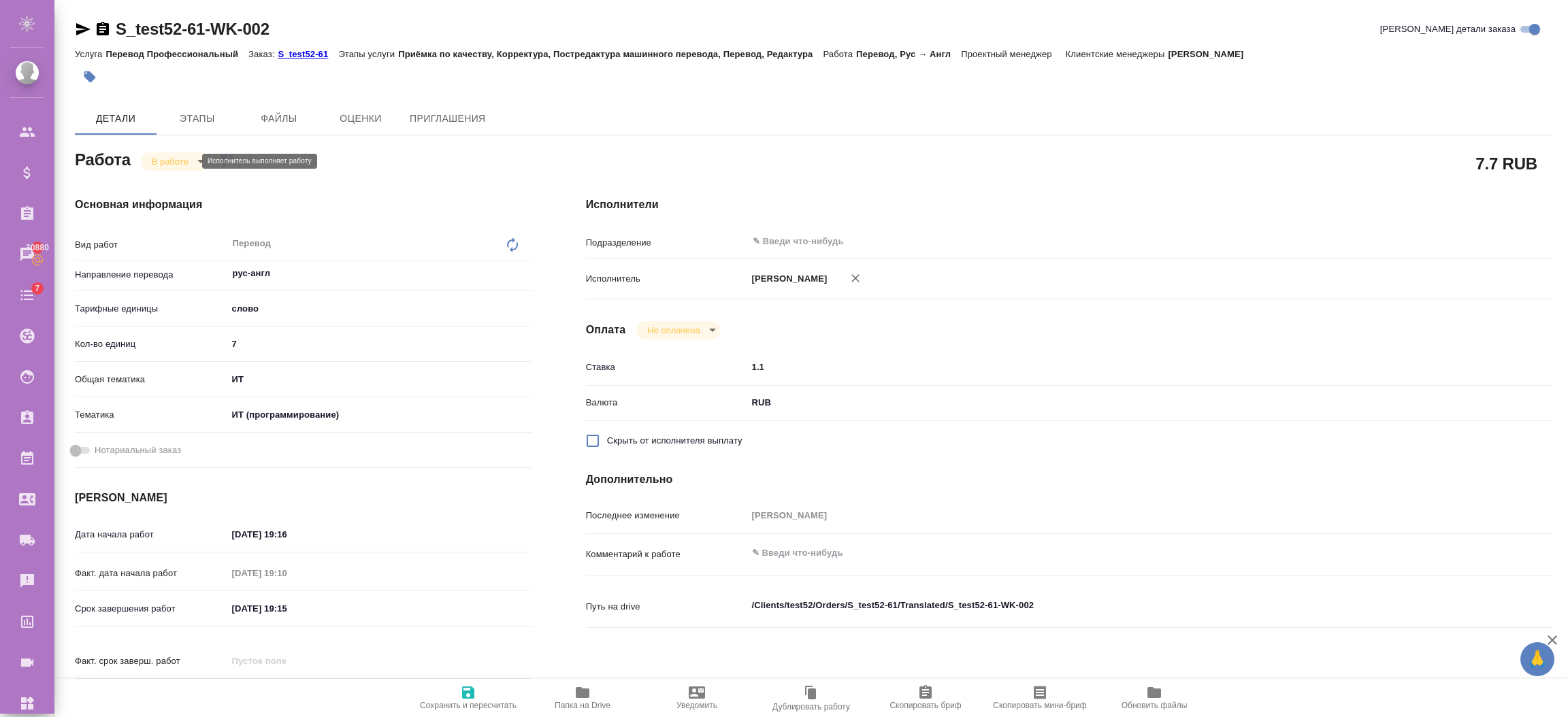
click at [190, 160] on body "🙏 .cls-1 fill:#fff; AWATERA [PERSON_NAME] Спецификации Заказы 30880 Чаты 7 Todo…" at bounding box center [784, 413] width 1568 height 827
click at [298, 166] on div at bounding box center [784, 358] width 1568 height 717
click at [193, 158] on body "🙏 .cls-1 fill:#fff; AWATERA [PERSON_NAME] Спецификации Заказы 30880 Чаты 7 Todo…" at bounding box center [784, 413] width 1568 height 827
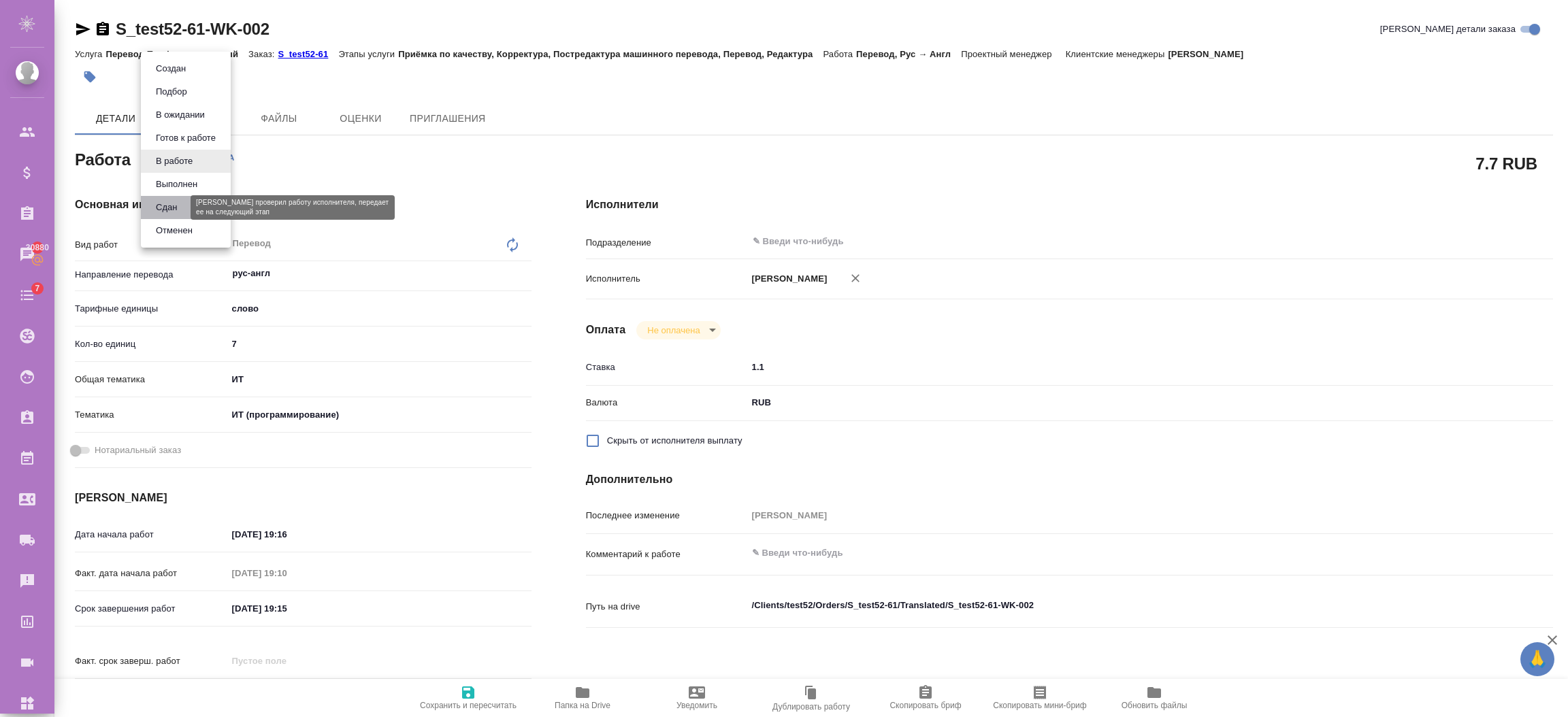
click at [173, 206] on button "Сдан" at bounding box center [167, 207] width 29 height 15
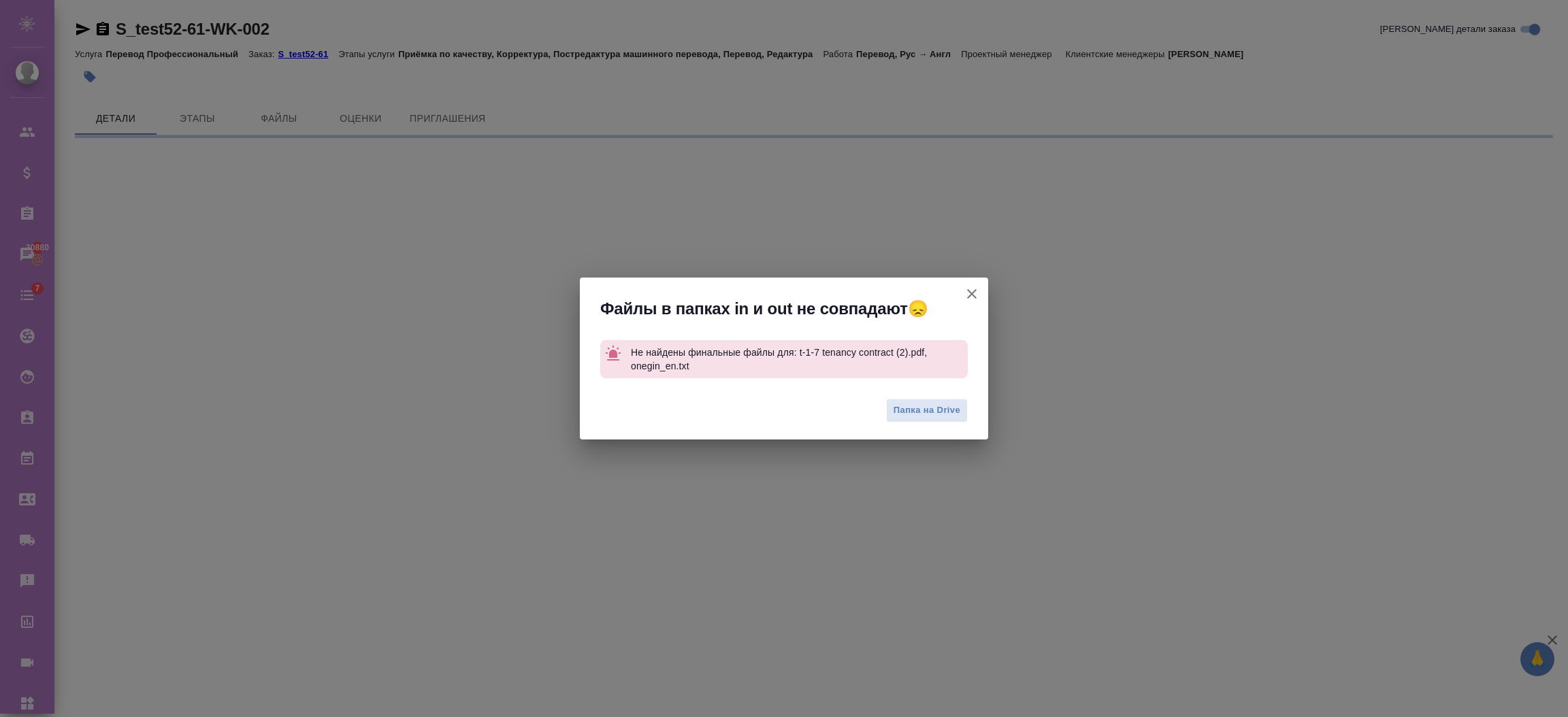
click at [463, 700] on div "Файлы в папках in и out не совпадают😞 Не найдены финальные файлы для: t-1-7 ten…" at bounding box center [784, 358] width 1568 height 717
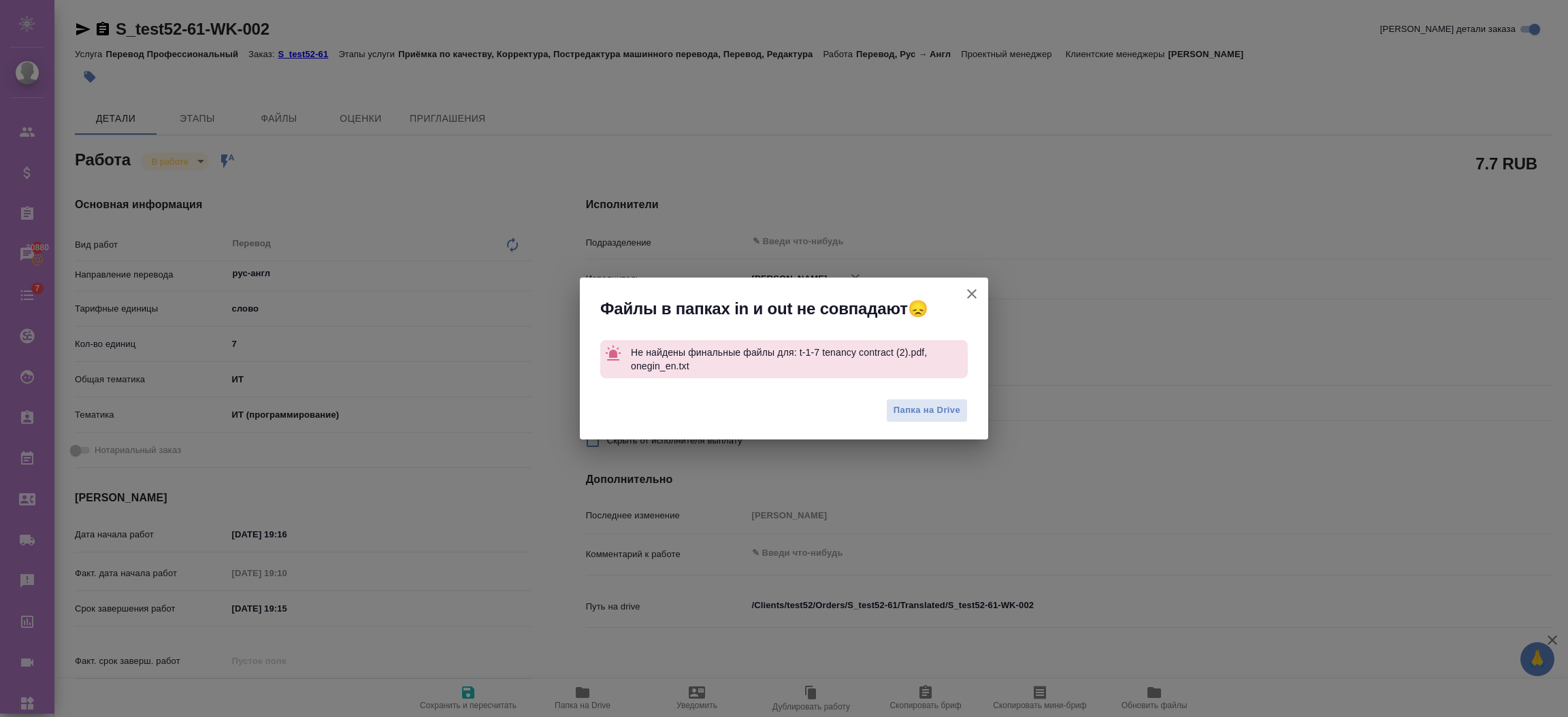
type textarea "x"
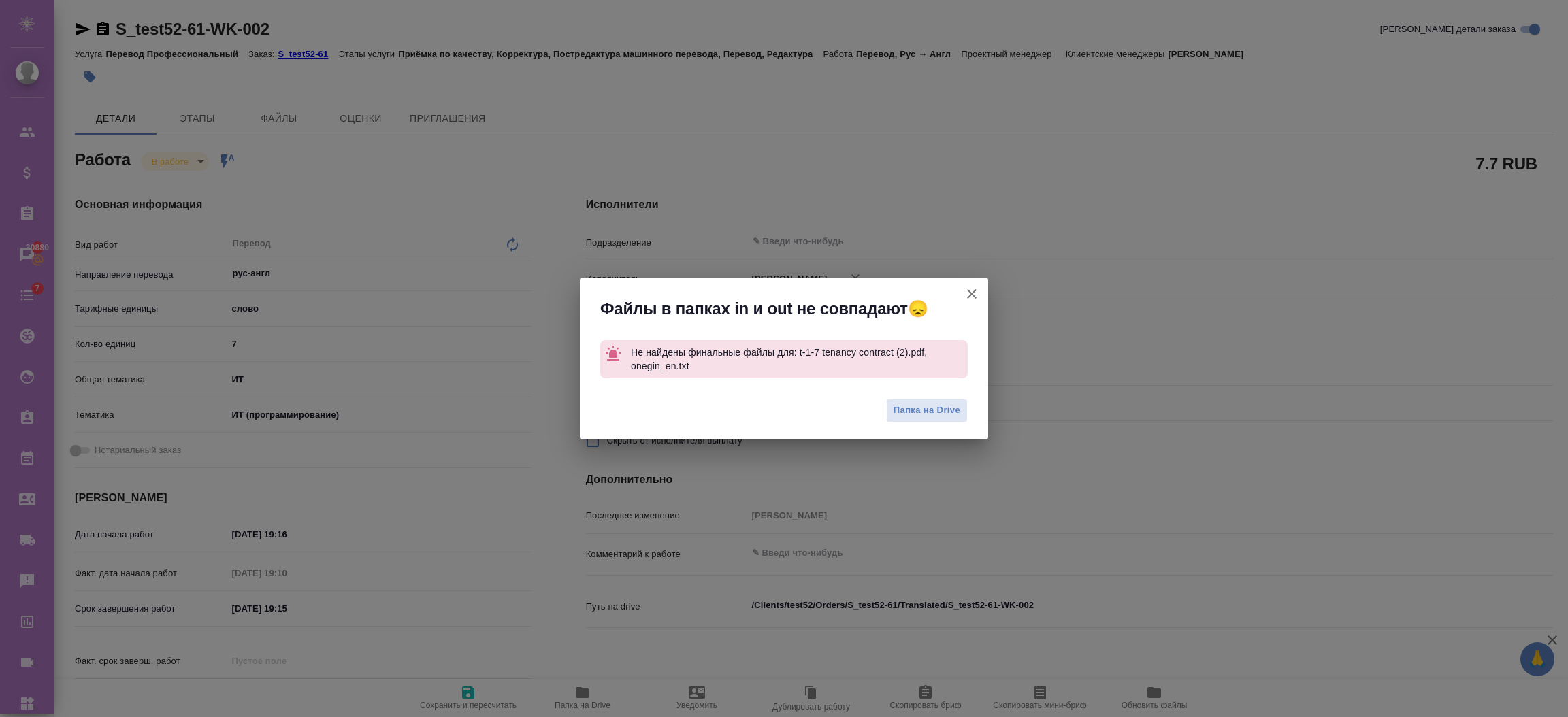
type textarea "x"
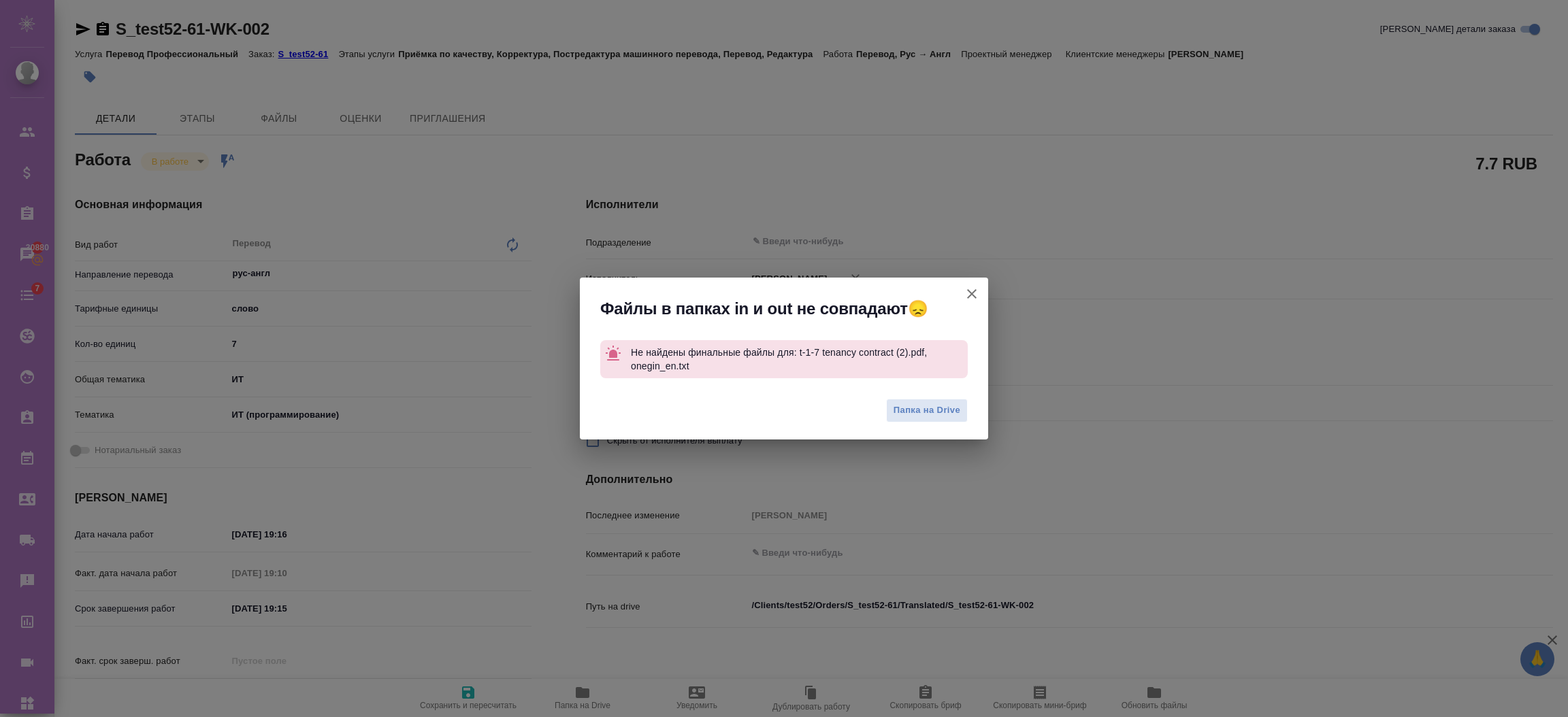
type textarea "x"
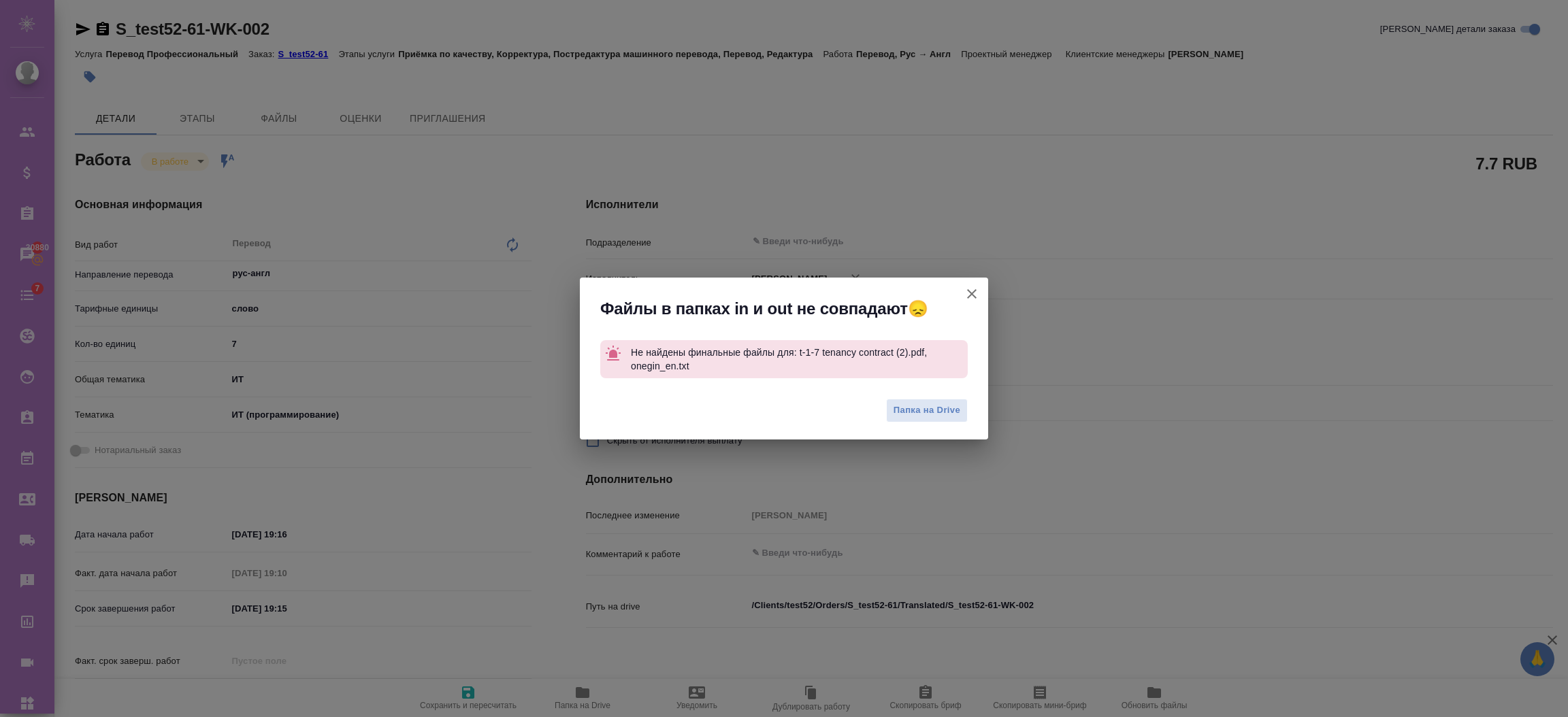
click at [962, 288] on button "[PERSON_NAME] детали заказа" at bounding box center [971, 294] width 32 height 32
type textarea "x"
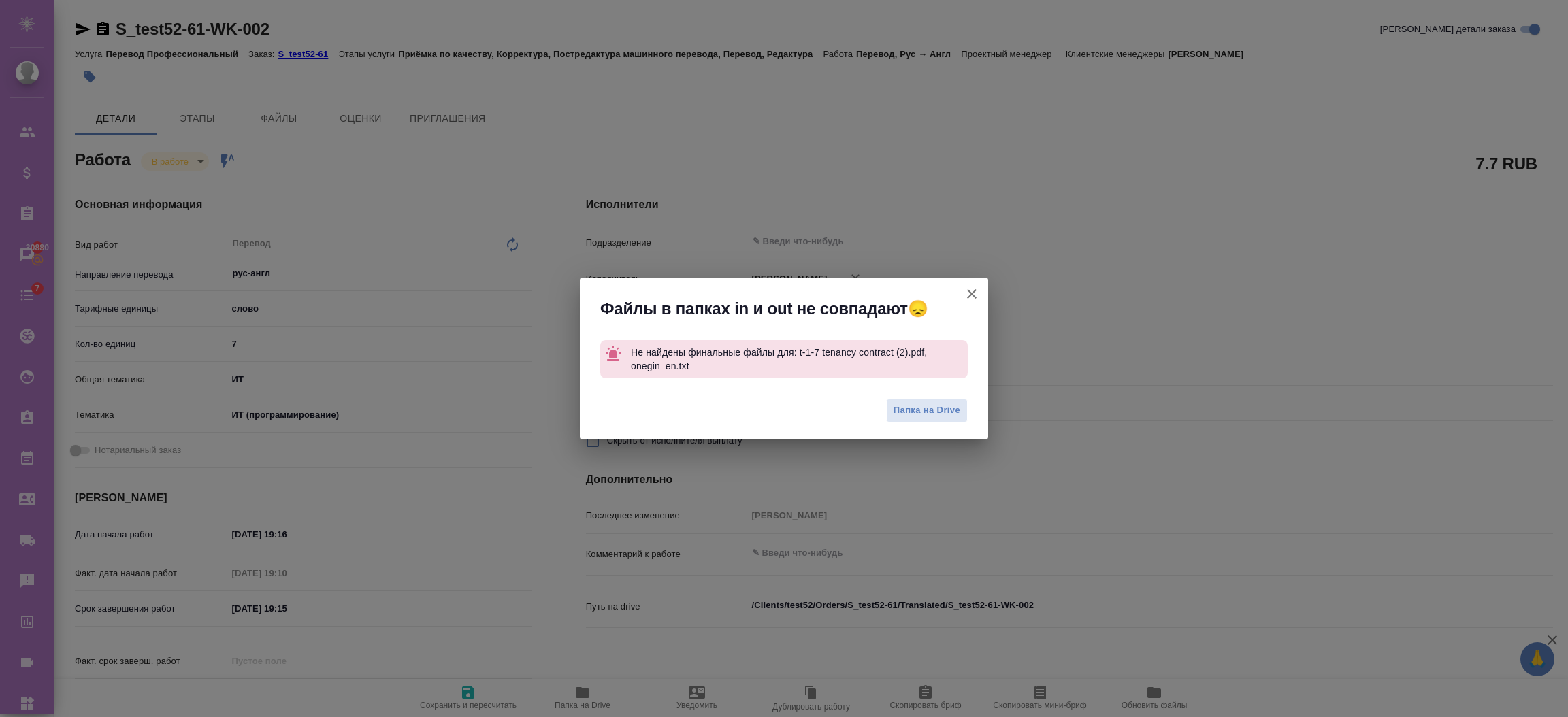
type textarea "x"
